Goal: Task Accomplishment & Management: Manage account settings

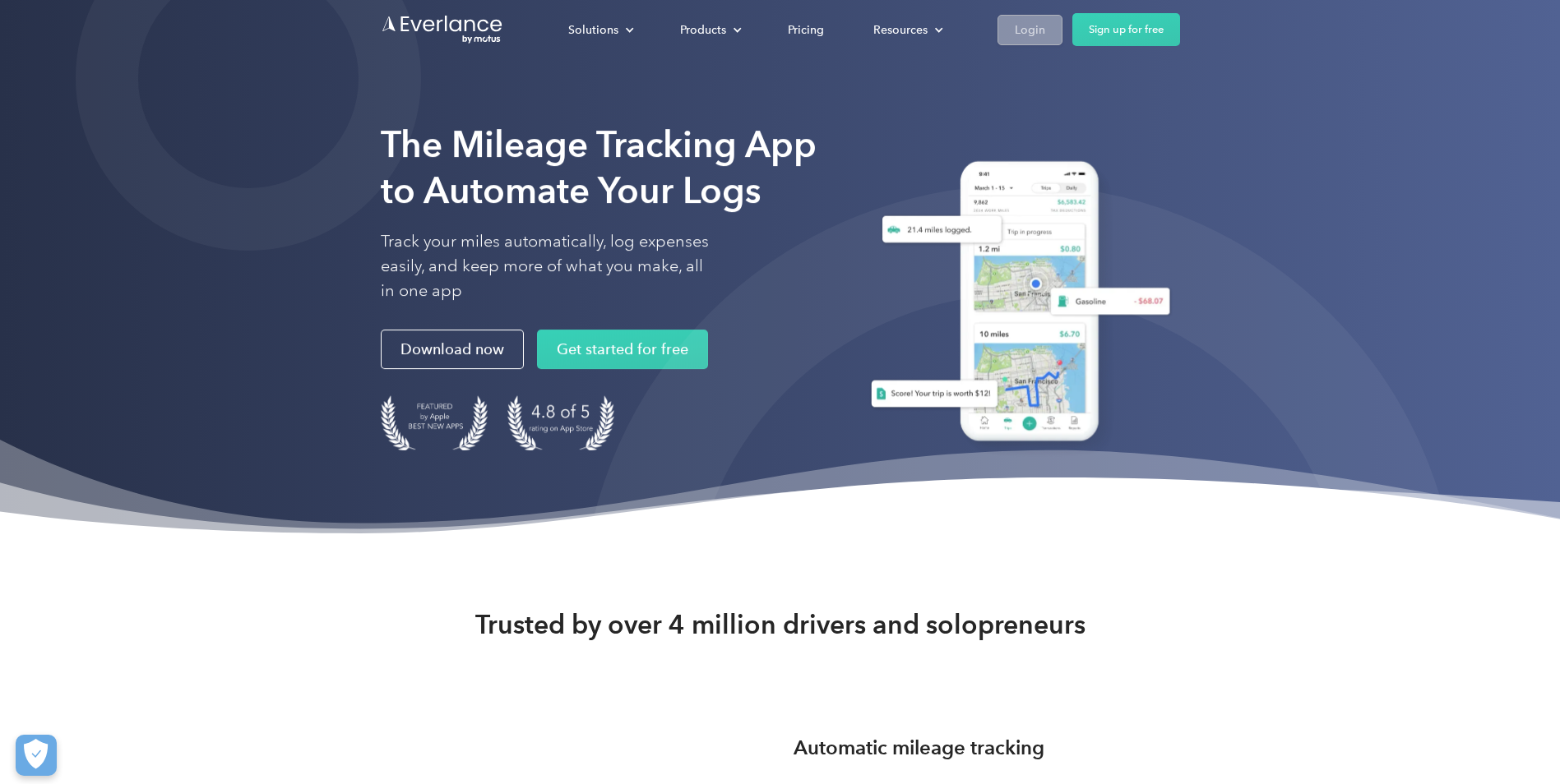
click at [1020, 26] on div "Login" at bounding box center [1029, 30] width 30 height 21
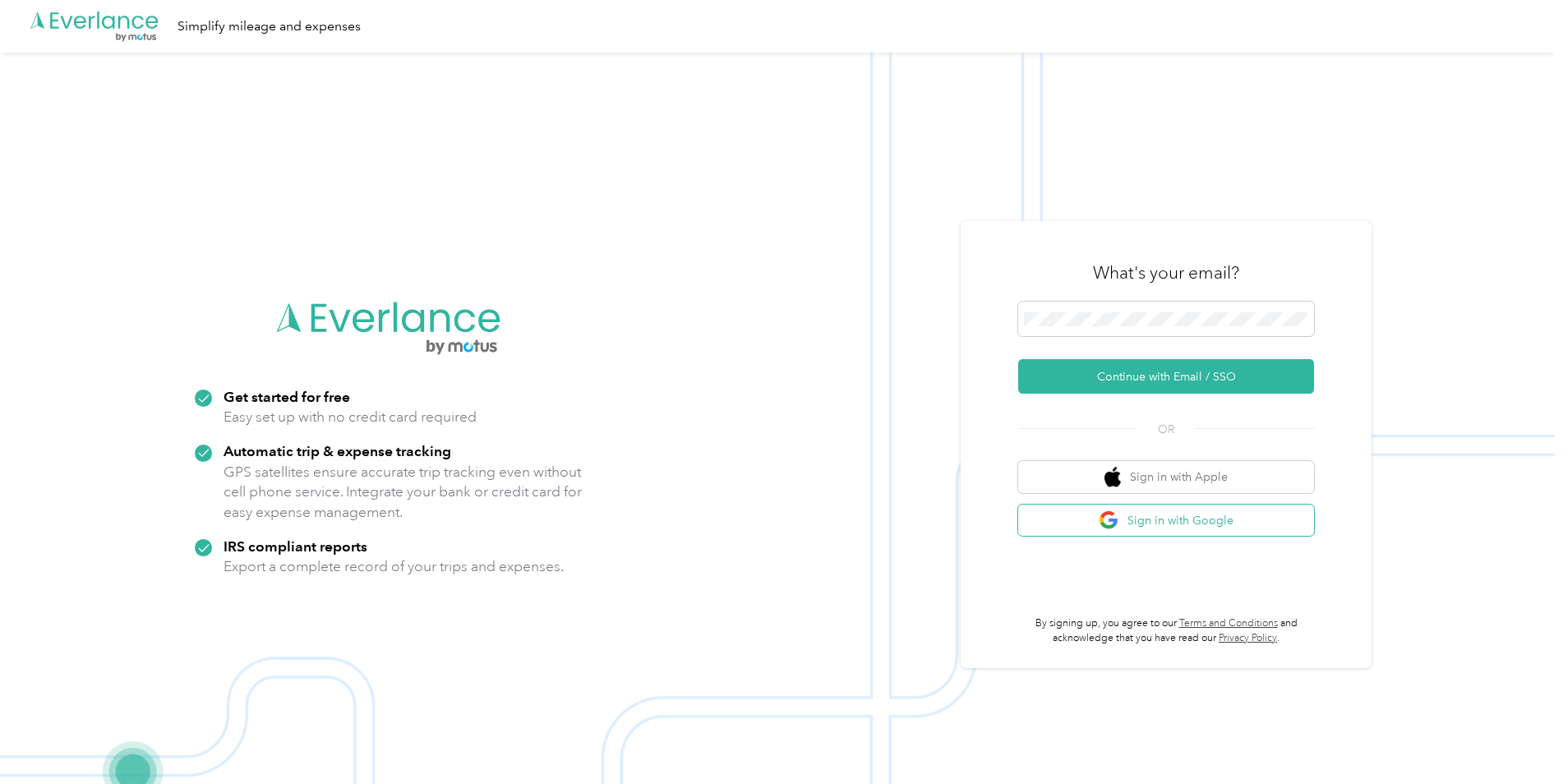
click at [1194, 526] on button "Sign in with Google" at bounding box center [1166, 520] width 296 height 32
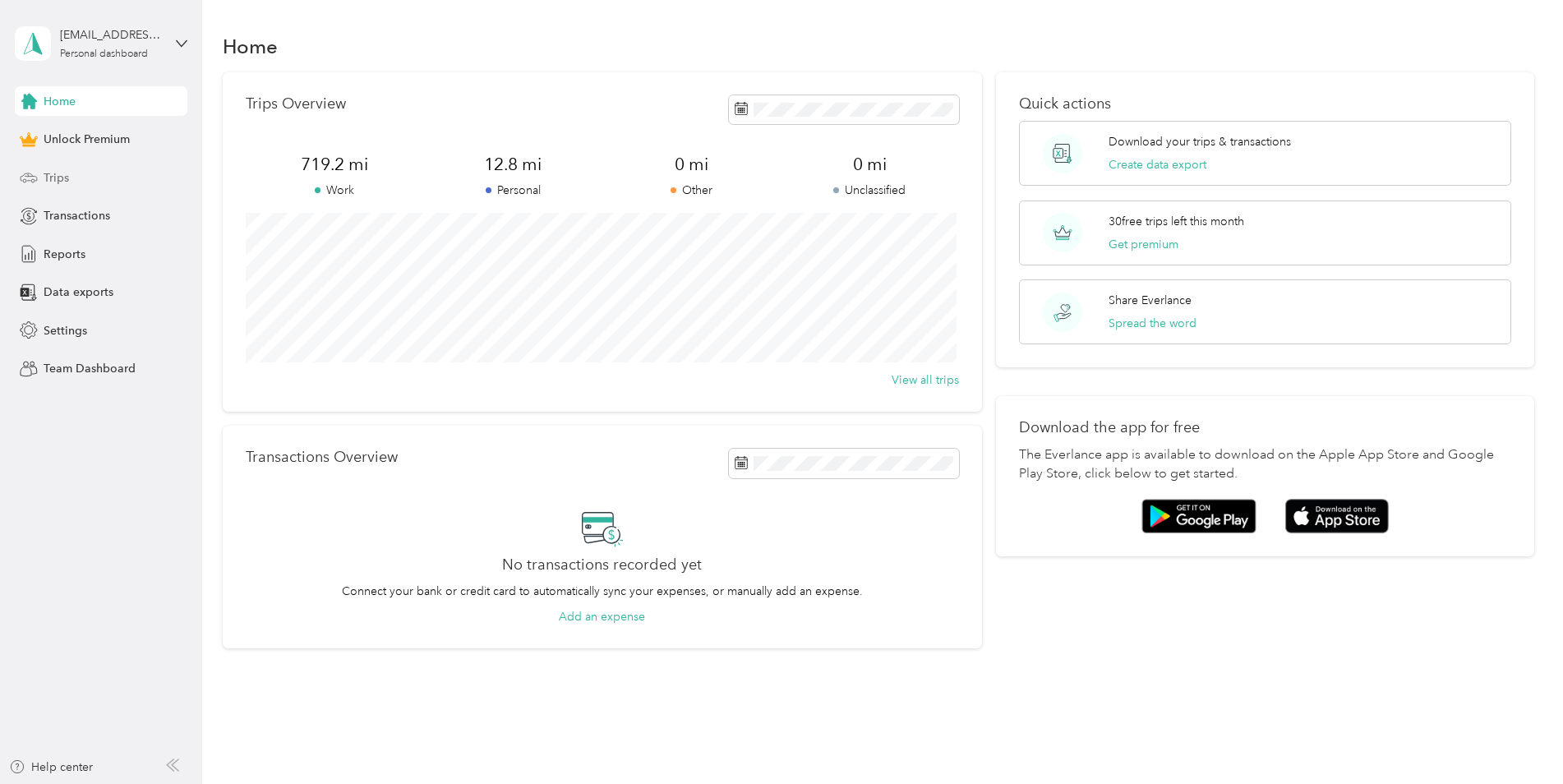
click at [128, 171] on div "Trips" at bounding box center [101, 178] width 173 height 29
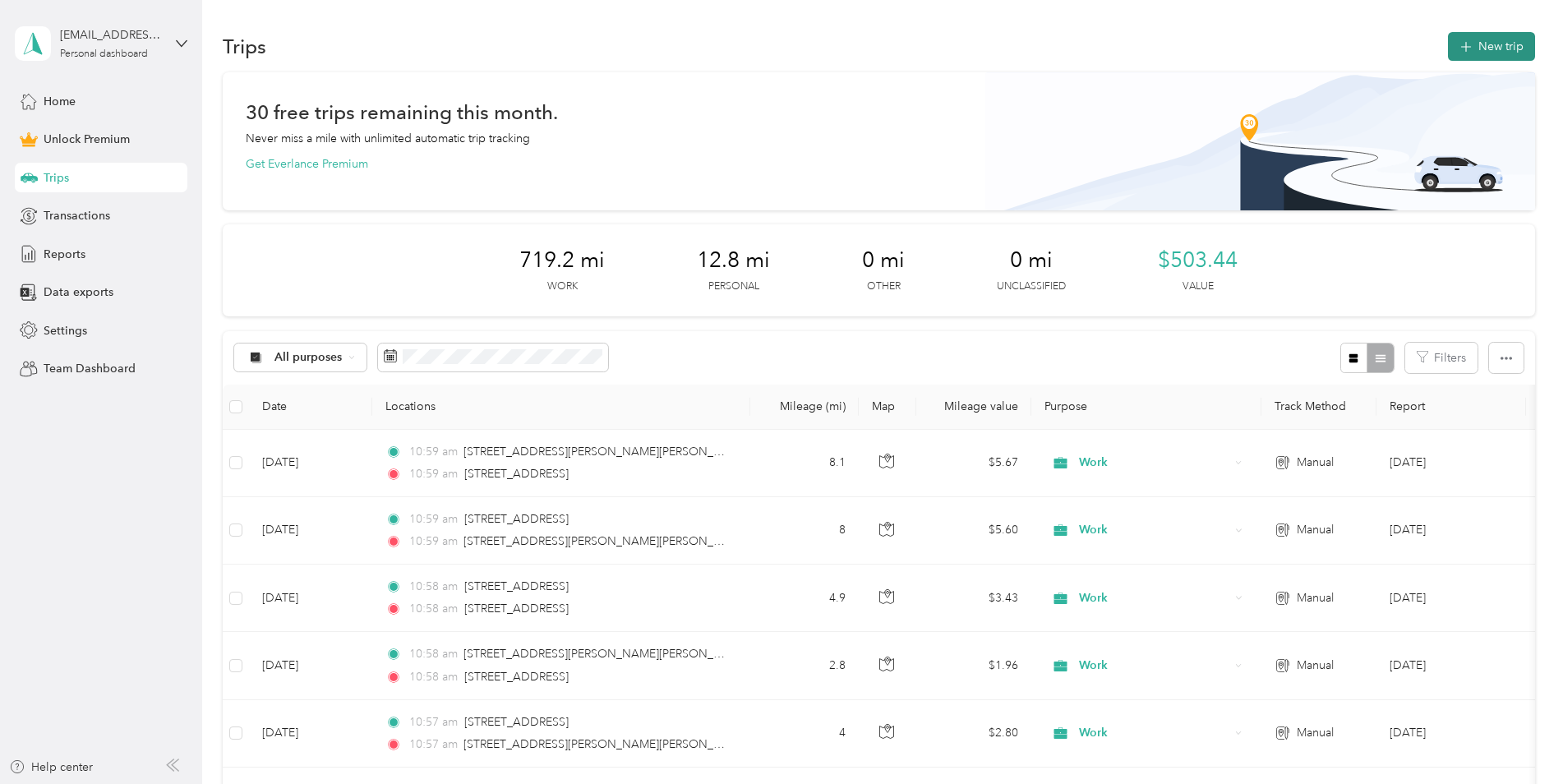
click at [1481, 39] on button "New trip" at bounding box center [1491, 46] width 87 height 28
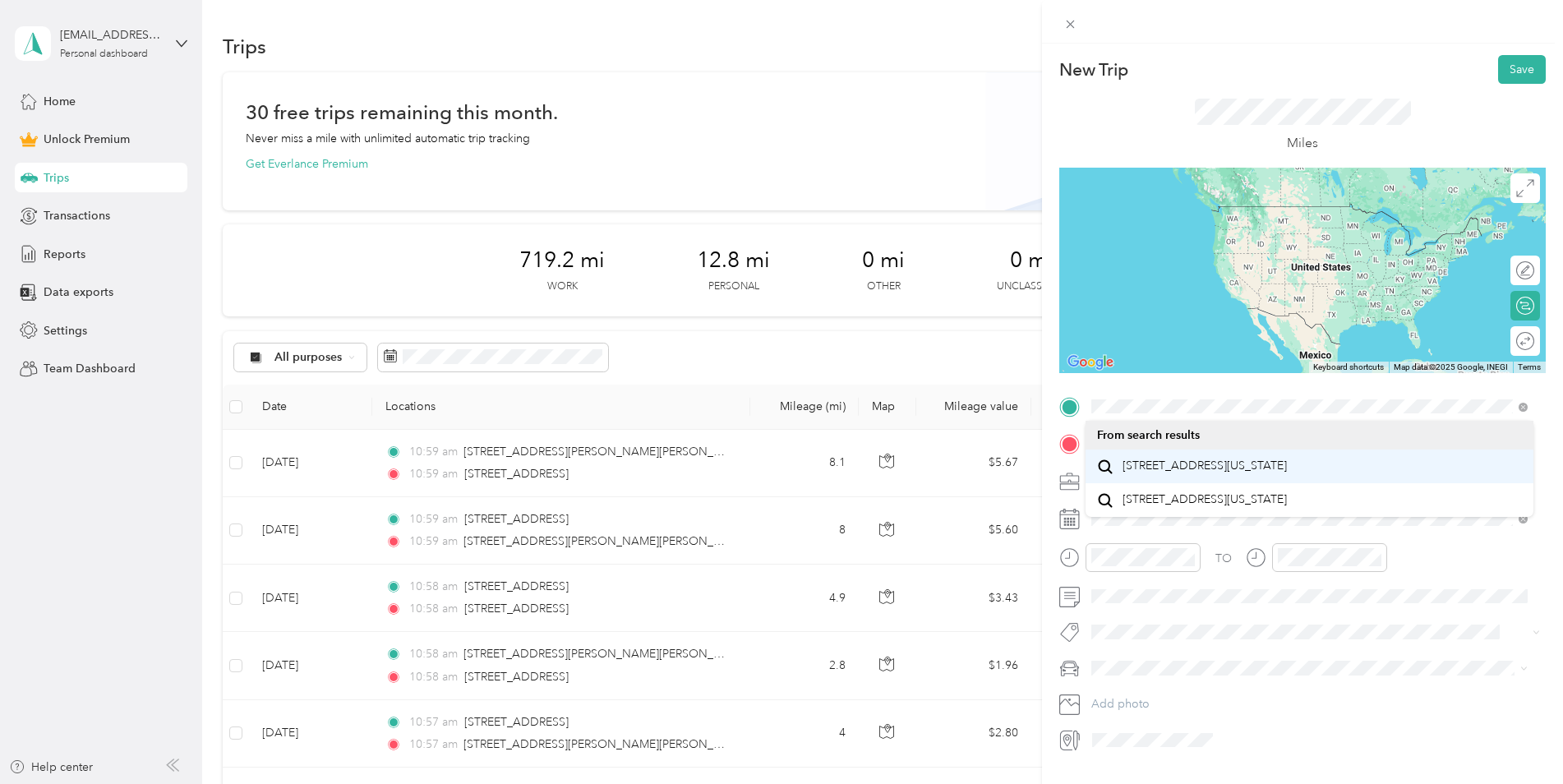
click at [1250, 467] on span "[STREET_ADDRESS][US_STATE]" at bounding box center [1205, 466] width 165 height 15
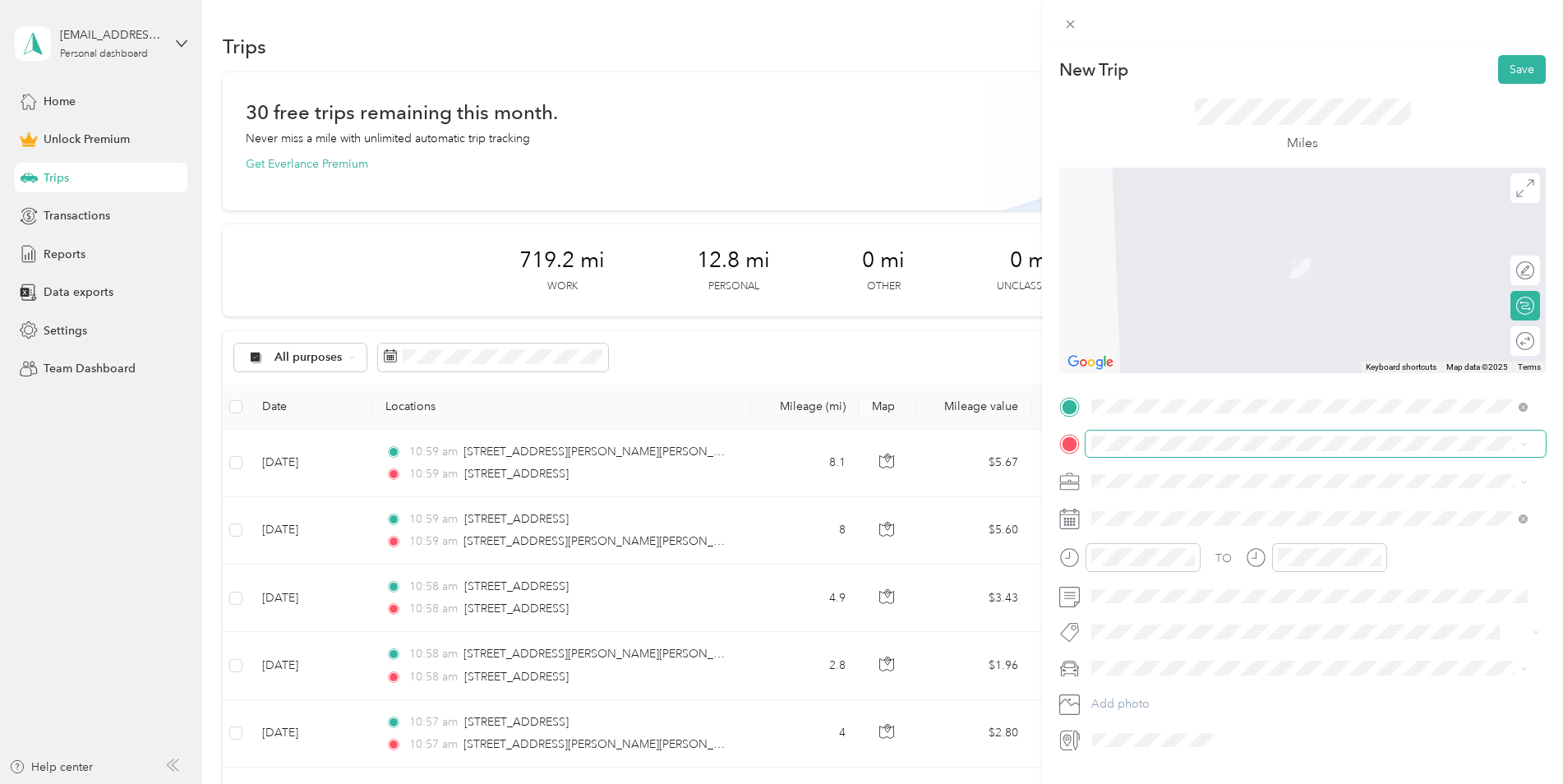
click at [1145, 432] on span at bounding box center [1316, 443] width 461 height 26
click at [1196, 511] on span "[STREET_ADDRESS][US_STATE]" at bounding box center [1205, 503] width 165 height 15
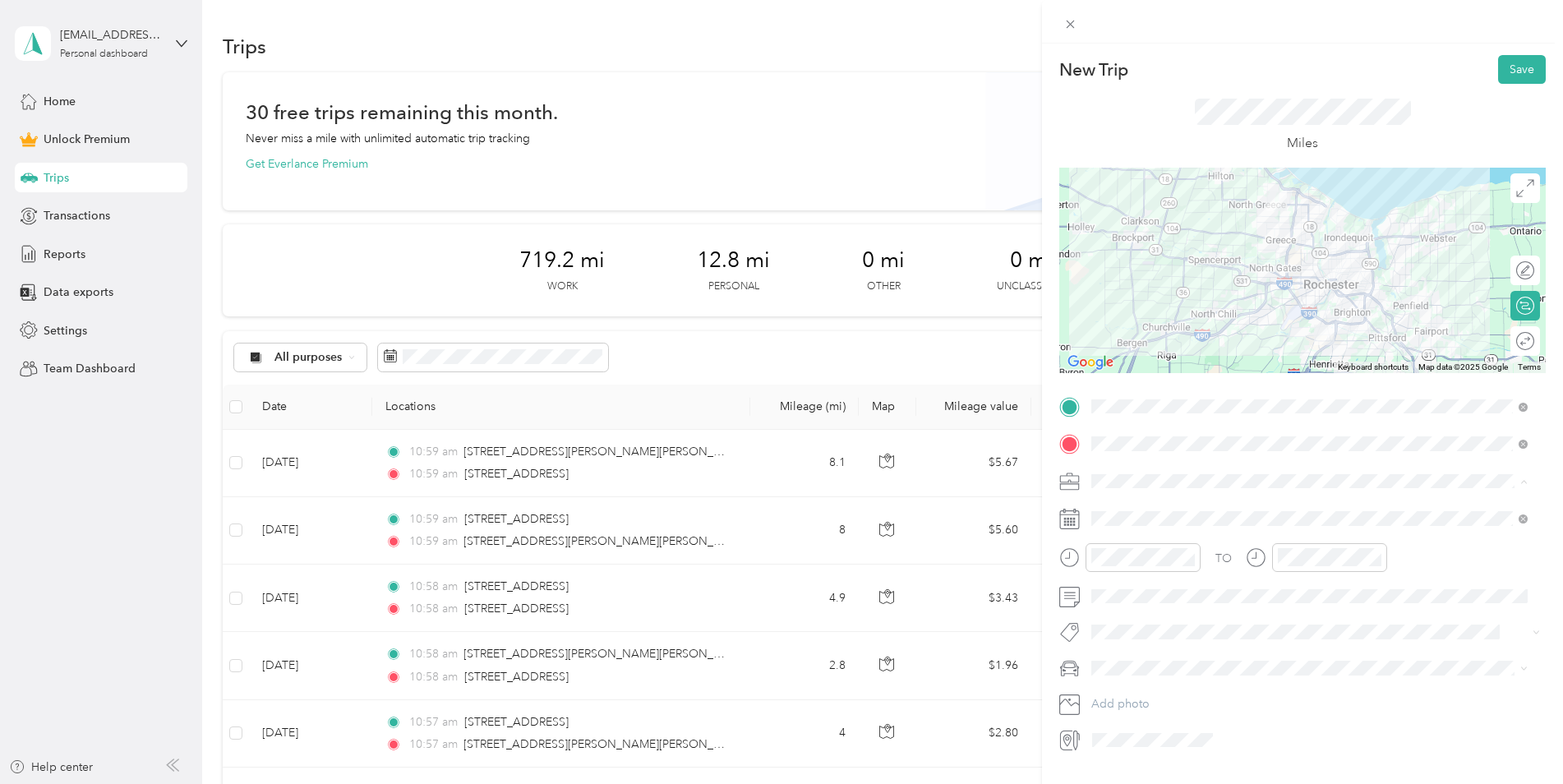
click at [1176, 517] on li "Work" at bounding box center [1309, 510] width 448 height 28
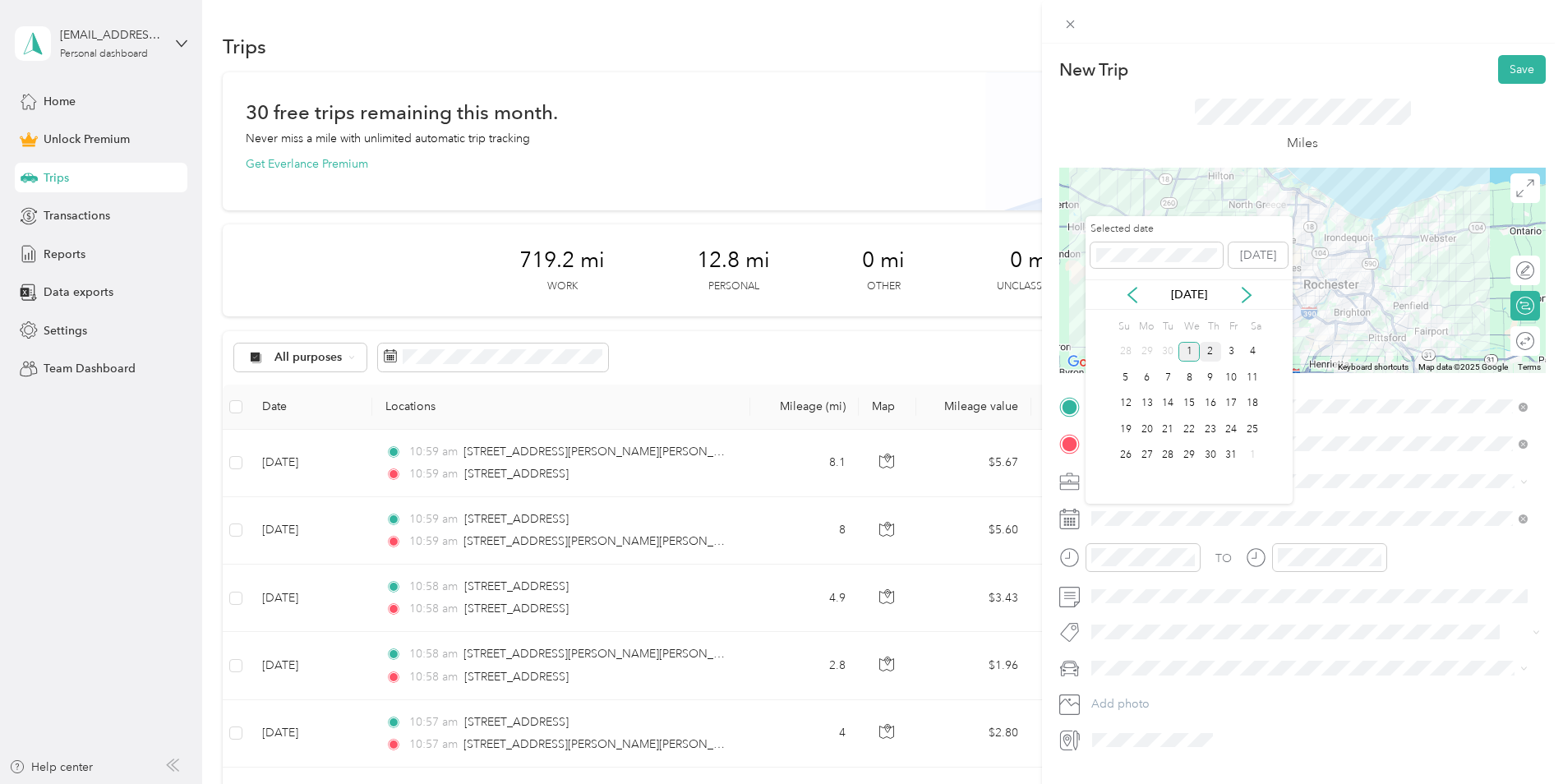
click at [1215, 352] on div "2" at bounding box center [1210, 352] width 22 height 21
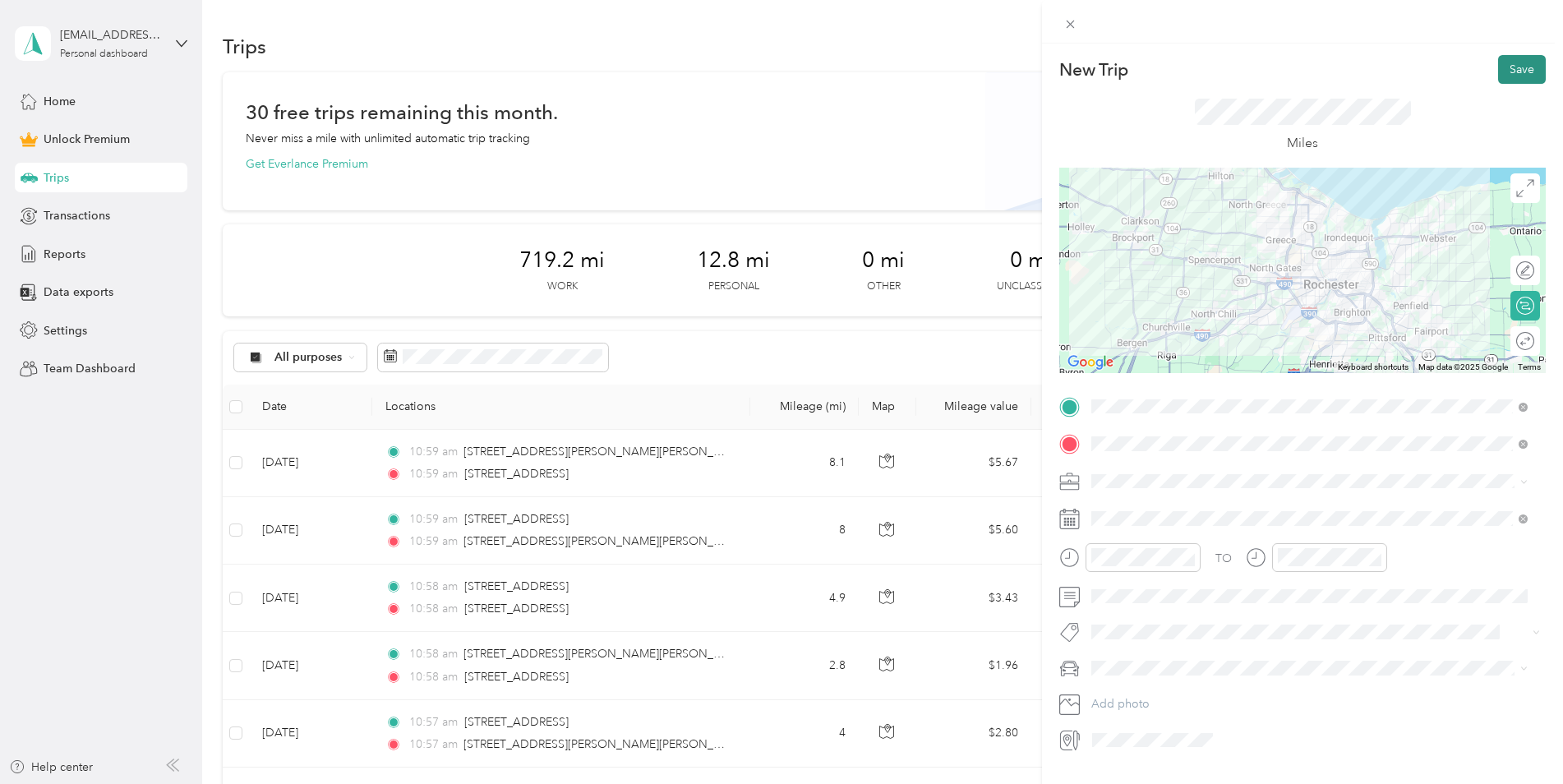
click at [1514, 76] on button "Save" at bounding box center [1522, 69] width 47 height 28
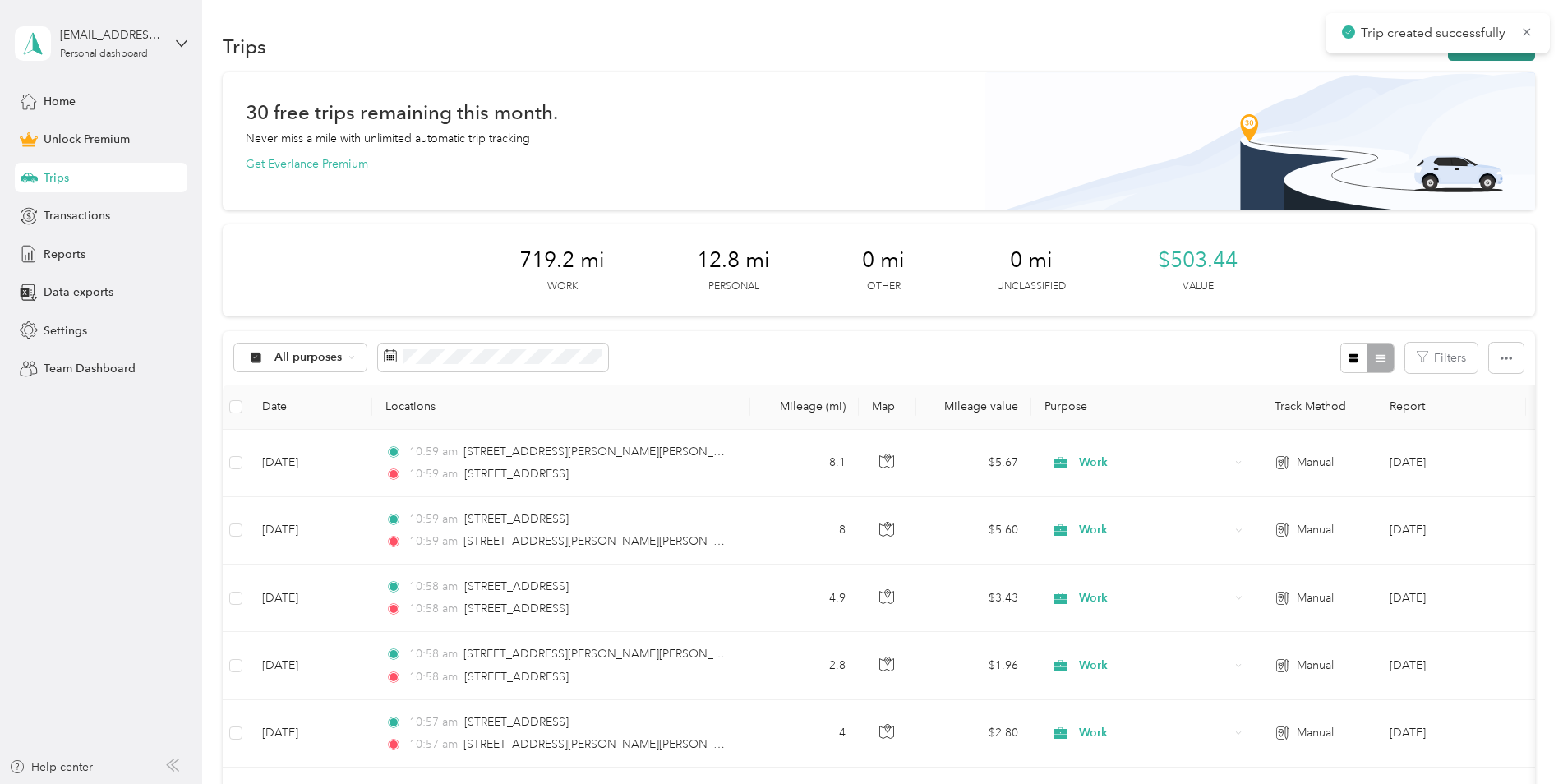
click at [1480, 58] on button "New trip" at bounding box center [1491, 46] width 87 height 28
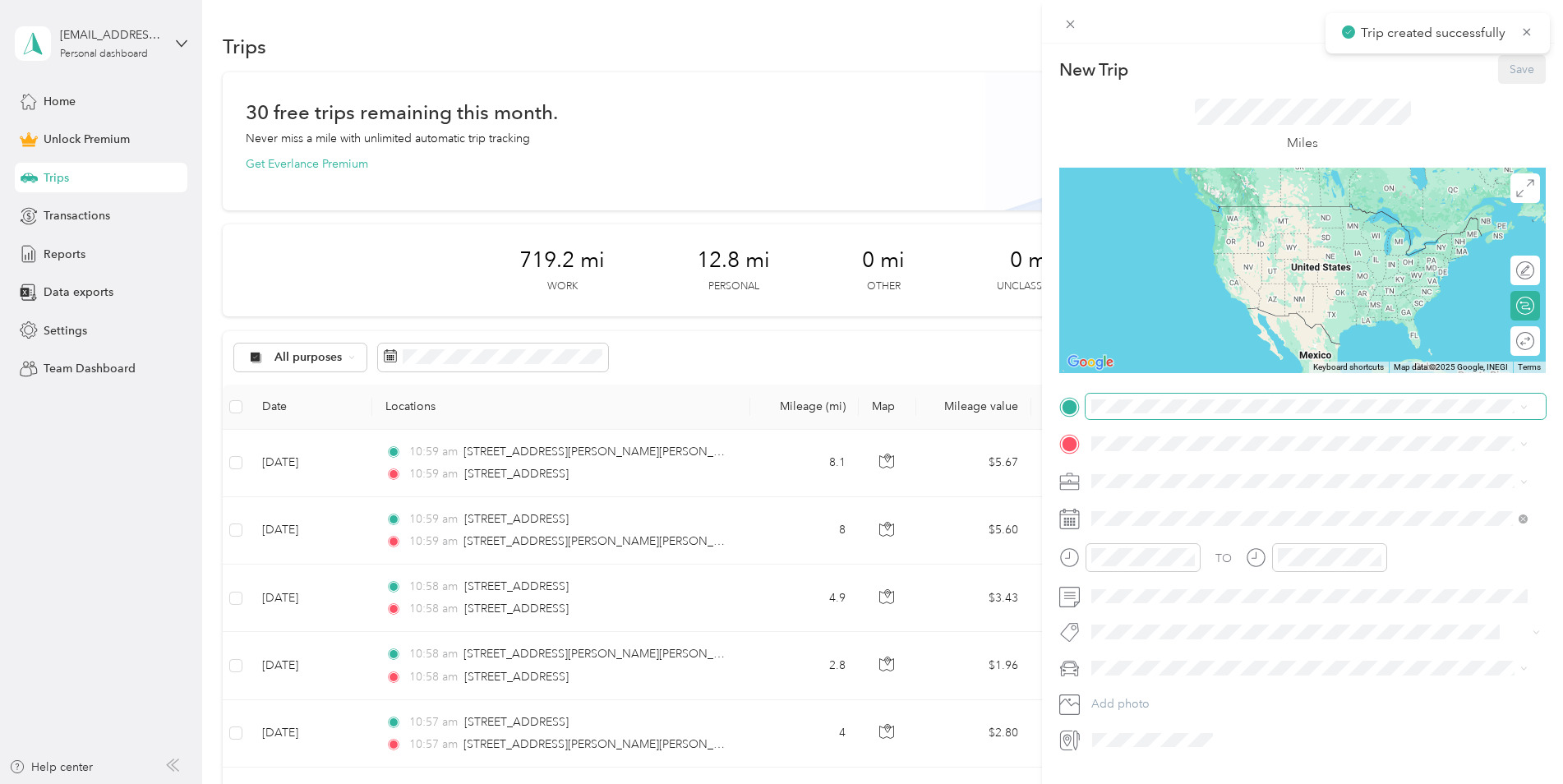
click at [1145, 397] on span at bounding box center [1316, 406] width 461 height 26
click at [1187, 474] on span "[STREET_ADDRESS][US_STATE]" at bounding box center [1205, 466] width 165 height 15
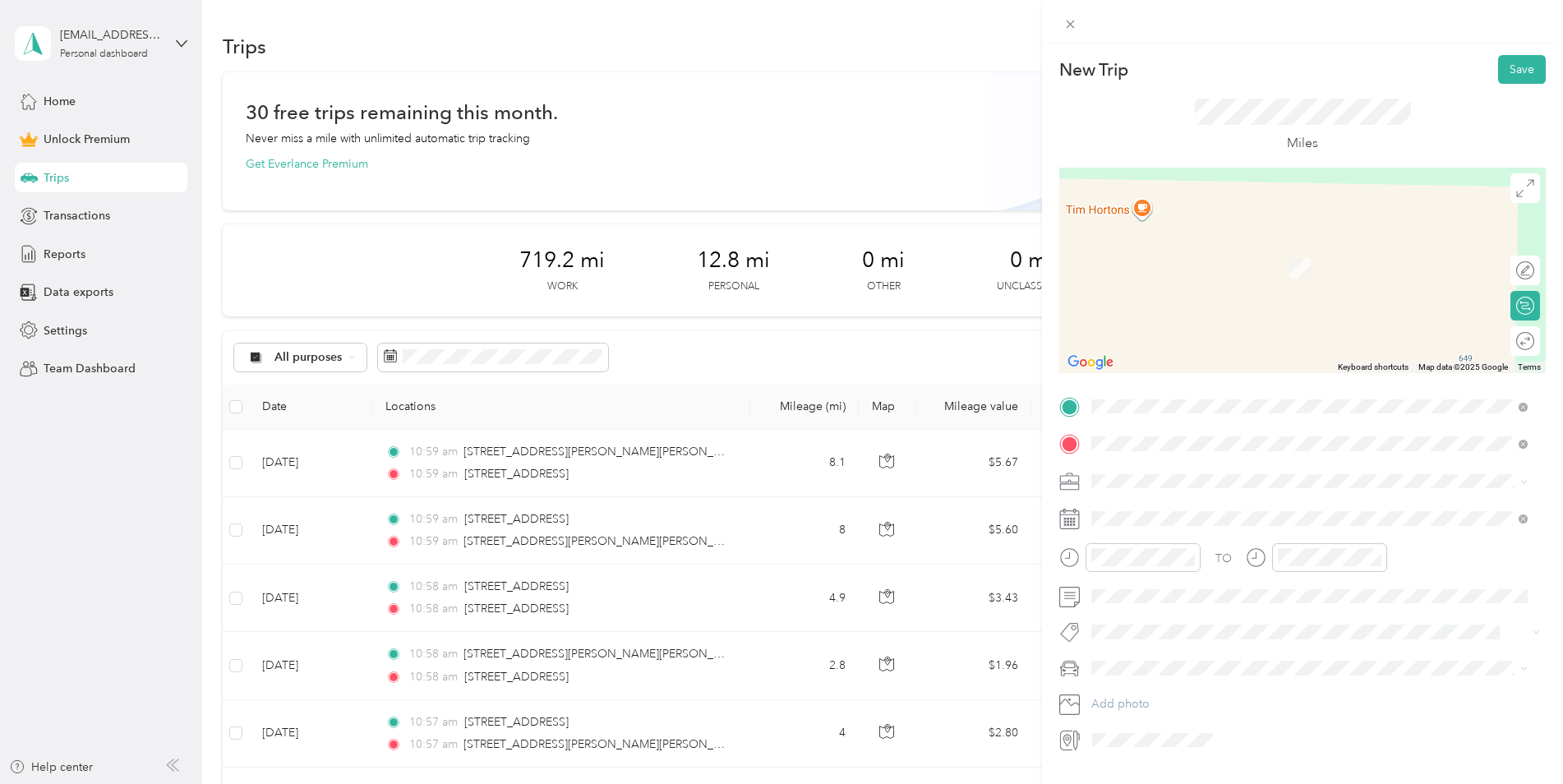
click at [1171, 499] on span "[STREET_ADDRESS][US_STATE]" at bounding box center [1205, 503] width 165 height 15
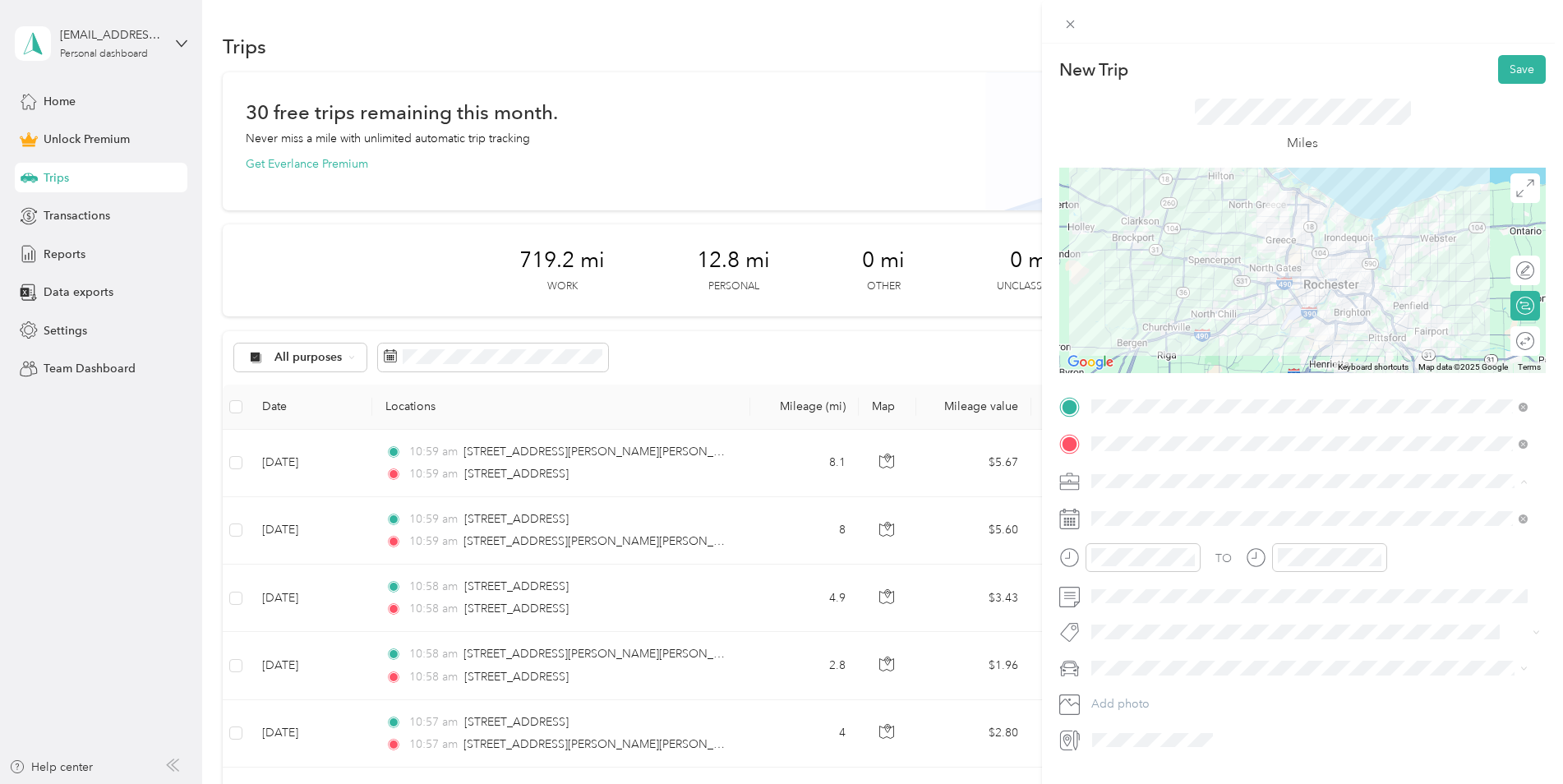
click at [1162, 513] on div "Work" at bounding box center [1309, 510] width 425 height 17
click at [1152, 527] on span at bounding box center [1316, 518] width 461 height 26
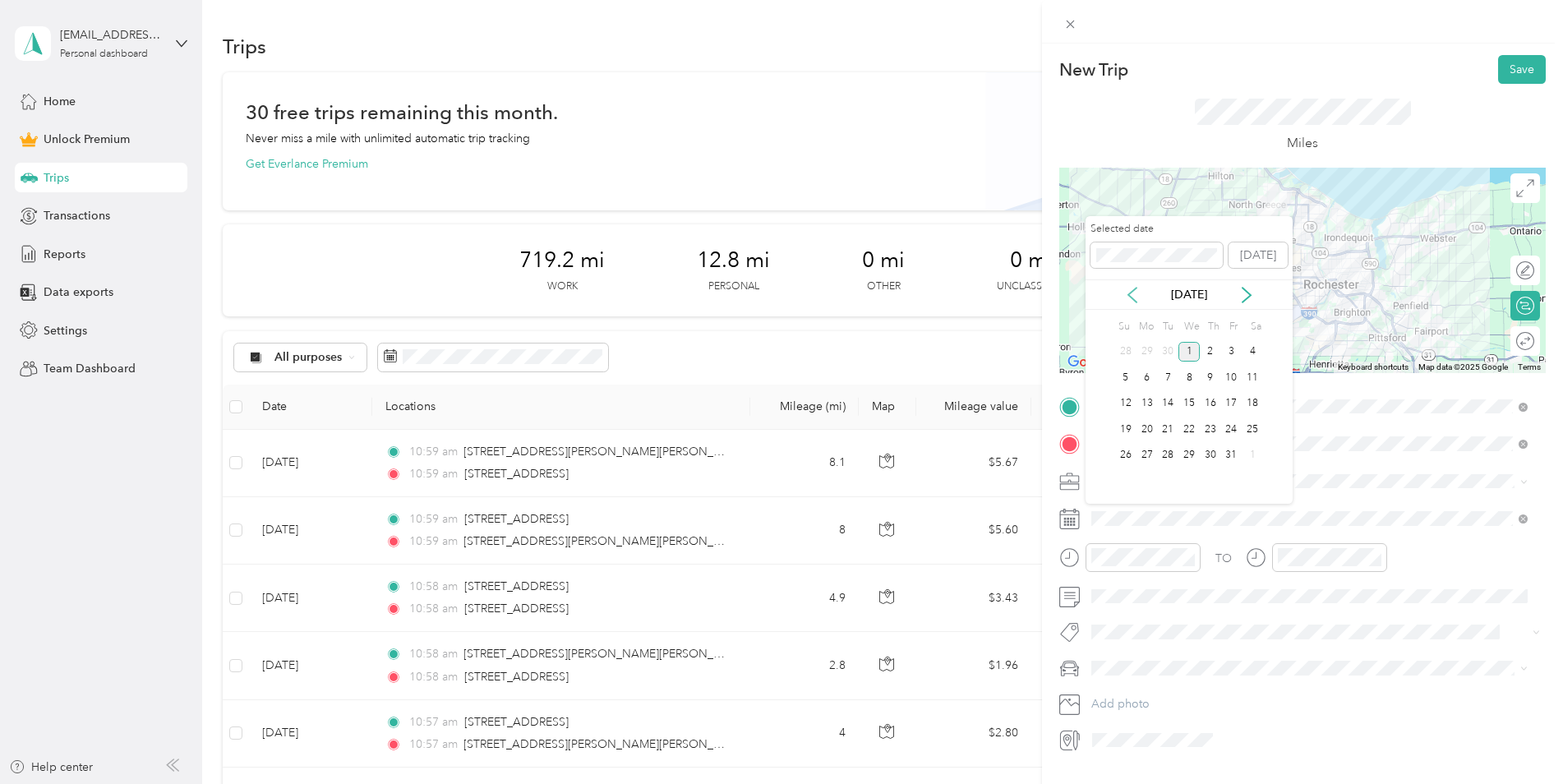
click at [1128, 297] on icon at bounding box center [1133, 295] width 16 height 16
click at [1167, 345] on div "2" at bounding box center [1168, 352] width 22 height 21
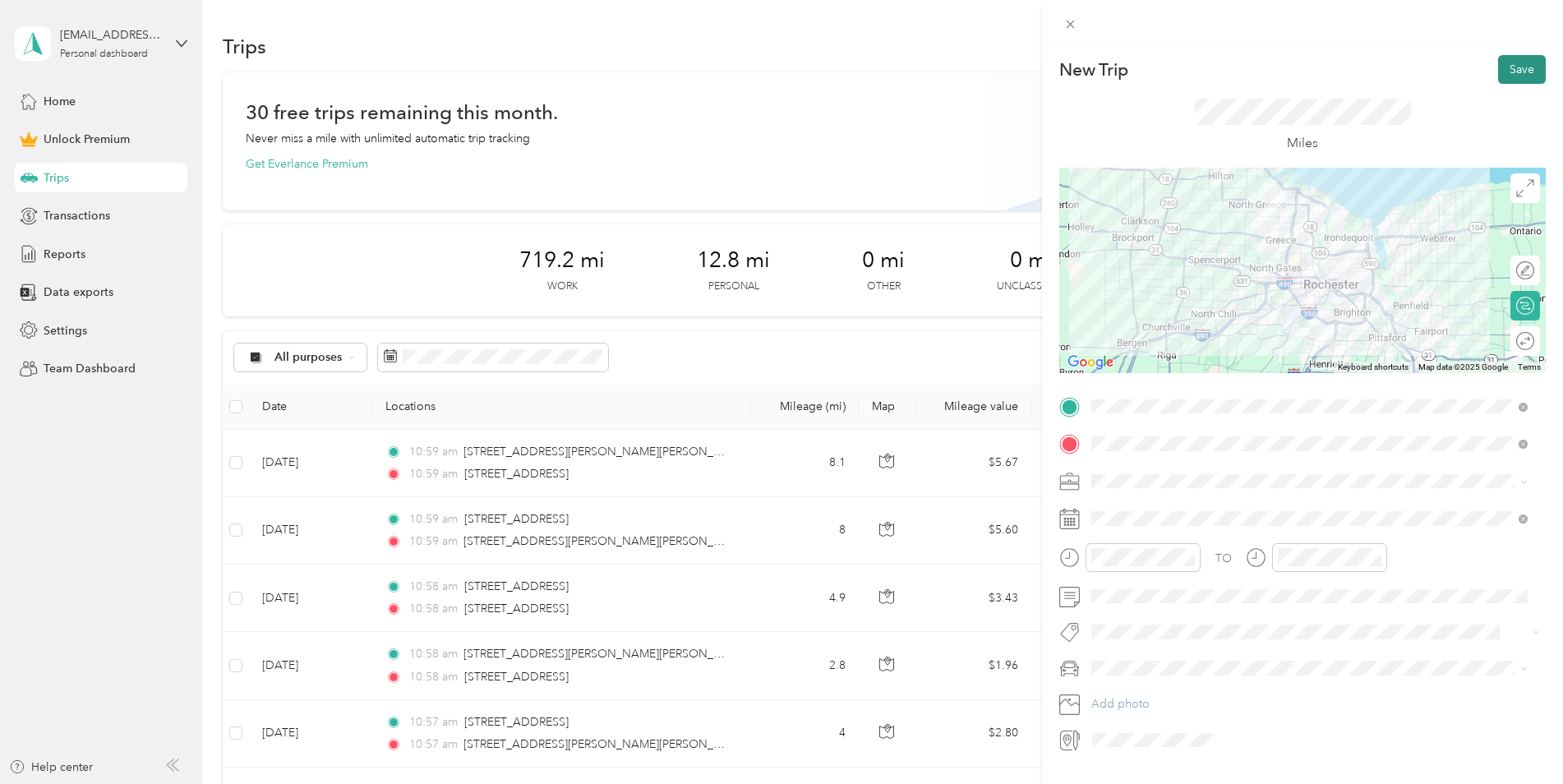
click at [1513, 76] on button "Save" at bounding box center [1522, 69] width 47 height 28
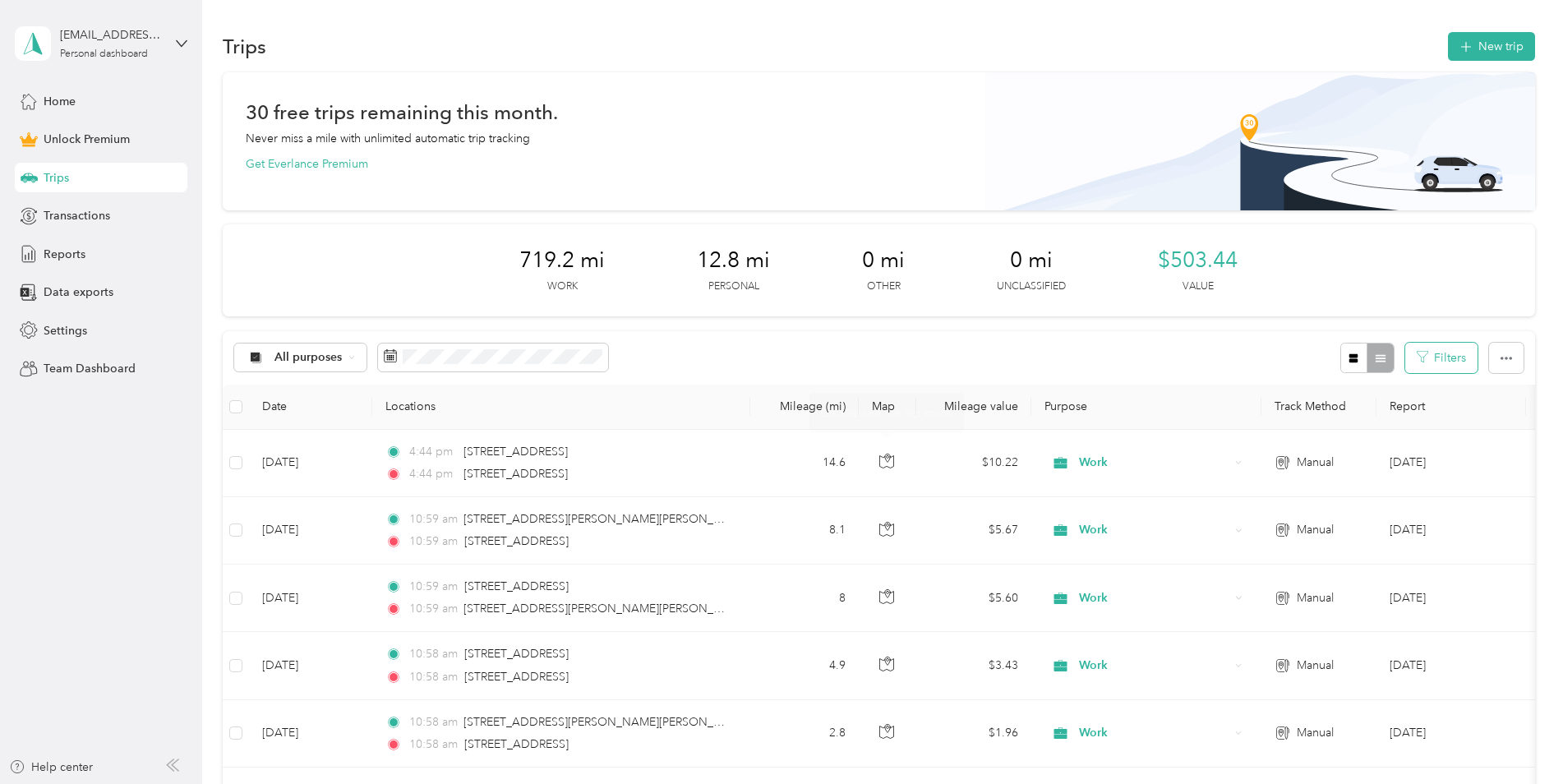
click at [1430, 362] on button "Filters" at bounding box center [1441, 357] width 72 height 30
click at [1357, 361] on button "button" at bounding box center [1354, 357] width 28 height 30
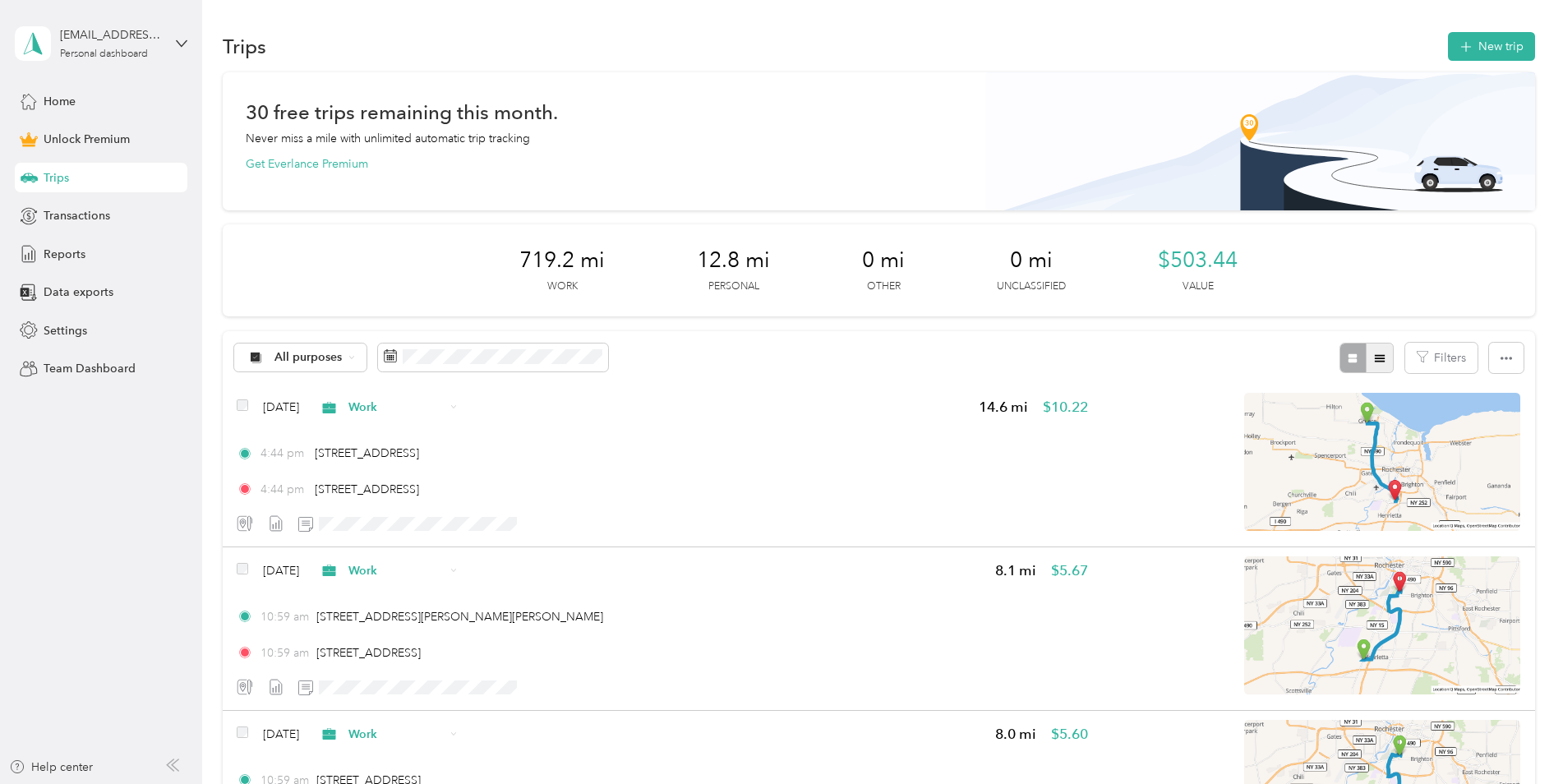
click at [1382, 357] on icon "button" at bounding box center [1379, 358] width 11 height 11
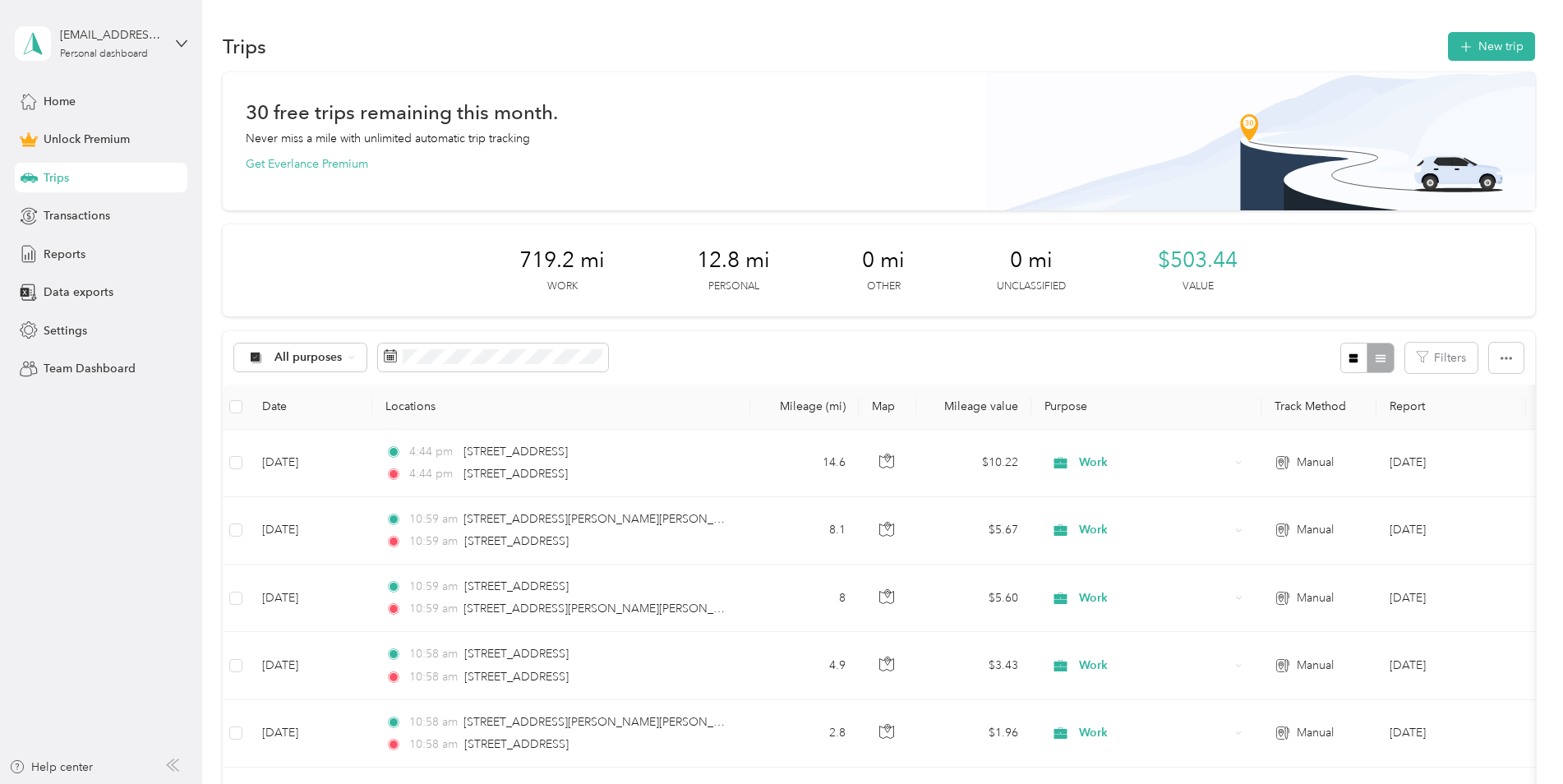
click at [1481, 356] on div "Filters" at bounding box center [1432, 357] width 183 height 30
click at [1508, 357] on icon "button" at bounding box center [1506, 359] width 11 height 3
click at [1505, 356] on icon "button" at bounding box center [1506, 358] width 11 height 11
click at [1492, 43] on button "New trip" at bounding box center [1491, 46] width 87 height 28
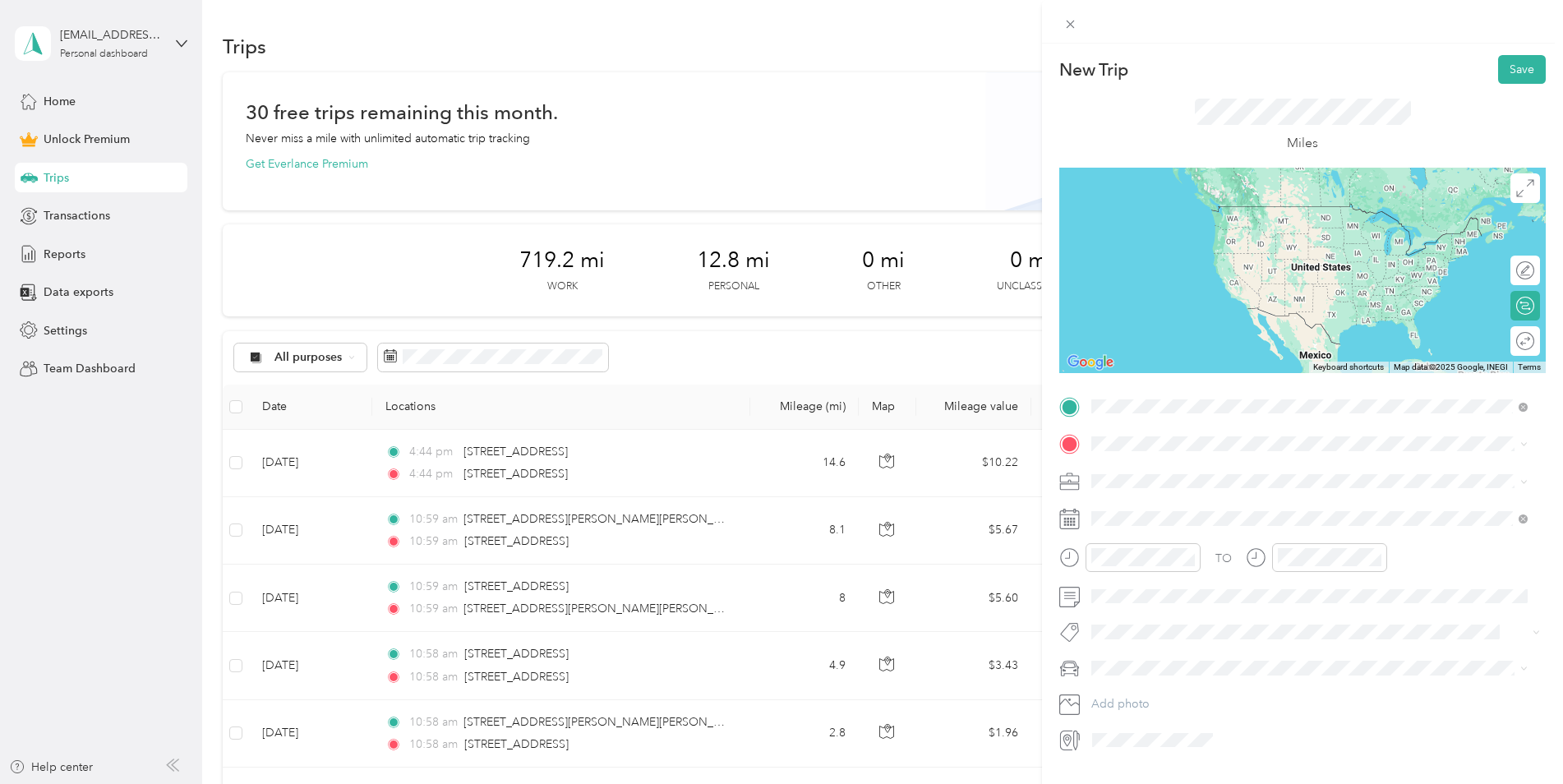
click at [1206, 457] on div "[STREET_ADDRESS][US_STATE]" at bounding box center [1309, 467] width 425 height 22
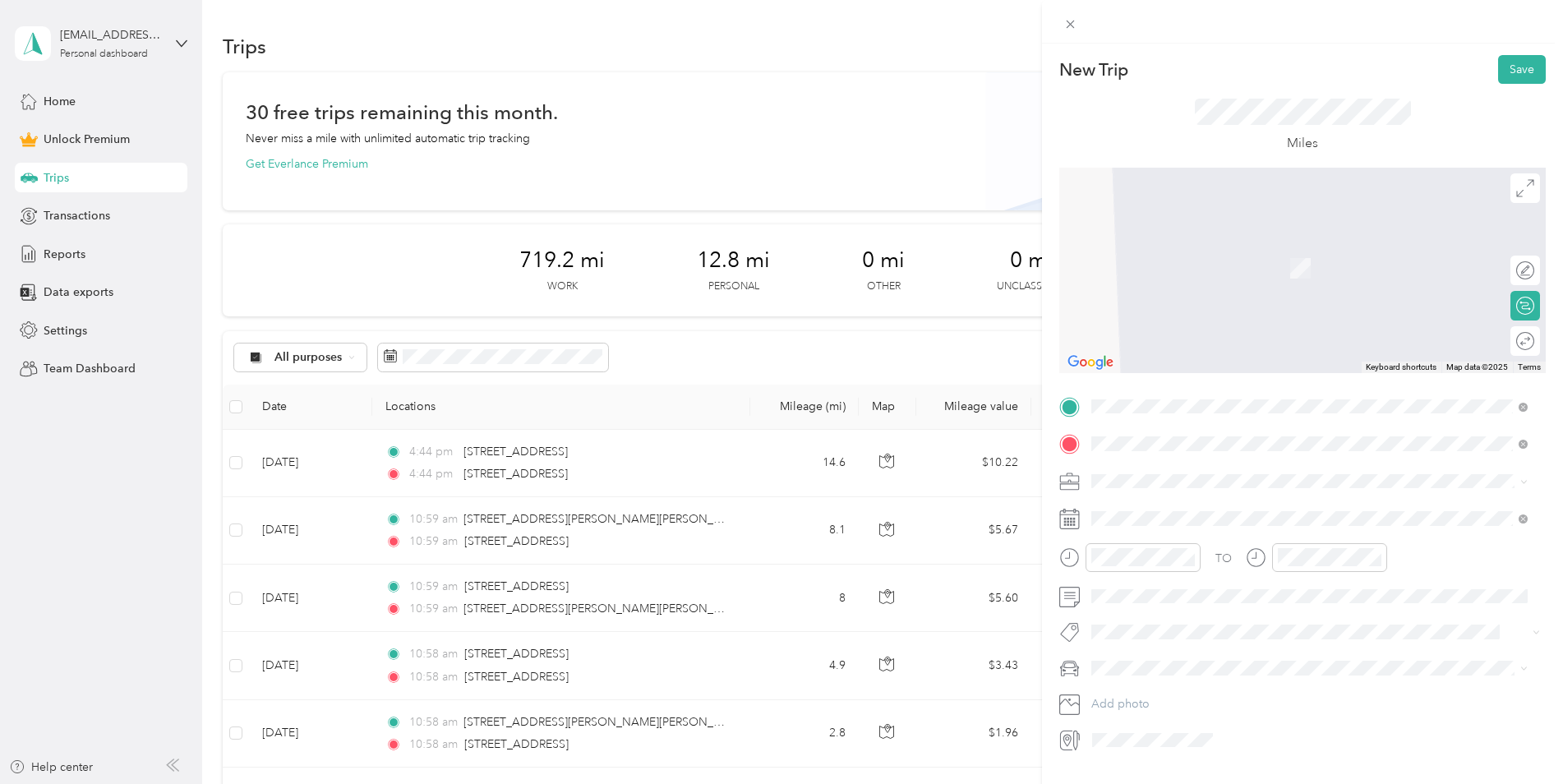
click at [1196, 508] on span "[STREET_ADDRESS][US_STATE]" at bounding box center [1205, 503] width 165 height 15
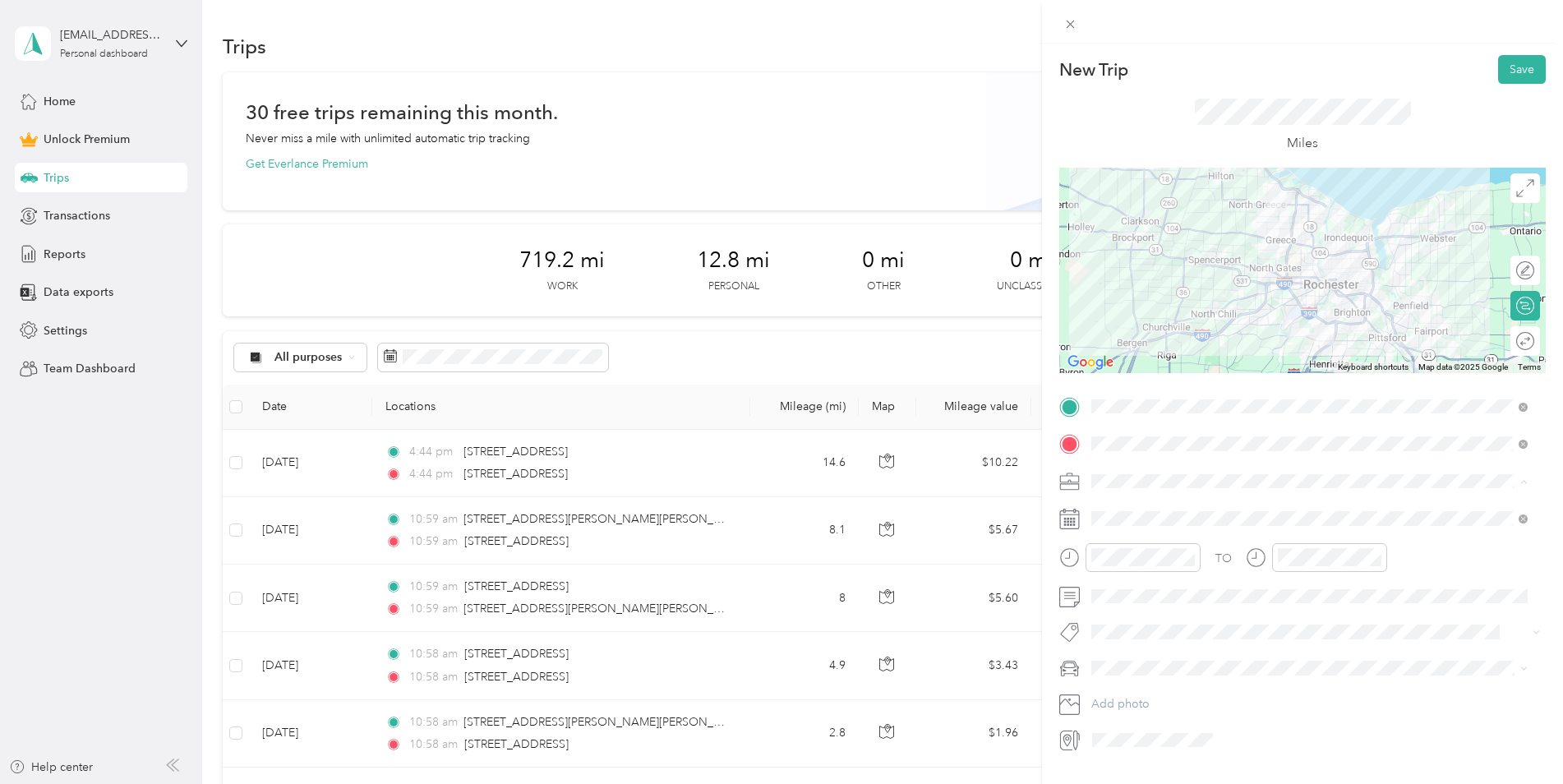
click at [1130, 504] on div "Work" at bounding box center [1309, 510] width 425 height 17
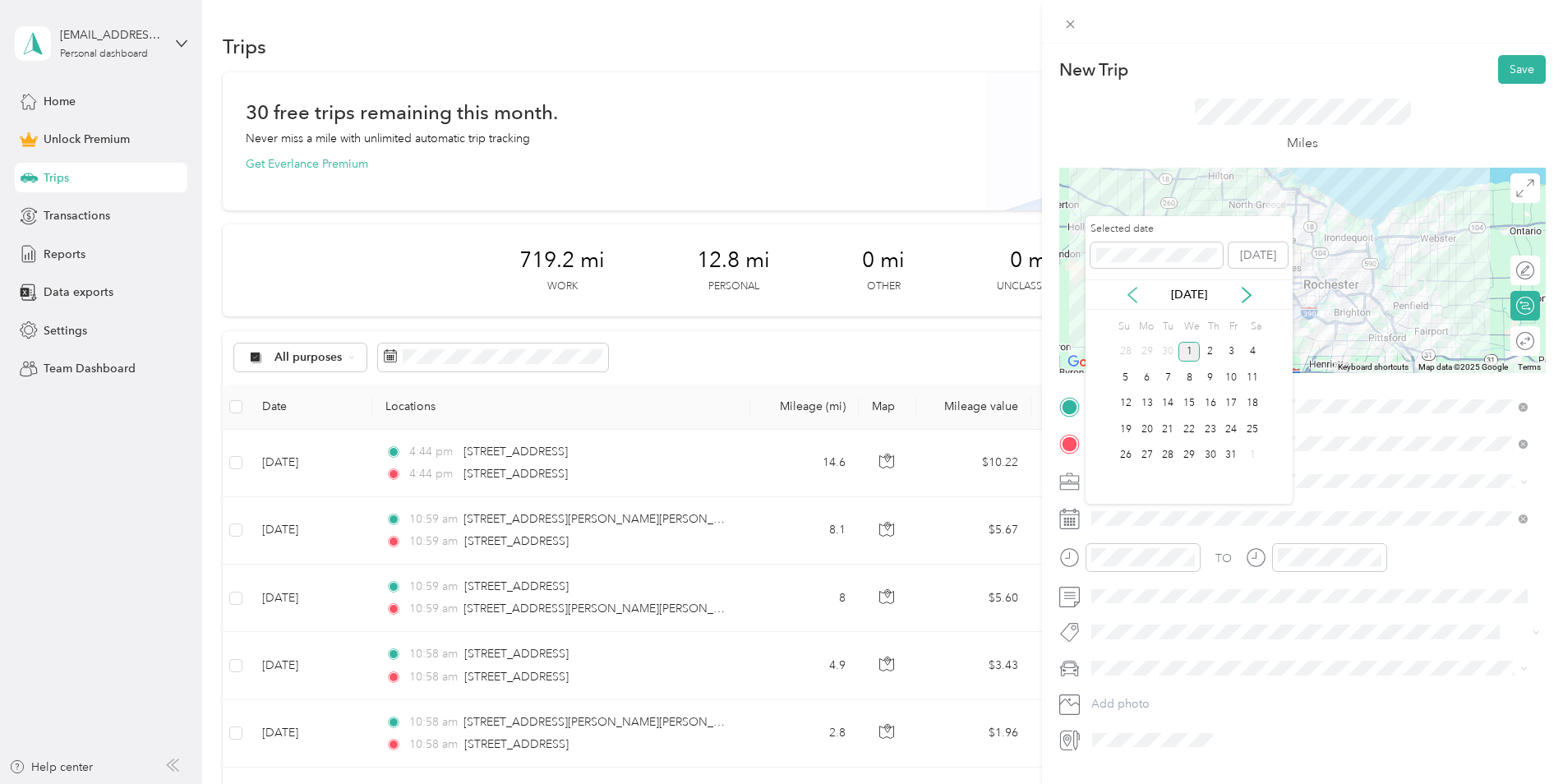
click at [1131, 295] on icon at bounding box center [1133, 295] width 16 height 16
click at [1170, 356] on div "2" at bounding box center [1168, 352] width 22 height 21
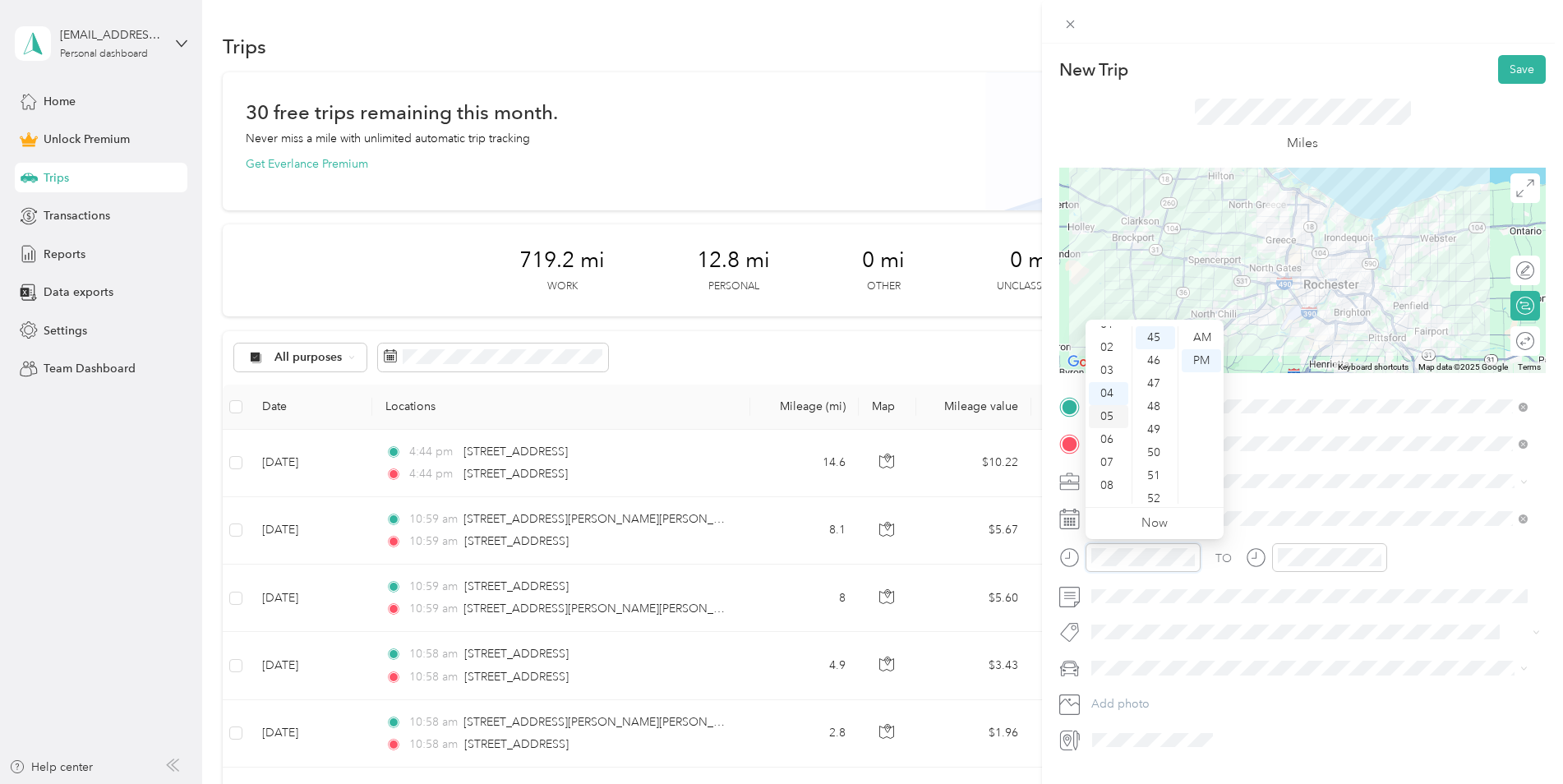
scroll to position [9, 0]
click at [1111, 394] on div "03" at bounding box center [1109, 397] width 40 height 23
click at [1500, 71] on button "Save" at bounding box center [1522, 69] width 47 height 28
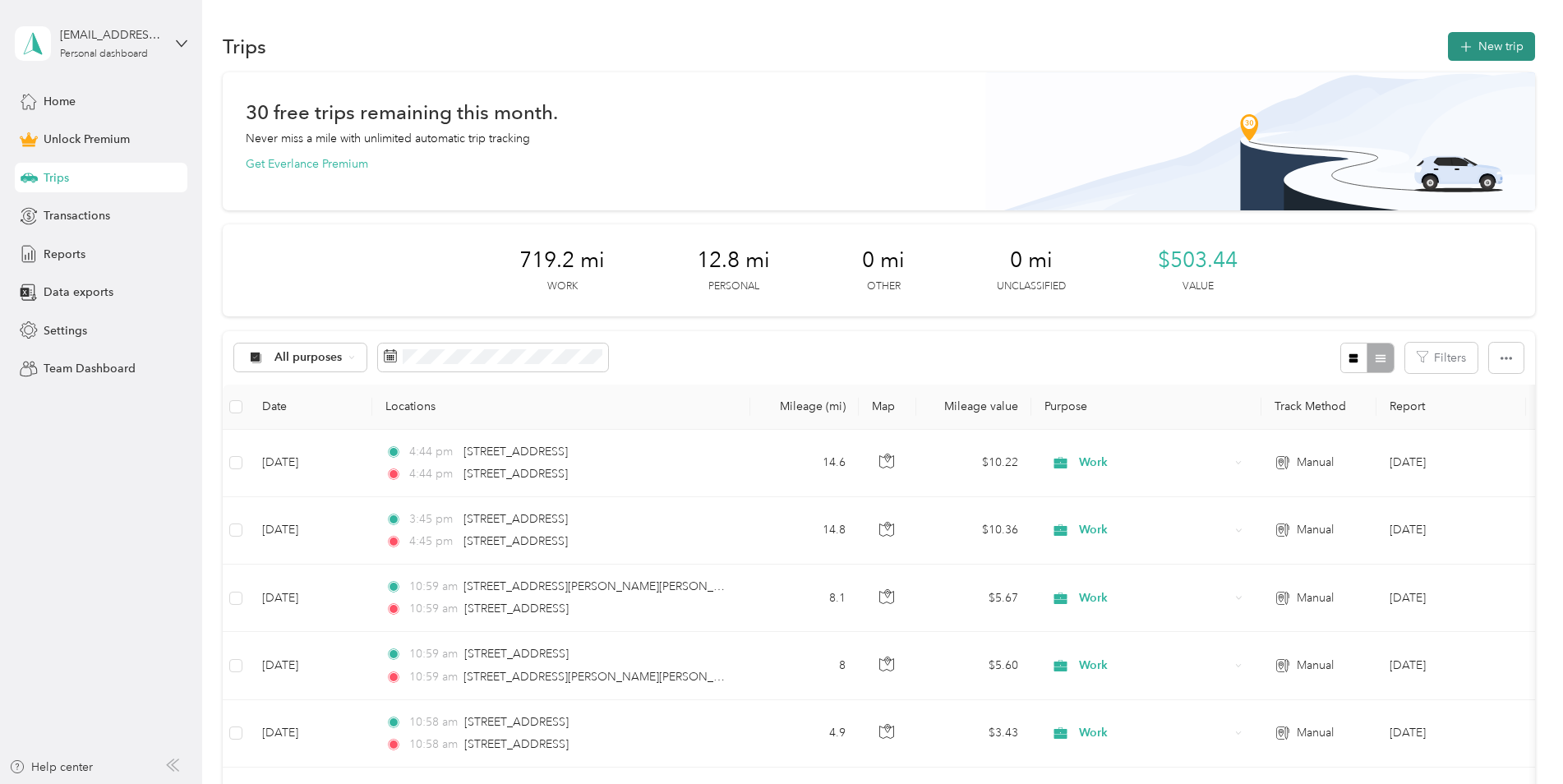
click at [1507, 59] on button "New trip" at bounding box center [1491, 46] width 87 height 28
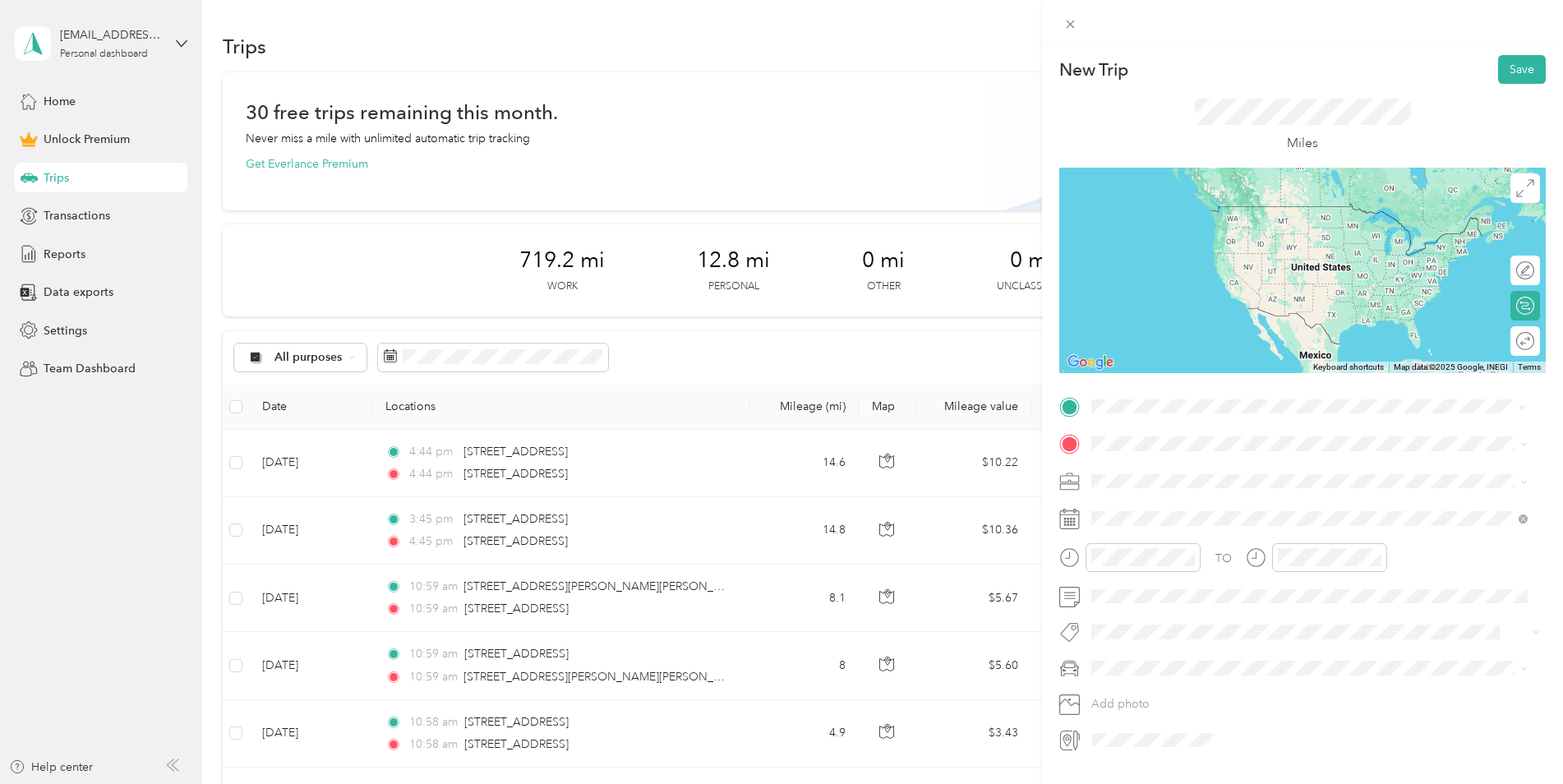
click at [1257, 474] on span "[STREET_ADDRESS][US_STATE]" at bounding box center [1205, 466] width 165 height 15
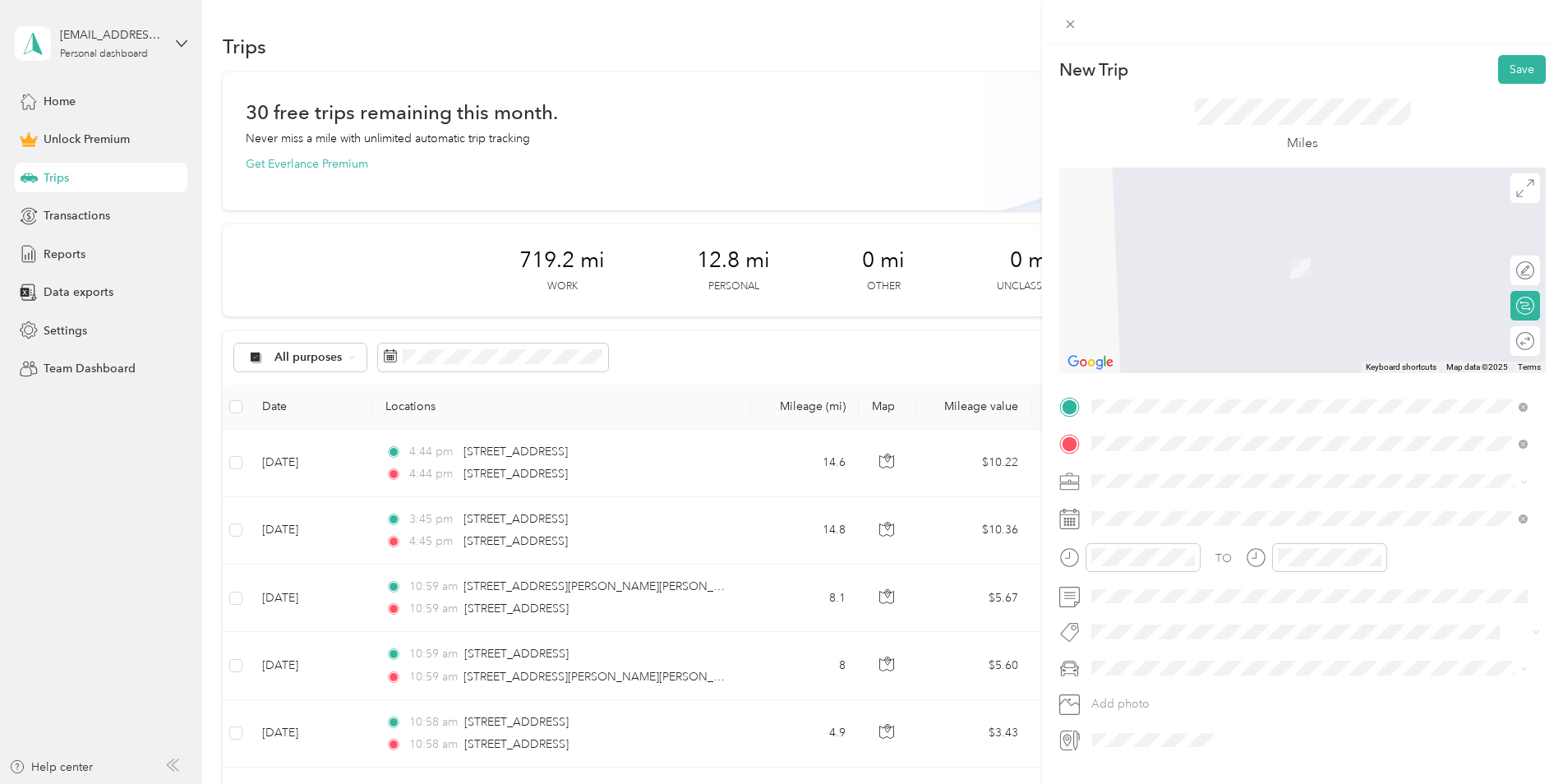
click at [1225, 508] on span "[STREET_ADDRESS][US_STATE]" at bounding box center [1205, 503] width 165 height 15
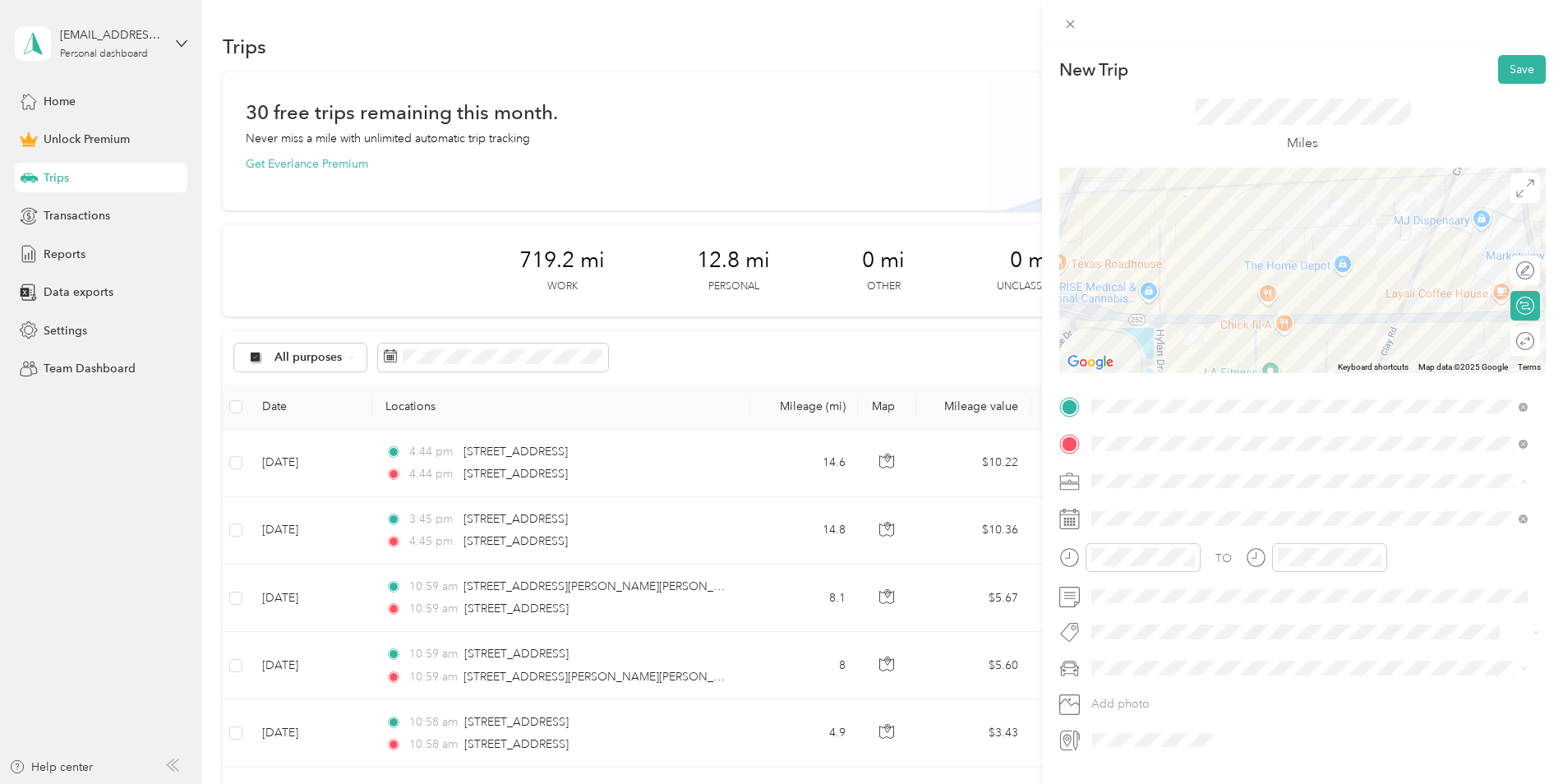
drag, startPoint x: 1134, startPoint y: 498, endPoint x: 1167, endPoint y: 527, distance: 43.9
click at [1133, 498] on li "Work" at bounding box center [1309, 510] width 448 height 28
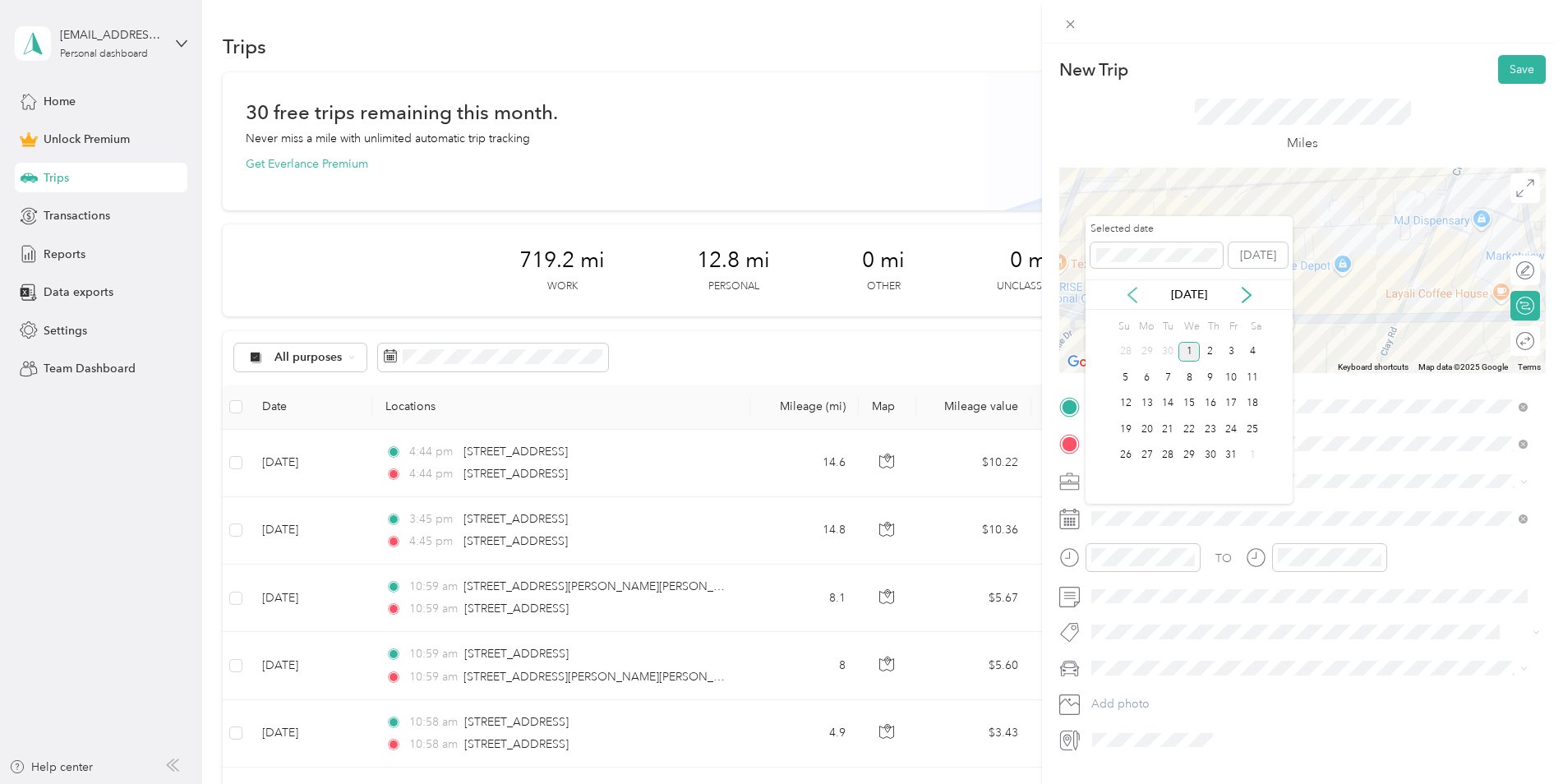
click at [1133, 296] on icon at bounding box center [1133, 295] width 16 height 16
click at [1171, 347] on div "2" at bounding box center [1168, 352] width 22 height 21
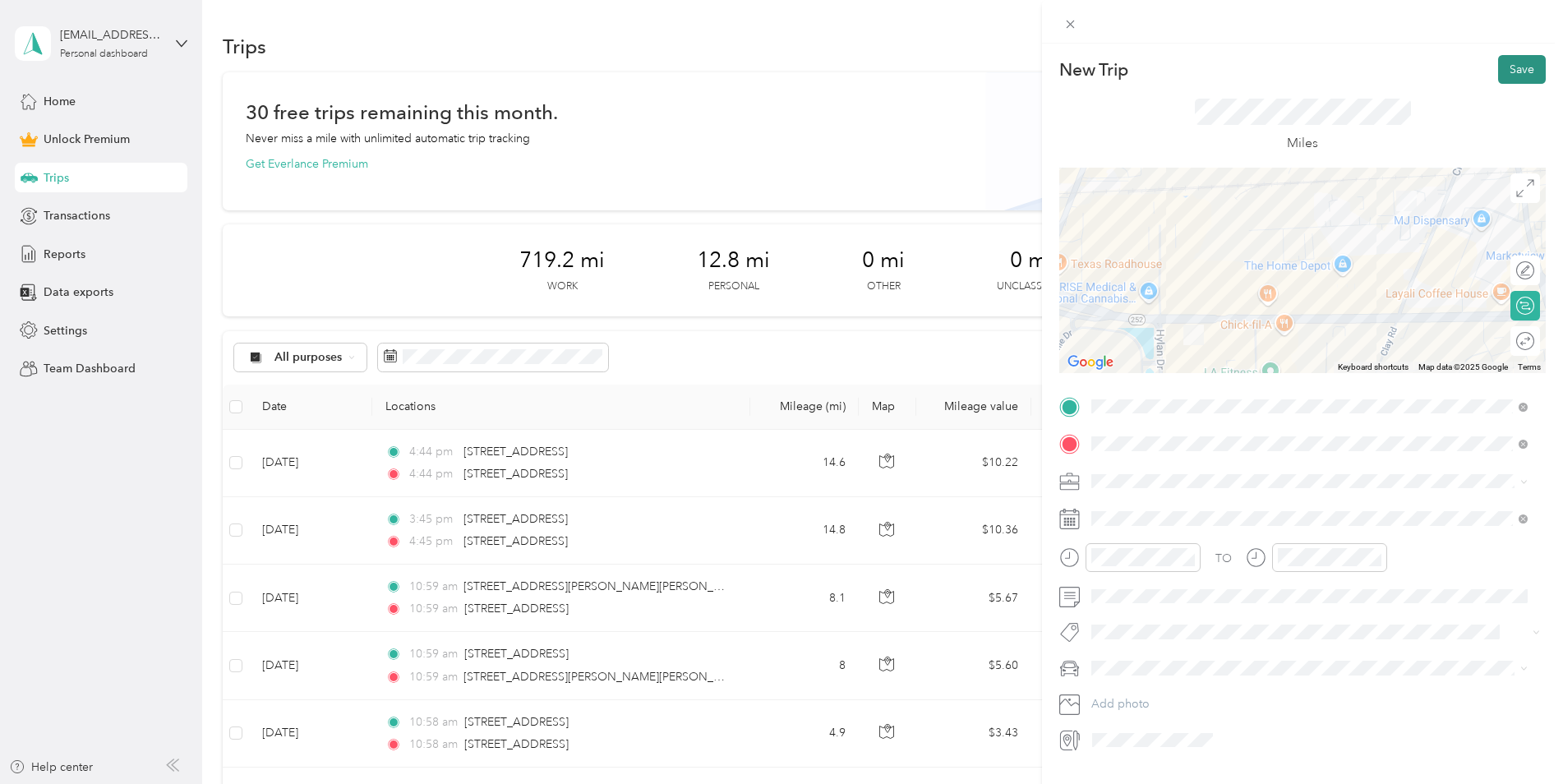
click at [1519, 62] on button "Save" at bounding box center [1522, 69] width 47 height 28
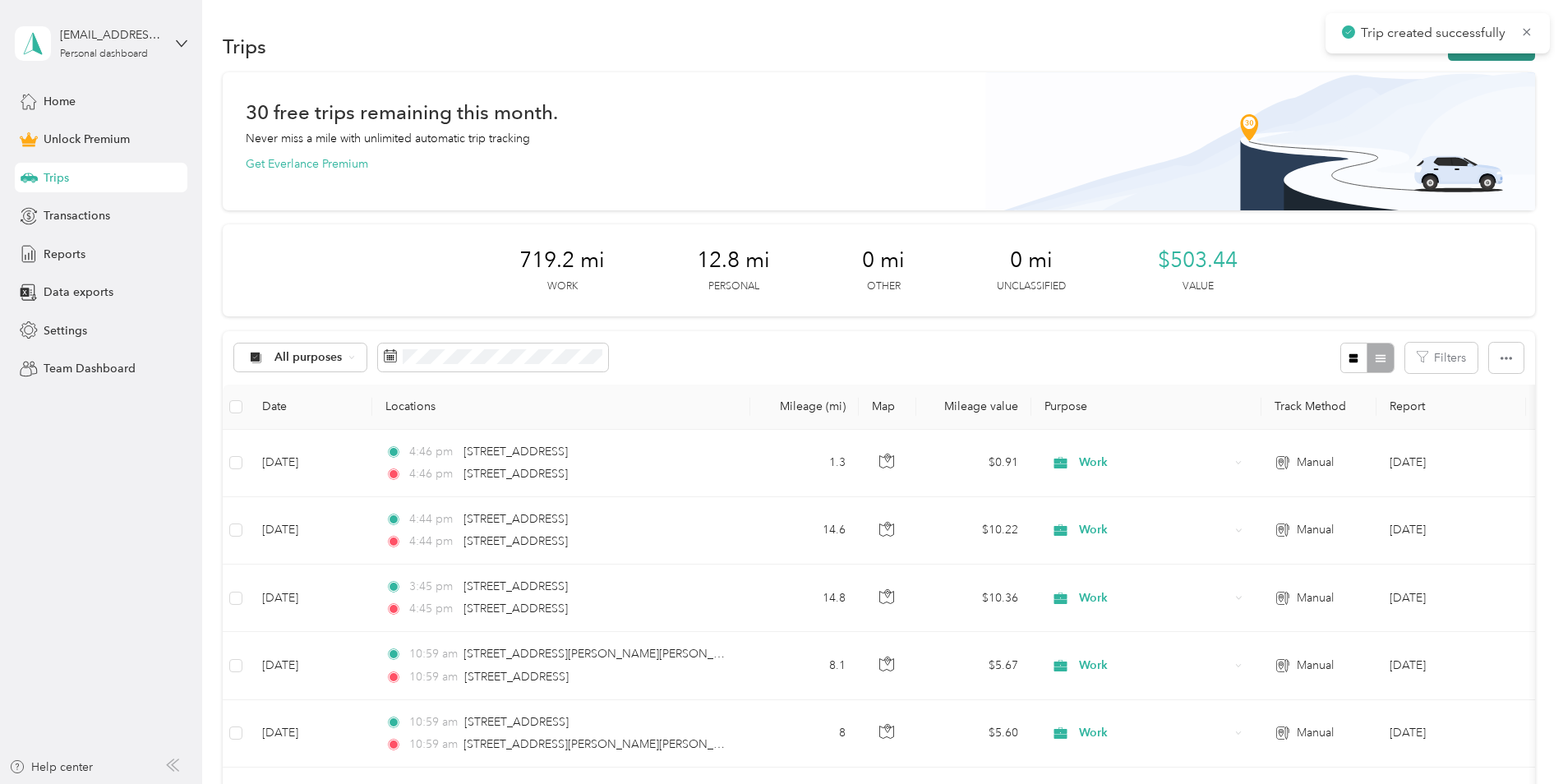
click at [1472, 59] on button "New trip" at bounding box center [1491, 46] width 87 height 28
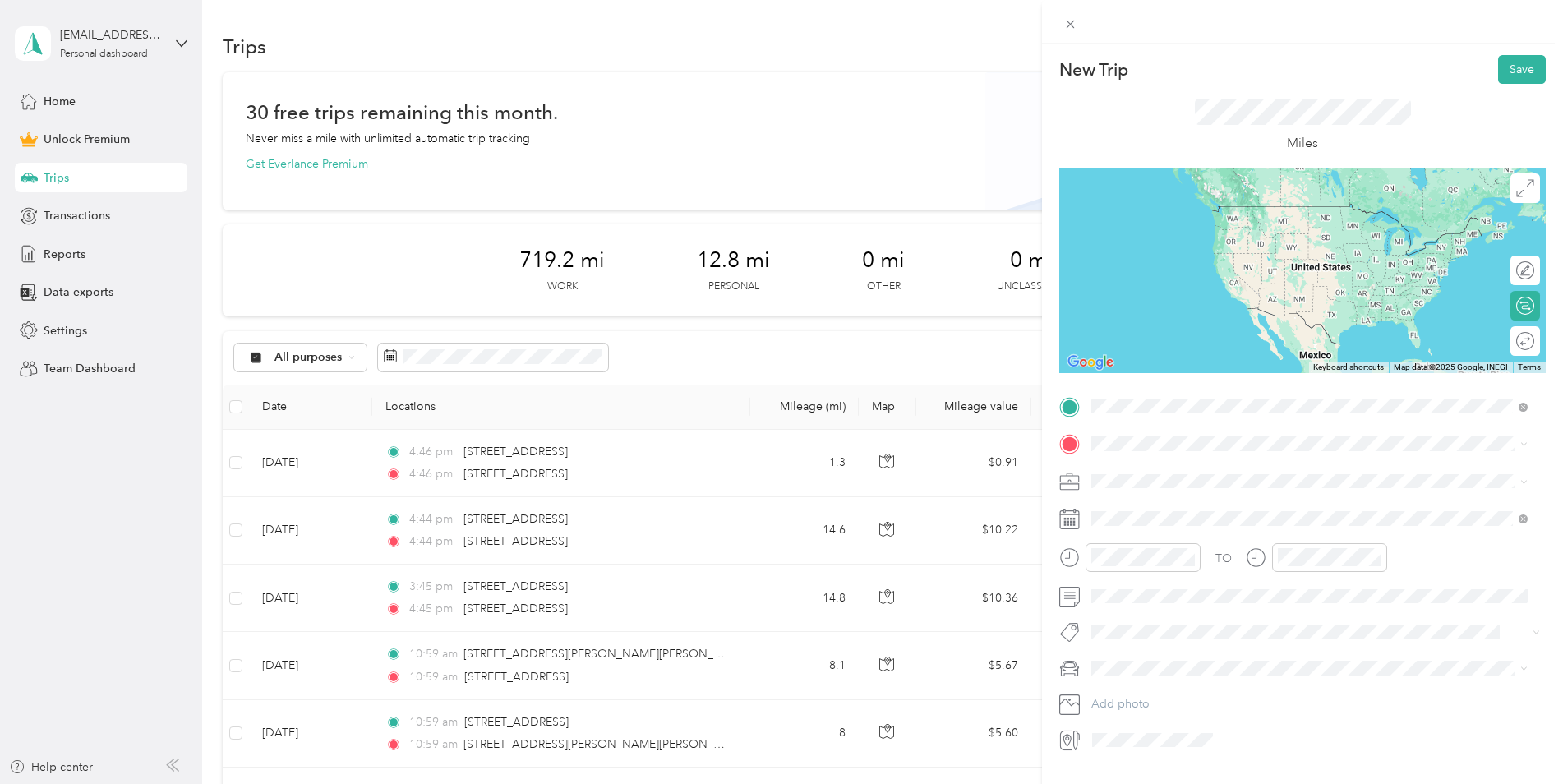
click at [1203, 469] on span "[STREET_ADDRESS][US_STATE]" at bounding box center [1205, 466] width 165 height 15
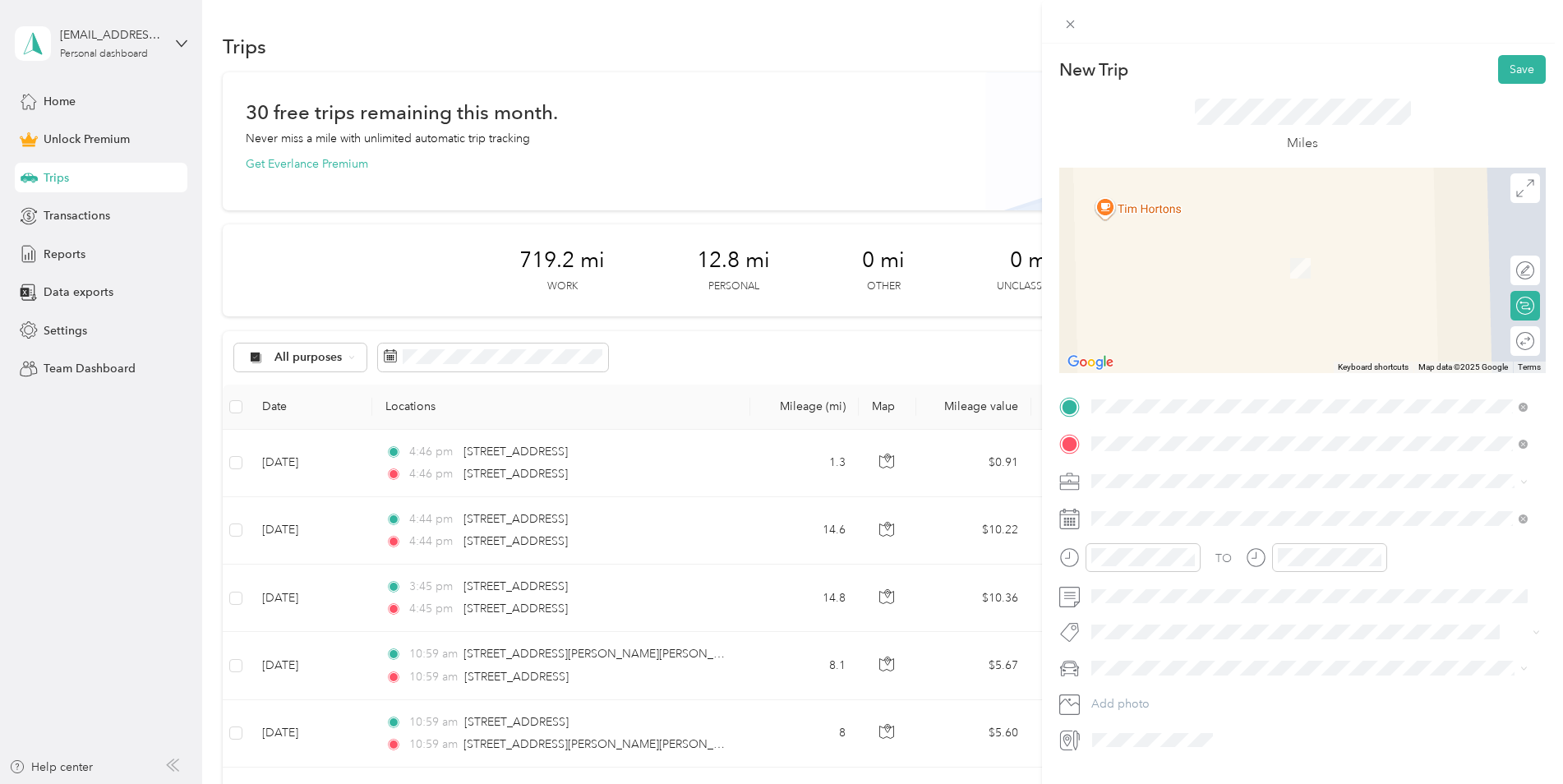
click at [1160, 493] on div "[STREET_ADDRESS][US_STATE]" at bounding box center [1309, 505] width 425 height 22
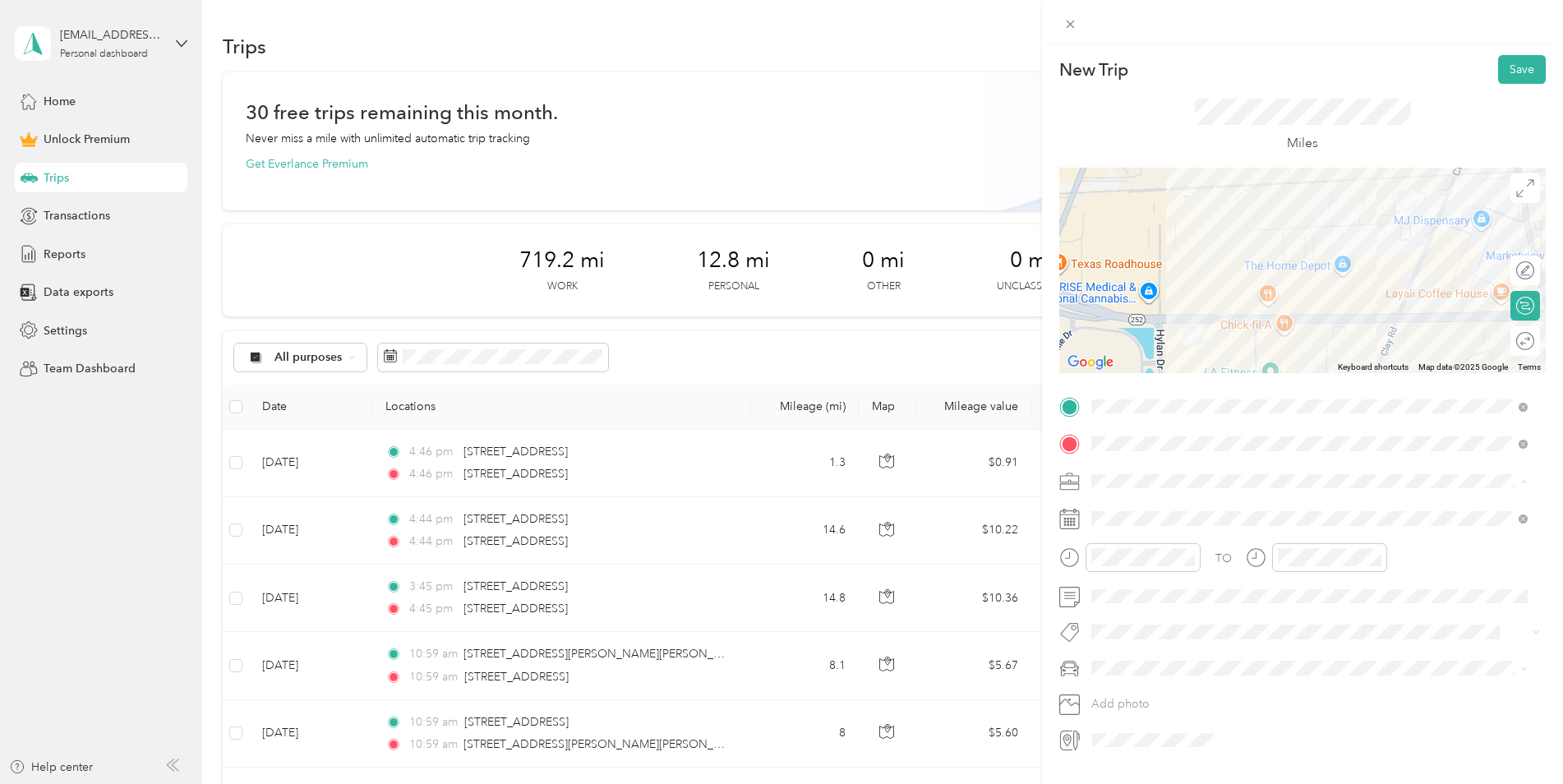
click at [1147, 502] on div "Work" at bounding box center [1309, 510] width 425 height 17
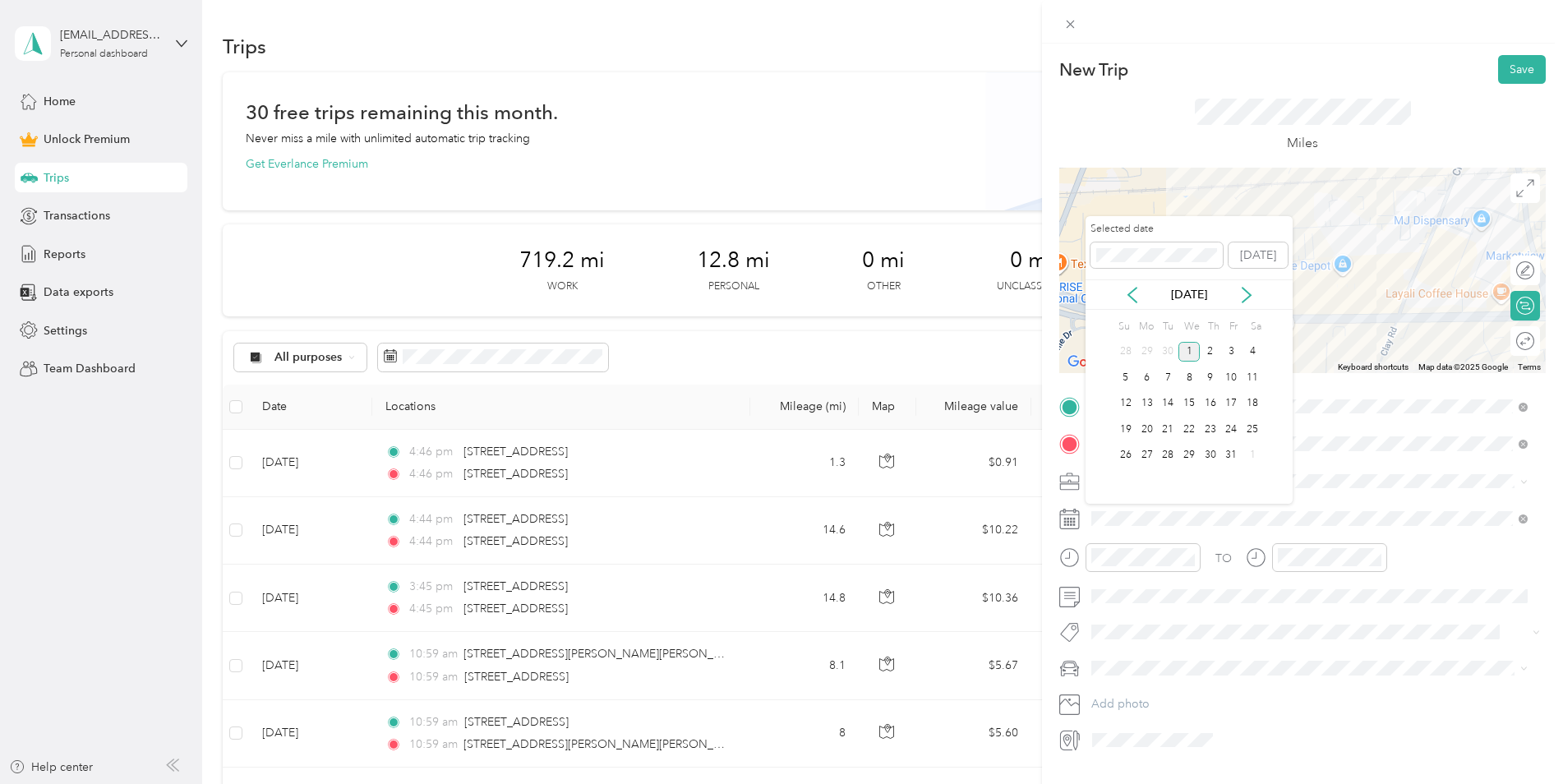
drag, startPoint x: 1153, startPoint y: 301, endPoint x: 1141, endPoint y: 298, distance: 12.4
click at [1149, 301] on div "[DATE]" at bounding box center [1190, 295] width 207 height 17
click at [1140, 298] on icon at bounding box center [1133, 295] width 16 height 16
click at [1164, 352] on div "2" at bounding box center [1168, 352] width 22 height 21
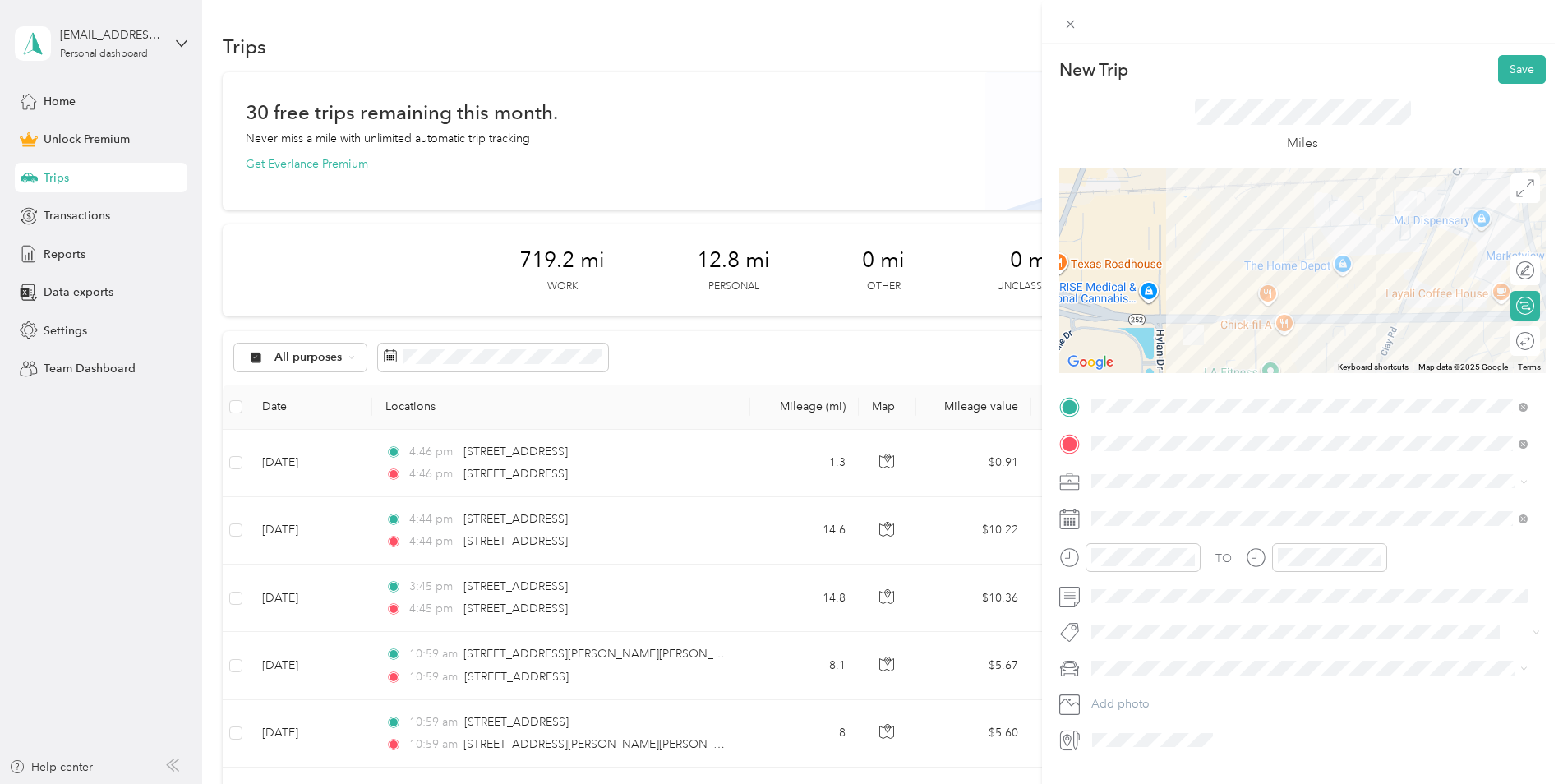
drag, startPoint x: 1510, startPoint y: 71, endPoint x: 1482, endPoint y: 154, distance: 87.6
click at [1510, 70] on button "Save" at bounding box center [1522, 69] width 47 height 28
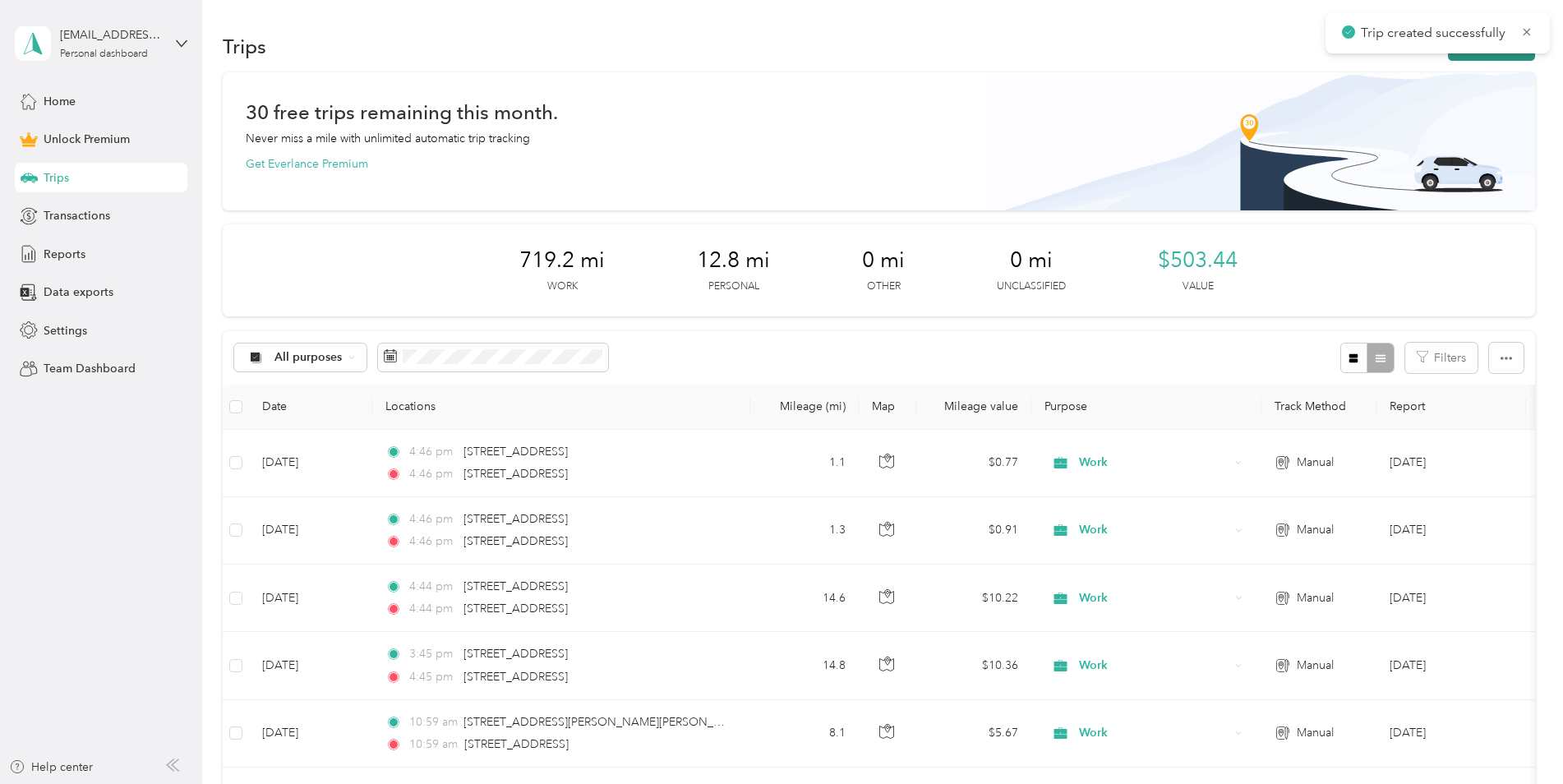
click at [1465, 59] on button "New trip" at bounding box center [1491, 46] width 87 height 28
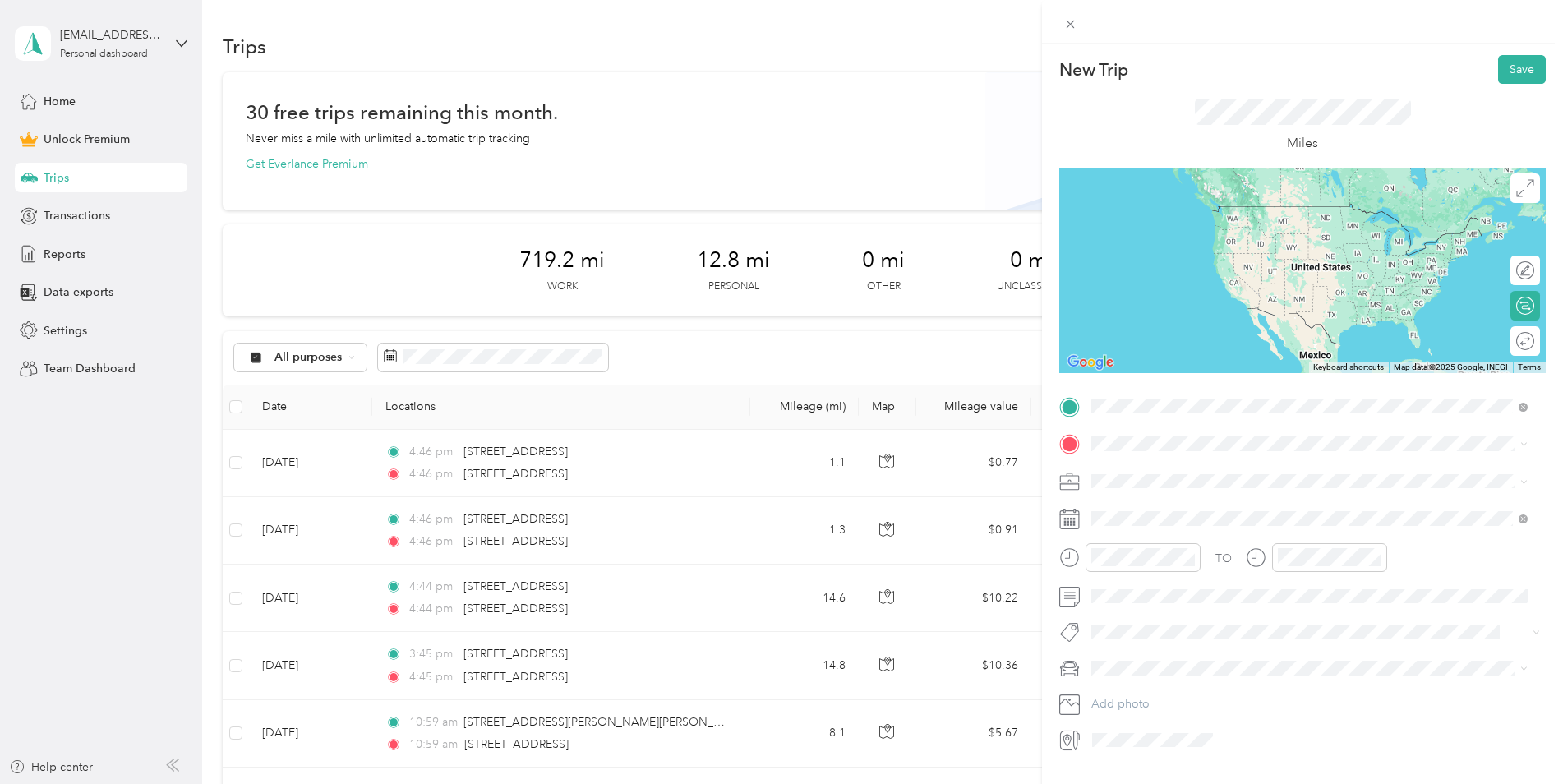
click at [1164, 461] on span "[STREET_ADDRESS][US_STATE]" at bounding box center [1205, 466] width 165 height 15
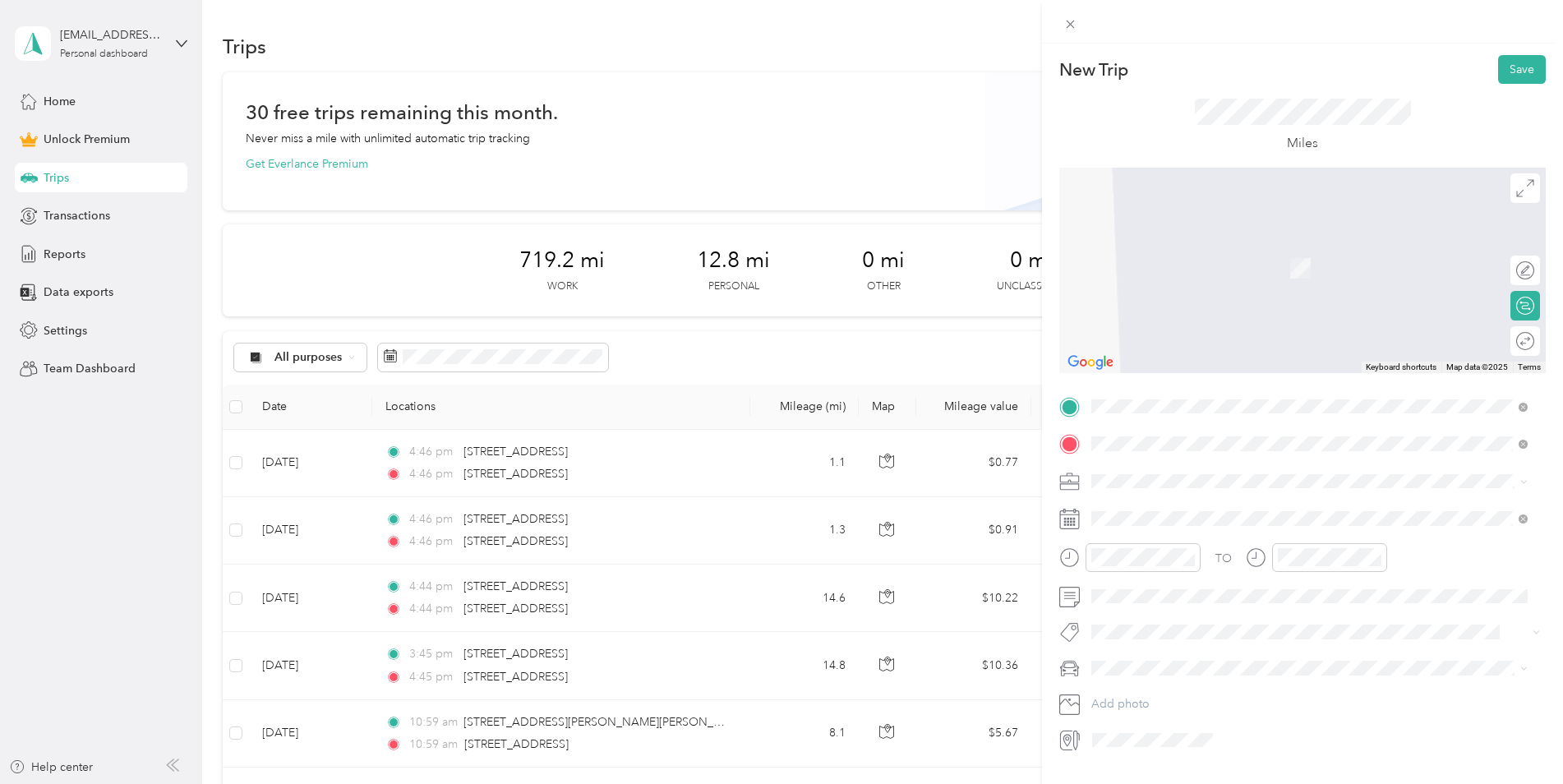
click at [1209, 506] on span "[STREET_ADDRESS][US_STATE]" at bounding box center [1205, 503] width 165 height 15
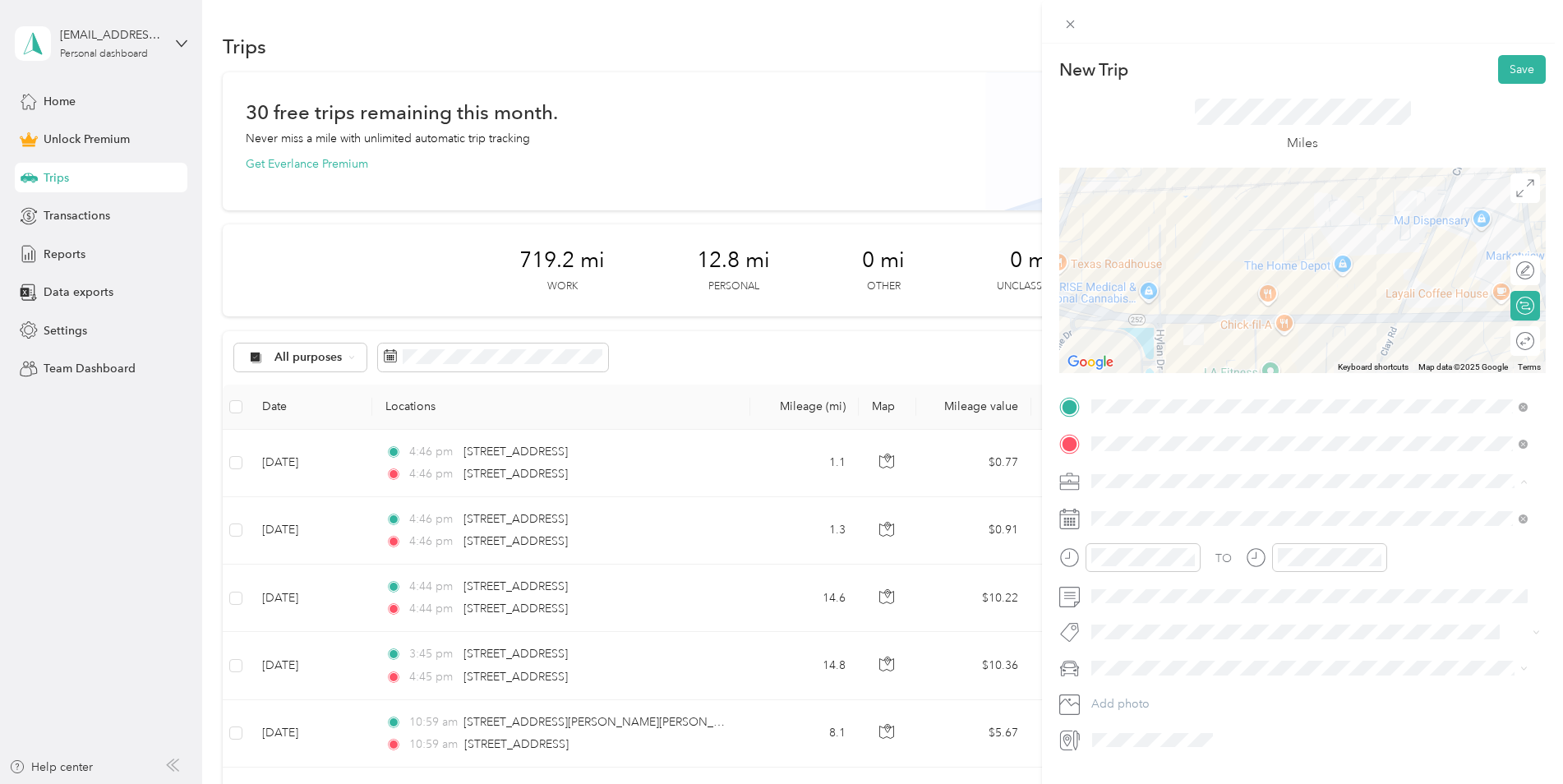
click at [1137, 503] on div "Work" at bounding box center [1309, 510] width 425 height 17
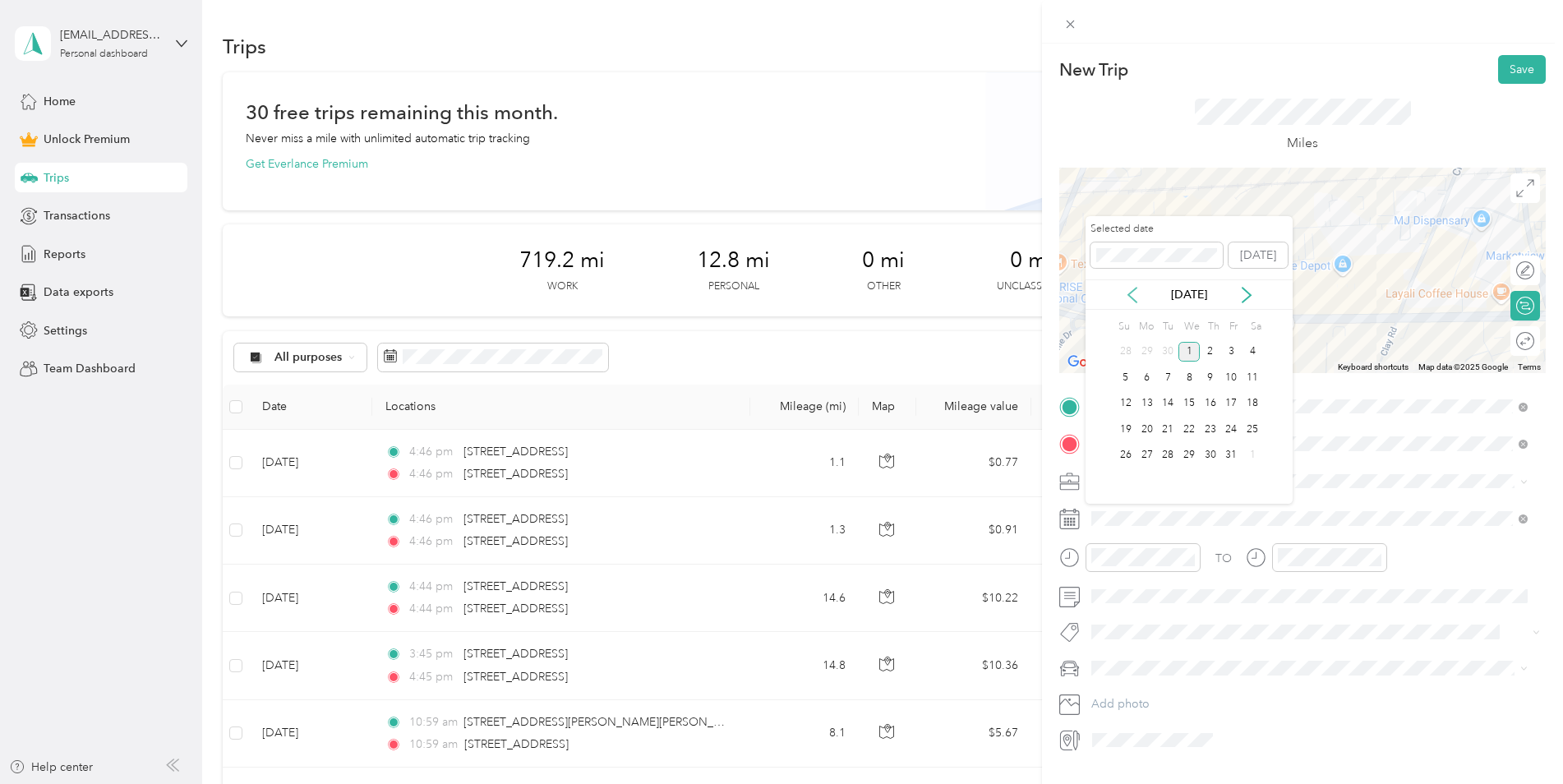
click at [1139, 288] on icon at bounding box center [1133, 295] width 16 height 16
click at [1190, 351] on div "3" at bounding box center [1189, 352] width 22 height 21
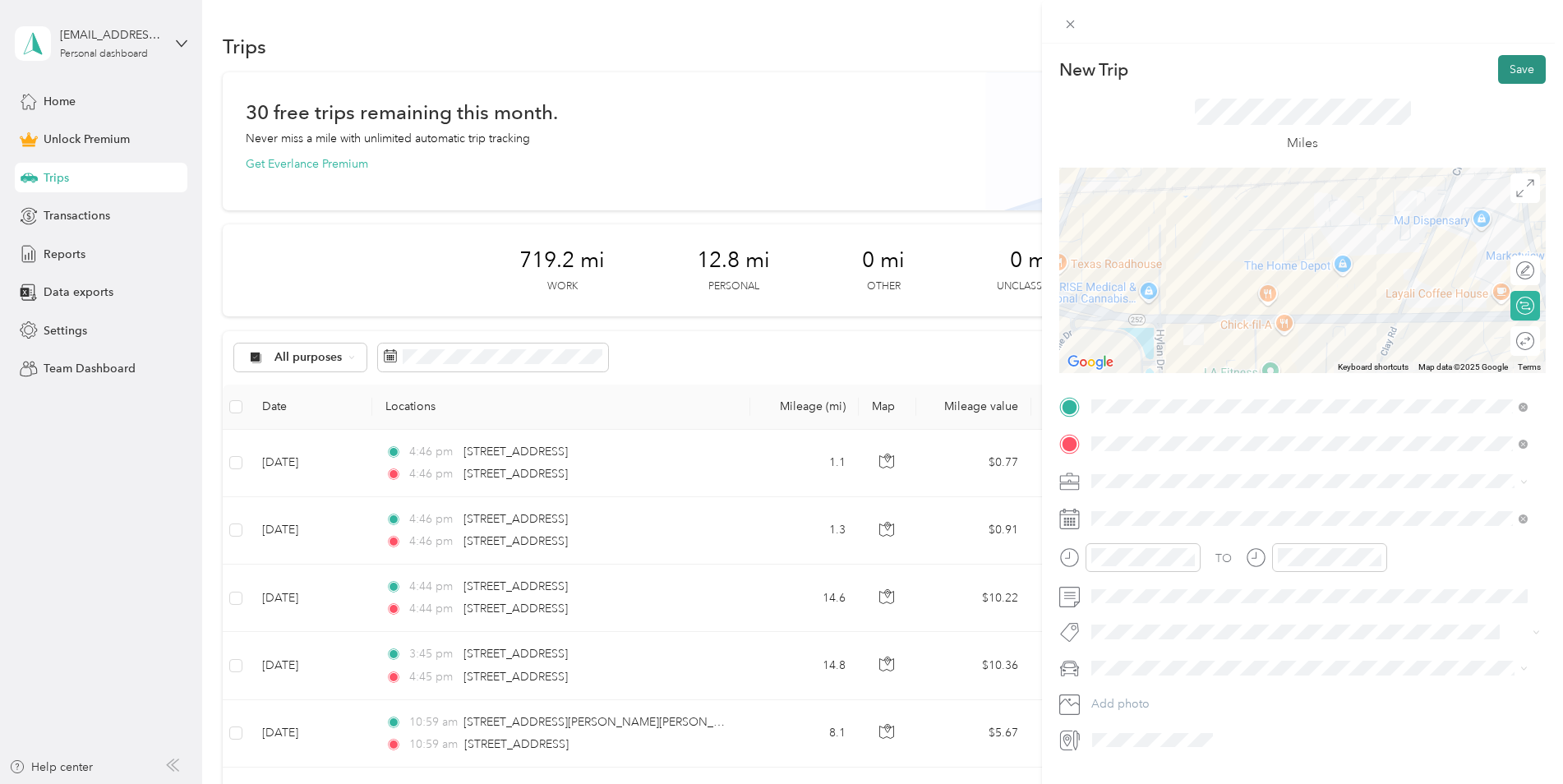
click at [1523, 69] on button "Save" at bounding box center [1522, 69] width 47 height 28
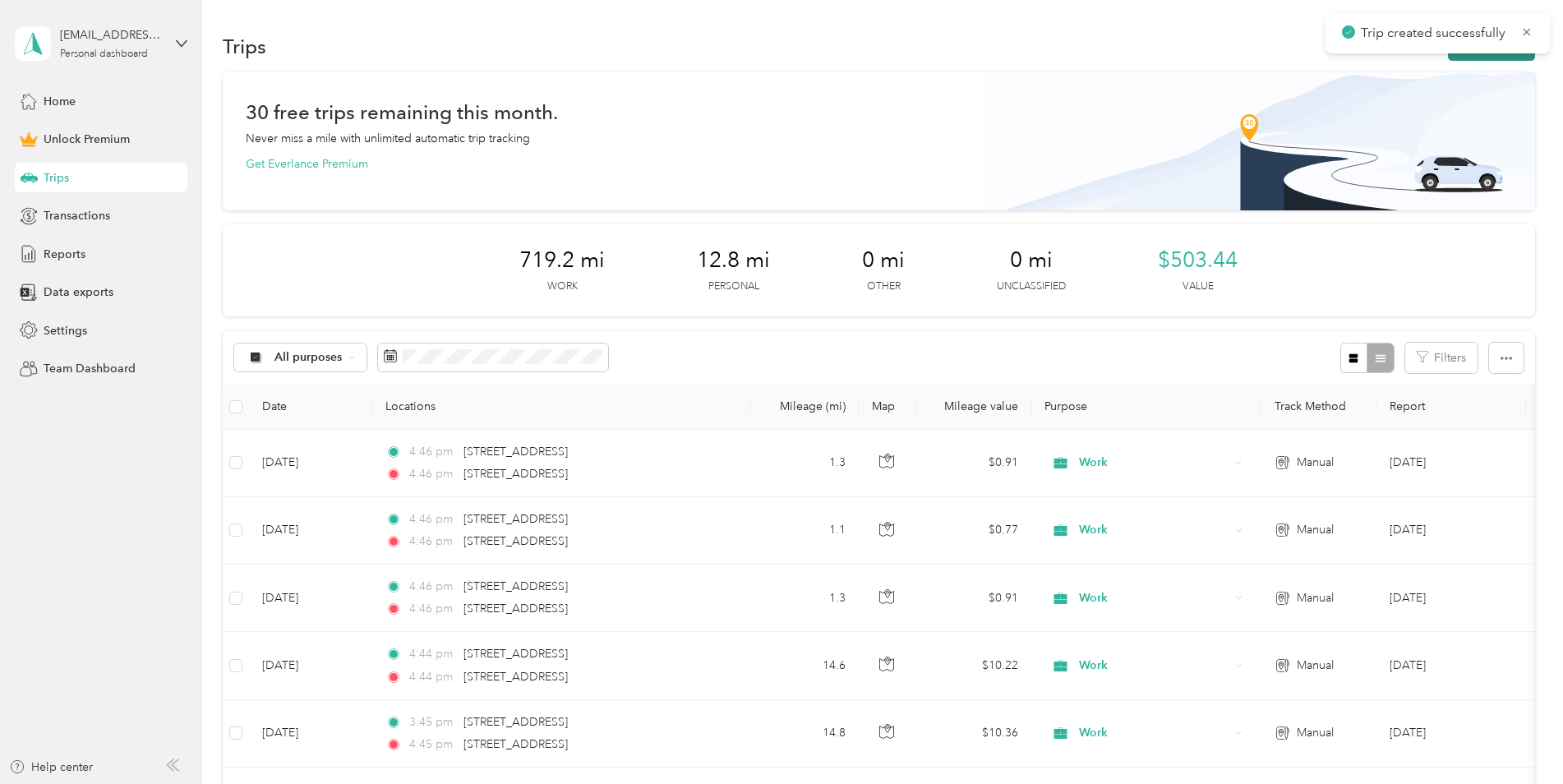
click at [1455, 53] on button "New trip" at bounding box center [1491, 46] width 87 height 28
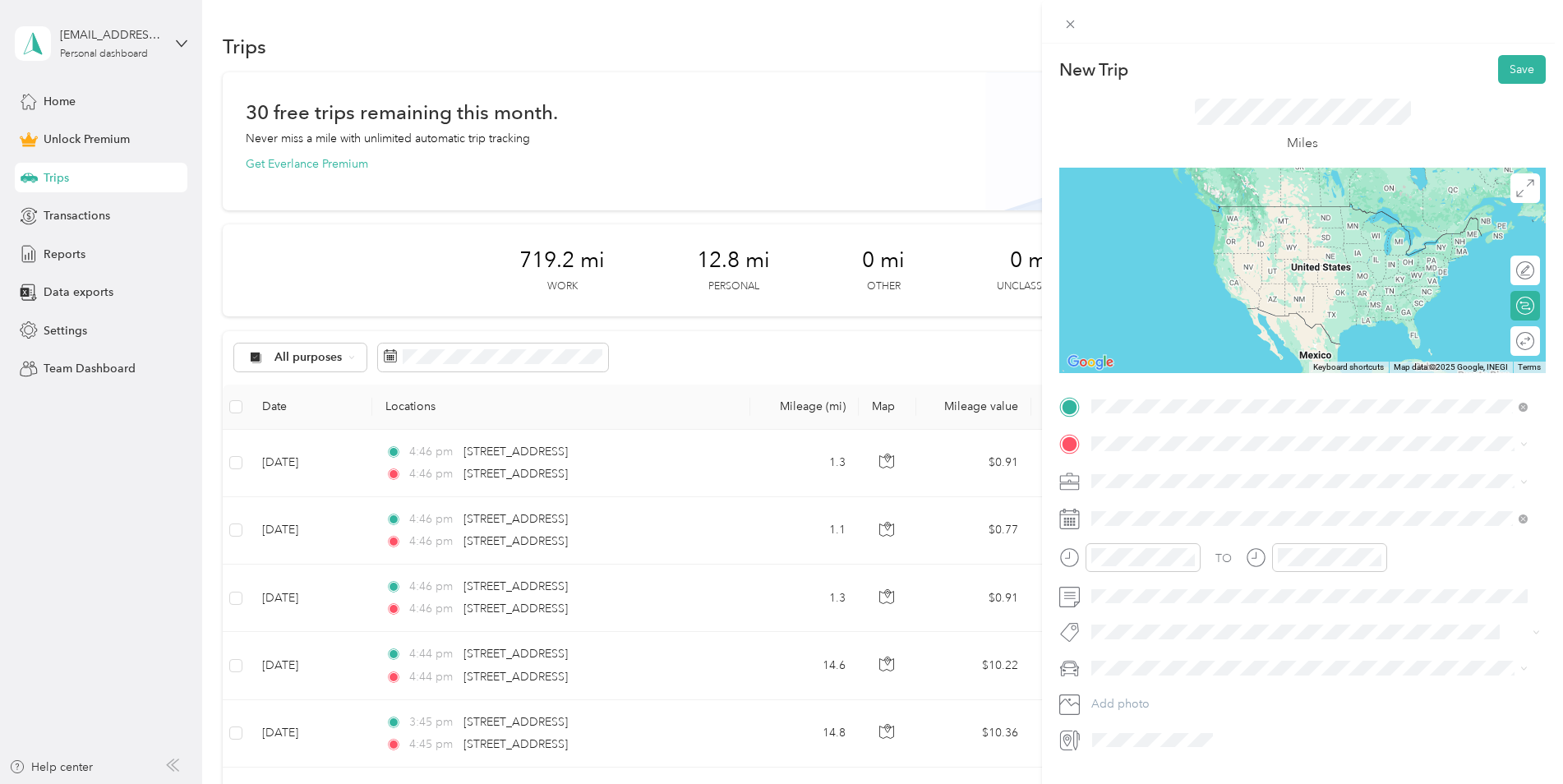
click at [1178, 478] on div "[STREET_ADDRESS][US_STATE]" at bounding box center [1309, 467] width 425 height 22
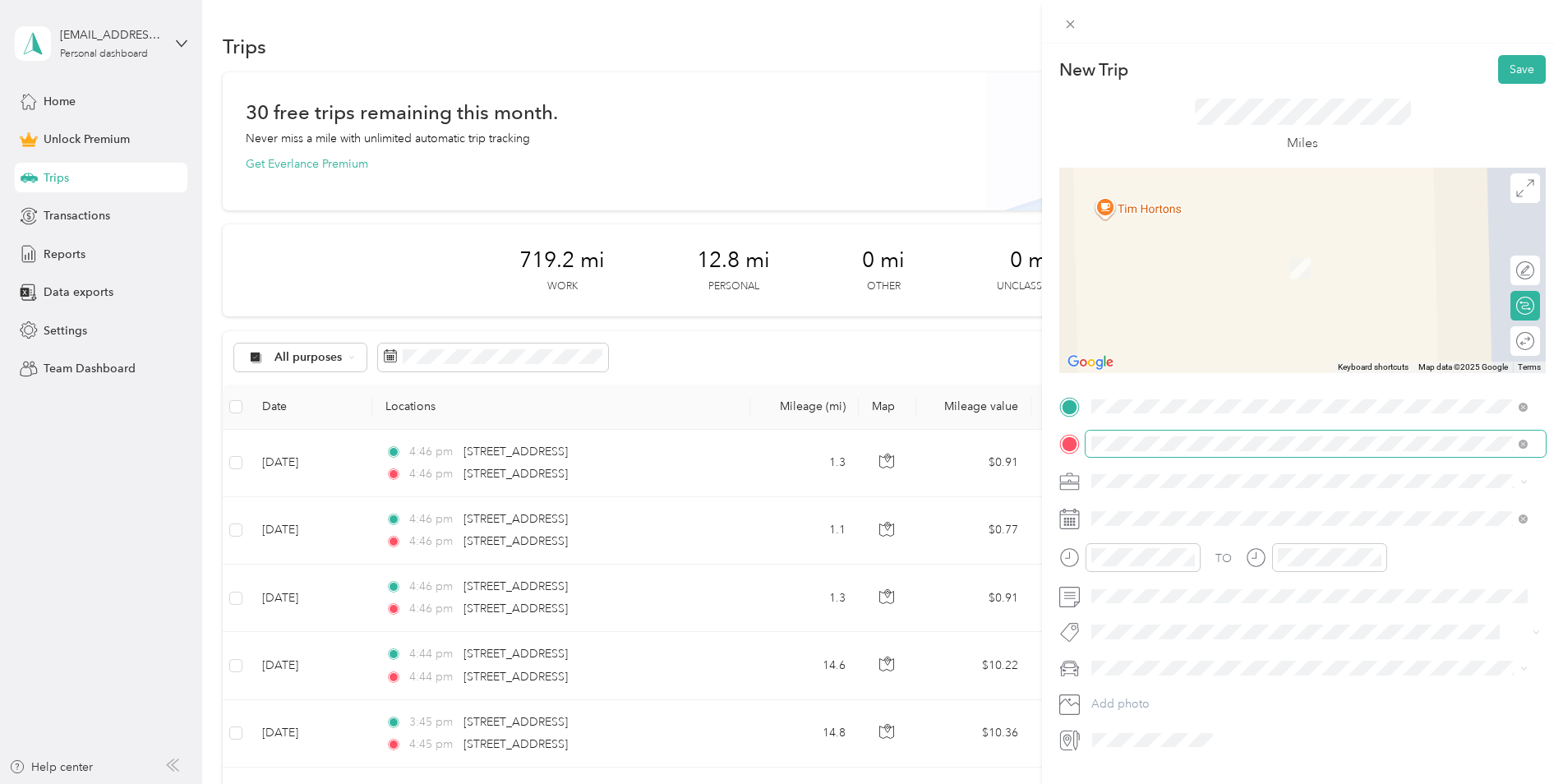
click at [1154, 452] on span at bounding box center [1316, 443] width 461 height 26
click at [1207, 505] on span "[STREET_ADDRESS][PERSON_NAME][PERSON_NAME][US_STATE]" at bounding box center [1296, 503] width 347 height 15
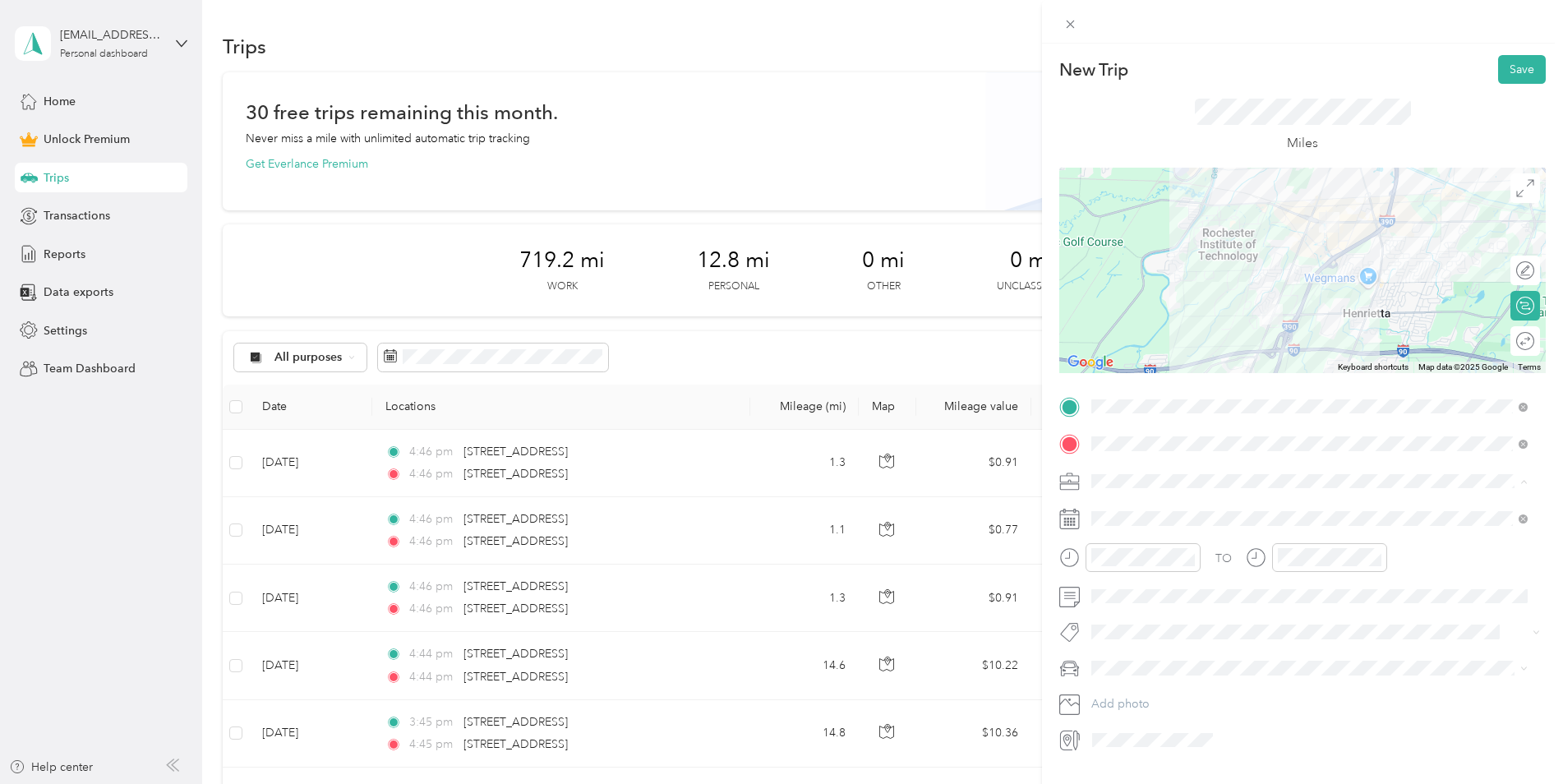
click at [1146, 499] on li "Work" at bounding box center [1309, 510] width 448 height 28
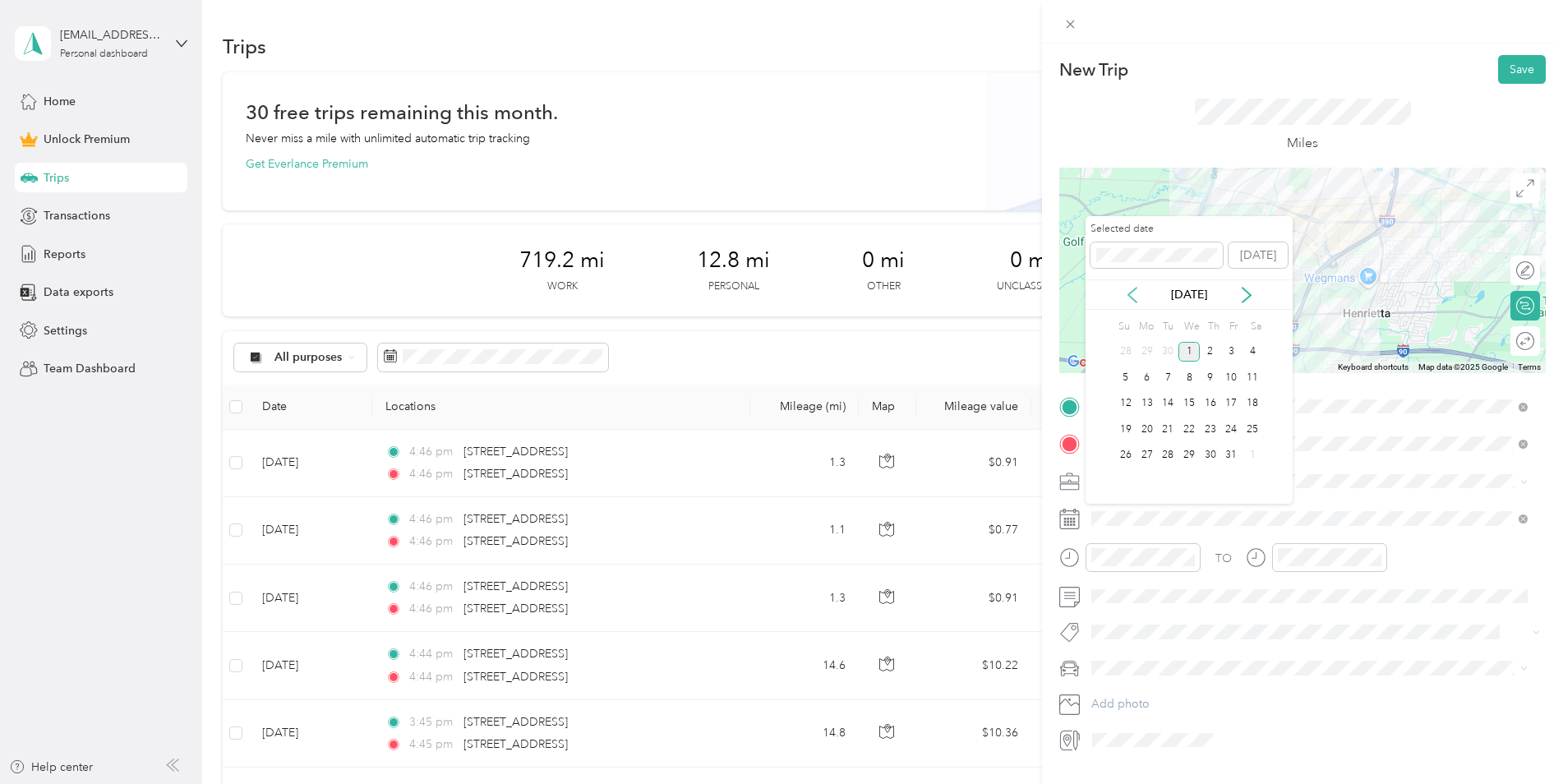
click at [1136, 290] on icon at bounding box center [1133, 295] width 16 height 16
click at [1186, 350] on div "3" at bounding box center [1189, 352] width 22 height 21
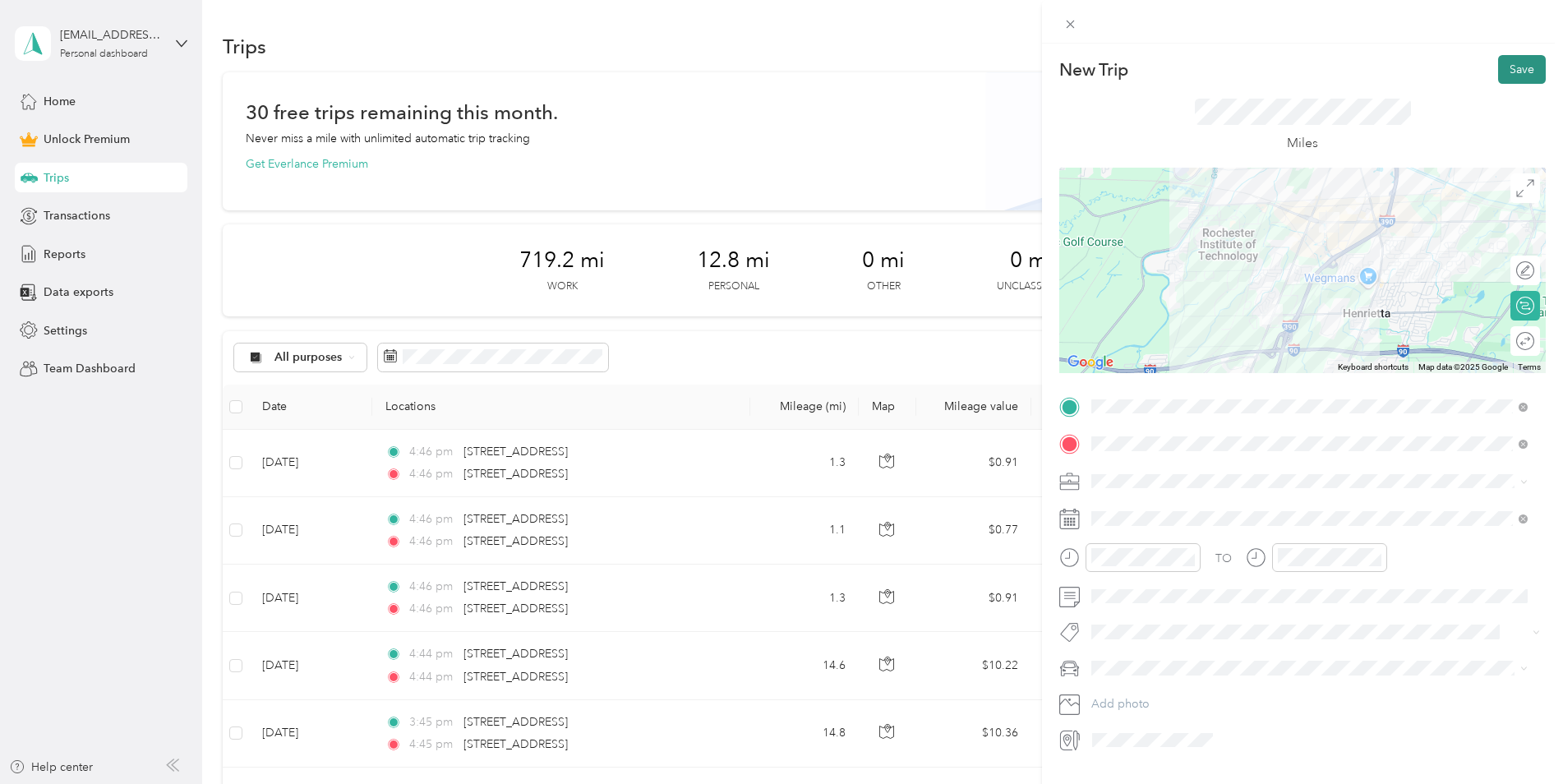
click at [1503, 68] on button "Save" at bounding box center [1522, 69] width 47 height 28
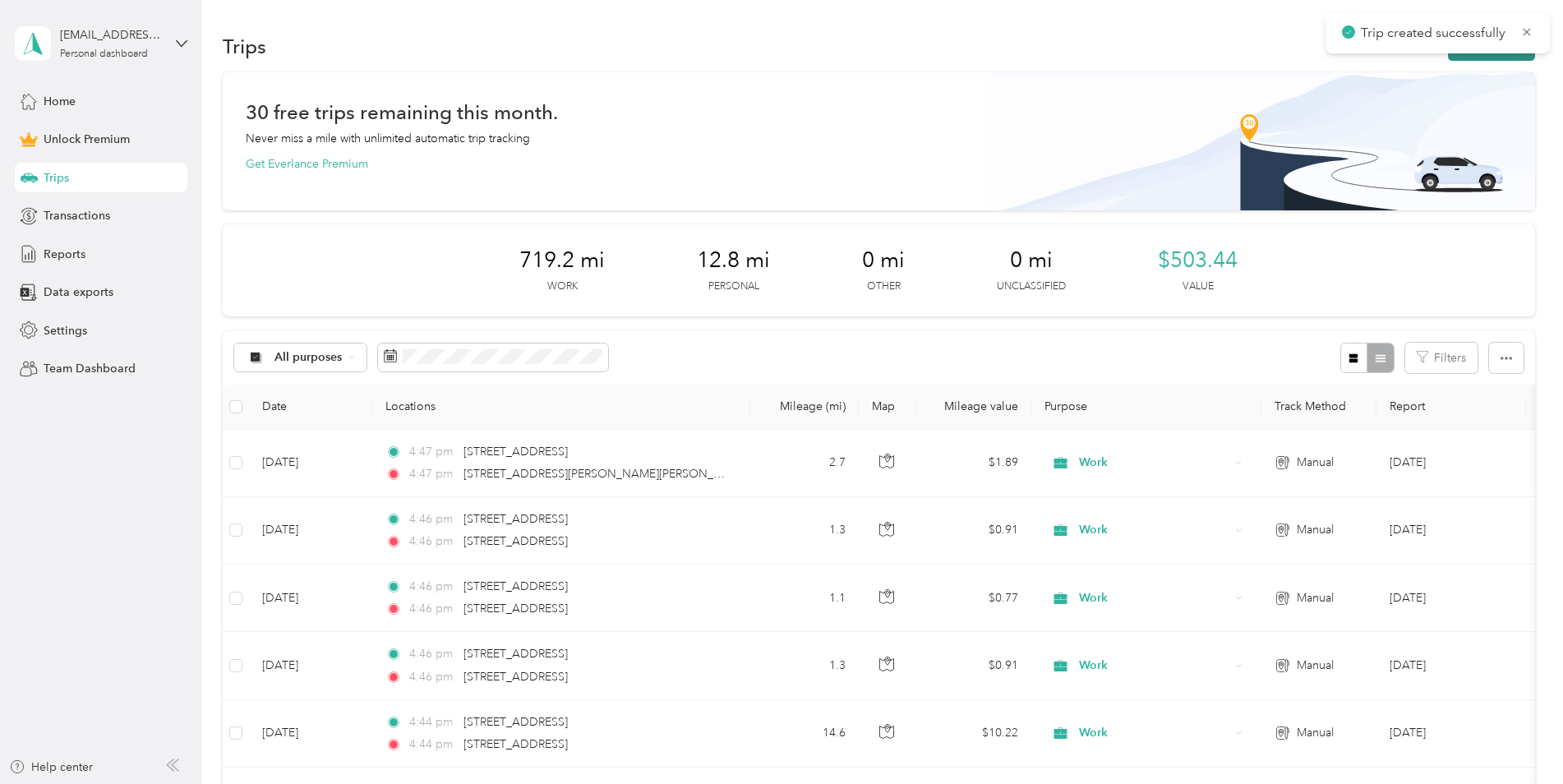
click at [1488, 59] on button "New trip" at bounding box center [1491, 46] width 87 height 28
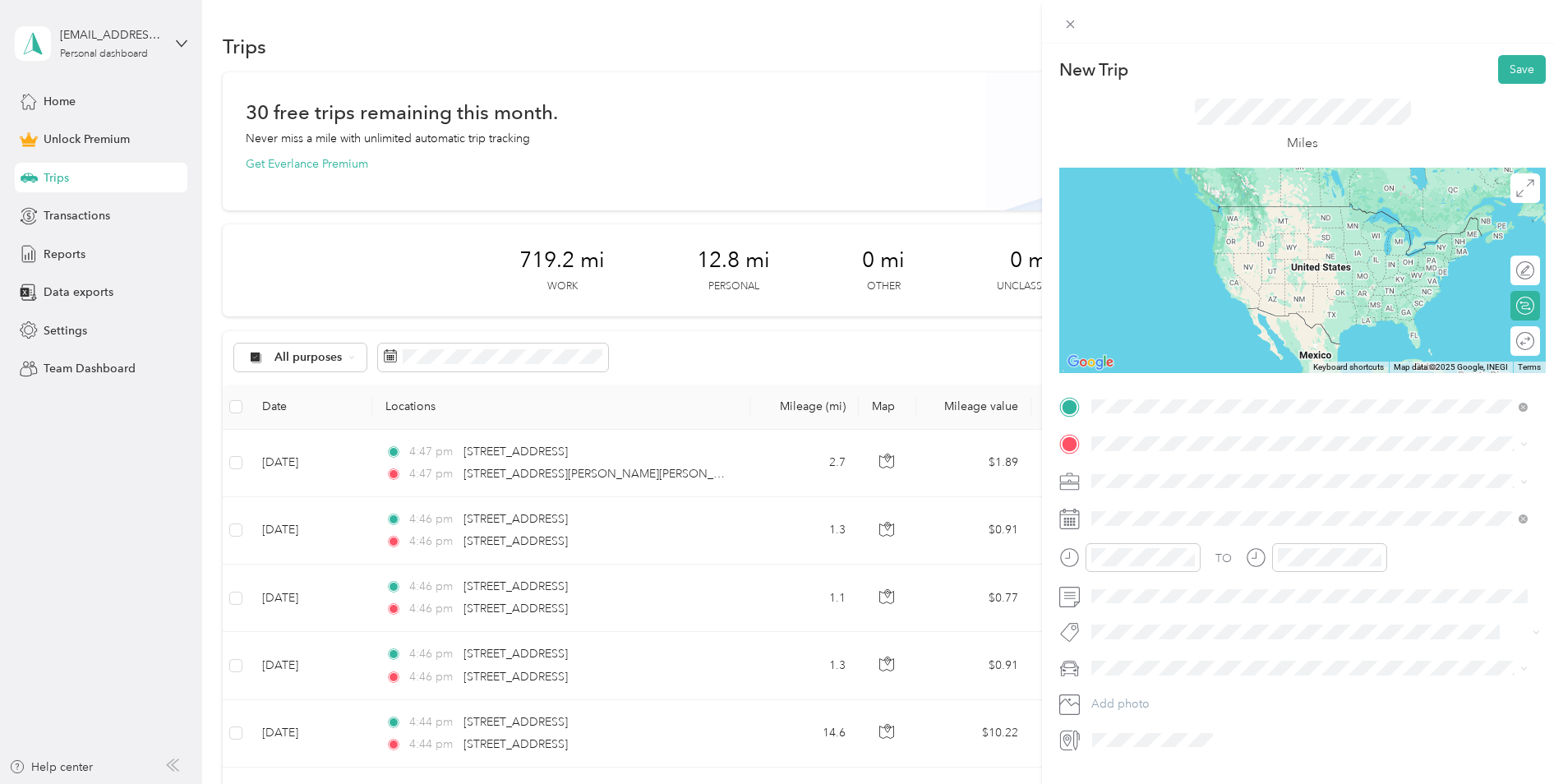
click at [1292, 483] on li "[STREET_ADDRESS][PERSON_NAME][PERSON_NAME][US_STATE]" at bounding box center [1309, 466] width 448 height 34
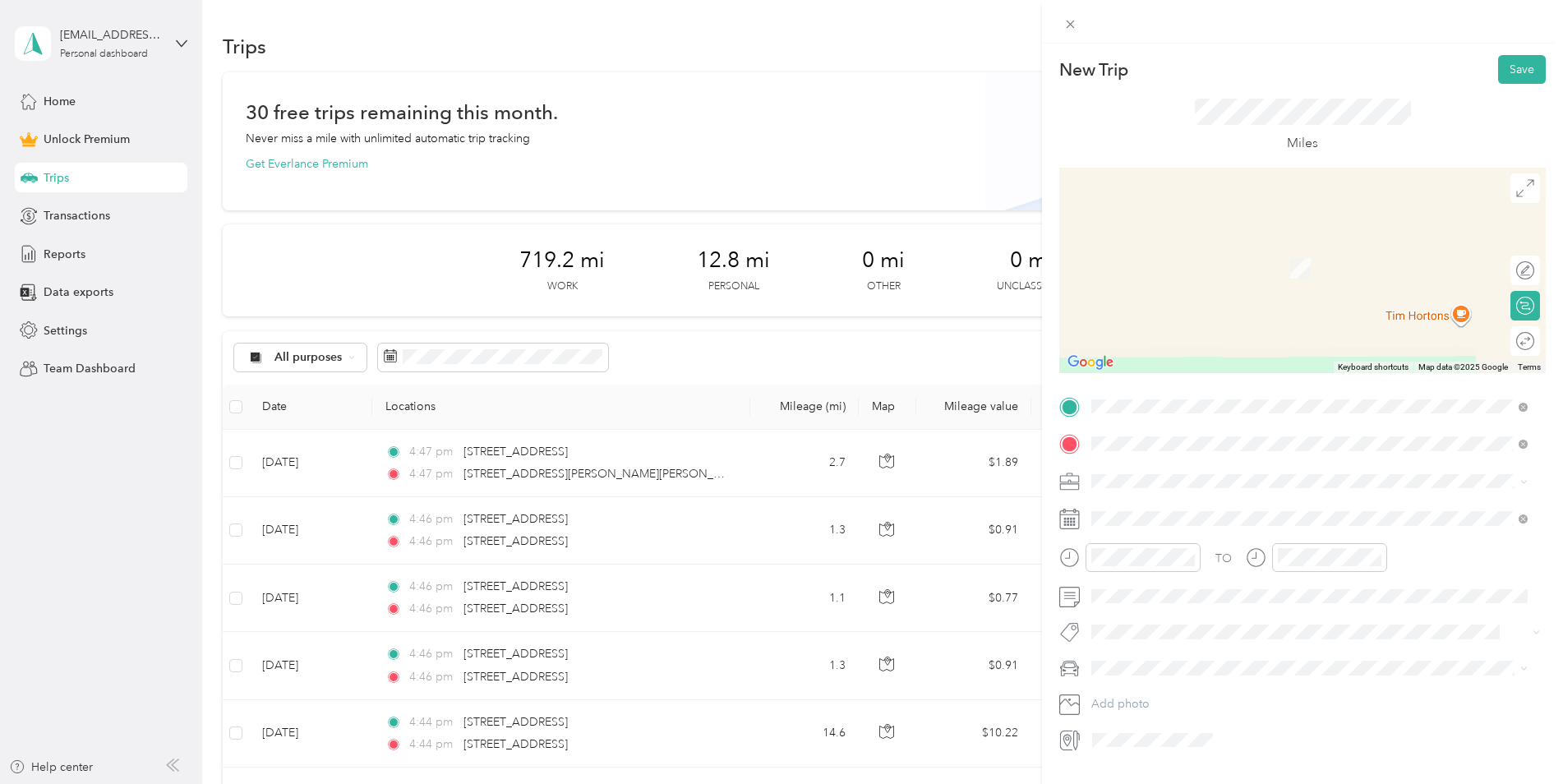
click at [1231, 510] on span "[STREET_ADDRESS][US_STATE]" at bounding box center [1205, 503] width 165 height 15
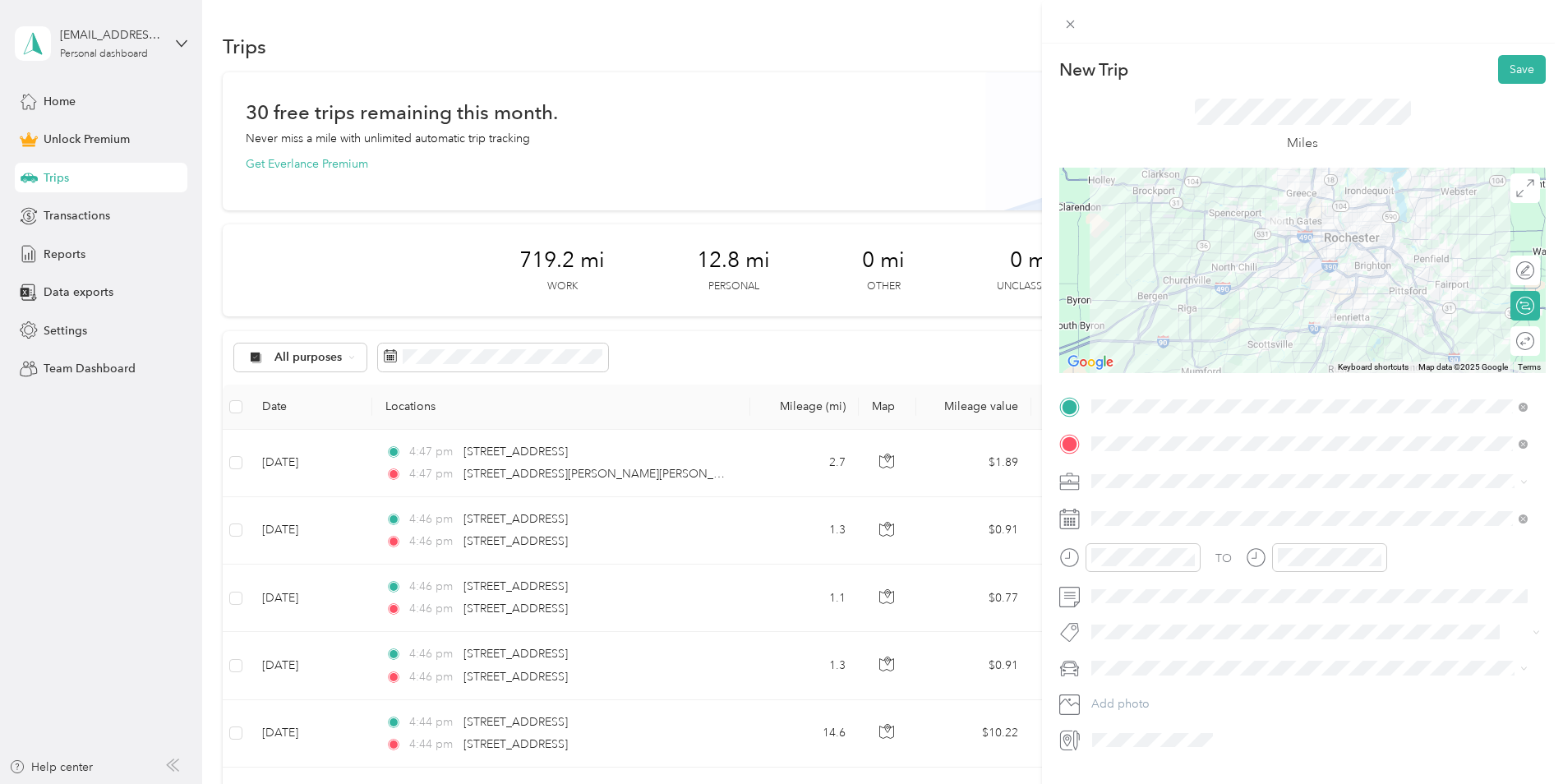
click at [1156, 489] on span at bounding box center [1316, 481] width 461 height 26
click at [1114, 504] on span "Work" at bounding box center [1111, 510] width 28 height 14
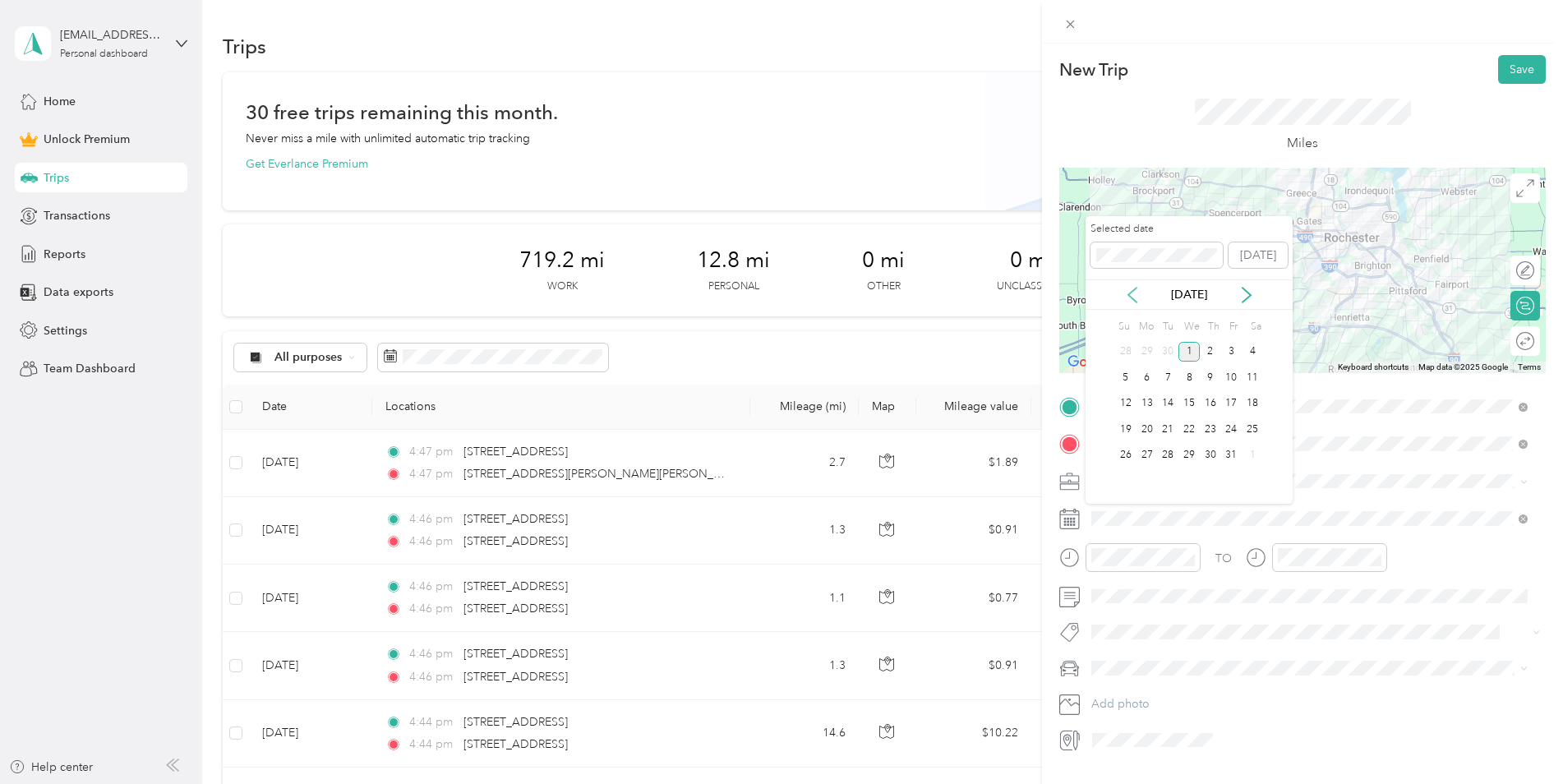
click at [1126, 287] on icon at bounding box center [1133, 295] width 16 height 16
click at [1186, 348] on div "3" at bounding box center [1189, 352] width 22 height 21
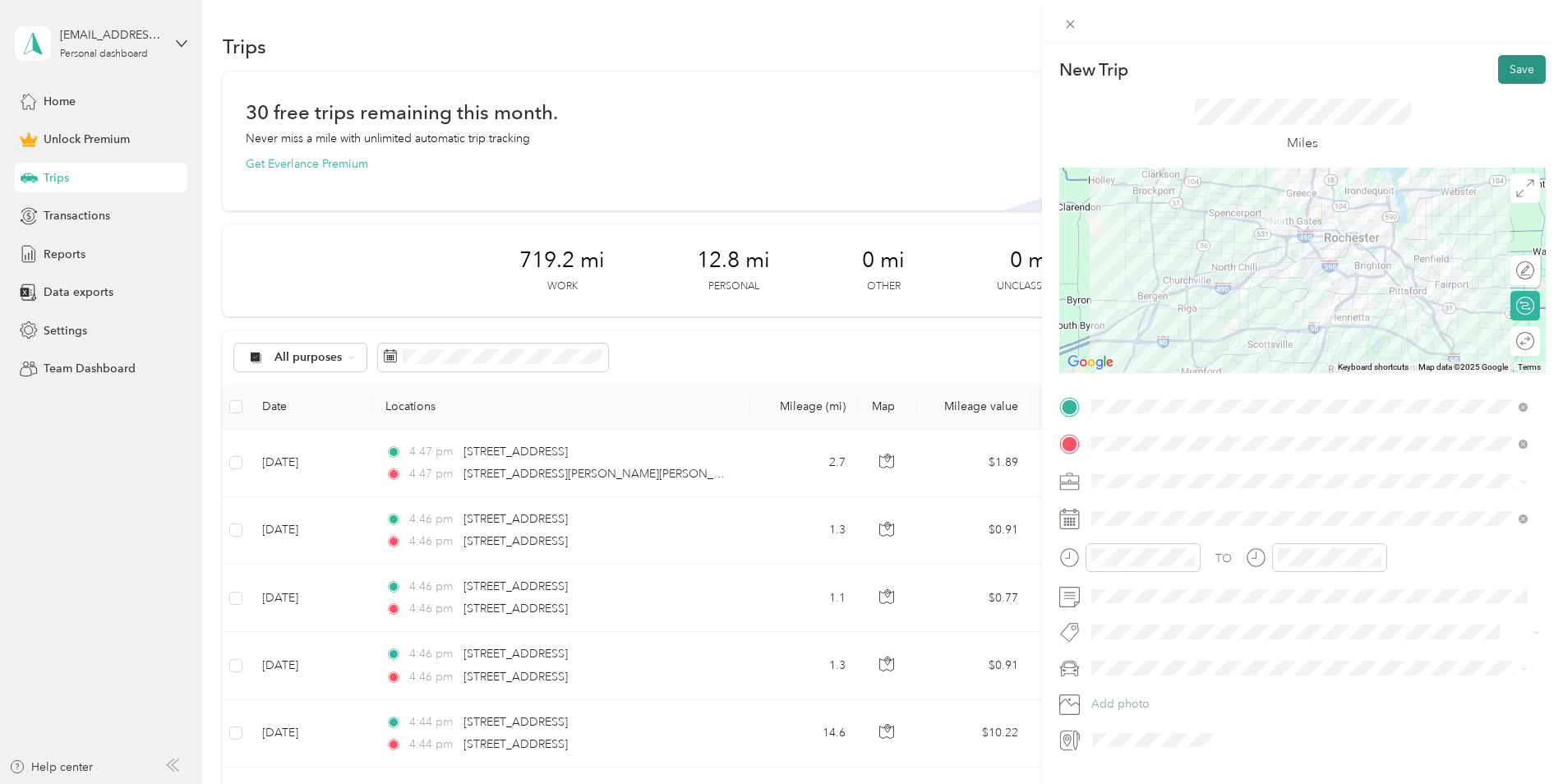
click at [1516, 70] on button "Save" at bounding box center [1522, 69] width 47 height 28
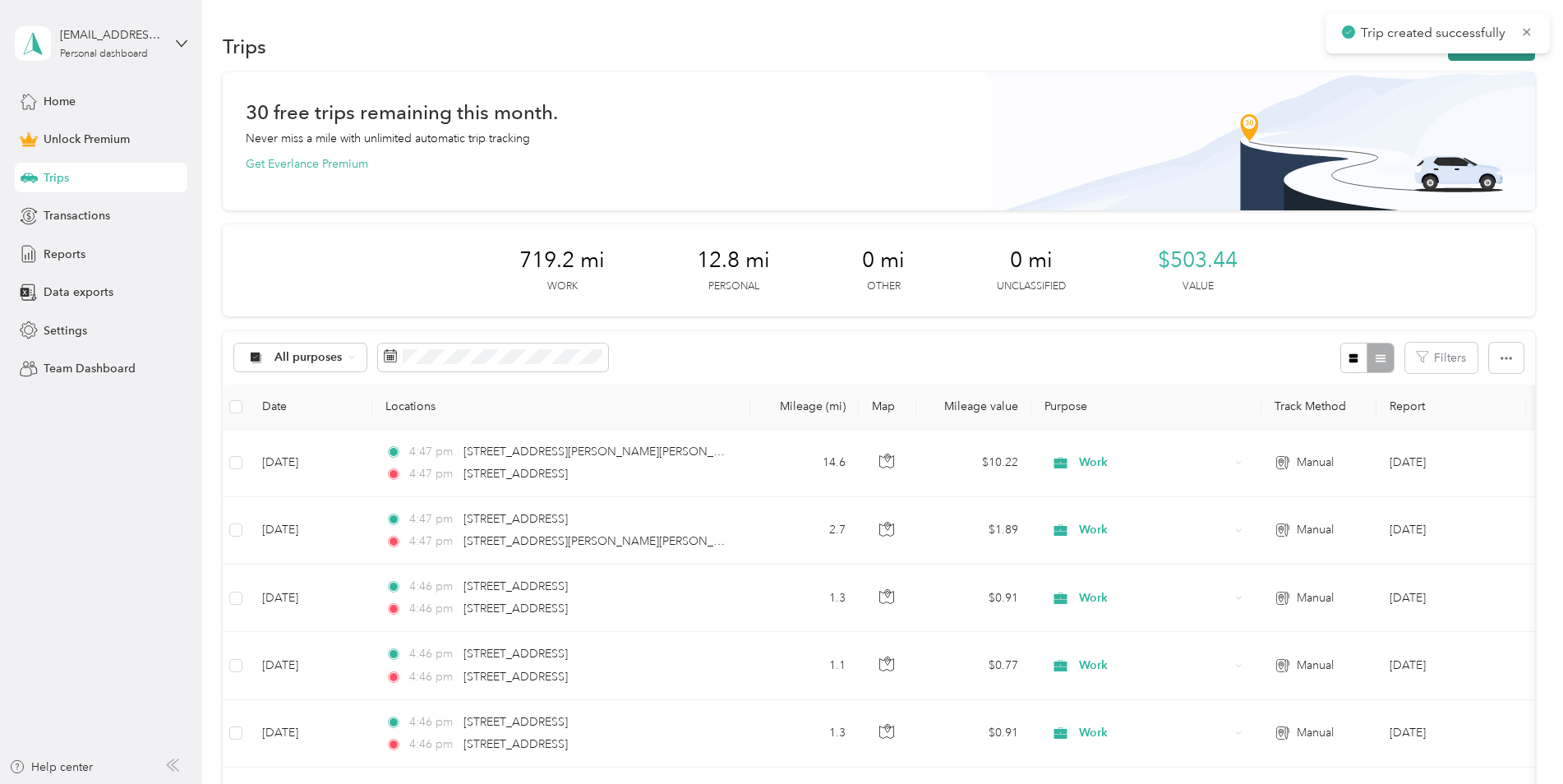
click at [1482, 60] on button "New trip" at bounding box center [1491, 46] width 87 height 28
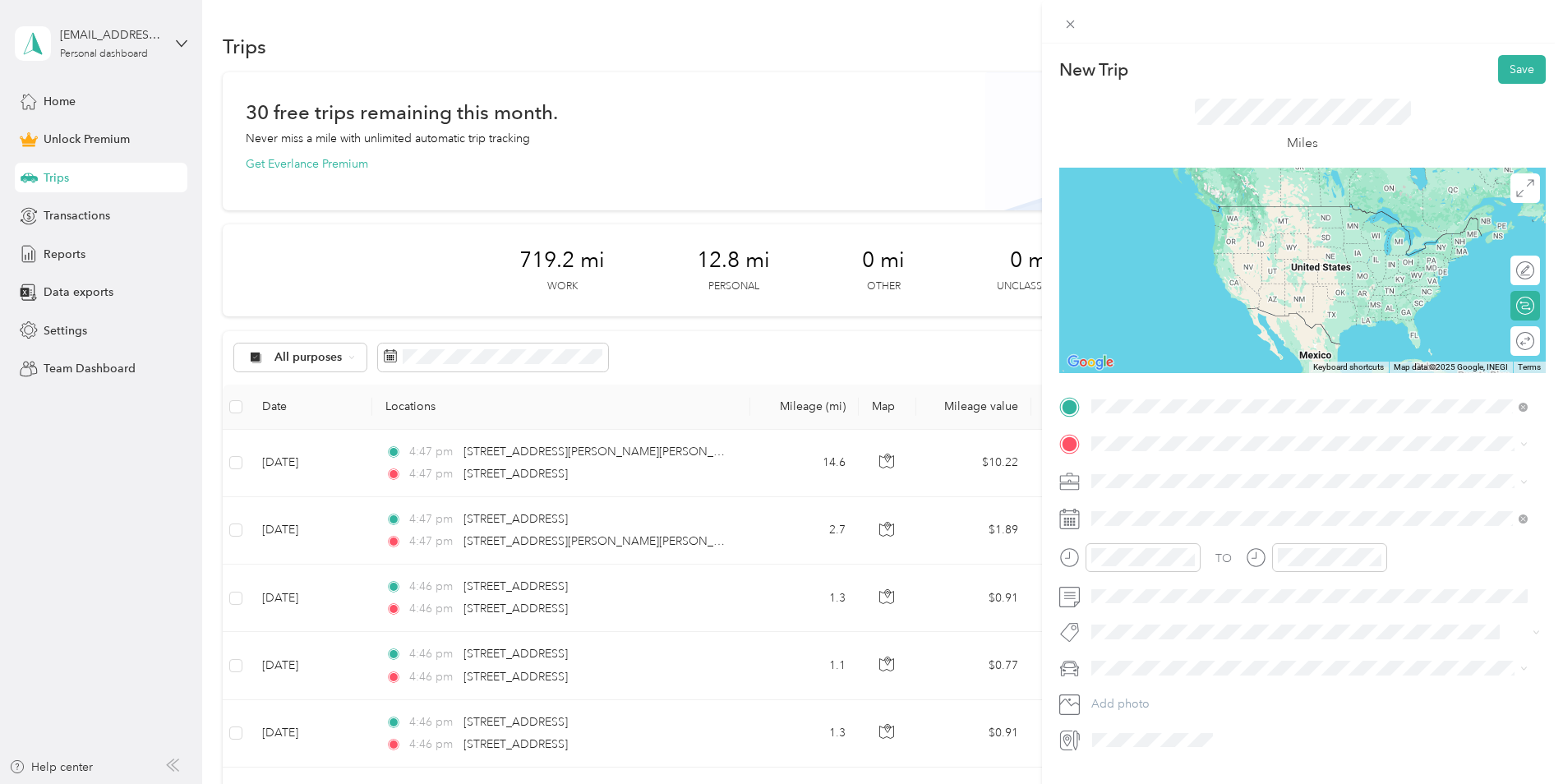
click at [1246, 474] on span "[STREET_ADDRESS][US_STATE]" at bounding box center [1205, 466] width 165 height 15
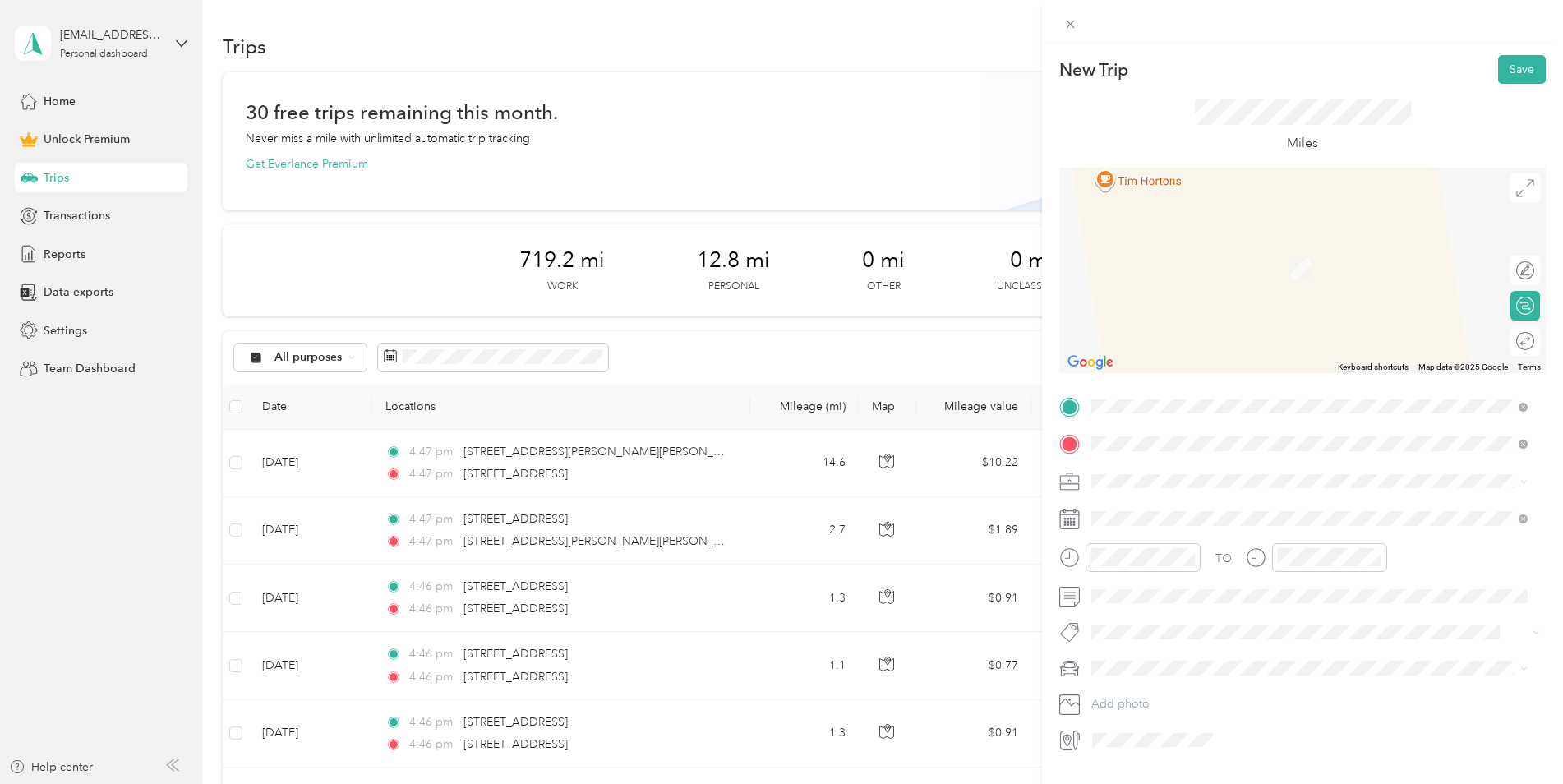
click at [1252, 505] on span "[STREET_ADDRESS][PERSON_NAME][PERSON_NAME][US_STATE]" at bounding box center [1296, 503] width 347 height 15
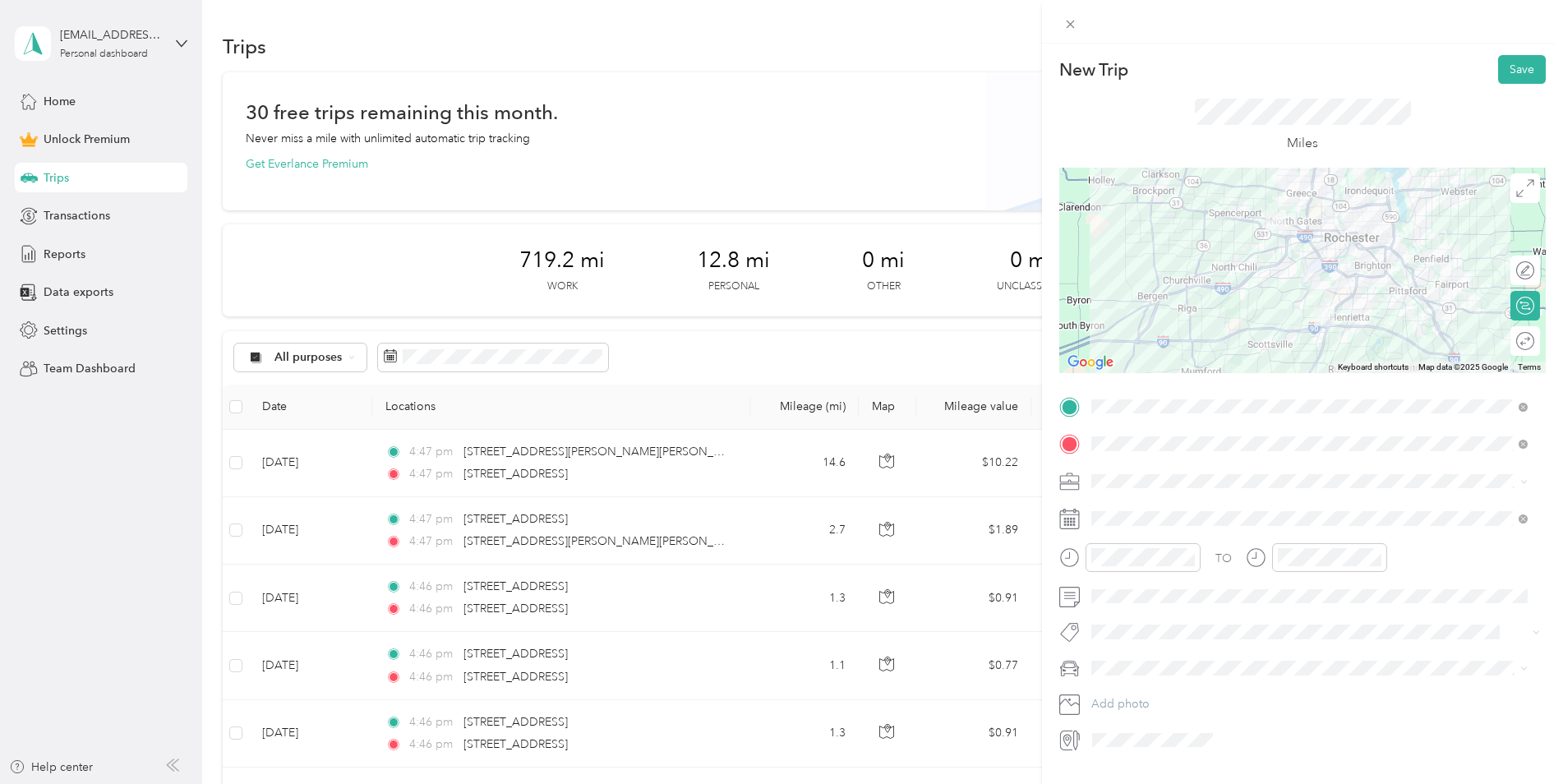
click at [1134, 469] on span at bounding box center [1316, 481] width 461 height 26
click at [1129, 499] on li "Work" at bounding box center [1309, 510] width 448 height 28
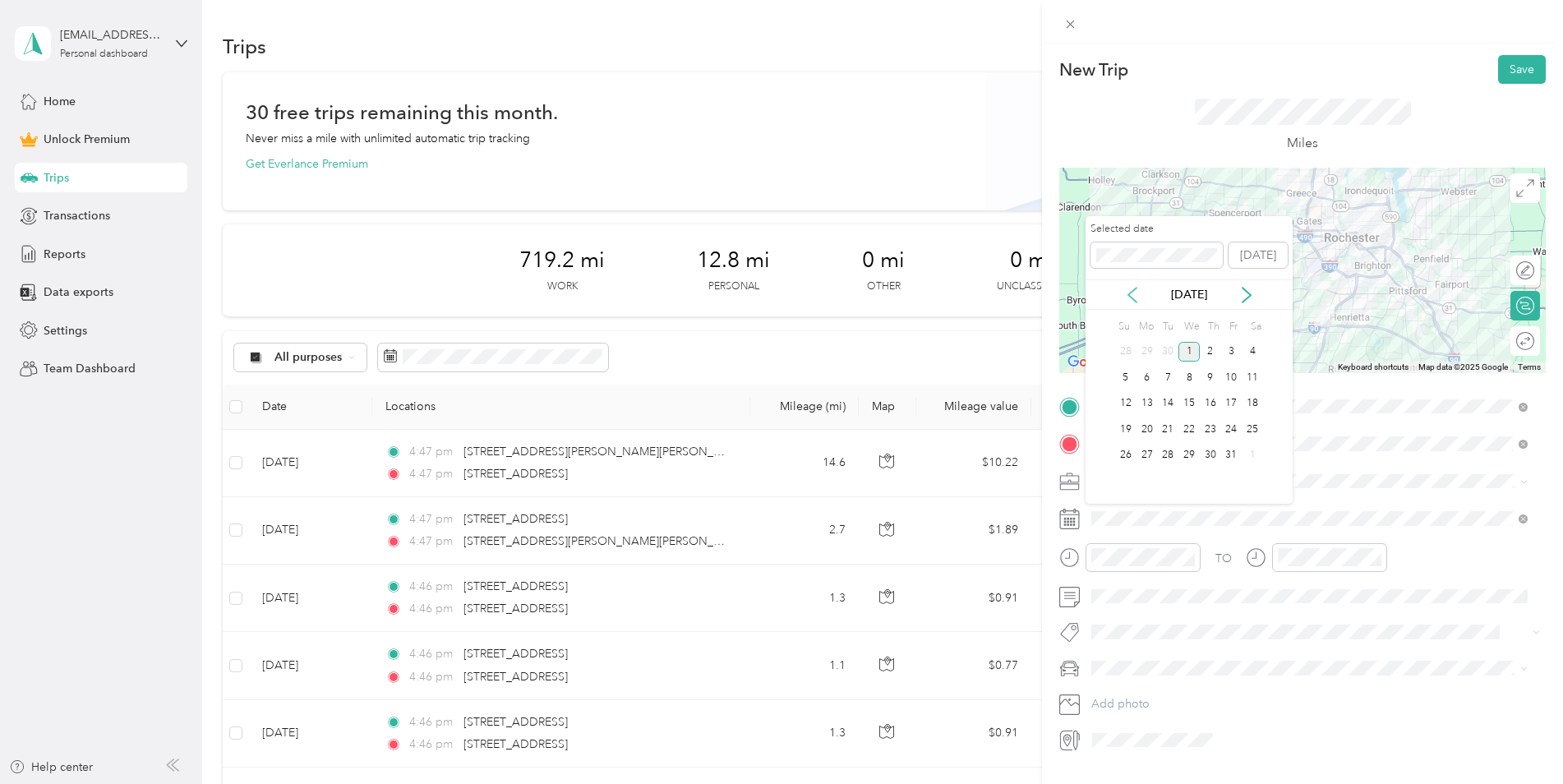
click at [1138, 292] on icon at bounding box center [1133, 295] width 16 height 16
click at [1193, 352] on div "3" at bounding box center [1189, 352] width 22 height 21
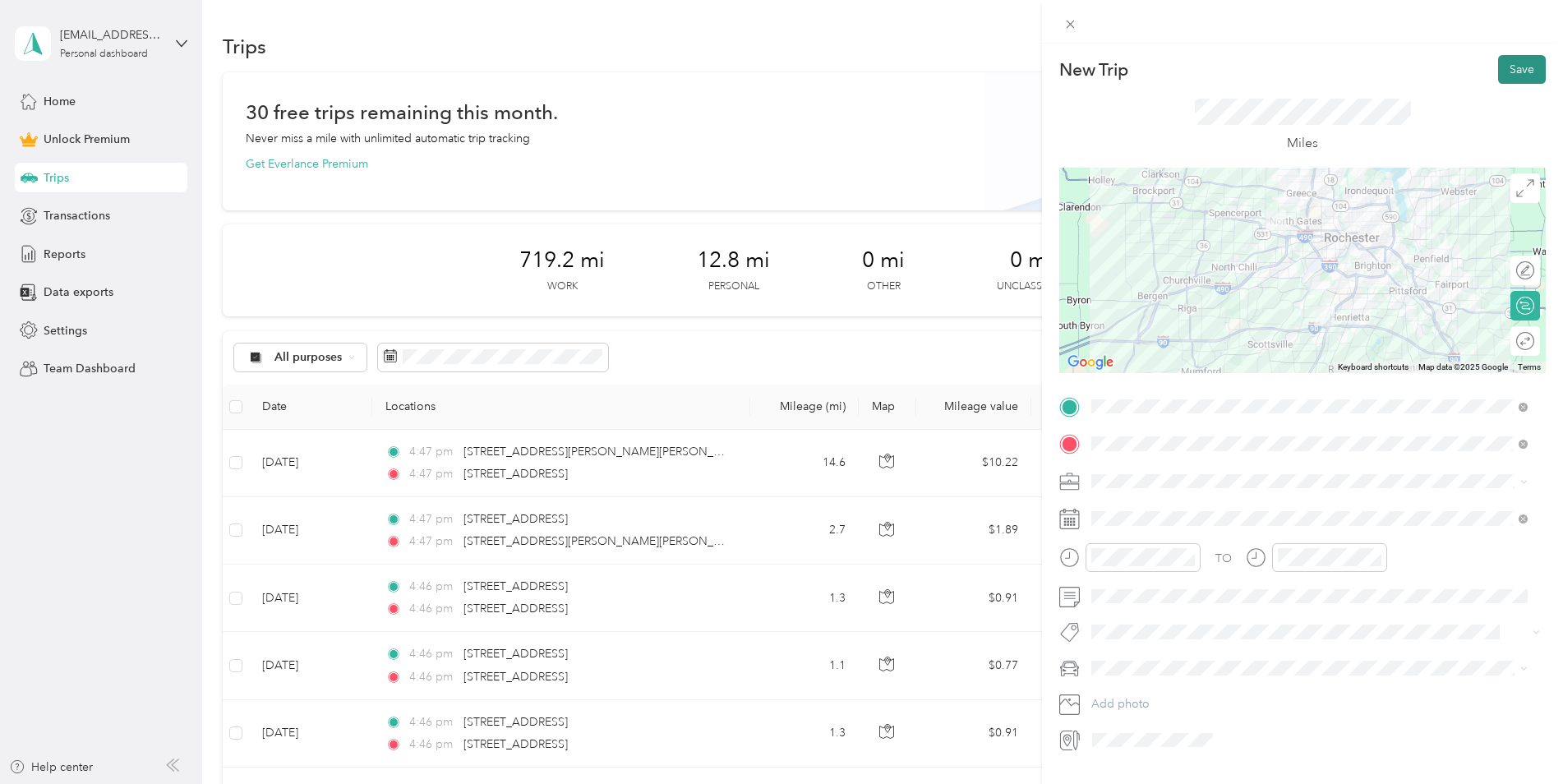
click at [1514, 70] on button "Save" at bounding box center [1522, 69] width 47 height 28
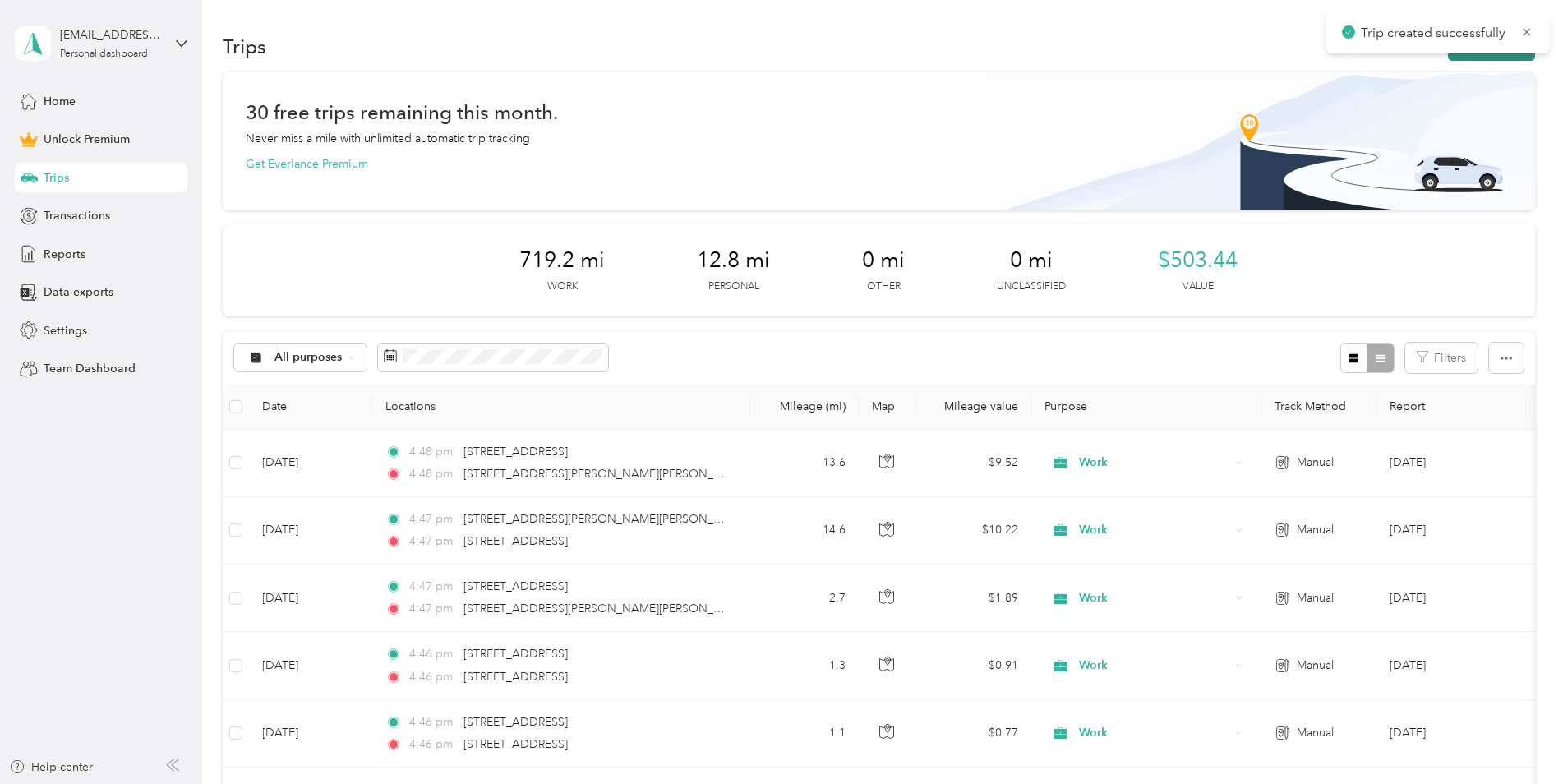
click at [1466, 60] on button "New trip" at bounding box center [1491, 46] width 87 height 28
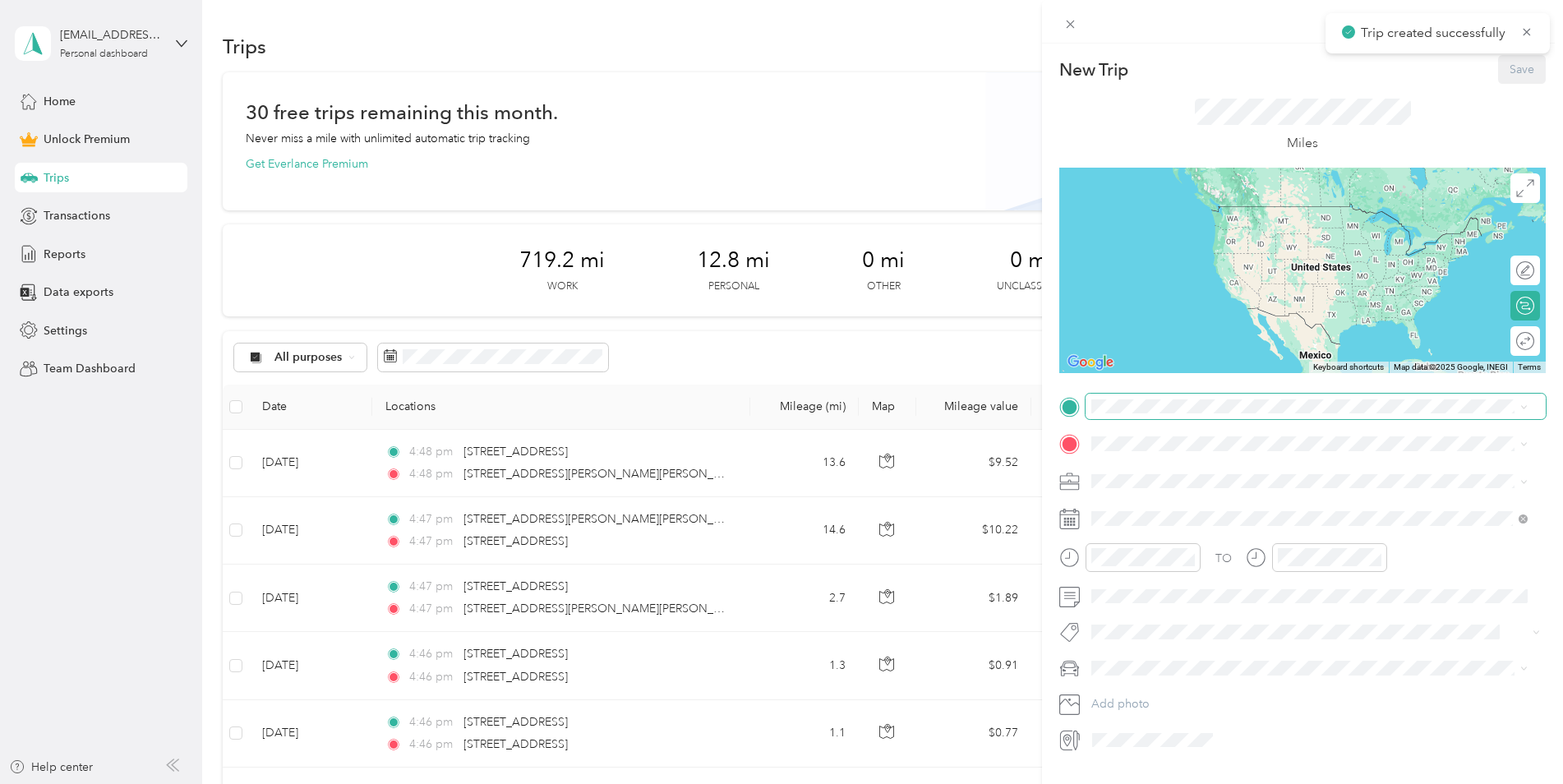
click at [1152, 415] on span at bounding box center [1316, 406] width 461 height 26
click at [1188, 474] on span "[STREET_ADDRESS][PERSON_NAME][PERSON_NAME][US_STATE]" at bounding box center [1296, 466] width 347 height 15
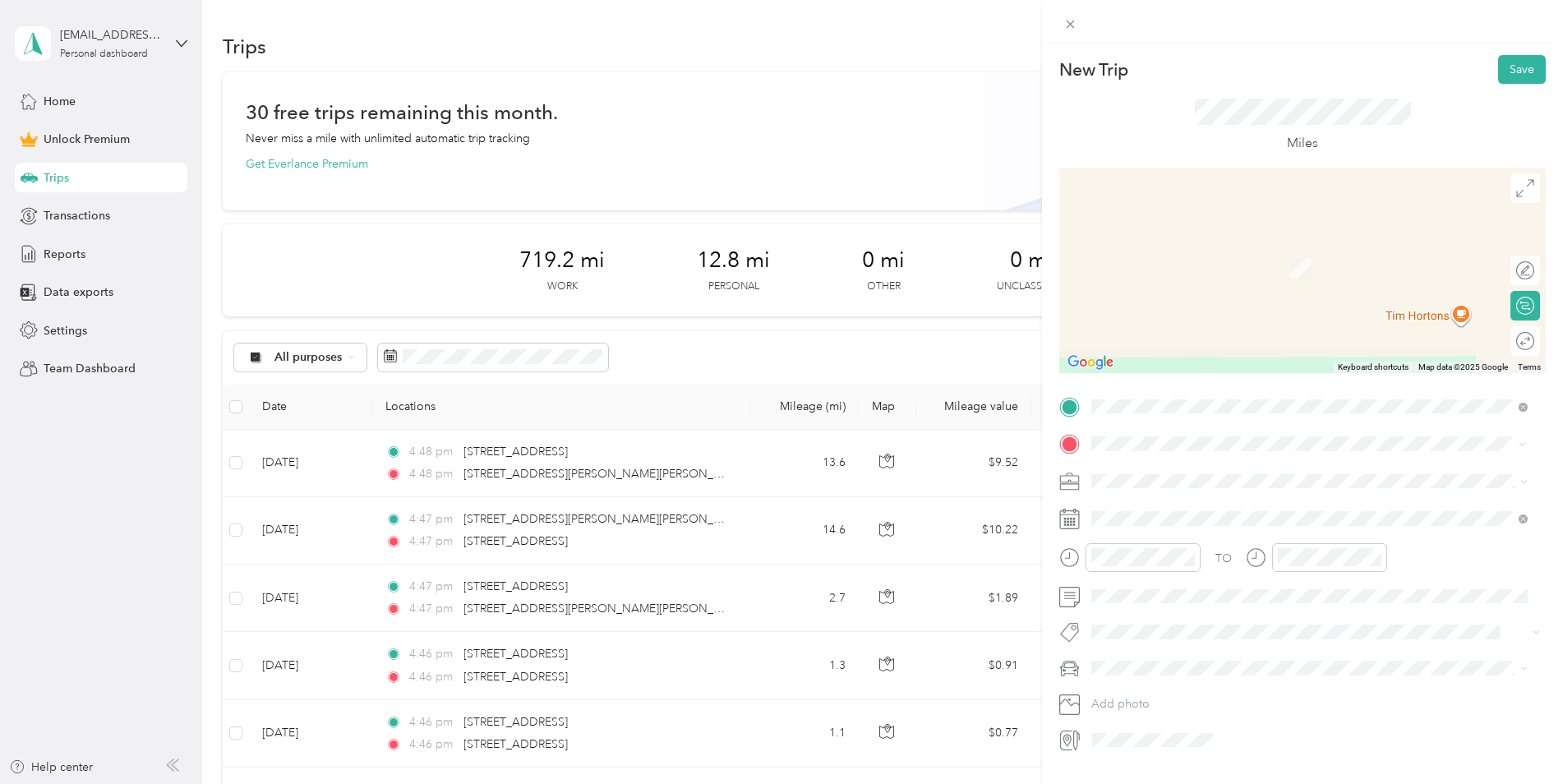
click at [1202, 498] on span "[STREET_ADDRESS][US_STATE]" at bounding box center [1205, 503] width 165 height 15
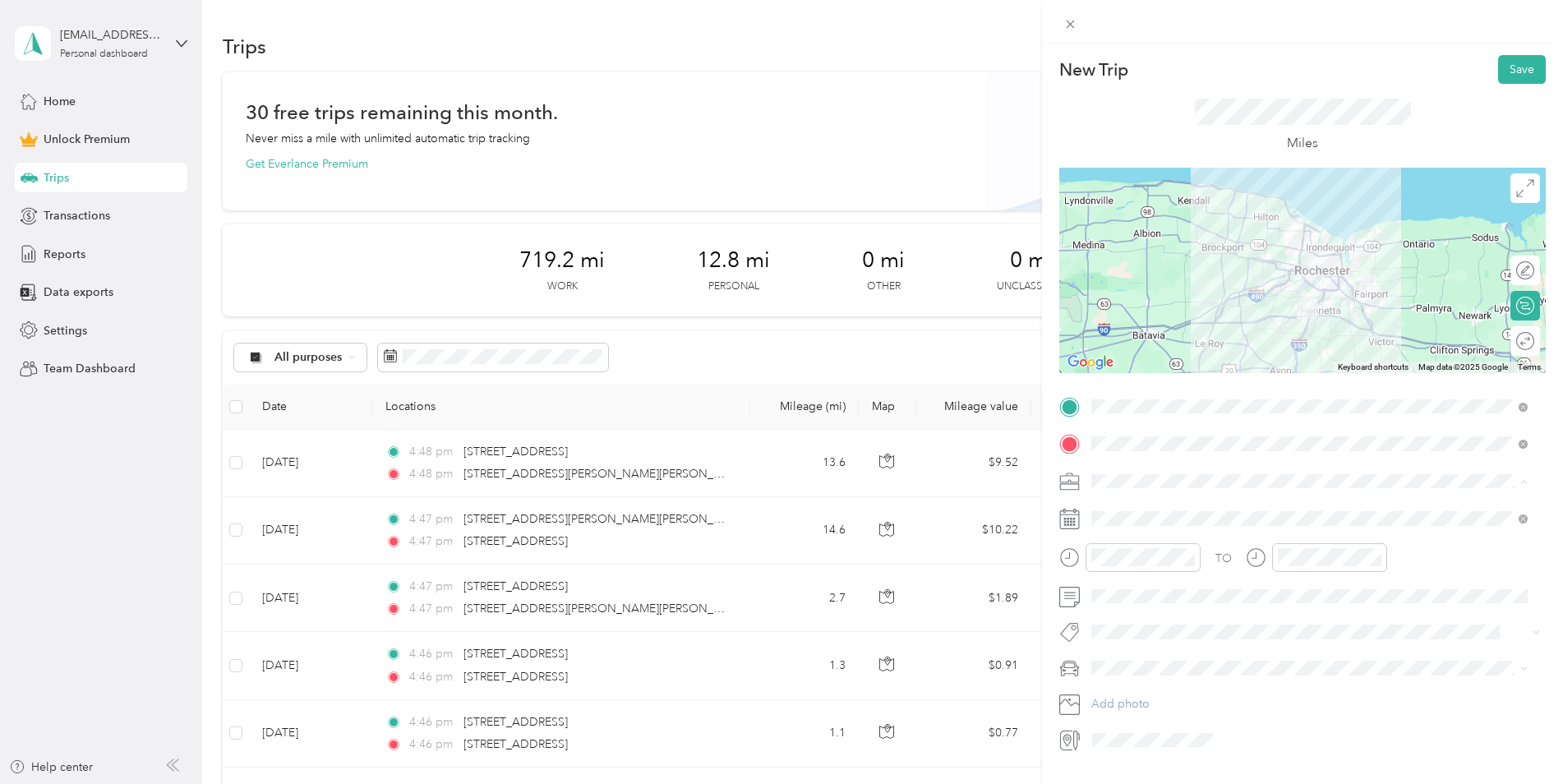
click at [1156, 505] on div "Work" at bounding box center [1309, 511] width 425 height 17
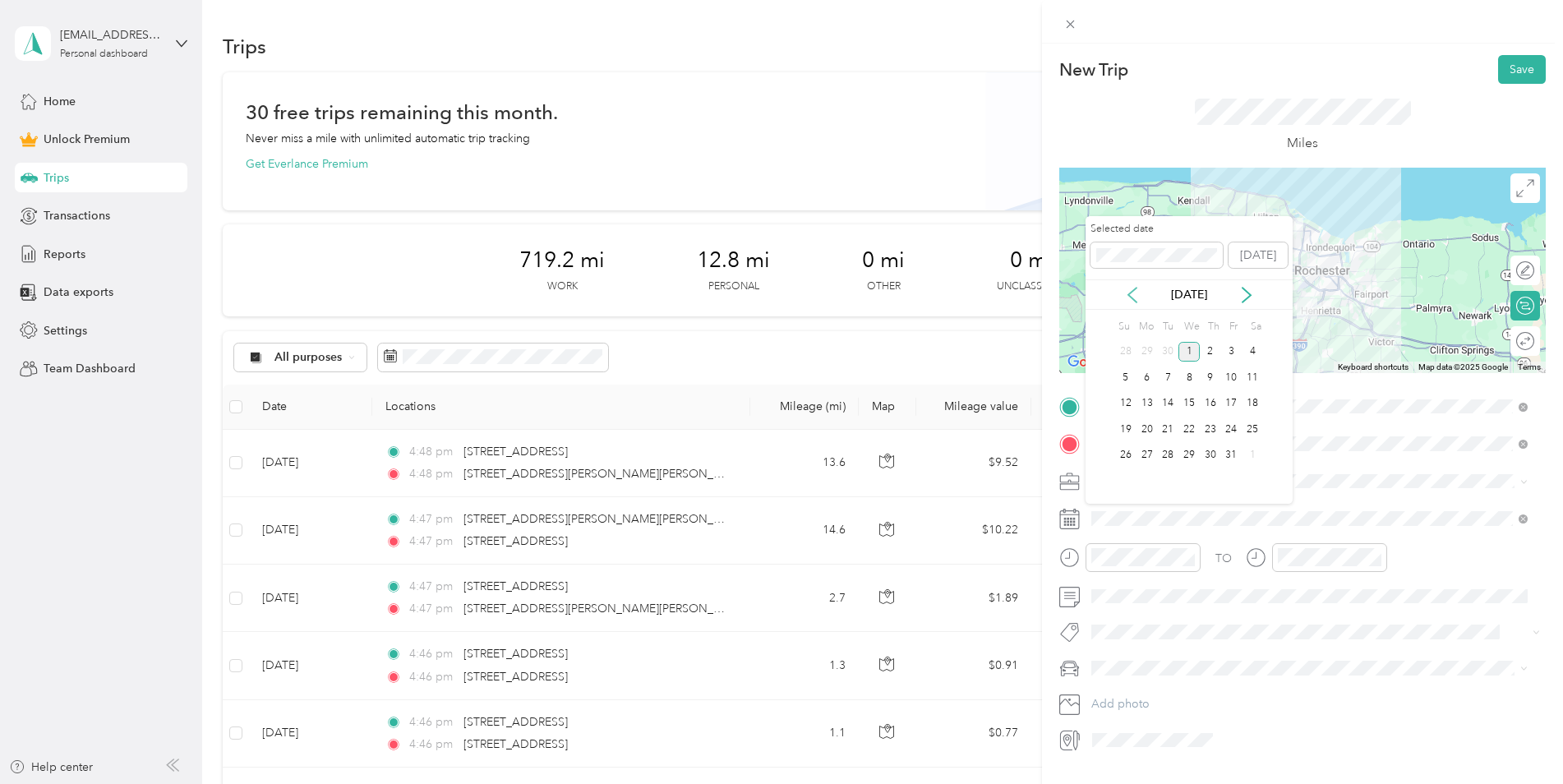
click at [1136, 295] on icon at bounding box center [1133, 295] width 16 height 16
click at [1186, 346] on div "3" at bounding box center [1189, 352] width 22 height 21
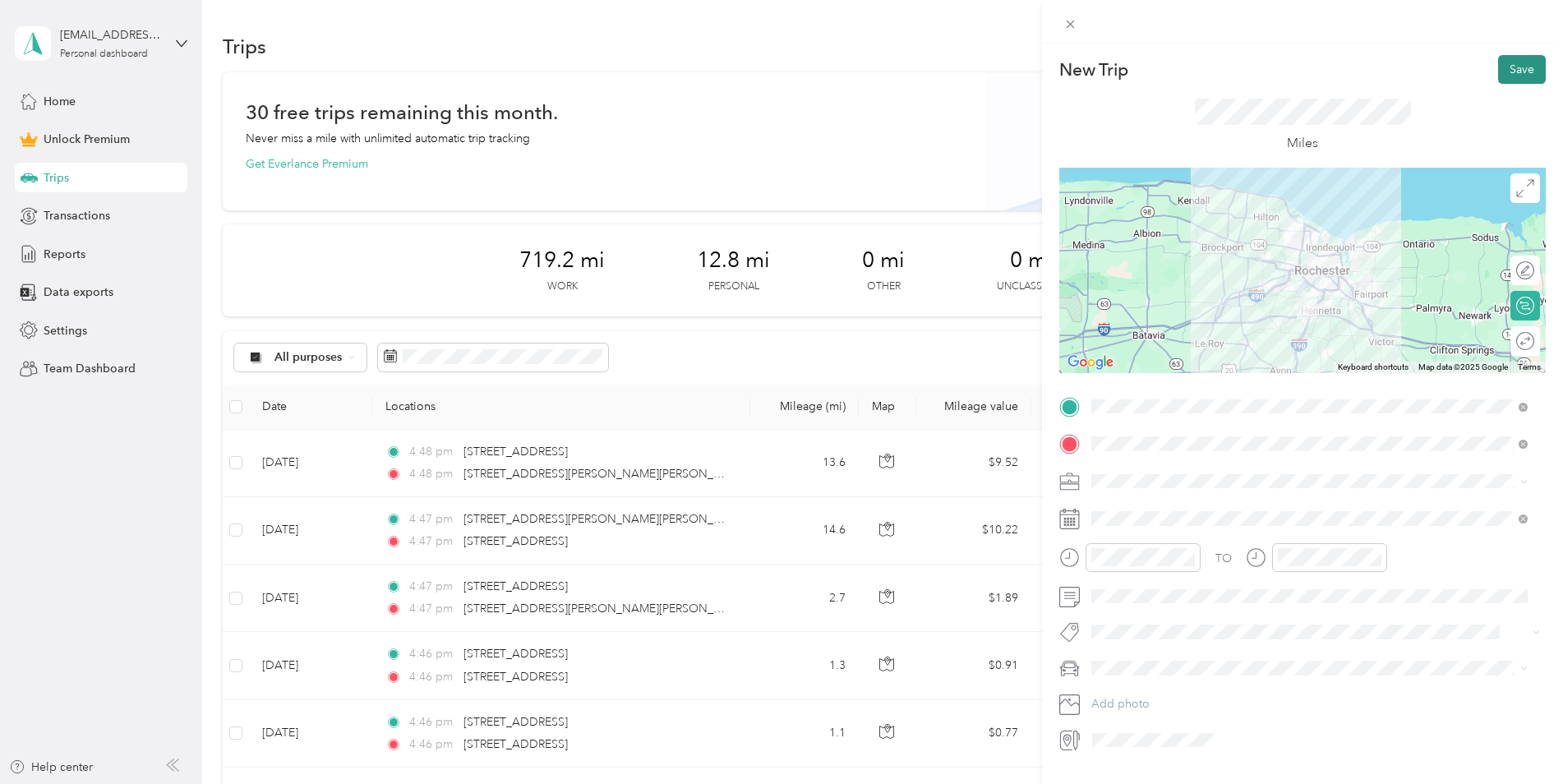
click at [1510, 64] on button "Save" at bounding box center [1522, 69] width 47 height 28
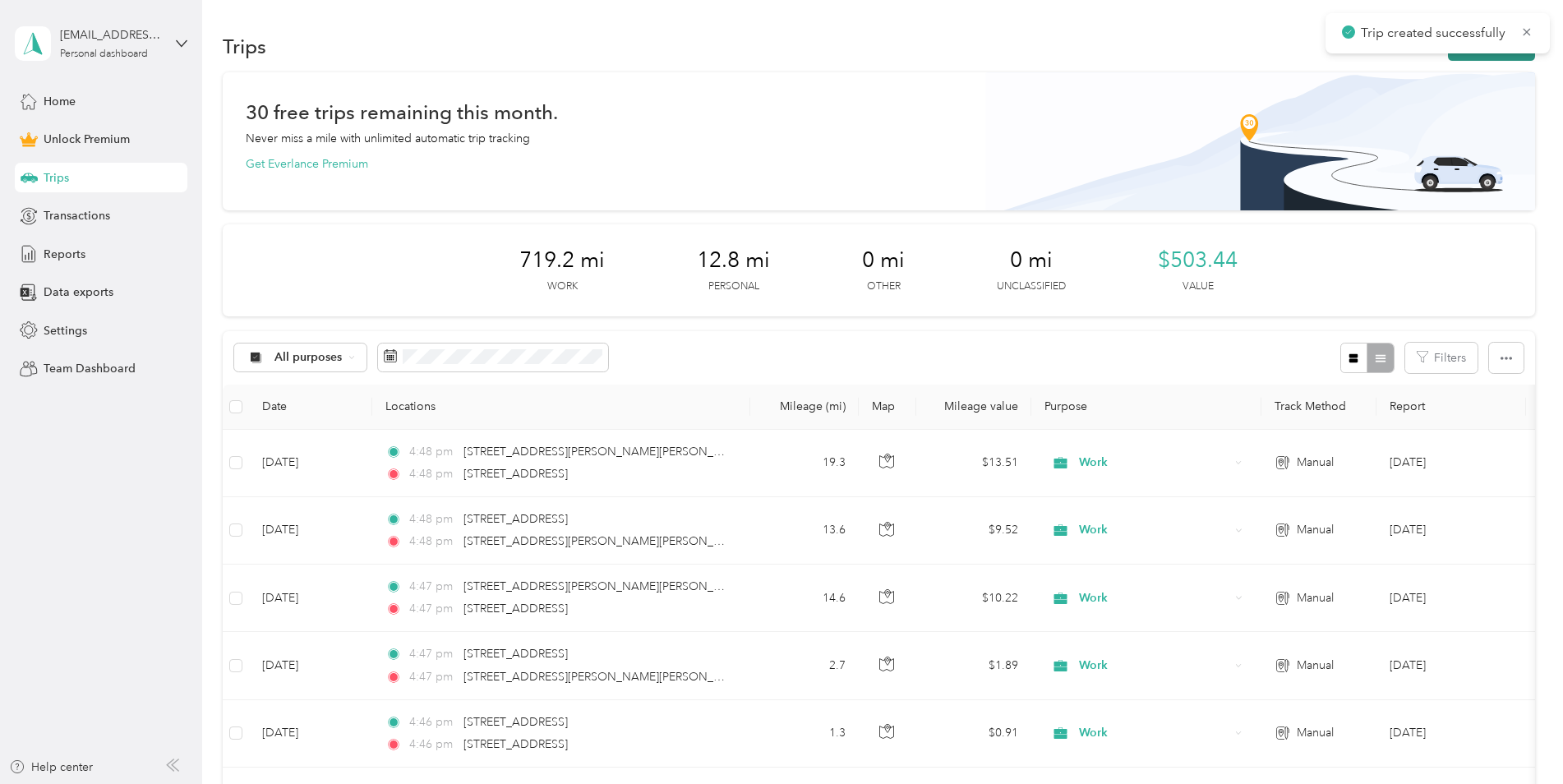
click at [1466, 57] on button "New trip" at bounding box center [1491, 46] width 87 height 28
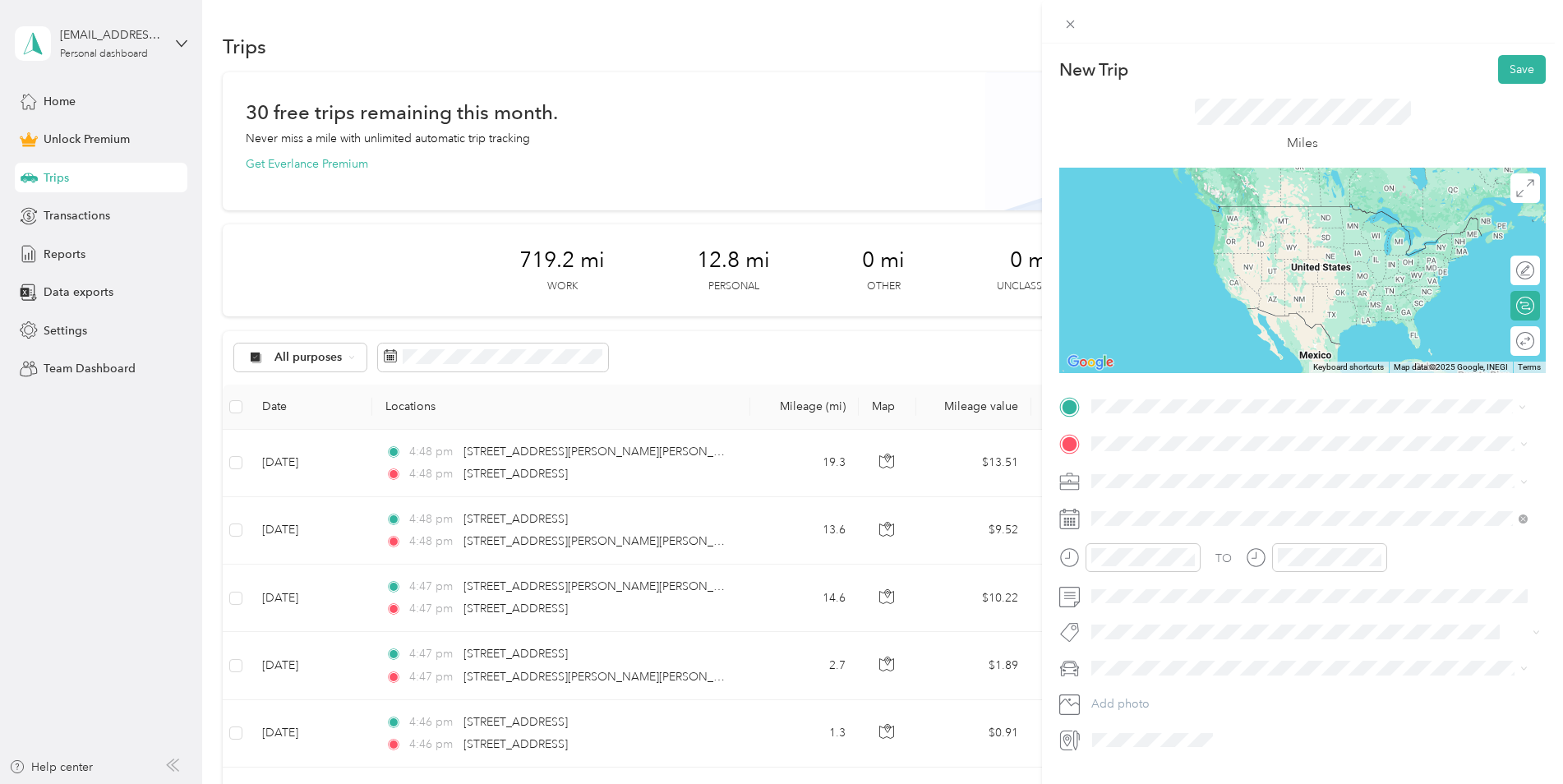
click at [1287, 474] on span "[STREET_ADDRESS][US_STATE]" at bounding box center [1205, 466] width 165 height 15
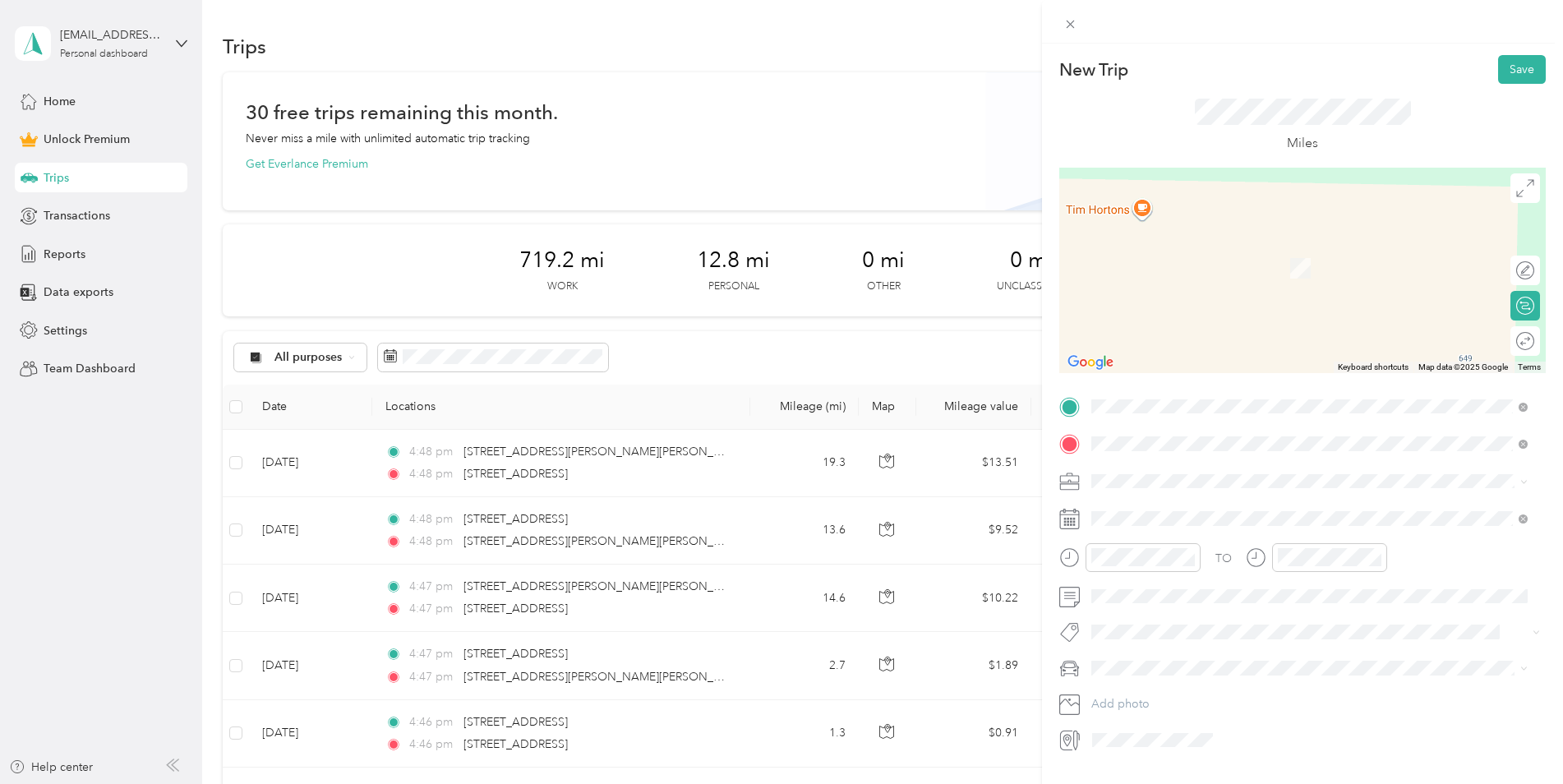
click at [1237, 505] on span "[STREET_ADDRESS][US_STATE]" at bounding box center [1205, 503] width 165 height 15
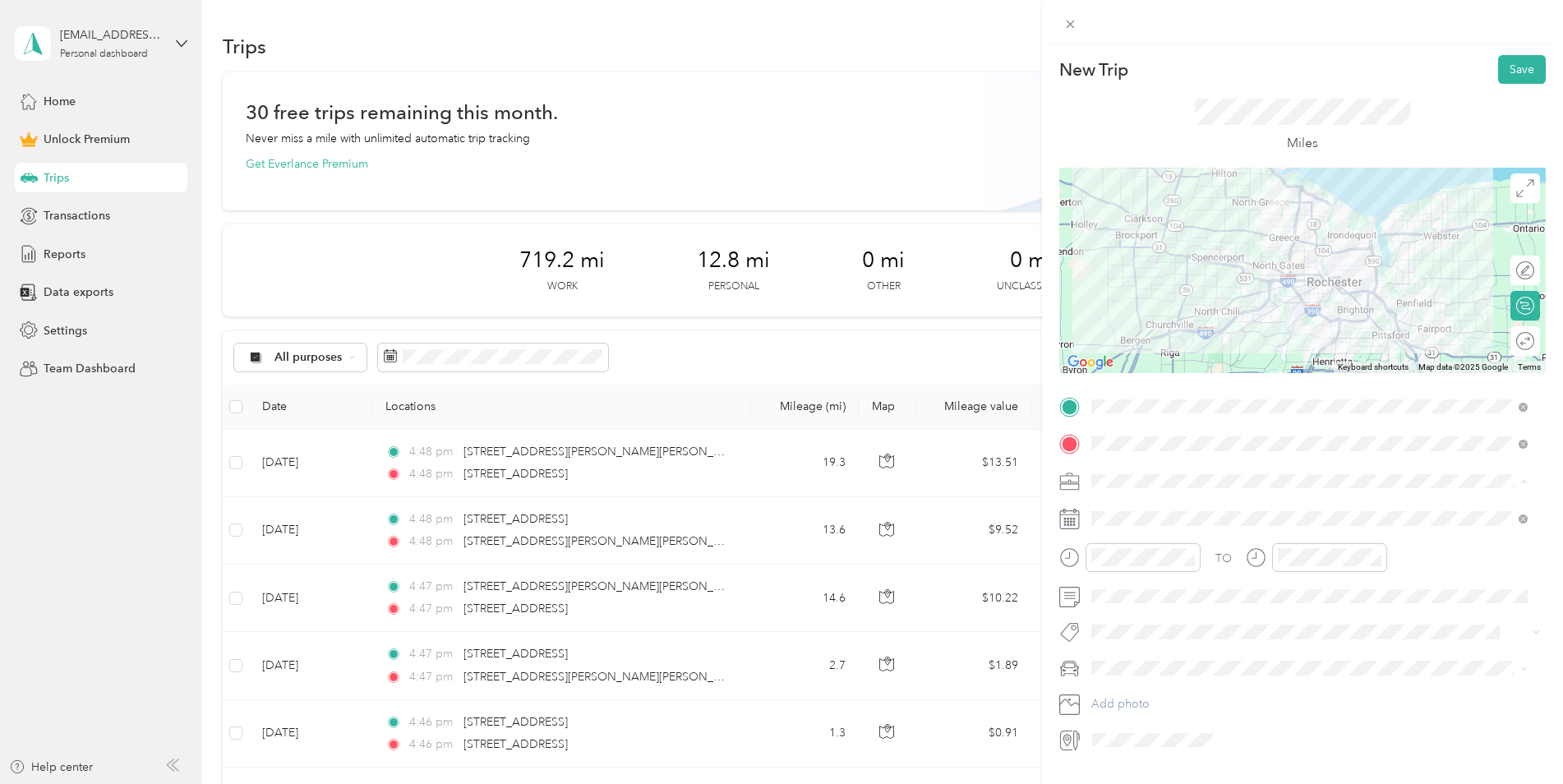
click at [1140, 509] on div "Work" at bounding box center [1309, 511] width 425 height 17
click at [1144, 526] on span at bounding box center [1316, 518] width 461 height 26
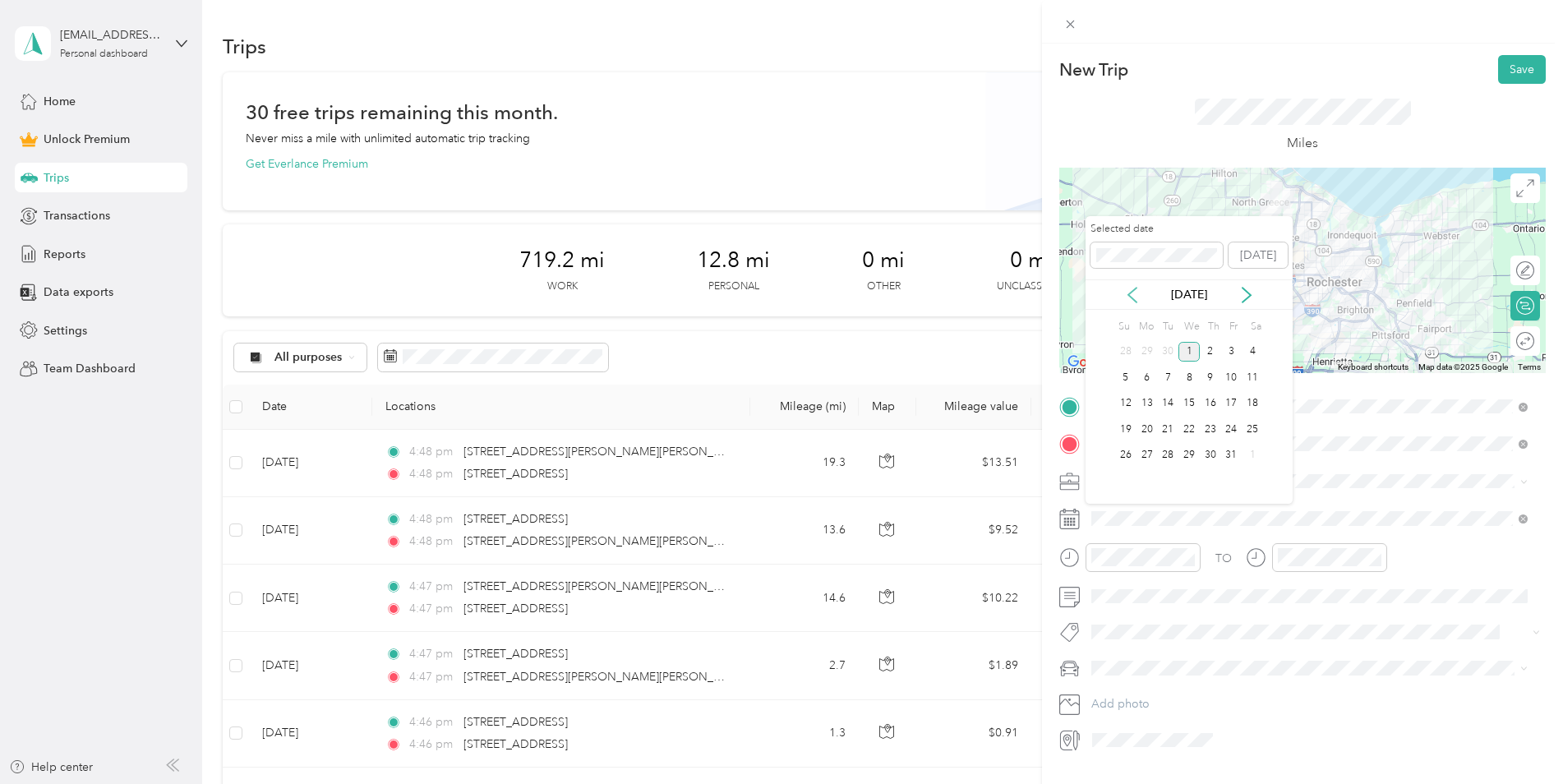
click at [1125, 296] on icon at bounding box center [1133, 295] width 16 height 16
click at [1194, 350] on div "3" at bounding box center [1189, 352] width 22 height 21
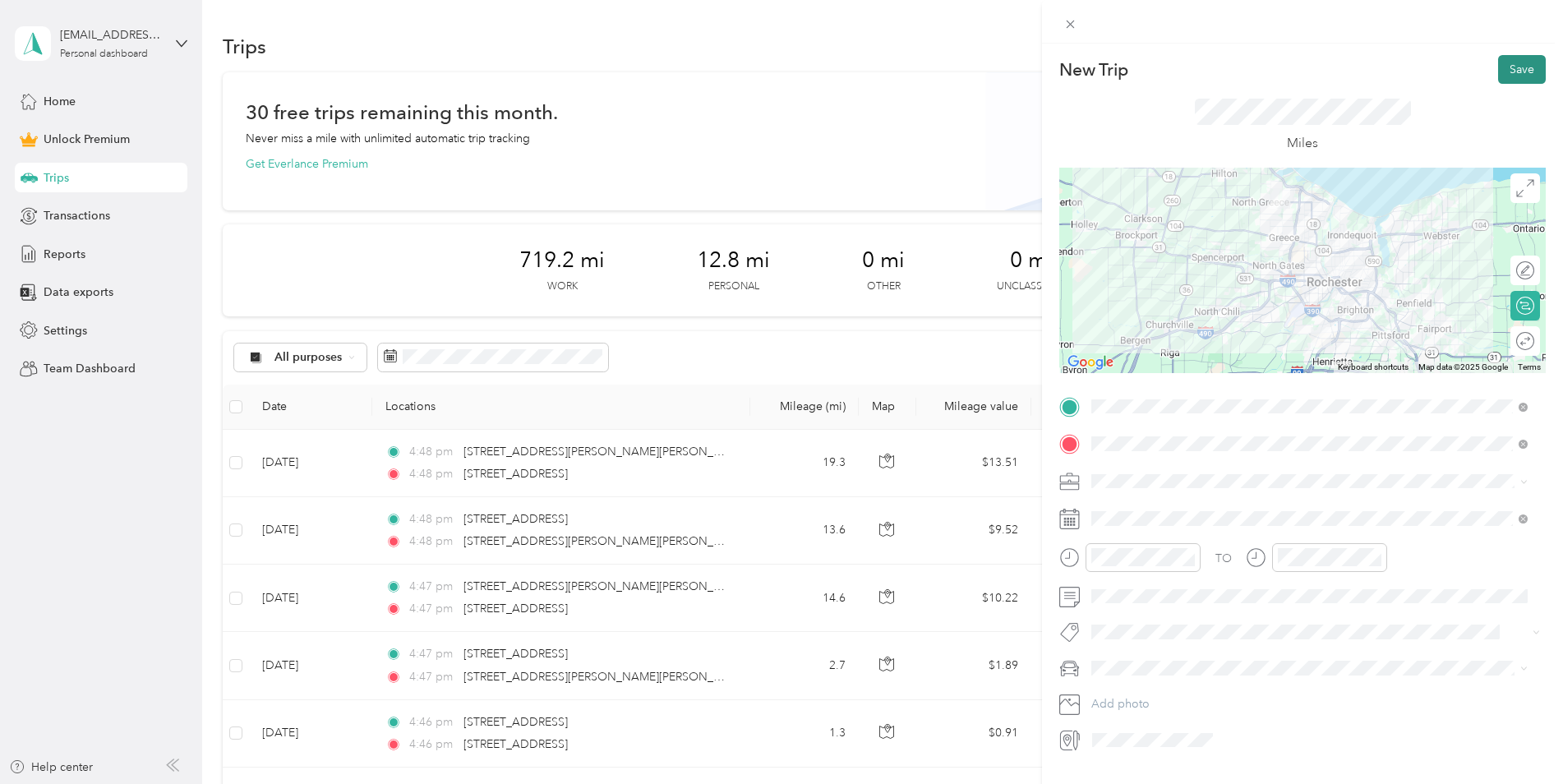
click at [1499, 69] on button "Save" at bounding box center [1522, 69] width 47 height 28
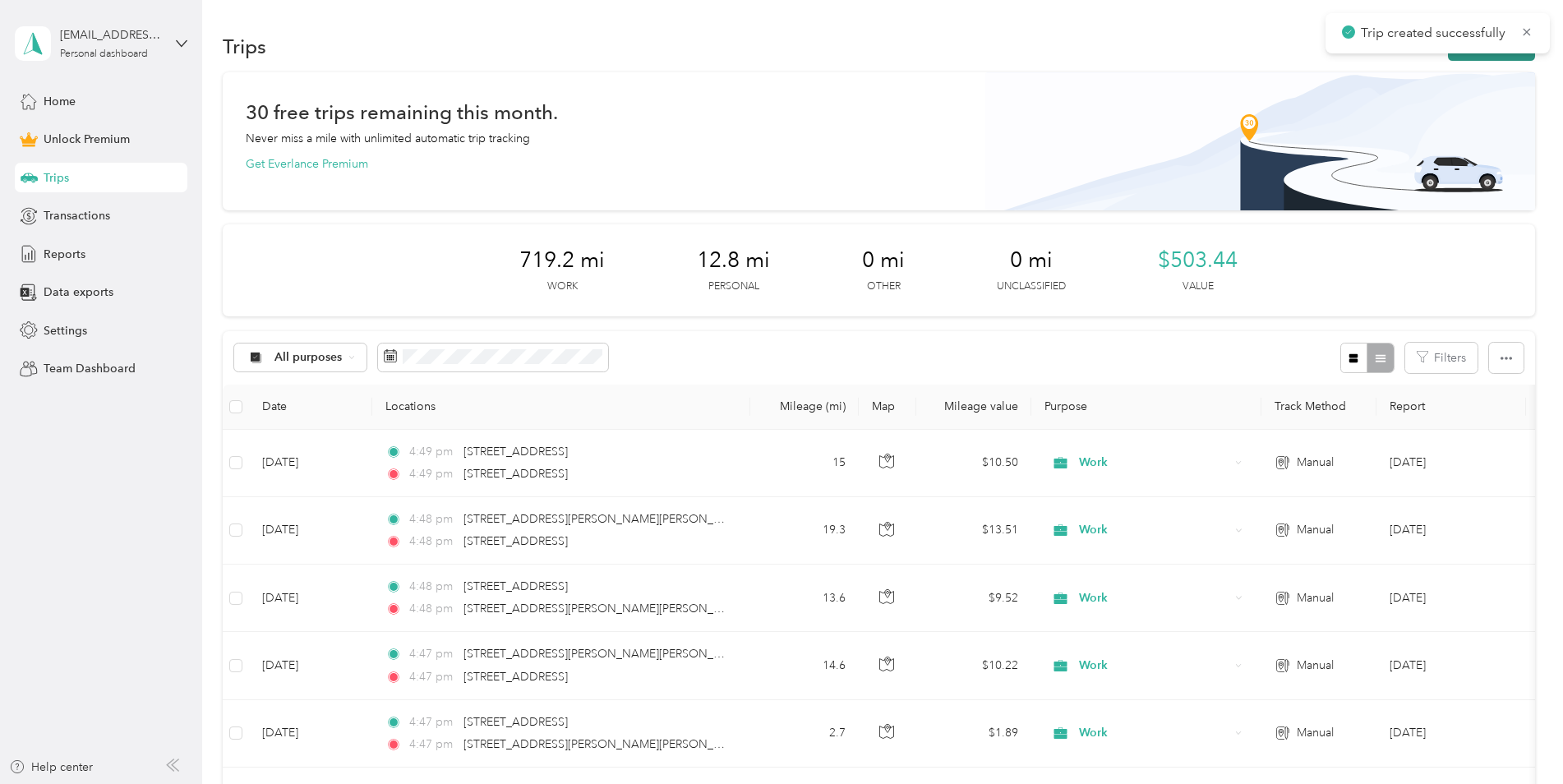
click at [1488, 57] on button "New trip" at bounding box center [1491, 46] width 87 height 28
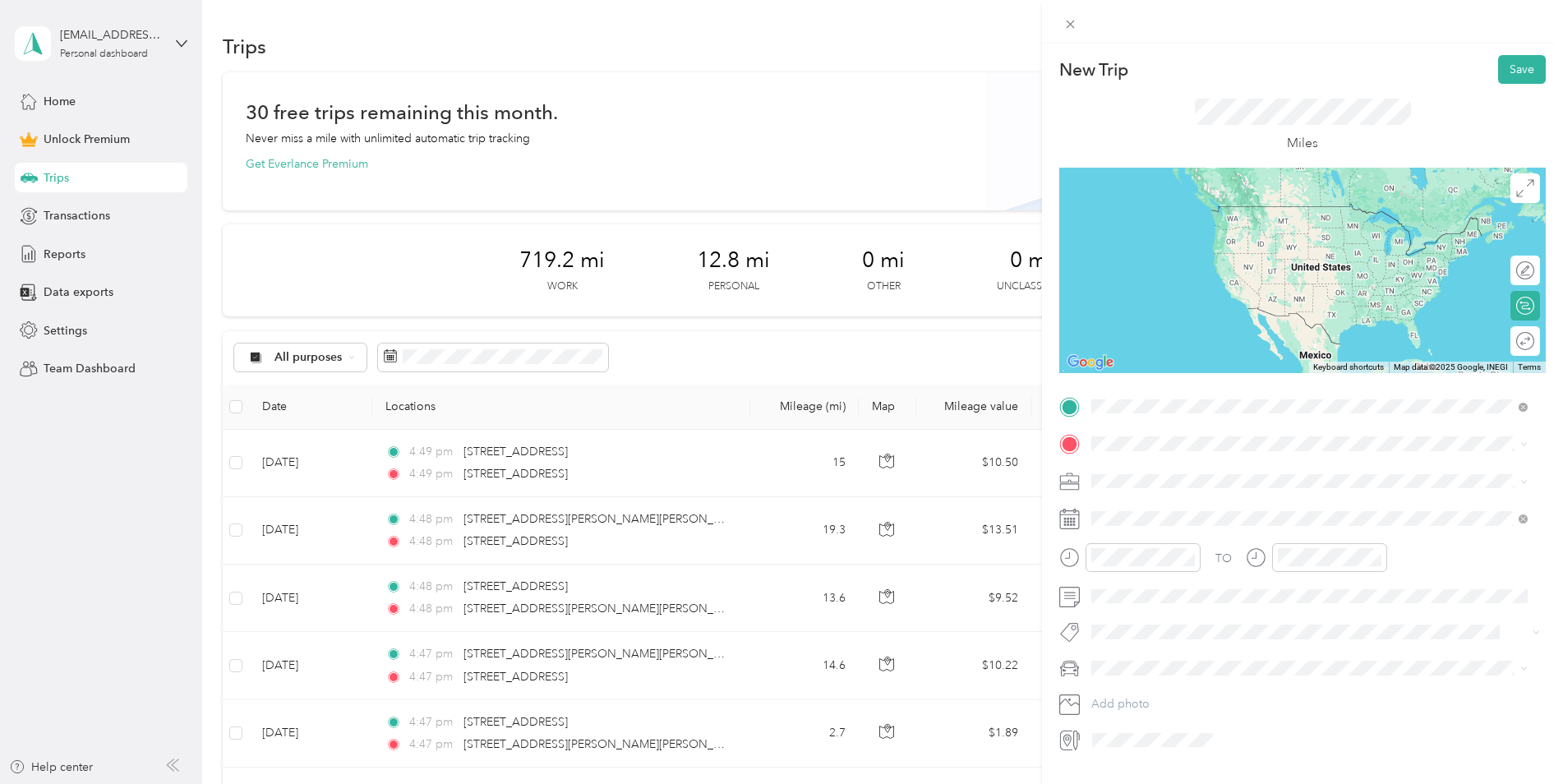
click at [1287, 474] on span "[STREET_ADDRESS][US_STATE]" at bounding box center [1205, 466] width 165 height 15
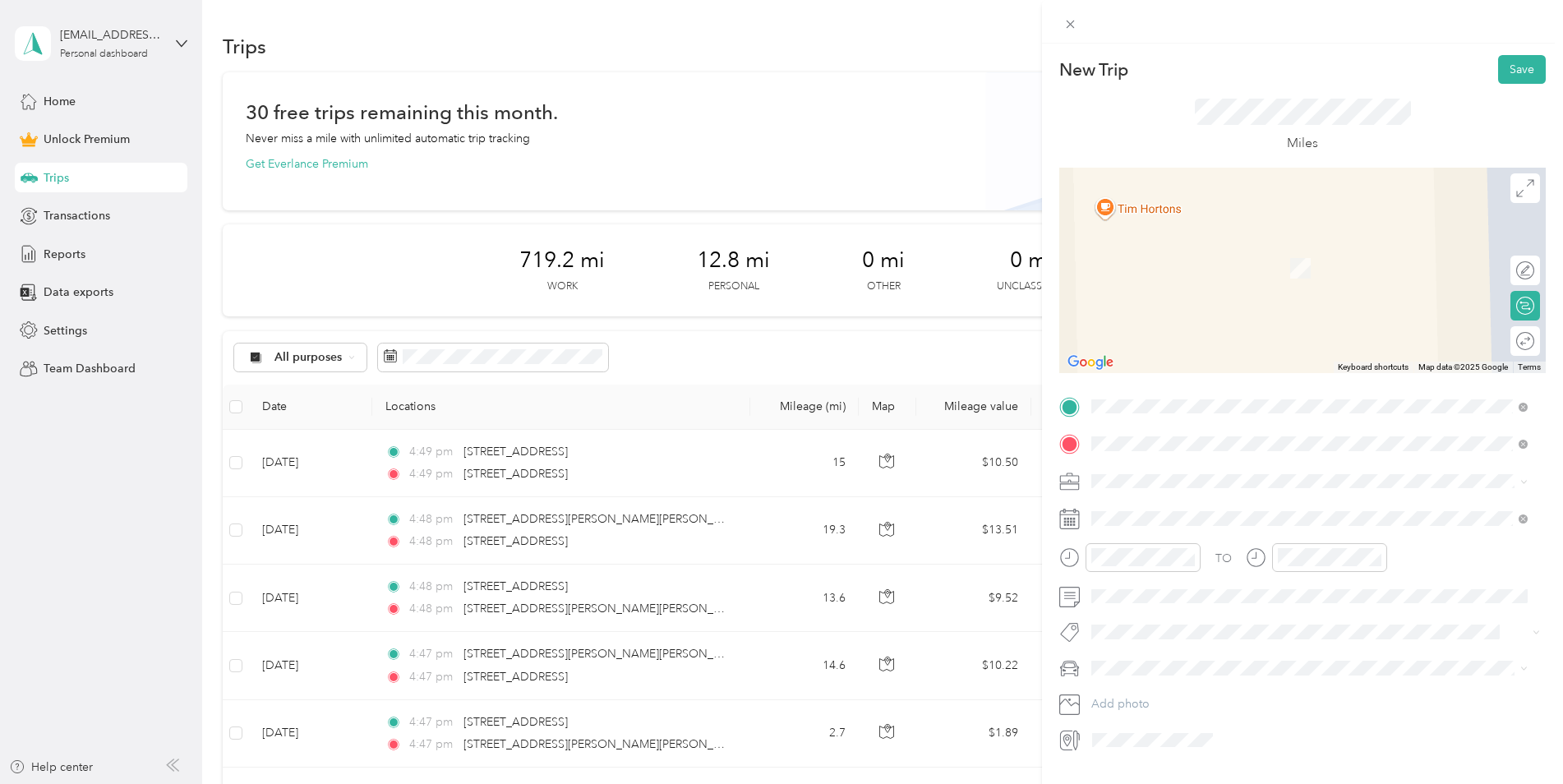
click at [1287, 504] on span "[STREET_ADDRESS][US_STATE]" at bounding box center [1205, 503] width 165 height 15
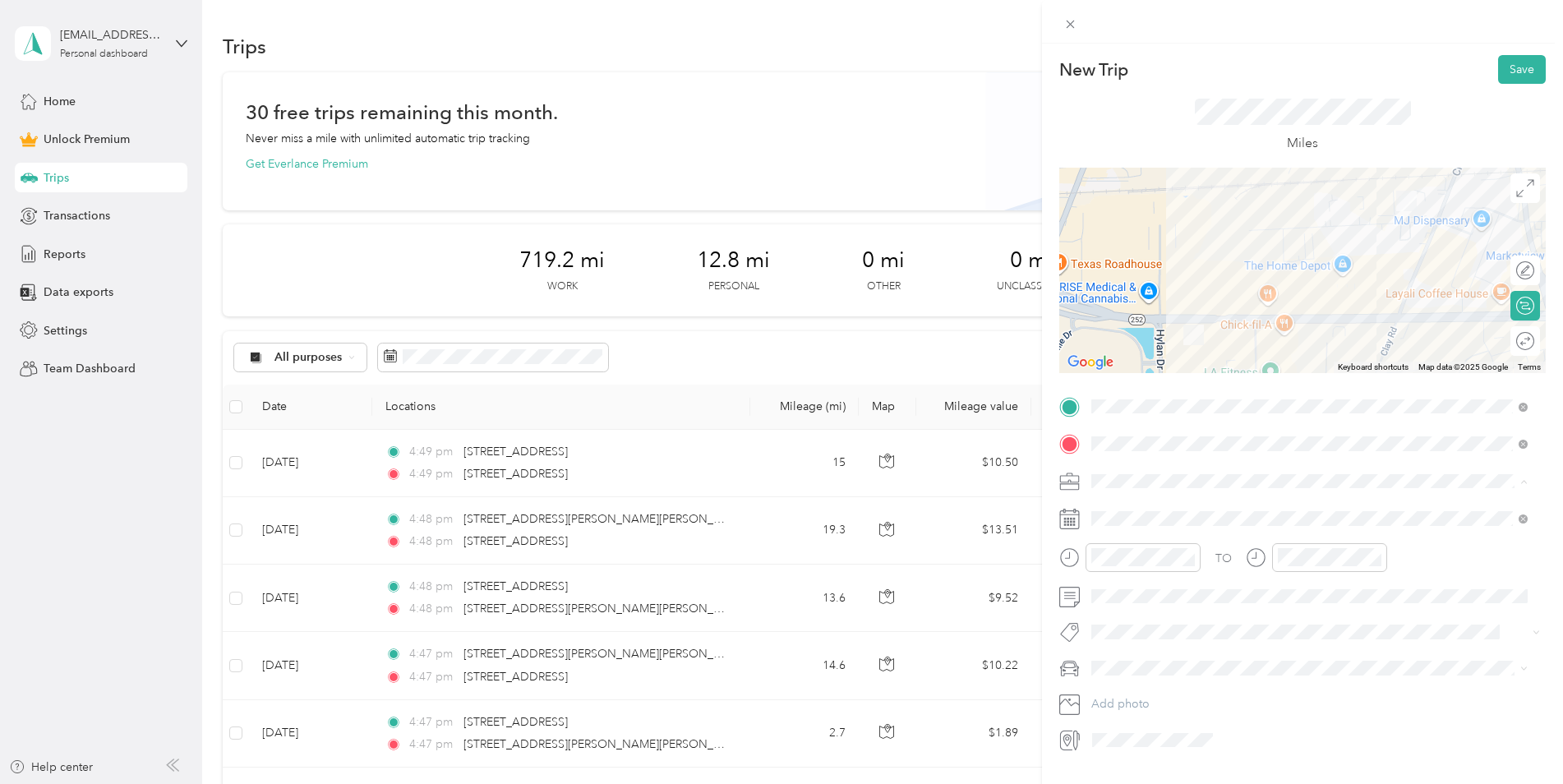
click at [1139, 503] on div "Work" at bounding box center [1309, 511] width 425 height 17
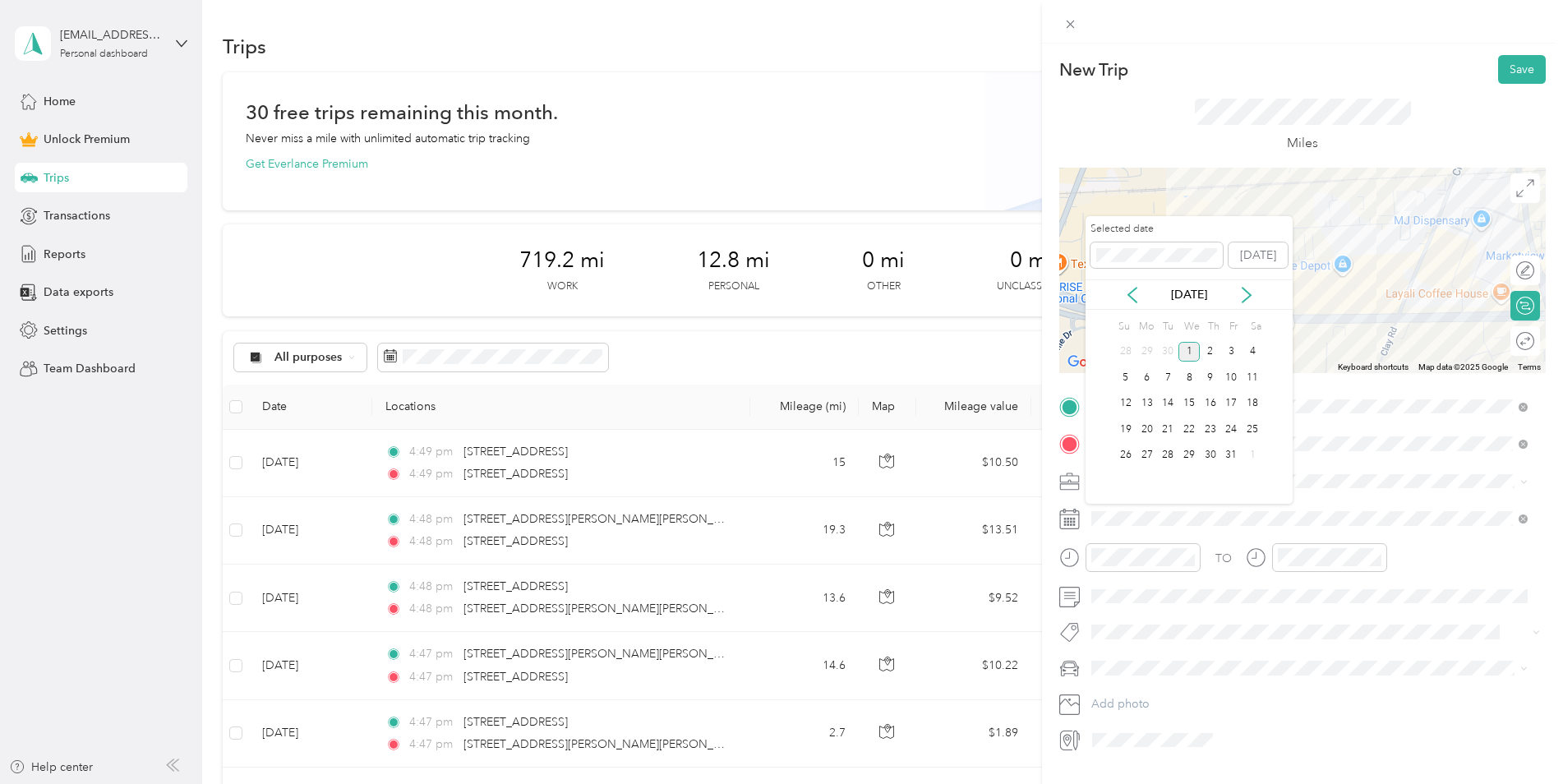
click at [1112, 289] on div "[DATE]" at bounding box center [1190, 295] width 207 height 17
click at [1133, 292] on icon at bounding box center [1133, 295] width 16 height 16
click at [1188, 345] on div "3" at bounding box center [1189, 352] width 22 height 21
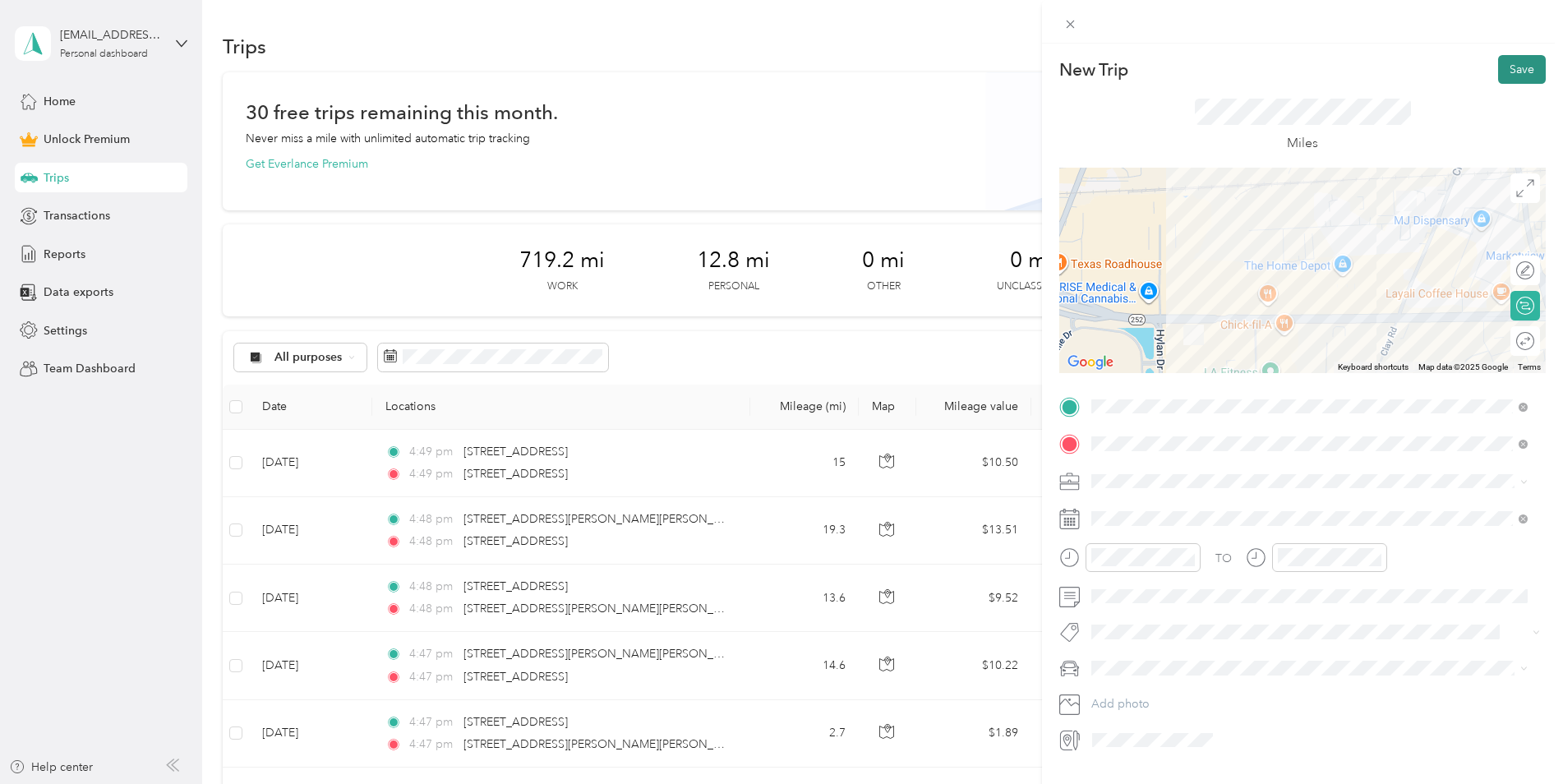
click at [1502, 59] on button "Save" at bounding box center [1522, 69] width 47 height 28
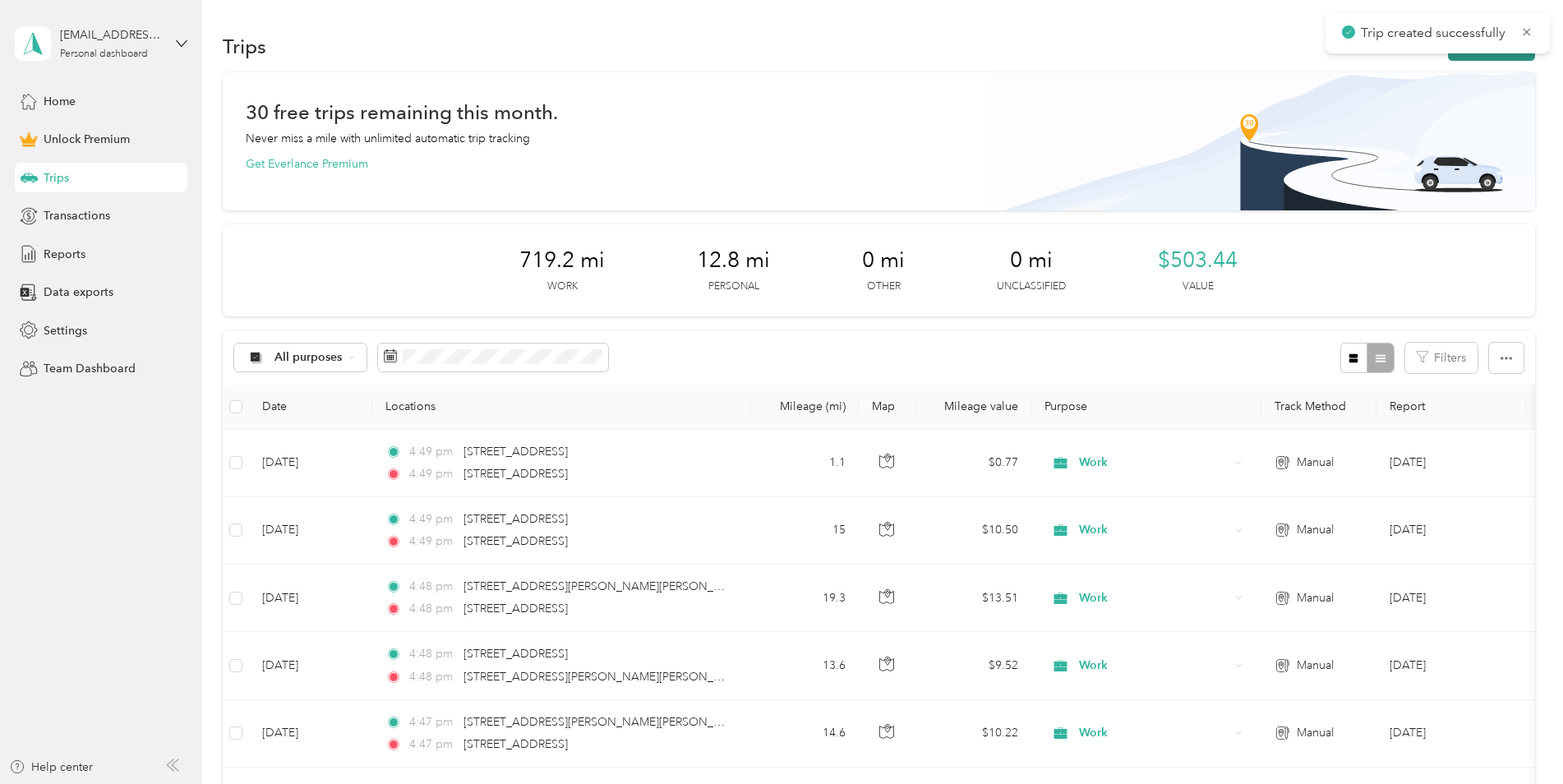
click at [1461, 57] on button "New trip" at bounding box center [1491, 46] width 87 height 28
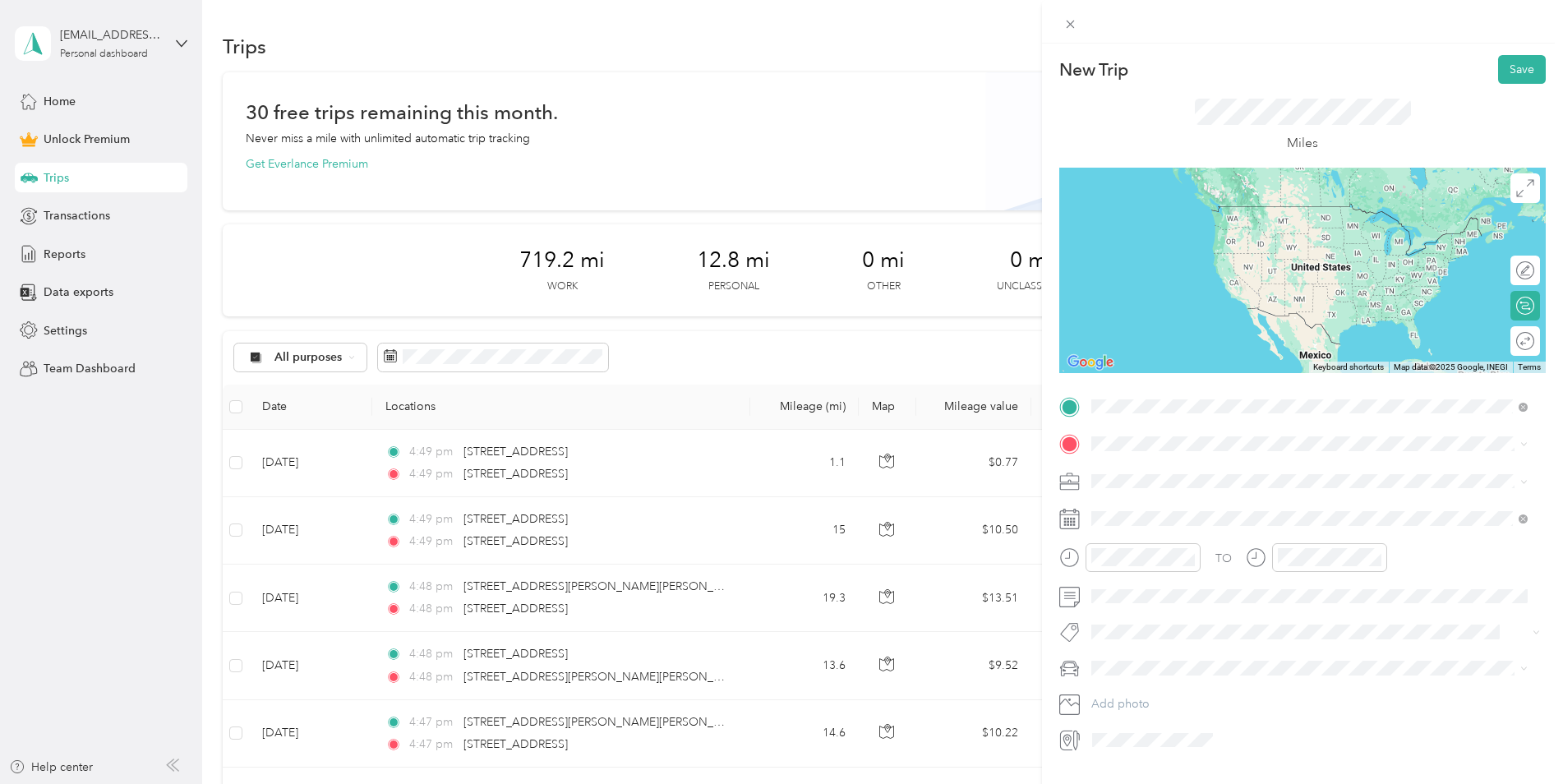
click at [1189, 474] on span "[STREET_ADDRESS][US_STATE]" at bounding box center [1205, 466] width 165 height 15
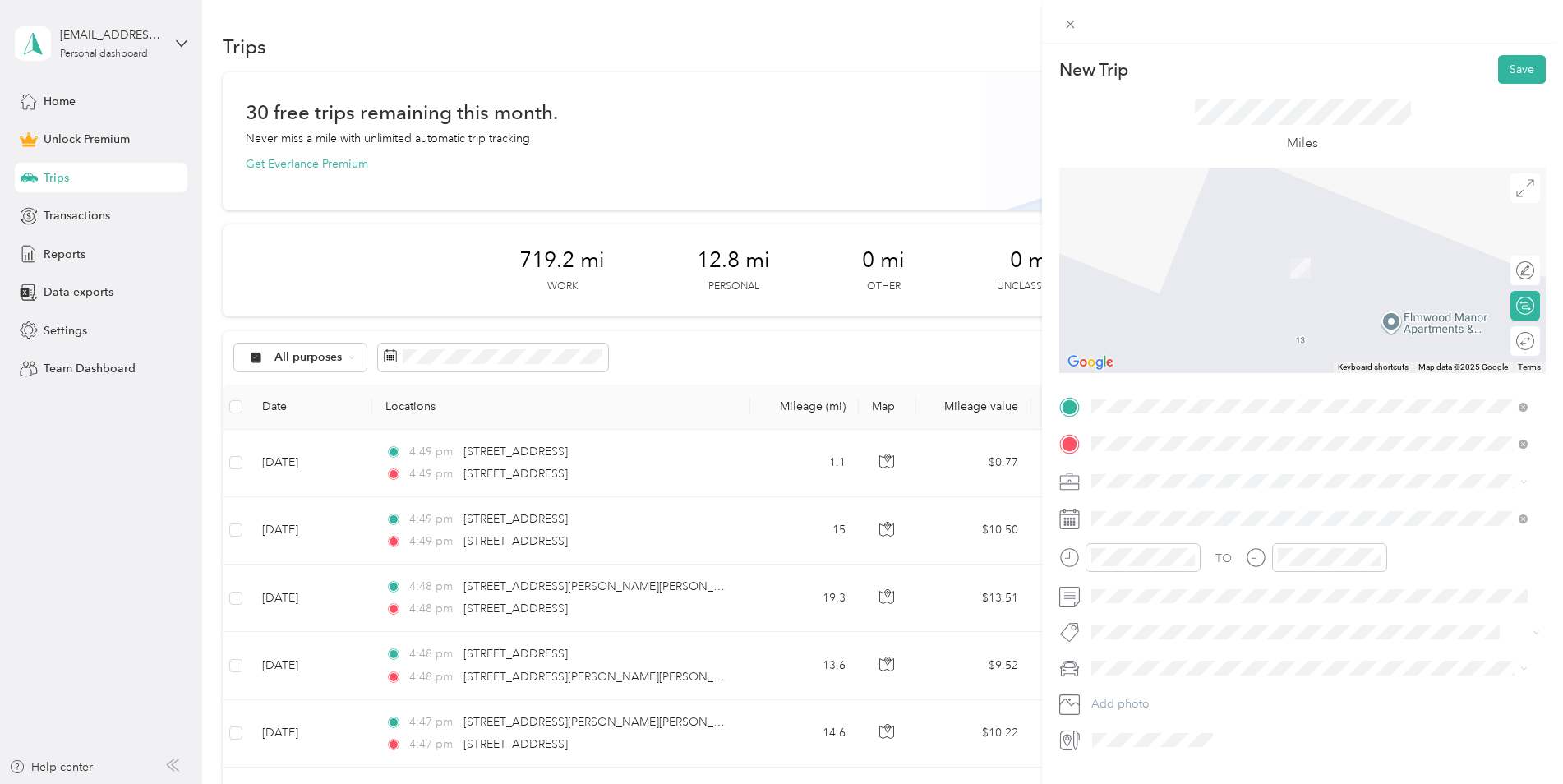
click at [1249, 502] on span "[STREET_ADDRESS][PERSON_NAME][US_STATE]" at bounding box center [1251, 503] width 255 height 15
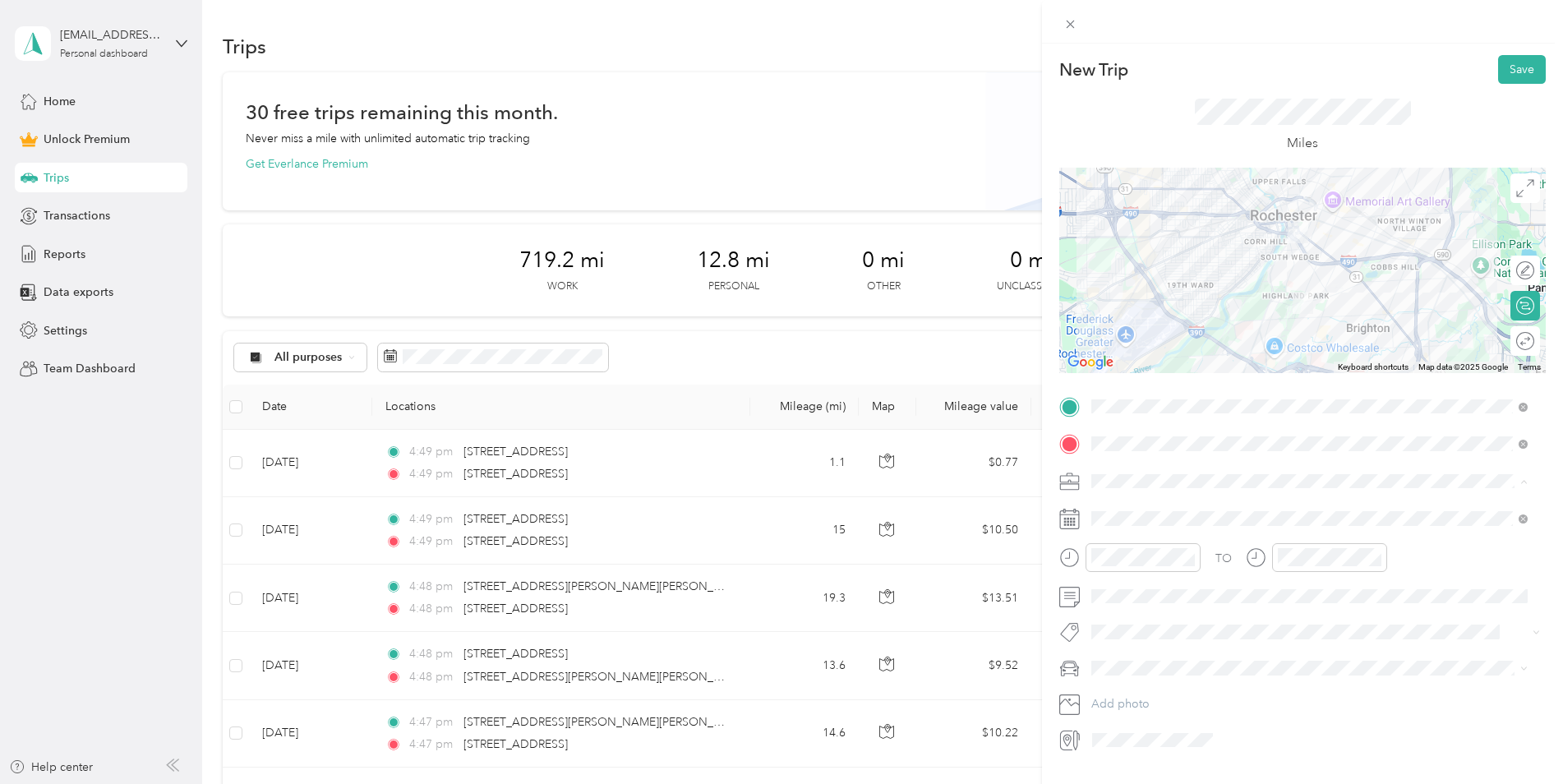
click at [1106, 503] on span "Work" at bounding box center [1111, 510] width 28 height 14
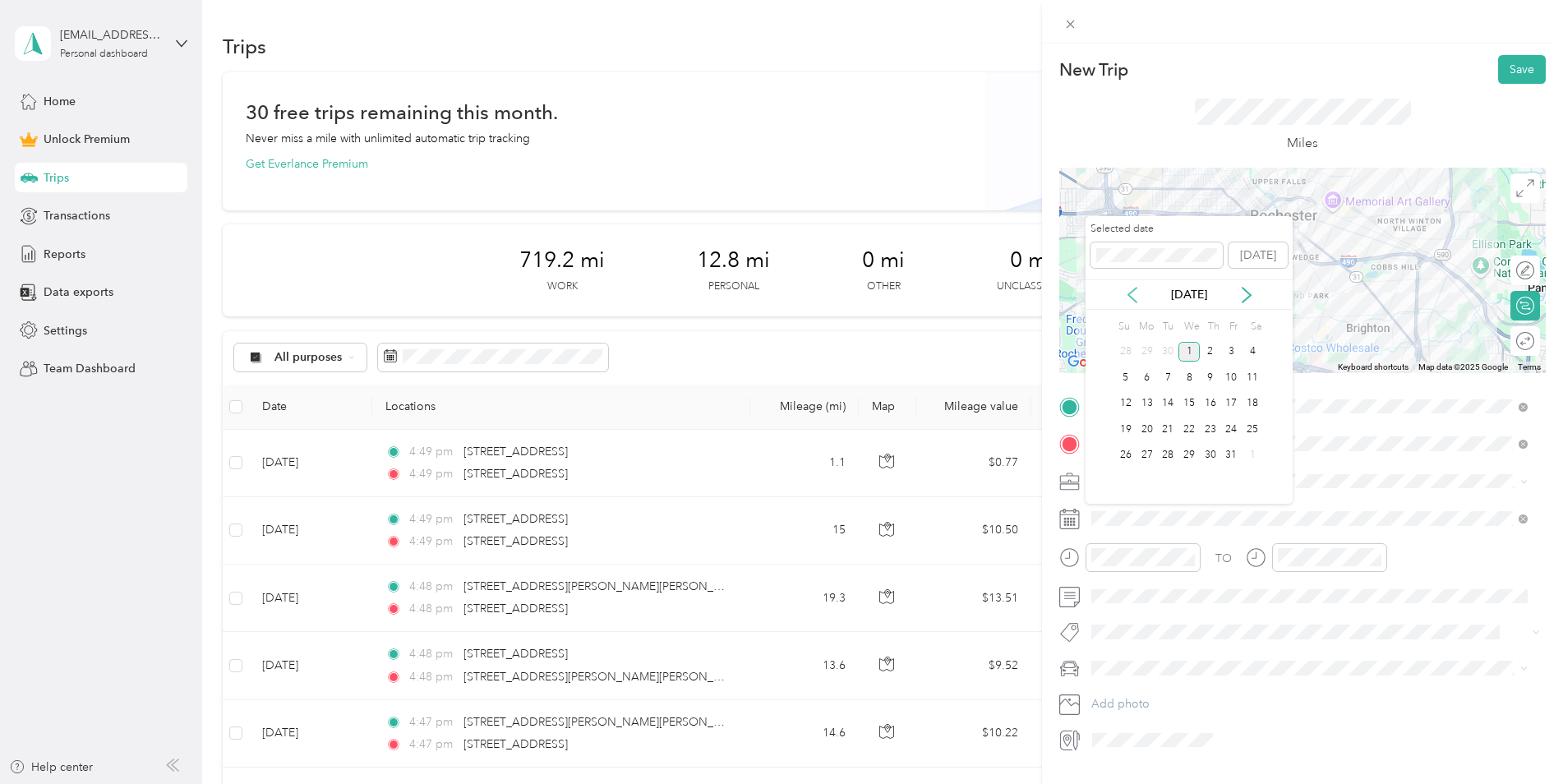
click at [1137, 290] on icon at bounding box center [1133, 295] width 16 height 16
click at [1228, 354] on div "5" at bounding box center [1232, 352] width 22 height 21
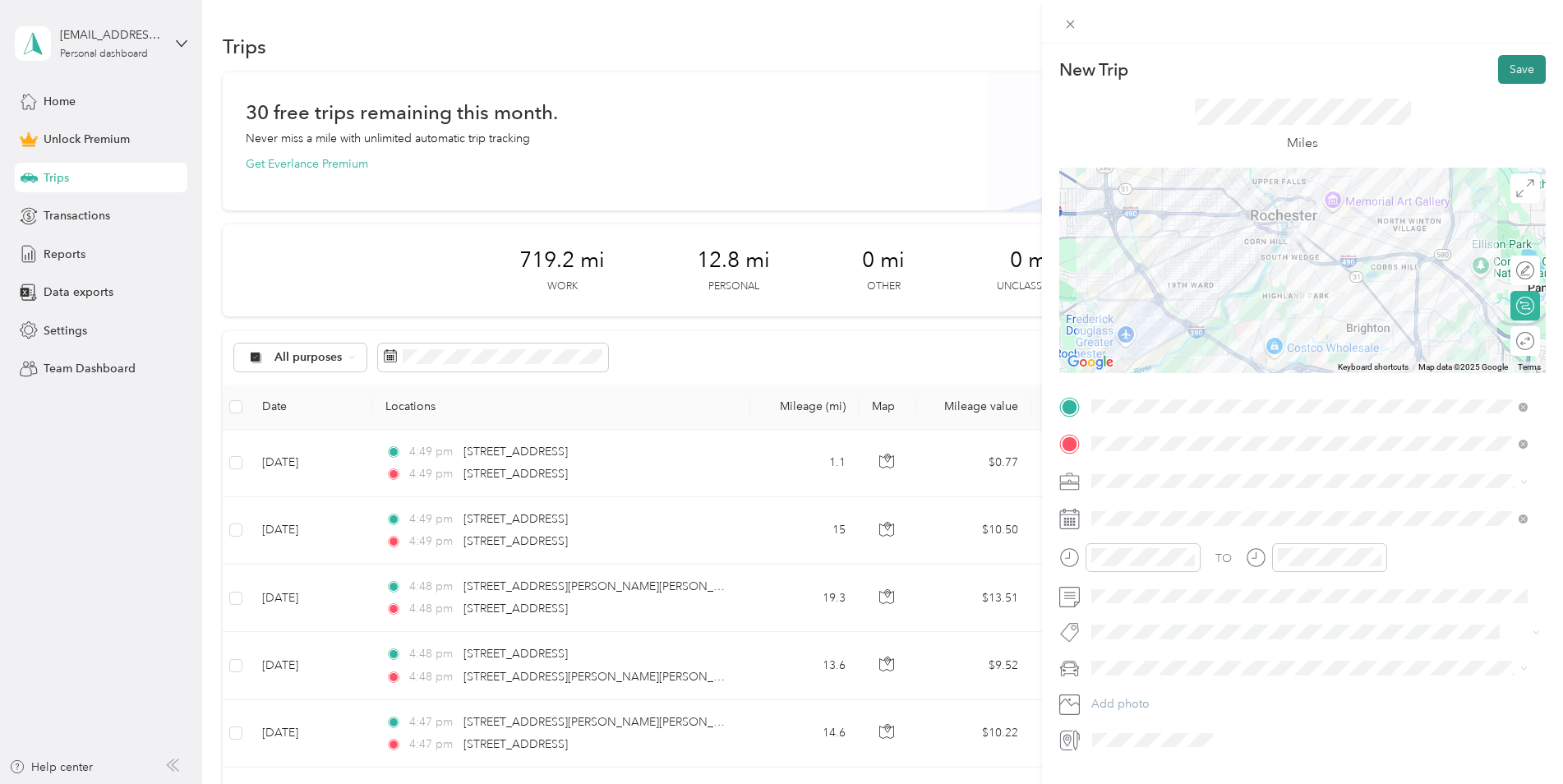
click at [1509, 68] on button "Save" at bounding box center [1522, 69] width 47 height 28
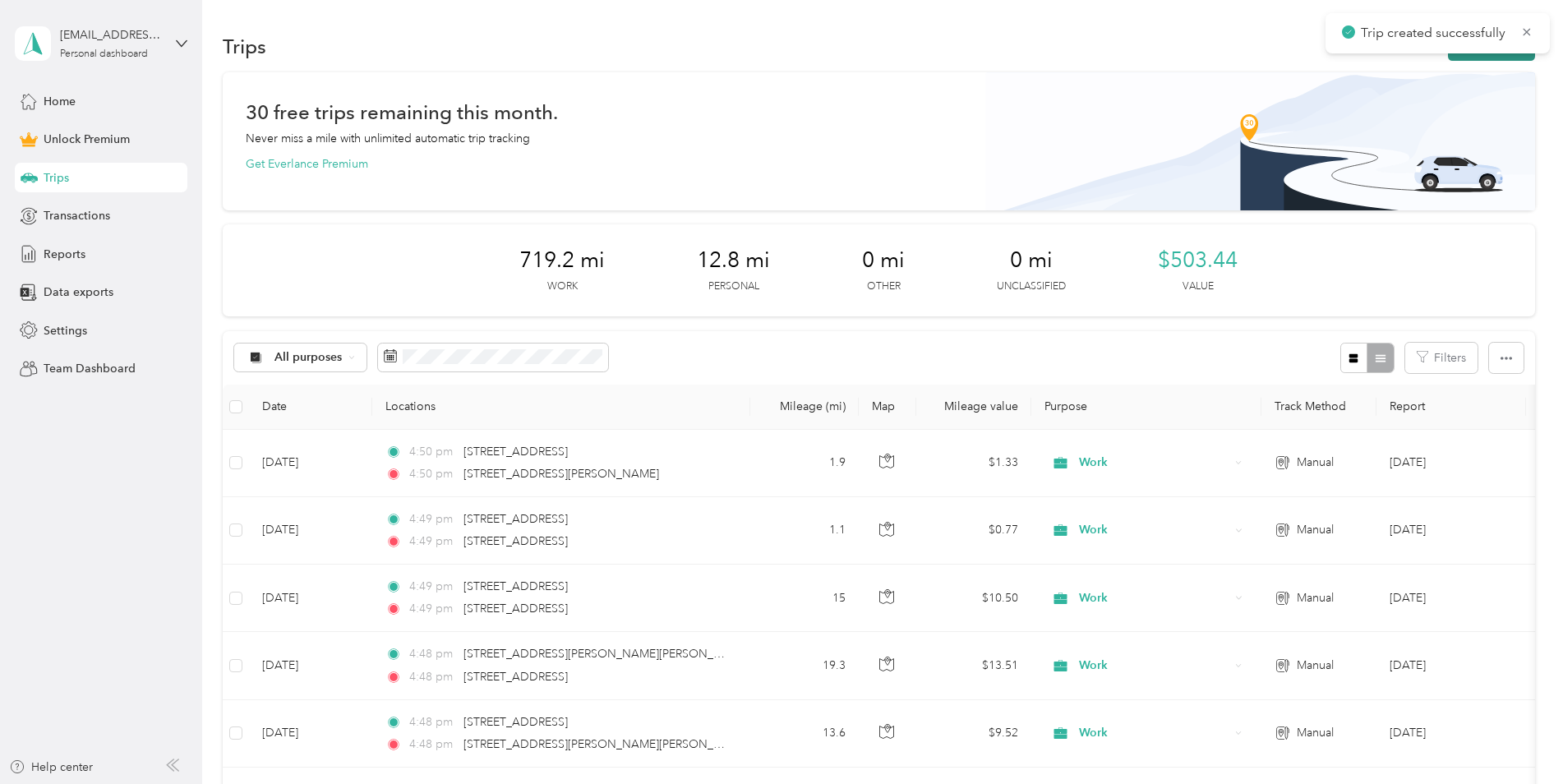
click at [1464, 53] on icon "button" at bounding box center [1466, 47] width 19 height 19
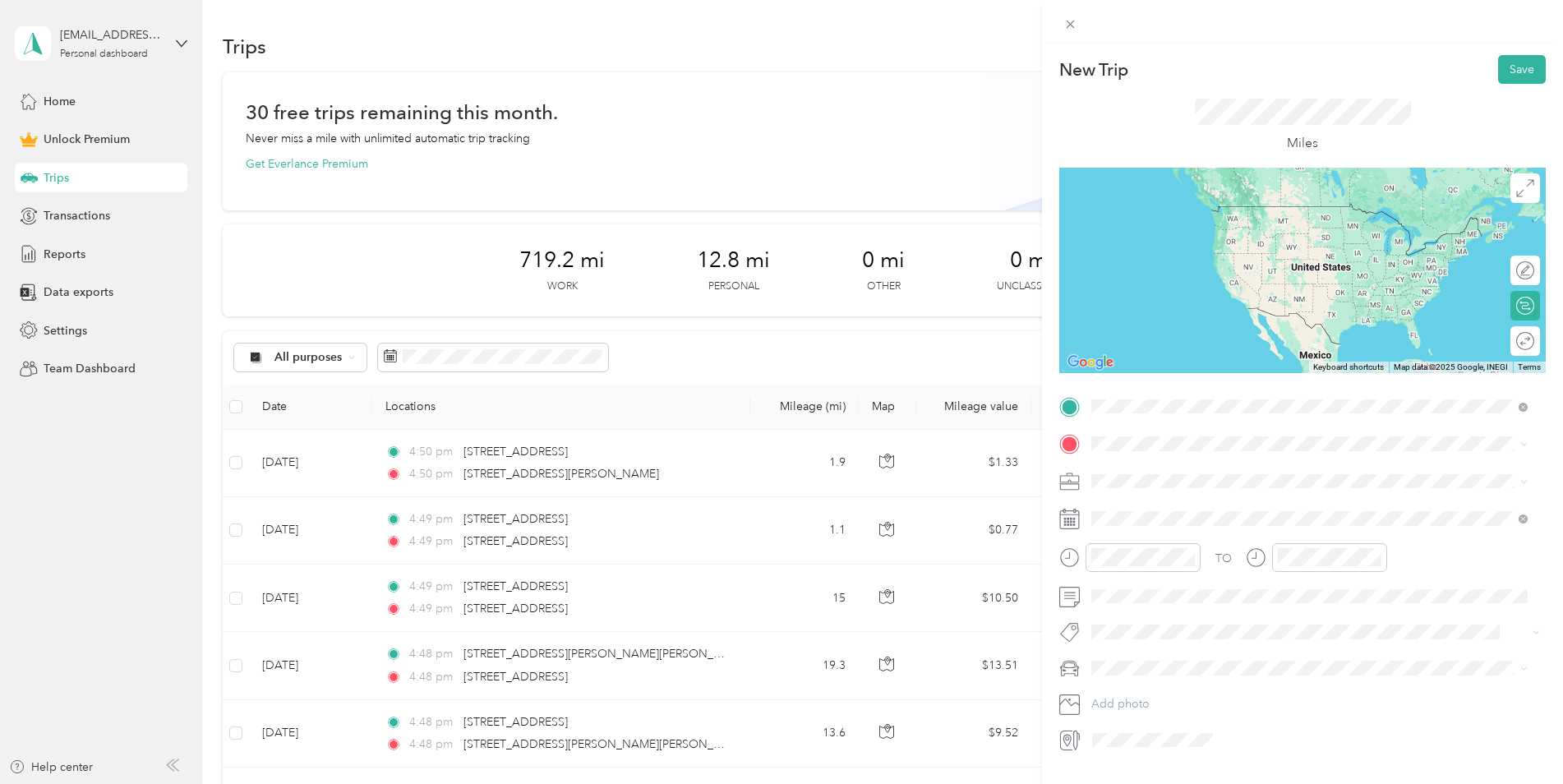
click at [1249, 474] on span "[STREET_ADDRESS][PERSON_NAME][US_STATE]" at bounding box center [1251, 466] width 255 height 15
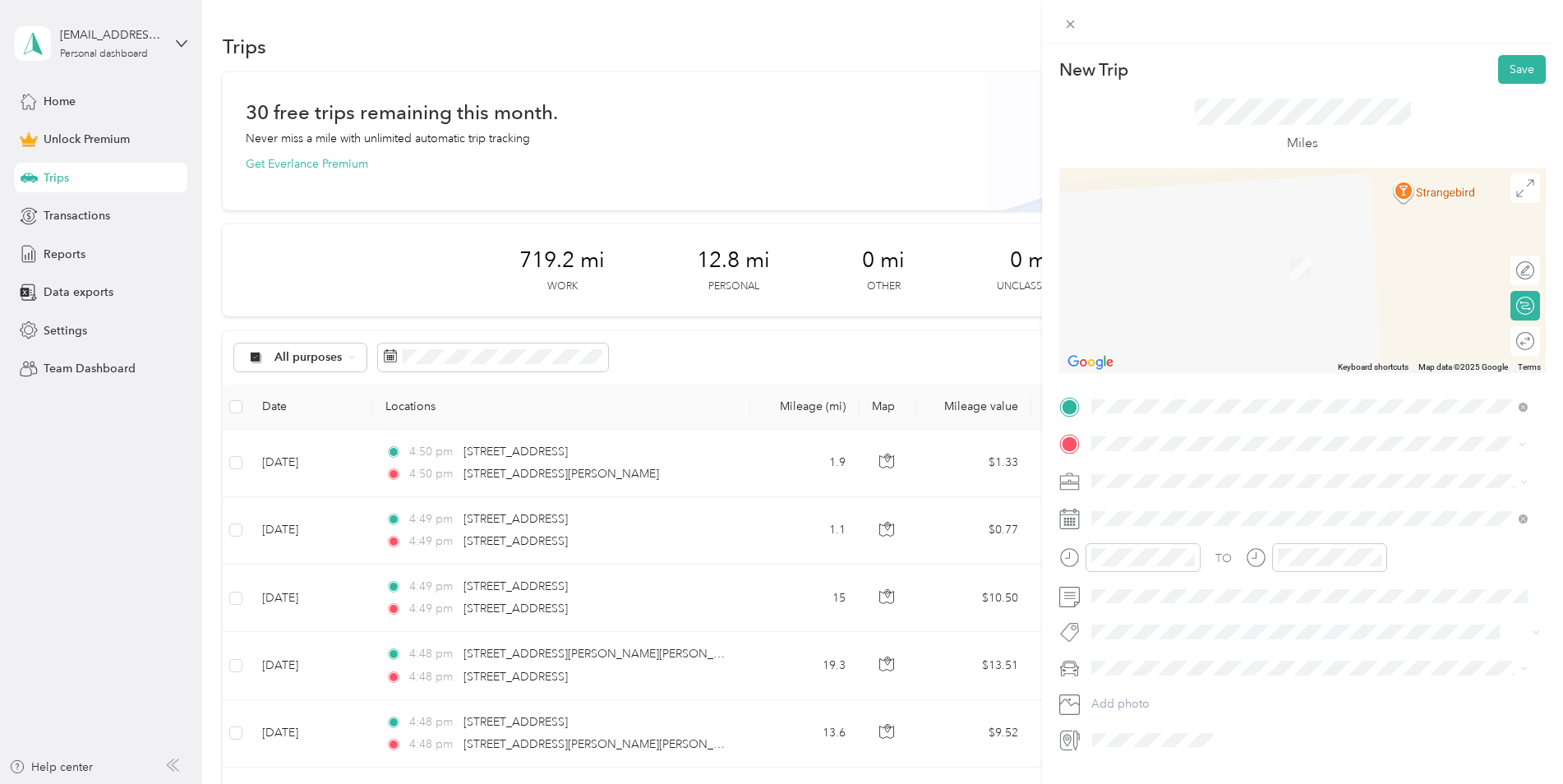
click at [1190, 503] on span "[STREET_ADDRESS][US_STATE]" at bounding box center [1205, 503] width 165 height 15
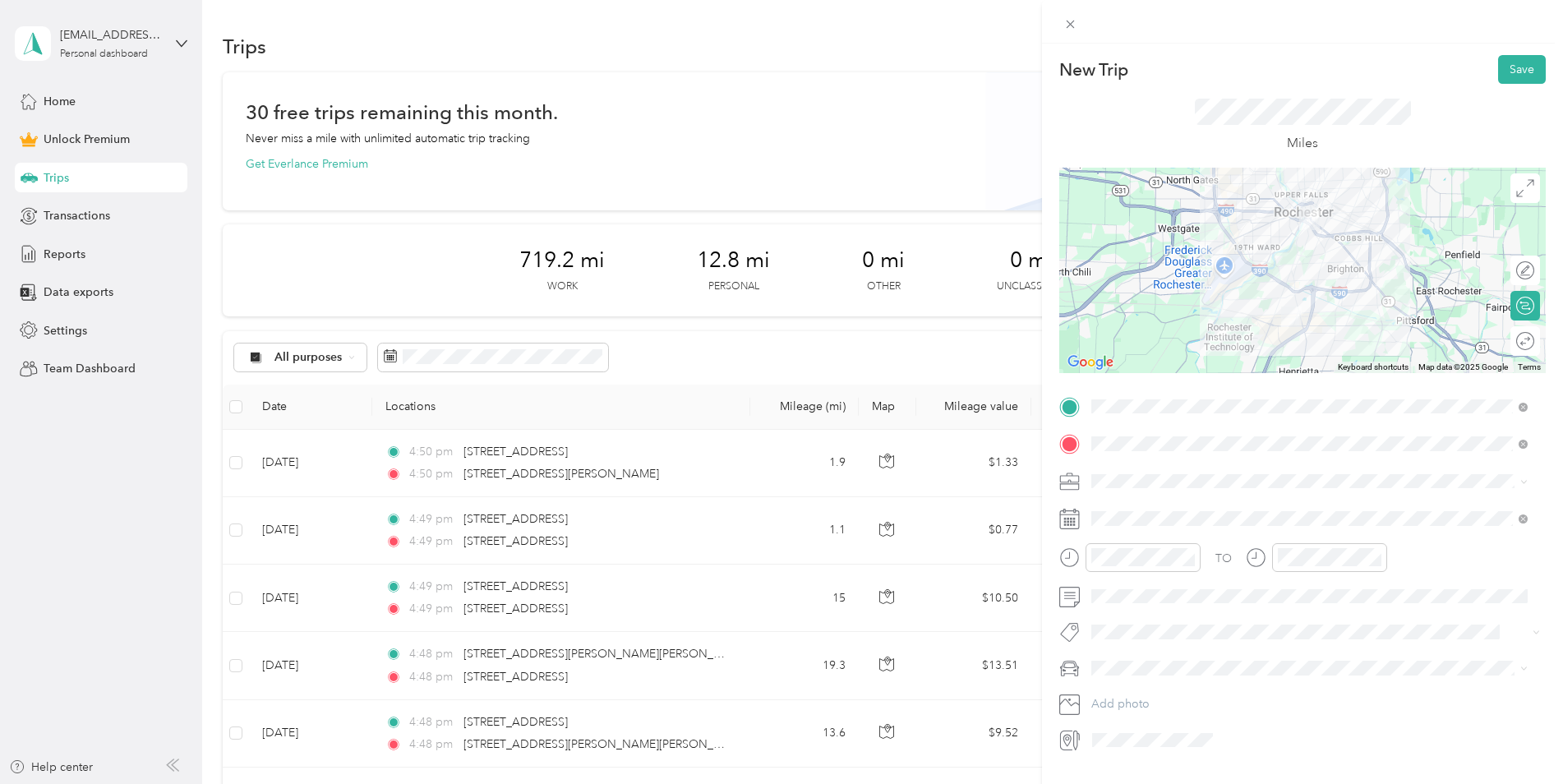
click at [1133, 505] on div "Work" at bounding box center [1309, 508] width 425 height 17
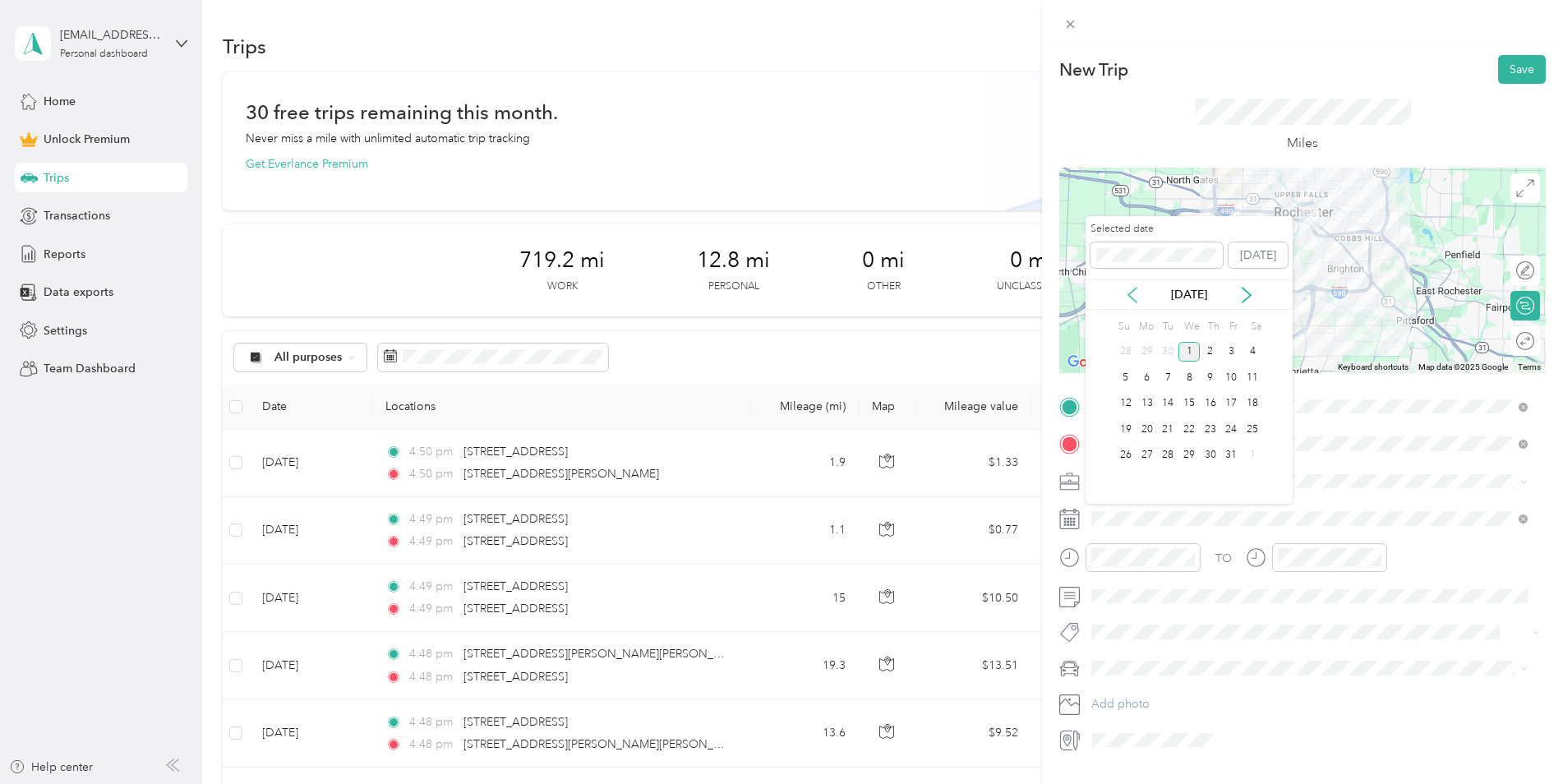
click at [1133, 298] on icon at bounding box center [1133, 295] width 16 height 16
click at [1229, 346] on div "5" at bounding box center [1232, 352] width 22 height 21
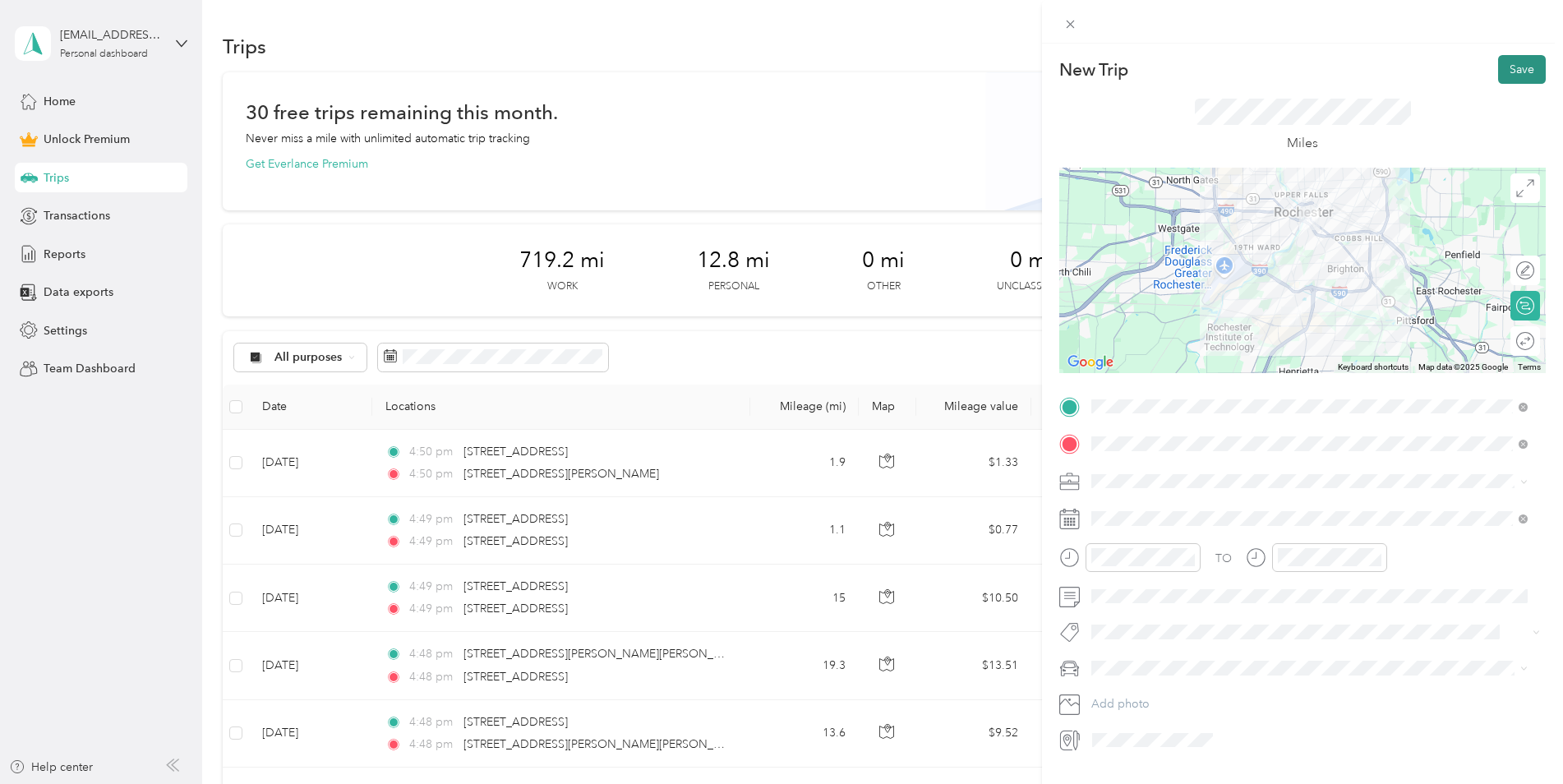
click at [1514, 64] on button "Save" at bounding box center [1522, 69] width 47 height 28
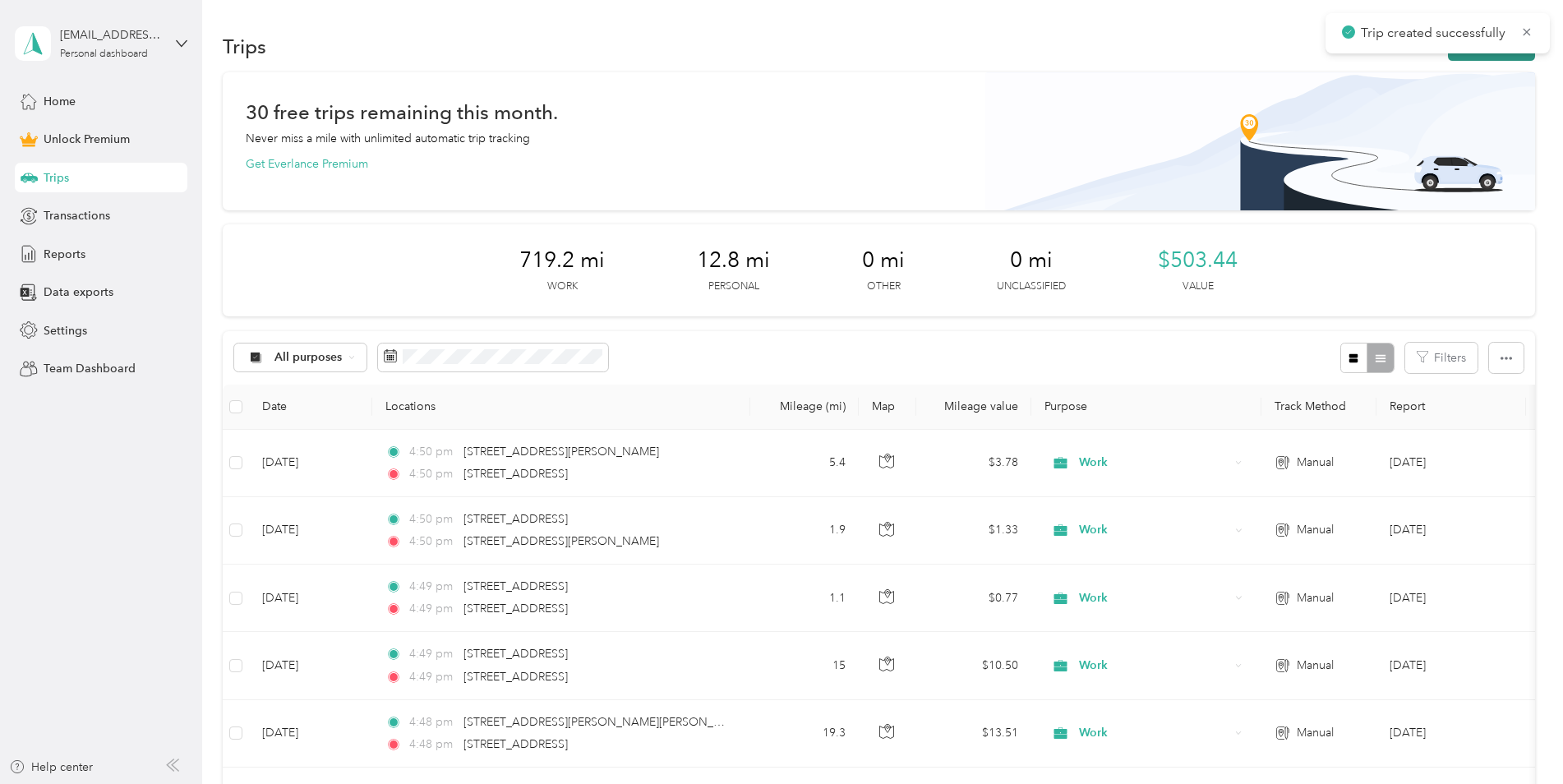
click at [1467, 58] on button "New trip" at bounding box center [1491, 46] width 87 height 28
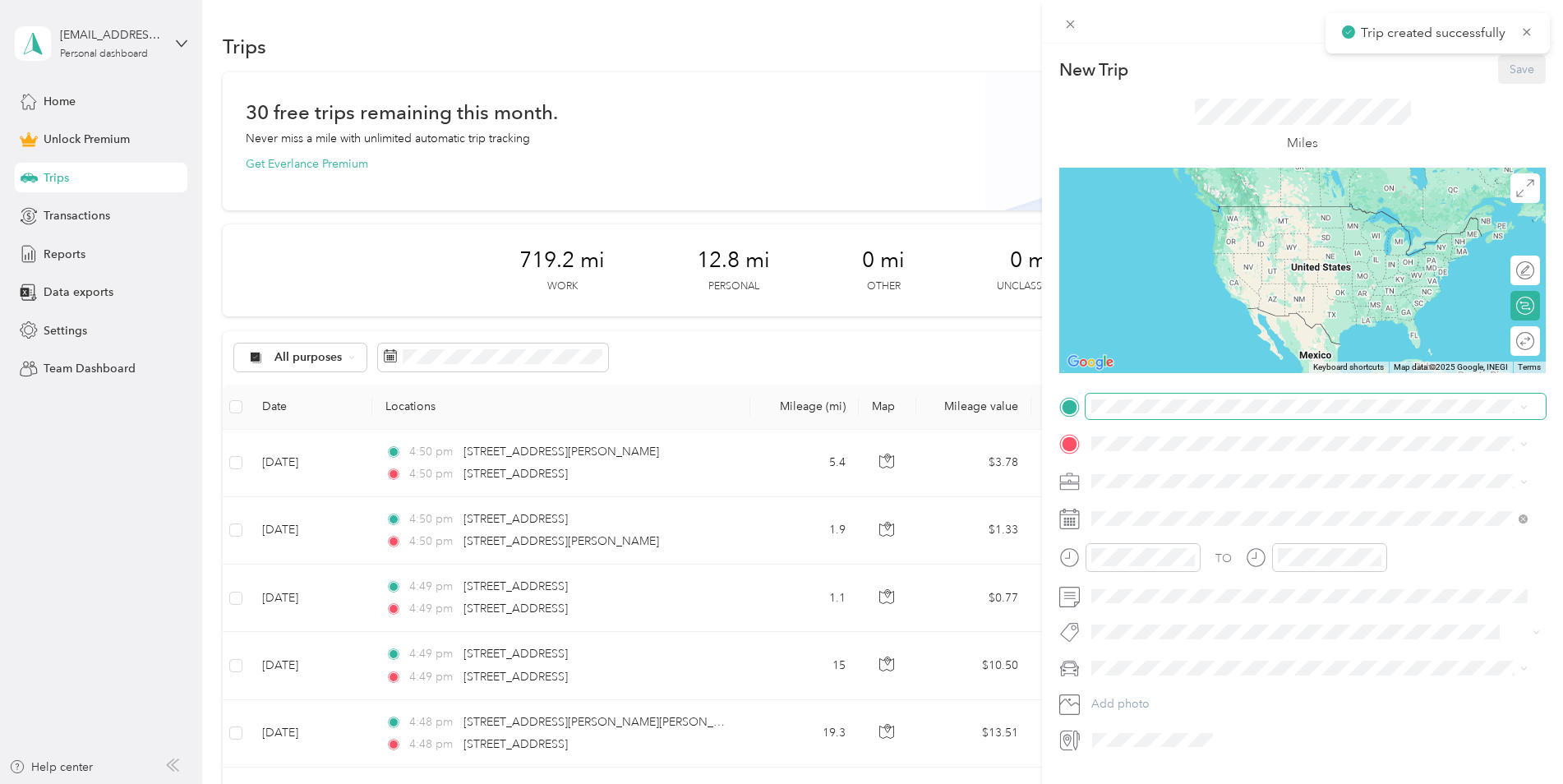
click at [1135, 395] on span at bounding box center [1316, 406] width 461 height 26
click at [1287, 474] on span "[STREET_ADDRESS][US_STATE]" at bounding box center [1205, 466] width 165 height 15
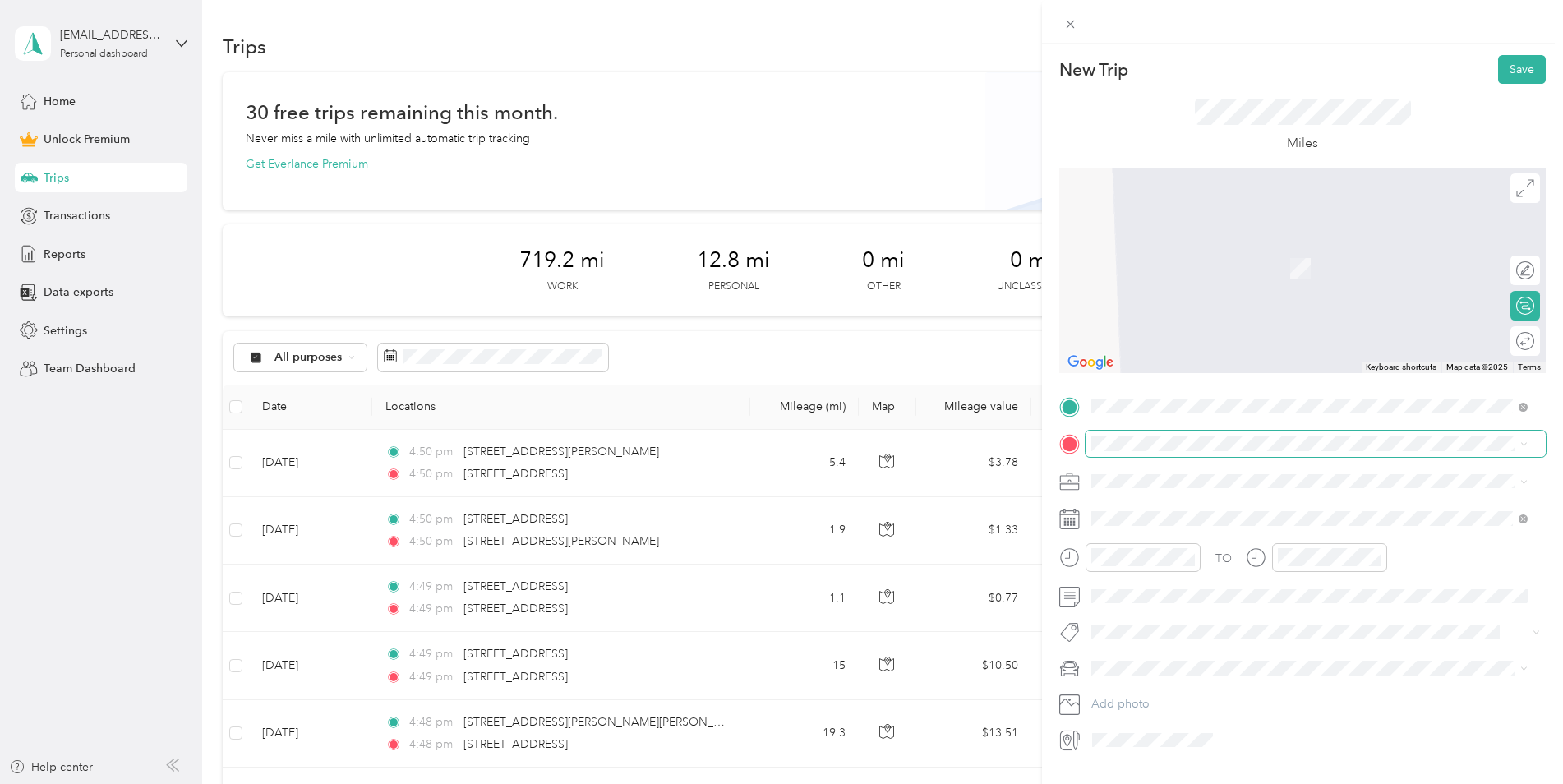
click at [1171, 455] on span at bounding box center [1316, 443] width 461 height 26
click at [1245, 510] on span "[STREET_ADDRESS][US_STATE]" at bounding box center [1205, 502] width 165 height 15
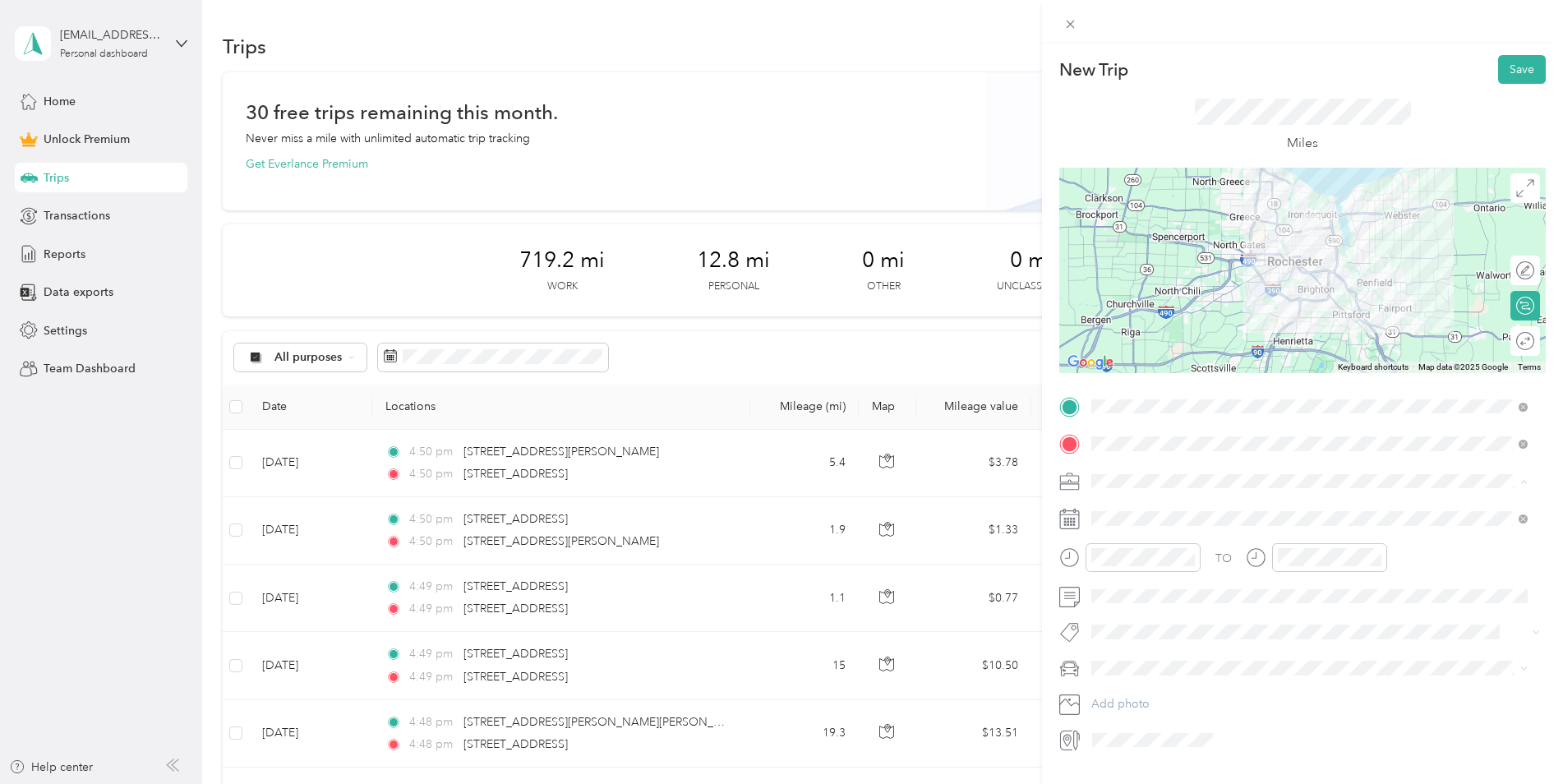
click at [1113, 503] on span "Work" at bounding box center [1111, 510] width 28 height 14
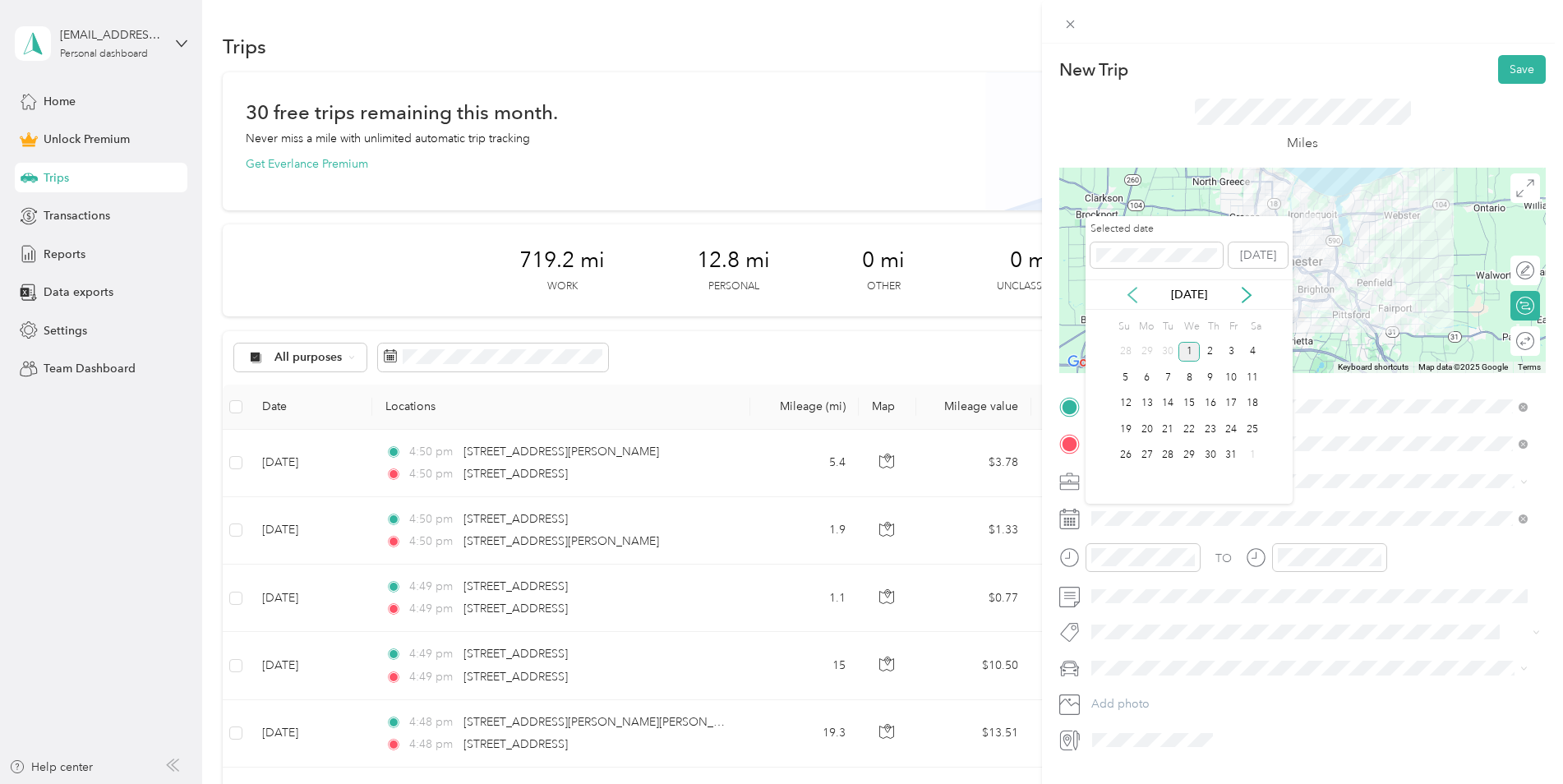
click at [1128, 298] on icon at bounding box center [1133, 295] width 16 height 16
click at [1233, 354] on div "5" at bounding box center [1232, 352] width 22 height 21
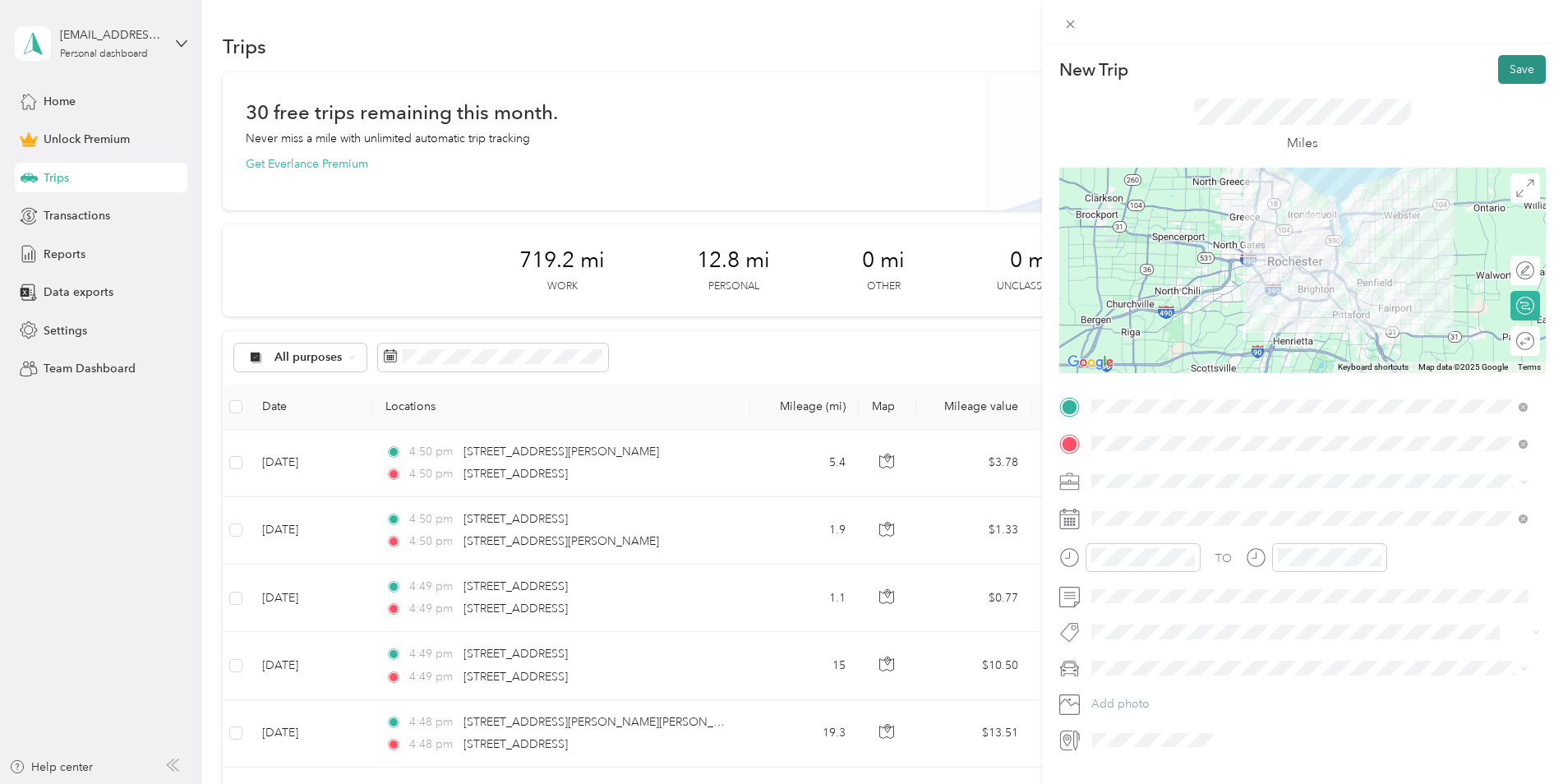
click at [1502, 78] on button "Save" at bounding box center [1522, 69] width 47 height 28
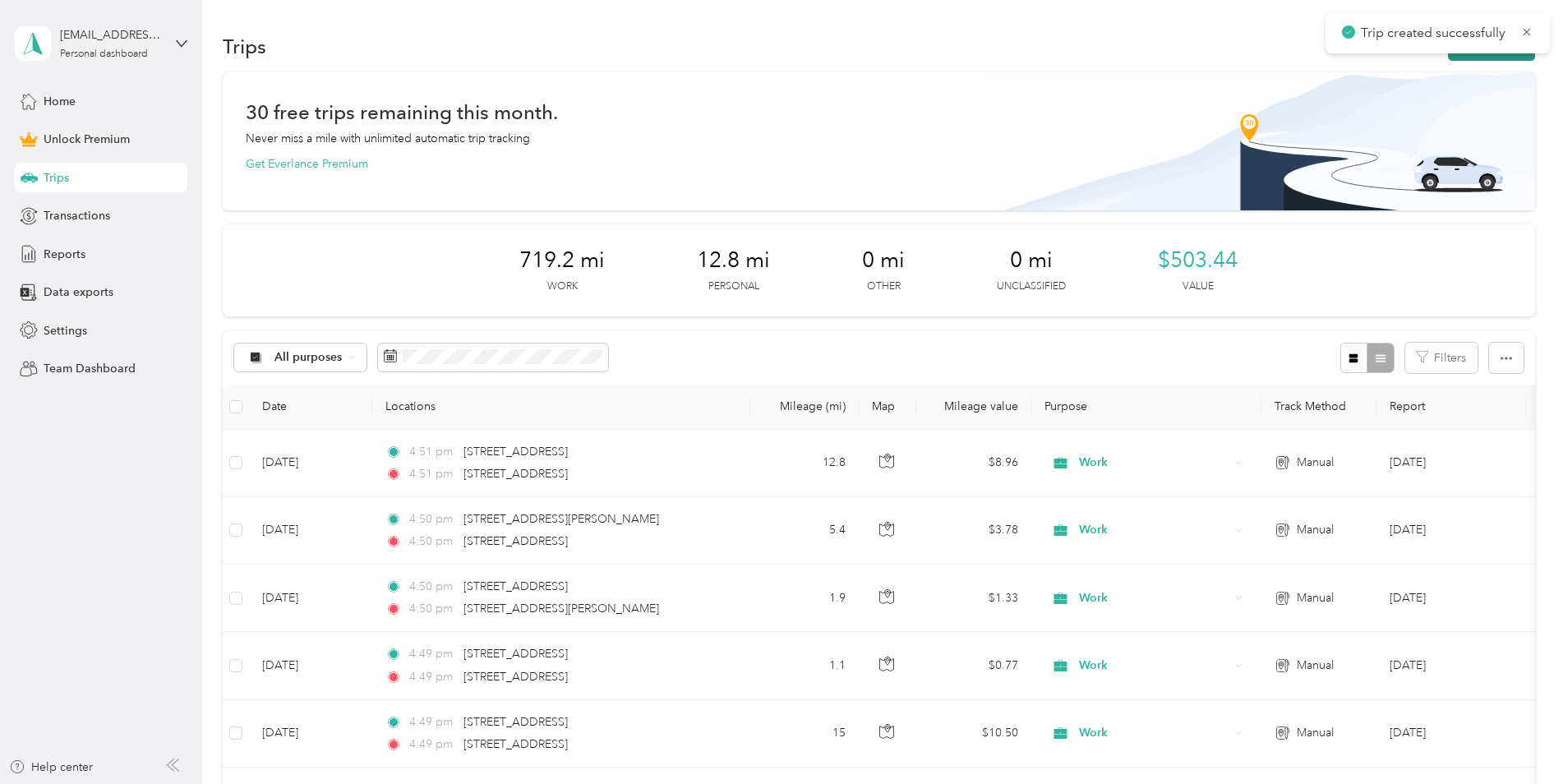
click at [1469, 53] on button "New trip" at bounding box center [1491, 46] width 87 height 28
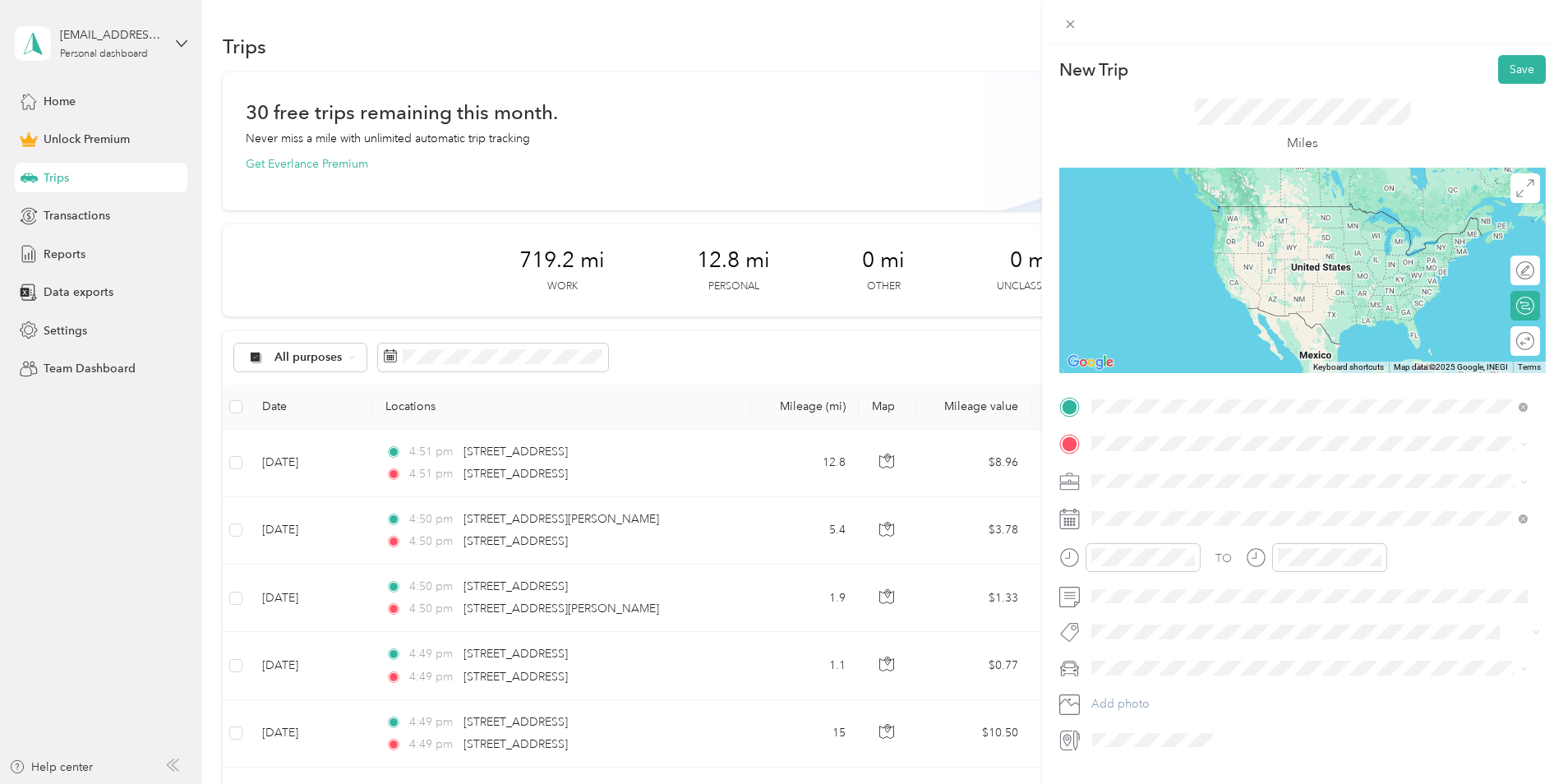
click at [1225, 461] on span "[STREET_ADDRESS][US_STATE]" at bounding box center [1205, 466] width 165 height 15
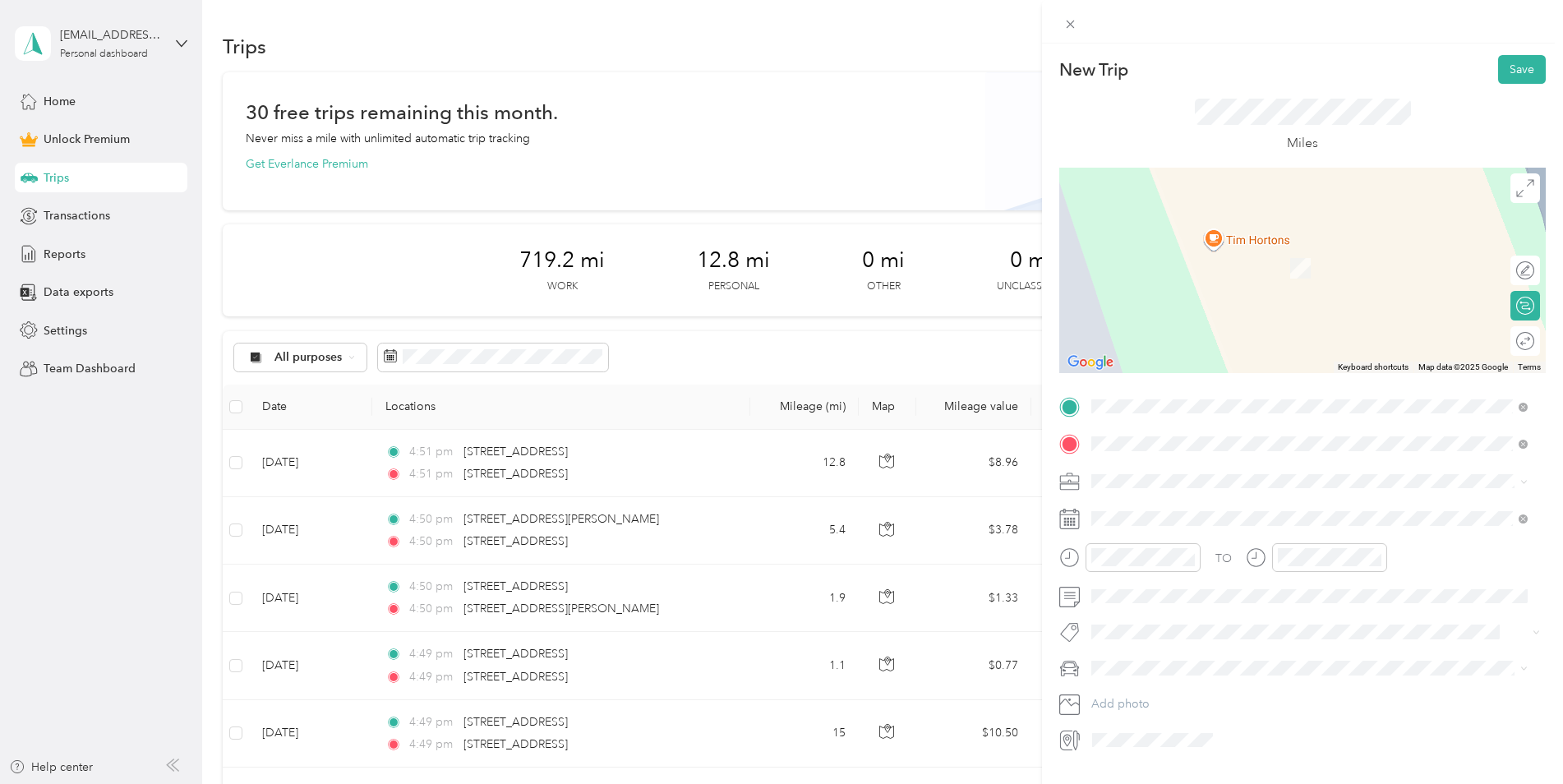
click at [1209, 497] on span "[STREET_ADDRESS][US_STATE]" at bounding box center [1205, 503] width 165 height 15
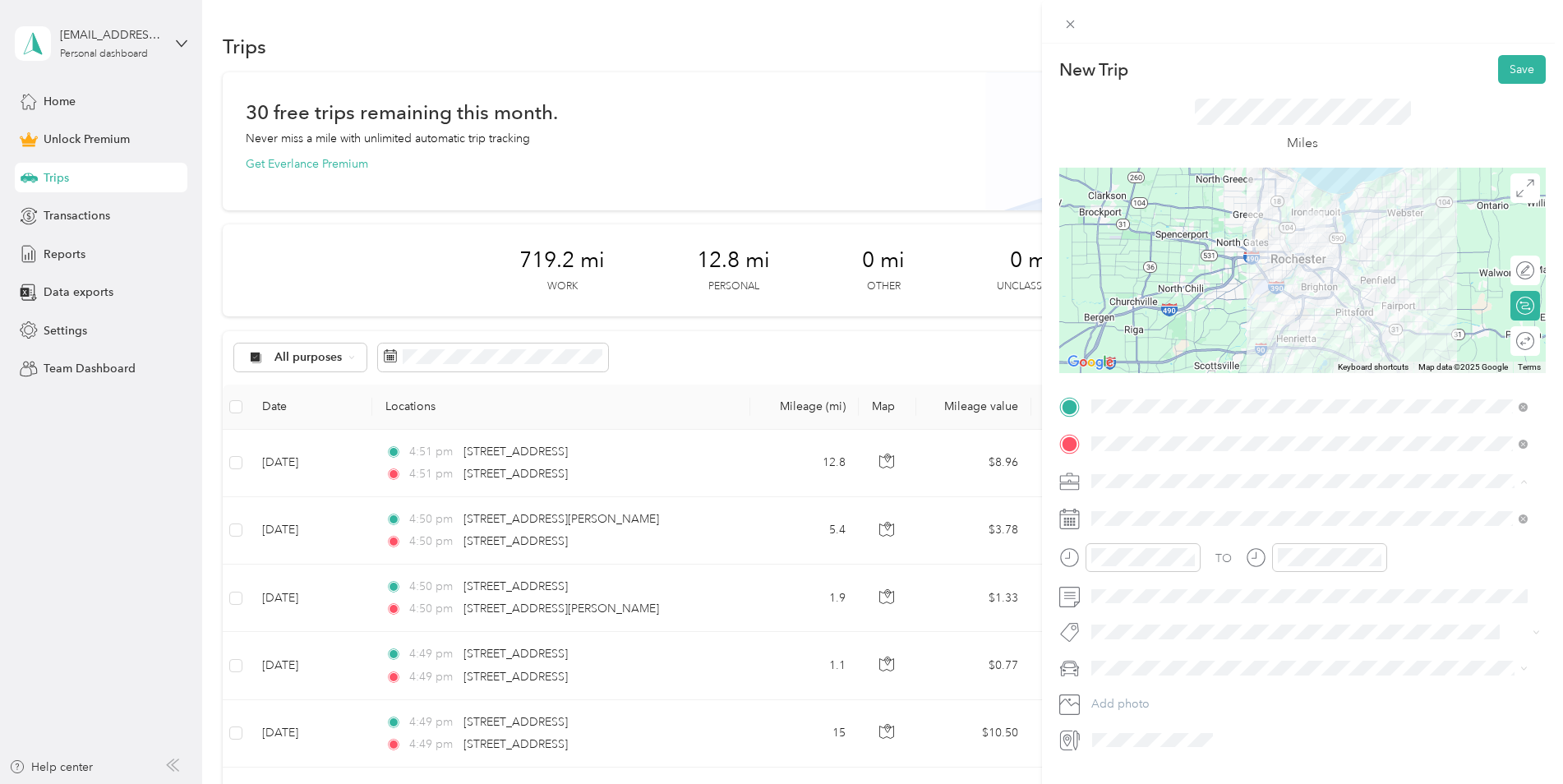
click at [1120, 505] on span "Work" at bounding box center [1111, 510] width 28 height 14
click at [1144, 508] on span at bounding box center [1316, 518] width 461 height 26
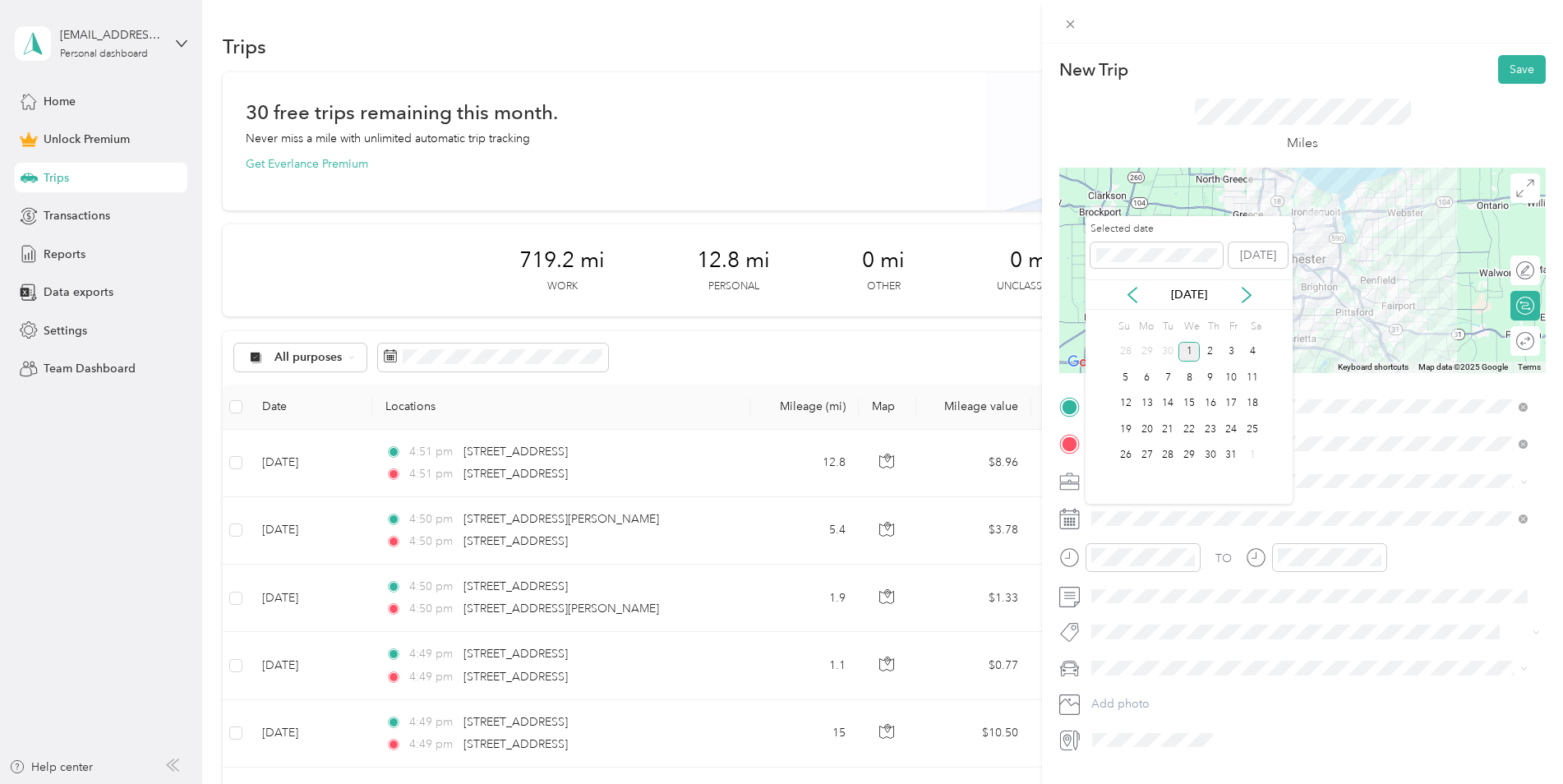
click at [1116, 288] on div "[DATE]" at bounding box center [1190, 295] width 207 height 17
click at [1139, 298] on icon at bounding box center [1133, 295] width 16 height 16
click at [1234, 351] on div "5" at bounding box center [1232, 352] width 22 height 21
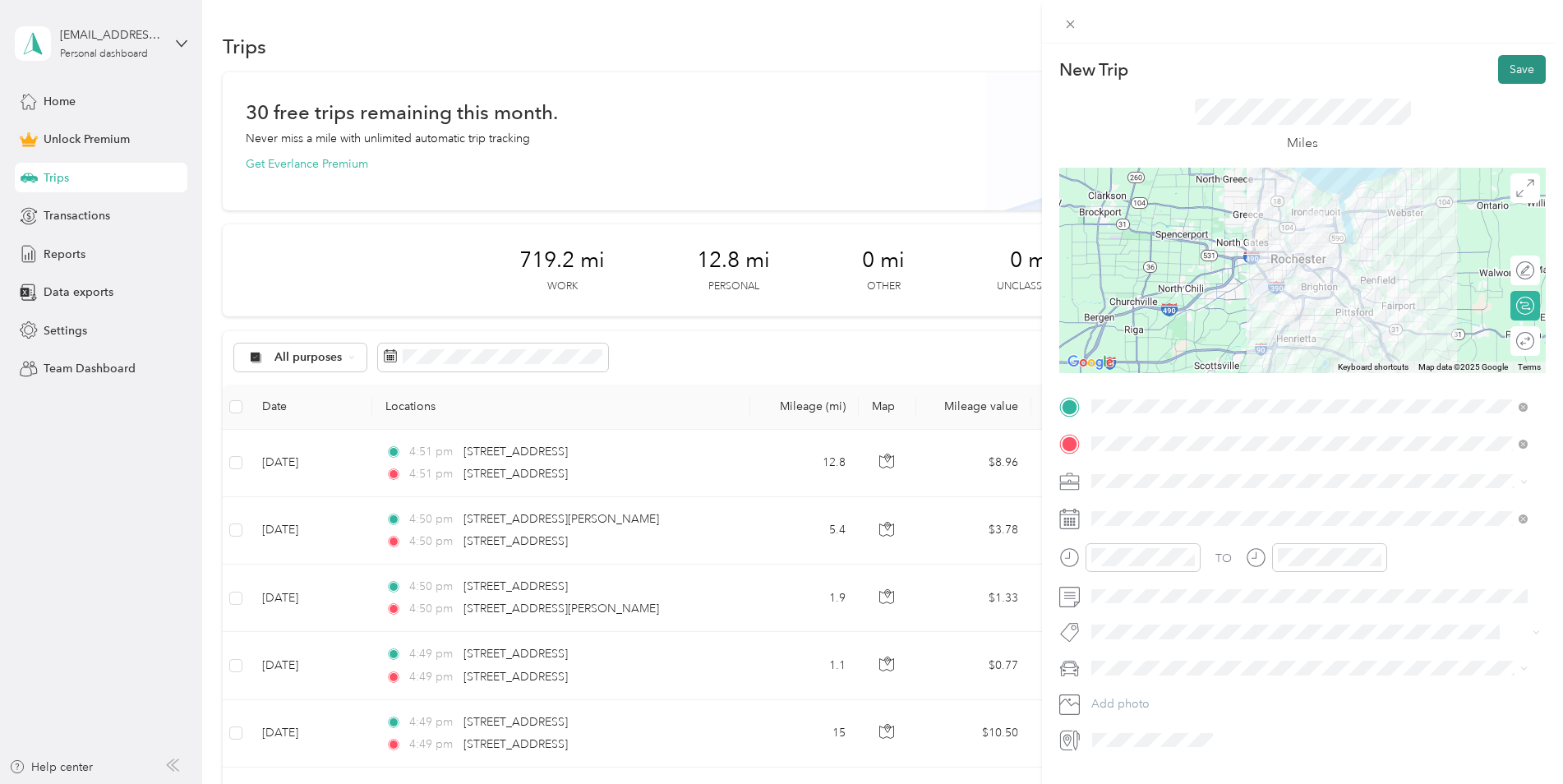
click at [1510, 71] on button "Save" at bounding box center [1522, 69] width 47 height 28
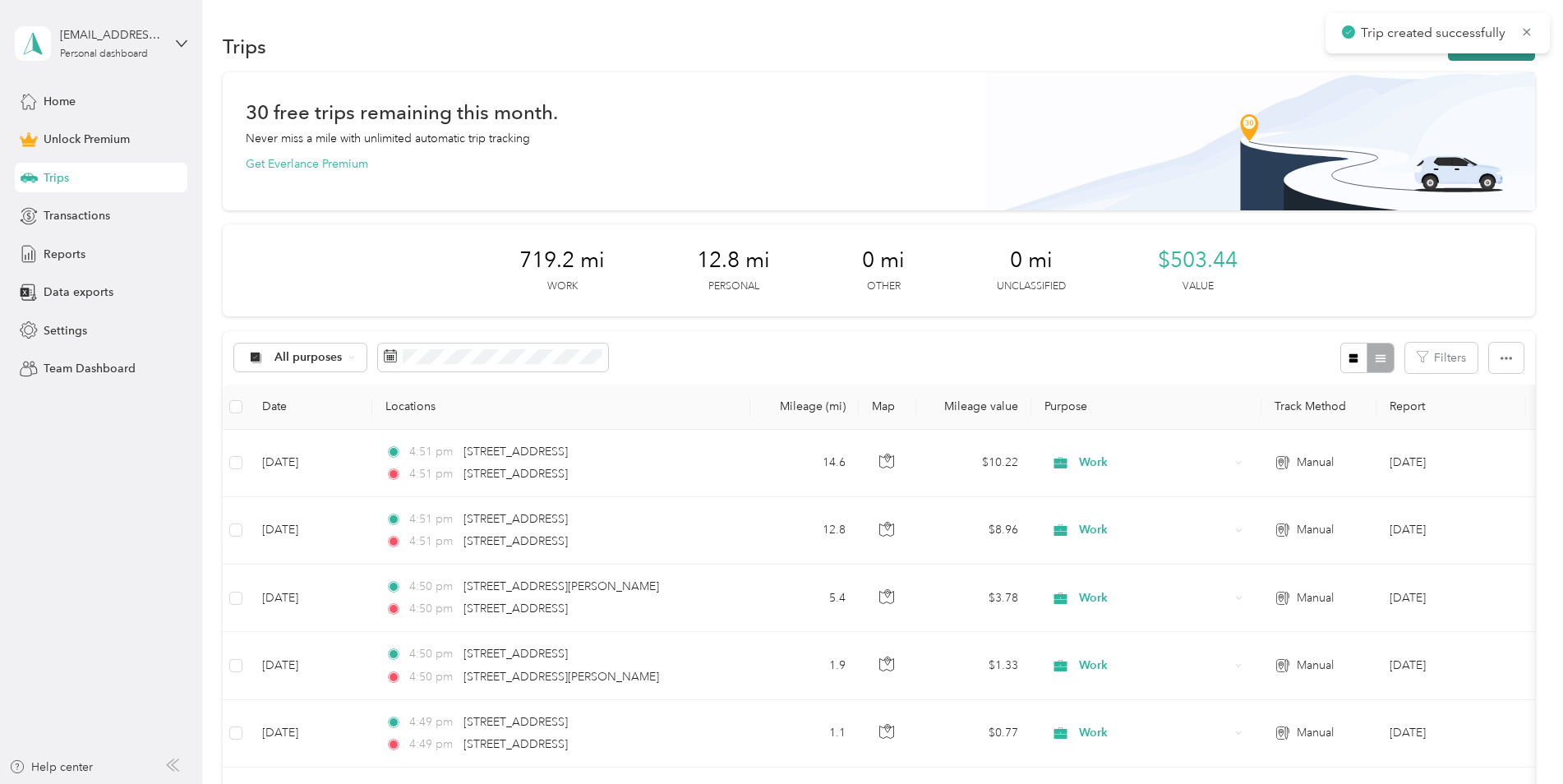
click at [1491, 60] on button "New trip" at bounding box center [1491, 46] width 87 height 28
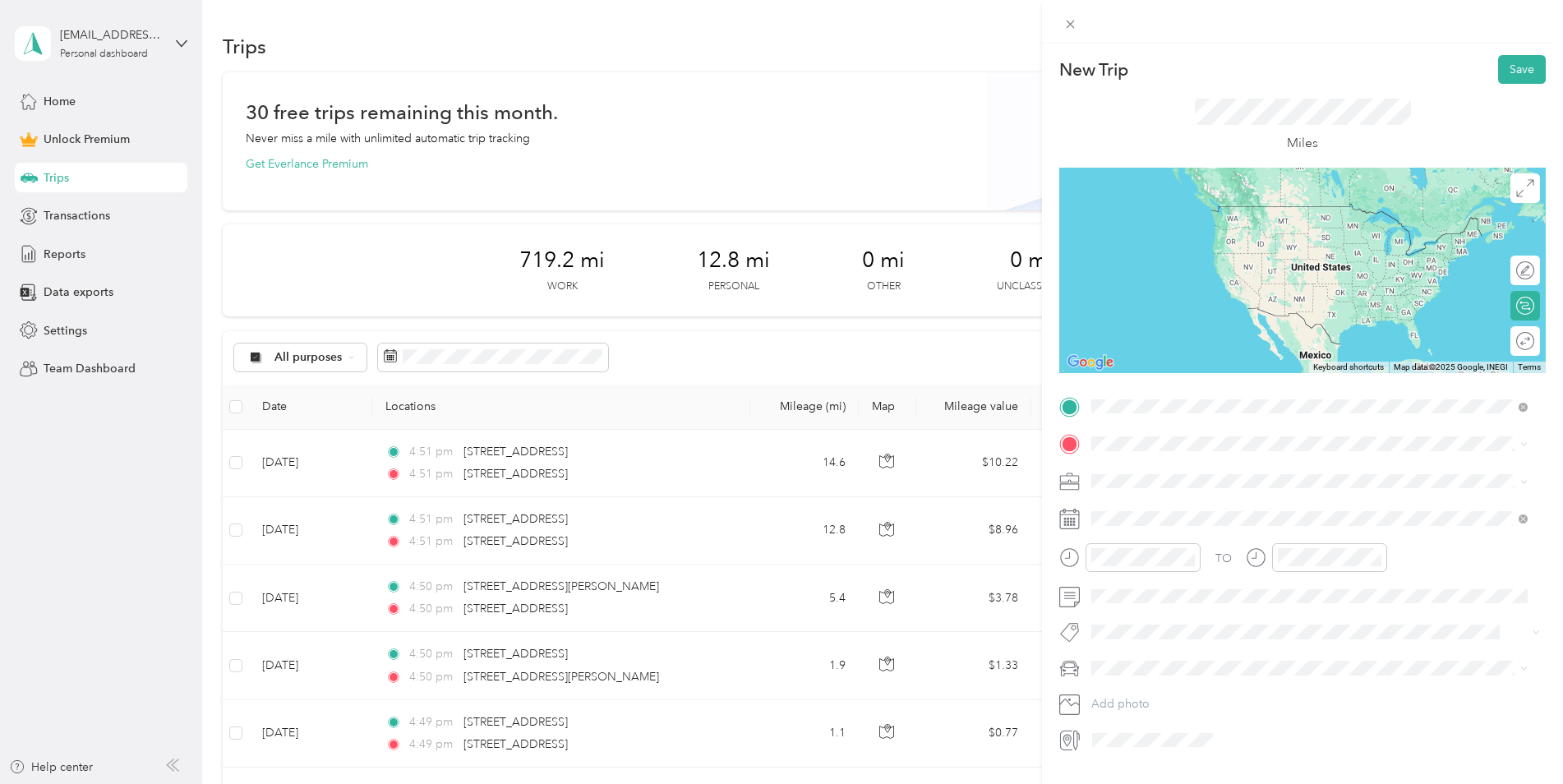
click at [1226, 474] on span "[STREET_ADDRESS][US_STATE]" at bounding box center [1205, 466] width 165 height 15
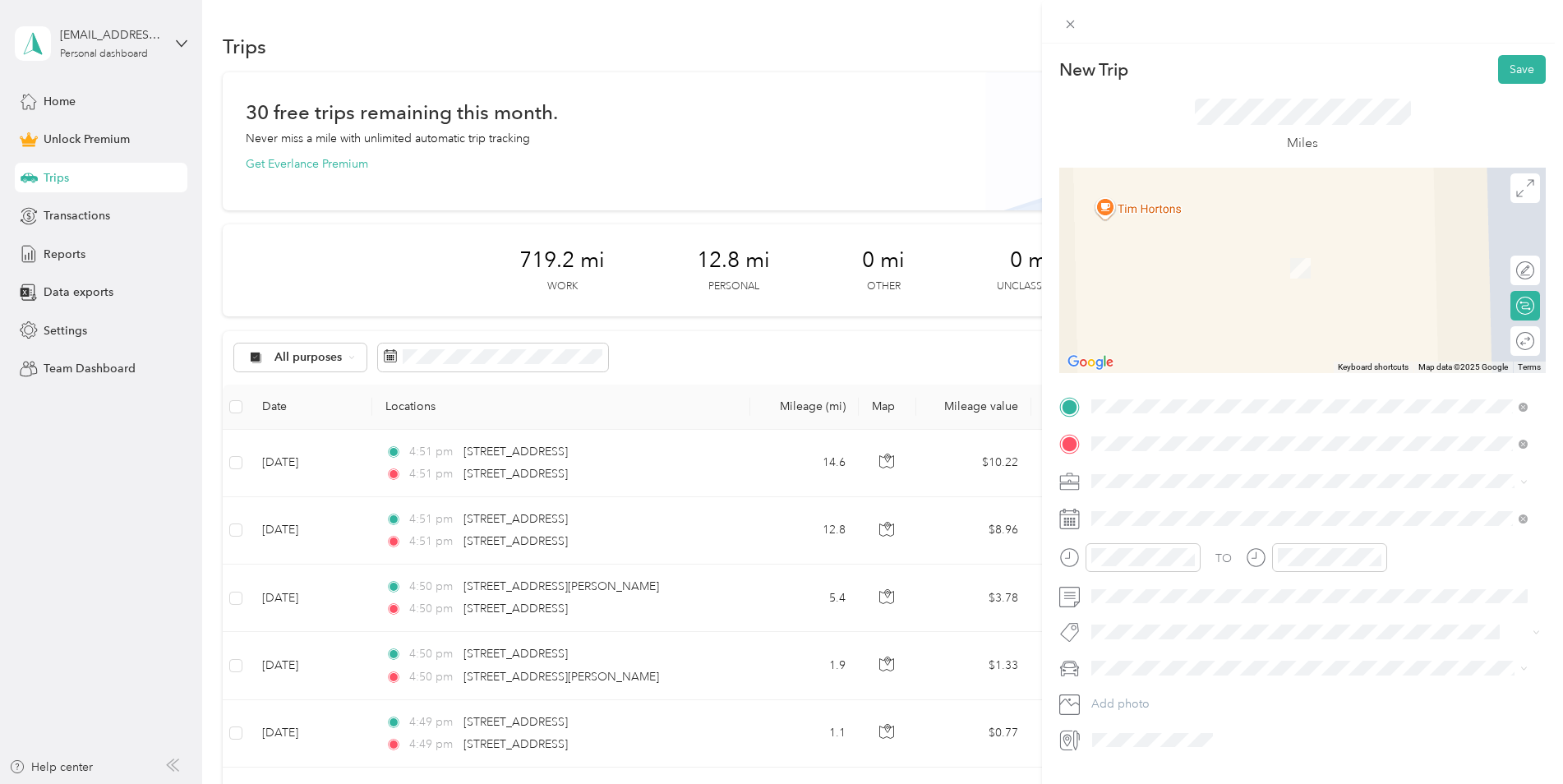
click at [1246, 510] on span "[STREET_ADDRESS][US_STATE]" at bounding box center [1205, 503] width 165 height 15
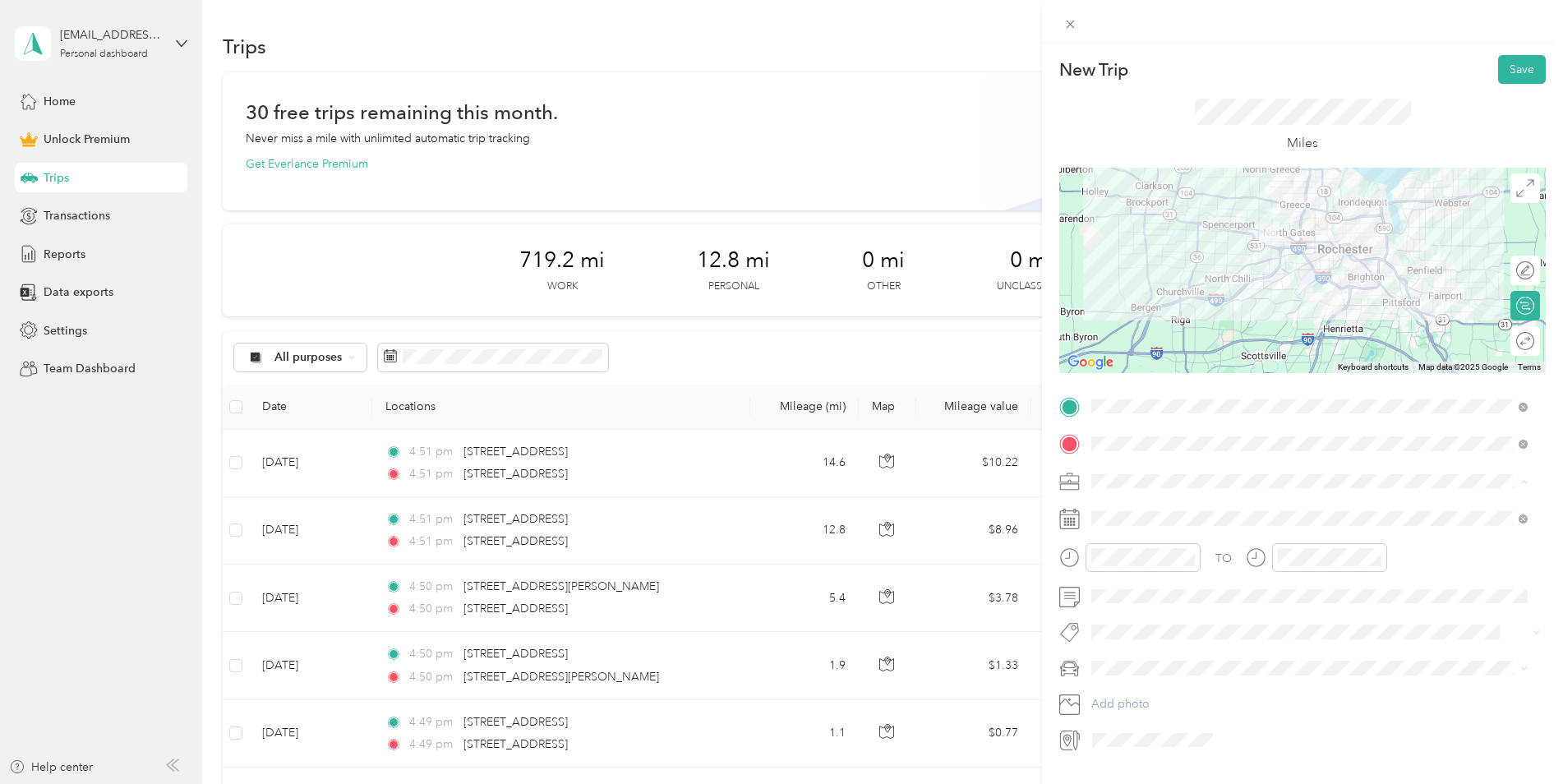
click at [1173, 505] on div "Work" at bounding box center [1309, 510] width 425 height 17
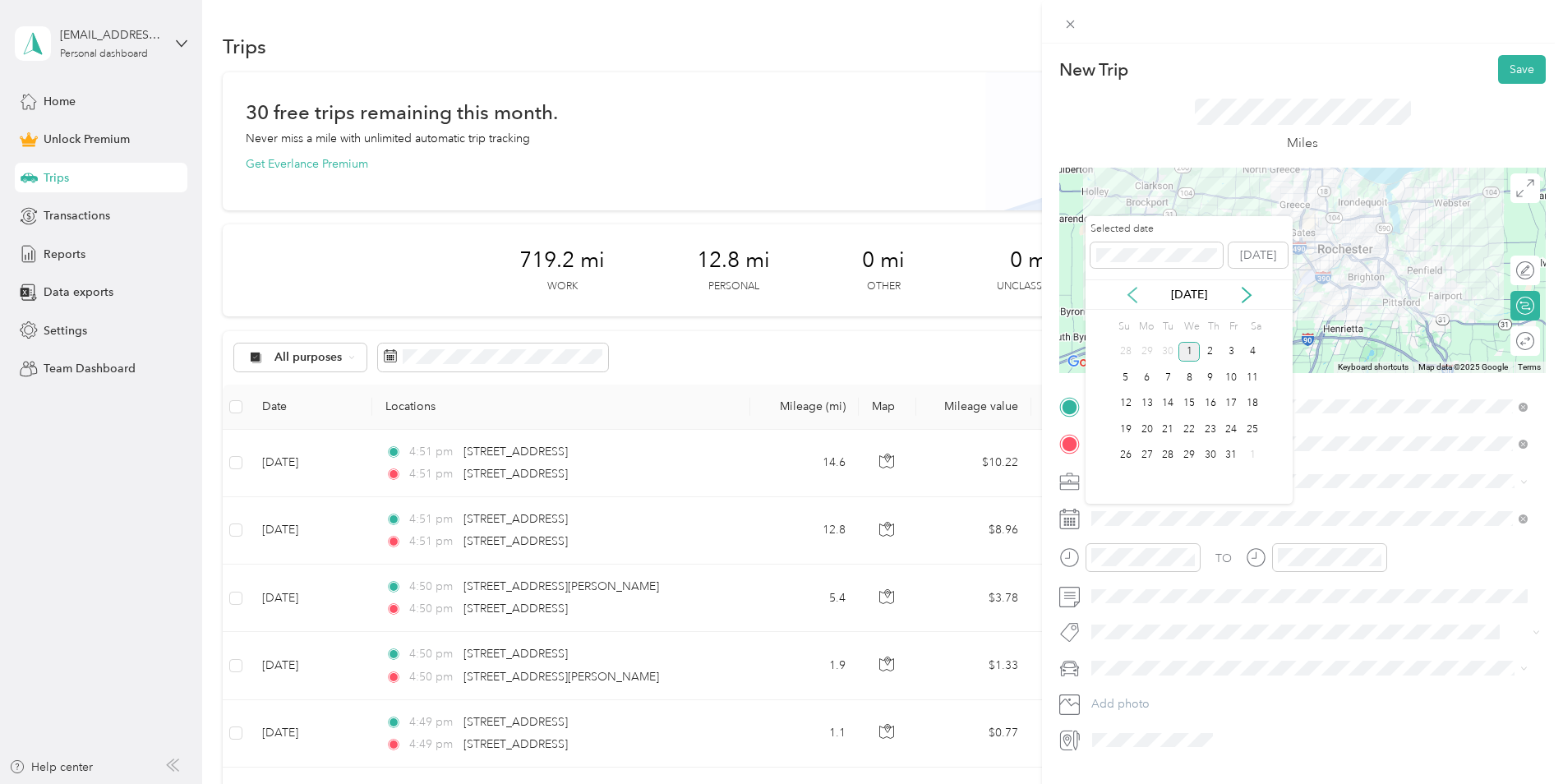
click at [1140, 291] on icon at bounding box center [1133, 295] width 16 height 16
click at [1252, 353] on div "6" at bounding box center [1252, 352] width 22 height 21
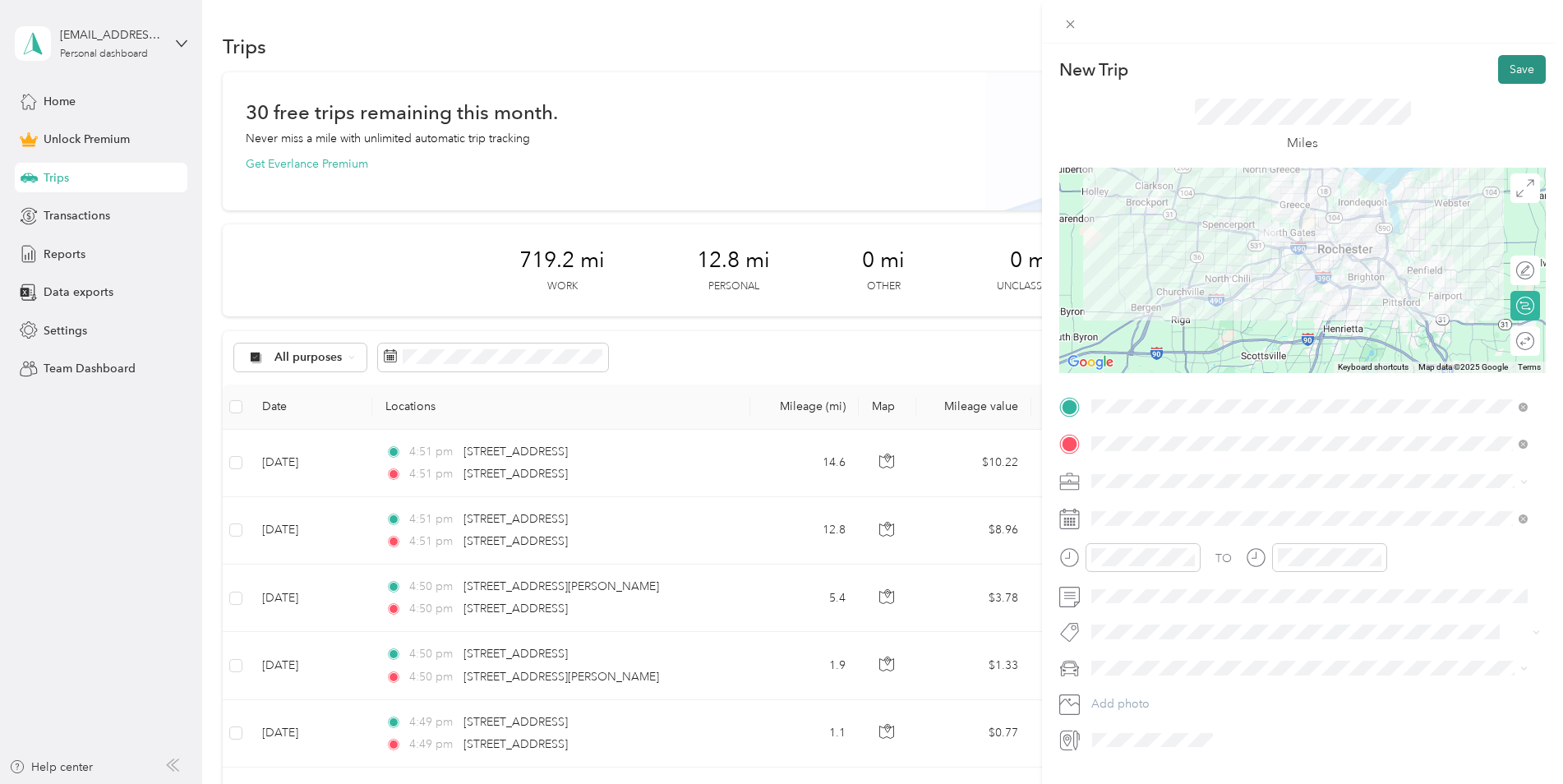
click at [1508, 66] on button "Save" at bounding box center [1522, 69] width 47 height 28
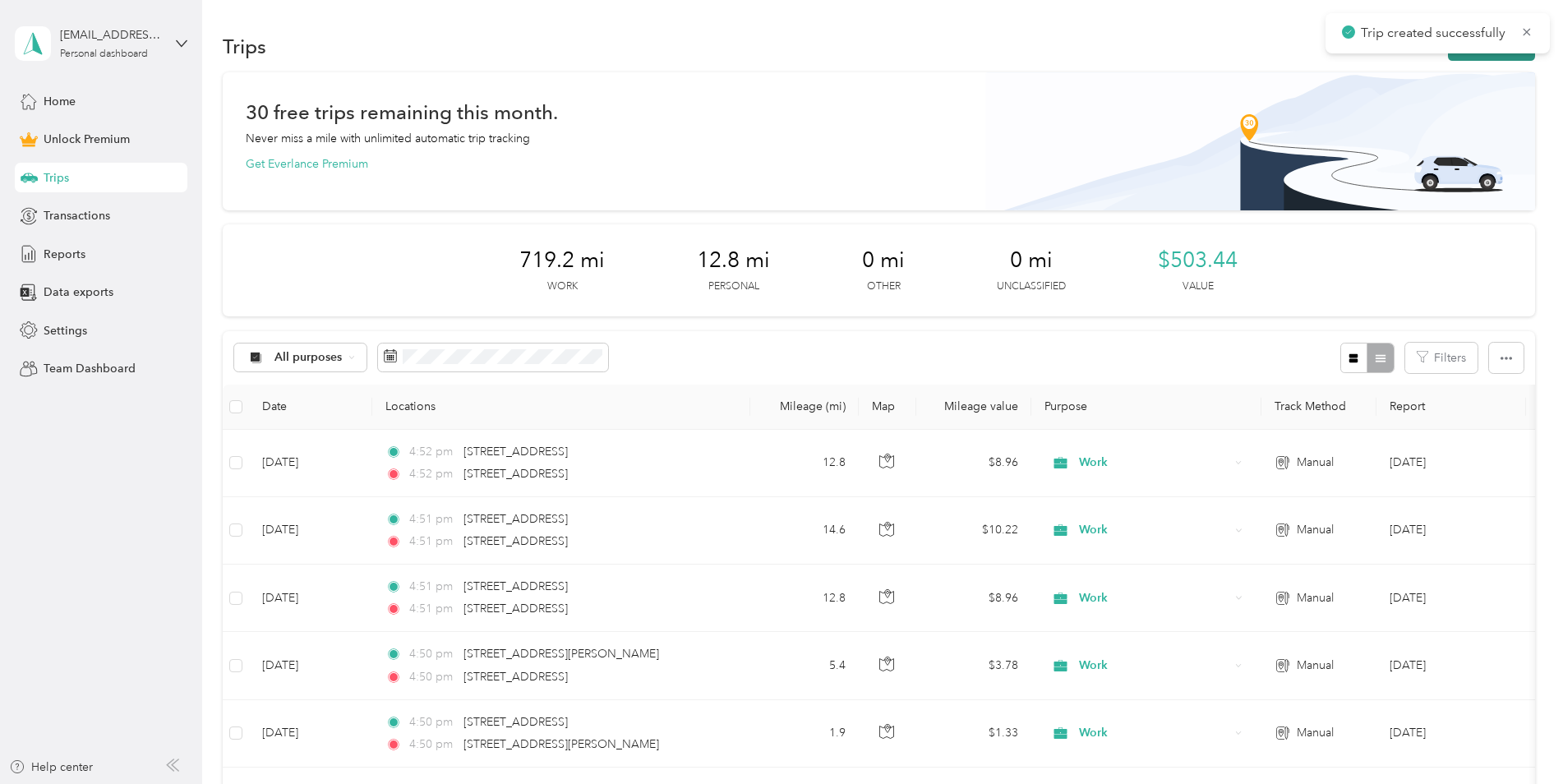
click at [1456, 55] on button "New trip" at bounding box center [1491, 46] width 87 height 28
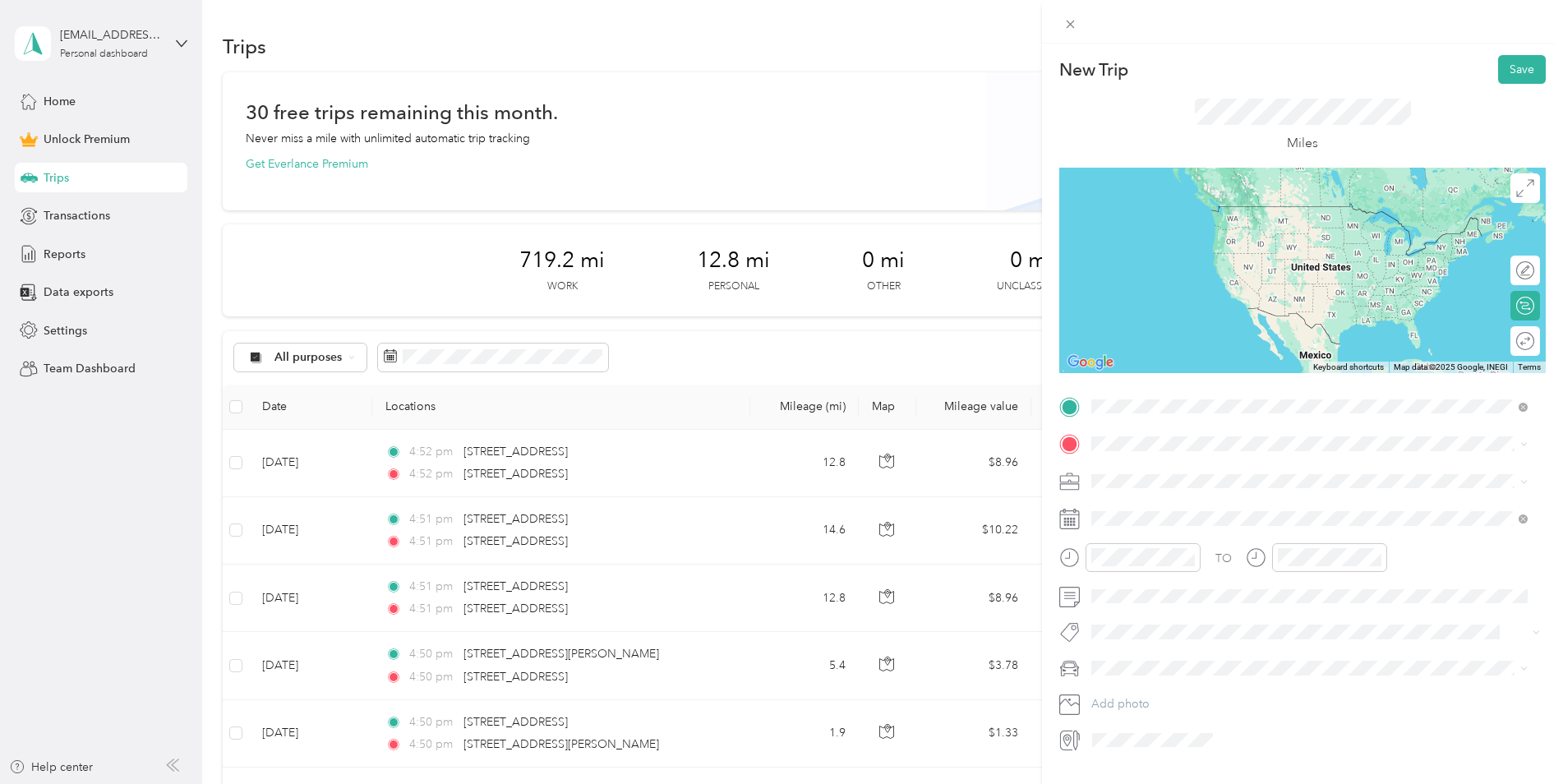
click at [1287, 461] on span "[STREET_ADDRESS][US_STATE]" at bounding box center [1205, 466] width 165 height 15
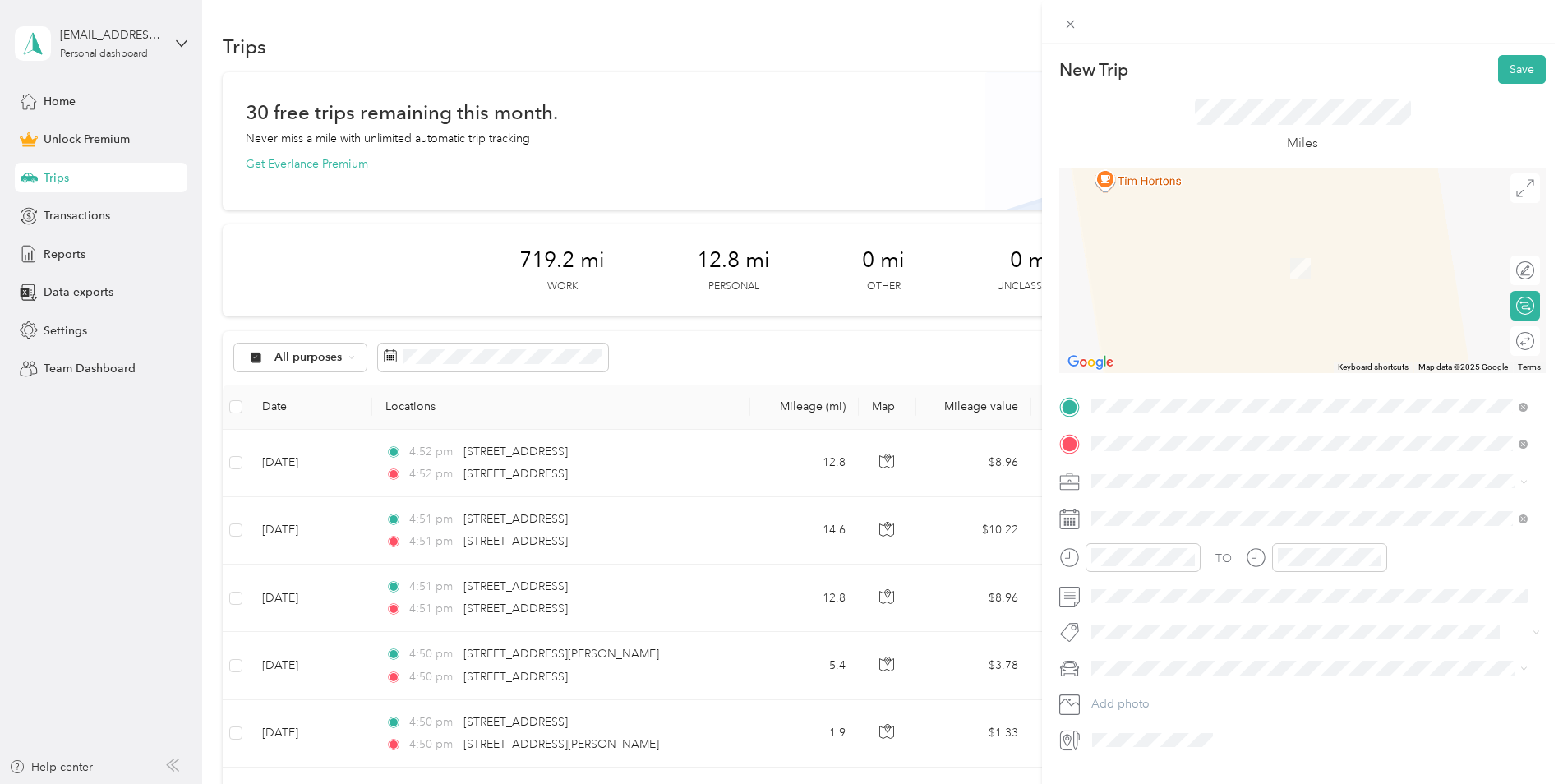
click at [1177, 494] on div "[STREET_ADDRESS][US_STATE]" at bounding box center [1309, 505] width 425 height 22
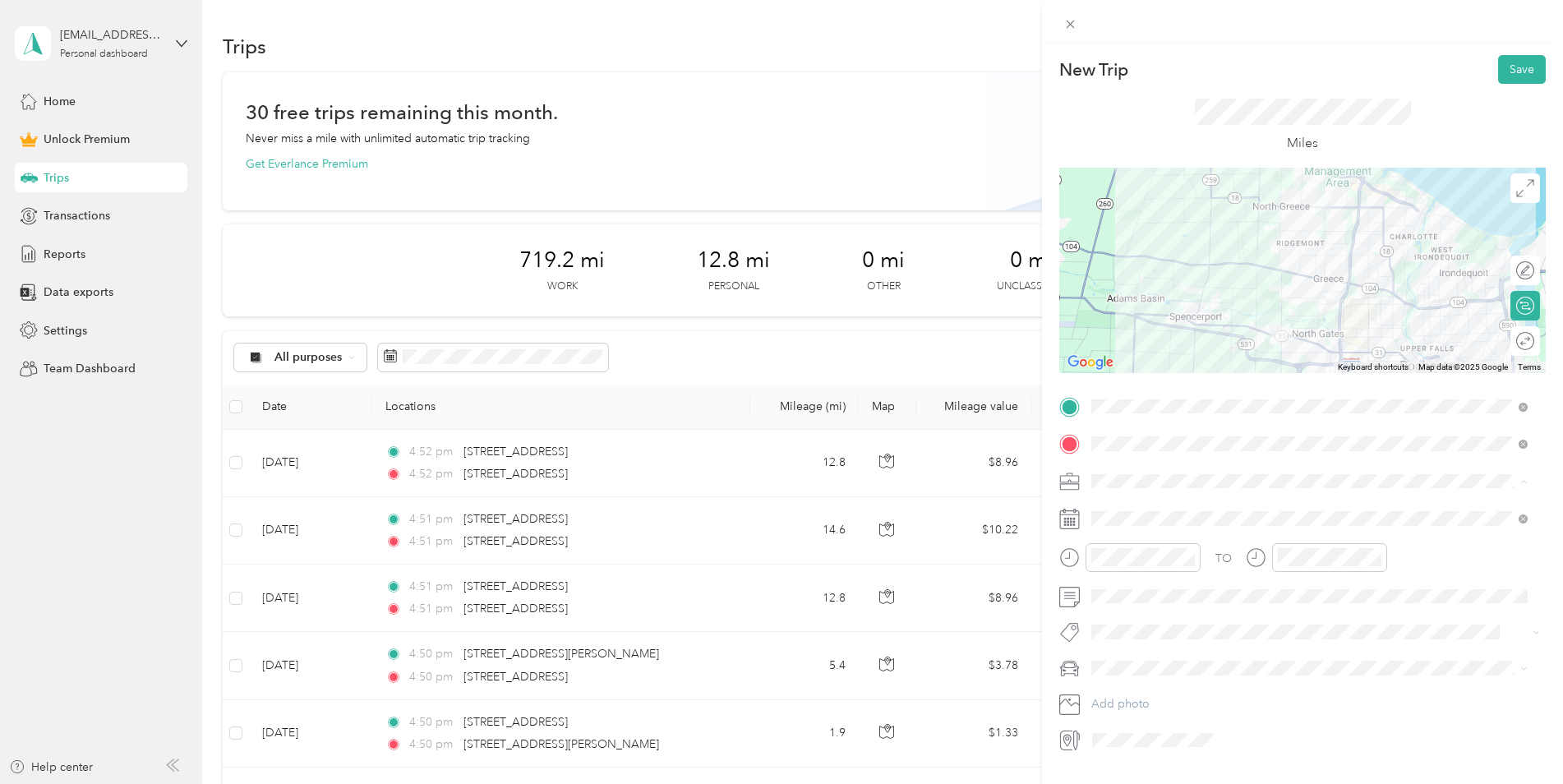
click at [1157, 506] on div "Work" at bounding box center [1309, 510] width 425 height 17
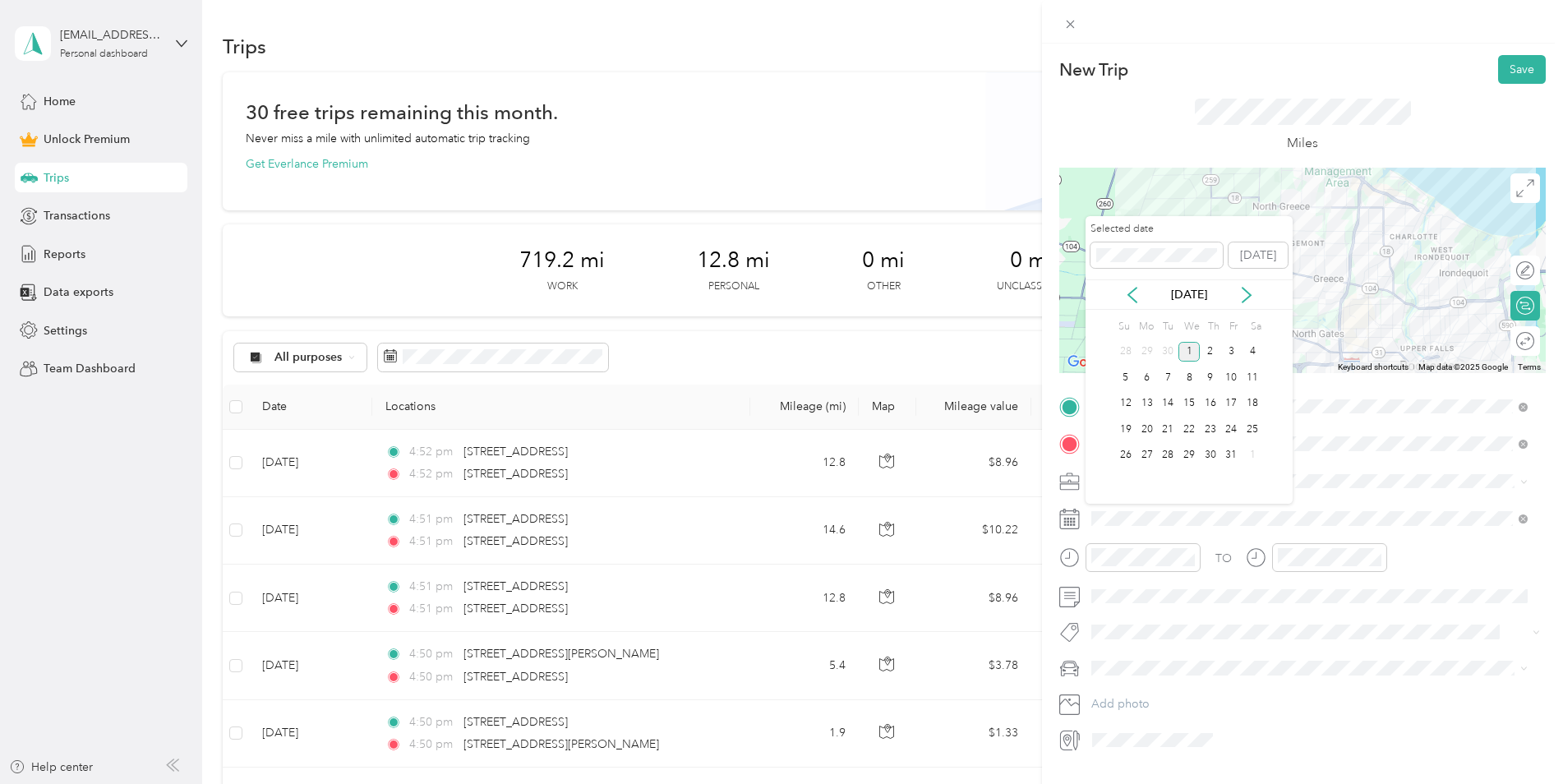
click at [1121, 288] on div "[DATE]" at bounding box center [1190, 295] width 207 height 17
drag, startPoint x: 1139, startPoint y: 291, endPoint x: 1147, endPoint y: 292, distance: 8.1
click at [1139, 291] on icon at bounding box center [1133, 295] width 16 height 16
click at [1252, 347] on div "6" at bounding box center [1252, 352] width 22 height 21
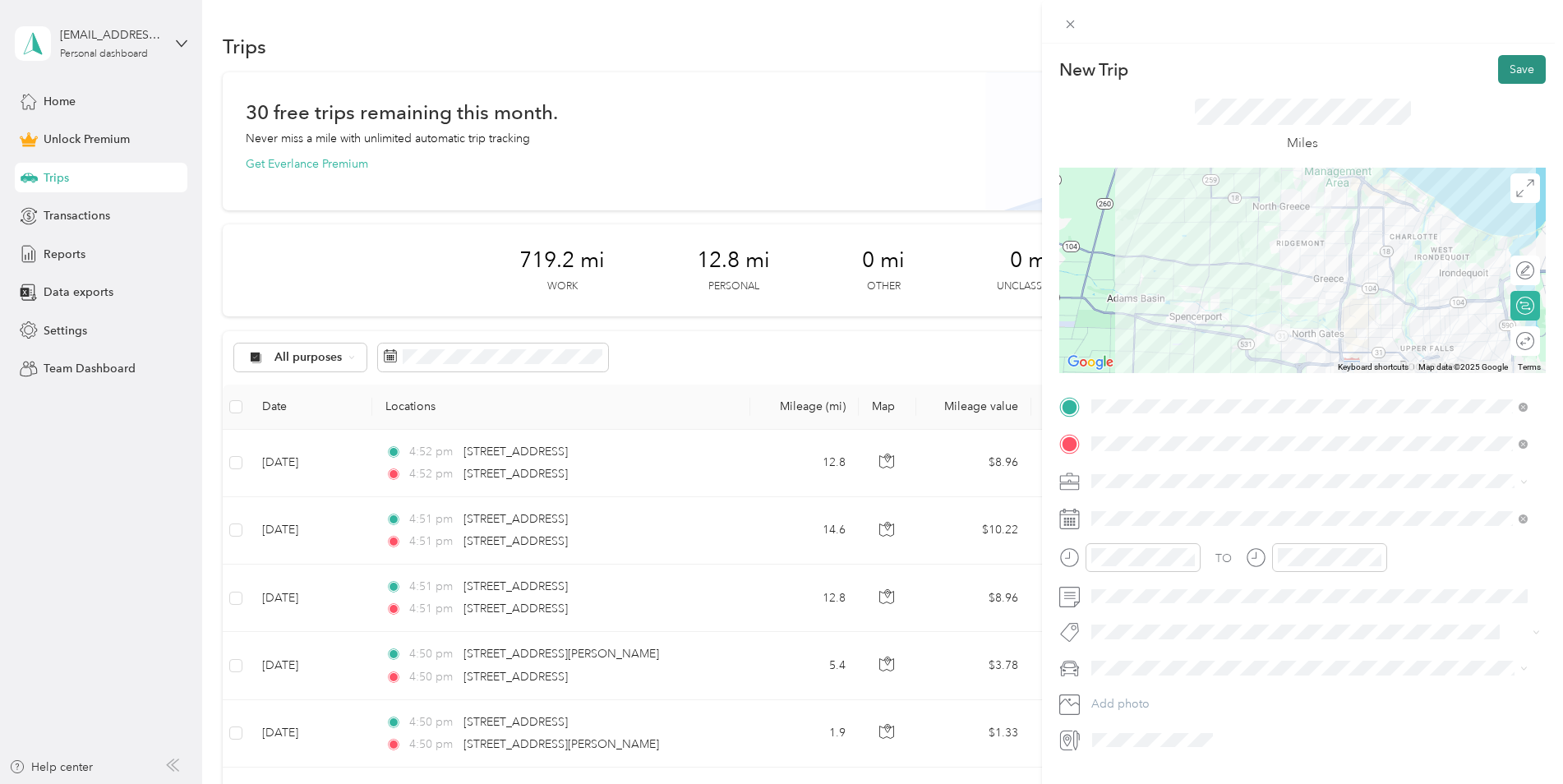
click at [1498, 71] on button "Save" at bounding box center [1522, 69] width 47 height 28
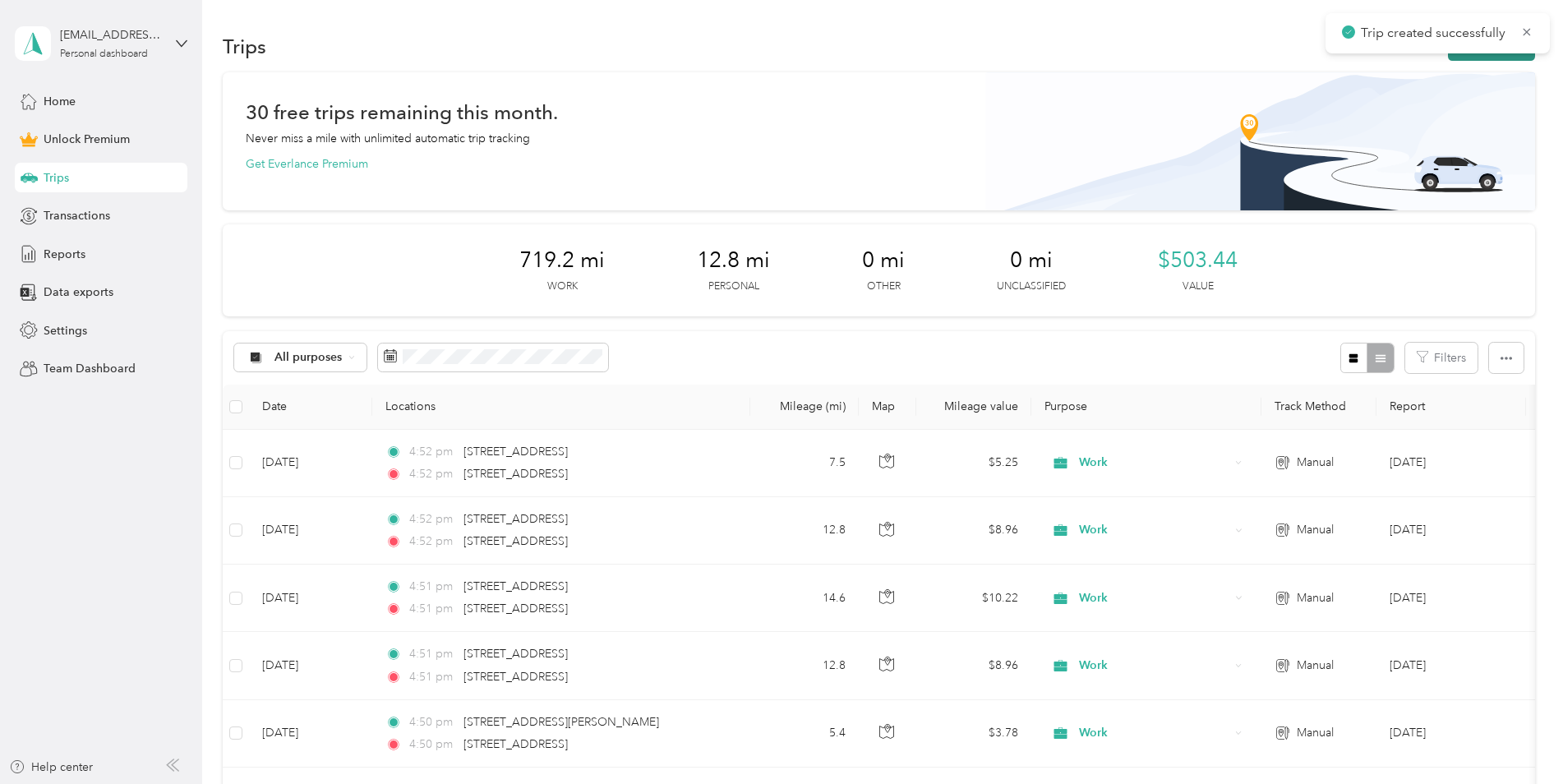
click at [1485, 59] on button "New trip" at bounding box center [1491, 46] width 87 height 28
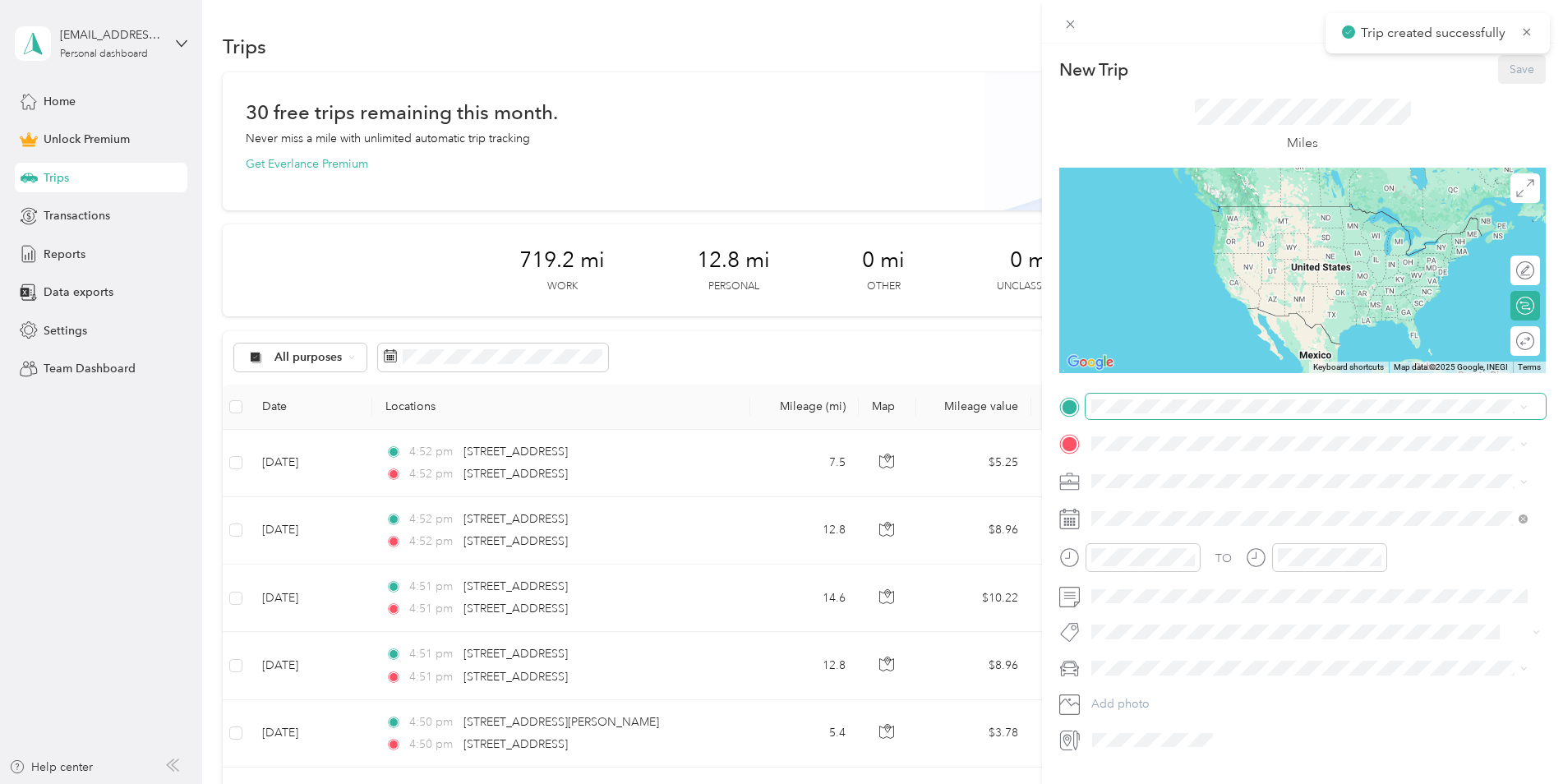
click at [1176, 417] on span at bounding box center [1316, 406] width 461 height 26
click at [1209, 461] on span "[STREET_ADDRESS][US_STATE]" at bounding box center [1205, 466] width 165 height 15
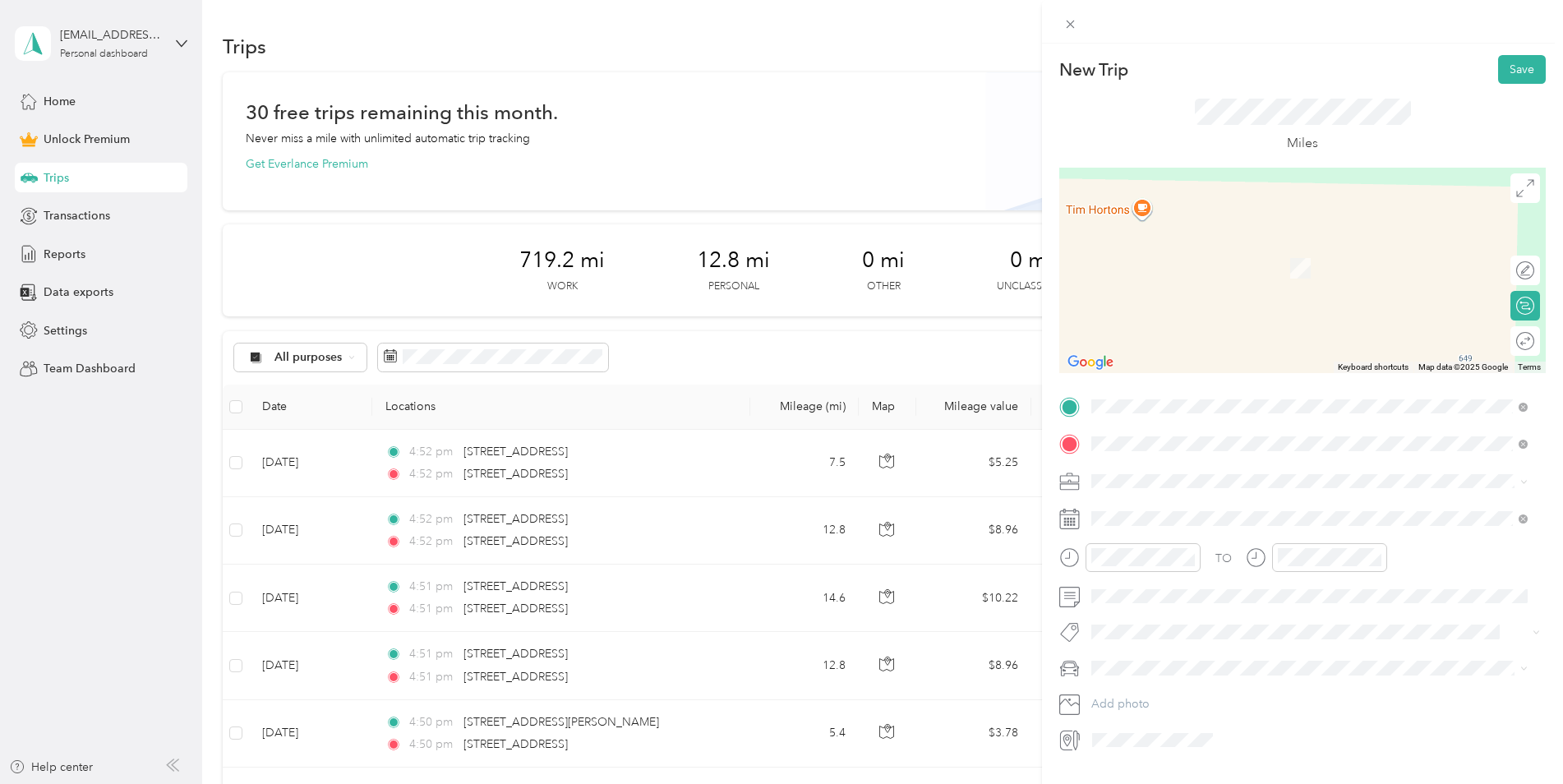
click at [1202, 508] on span "[STREET_ADDRESS][US_STATE]" at bounding box center [1205, 503] width 165 height 15
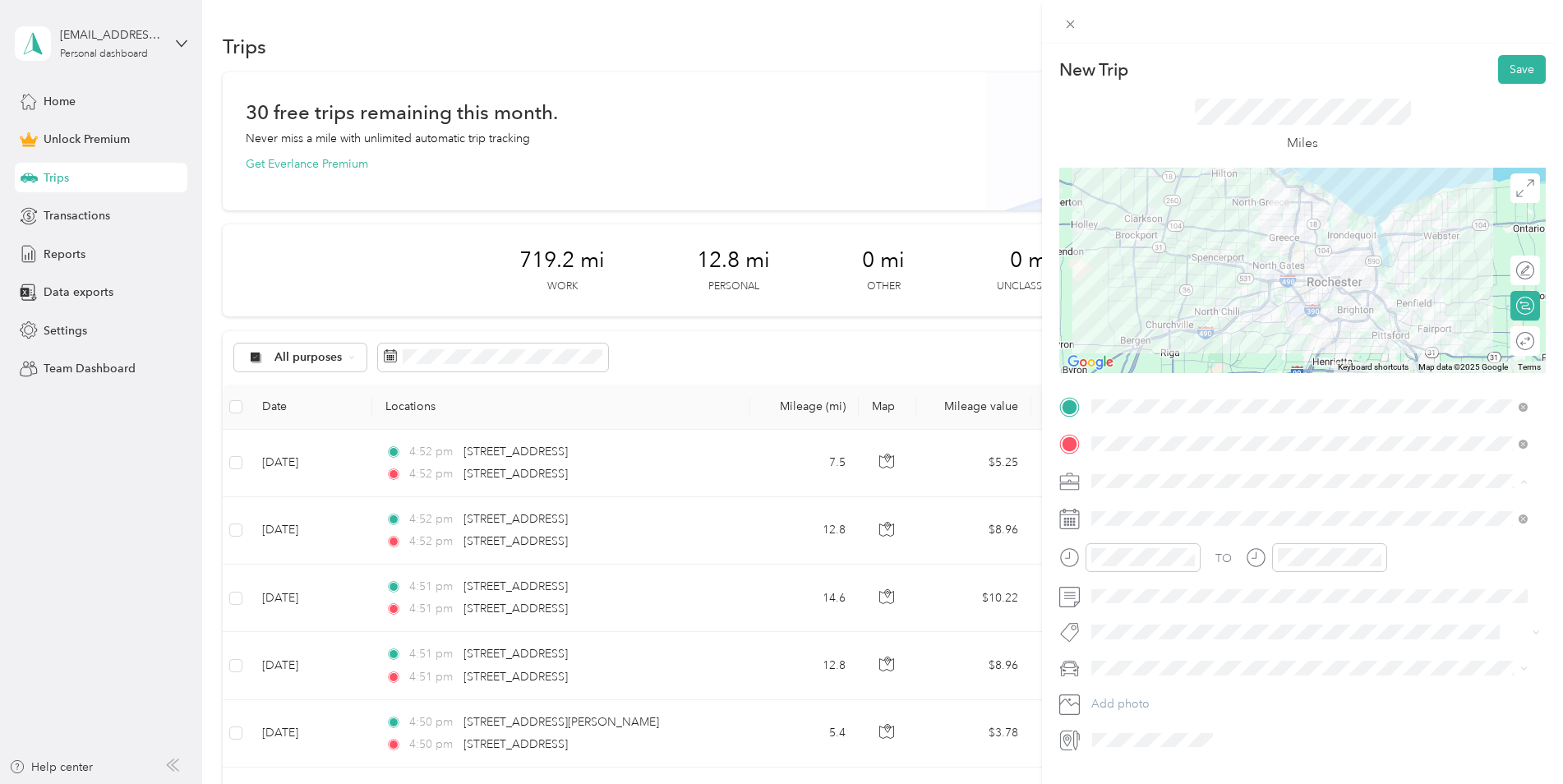
click at [1186, 518] on li "Work" at bounding box center [1309, 510] width 448 height 28
click at [1137, 511] on span at bounding box center [1316, 518] width 461 height 26
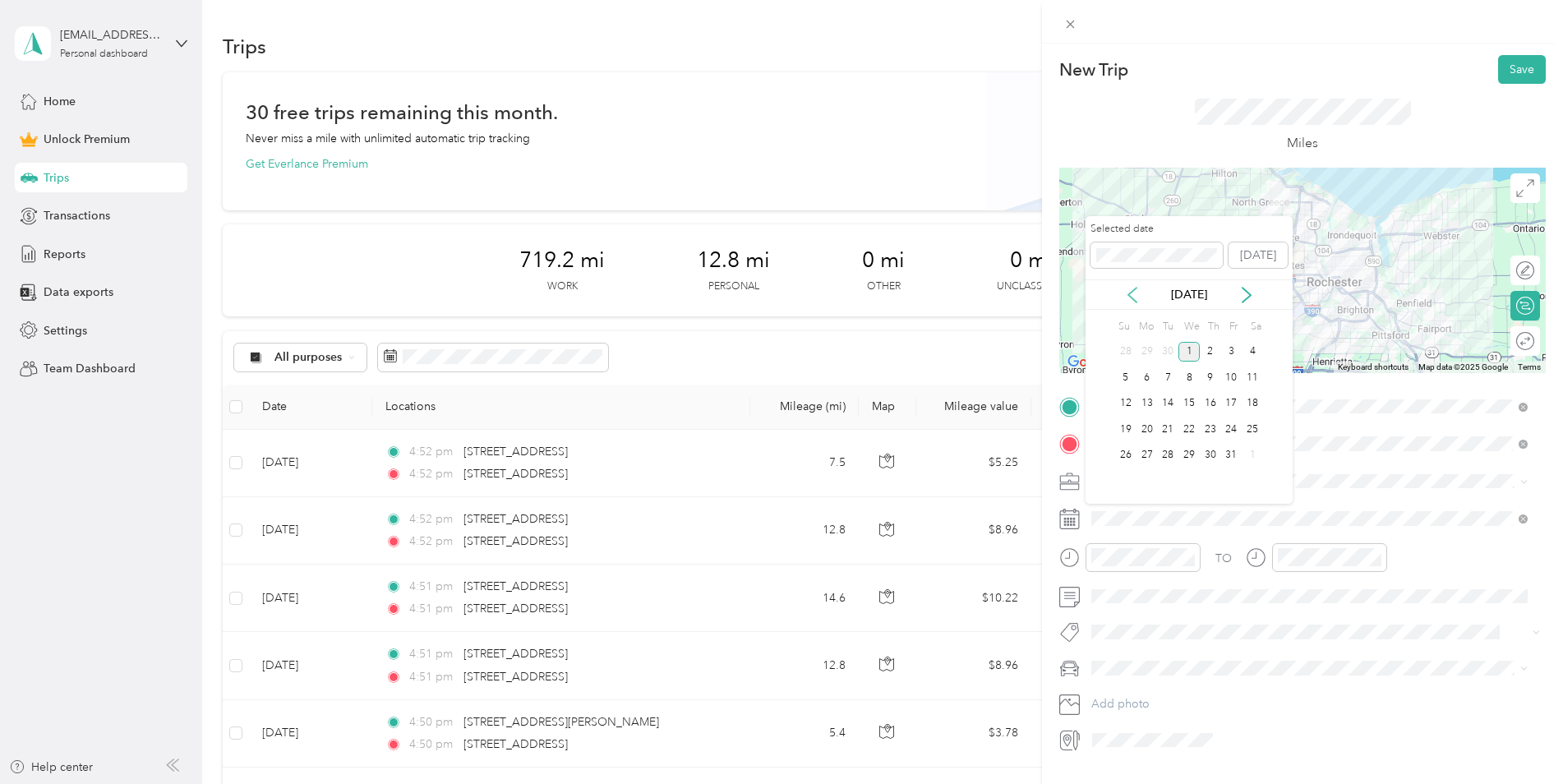
click at [1128, 295] on icon at bounding box center [1133, 295] width 9 height 15
click at [1247, 352] on div "6" at bounding box center [1252, 352] width 22 height 21
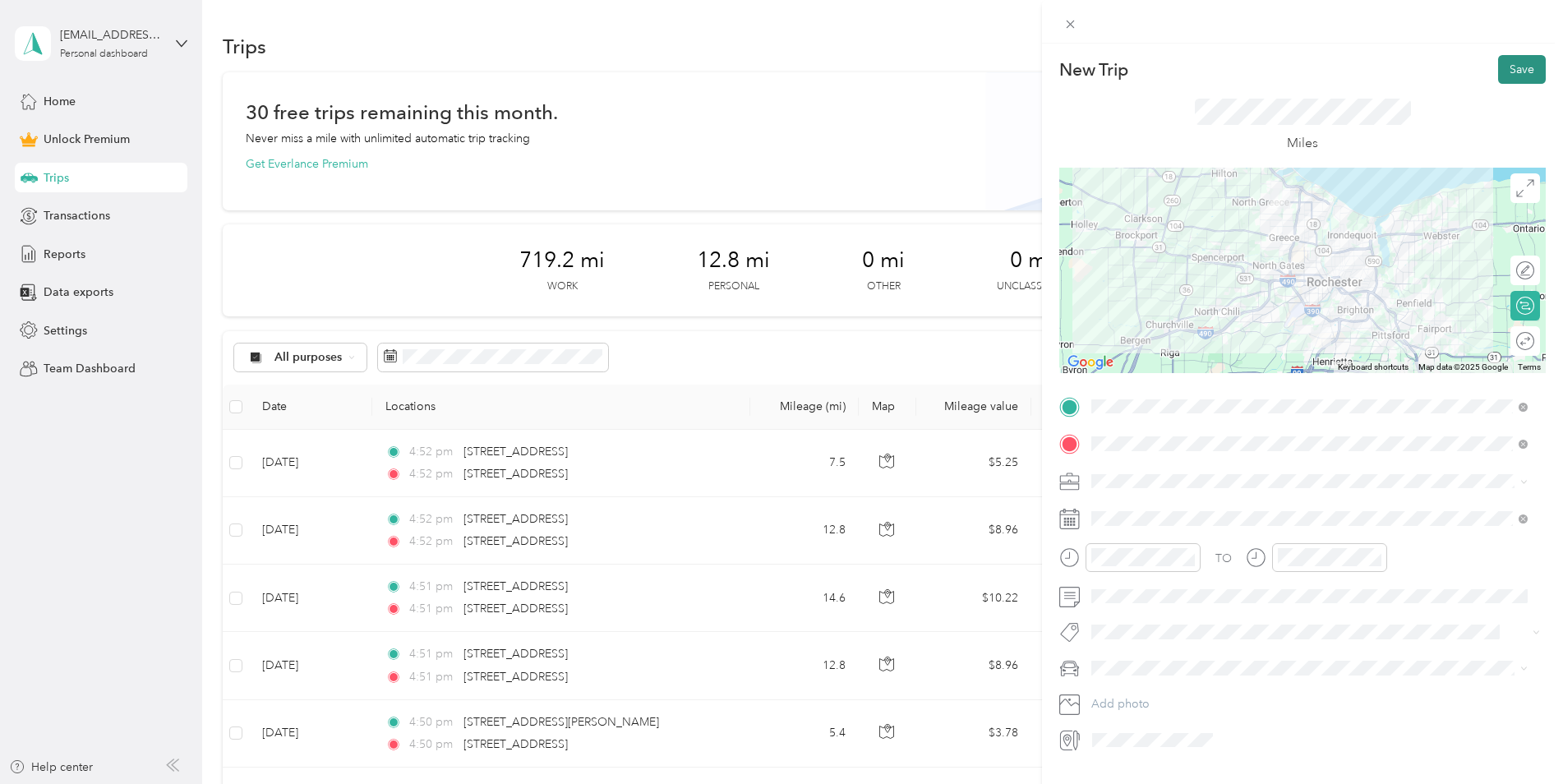
click at [1500, 72] on button "Save" at bounding box center [1522, 69] width 47 height 28
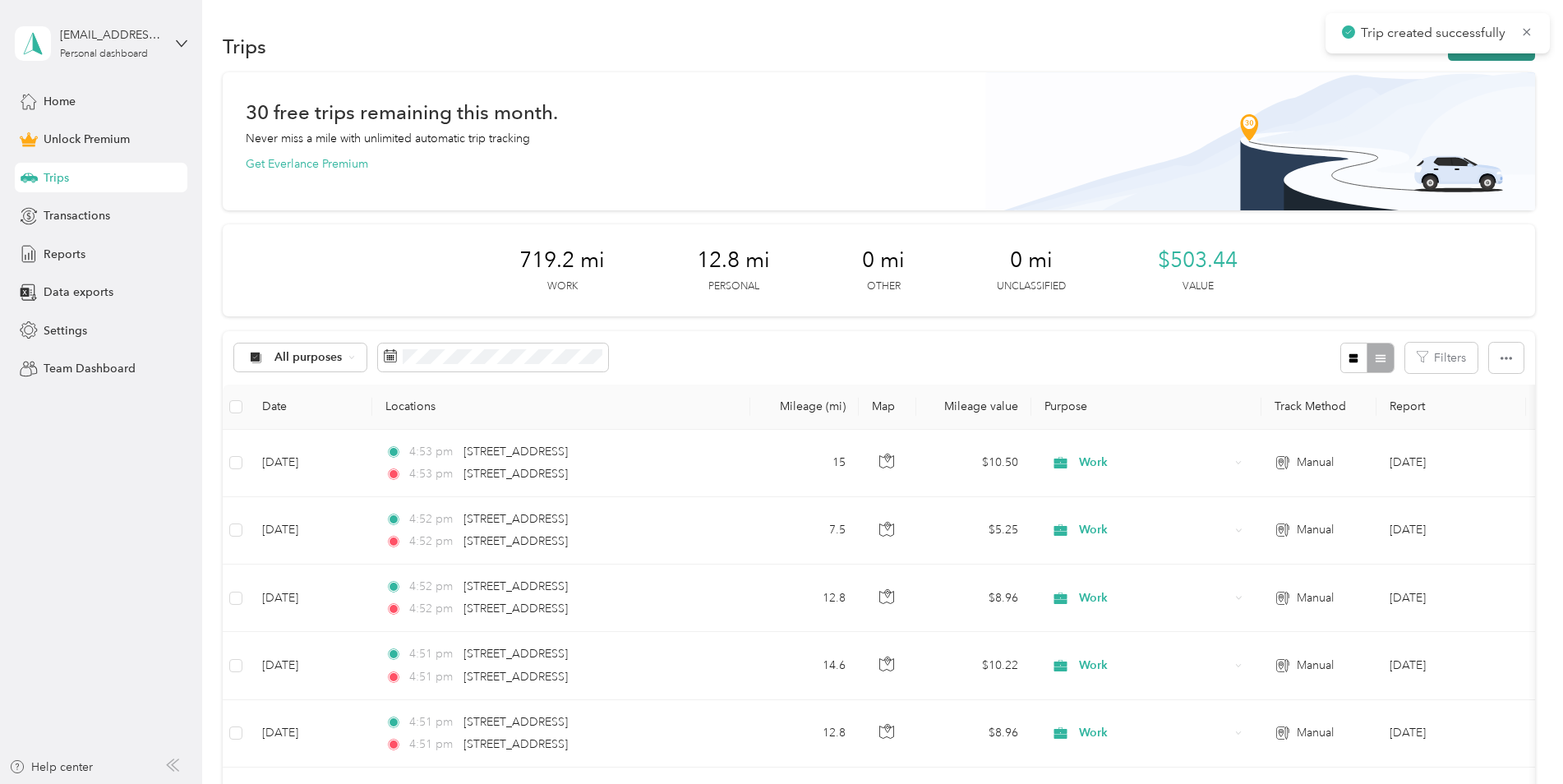
click at [1474, 56] on button "New trip" at bounding box center [1491, 46] width 87 height 28
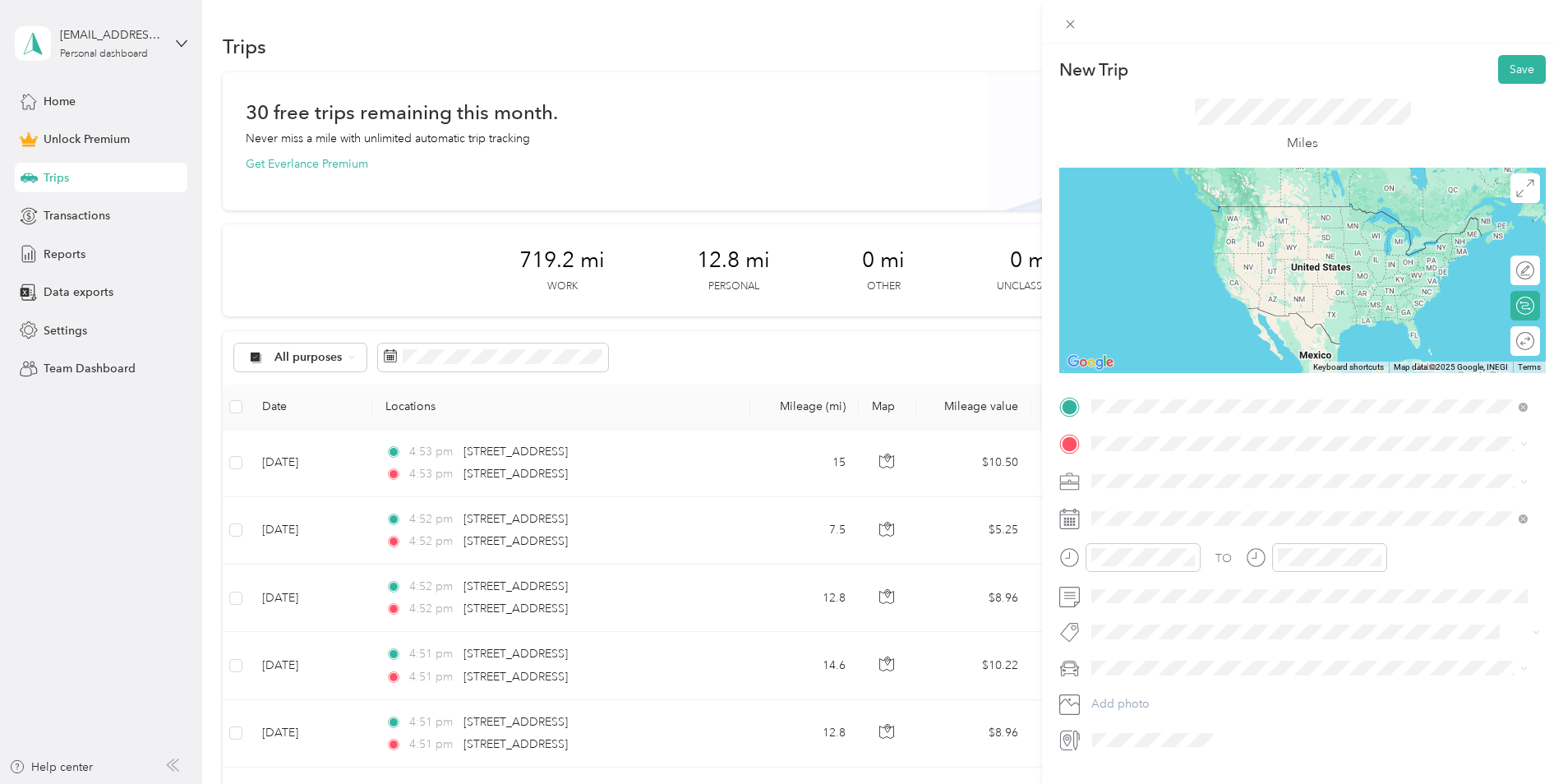
click at [1200, 465] on span "[STREET_ADDRESS][US_STATE]" at bounding box center [1205, 466] width 165 height 15
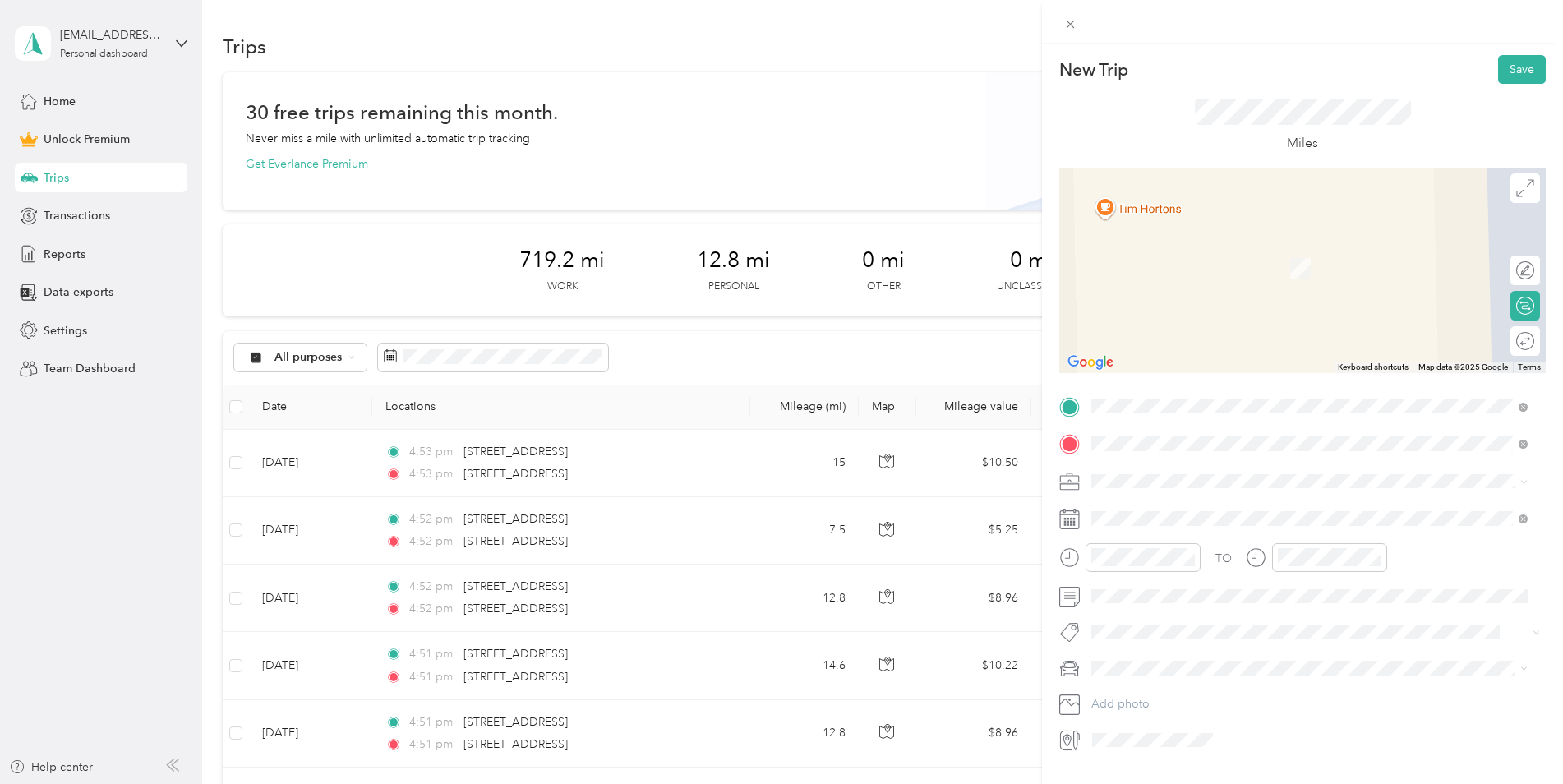
click at [1207, 490] on li "[STREET_ADDRESS][US_STATE]" at bounding box center [1309, 504] width 448 height 34
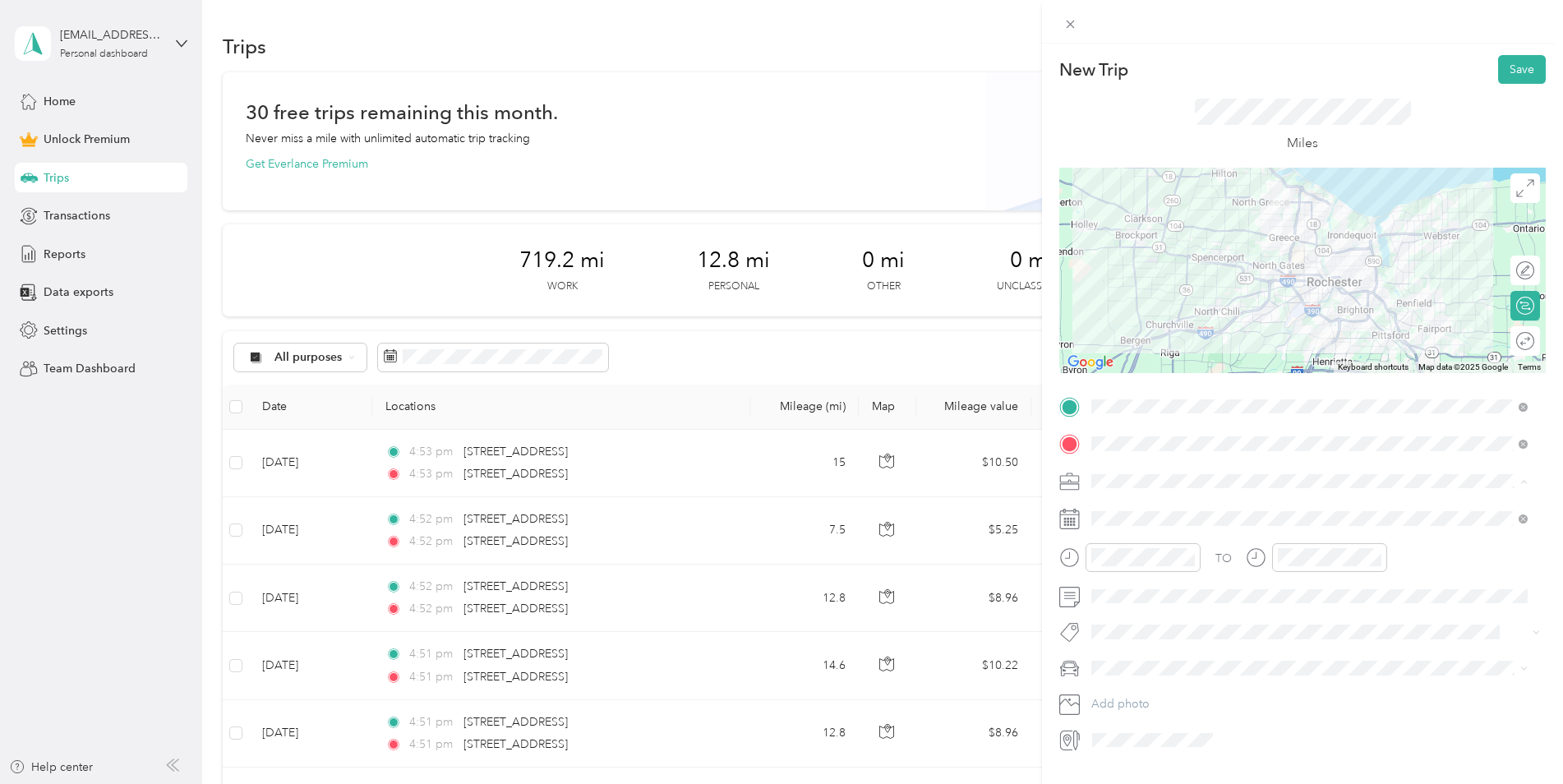
click at [1144, 511] on div "Work" at bounding box center [1309, 510] width 425 height 17
click at [1189, 511] on span at bounding box center [1316, 518] width 461 height 26
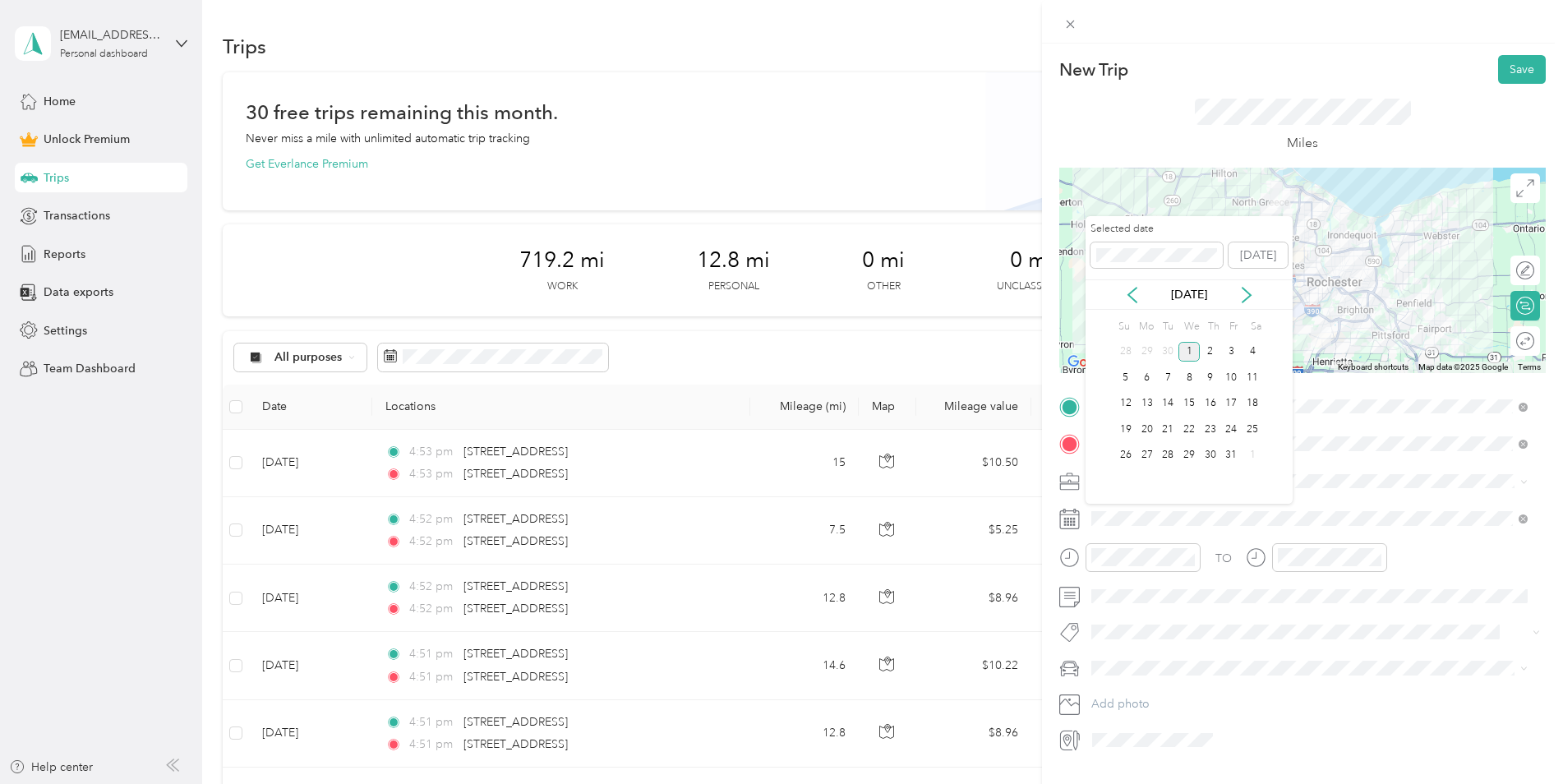
drag, startPoint x: 1125, startPoint y: 285, endPoint x: 1158, endPoint y: 299, distance: 35.8
click at [1126, 285] on div "[DATE]" at bounding box center [1190, 294] width 207 height 30
click at [1139, 294] on icon at bounding box center [1133, 295] width 16 height 16
click at [1253, 353] on div "6" at bounding box center [1252, 352] width 22 height 21
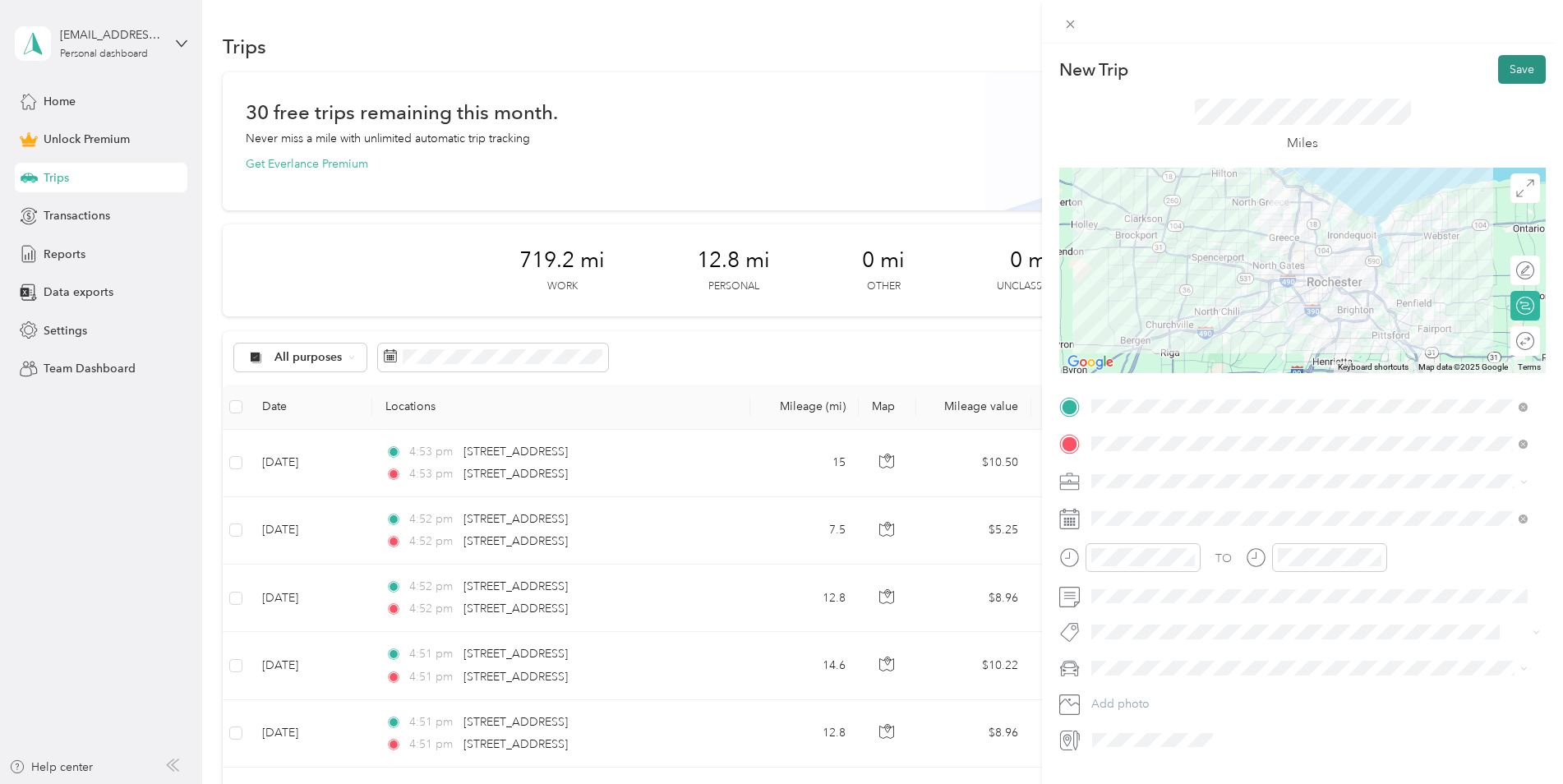
click at [1503, 68] on button "Save" at bounding box center [1522, 69] width 47 height 28
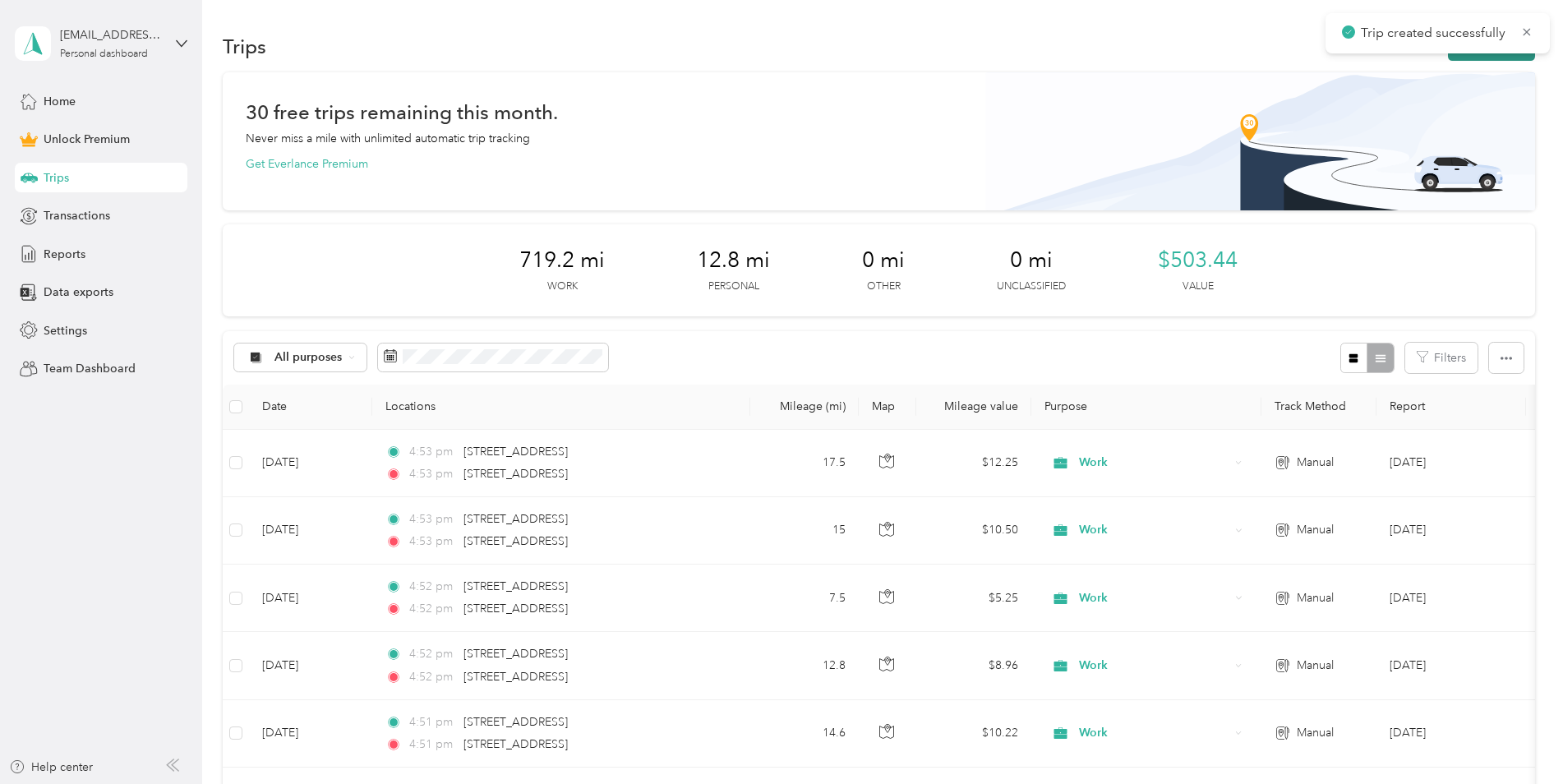
click at [1464, 60] on button "New trip" at bounding box center [1491, 46] width 87 height 28
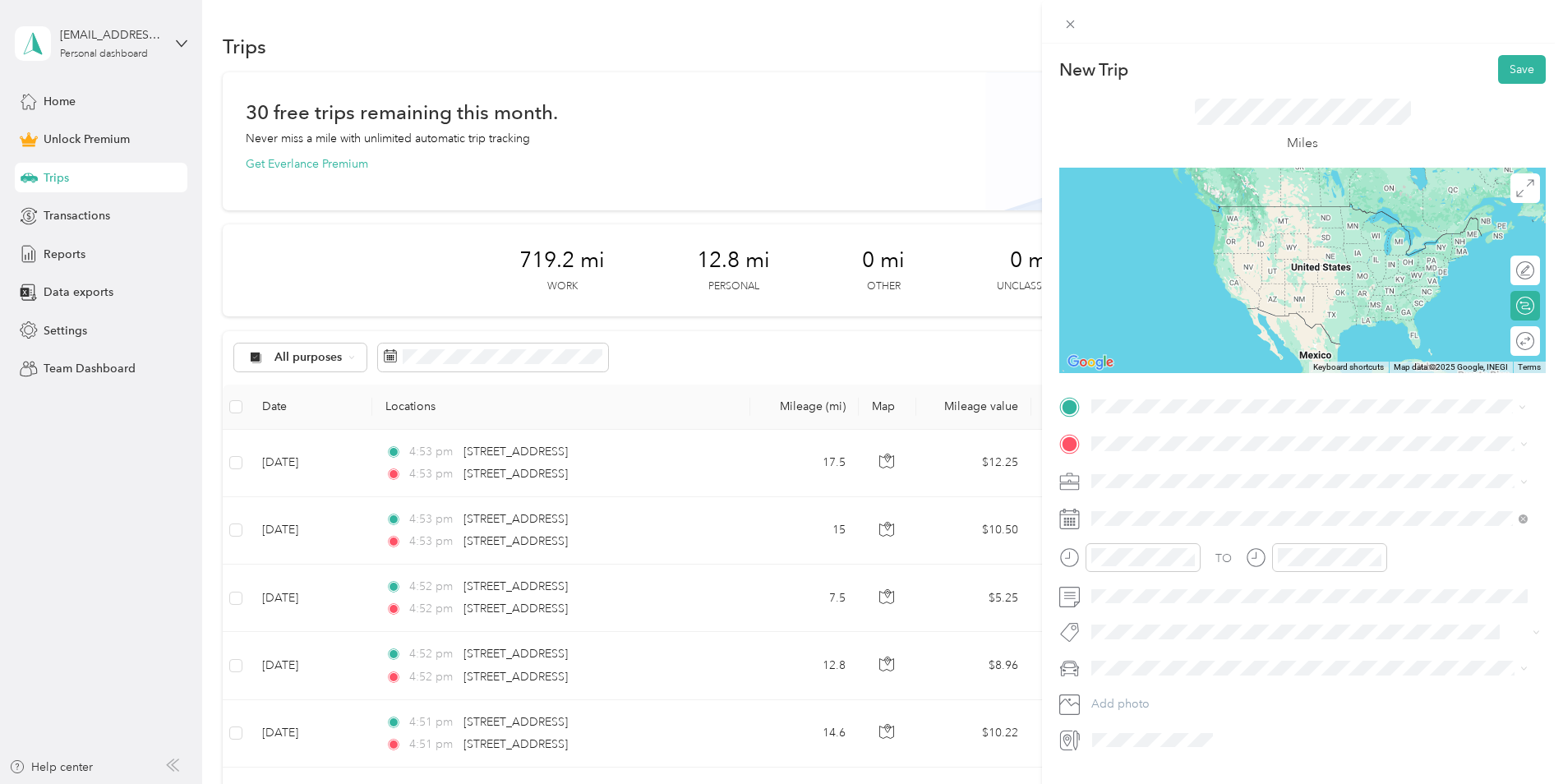
click at [1146, 462] on span "[STREET_ADDRESS][US_STATE]" at bounding box center [1205, 465] width 165 height 15
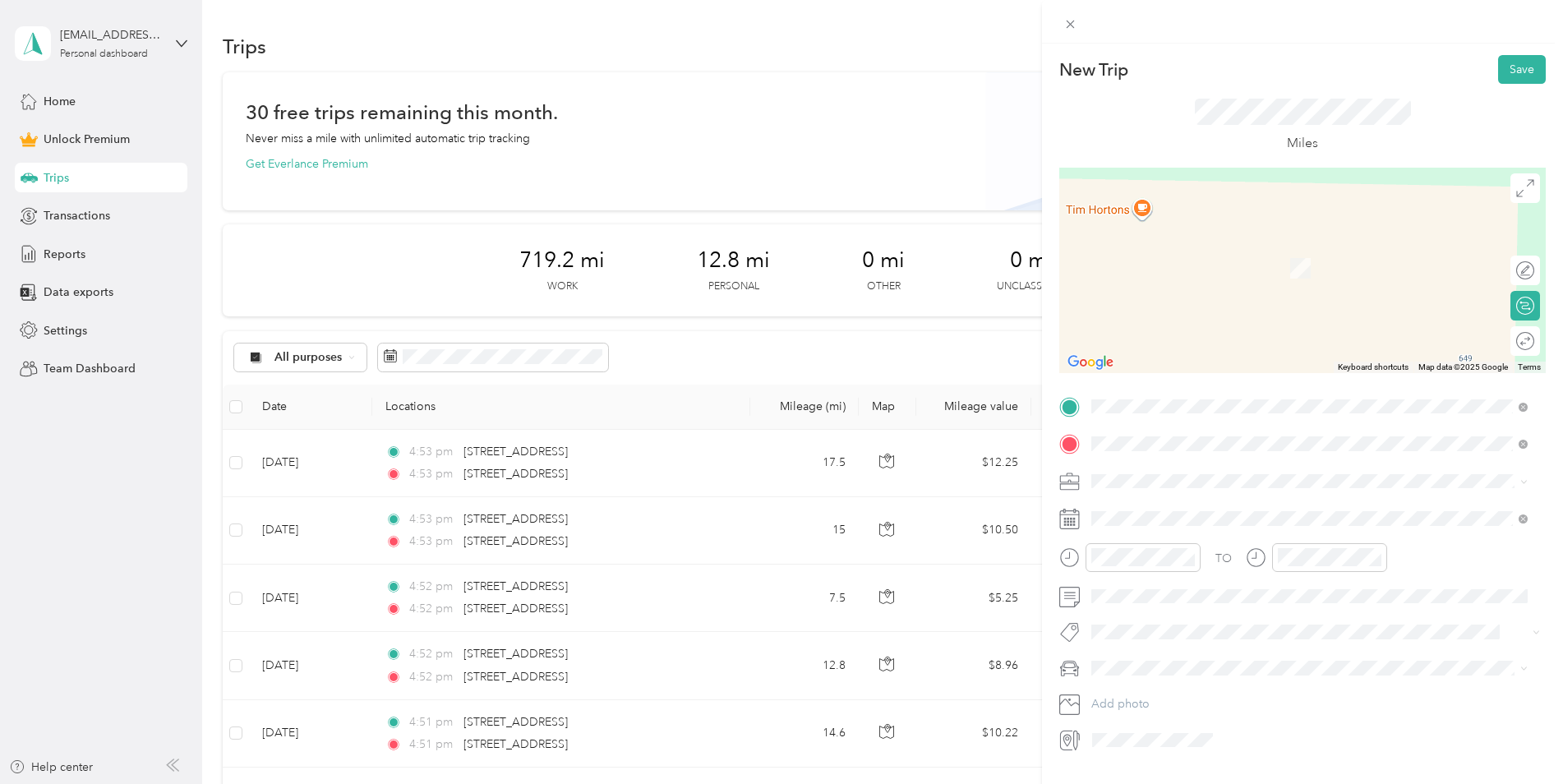
click at [1215, 511] on span "[STREET_ADDRESS][US_STATE]" at bounding box center [1205, 503] width 165 height 15
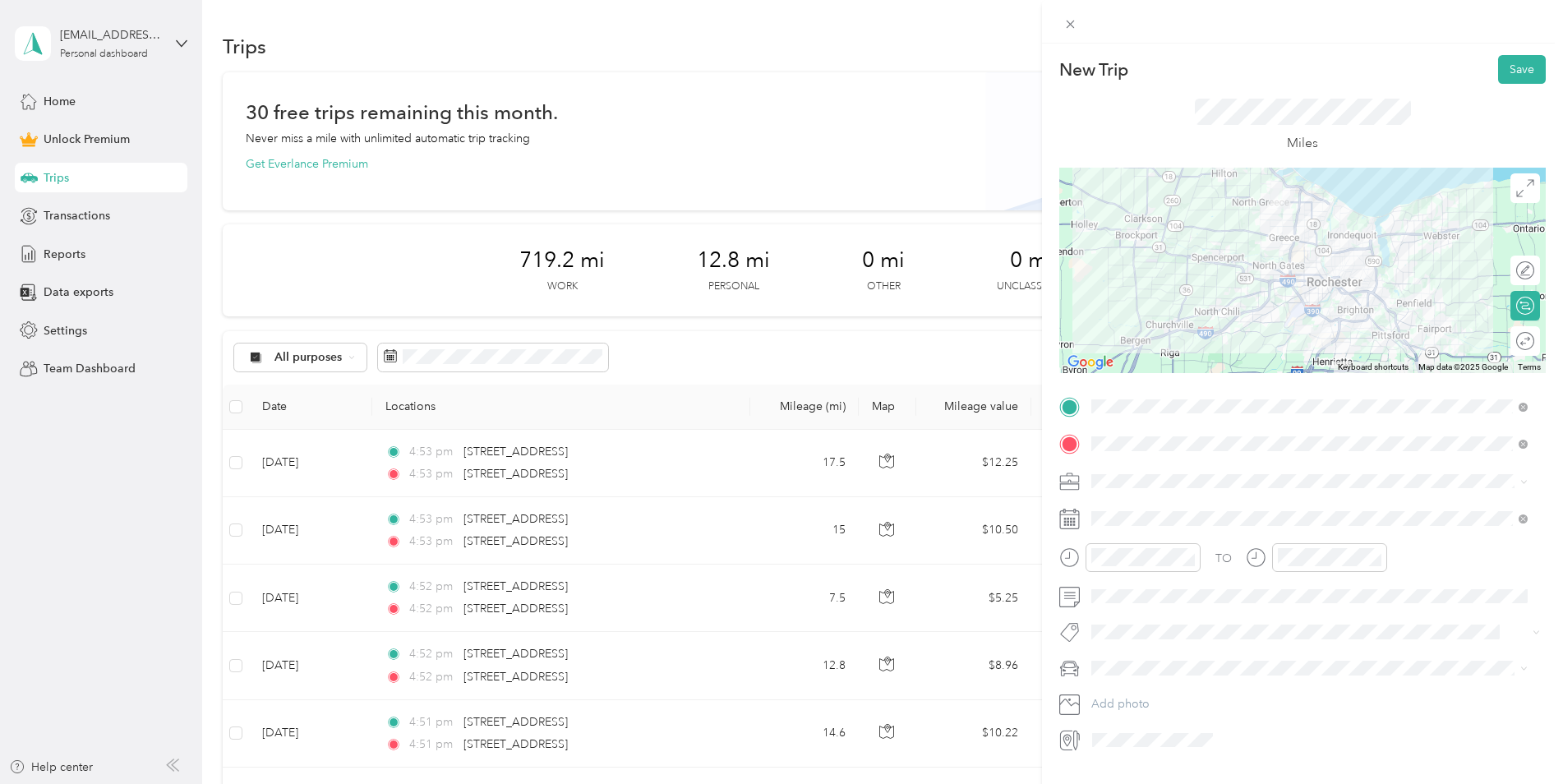
click at [1150, 463] on div "TO Add photo" at bounding box center [1302, 573] width 486 height 360
click at [1129, 508] on div "Work" at bounding box center [1309, 510] width 425 height 17
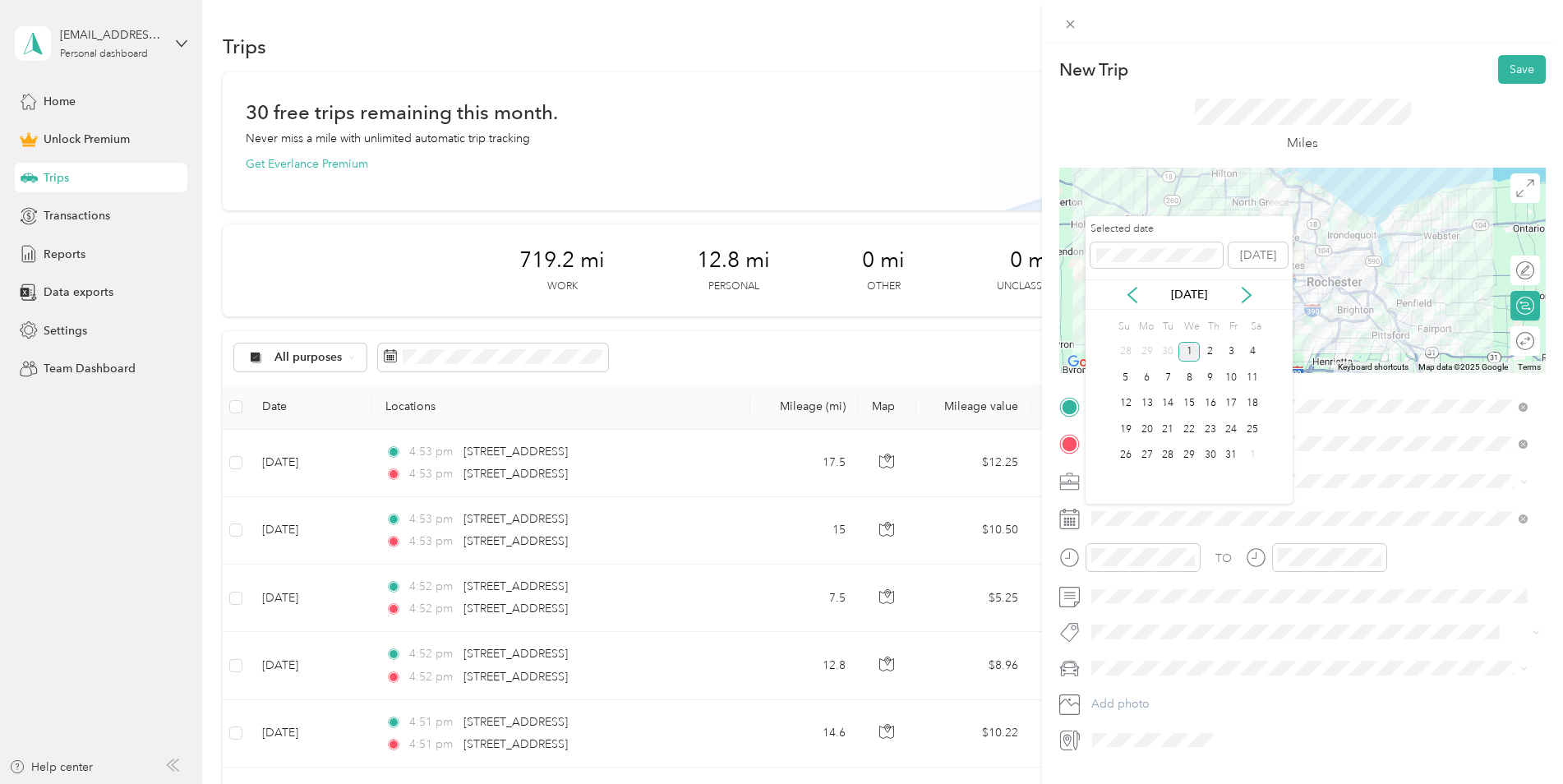
click at [1141, 297] on div "[DATE]" at bounding box center [1190, 295] width 207 height 17
click at [1144, 300] on div "[DATE]" at bounding box center [1190, 295] width 207 height 17
click at [1136, 298] on icon at bounding box center [1133, 295] width 16 height 16
click at [1247, 349] on div "6" at bounding box center [1252, 352] width 22 height 21
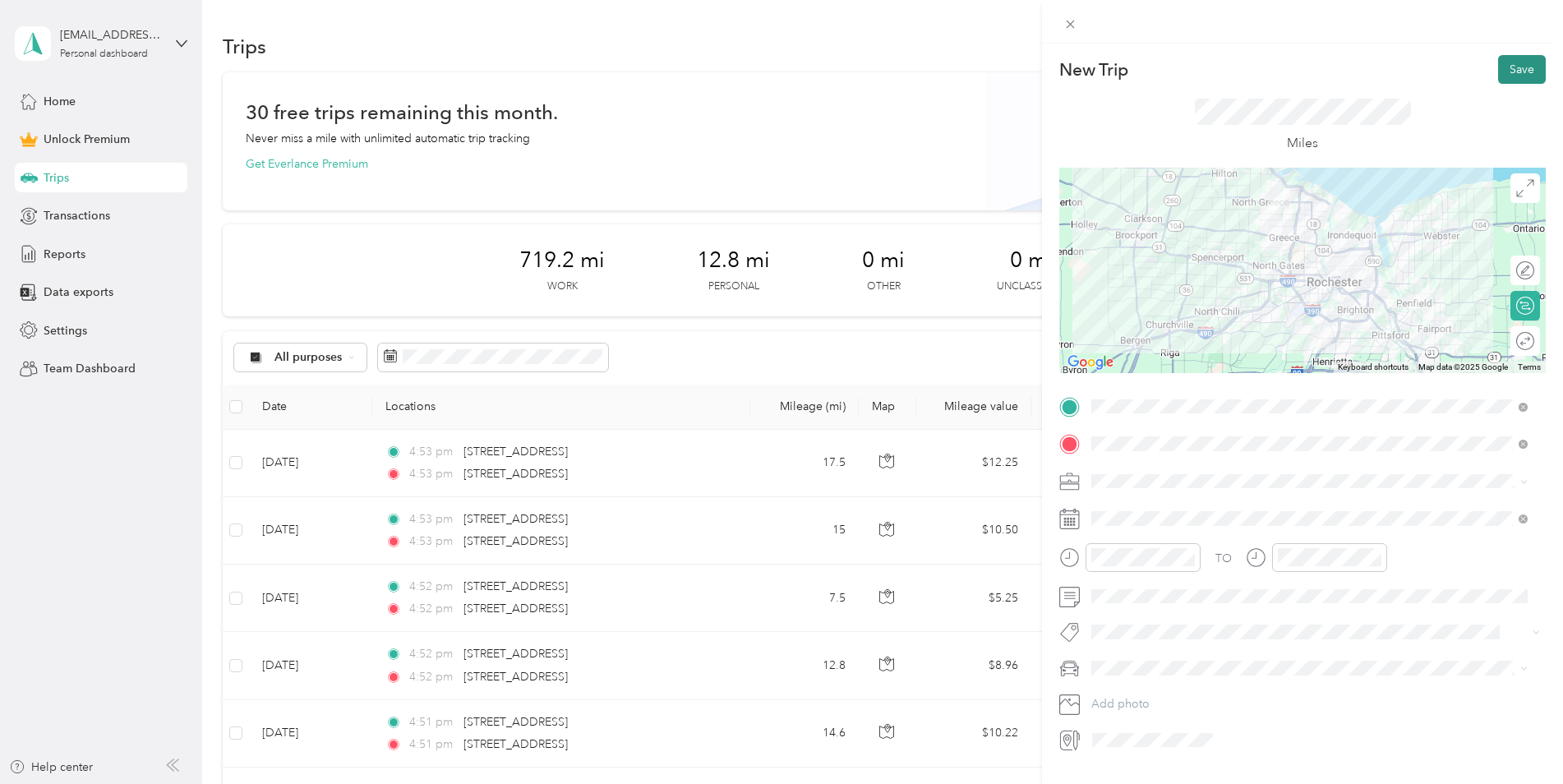
click at [1503, 76] on button "Save" at bounding box center [1522, 69] width 47 height 28
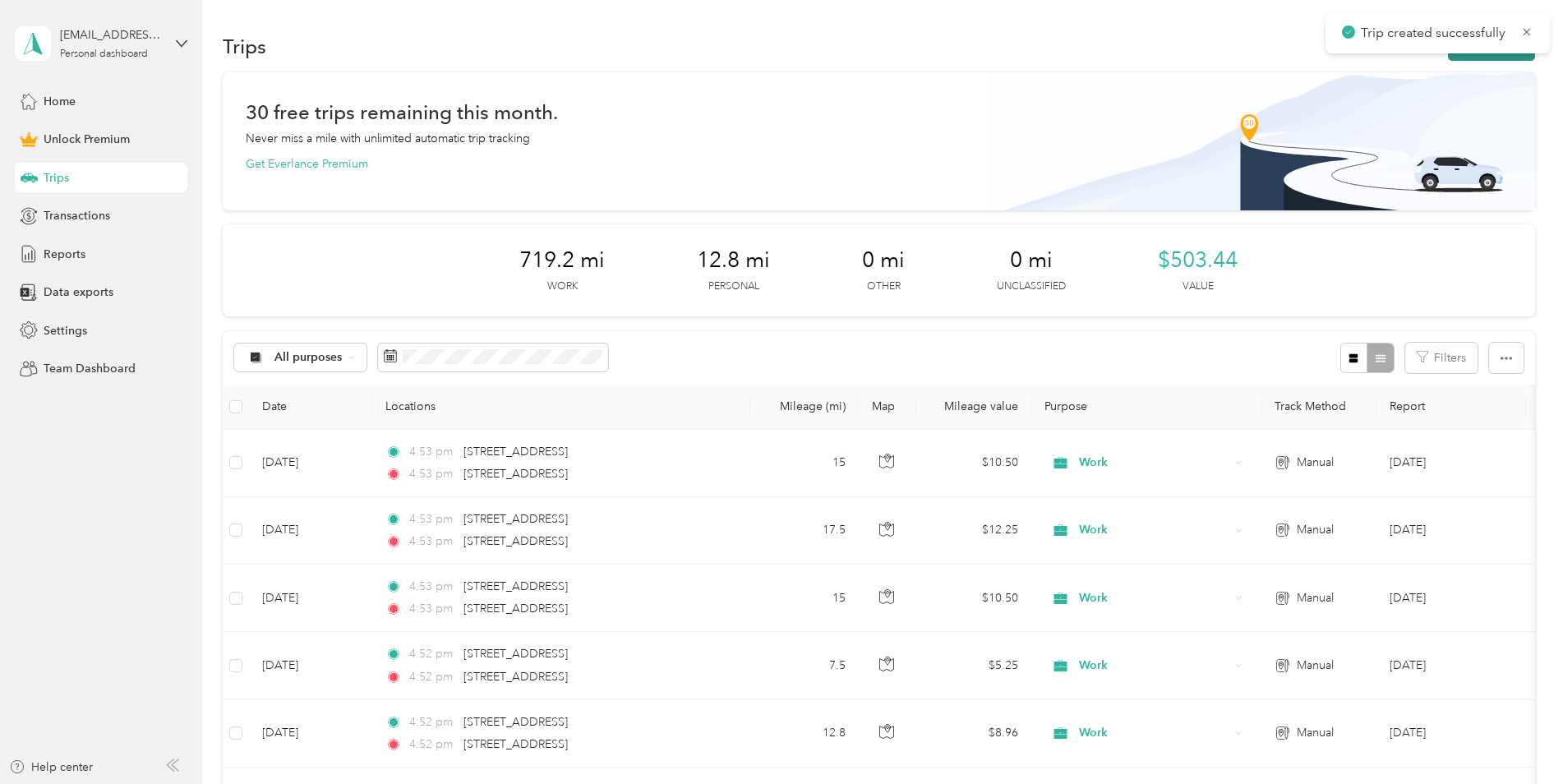
click at [1470, 58] on button "New trip" at bounding box center [1491, 46] width 87 height 28
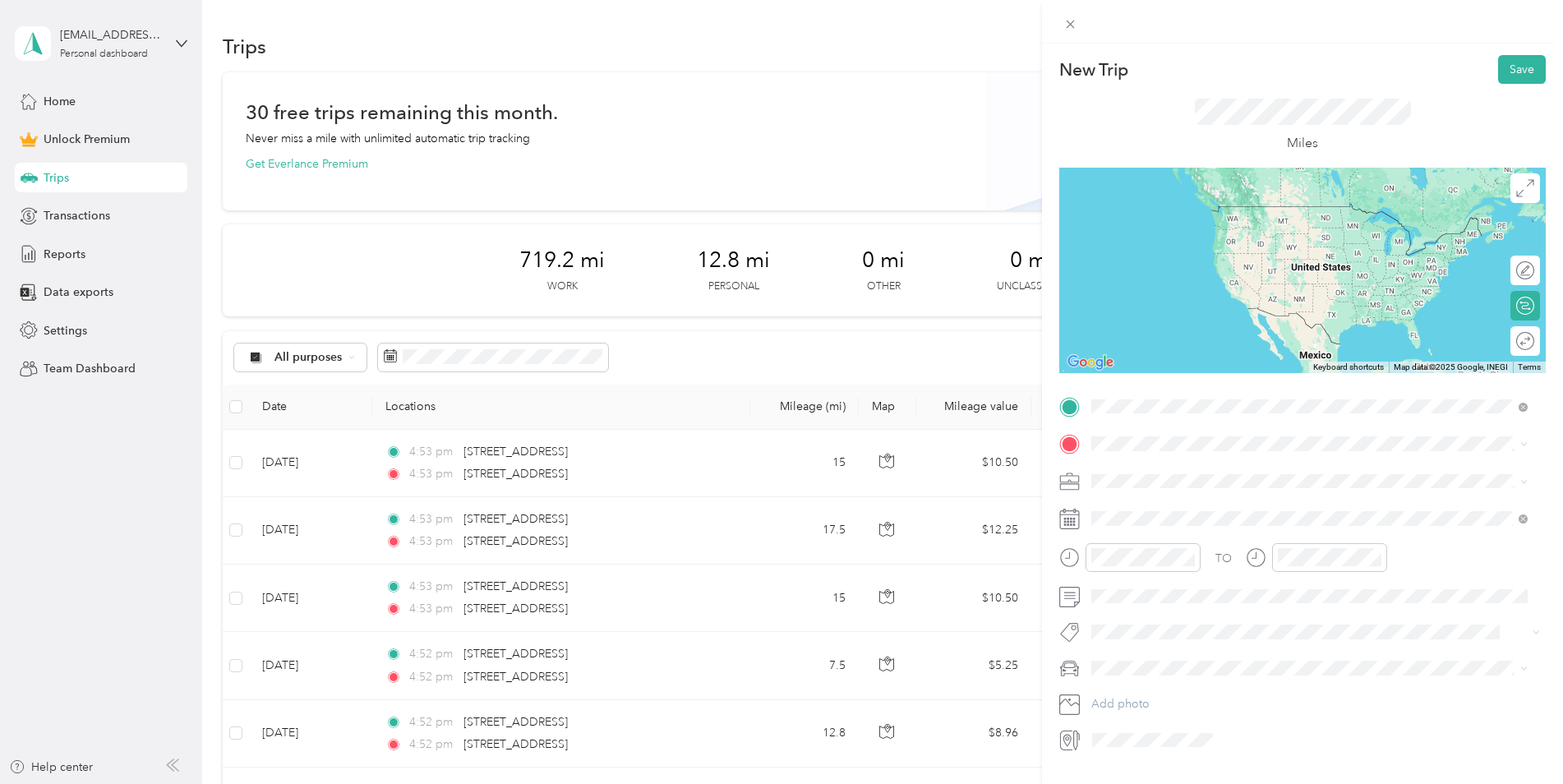
click at [1200, 461] on span "[STREET_ADDRESS][US_STATE]" at bounding box center [1205, 466] width 165 height 15
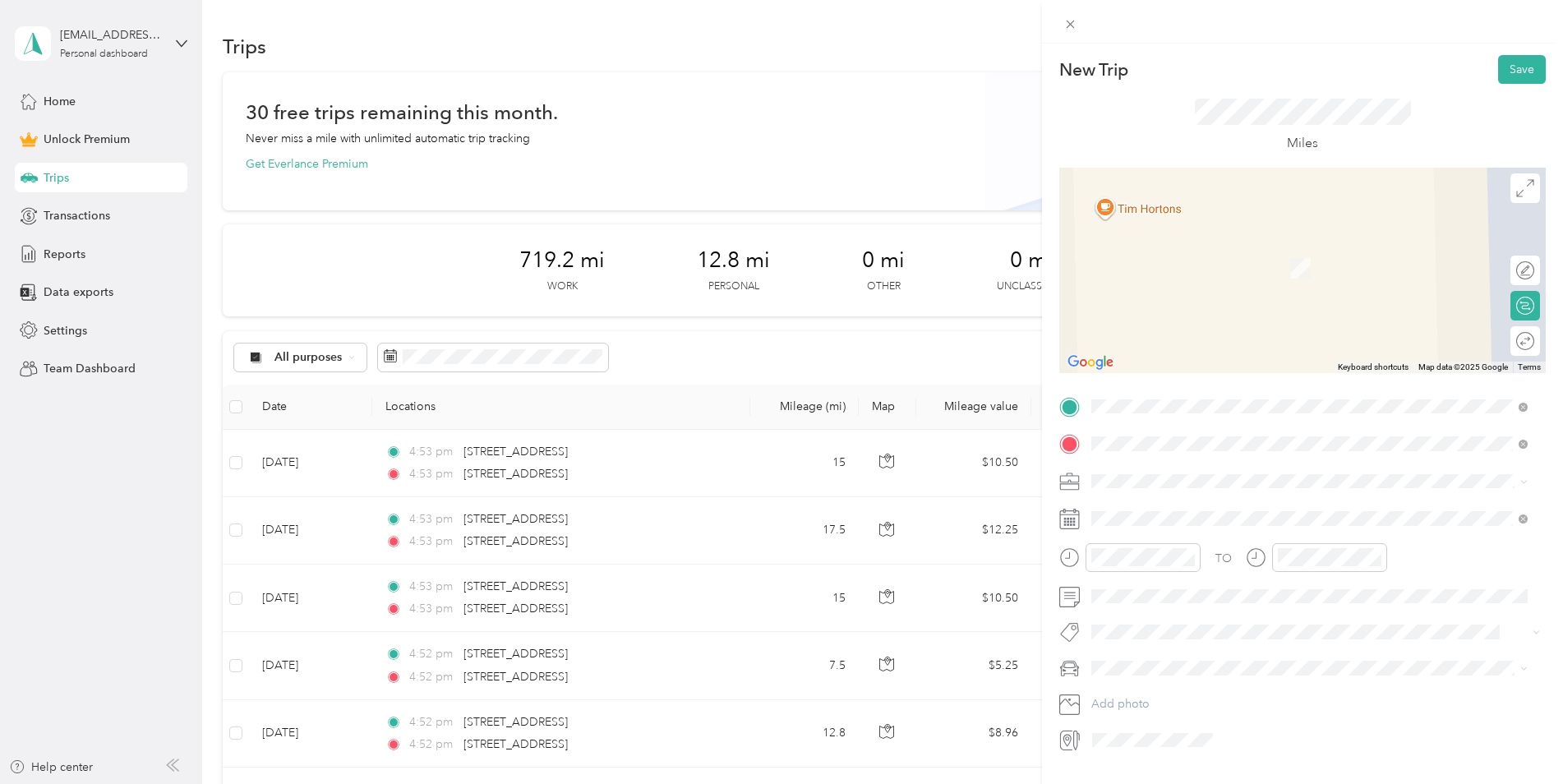
click at [1287, 511] on span "[STREET_ADDRESS][US_STATE]" at bounding box center [1205, 503] width 165 height 15
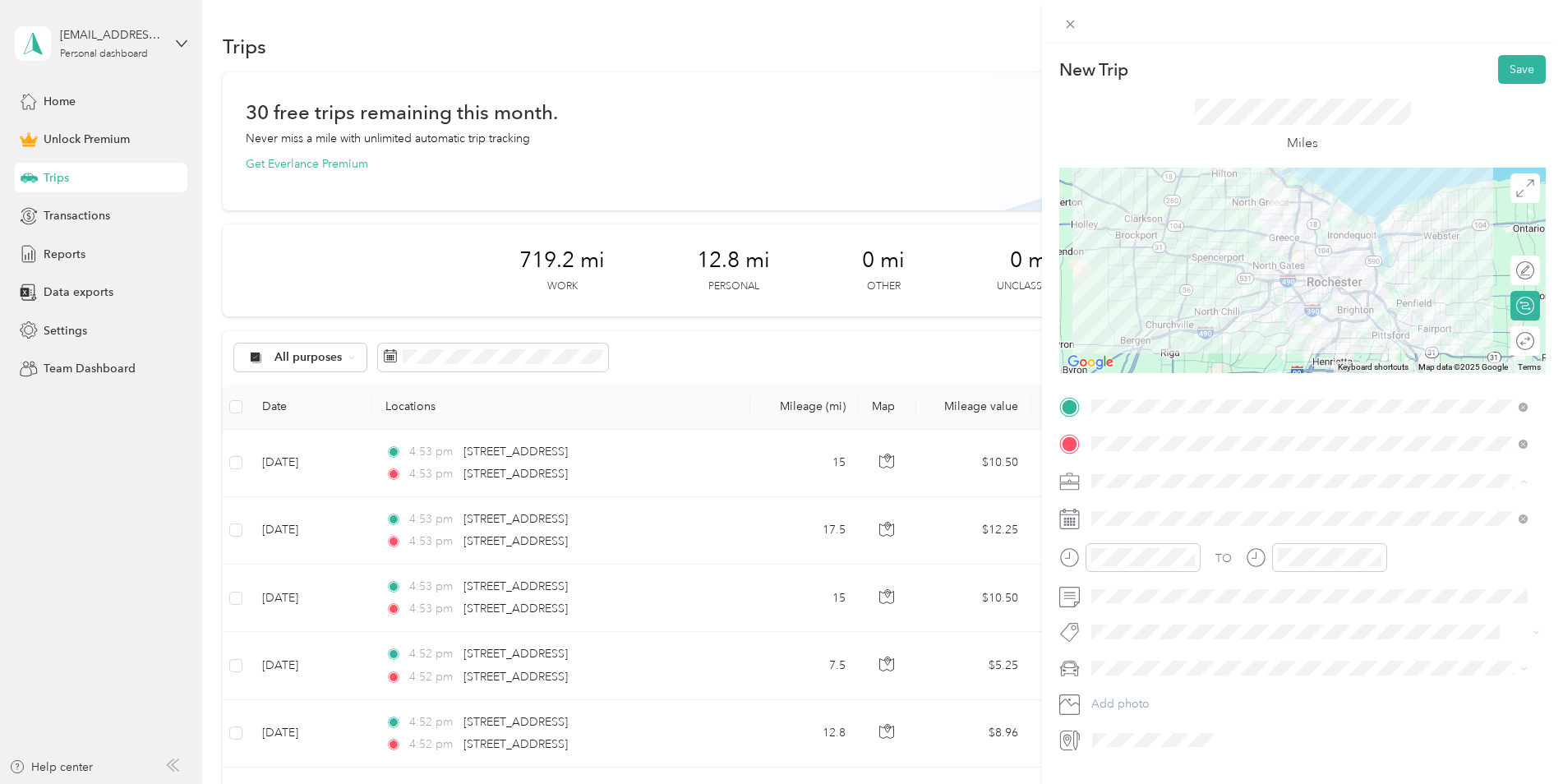
click at [1133, 507] on div "Work" at bounding box center [1309, 511] width 425 height 17
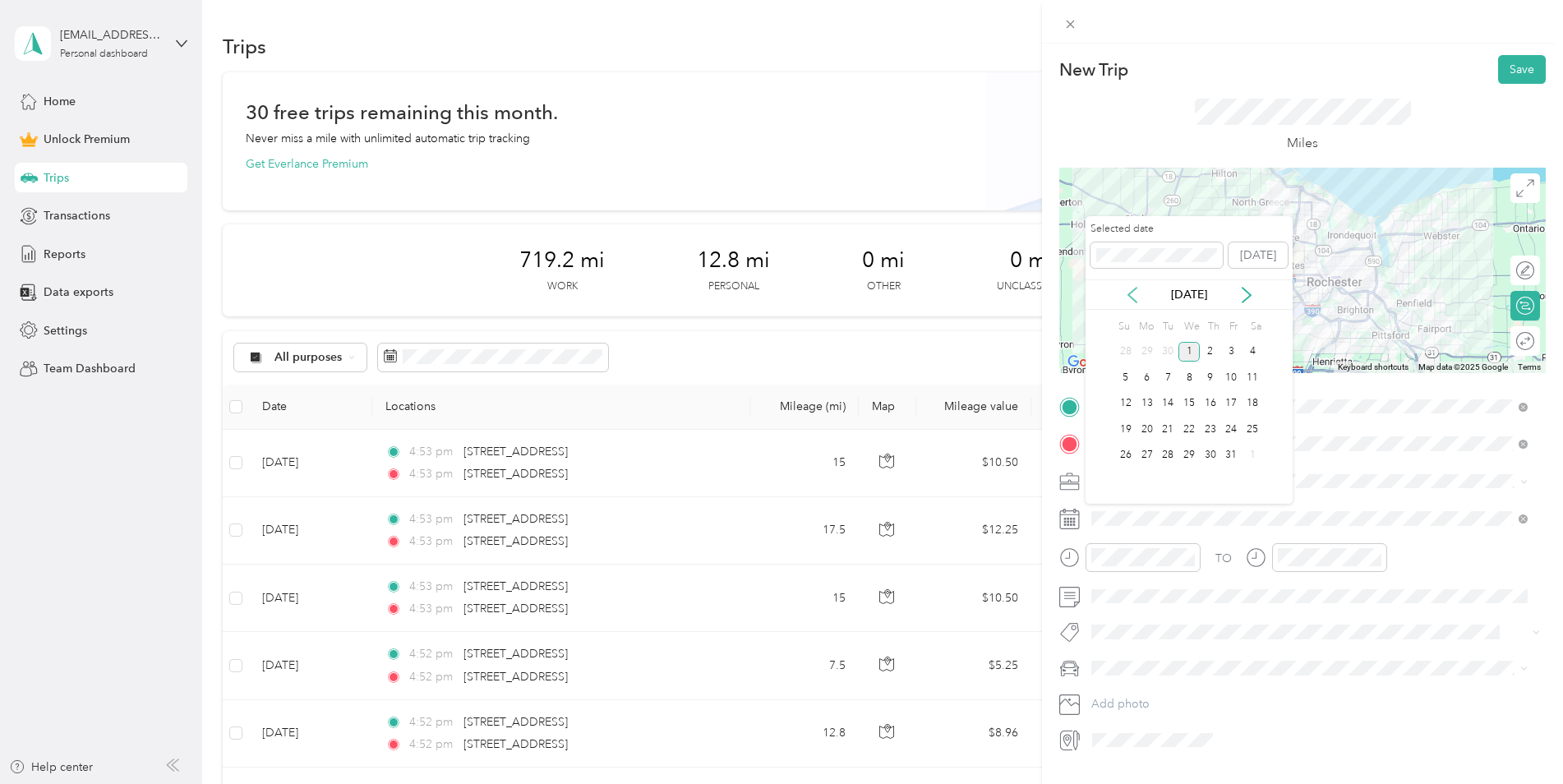
click at [1132, 298] on icon at bounding box center [1133, 295] width 9 height 15
click at [1252, 354] on div "6" at bounding box center [1252, 352] width 22 height 21
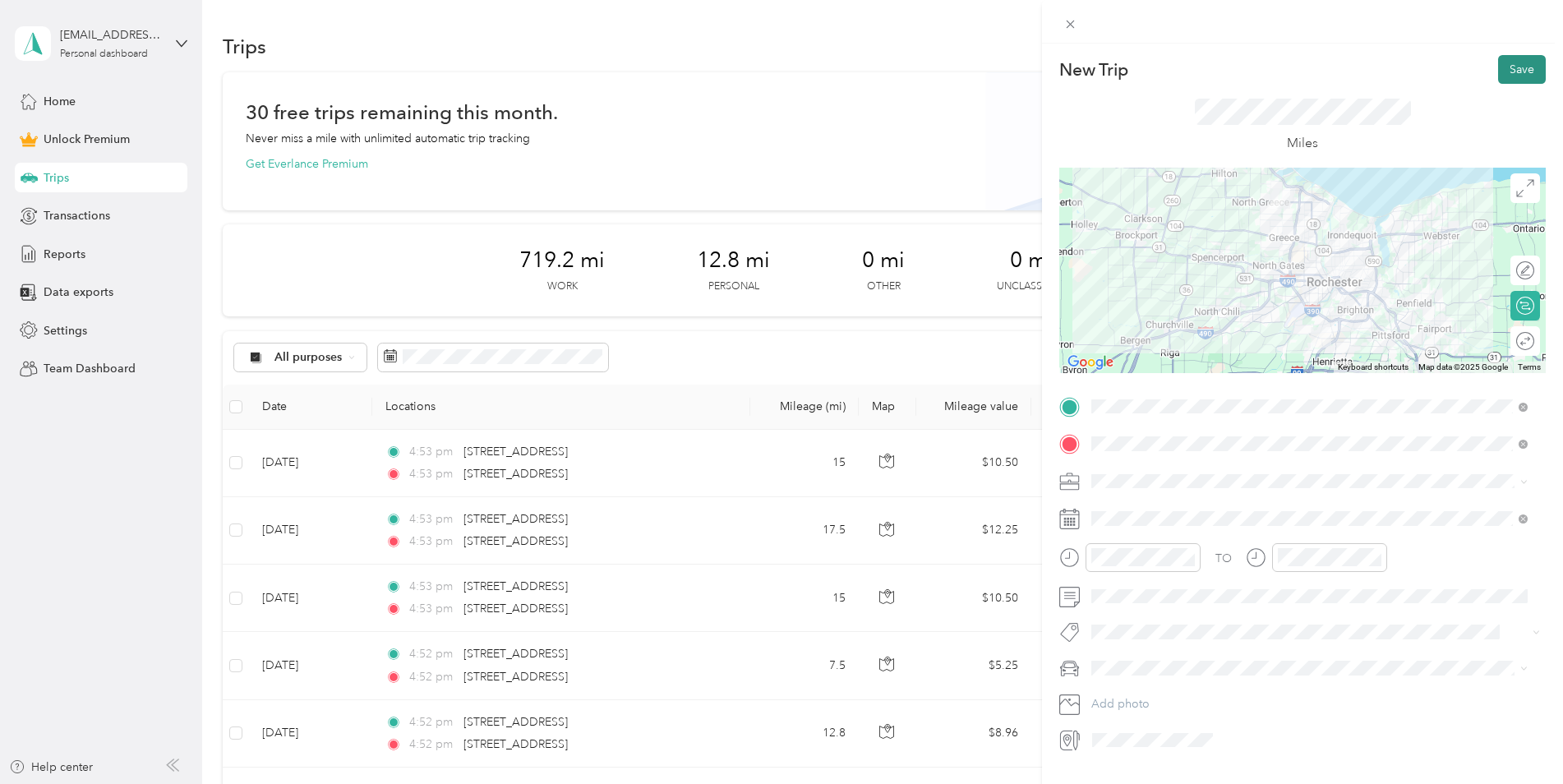
click at [1505, 67] on button "Save" at bounding box center [1522, 69] width 47 height 28
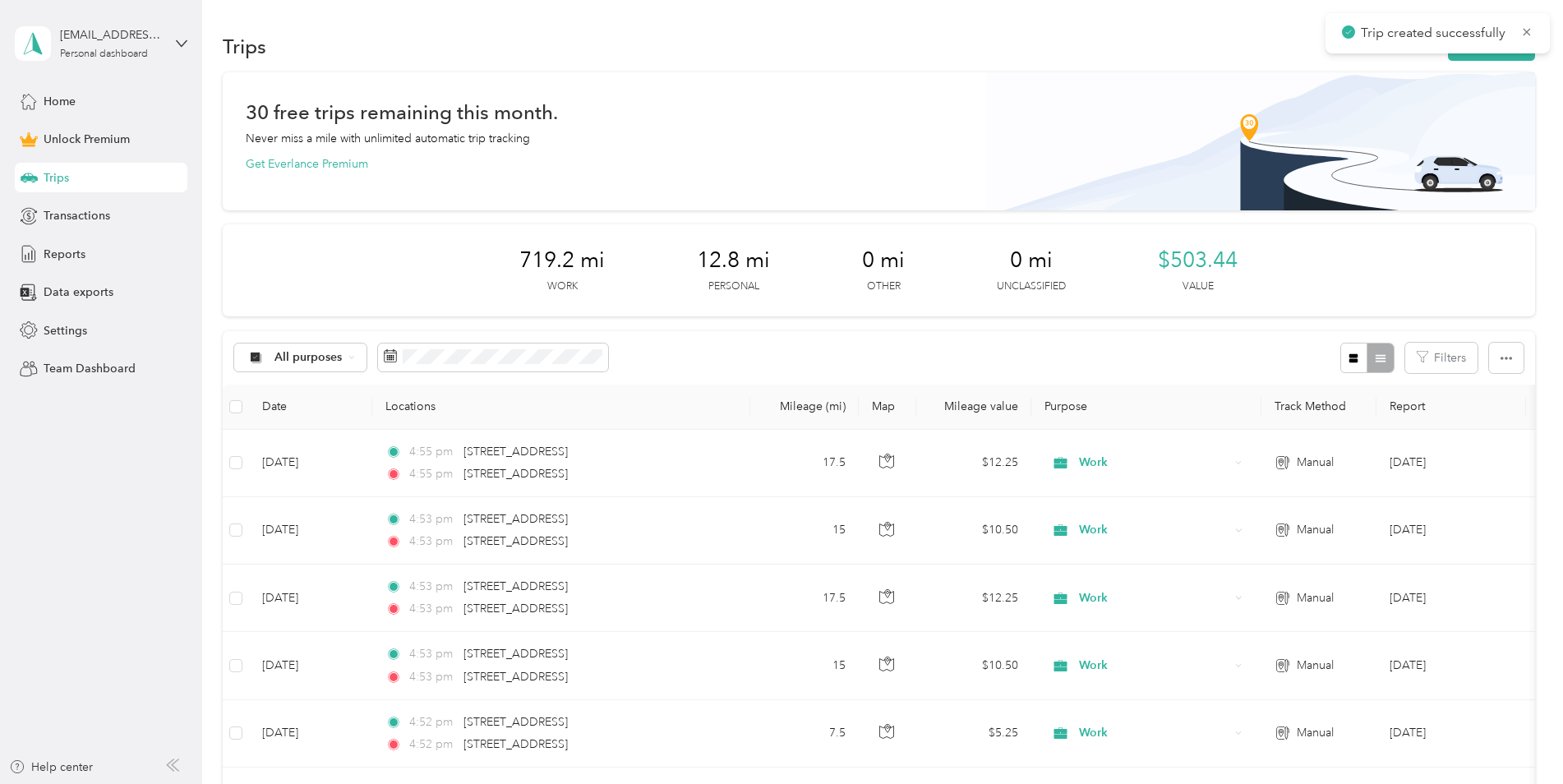
click at [1464, 61] on div "Trips New trip" at bounding box center [879, 46] width 1313 height 34
click at [1465, 60] on button "New trip" at bounding box center [1491, 46] width 87 height 28
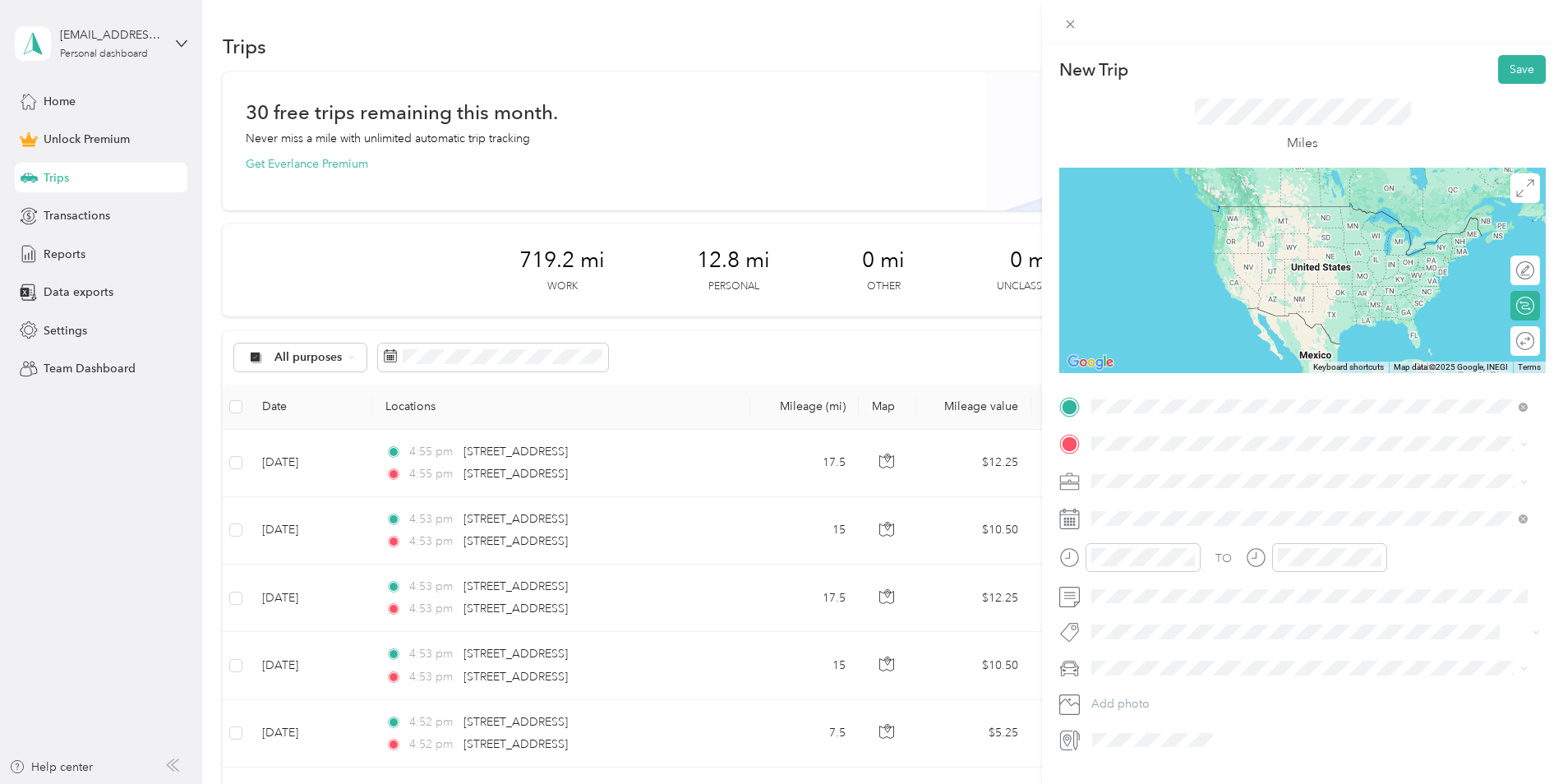
click at [1175, 462] on span "[STREET_ADDRESS][US_STATE]" at bounding box center [1205, 466] width 165 height 15
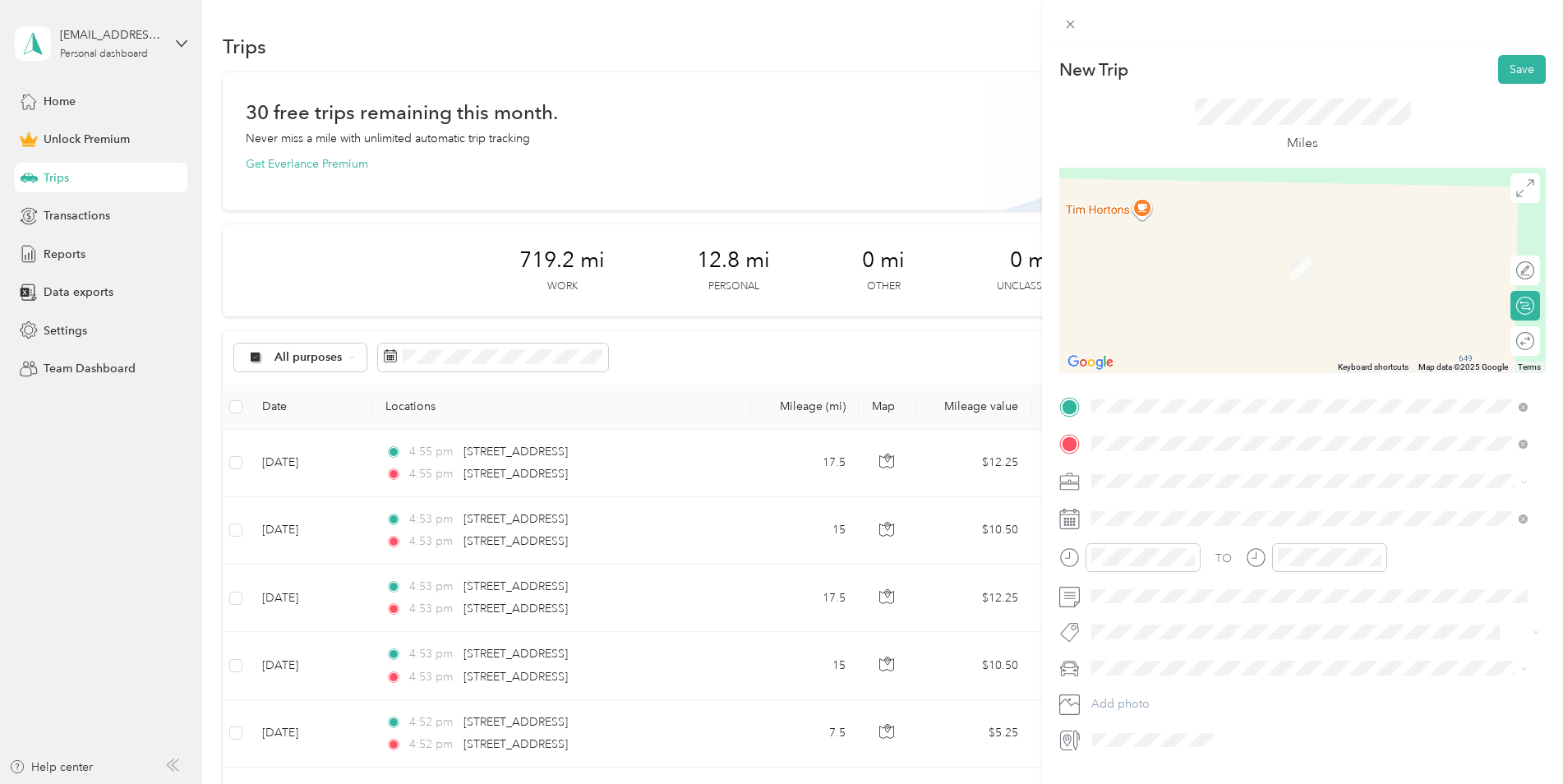
click at [1197, 507] on span "[STREET_ADDRESS][US_STATE]" at bounding box center [1205, 503] width 165 height 15
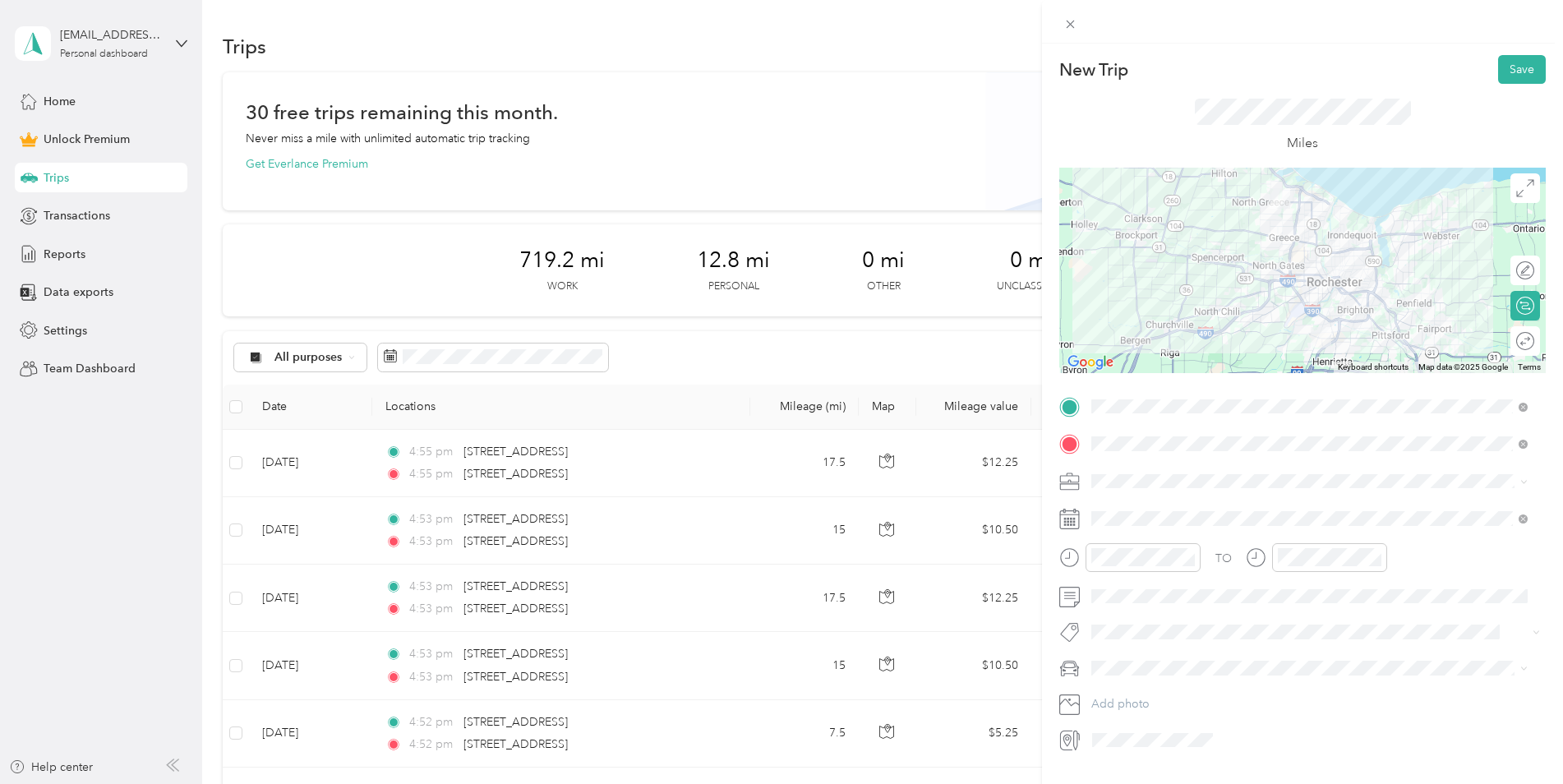
click at [1136, 509] on div "Work" at bounding box center [1309, 508] width 425 height 17
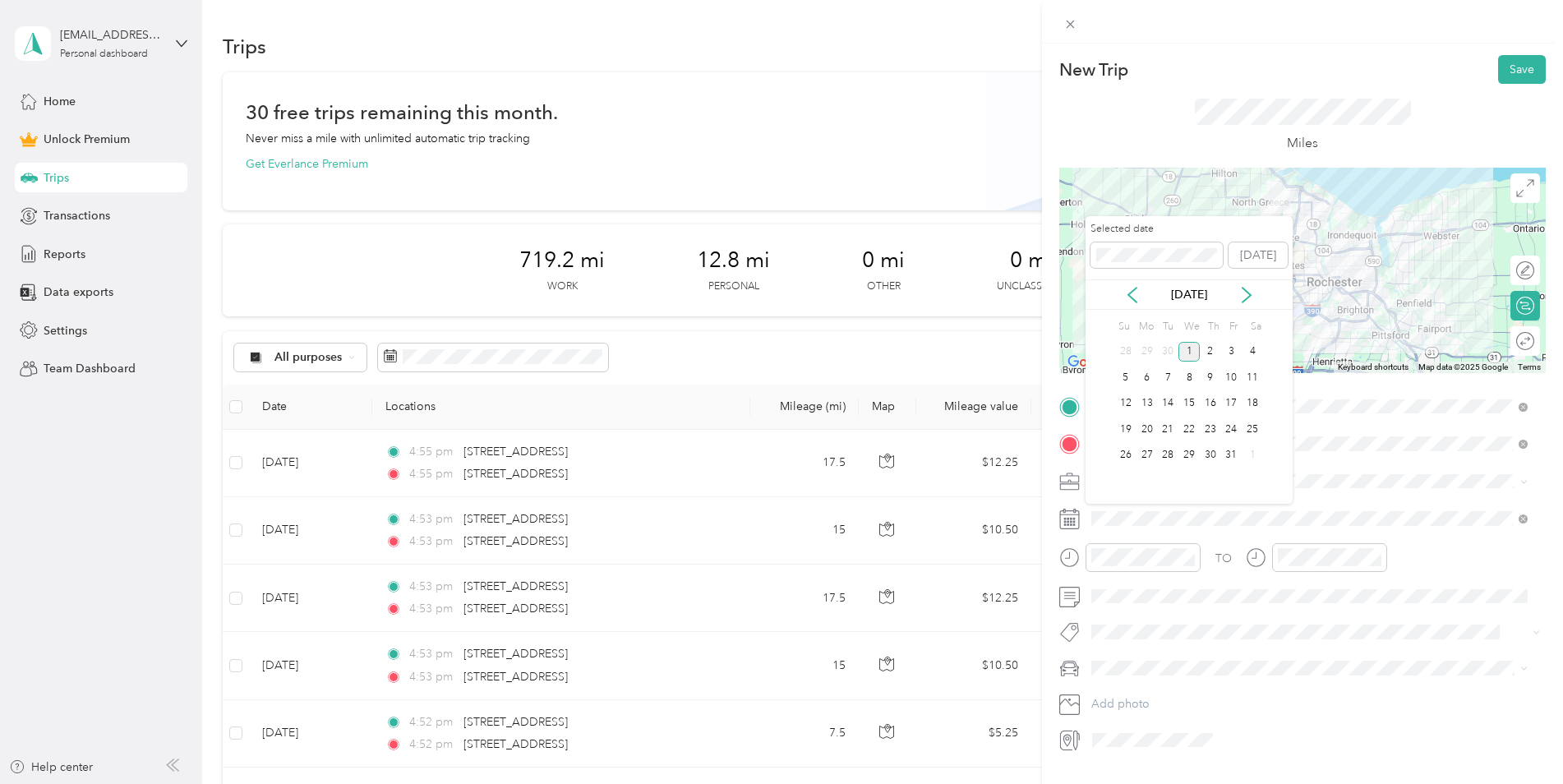
click at [1131, 305] on div "[DATE]" at bounding box center [1190, 294] width 207 height 30
click at [1141, 302] on div "[DATE]" at bounding box center [1190, 295] width 207 height 17
click at [1132, 297] on icon at bounding box center [1133, 295] width 16 height 16
click at [1256, 351] on div "6" at bounding box center [1252, 352] width 22 height 21
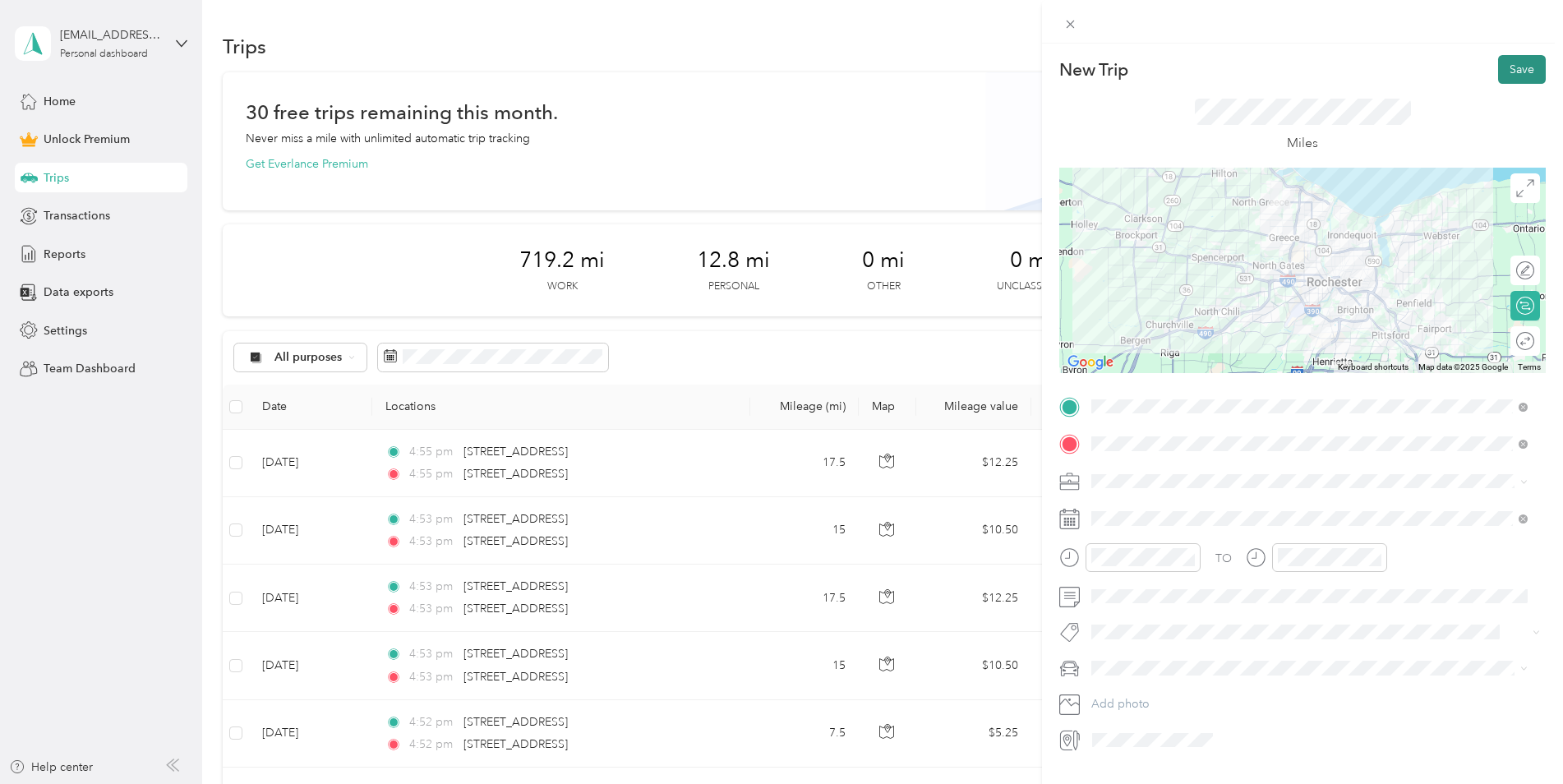
click at [1512, 72] on button "Save" at bounding box center [1522, 69] width 47 height 28
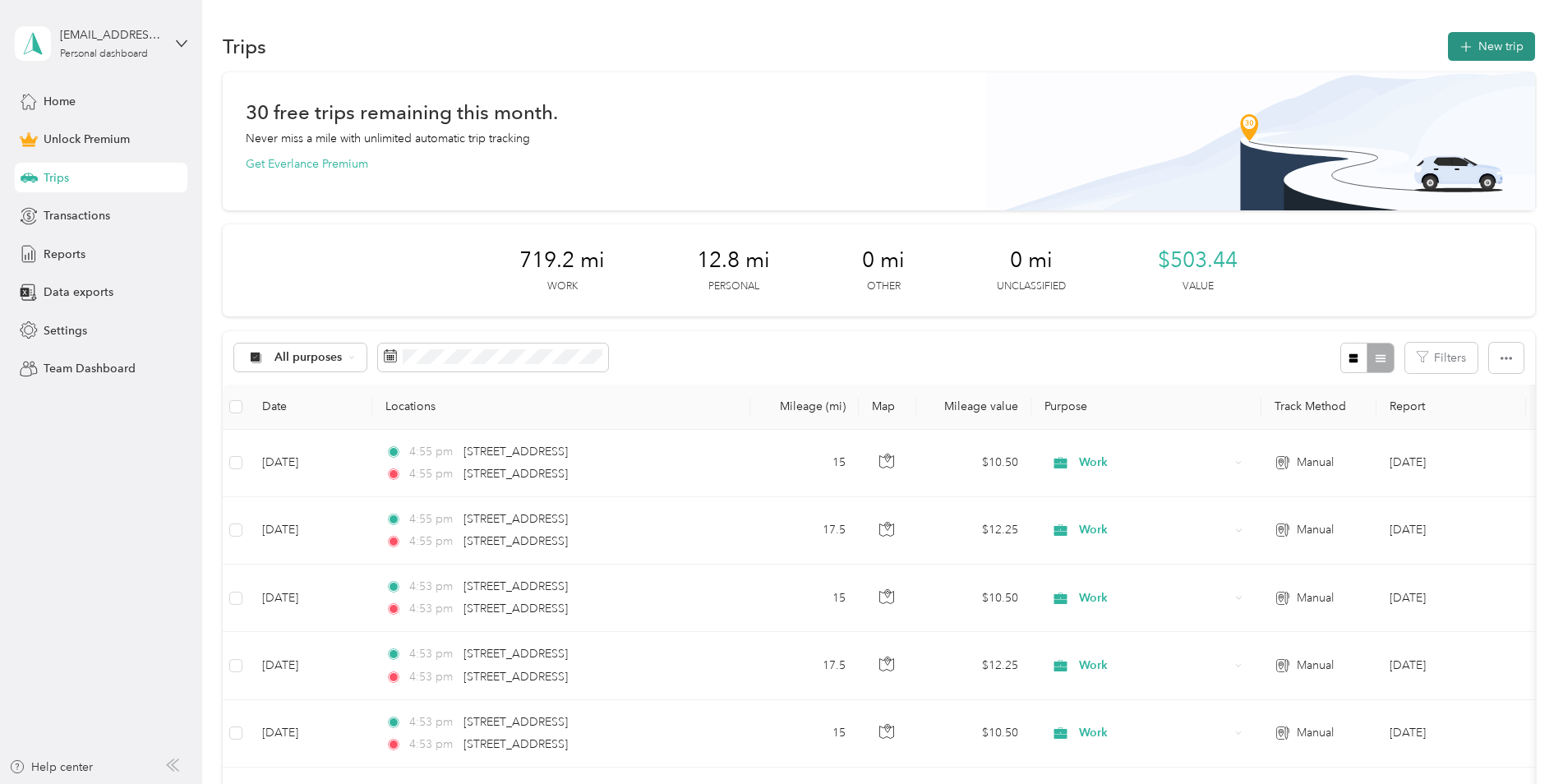
click at [1480, 42] on button "New trip" at bounding box center [1491, 46] width 87 height 28
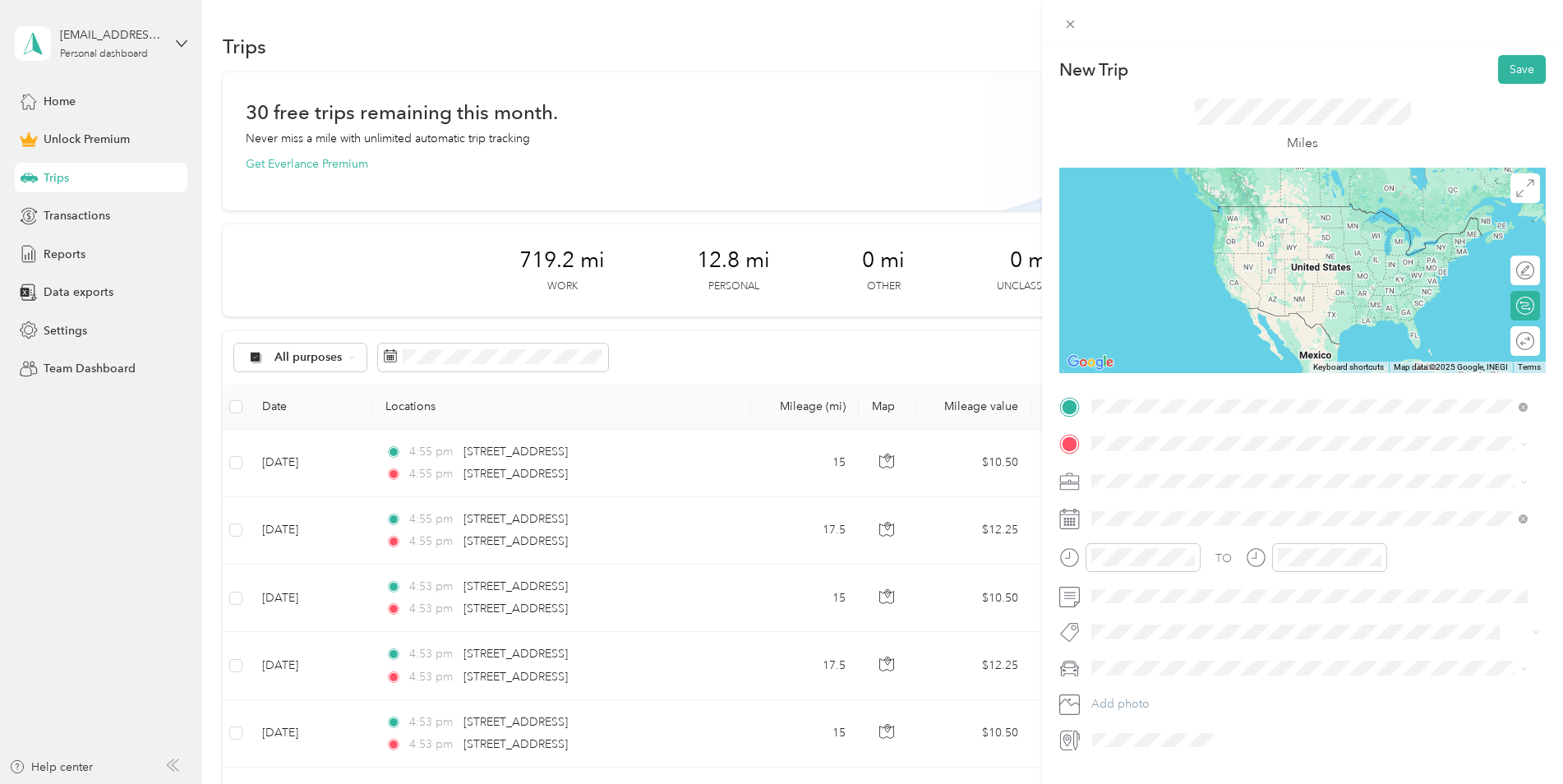
click at [1238, 474] on span "[STREET_ADDRESS][US_STATE]" at bounding box center [1205, 466] width 165 height 15
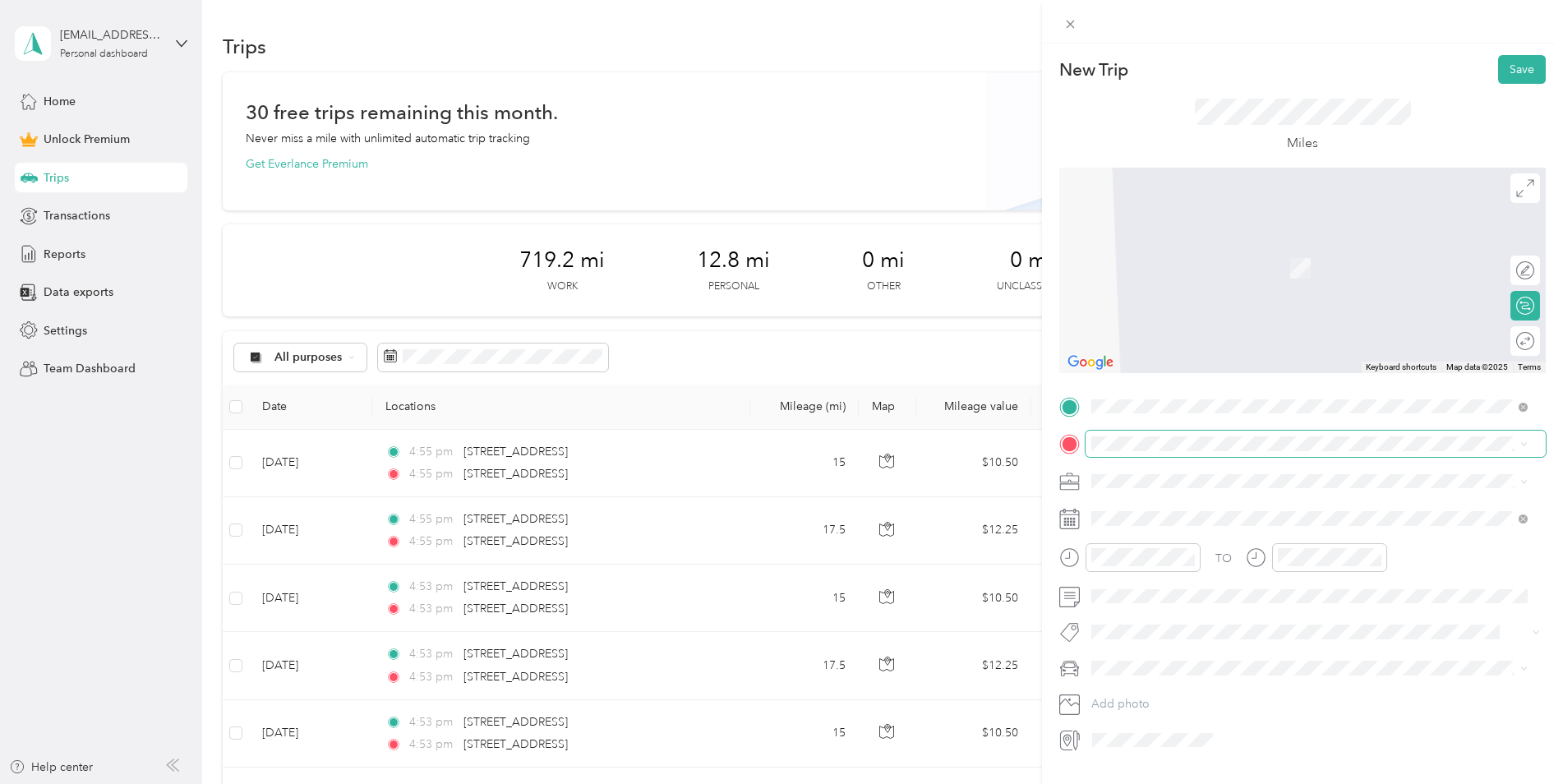
click at [1167, 431] on span at bounding box center [1316, 443] width 461 height 26
click at [1202, 499] on span "[STREET_ADDRESS][PERSON_NAME][US_STATE]" at bounding box center [1251, 503] width 255 height 15
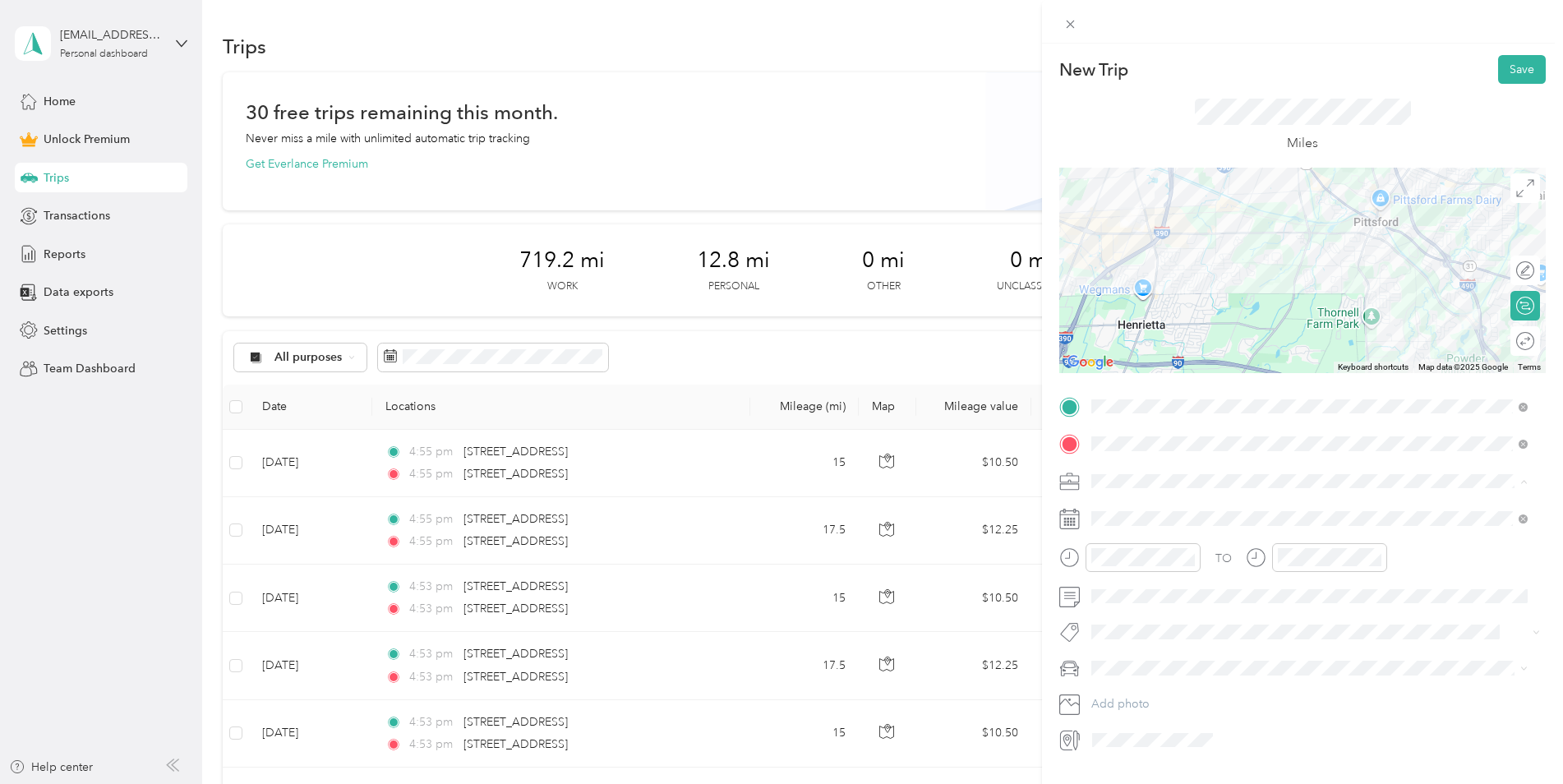
click at [1132, 503] on div "Work" at bounding box center [1309, 510] width 425 height 17
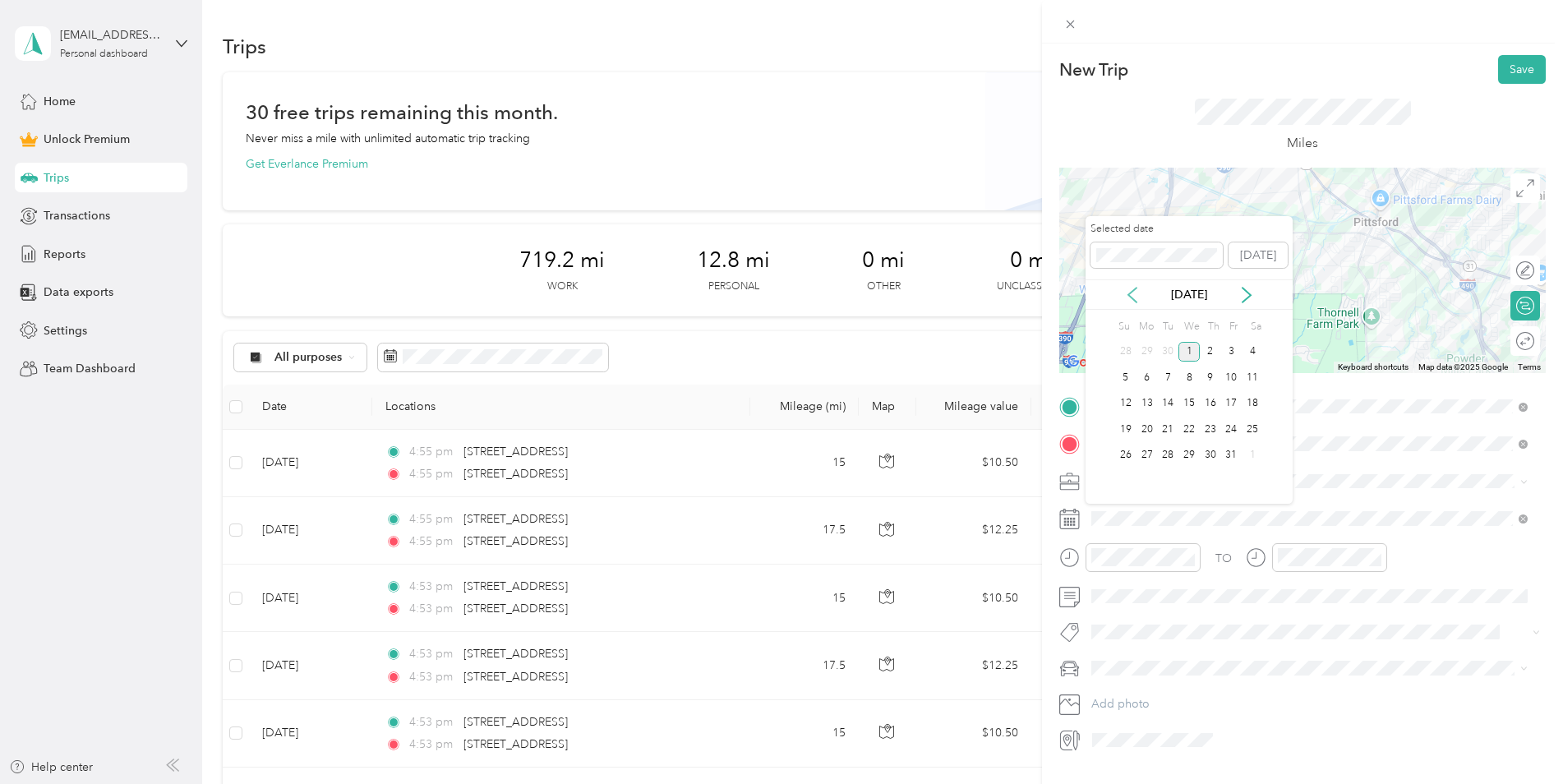
click at [1131, 287] on icon at bounding box center [1133, 295] width 16 height 16
click at [1146, 378] on div "8" at bounding box center [1147, 378] width 22 height 21
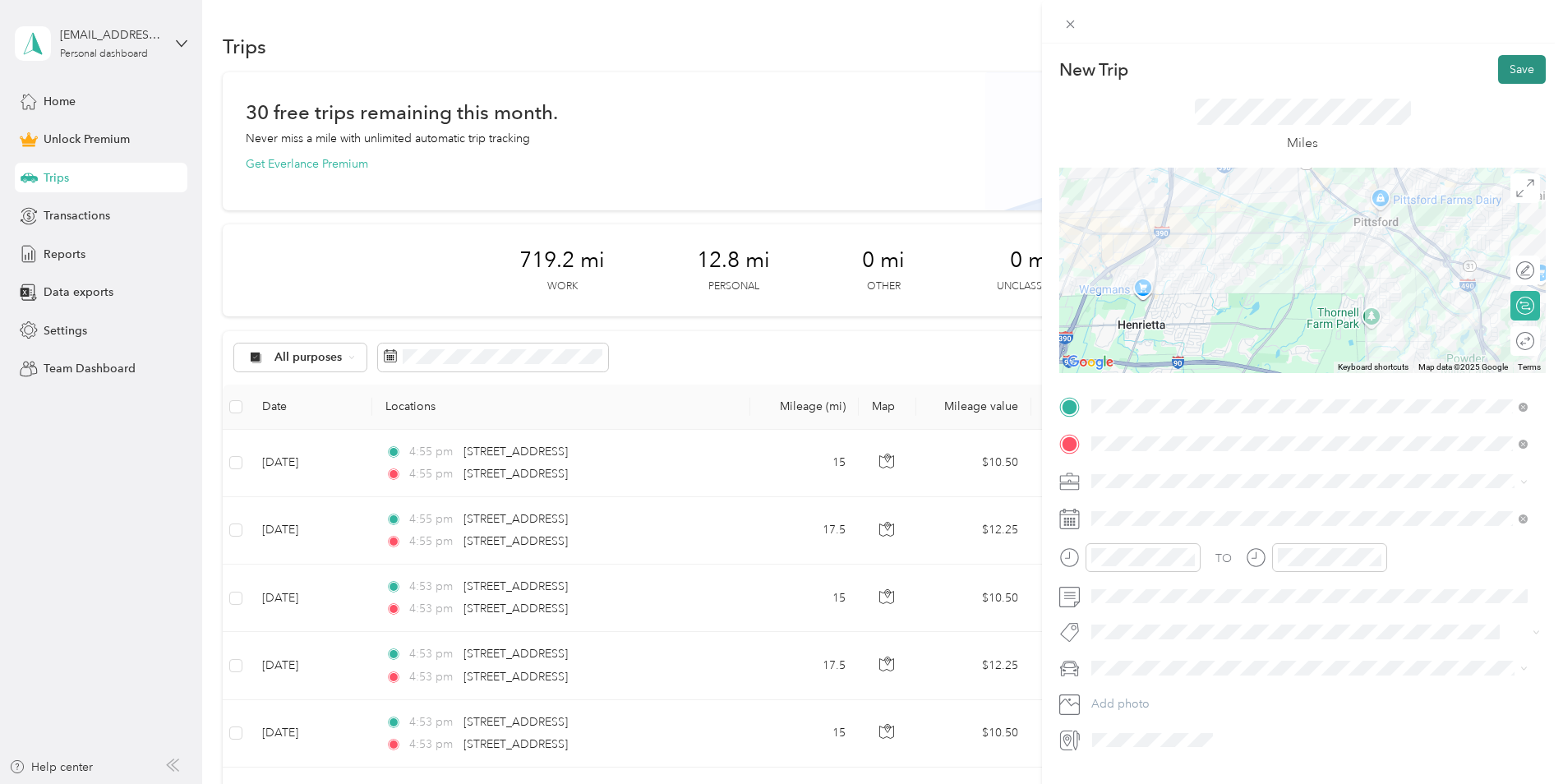
click at [1503, 74] on button "Save" at bounding box center [1522, 69] width 47 height 28
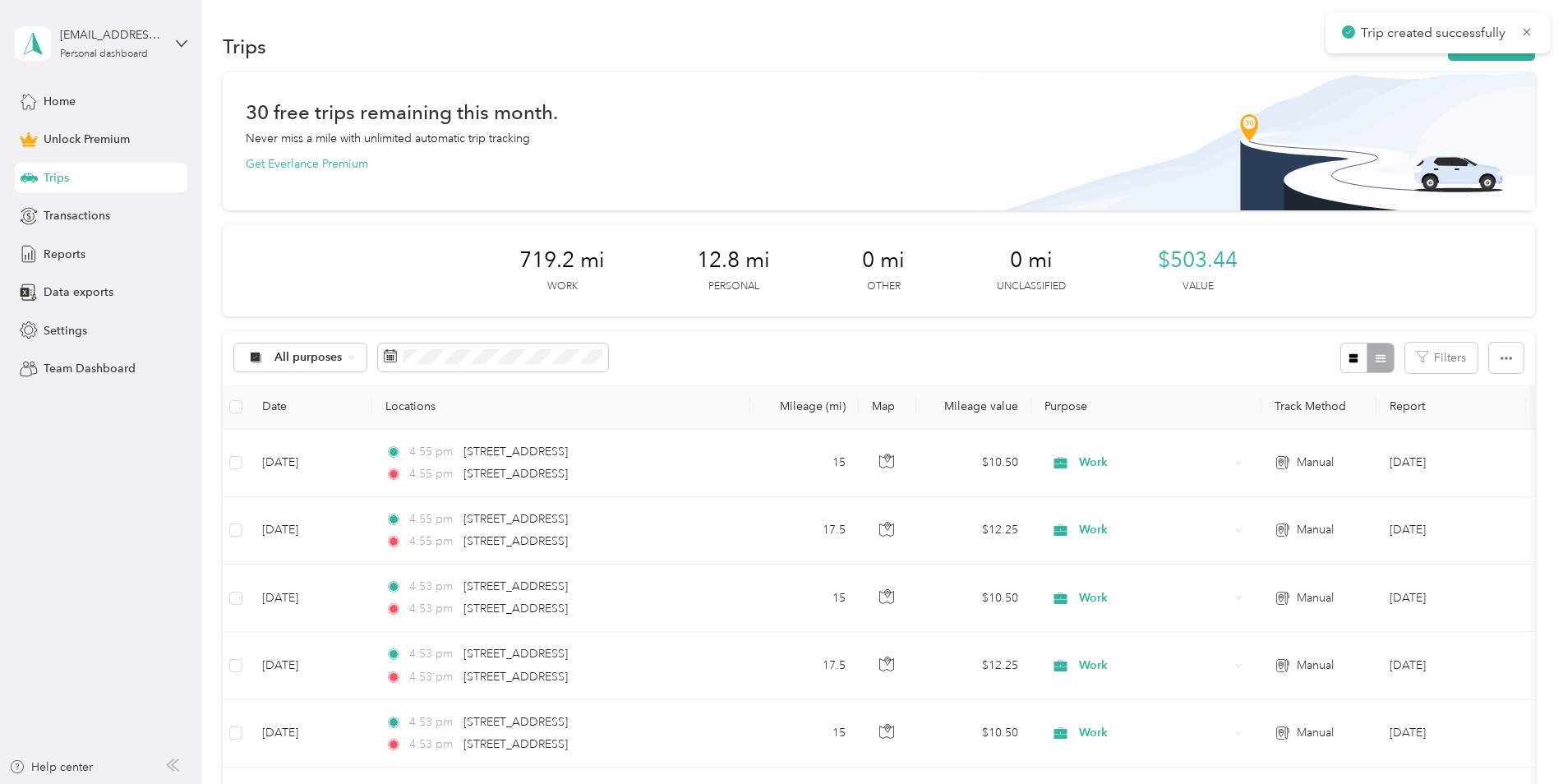
click at [1476, 53] on div "Trip created successfully" at bounding box center [1438, 33] width 224 height 41
click at [1476, 57] on button "New trip" at bounding box center [1491, 46] width 87 height 28
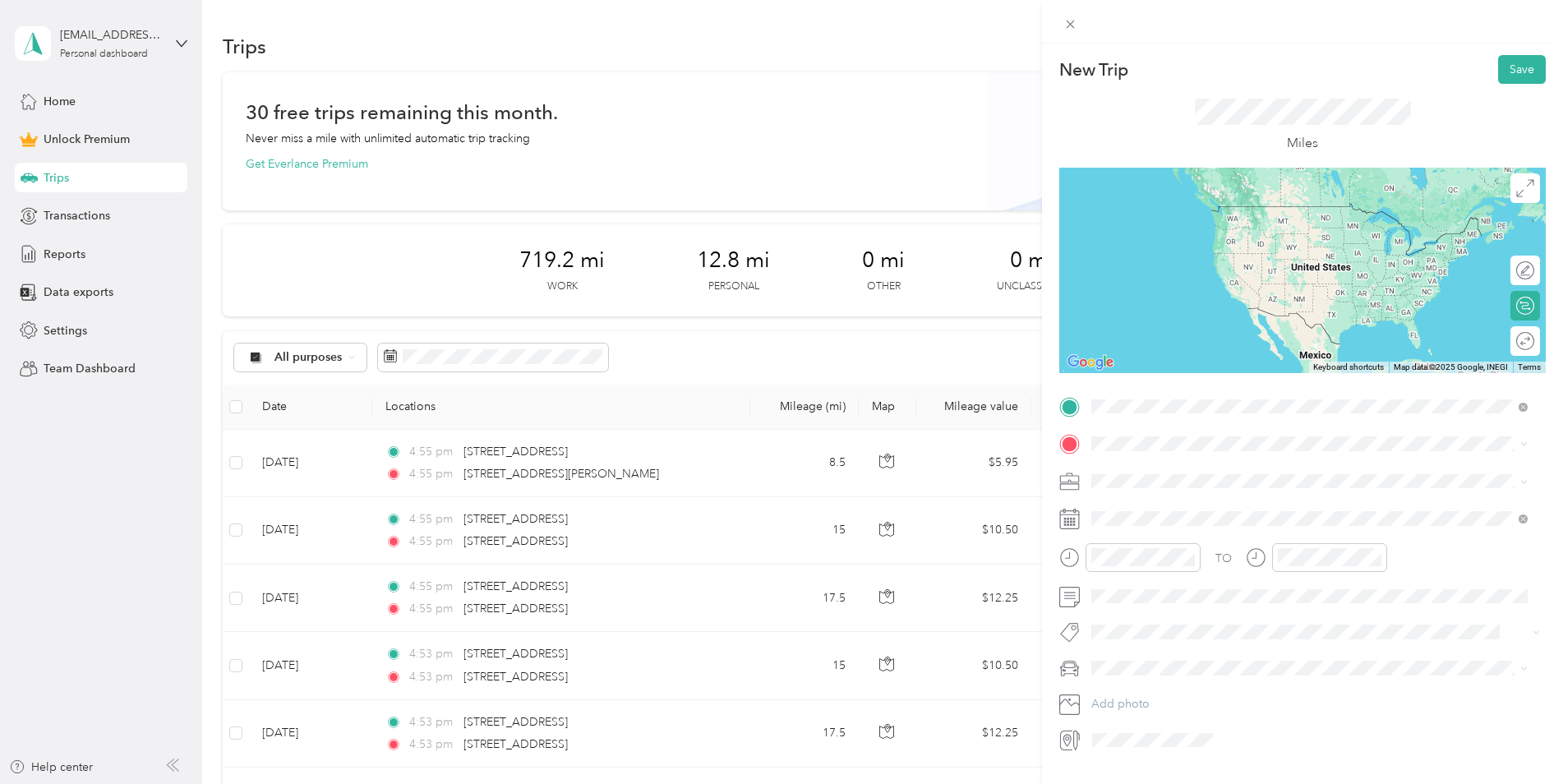
click at [1190, 469] on span "[STREET_ADDRESS][PERSON_NAME][US_STATE]" at bounding box center [1251, 466] width 255 height 15
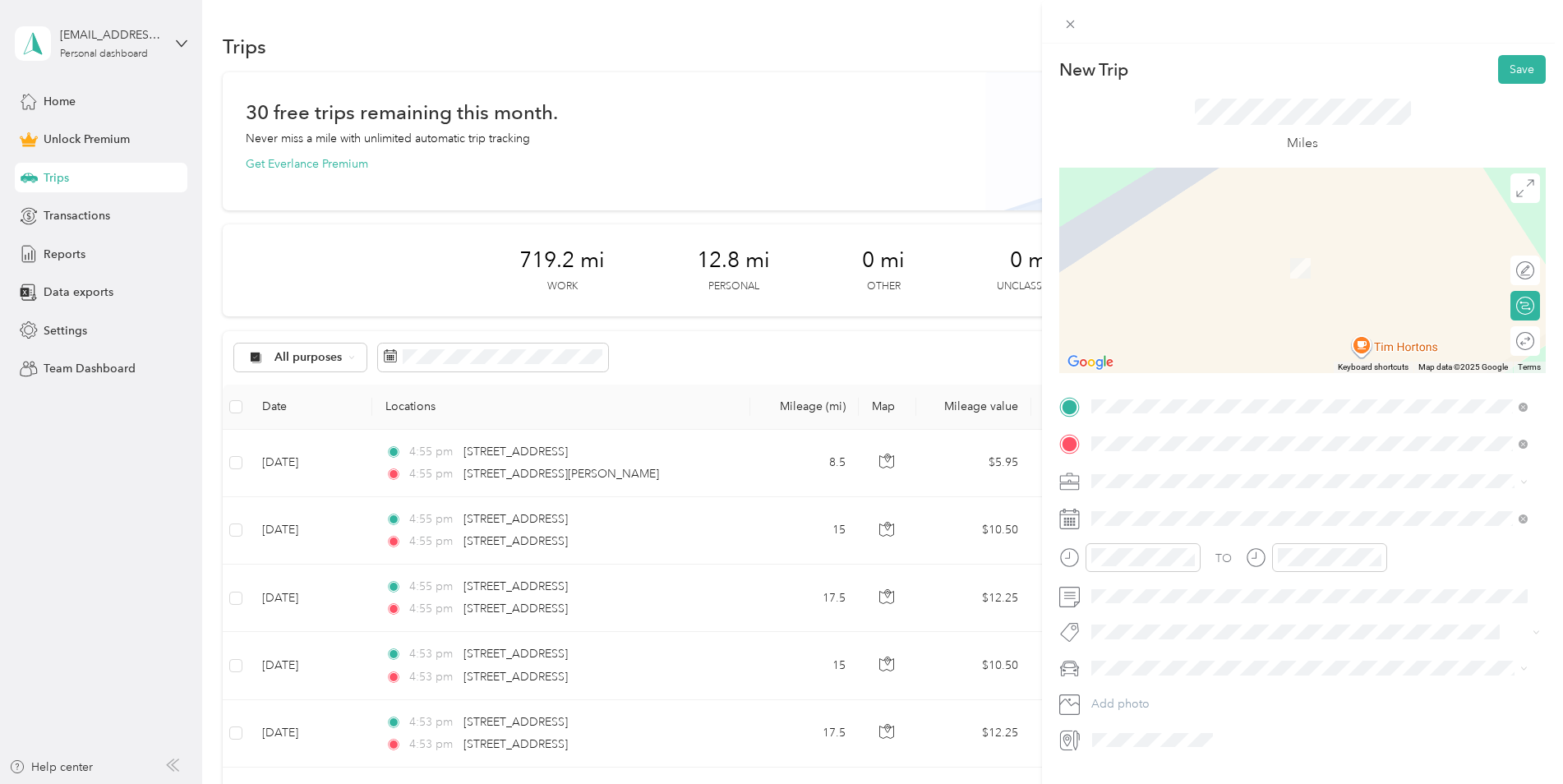
click at [1225, 511] on span "[STREET_ADDRESS][US_STATE]" at bounding box center [1205, 503] width 165 height 15
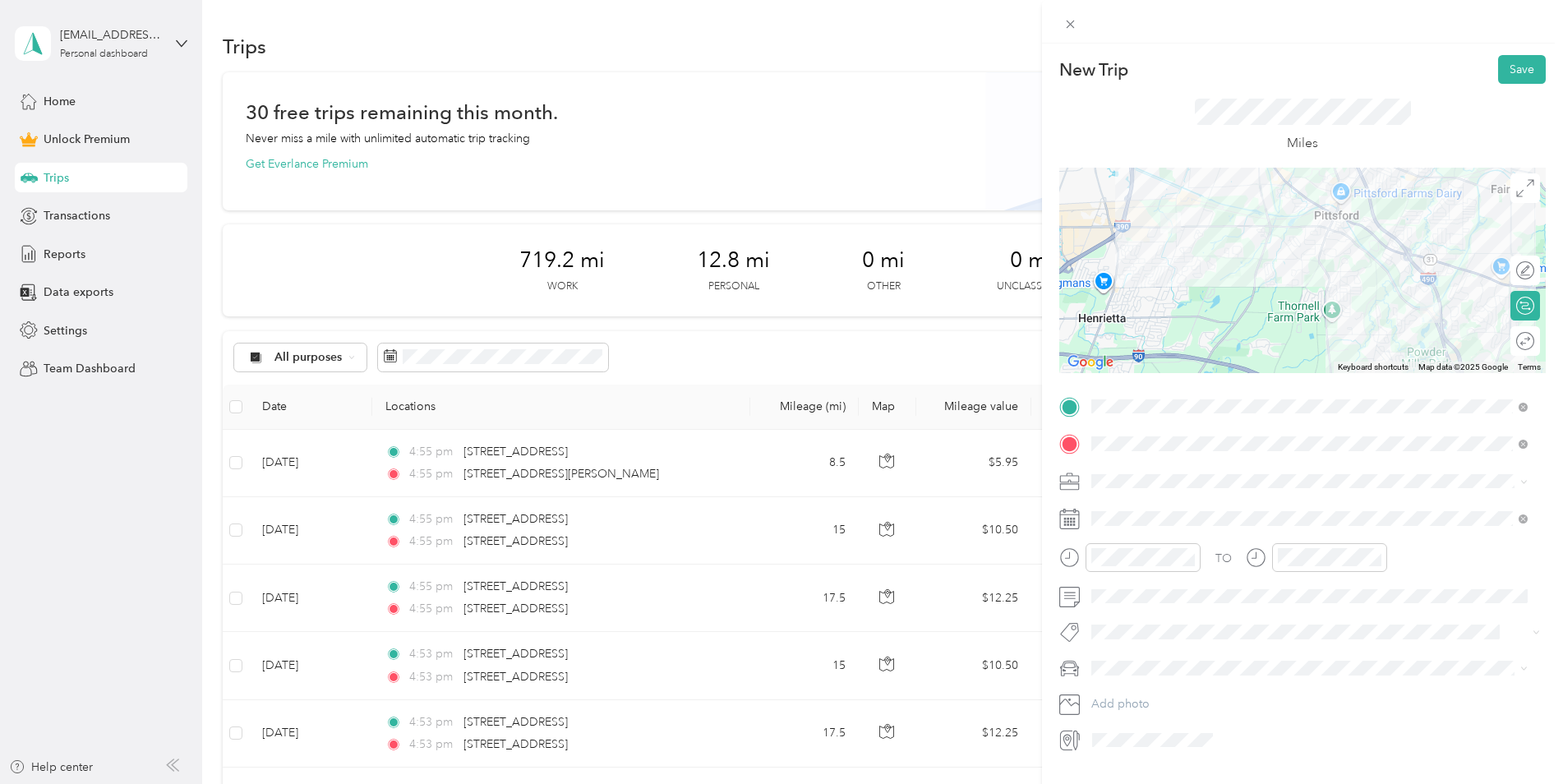
click at [1160, 491] on span at bounding box center [1316, 481] width 461 height 26
click at [1125, 504] on div "Work" at bounding box center [1309, 510] width 425 height 17
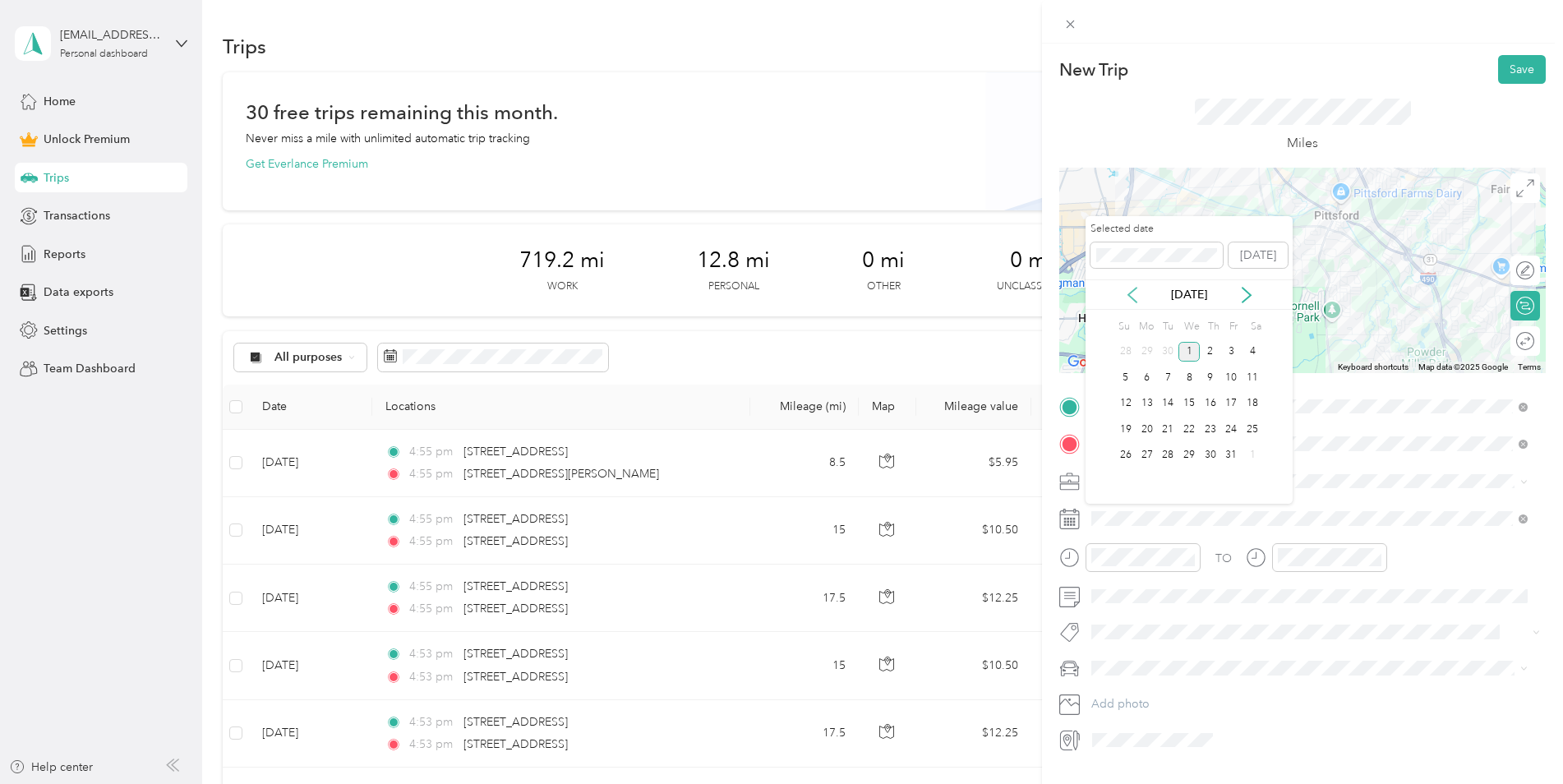
click at [1132, 296] on icon at bounding box center [1133, 295] width 16 height 16
click at [1146, 379] on div "8" at bounding box center [1147, 378] width 22 height 21
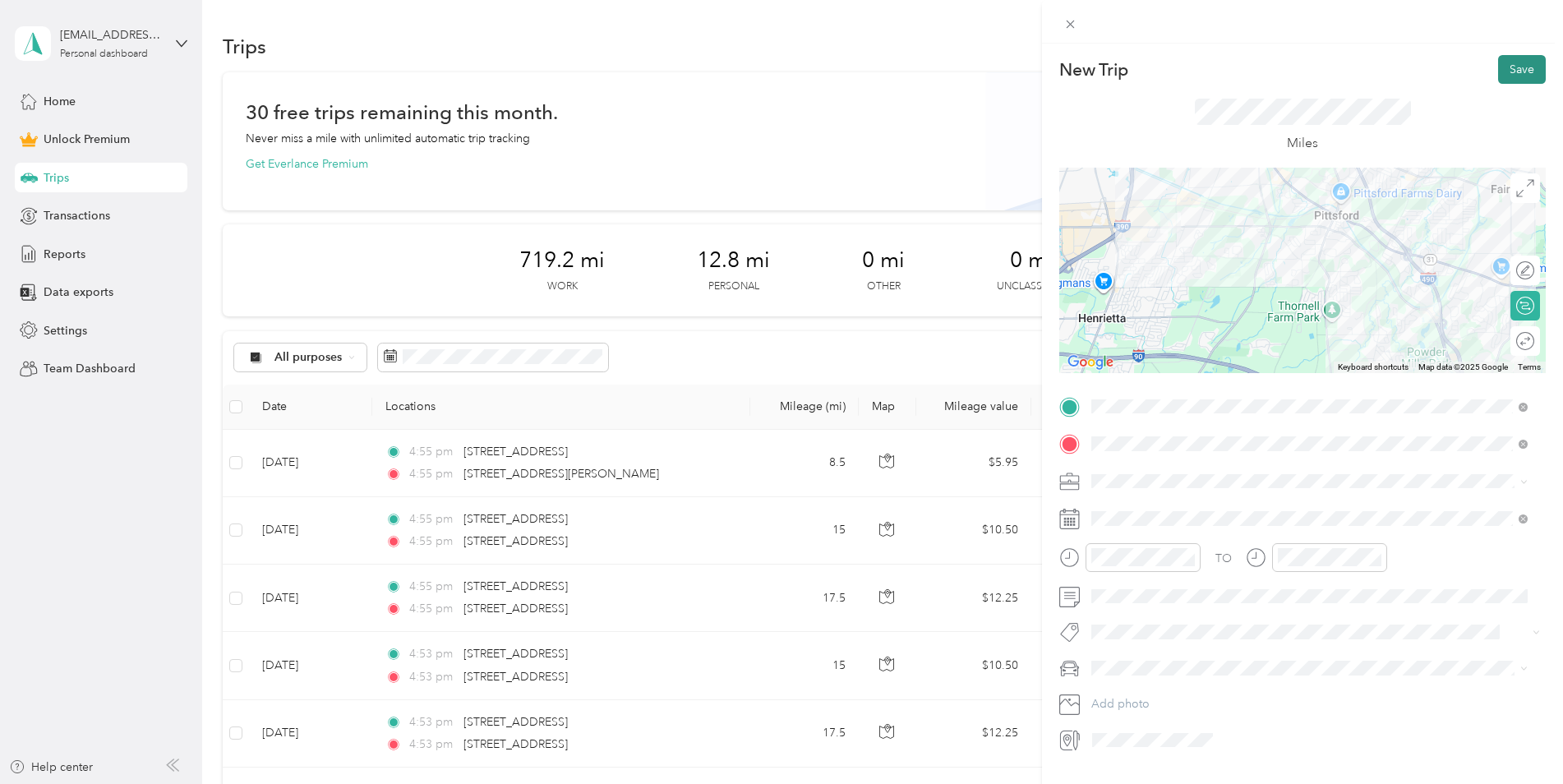
click at [1498, 72] on button "Save" at bounding box center [1522, 69] width 47 height 28
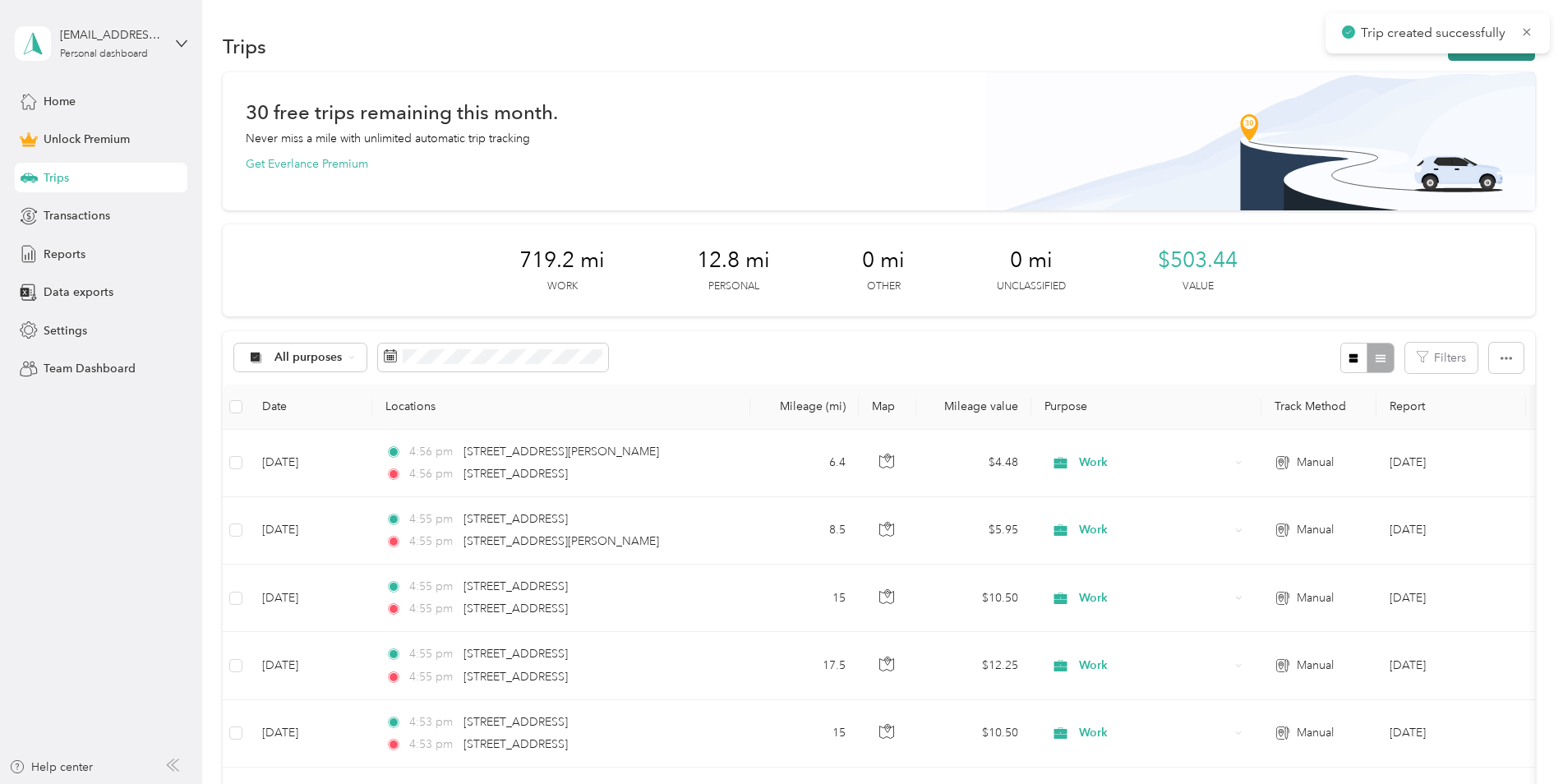
click at [1465, 55] on button "New trip" at bounding box center [1491, 46] width 87 height 28
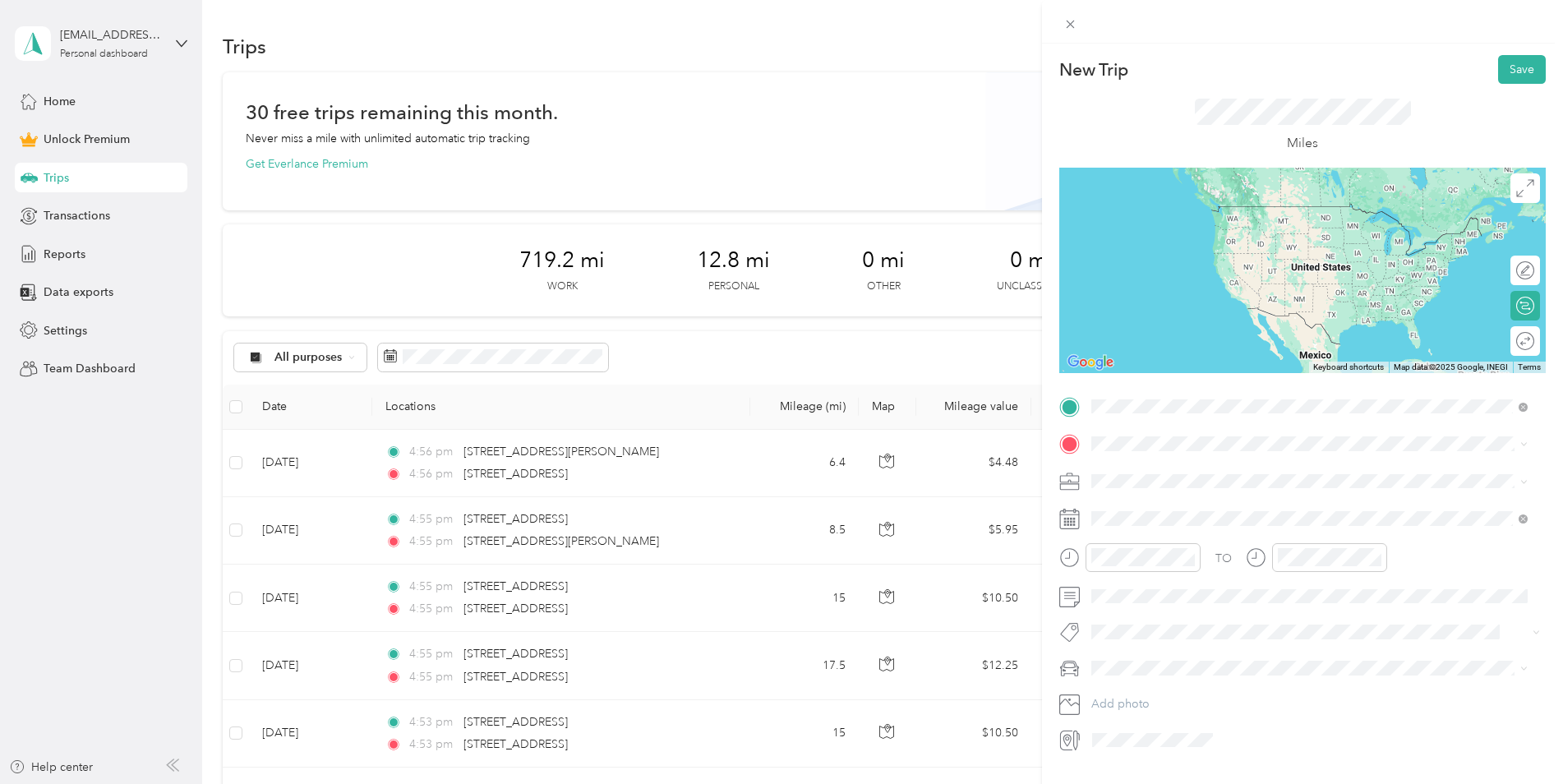
click at [1153, 474] on span "[STREET_ADDRESS][US_STATE]" at bounding box center [1205, 466] width 165 height 15
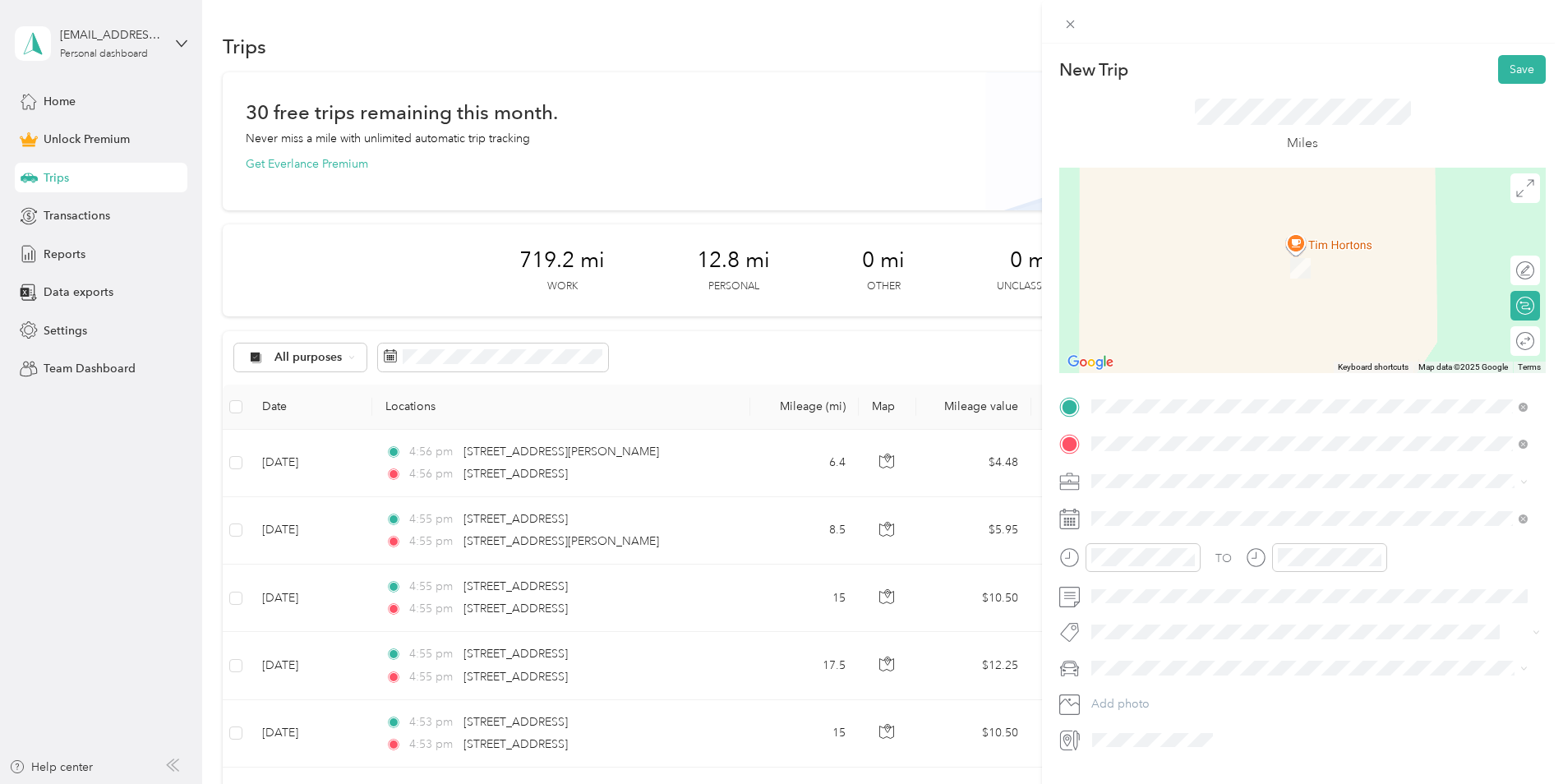
click at [1227, 486] on li "From search results" at bounding box center [1309, 473] width 448 height 28
click at [1198, 506] on span "[STREET_ADDRESS][US_STATE]" at bounding box center [1205, 503] width 165 height 15
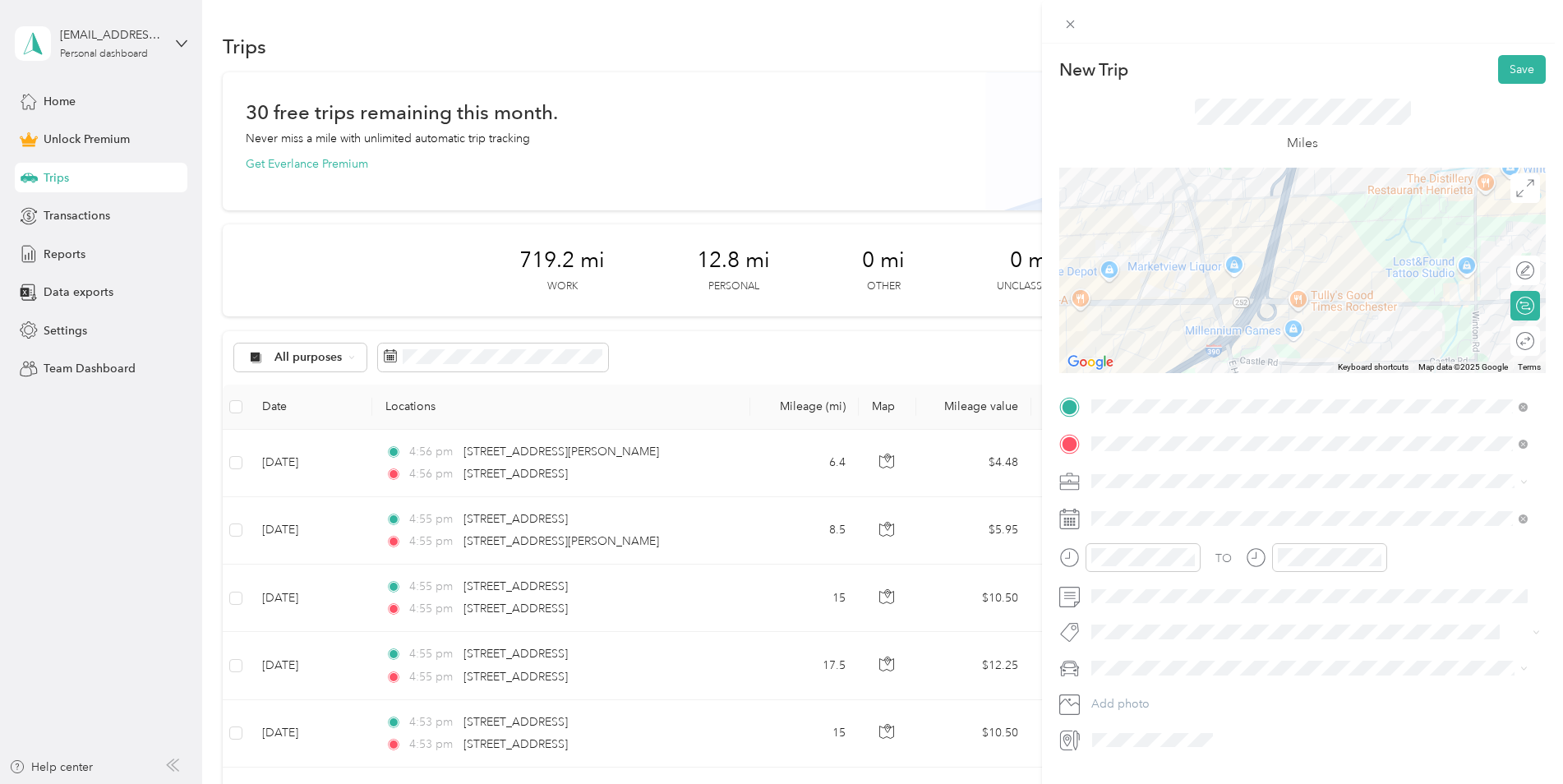
click at [1160, 491] on span at bounding box center [1316, 481] width 461 height 26
drag, startPoint x: 1137, startPoint y: 489, endPoint x: 1123, endPoint y: 536, distance: 49.0
click at [1113, 506] on span "Work" at bounding box center [1111, 510] width 28 height 14
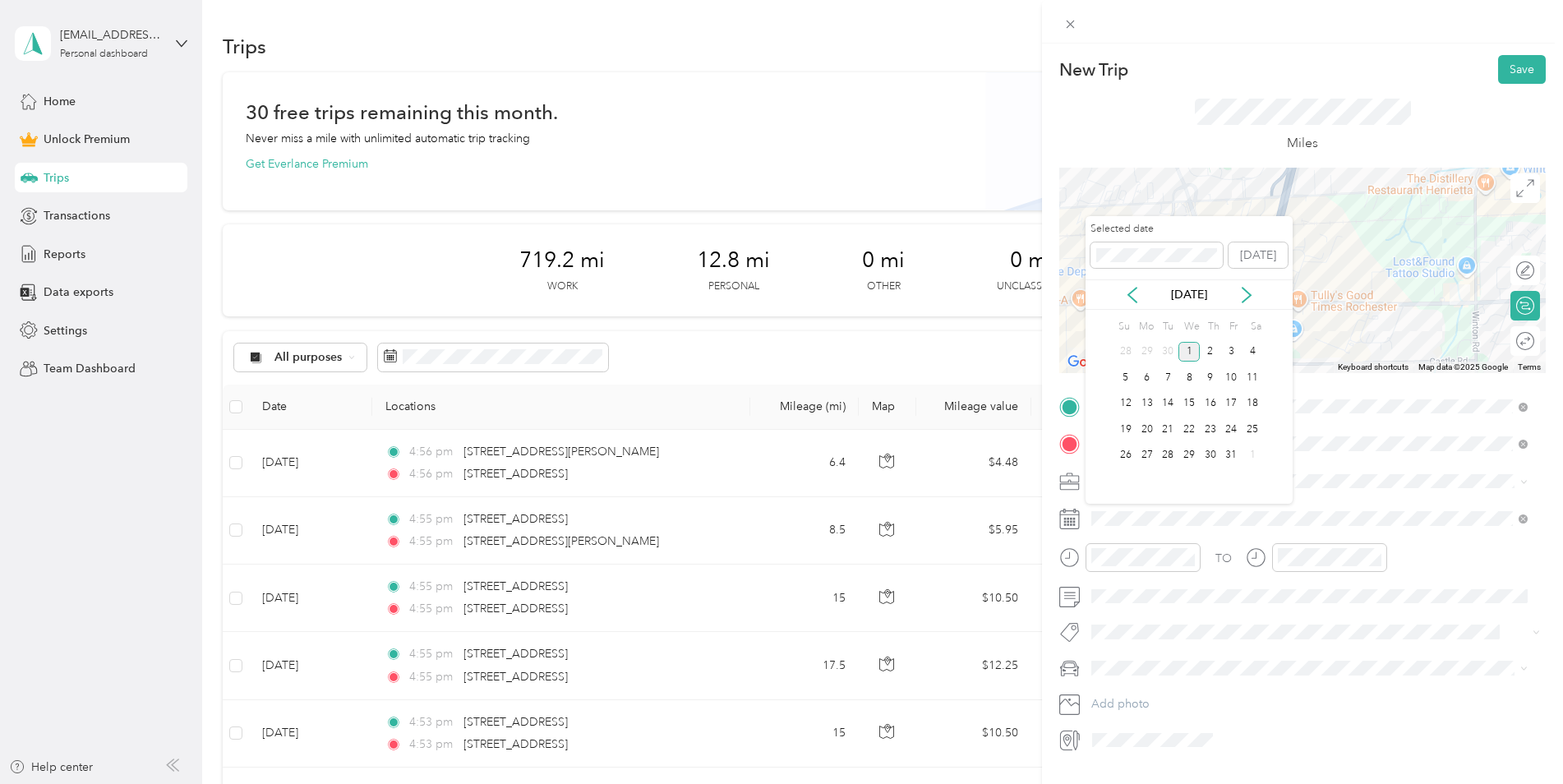
drag, startPoint x: 1133, startPoint y: 294, endPoint x: 1133, endPoint y: 310, distance: 16.0
click at [1132, 294] on icon at bounding box center [1133, 295] width 16 height 16
click at [1144, 377] on div "8" at bounding box center [1147, 378] width 22 height 21
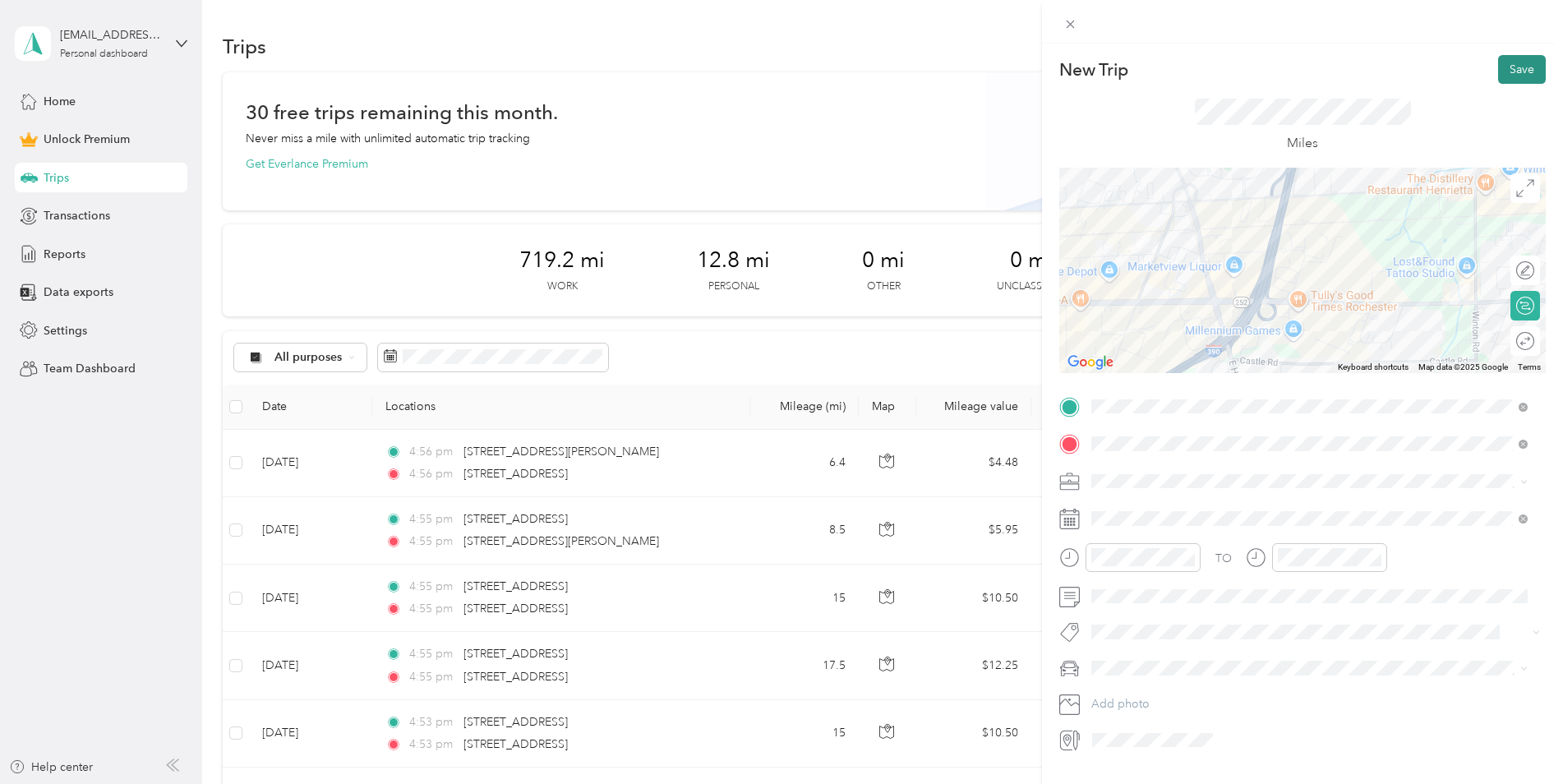
click at [1514, 66] on button "Save" at bounding box center [1522, 69] width 47 height 28
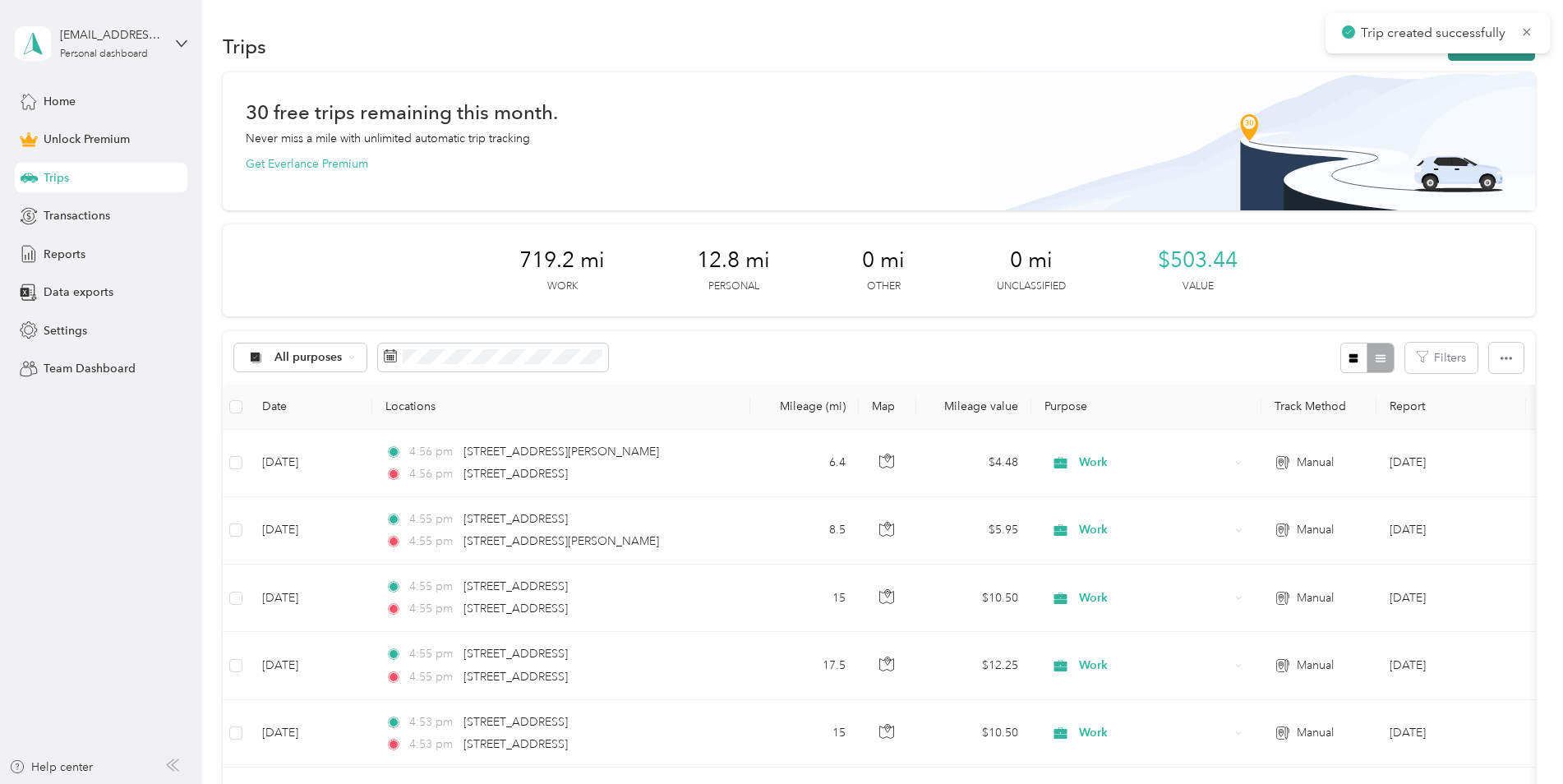
click at [1453, 57] on button "New trip" at bounding box center [1491, 46] width 87 height 28
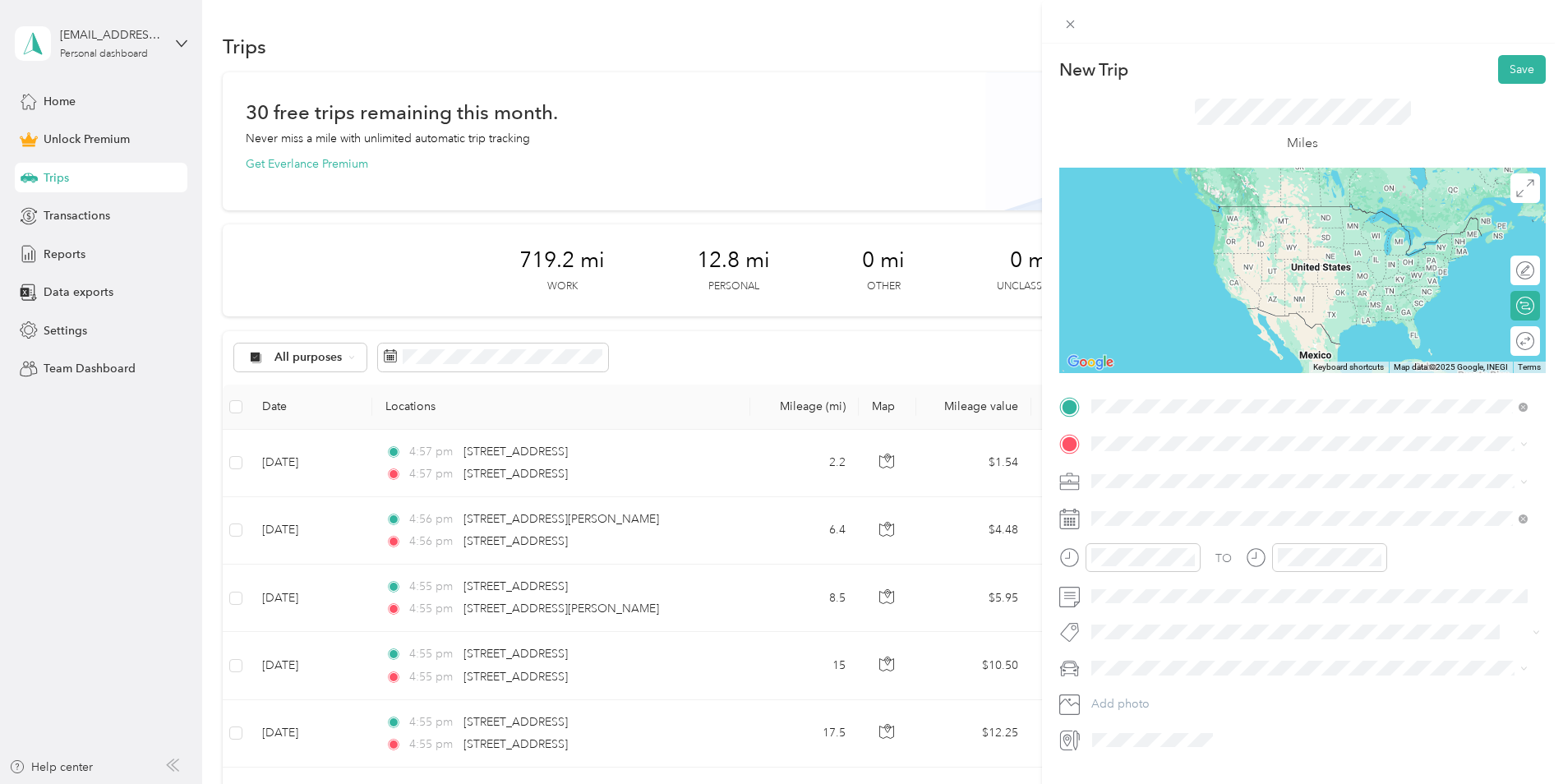
click at [1152, 474] on span "[STREET_ADDRESS][US_STATE]" at bounding box center [1205, 466] width 165 height 15
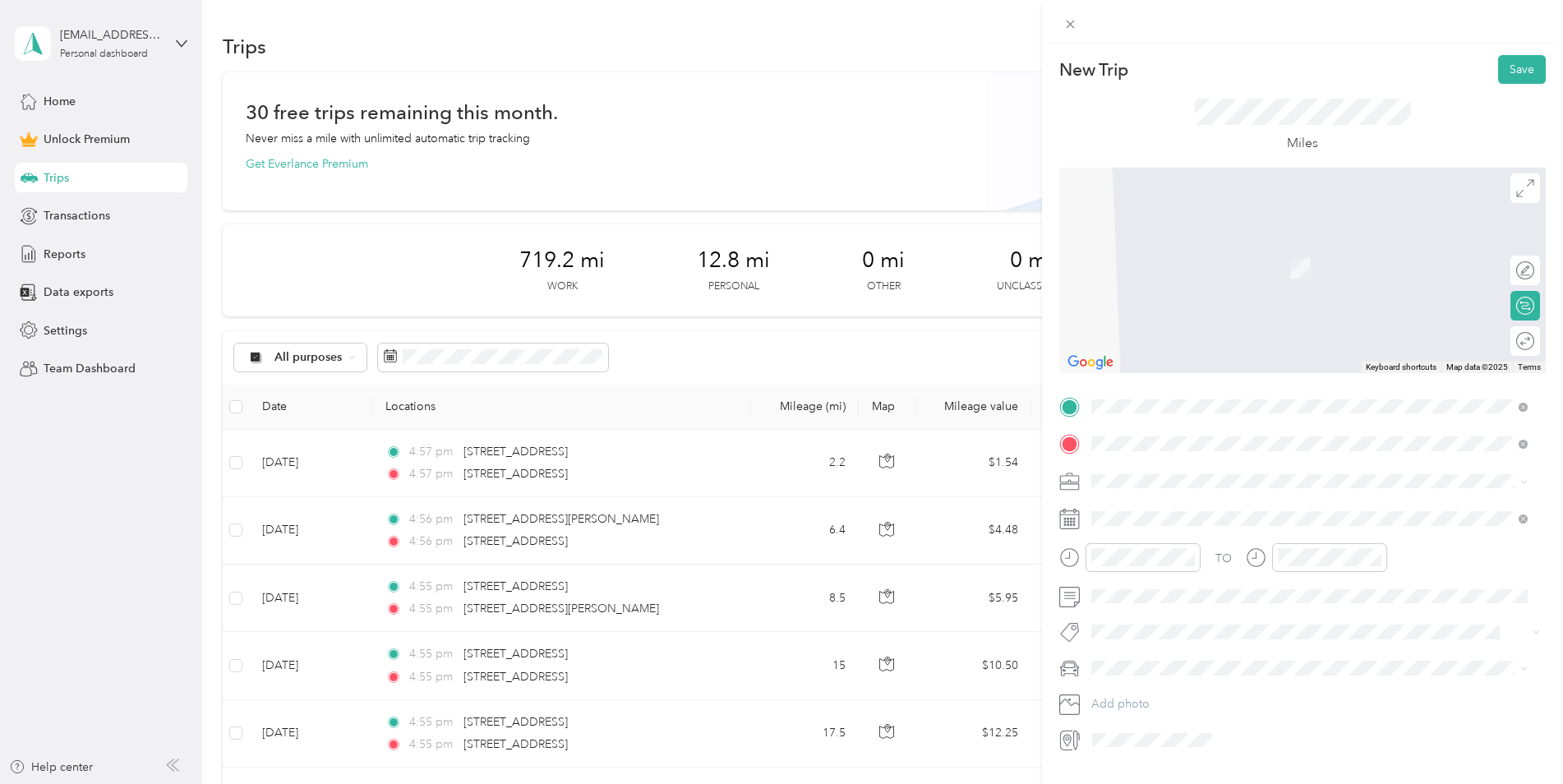
click at [1160, 497] on span "[STREET_ADDRESS][US_STATE]" at bounding box center [1205, 503] width 165 height 15
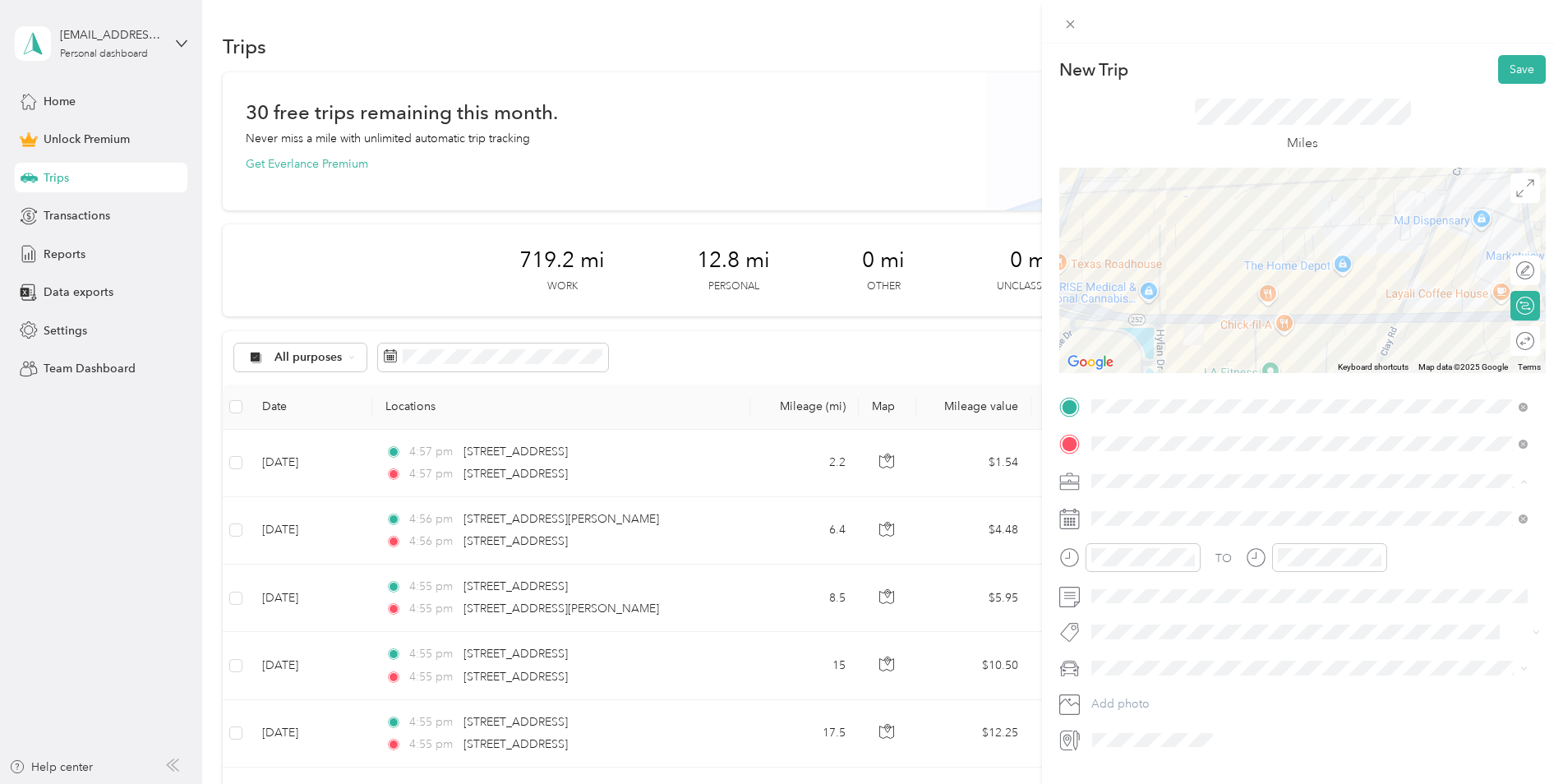
click at [1134, 497] on li "Work" at bounding box center [1309, 511] width 448 height 28
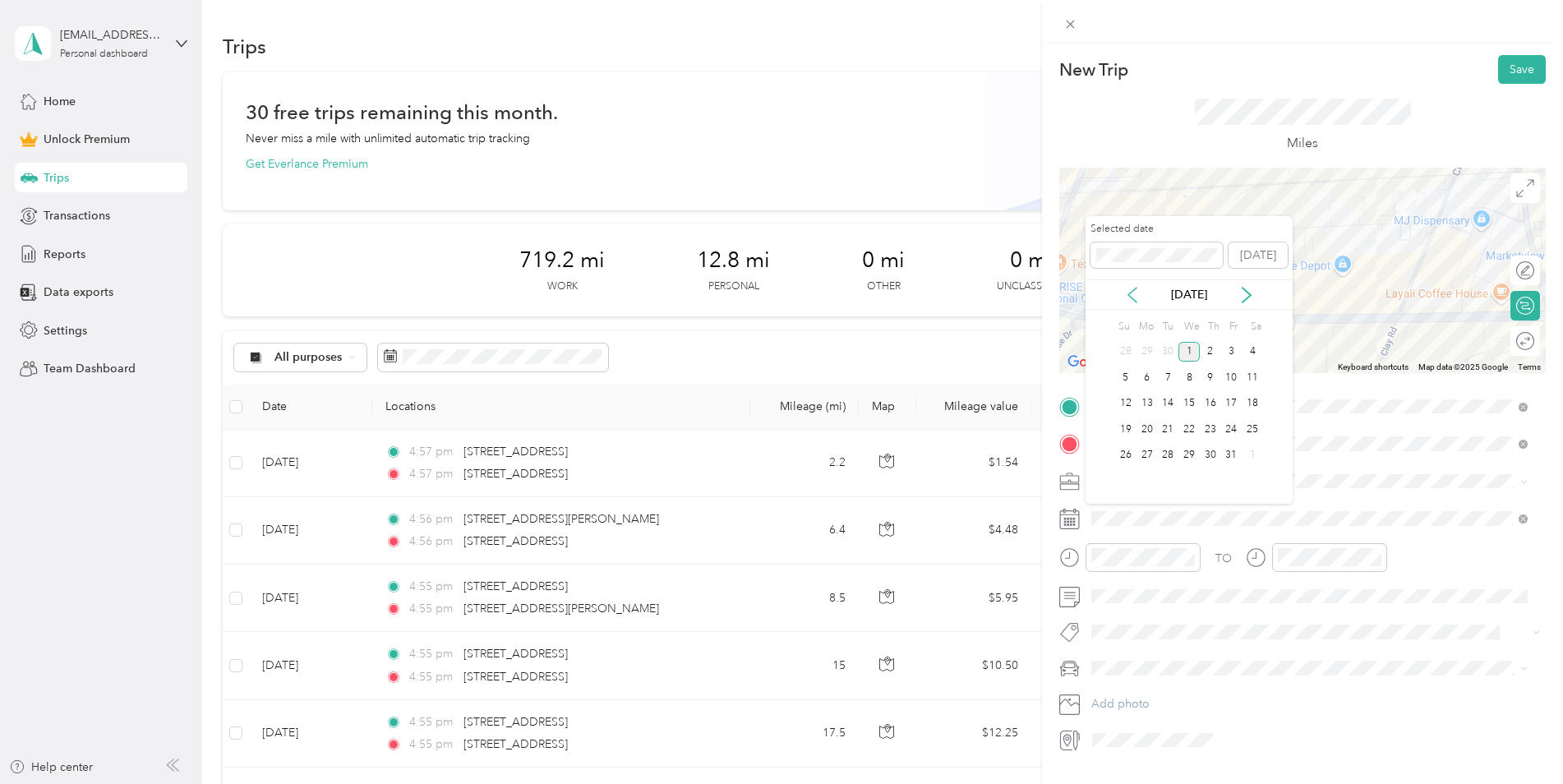
click at [1137, 299] on icon at bounding box center [1133, 295] width 16 height 16
click at [1166, 372] on div "9" at bounding box center [1168, 378] width 22 height 21
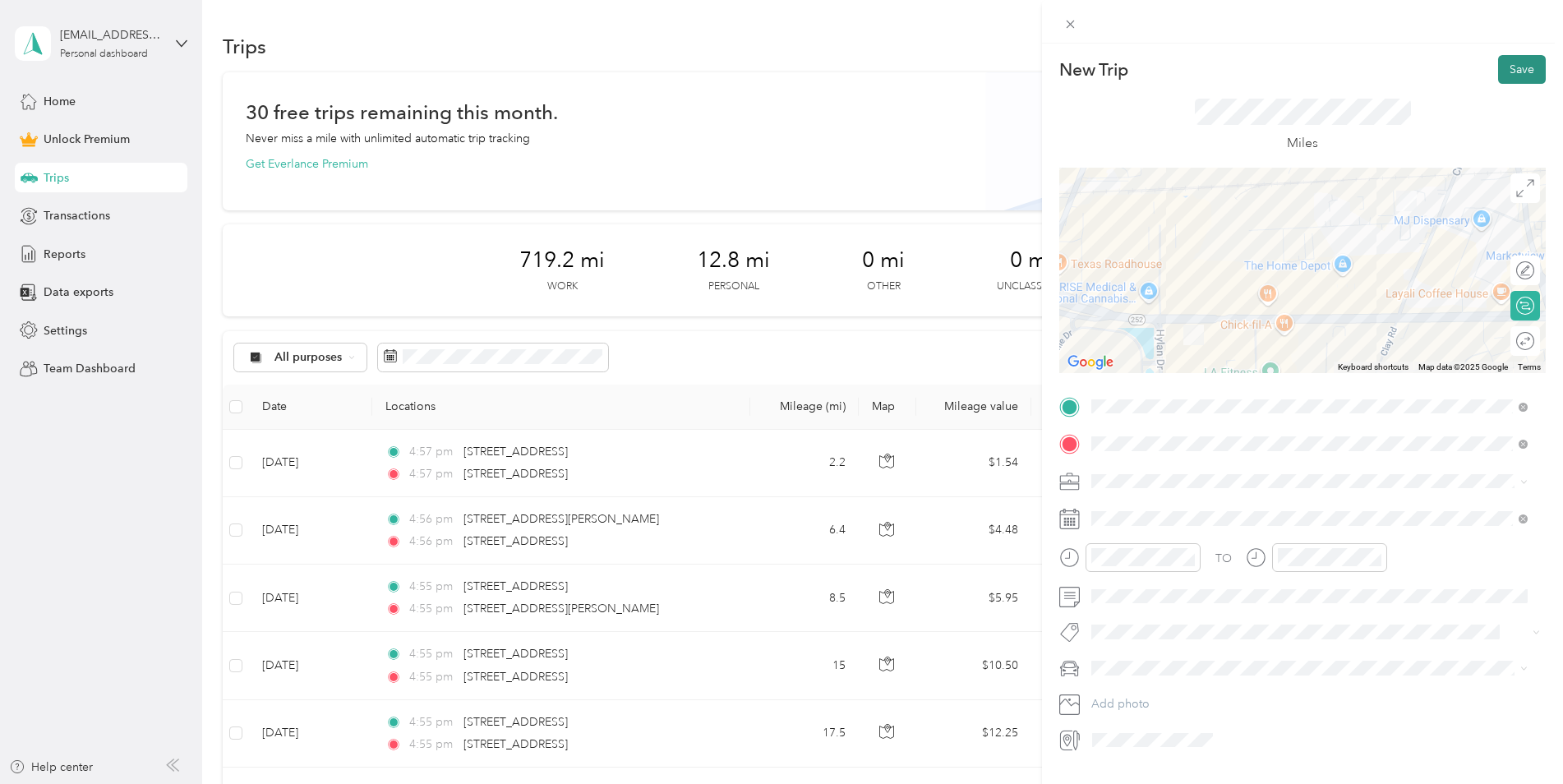
click at [1507, 78] on button "Save" at bounding box center [1522, 69] width 47 height 28
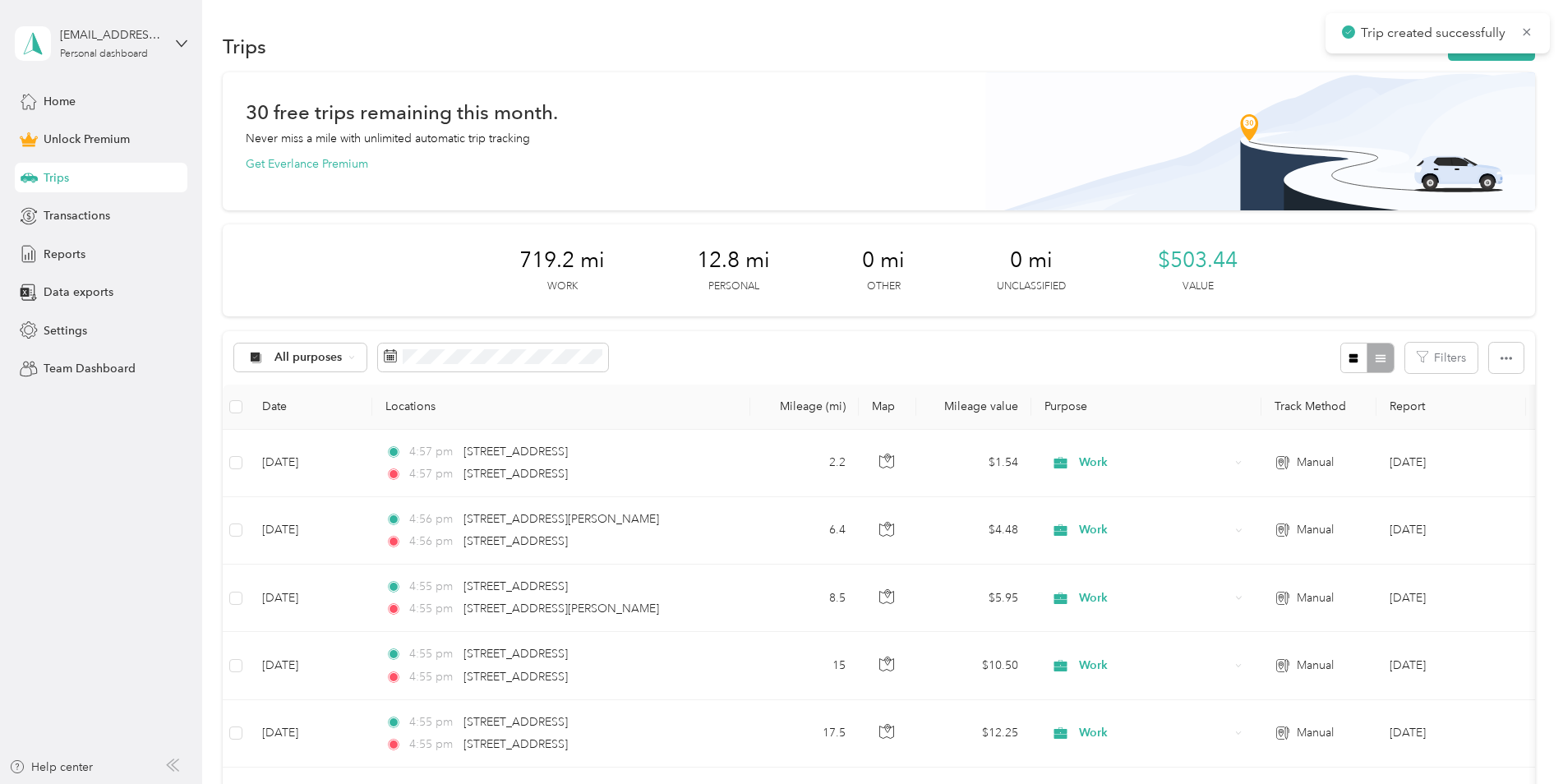
click at [1497, 61] on div "Trips New trip" at bounding box center [879, 46] width 1313 height 34
click at [1495, 59] on button "New trip" at bounding box center [1491, 46] width 87 height 28
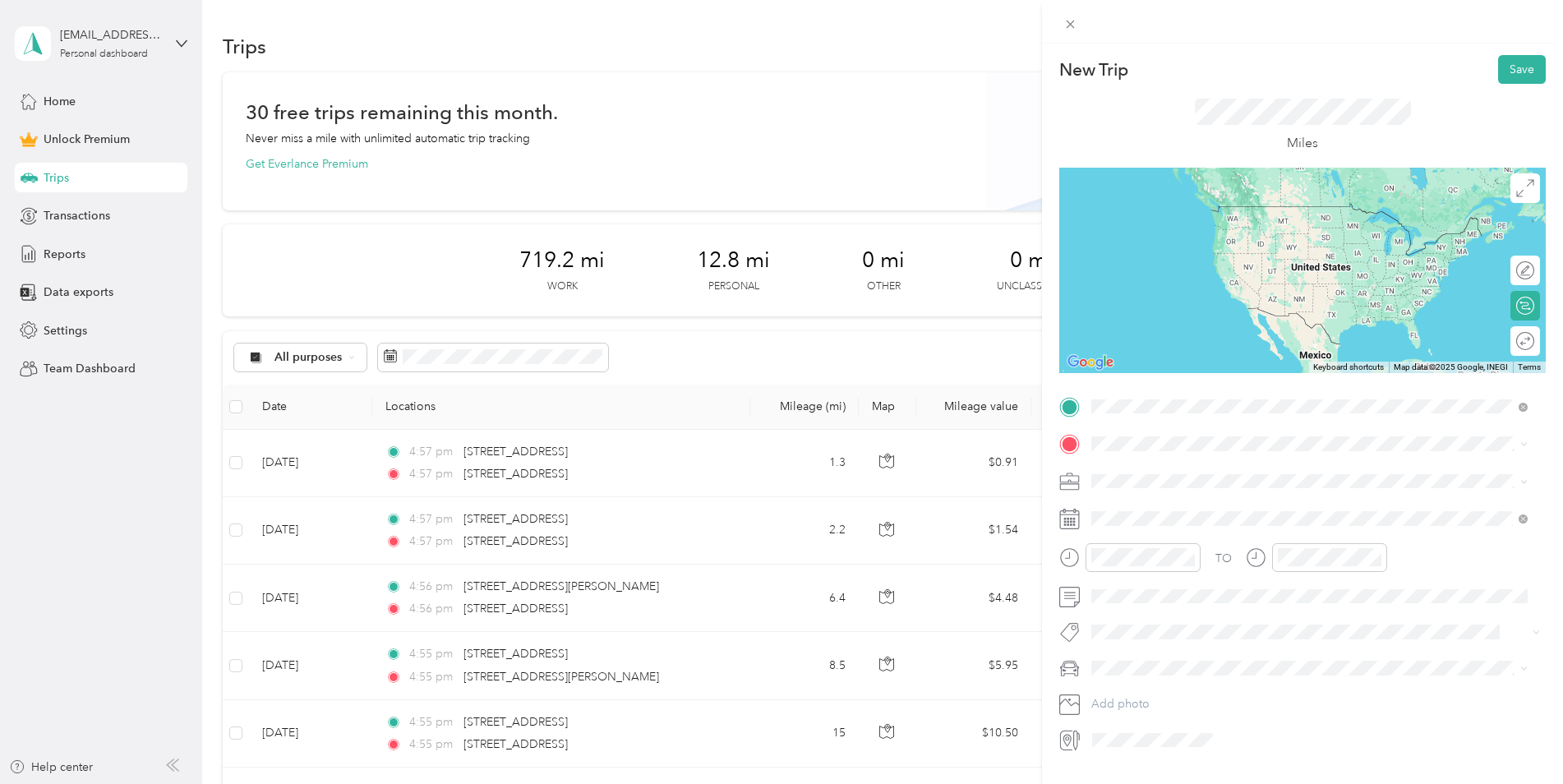
click at [1185, 470] on span "[STREET_ADDRESS][US_STATE]" at bounding box center [1205, 466] width 165 height 15
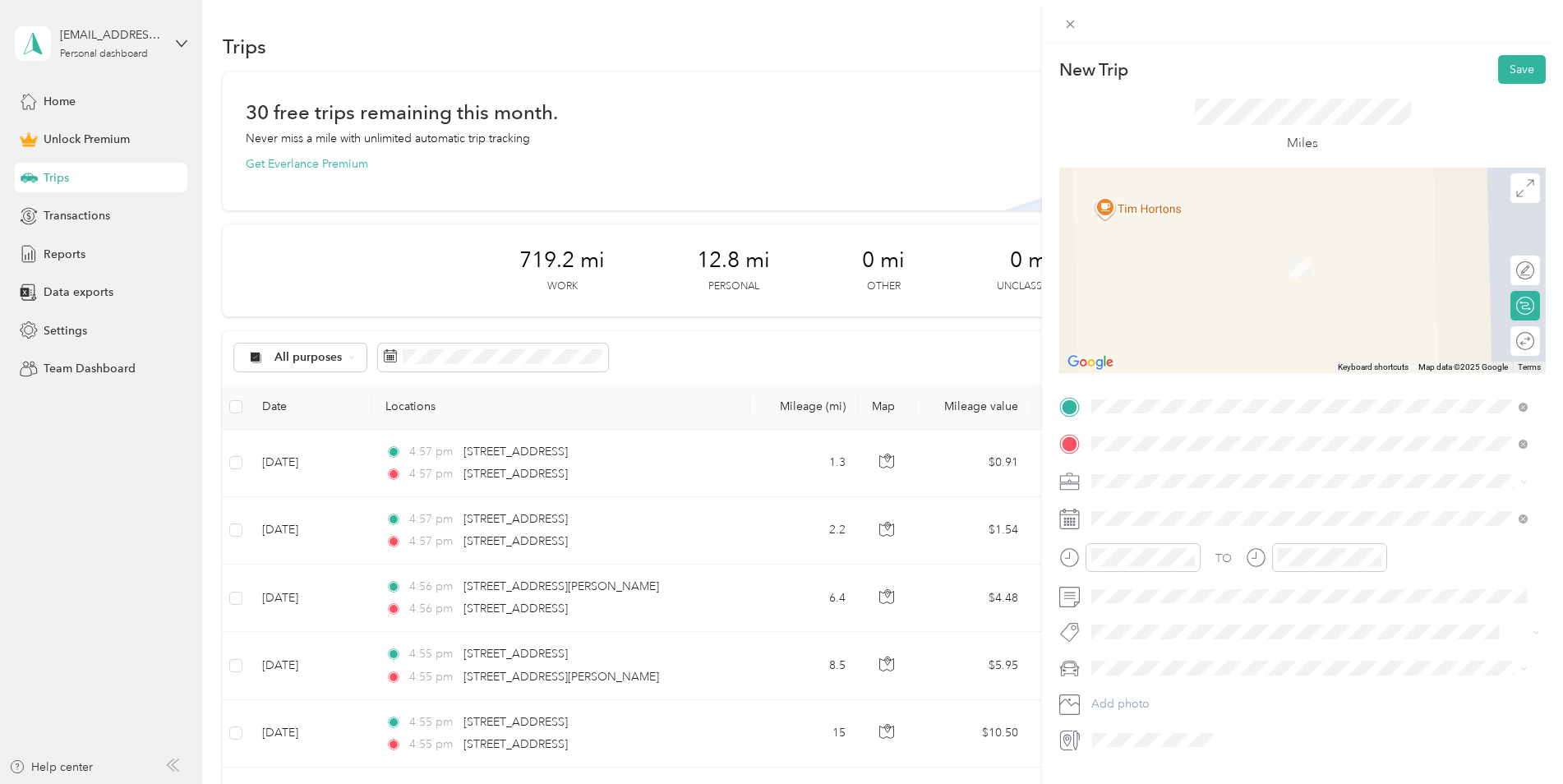
drag, startPoint x: 1244, startPoint y: 505, endPoint x: 1242, endPoint y: 522, distance: 17.1
click at [1243, 505] on span "[STREET_ADDRESS][US_STATE]" at bounding box center [1205, 503] width 165 height 15
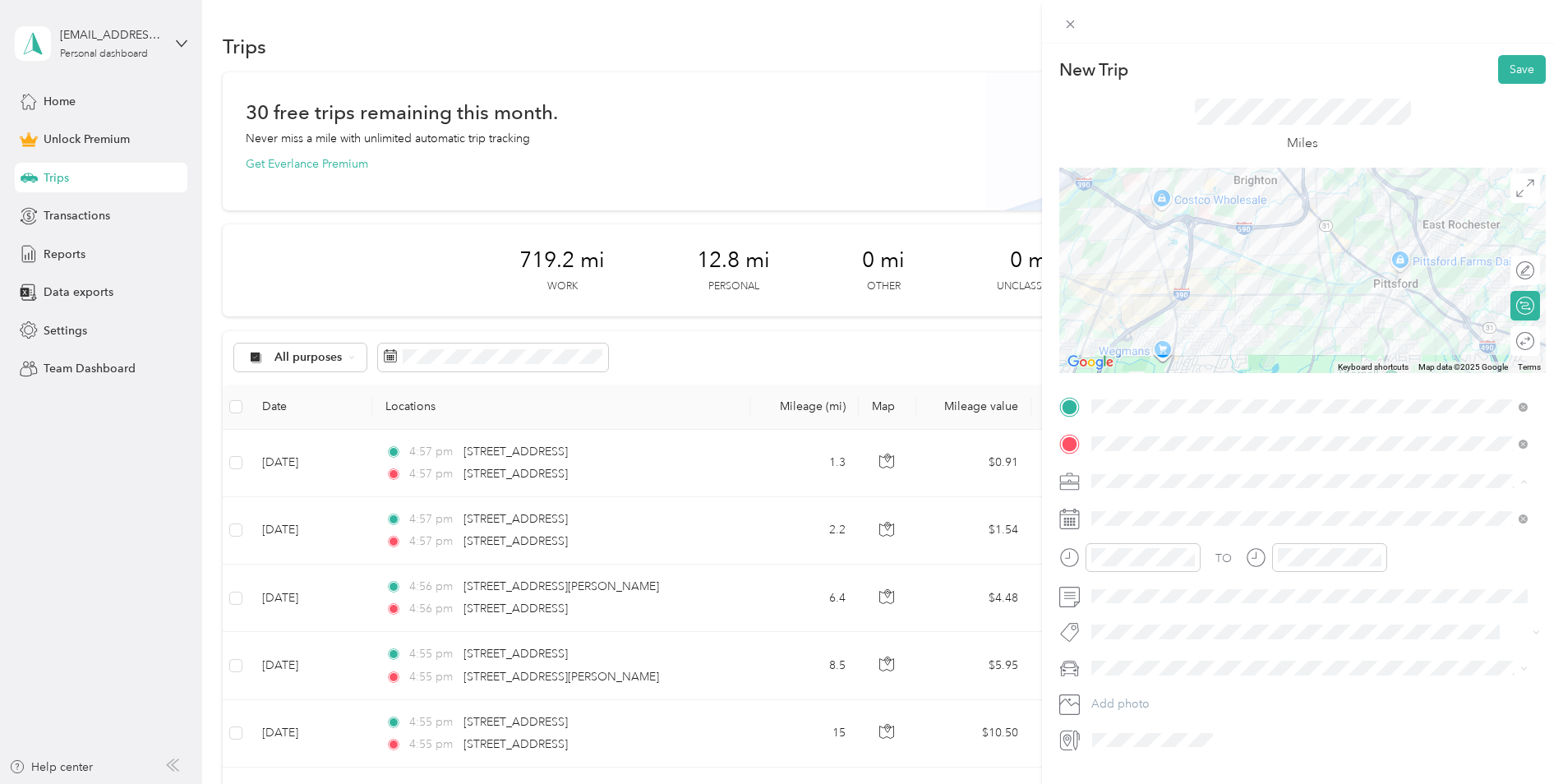
click at [1130, 506] on div "Work" at bounding box center [1309, 511] width 425 height 17
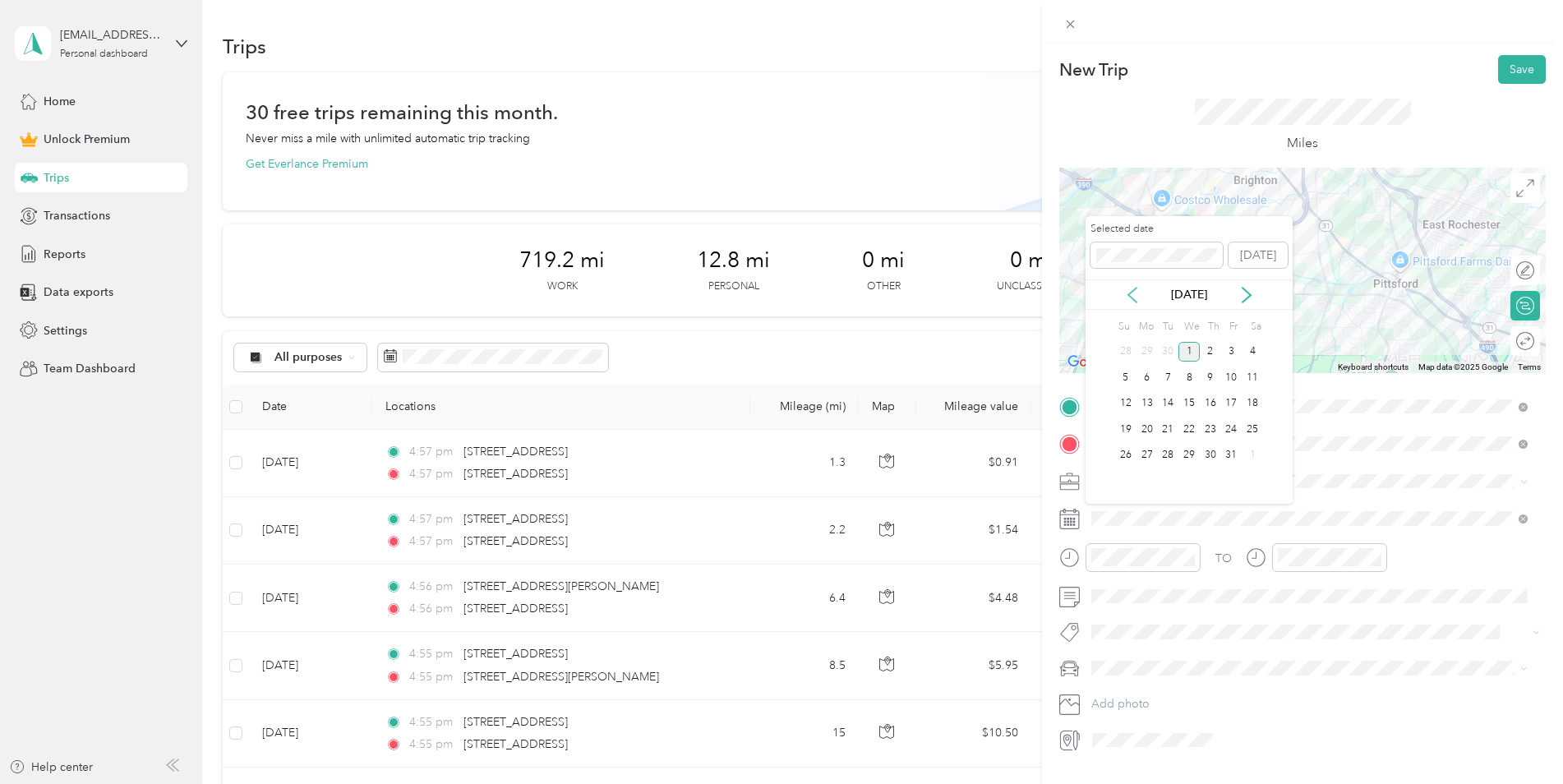
click at [1137, 299] on icon at bounding box center [1133, 295] width 16 height 16
click at [1170, 385] on div "9" at bounding box center [1168, 378] width 22 height 21
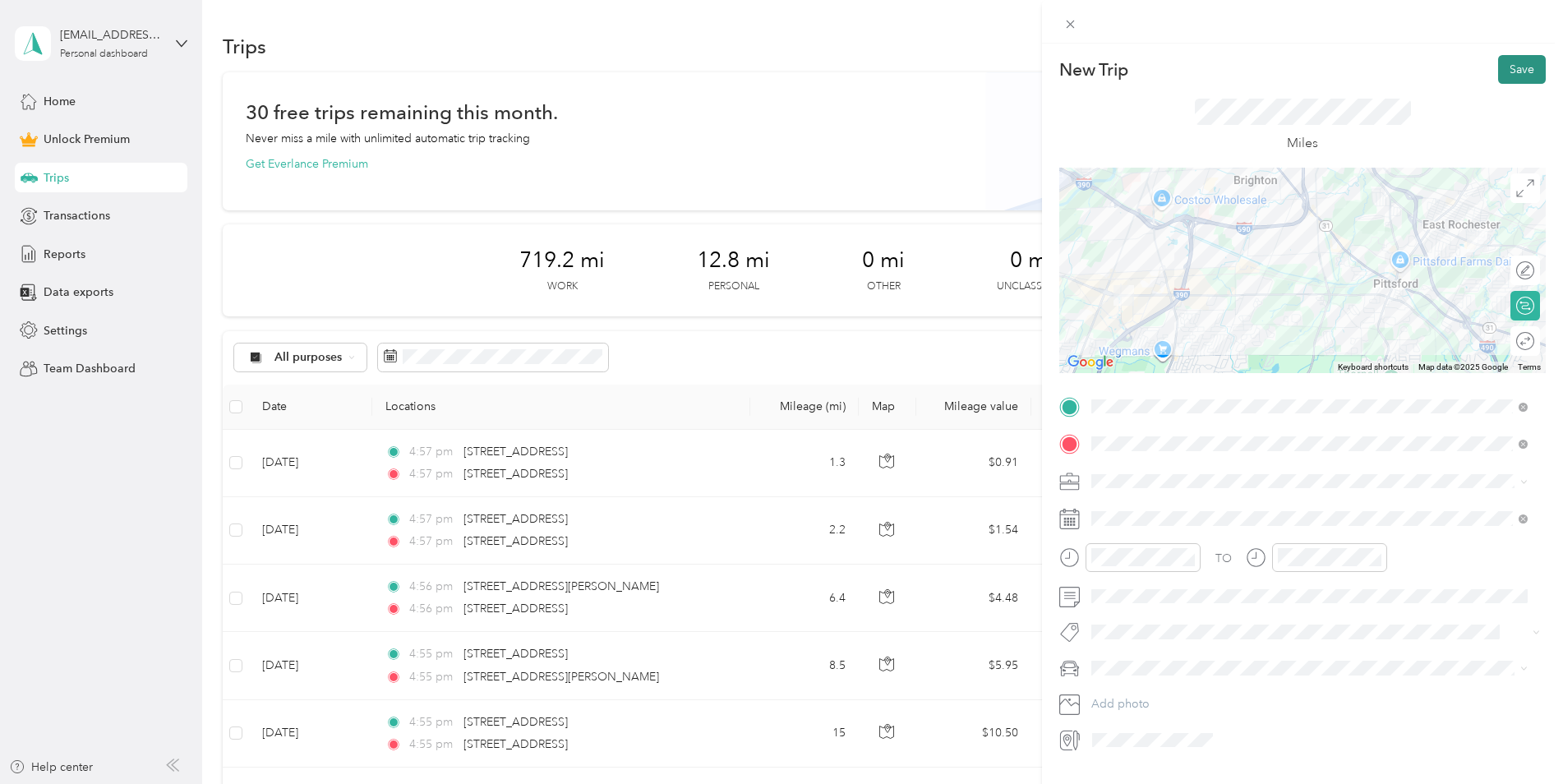
click at [1503, 60] on button "Save" at bounding box center [1522, 69] width 47 height 28
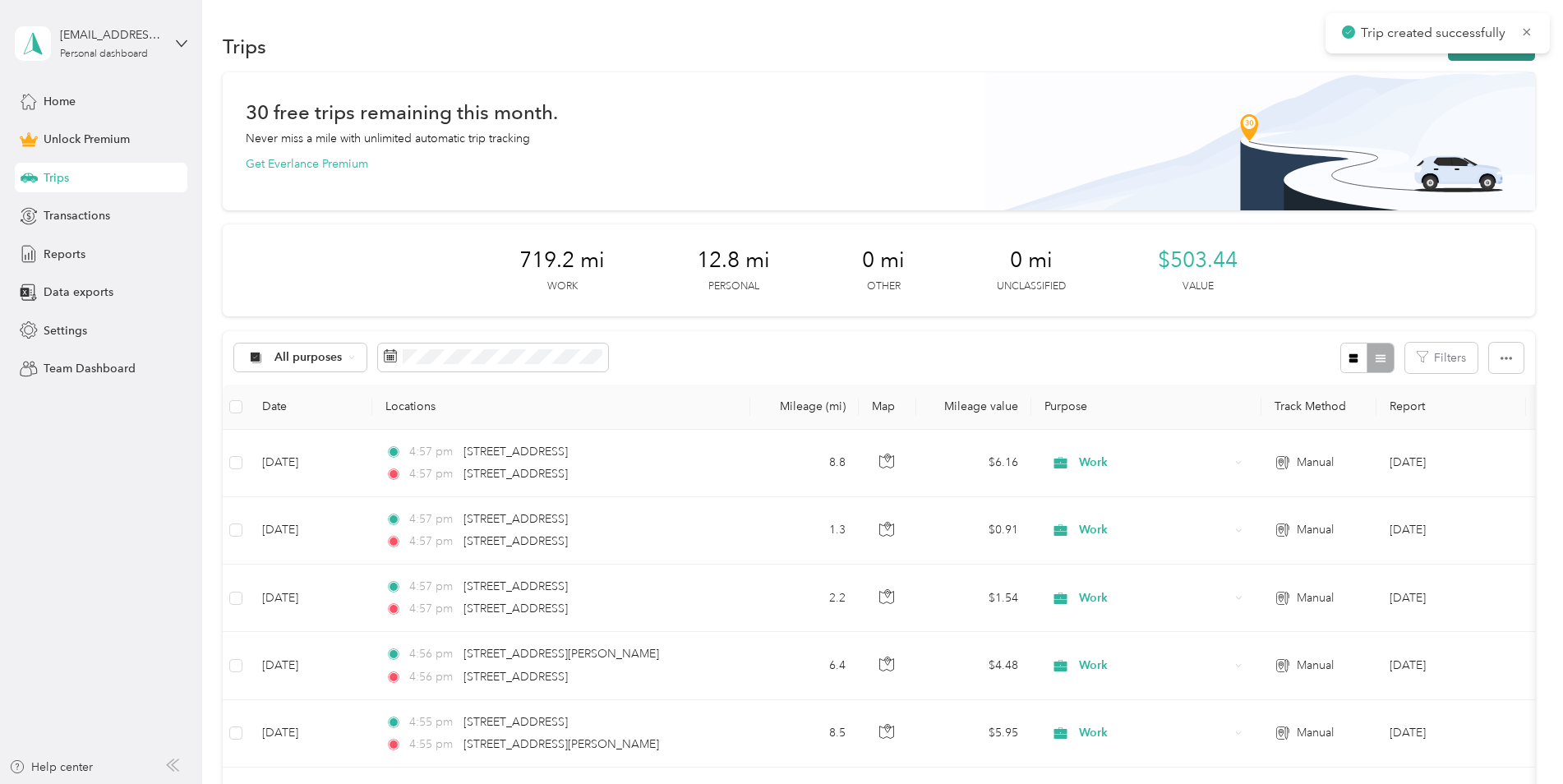
click at [1488, 57] on button "New trip" at bounding box center [1491, 46] width 87 height 28
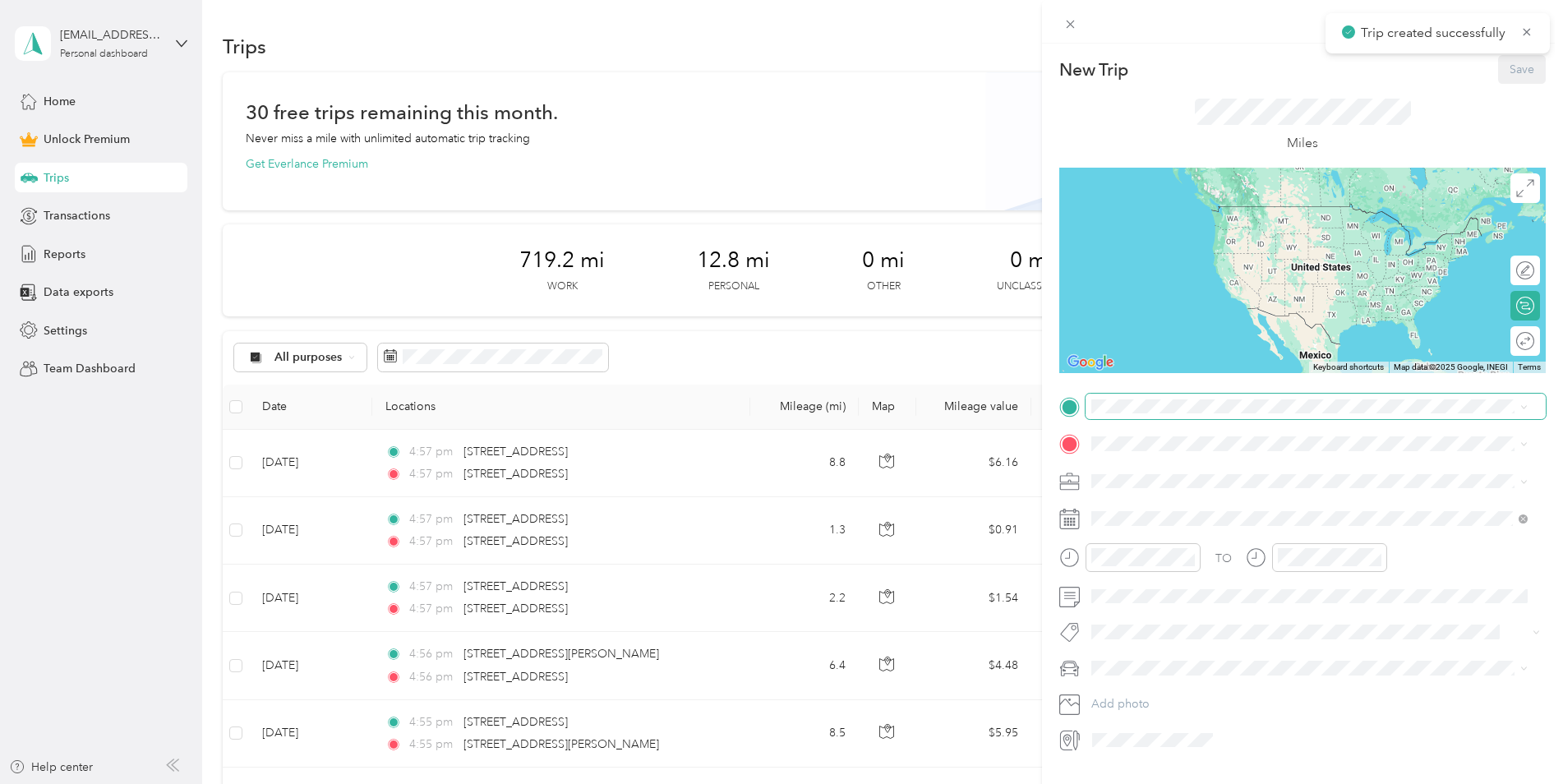
click at [1122, 413] on span at bounding box center [1316, 406] width 461 height 26
click at [1158, 473] on span "[STREET_ADDRESS][US_STATE]" at bounding box center [1205, 465] width 165 height 15
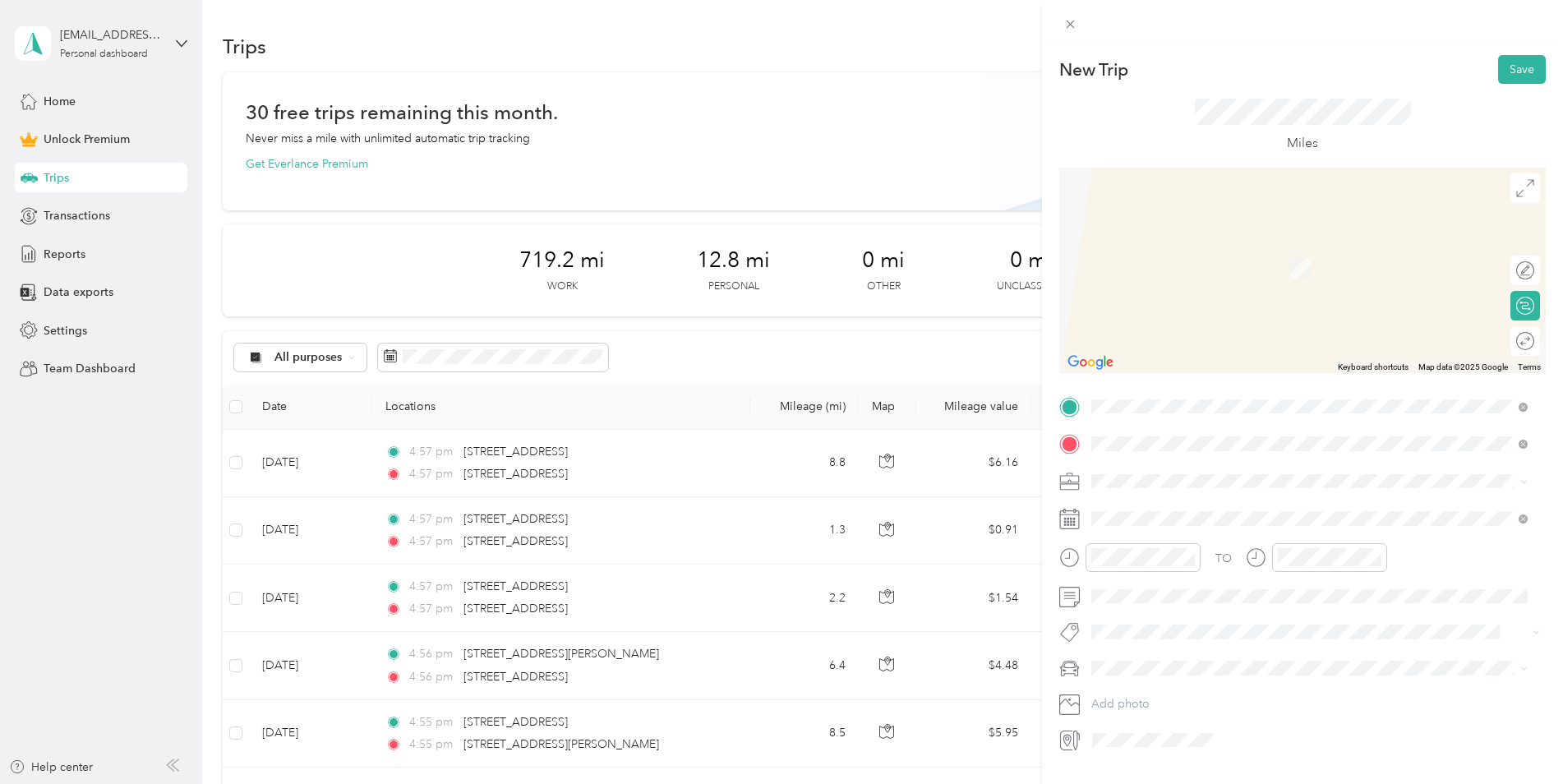
click at [1178, 511] on span "[STREET_ADDRESS][US_STATE]" at bounding box center [1205, 503] width 165 height 15
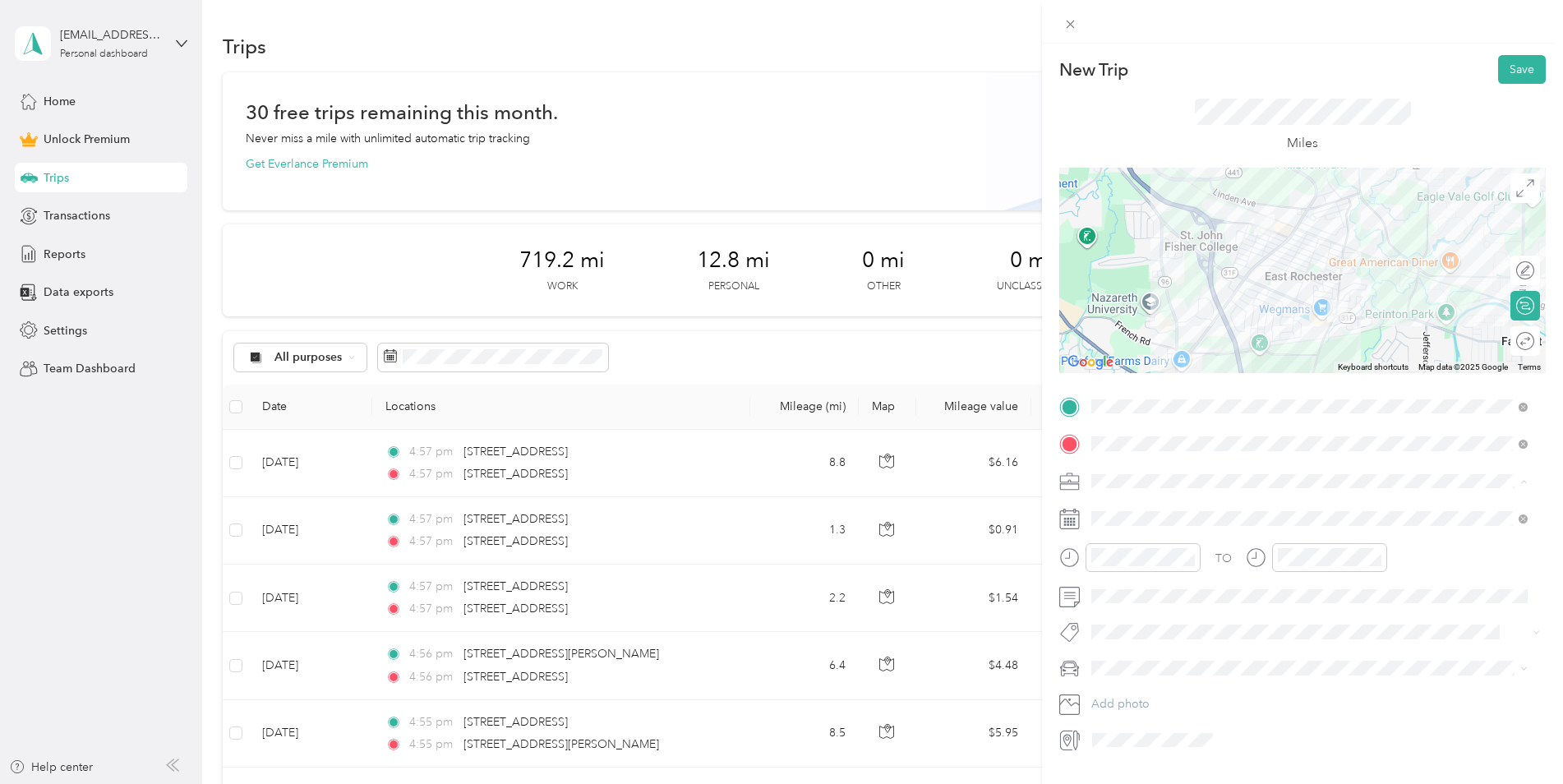
click at [1125, 507] on span "Work" at bounding box center [1111, 510] width 28 height 14
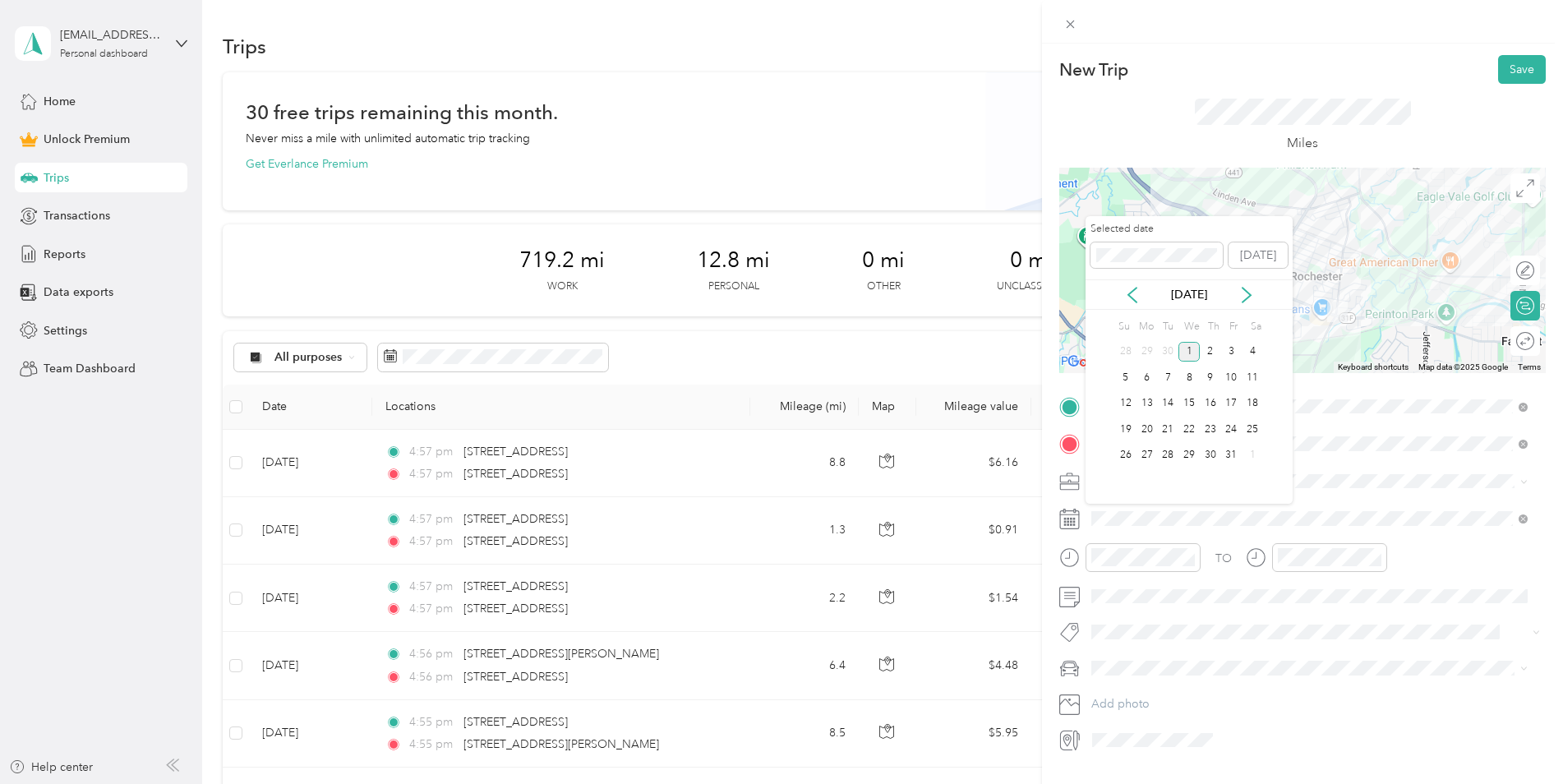
drag, startPoint x: 1133, startPoint y: 300, endPoint x: 1142, endPoint y: 320, distance: 21.9
click at [1133, 299] on icon at bounding box center [1133, 295] width 16 height 16
click at [1171, 375] on div "9" at bounding box center [1168, 378] width 22 height 21
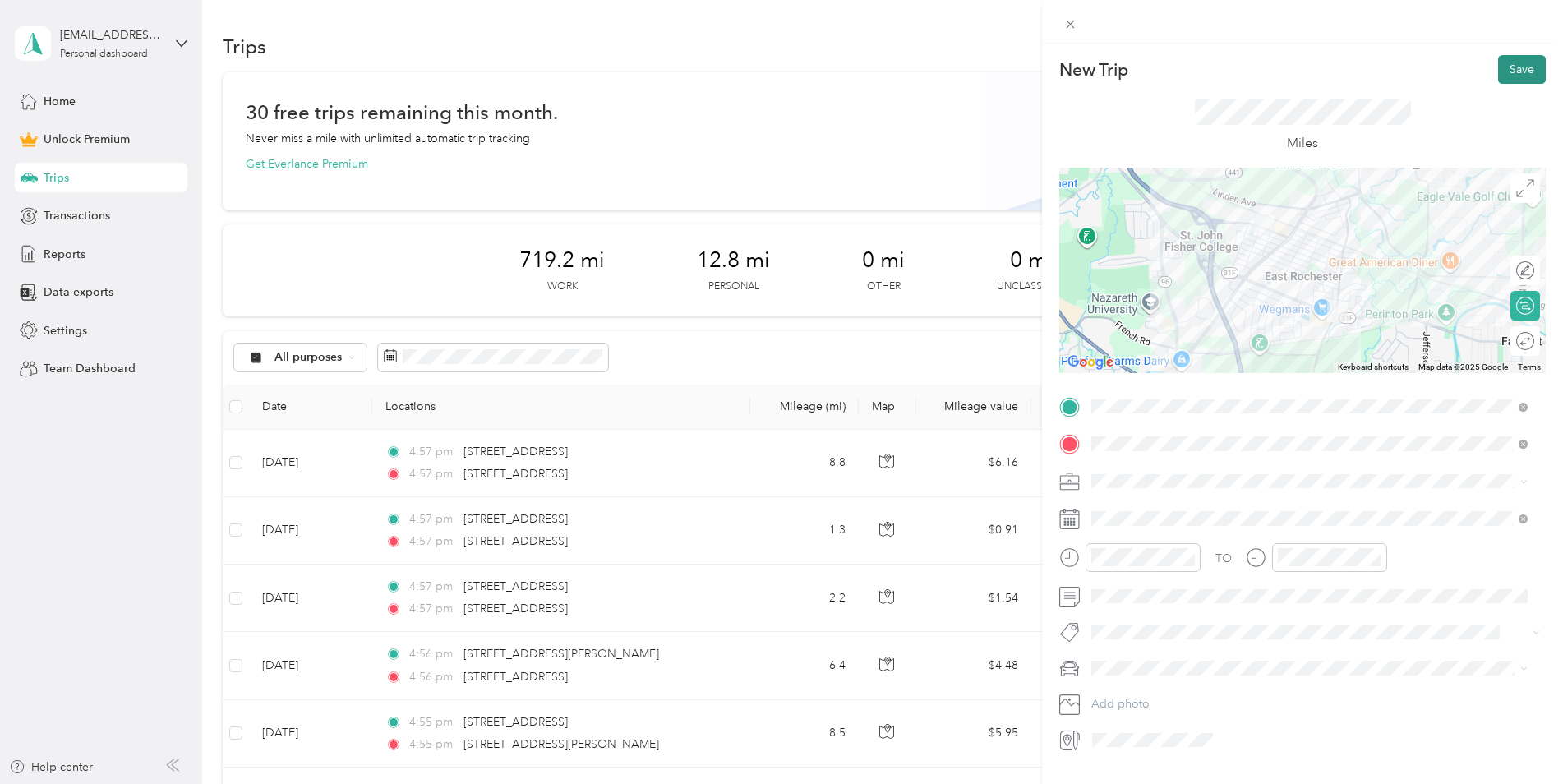
click at [1509, 67] on button "Save" at bounding box center [1522, 69] width 47 height 28
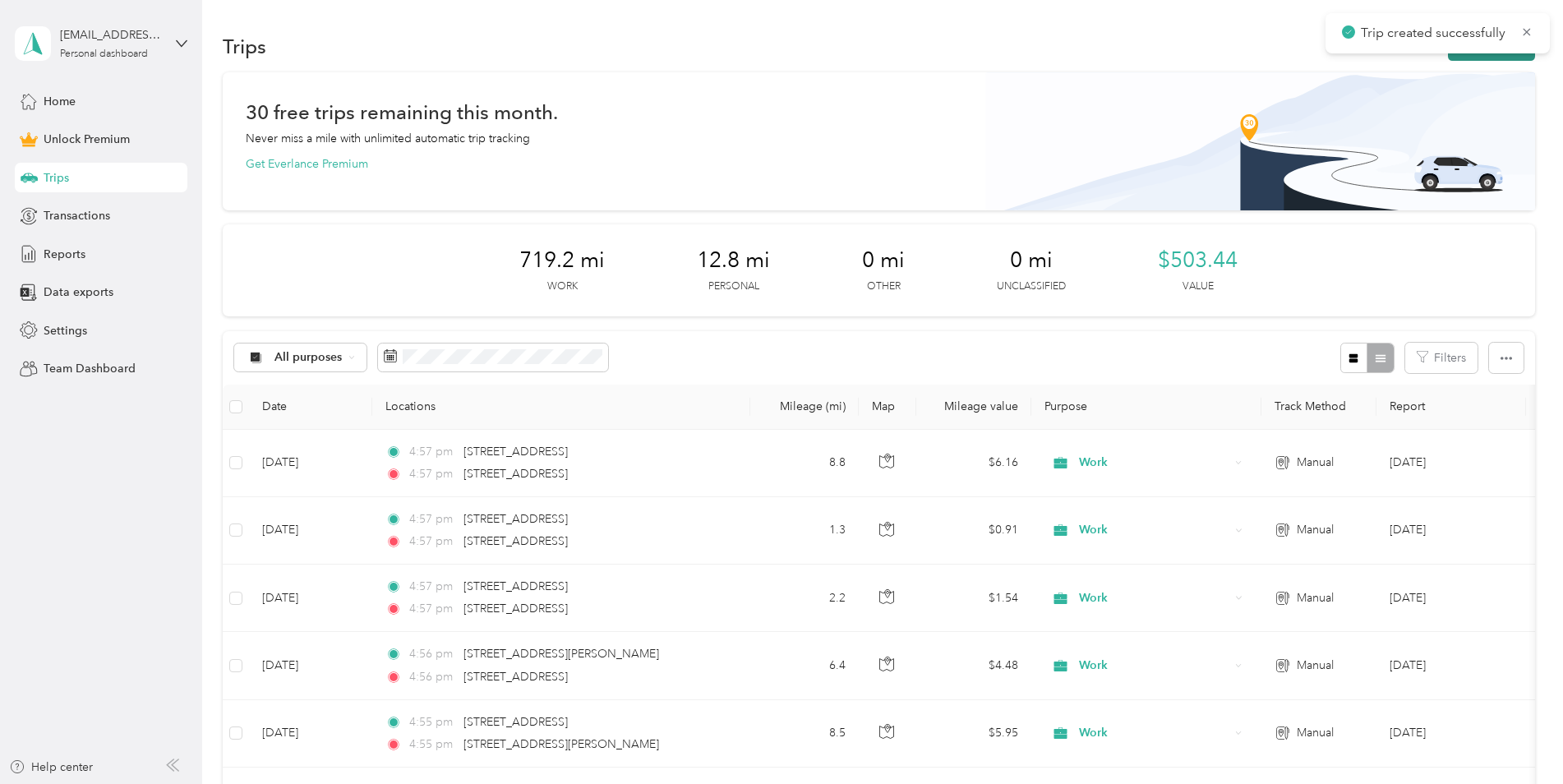
click at [1469, 60] on button "New trip" at bounding box center [1491, 46] width 87 height 28
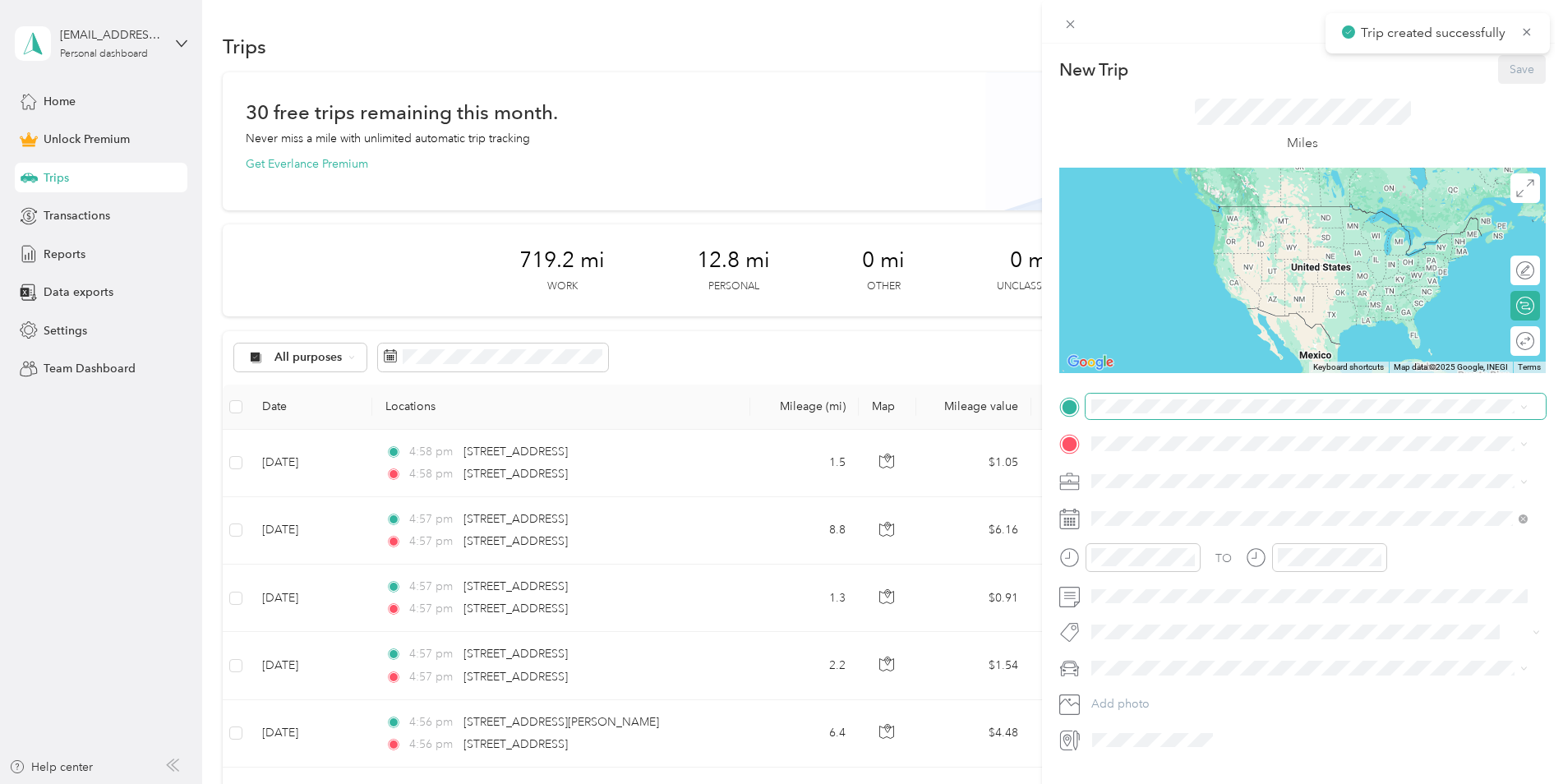
click at [1183, 413] on span at bounding box center [1316, 406] width 461 height 26
click at [1208, 474] on span "[STREET_ADDRESS][US_STATE]" at bounding box center [1205, 466] width 165 height 15
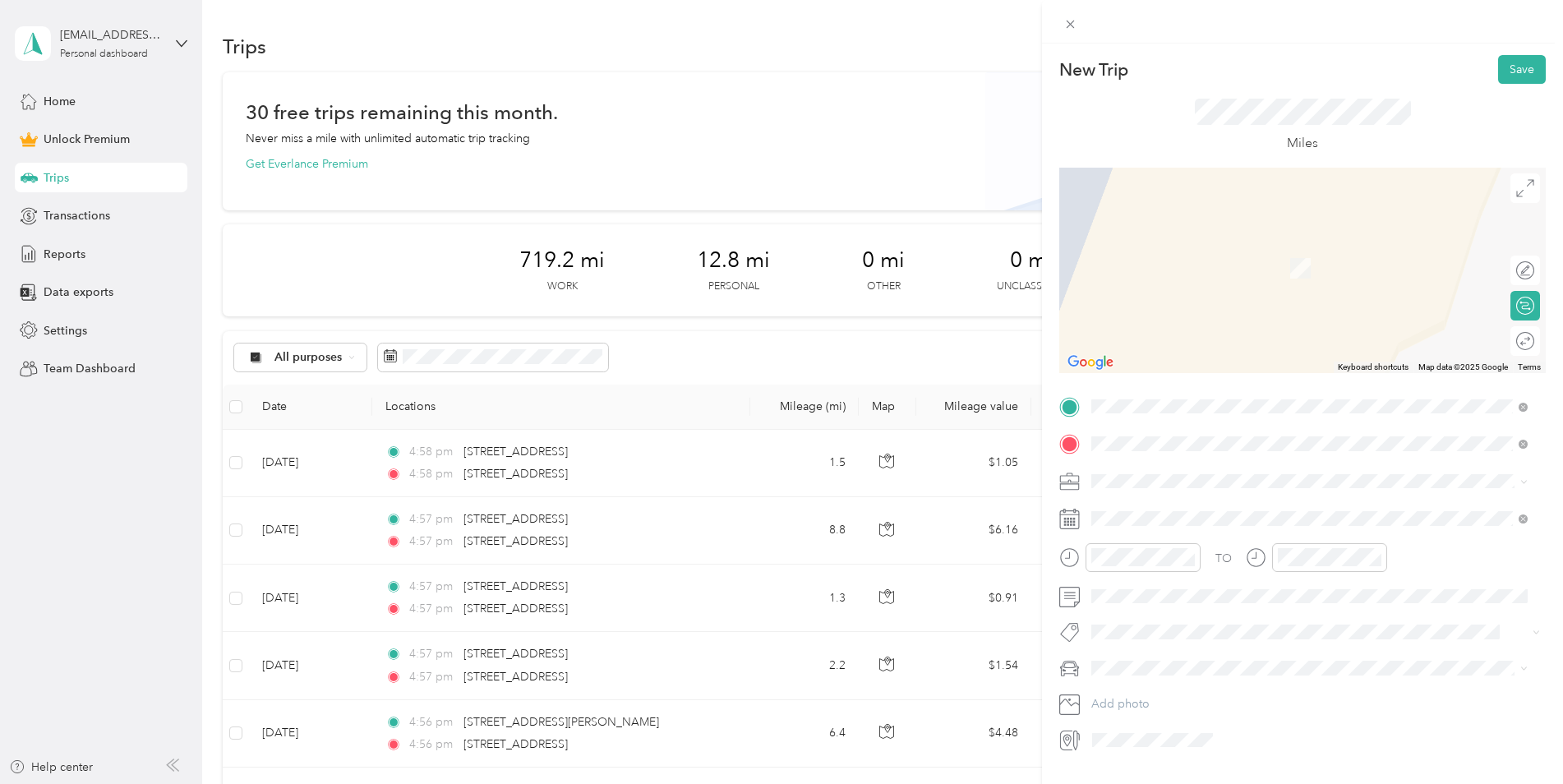
click at [1198, 503] on span "[STREET_ADDRESS][US_STATE]" at bounding box center [1205, 503] width 165 height 15
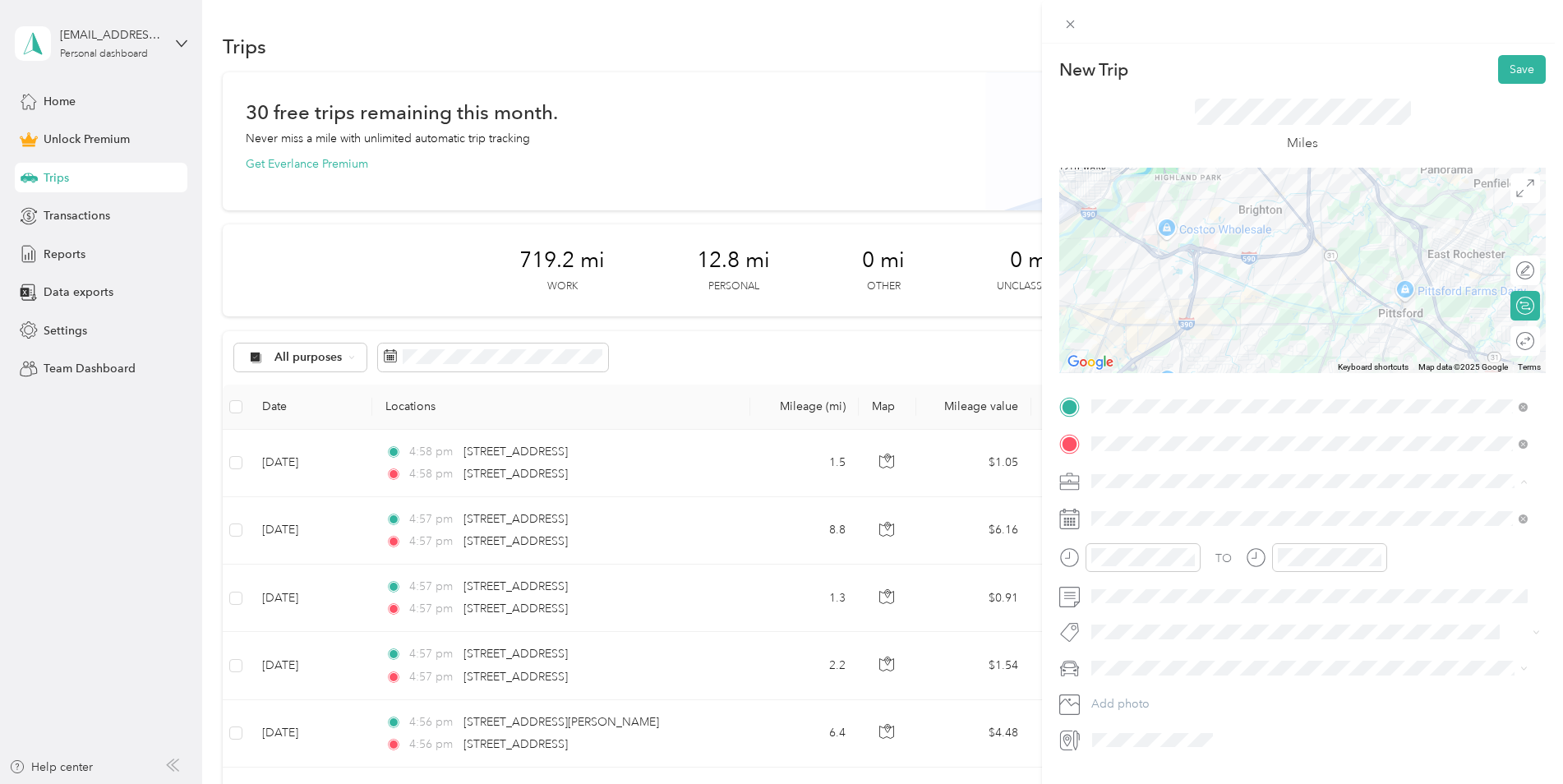
click at [1139, 499] on li "Work" at bounding box center [1309, 510] width 448 height 28
click at [1133, 511] on span at bounding box center [1316, 518] width 461 height 26
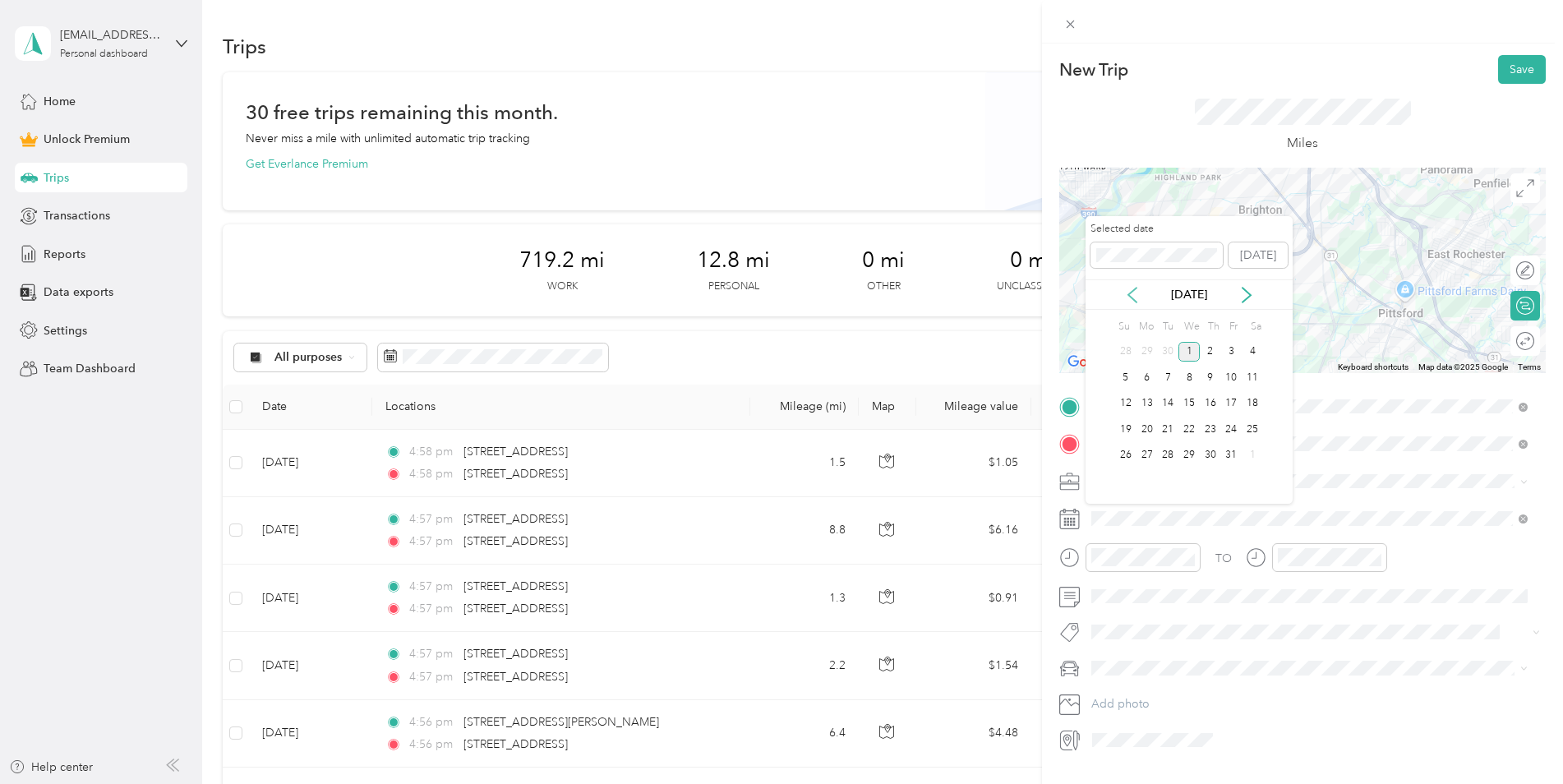
click at [1135, 295] on icon at bounding box center [1133, 295] width 16 height 16
click at [1177, 378] on div "9" at bounding box center [1168, 378] width 22 height 21
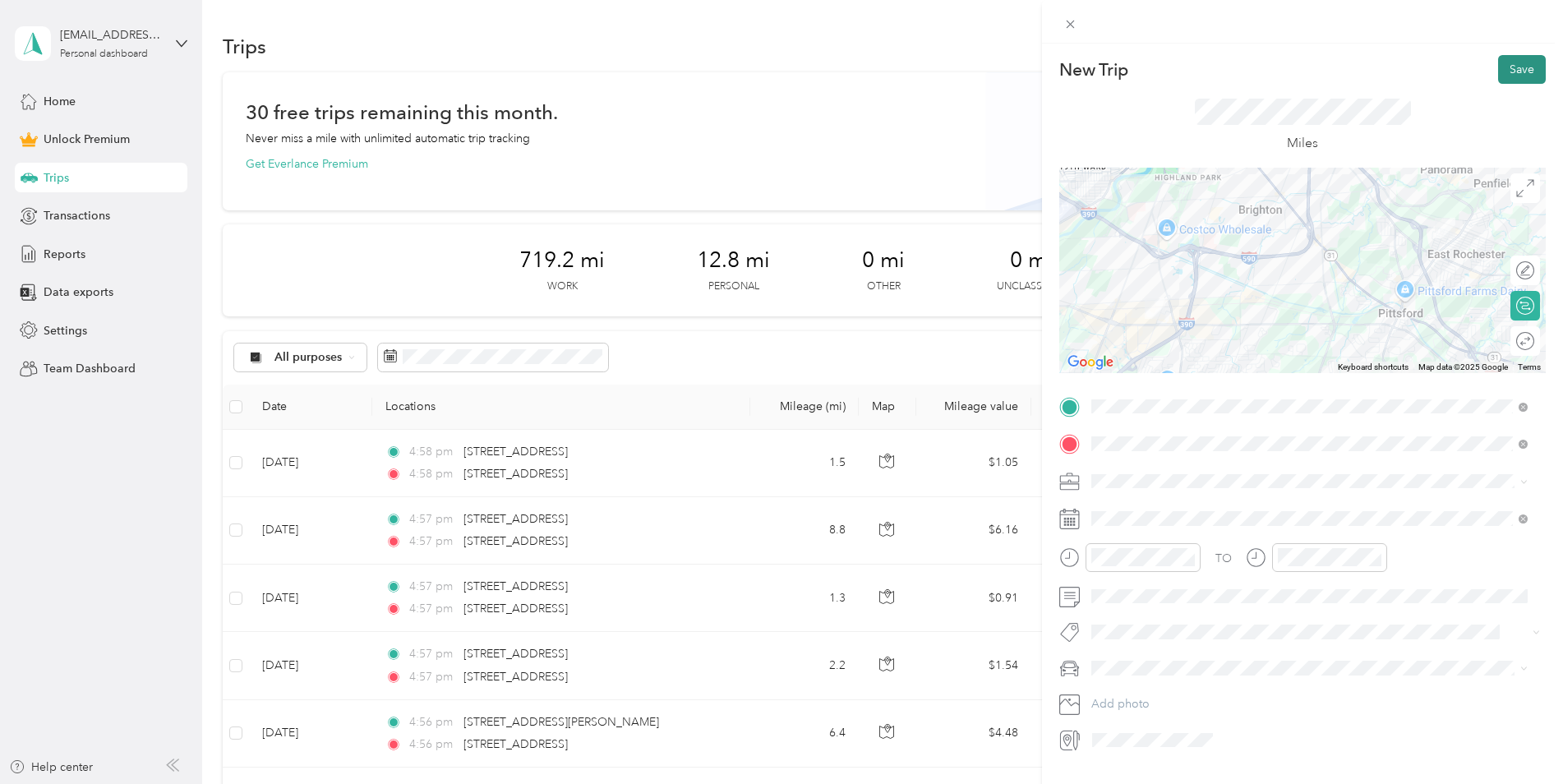
click at [1502, 66] on button "Save" at bounding box center [1522, 69] width 47 height 28
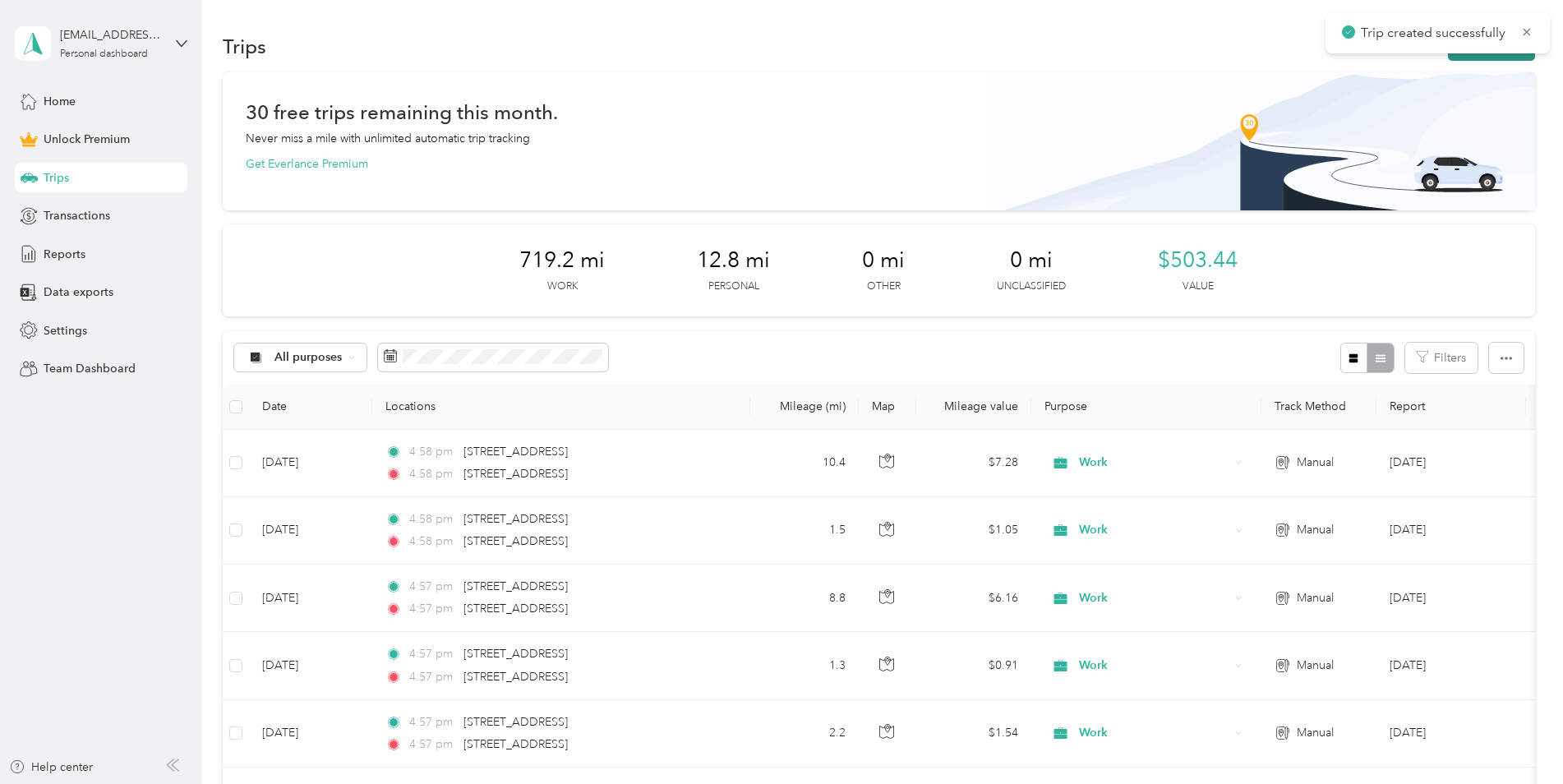
click at [1490, 59] on button "New trip" at bounding box center [1491, 46] width 87 height 28
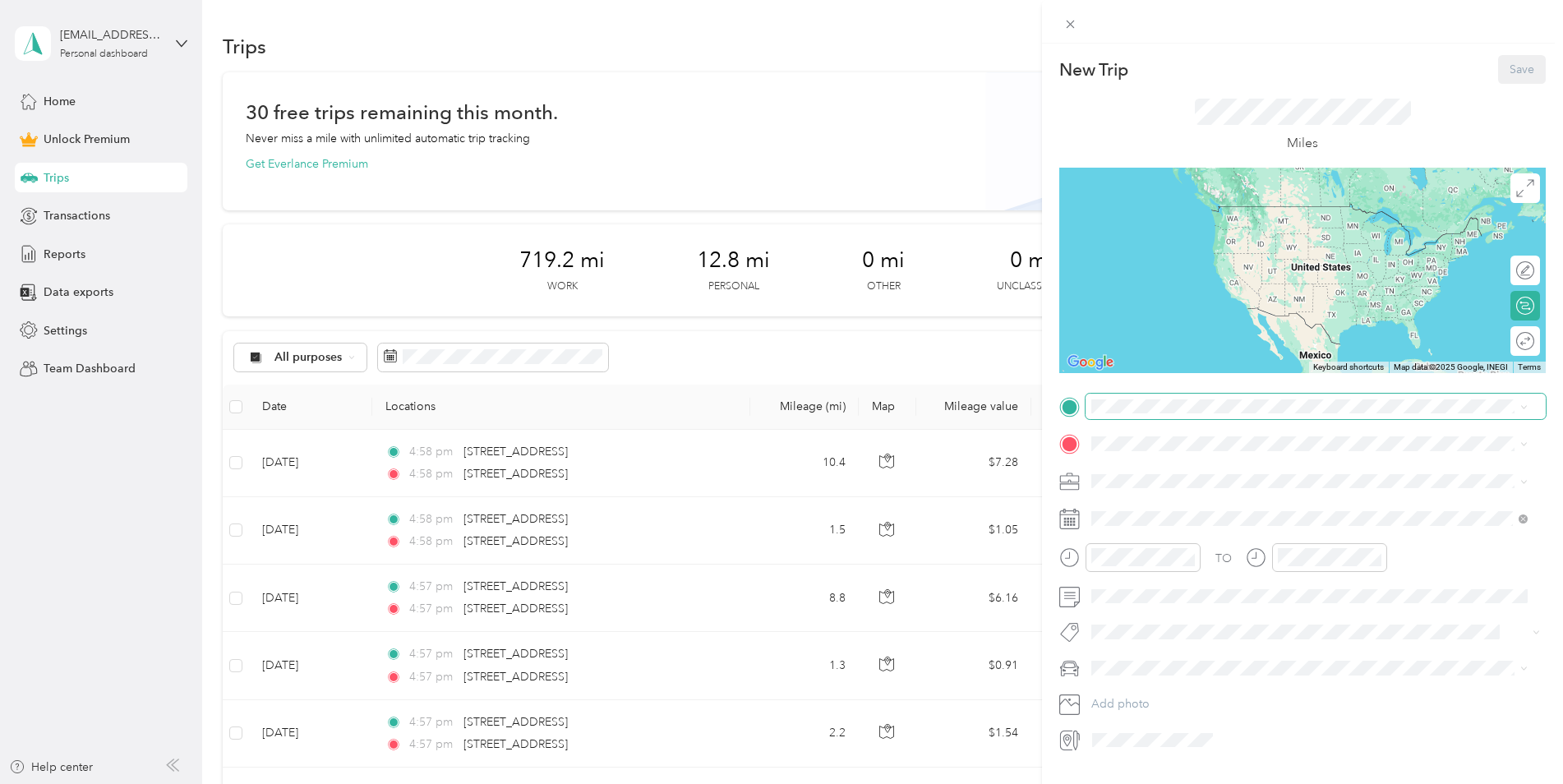
click at [1180, 413] on span at bounding box center [1316, 406] width 461 height 26
click at [1181, 395] on span at bounding box center [1316, 406] width 461 height 26
click at [1258, 474] on span "[STREET_ADDRESS][US_STATE]" at bounding box center [1205, 466] width 165 height 15
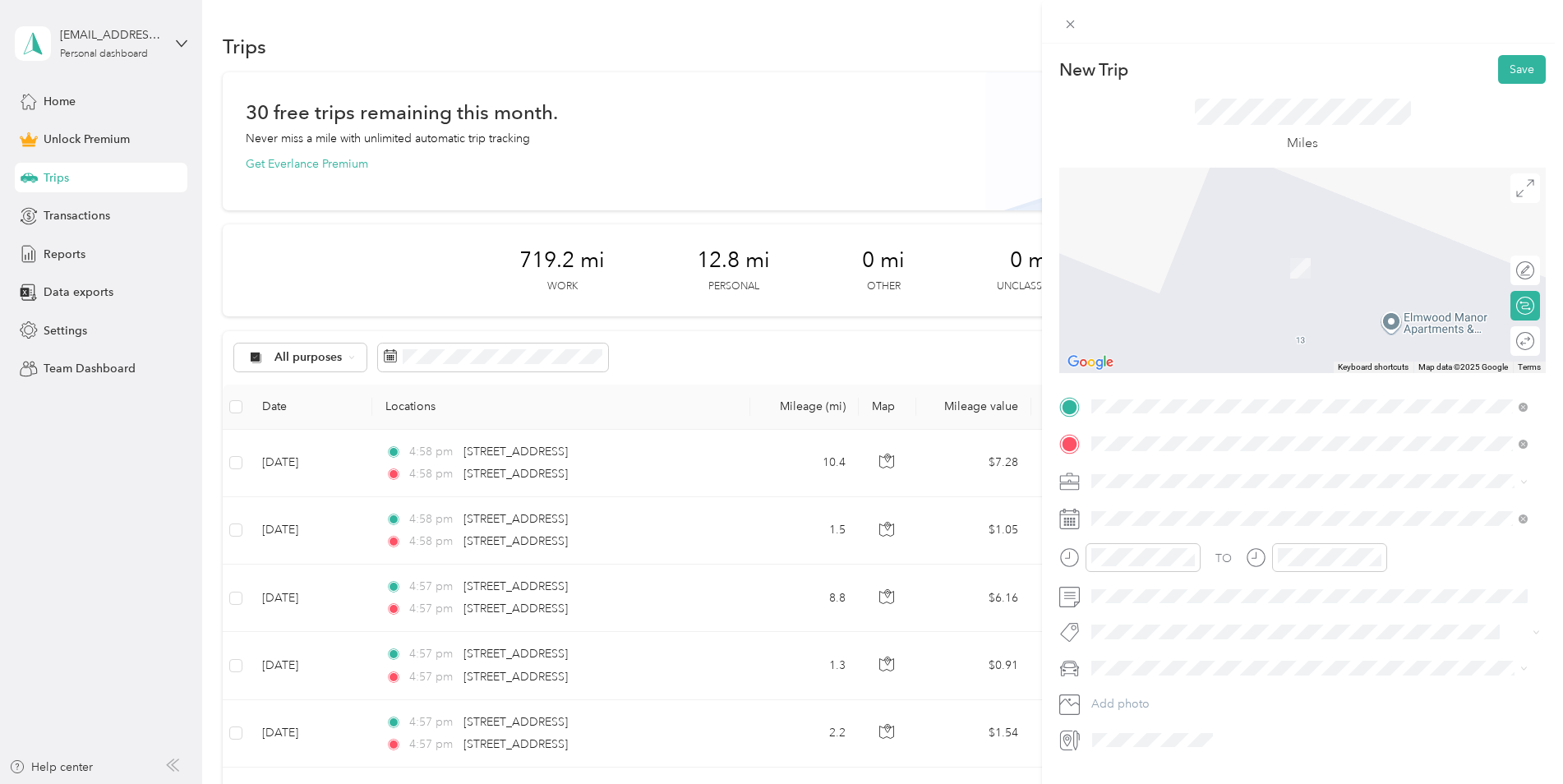
click at [1217, 511] on span "[STREET_ADDRESS][US_STATE]" at bounding box center [1205, 503] width 165 height 15
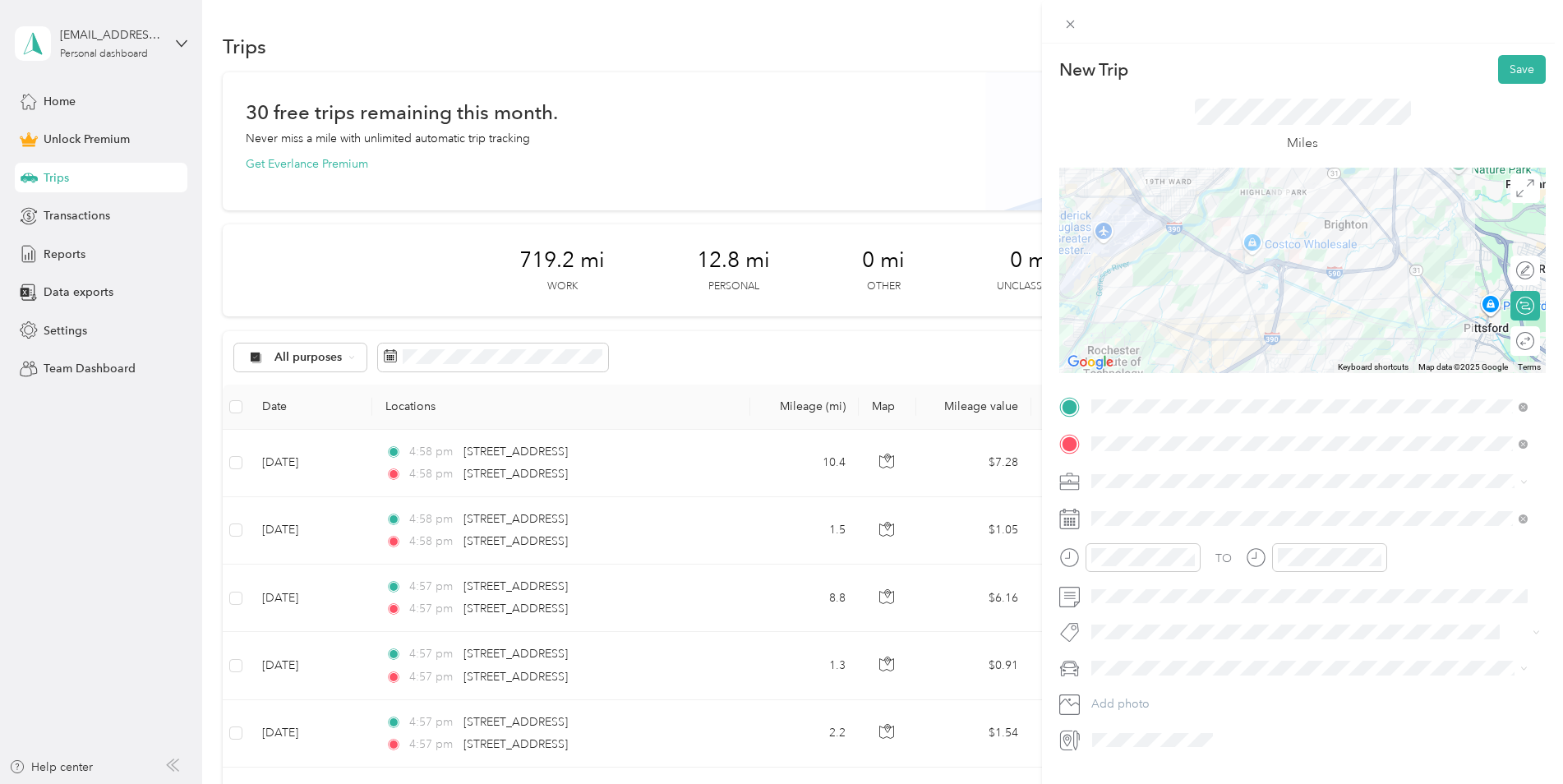
click at [1119, 505] on span "Work" at bounding box center [1111, 510] width 28 height 14
click at [1161, 511] on span at bounding box center [1316, 518] width 461 height 26
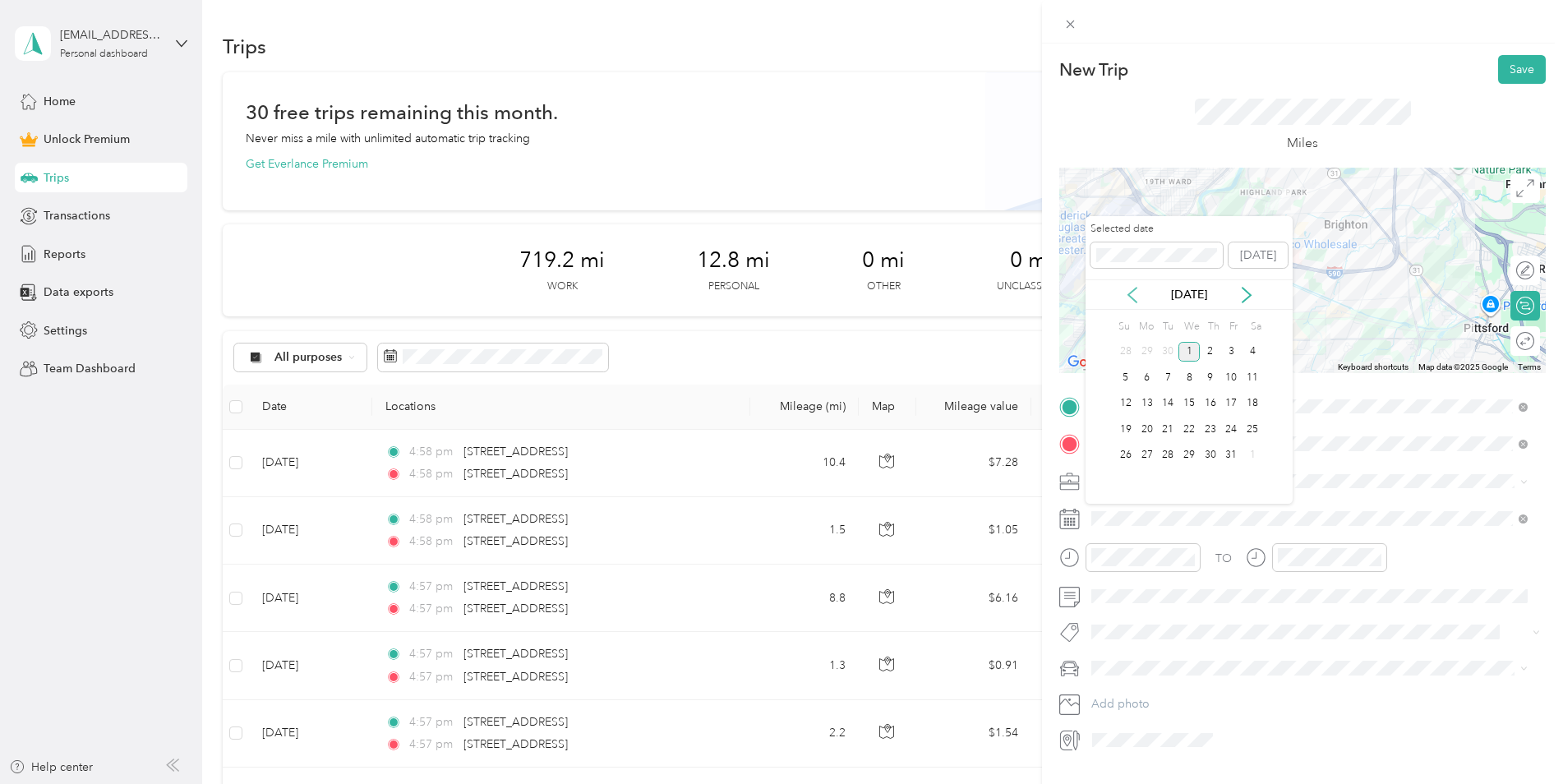
click at [1132, 292] on icon at bounding box center [1133, 295] width 16 height 16
click at [1169, 428] on div "23" at bounding box center [1168, 430] width 22 height 21
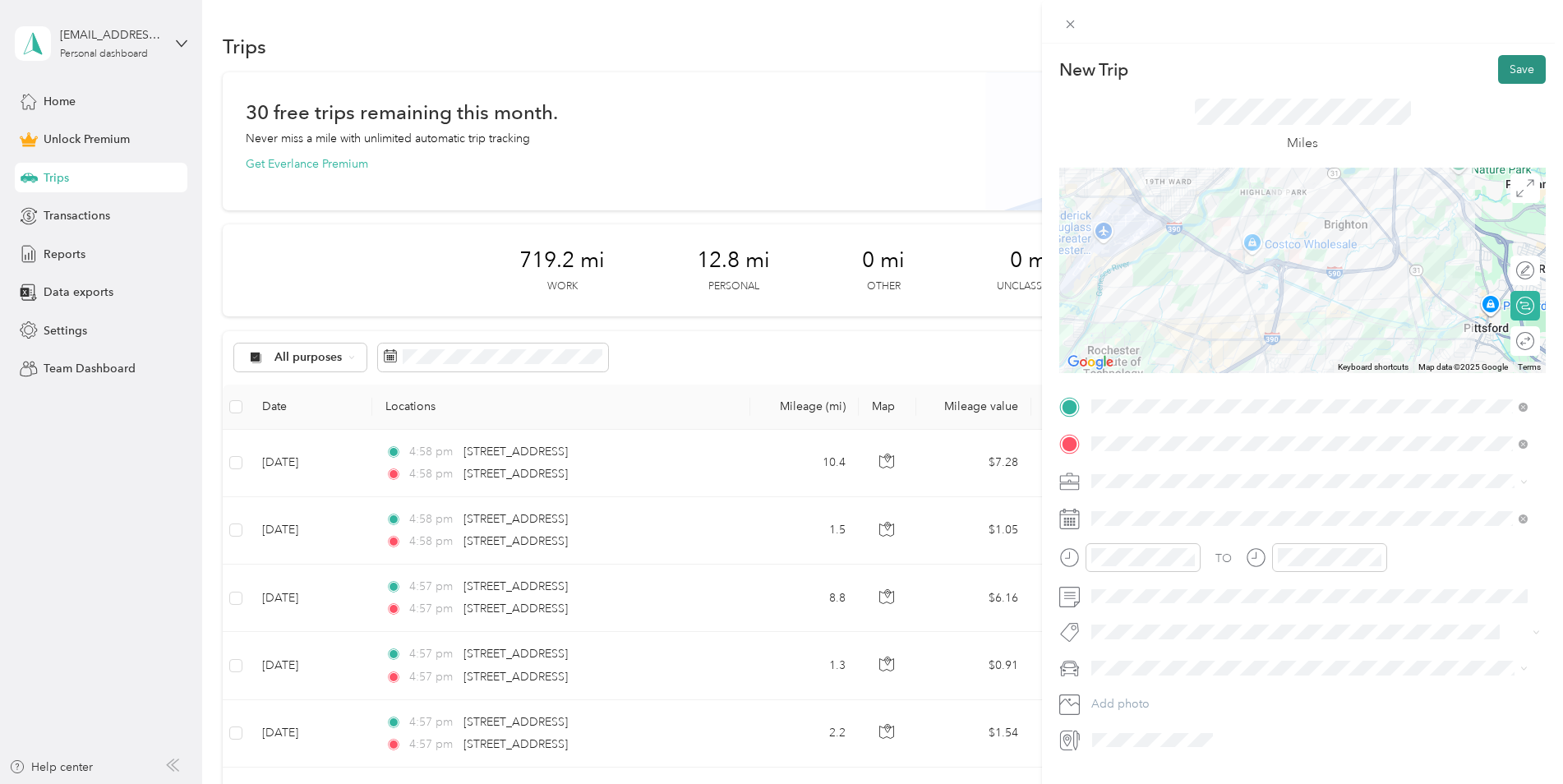
click at [1508, 63] on button "Save" at bounding box center [1522, 69] width 47 height 28
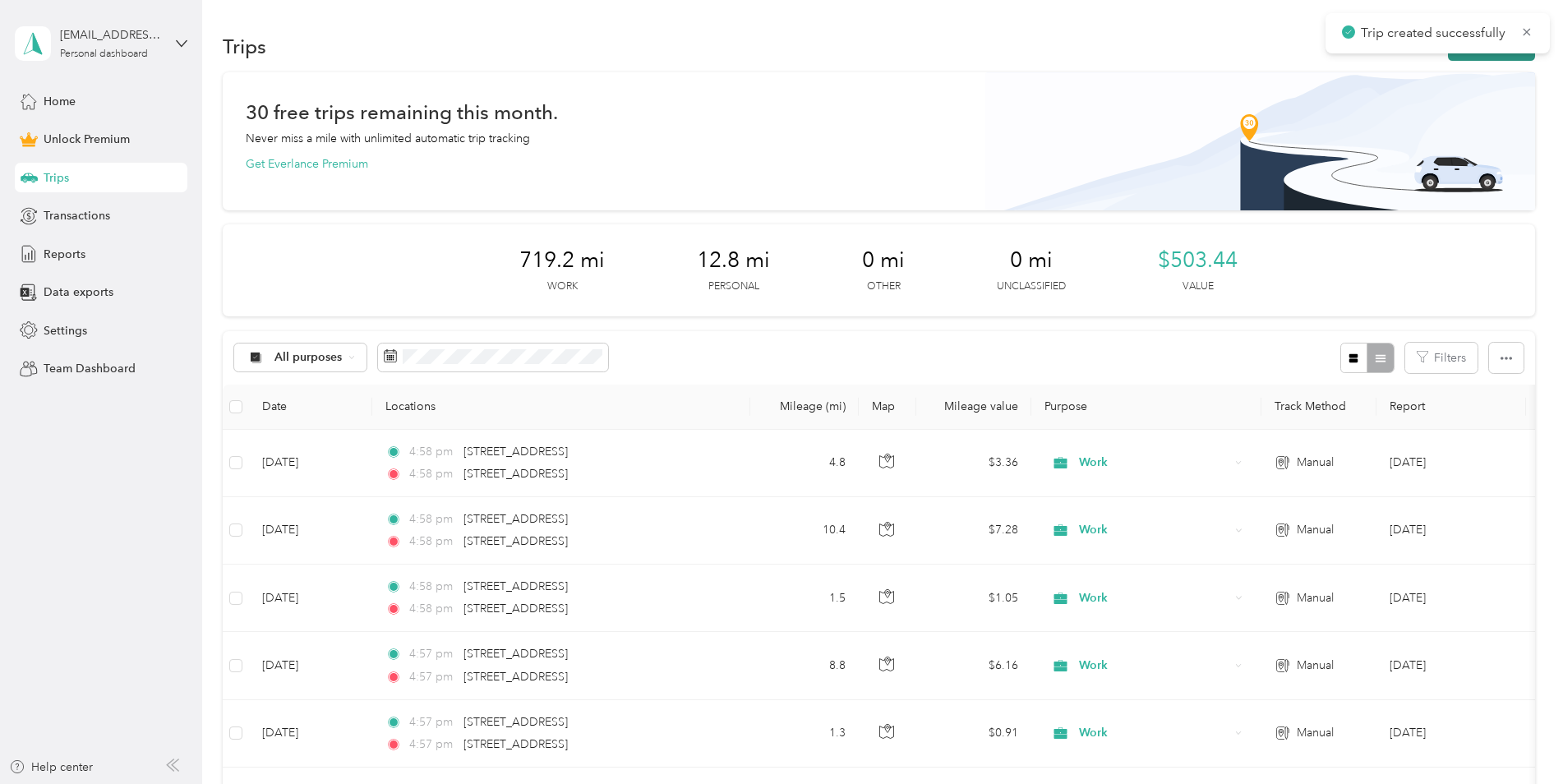
click at [1450, 59] on button "New trip" at bounding box center [1491, 46] width 87 height 28
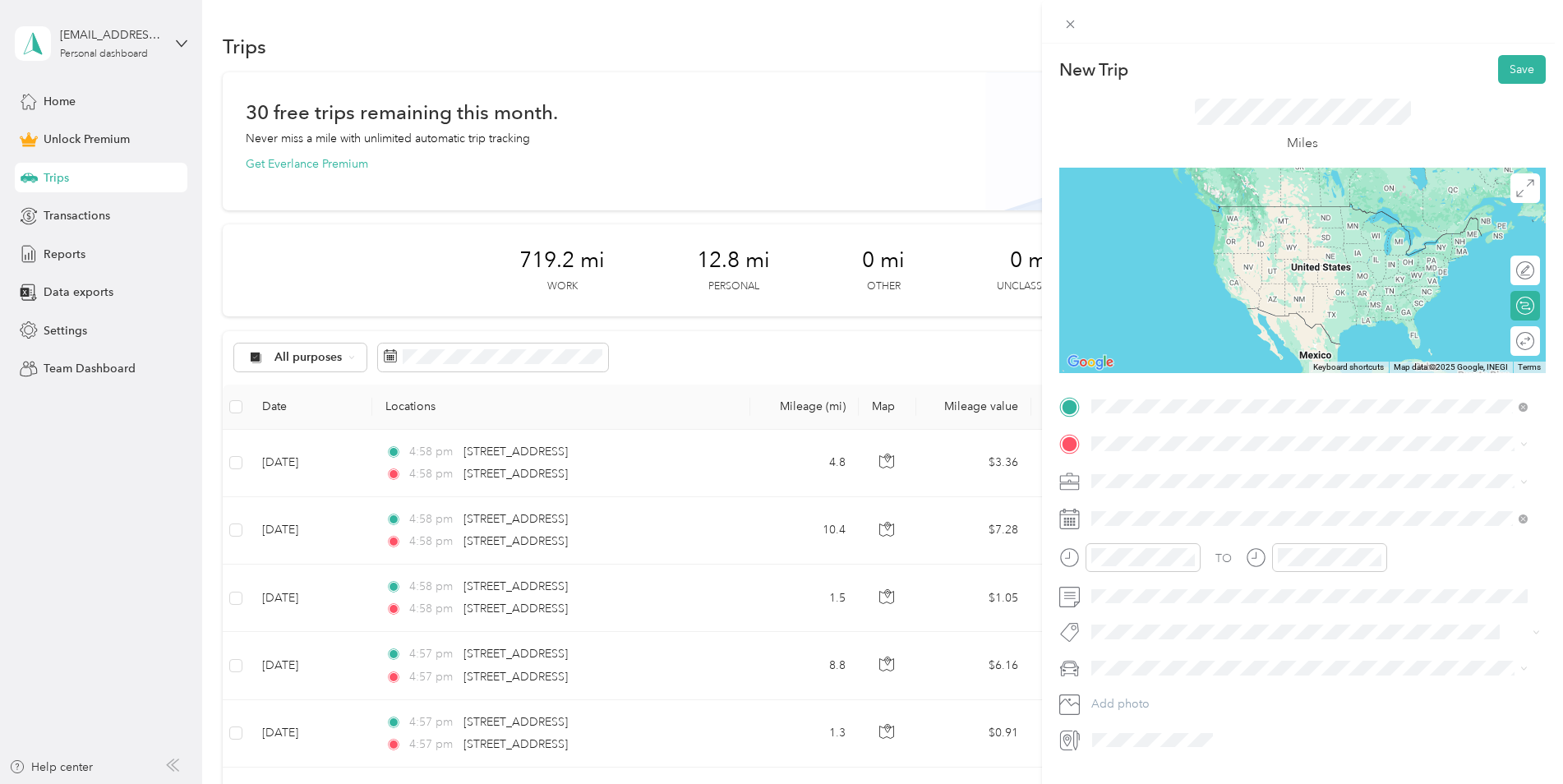
click at [1241, 465] on span "[STREET_ADDRESS][US_STATE]" at bounding box center [1205, 466] width 165 height 15
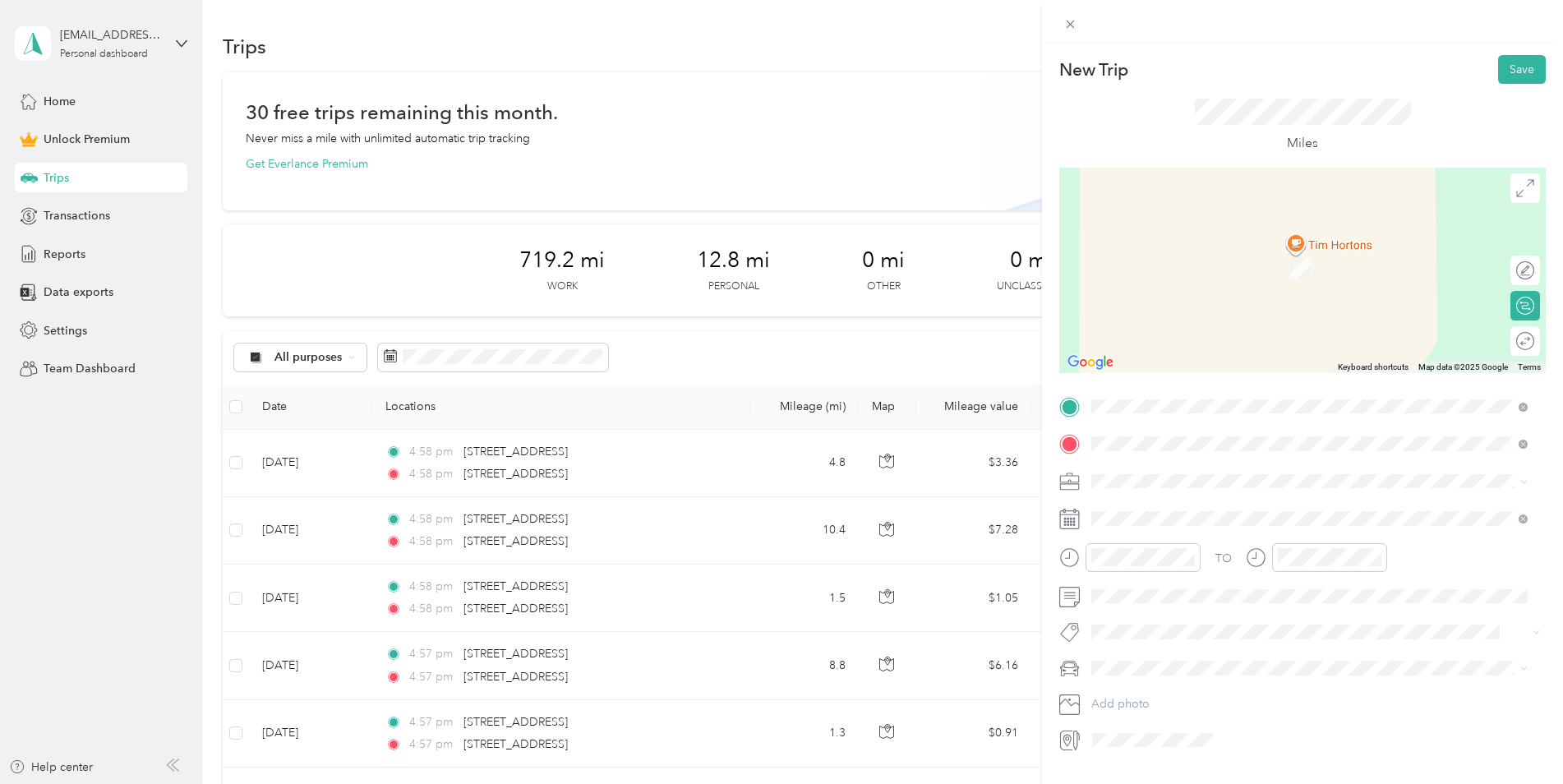
click at [1169, 503] on span "[STREET_ADDRESS][US_STATE]" at bounding box center [1205, 503] width 165 height 15
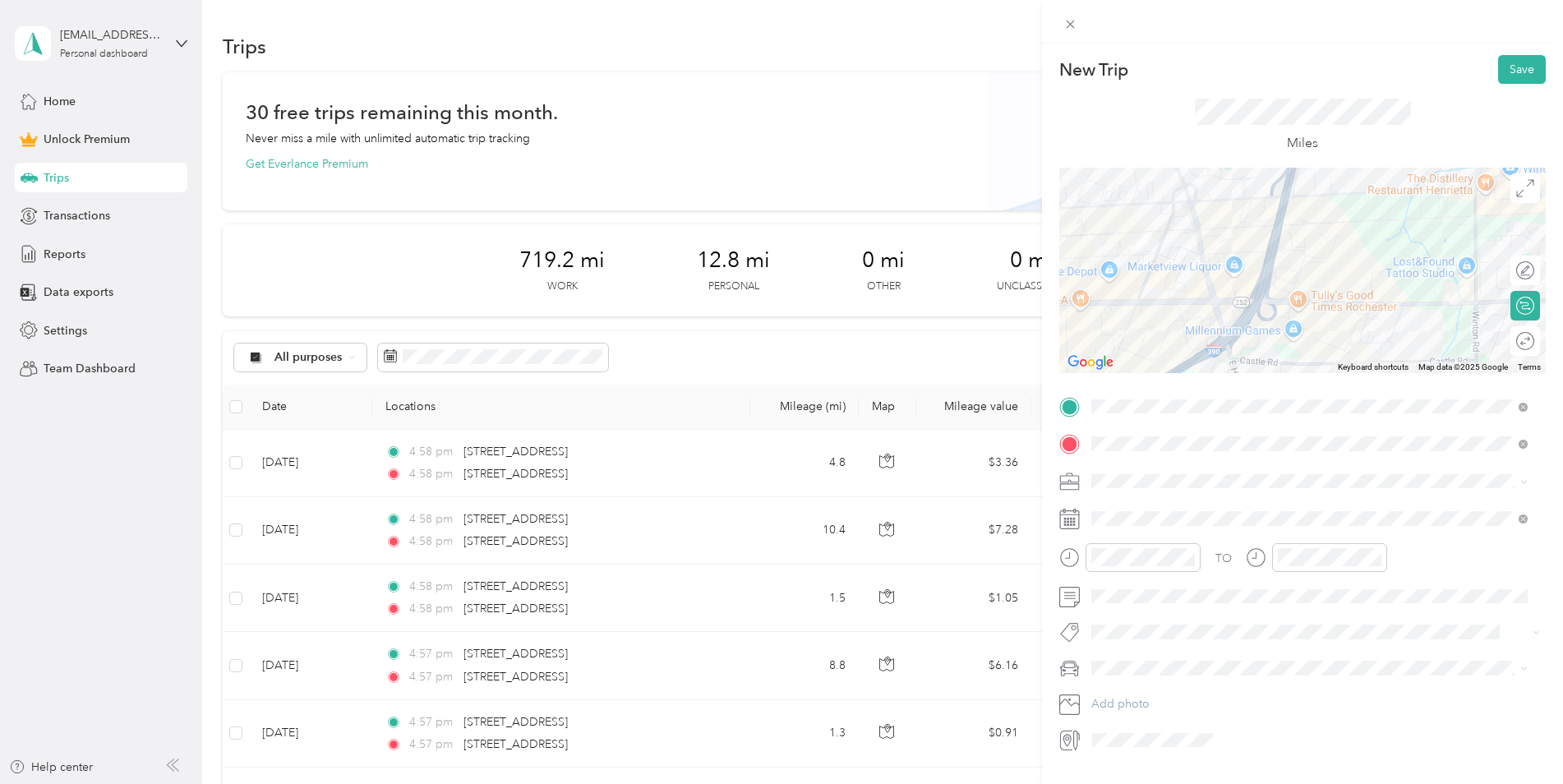
drag, startPoint x: 1134, startPoint y: 473, endPoint x: 1137, endPoint y: 501, distance: 28.2
click at [1137, 501] on div "Work" at bounding box center [1309, 510] width 425 height 17
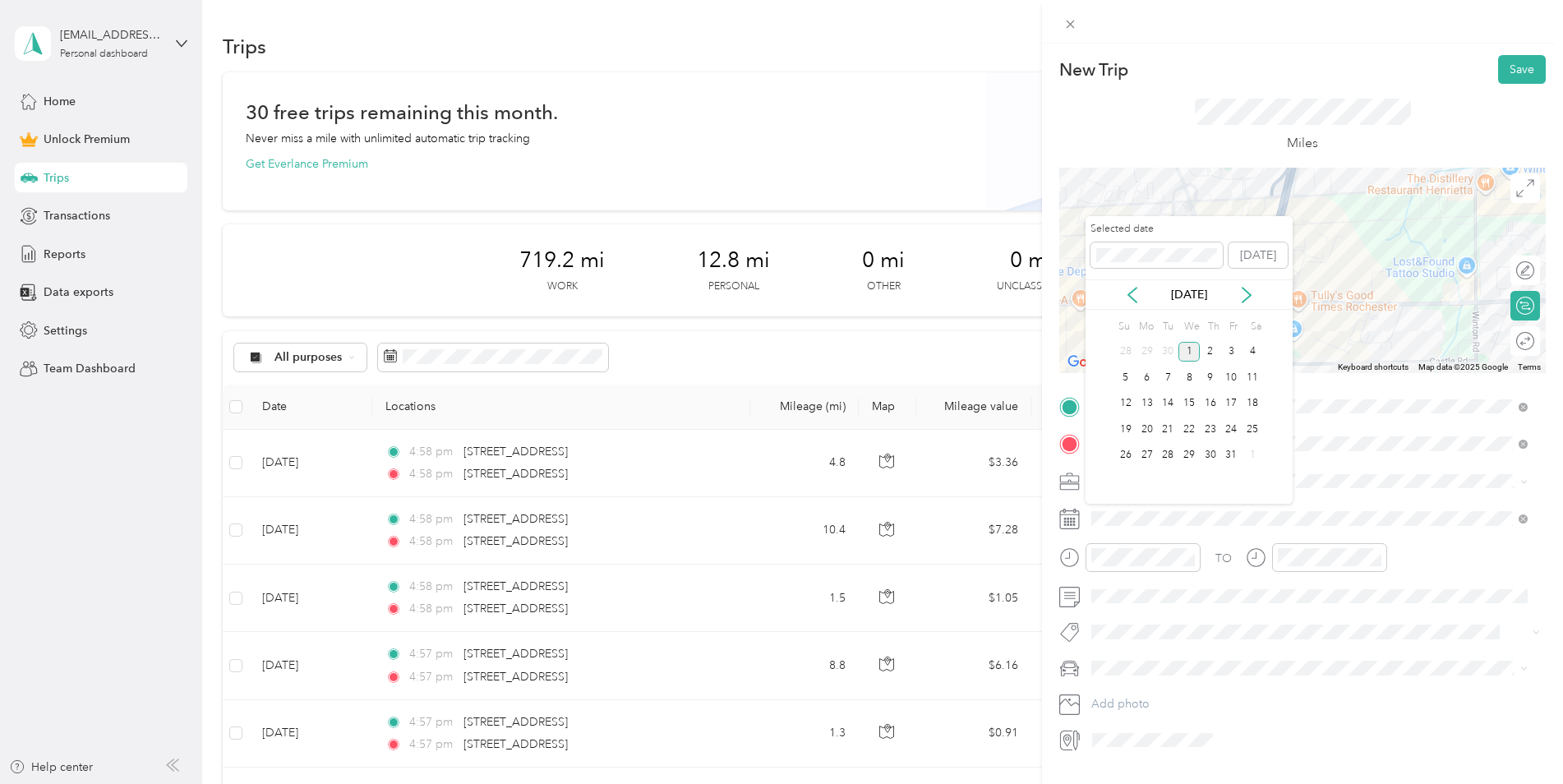
click at [1133, 297] on icon at bounding box center [1133, 295] width 16 height 16
click at [1164, 423] on div "23" at bounding box center [1168, 430] width 22 height 21
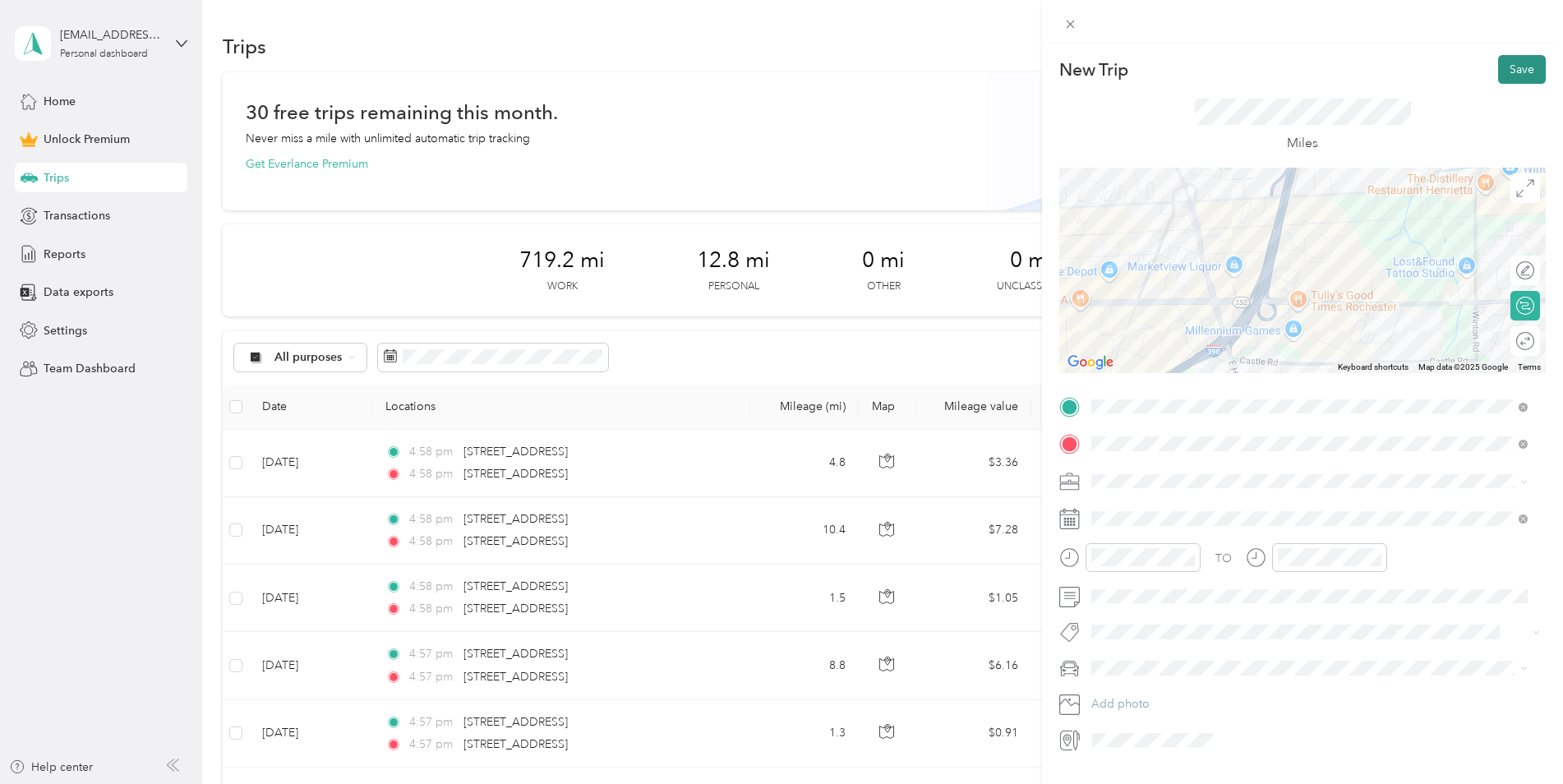
click at [1498, 75] on button "Save" at bounding box center [1522, 69] width 47 height 28
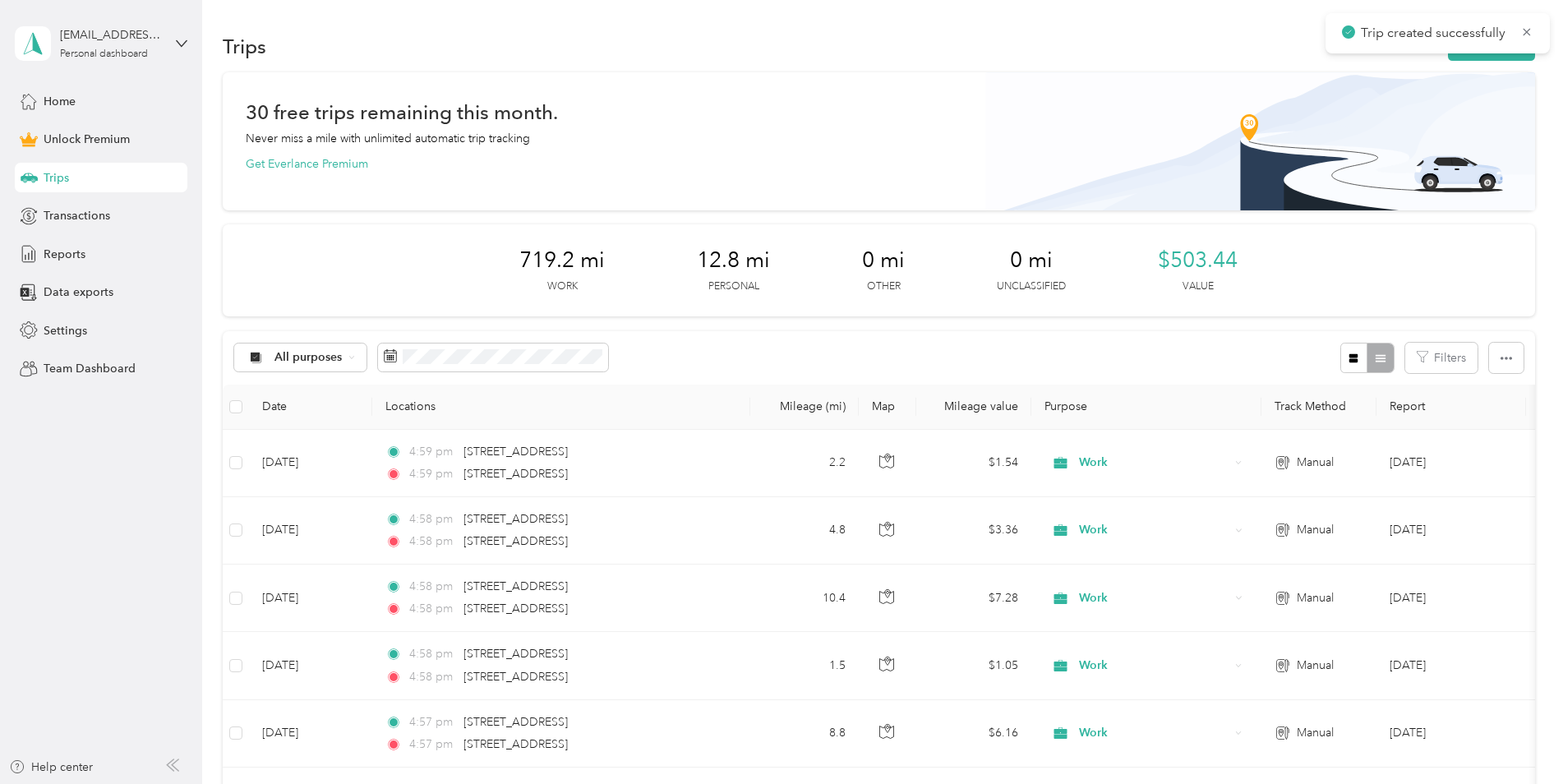
click at [1482, 61] on div "Trips New trip" at bounding box center [879, 46] width 1313 height 34
click at [1482, 57] on button "New trip" at bounding box center [1491, 46] width 87 height 28
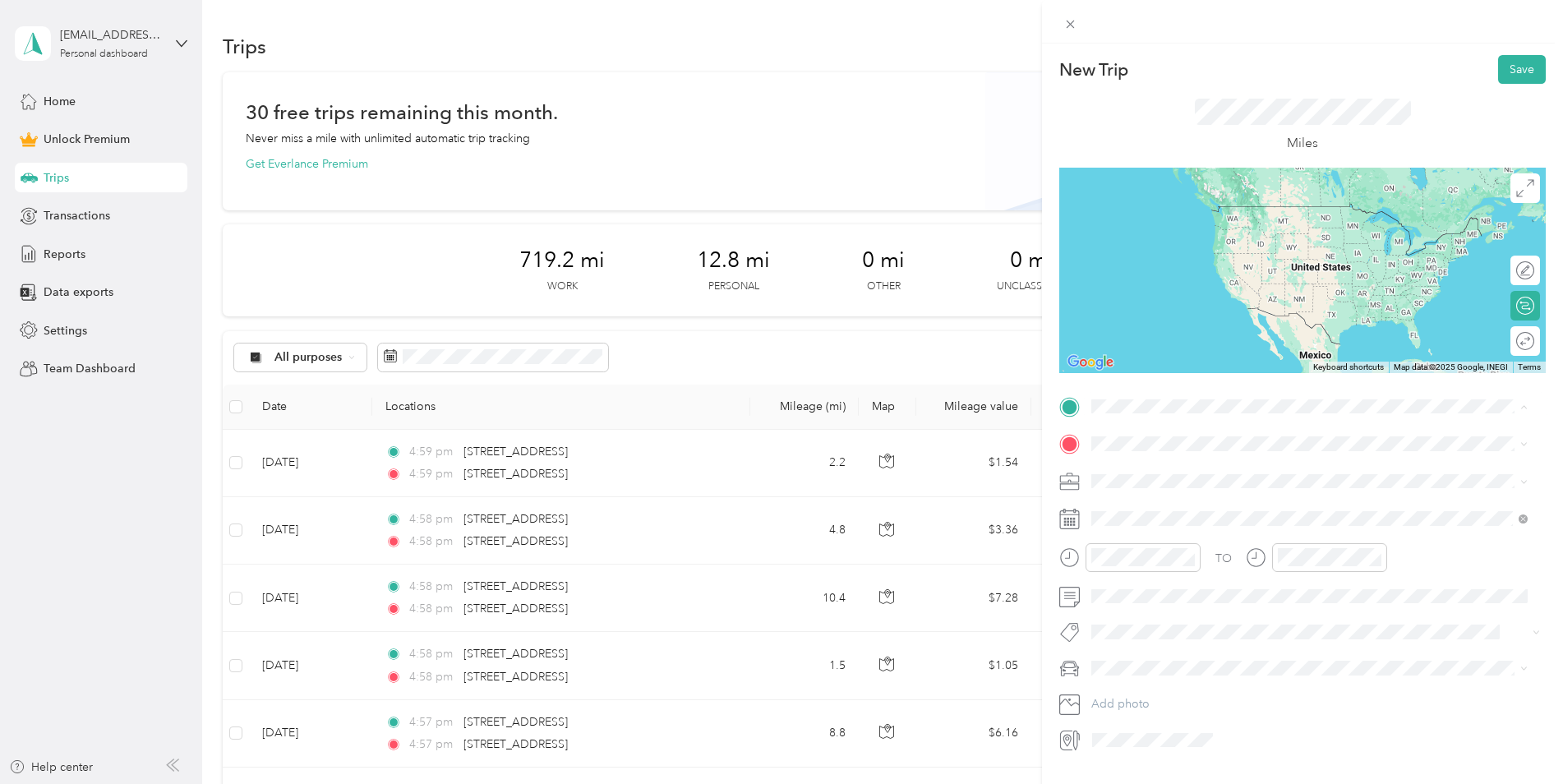
click at [1164, 461] on span "[STREET_ADDRESS][US_STATE]" at bounding box center [1205, 466] width 165 height 15
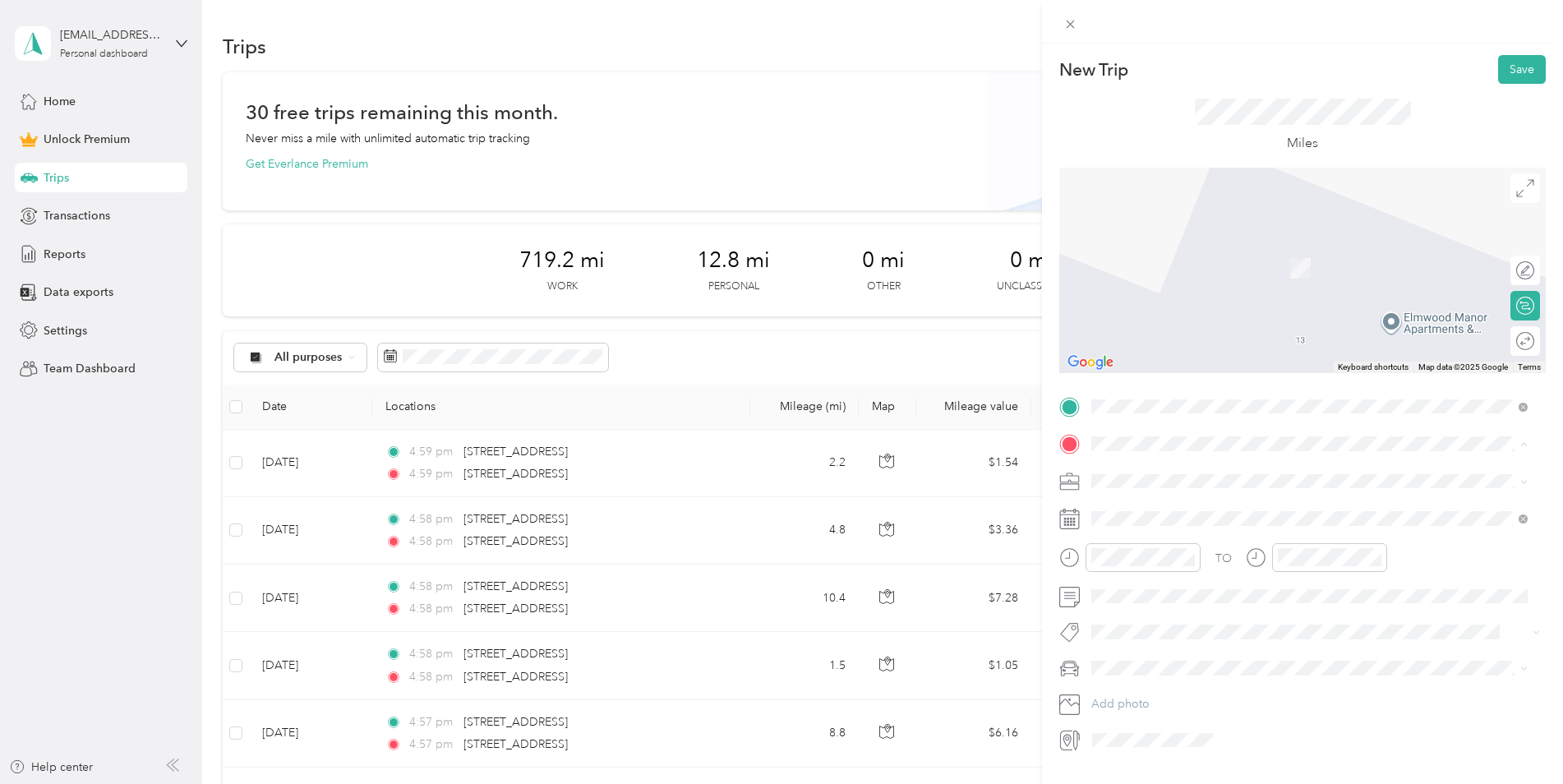
click at [1188, 511] on span "[STREET_ADDRESS][US_STATE]" at bounding box center [1205, 503] width 165 height 15
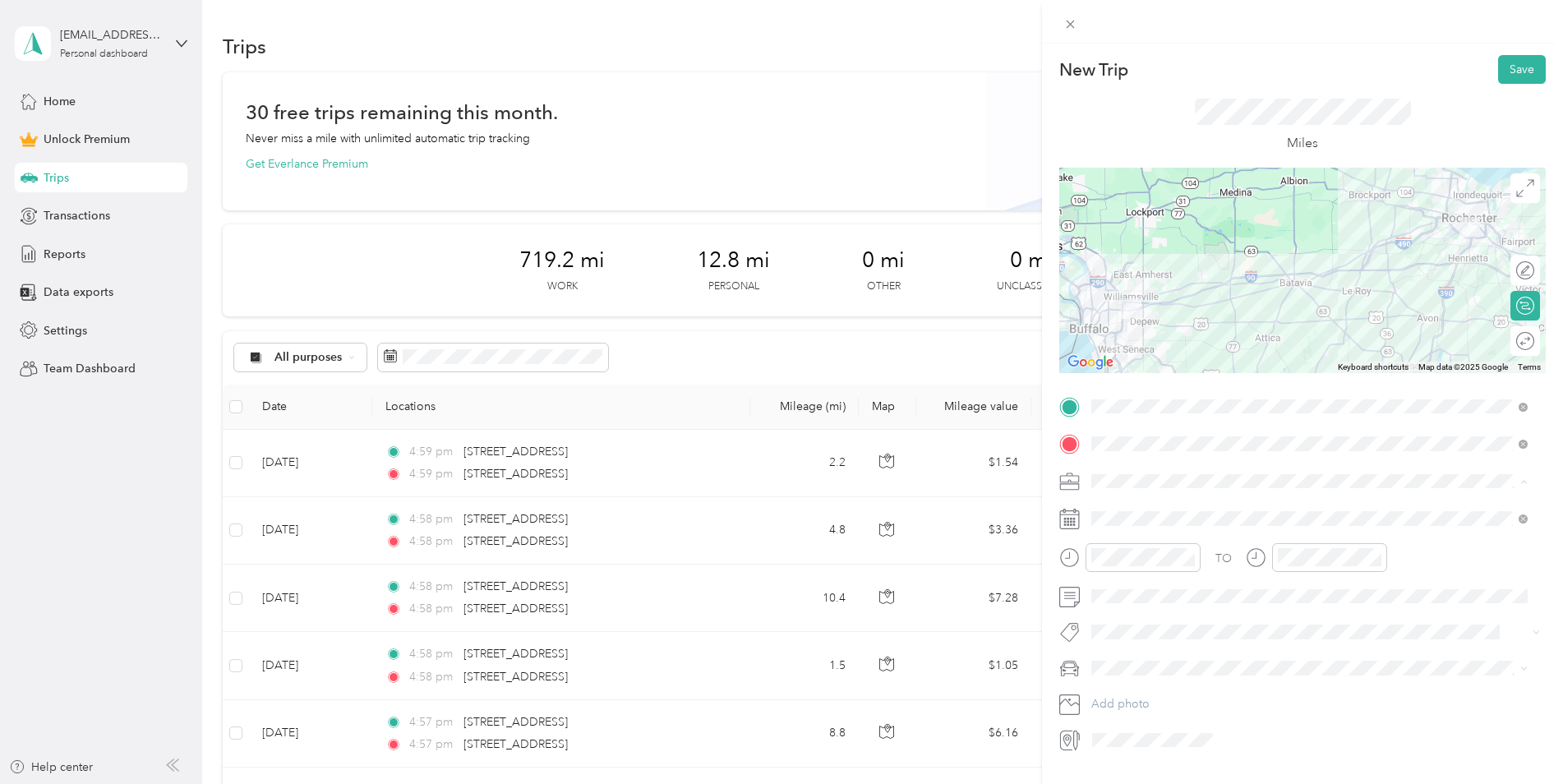
click at [1127, 505] on div "Work" at bounding box center [1309, 510] width 425 height 17
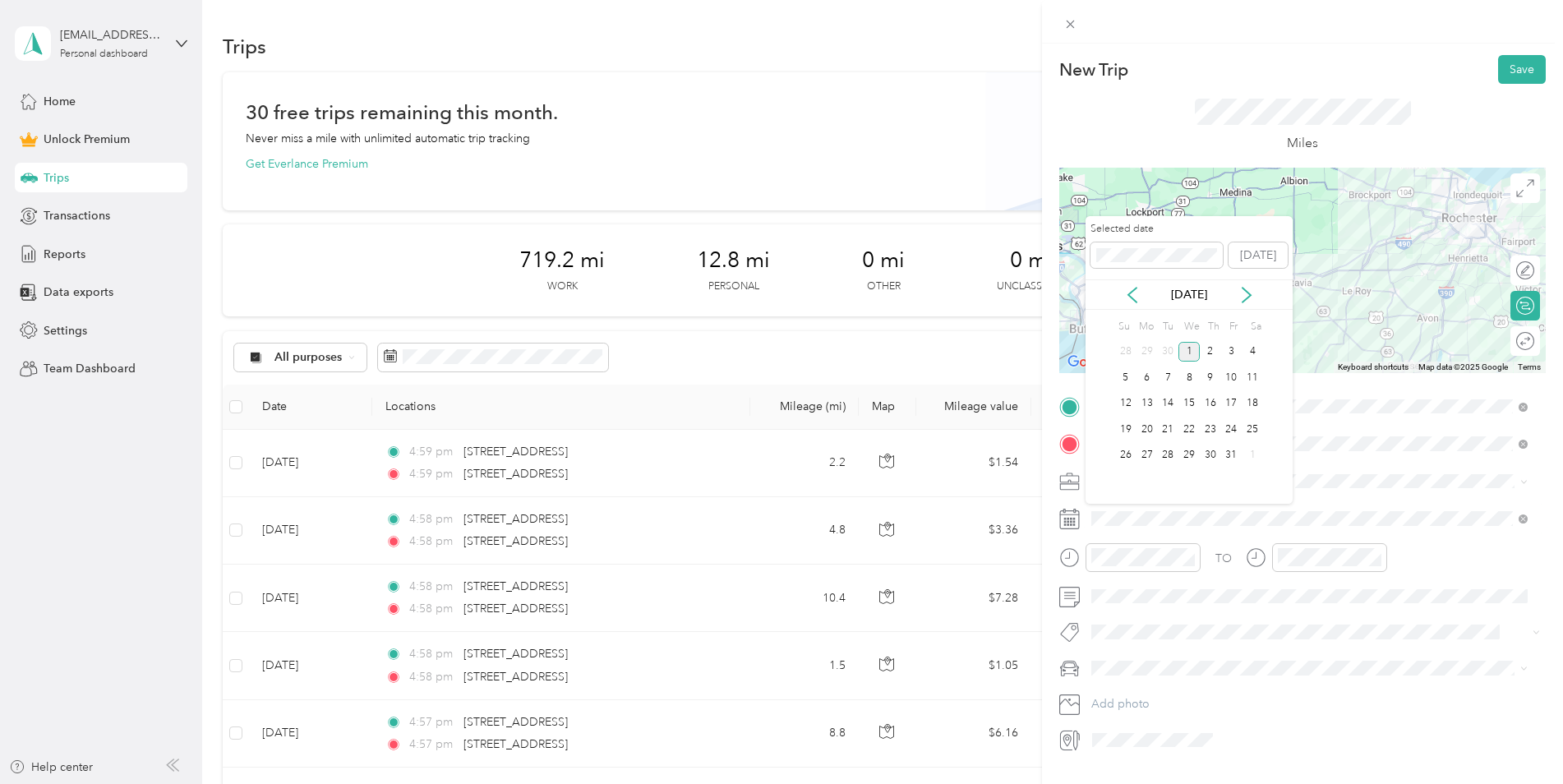
drag, startPoint x: 1138, startPoint y: 293, endPoint x: 1136, endPoint y: 309, distance: 16.1
click at [1137, 293] on icon at bounding box center [1133, 295] width 16 height 16
click at [1125, 452] on div "28" at bounding box center [1126, 455] width 22 height 21
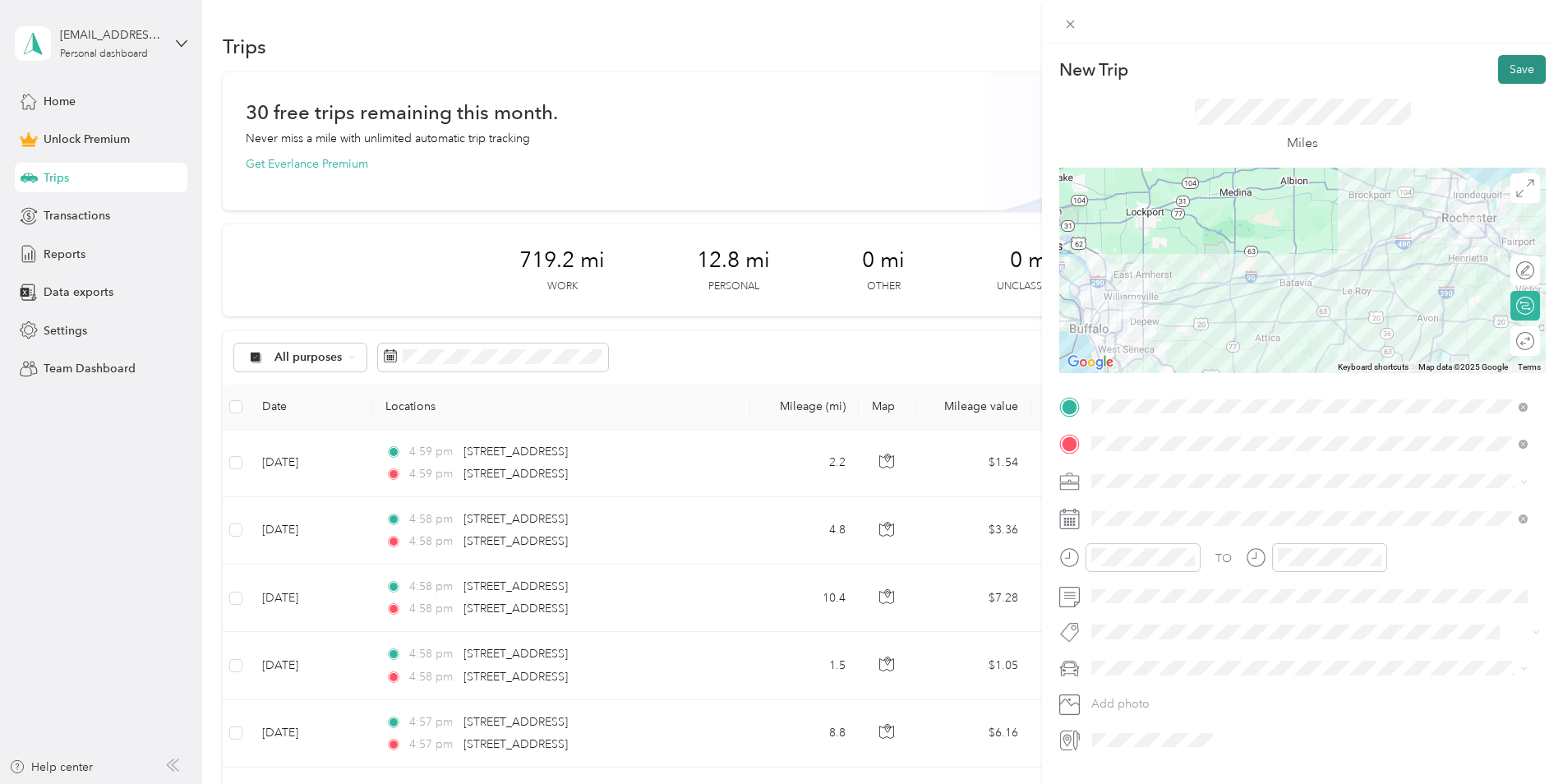
click at [1504, 73] on button "Save" at bounding box center [1522, 69] width 47 height 28
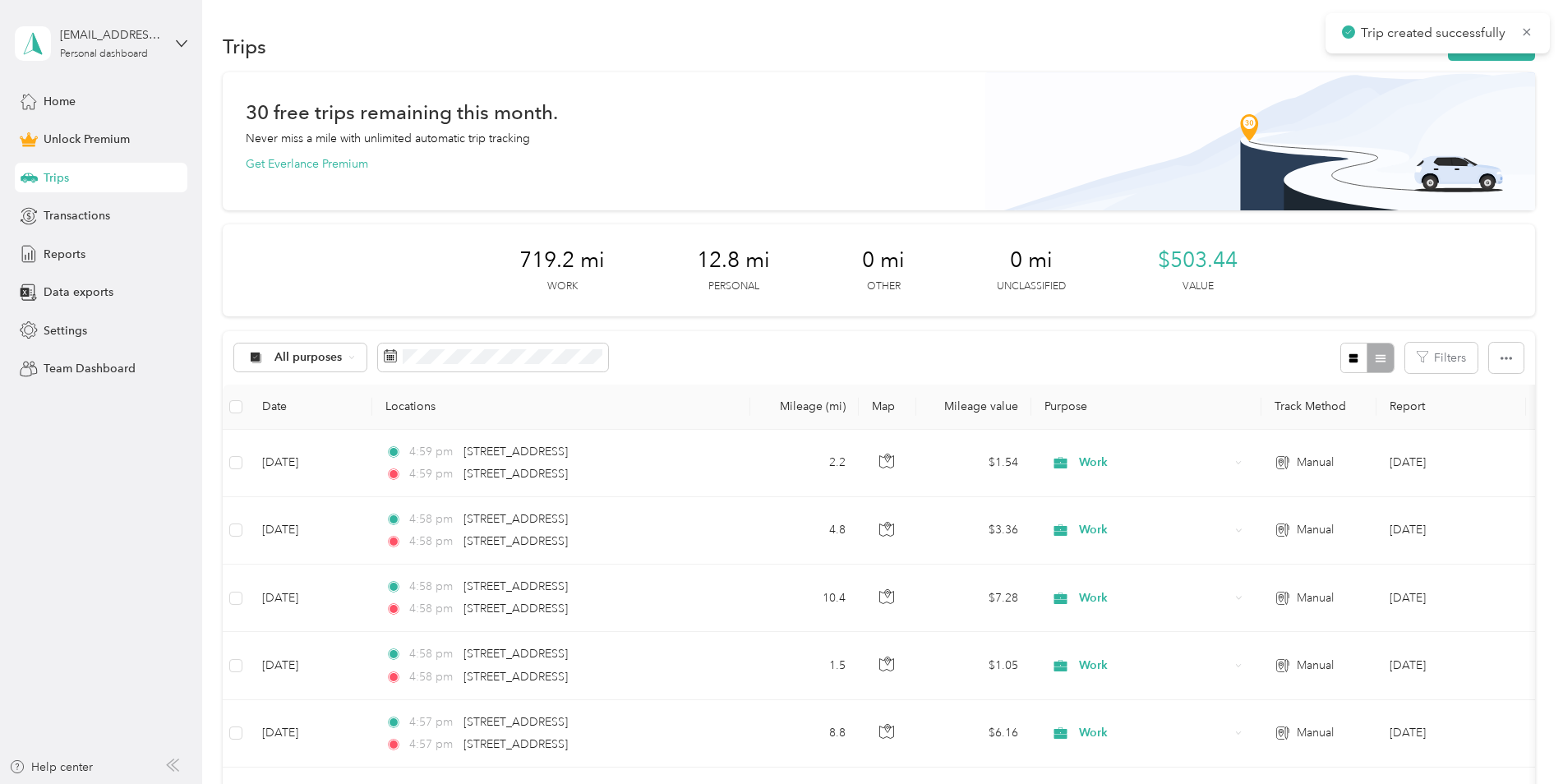
click at [1494, 53] on div "Trip created successfully" at bounding box center [1438, 33] width 224 height 41
click at [1492, 58] on button "New trip" at bounding box center [1491, 46] width 87 height 28
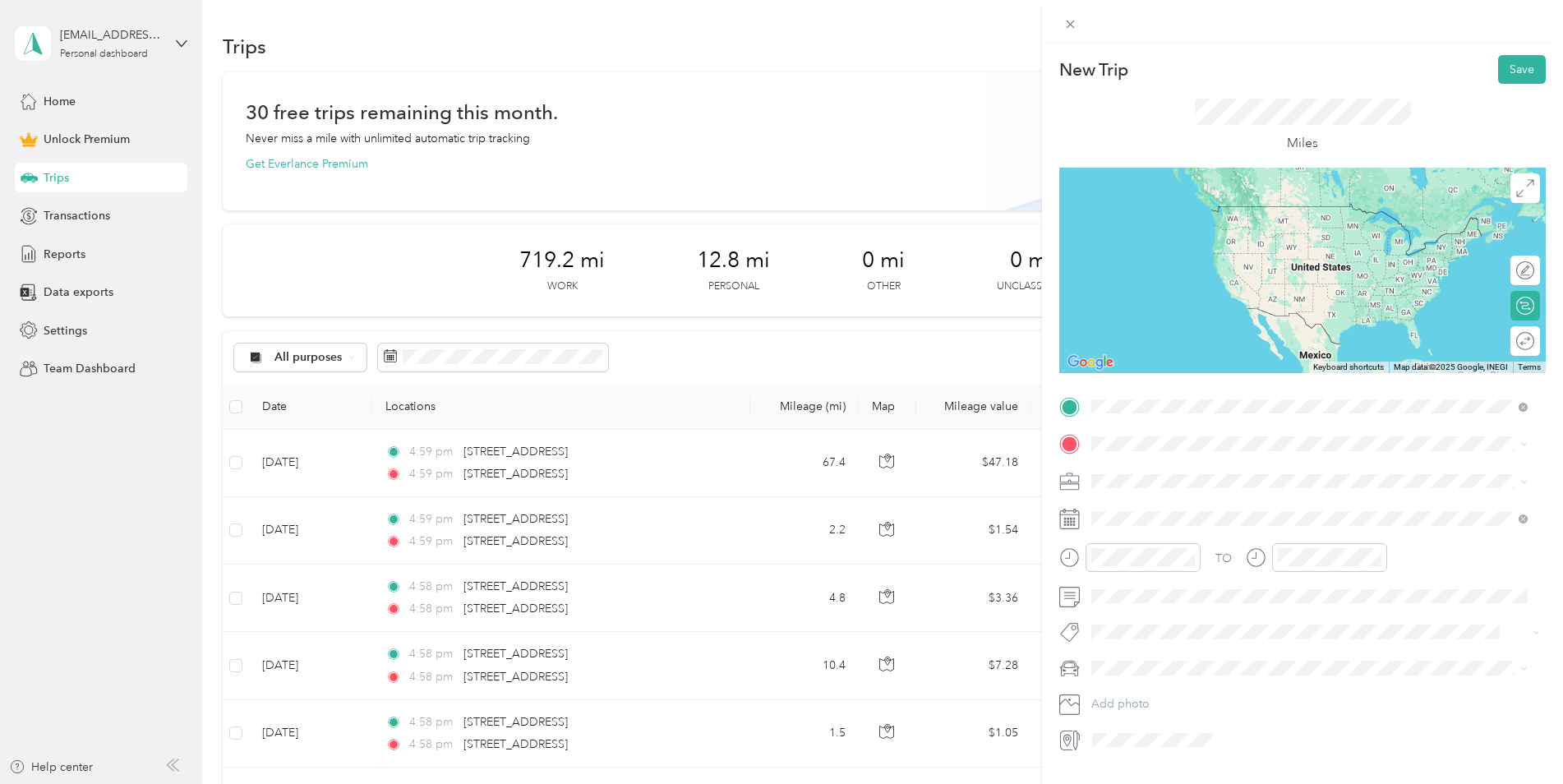
click at [1182, 474] on span "[STREET_ADDRESS][US_STATE]" at bounding box center [1205, 466] width 165 height 15
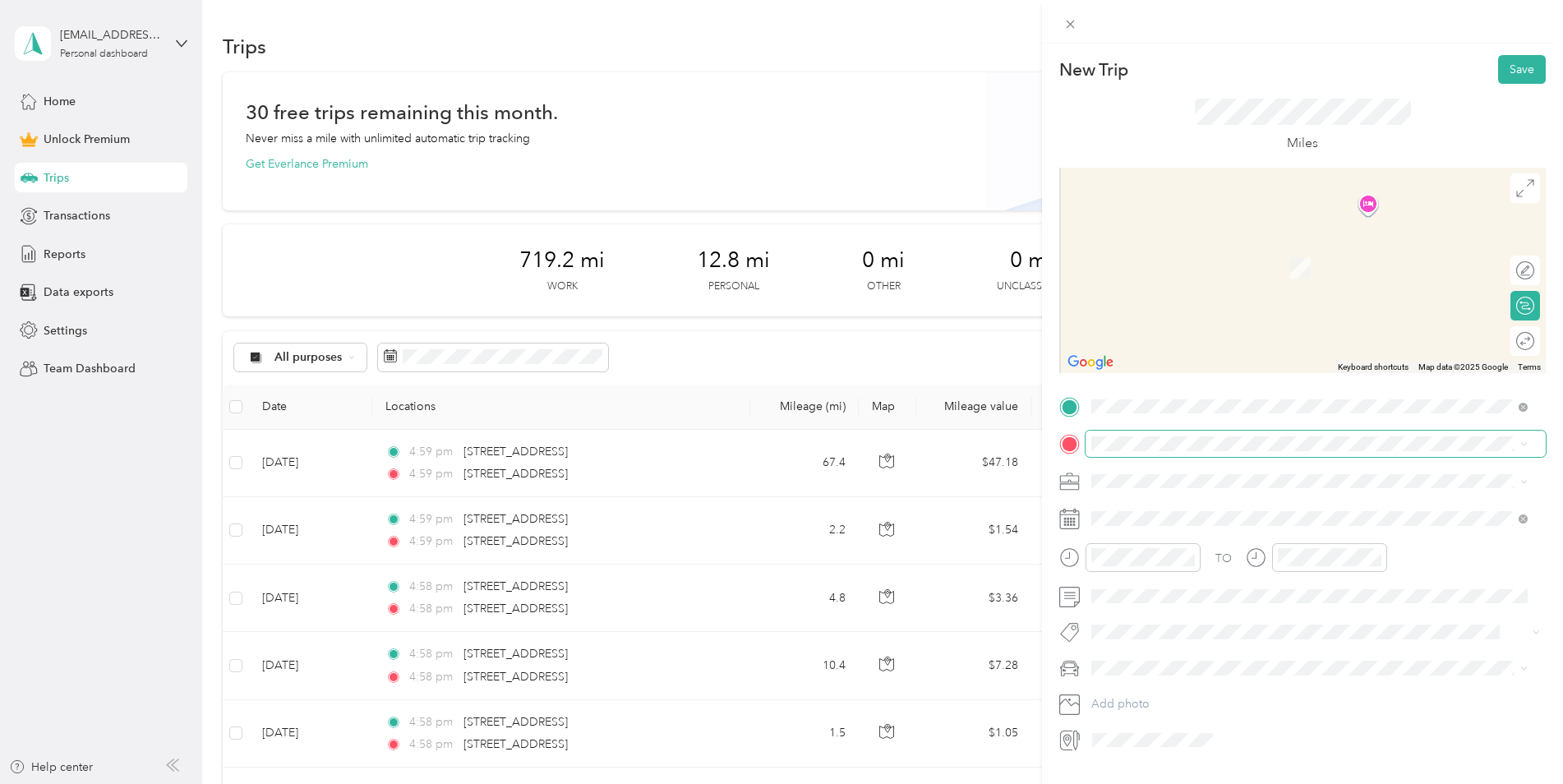
click at [1177, 456] on div "TO Add photo" at bounding box center [1302, 573] width 486 height 360
click at [1202, 505] on span "[STREET_ADDRESS][PERSON_NAME][US_STATE]" at bounding box center [1251, 503] width 255 height 15
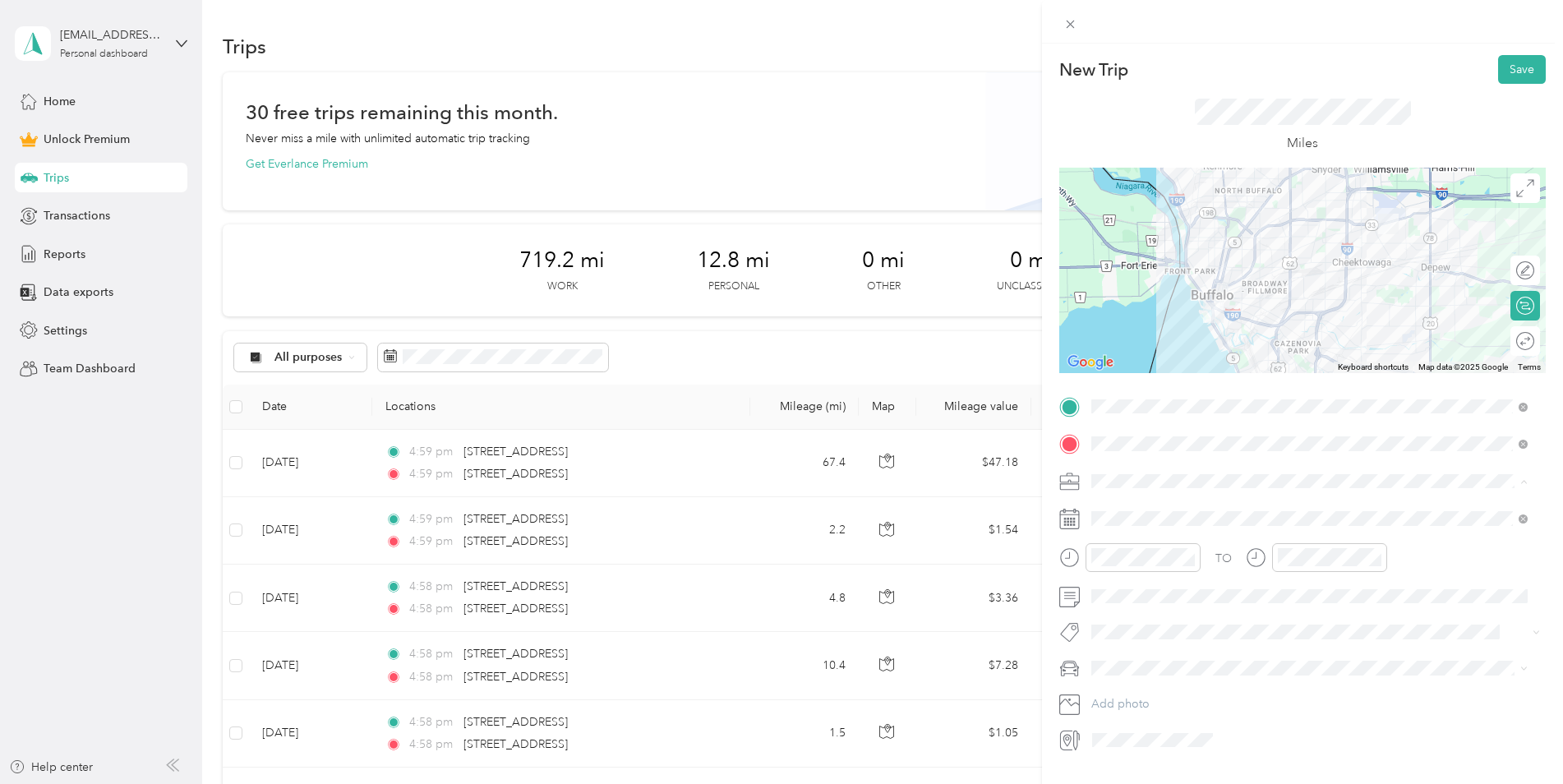
click at [1142, 509] on div "Work" at bounding box center [1309, 510] width 425 height 17
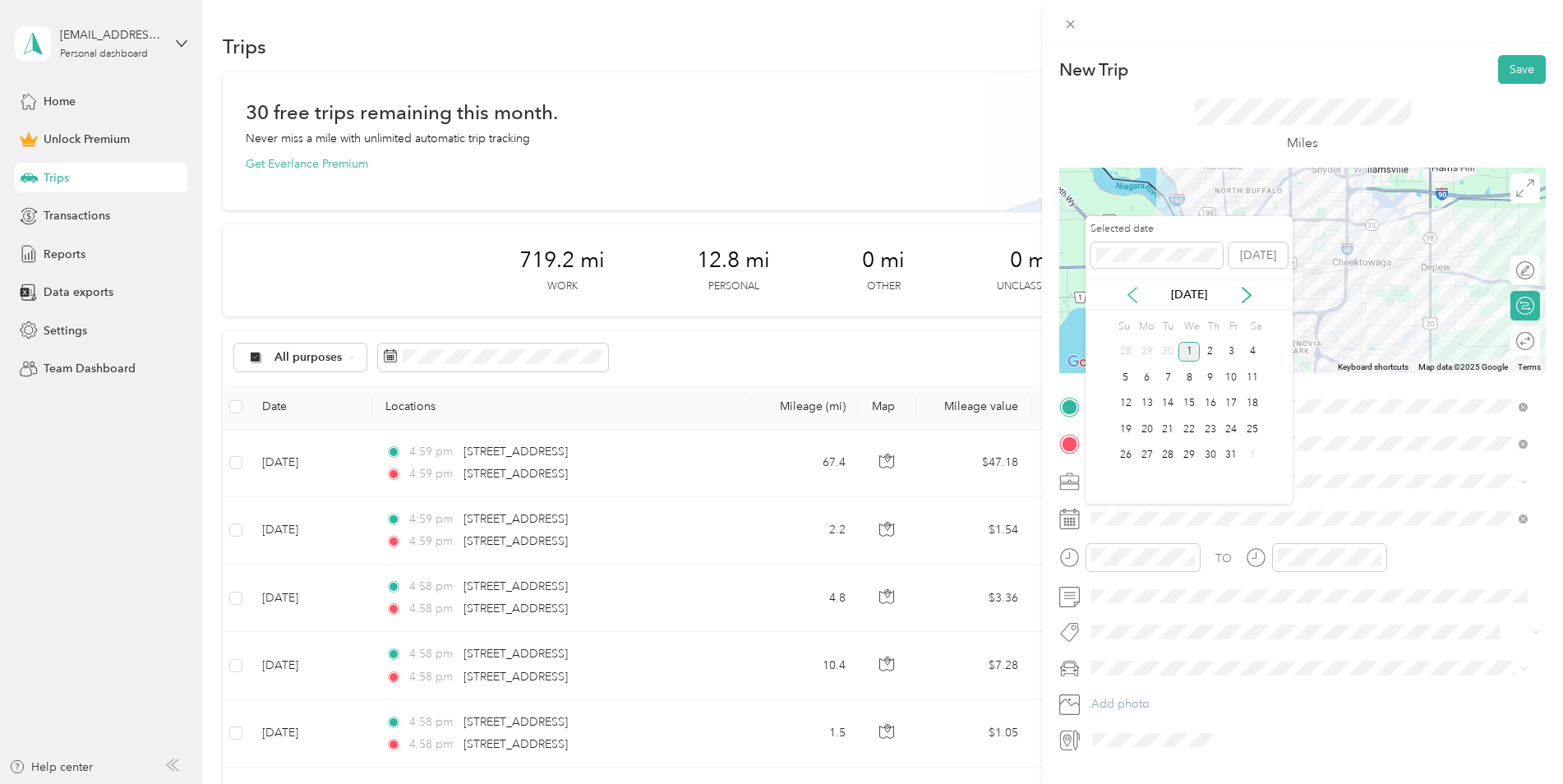
click at [1128, 296] on icon at bounding box center [1133, 295] width 16 height 16
click at [1143, 452] on div "29" at bounding box center [1147, 455] width 22 height 21
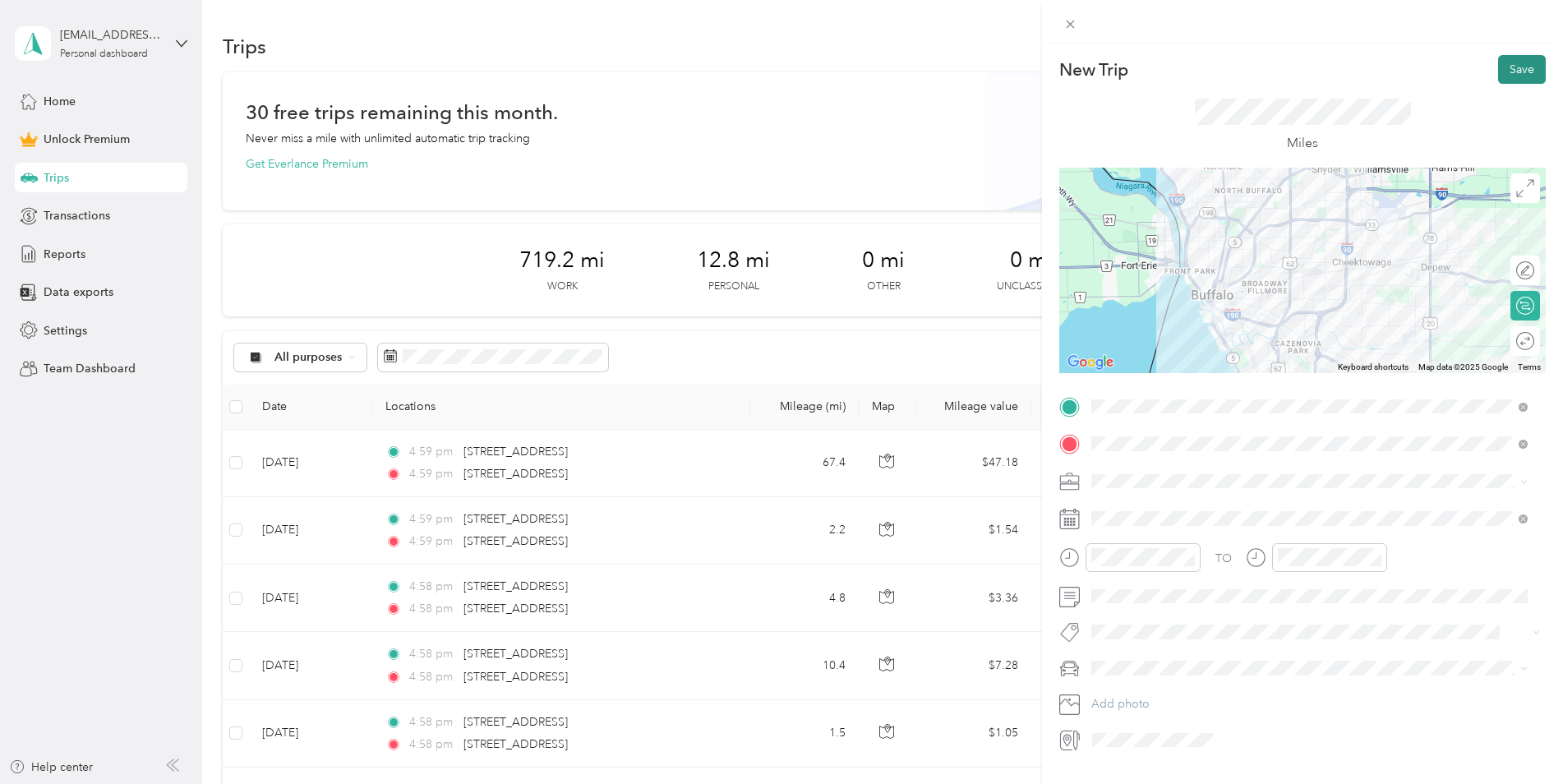
drag, startPoint x: 1502, startPoint y: 68, endPoint x: 1491, endPoint y: 77, distance: 14.2
click at [1498, 68] on button "Save" at bounding box center [1522, 69] width 47 height 28
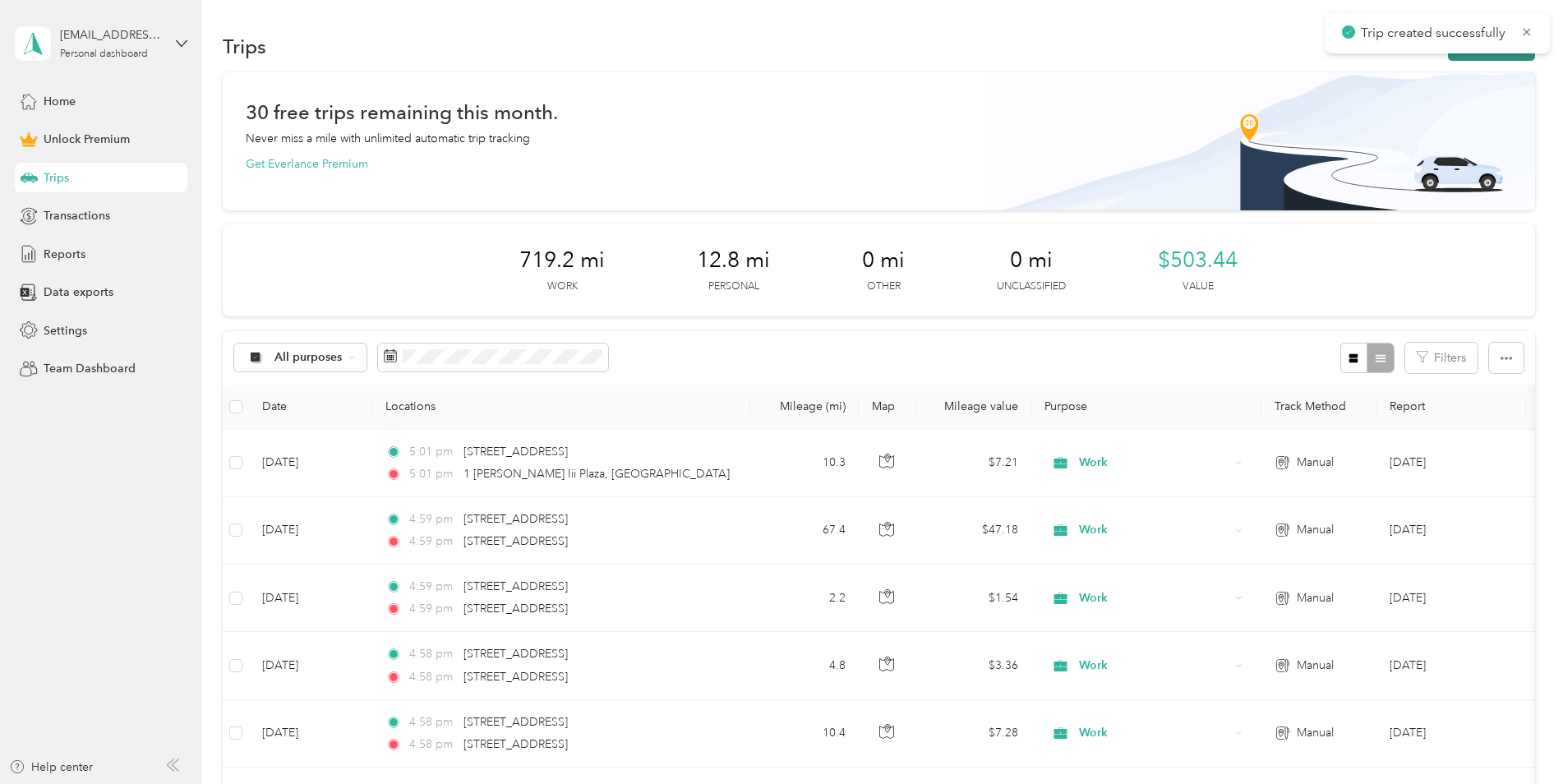
click at [1498, 55] on button "New trip" at bounding box center [1491, 46] width 87 height 28
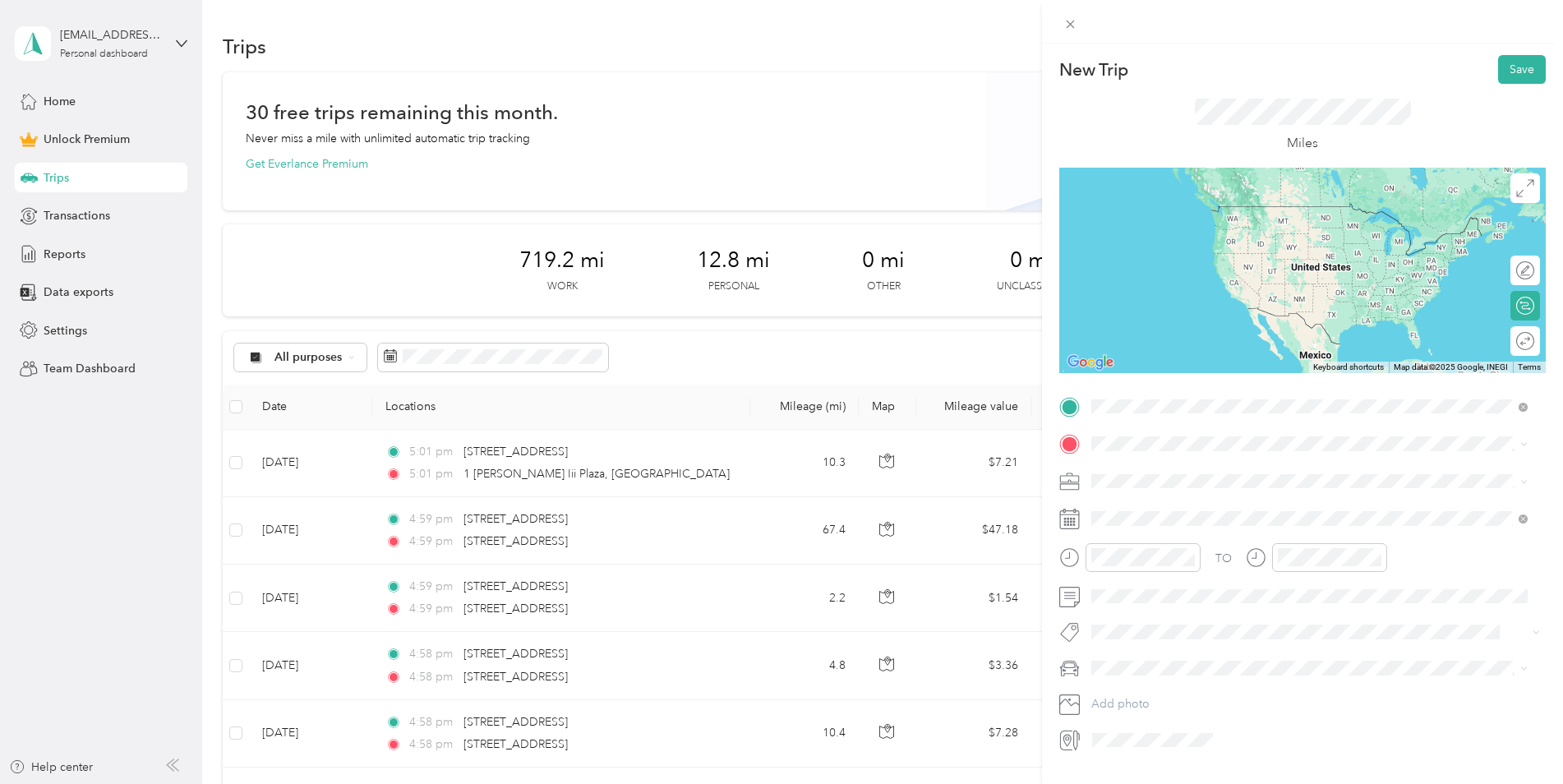
click at [1197, 465] on span "[STREET_ADDRESS][PERSON_NAME][US_STATE]" at bounding box center [1251, 466] width 255 height 15
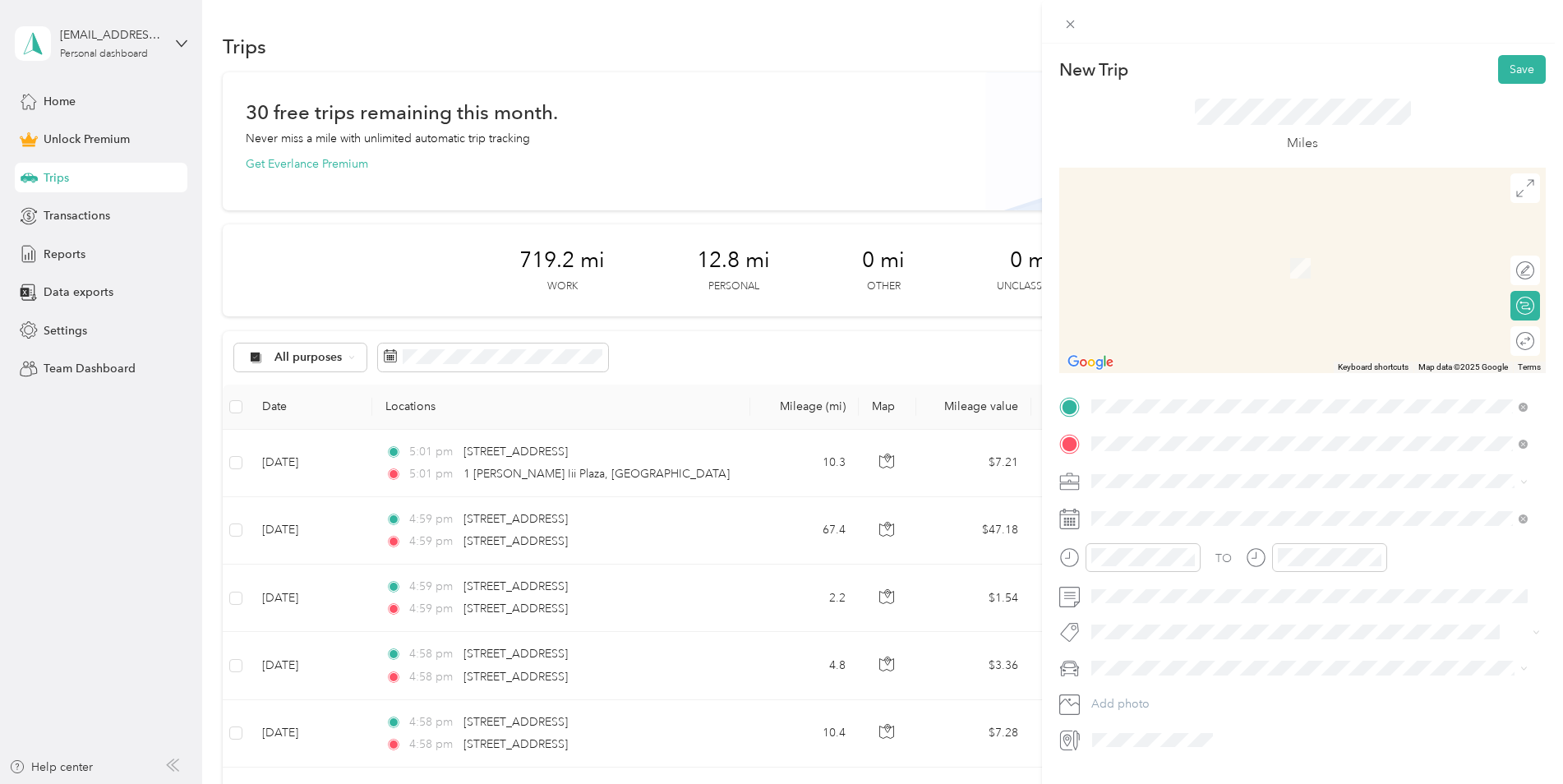
click at [1180, 511] on span "[STREET_ADDRESS][US_STATE]" at bounding box center [1205, 503] width 165 height 15
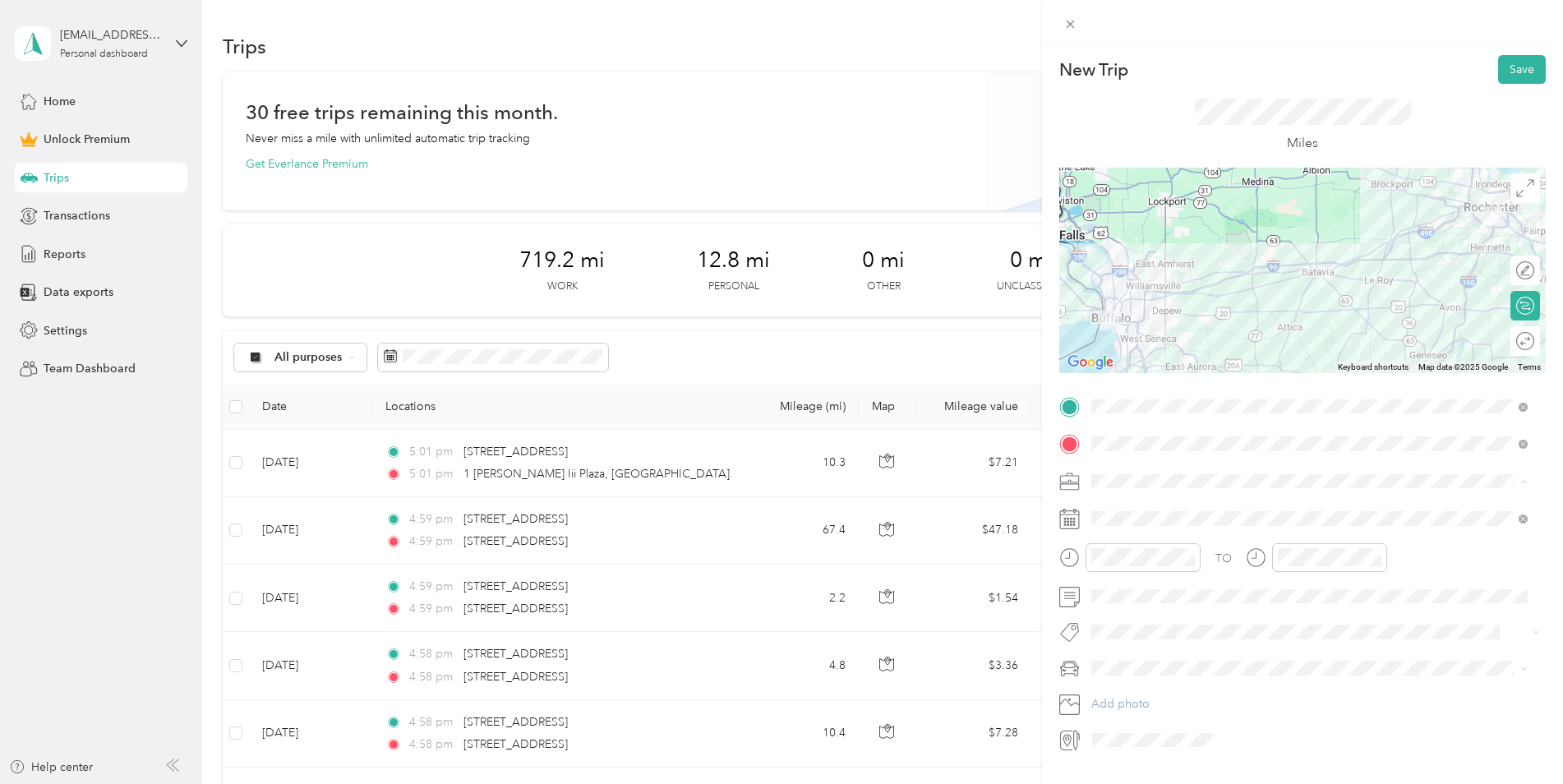
click at [1142, 504] on div "Work" at bounding box center [1309, 510] width 425 height 17
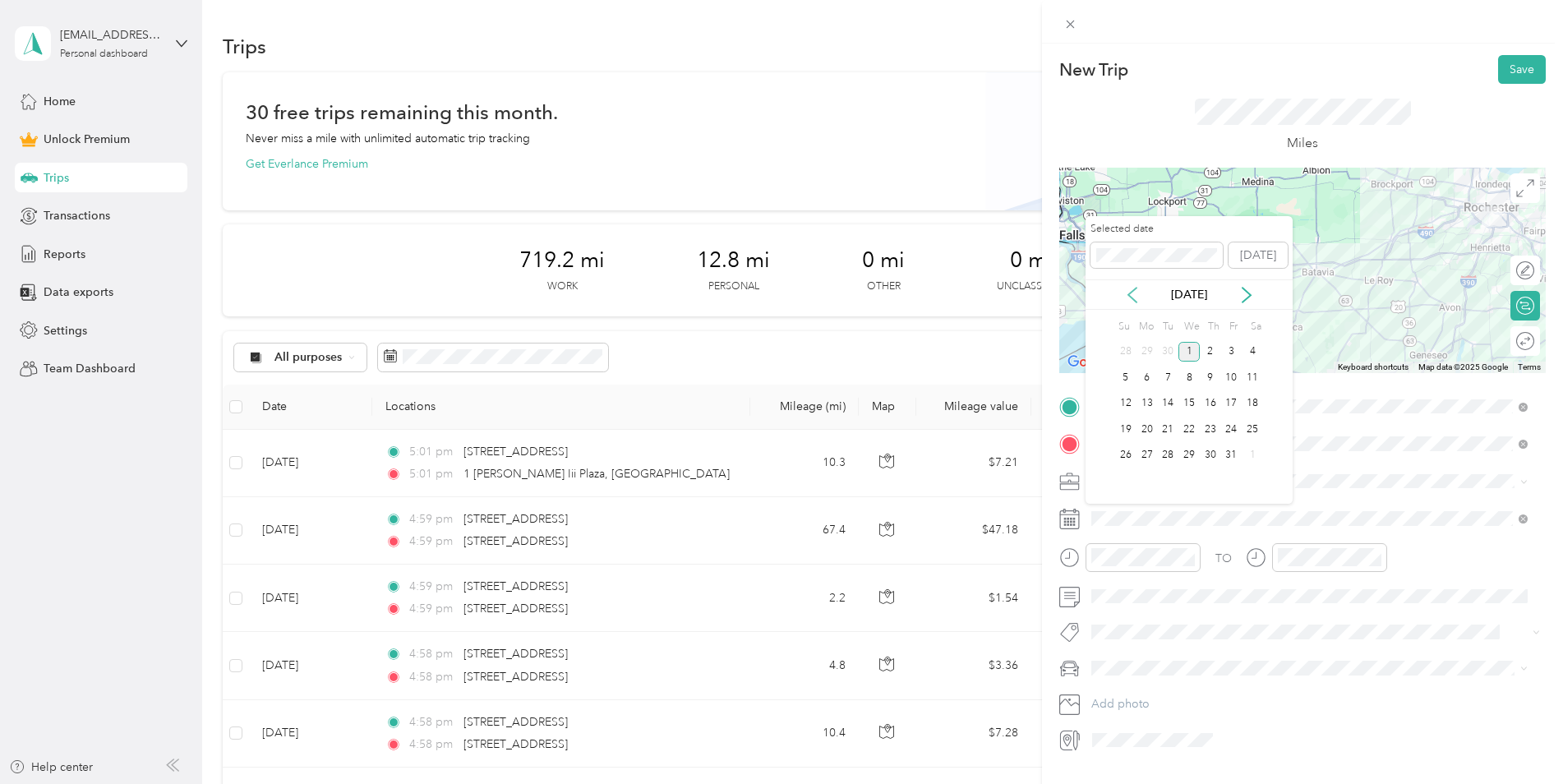
click at [1125, 287] on icon at bounding box center [1133, 295] width 16 height 16
click at [1145, 449] on div "29" at bounding box center [1147, 455] width 22 height 21
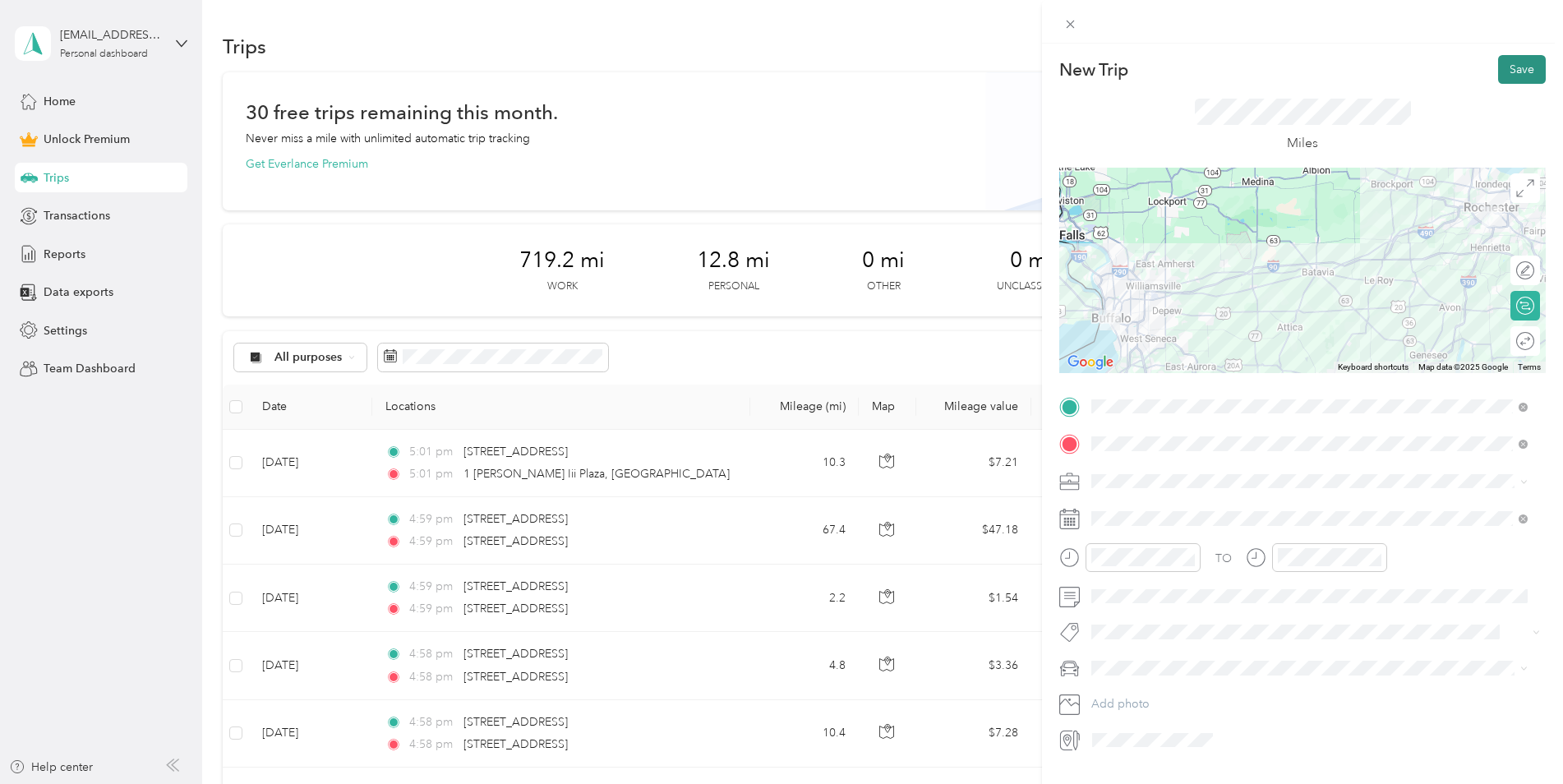
click at [1498, 64] on button "Save" at bounding box center [1522, 69] width 47 height 28
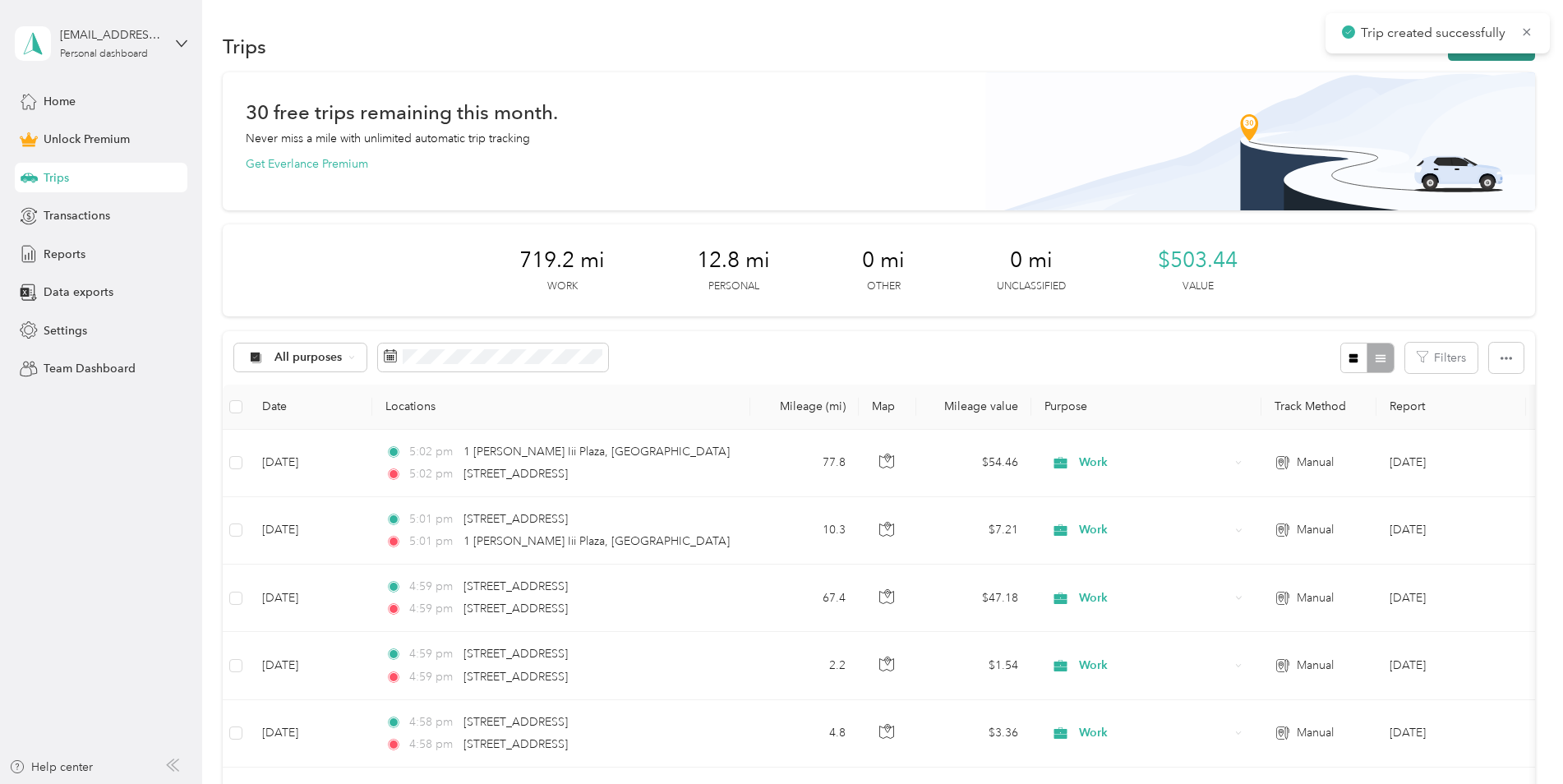
click at [1491, 60] on button "New trip" at bounding box center [1491, 46] width 87 height 28
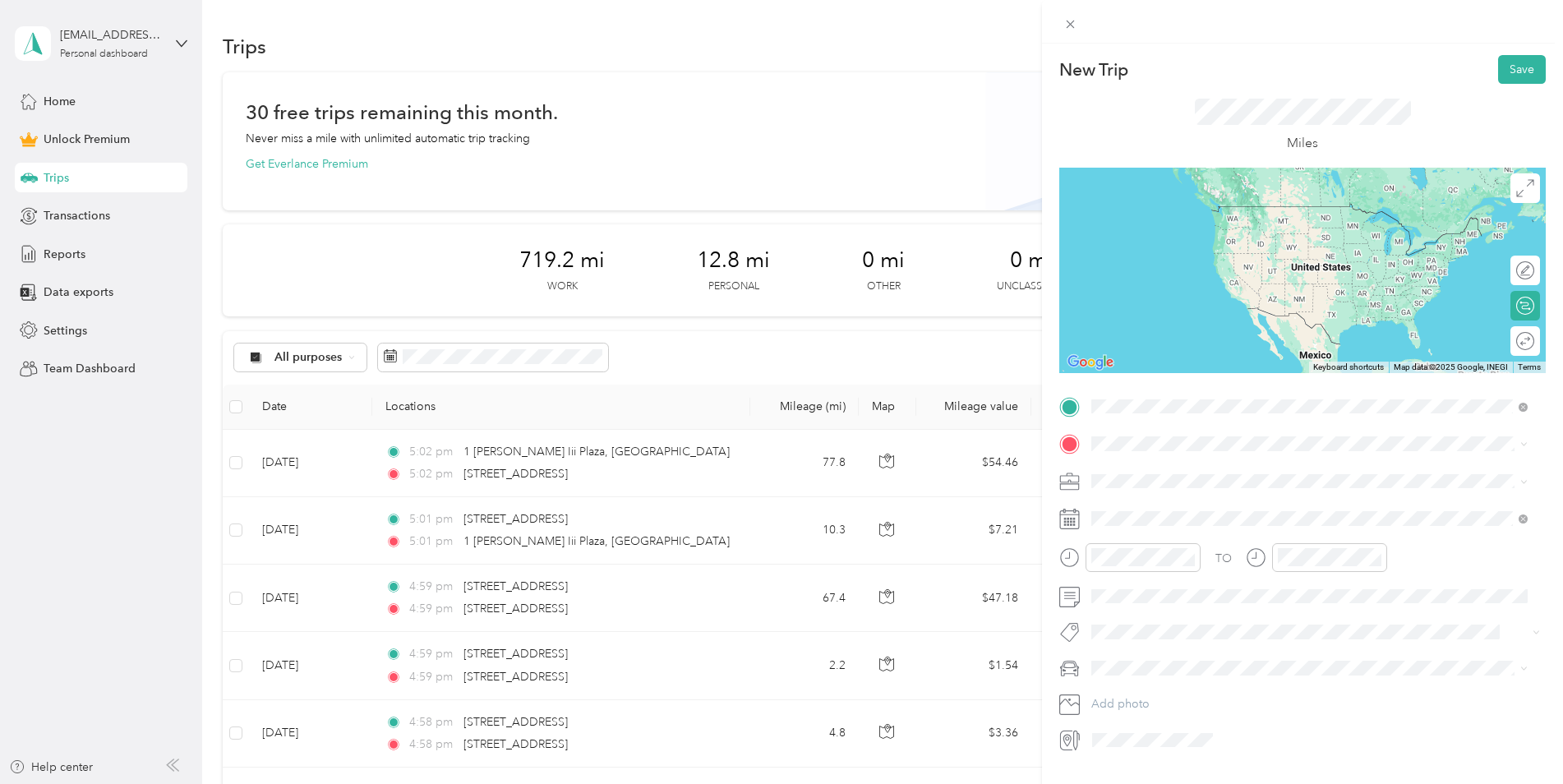
click at [1173, 461] on span "[STREET_ADDRESS][US_STATE]" at bounding box center [1205, 466] width 165 height 15
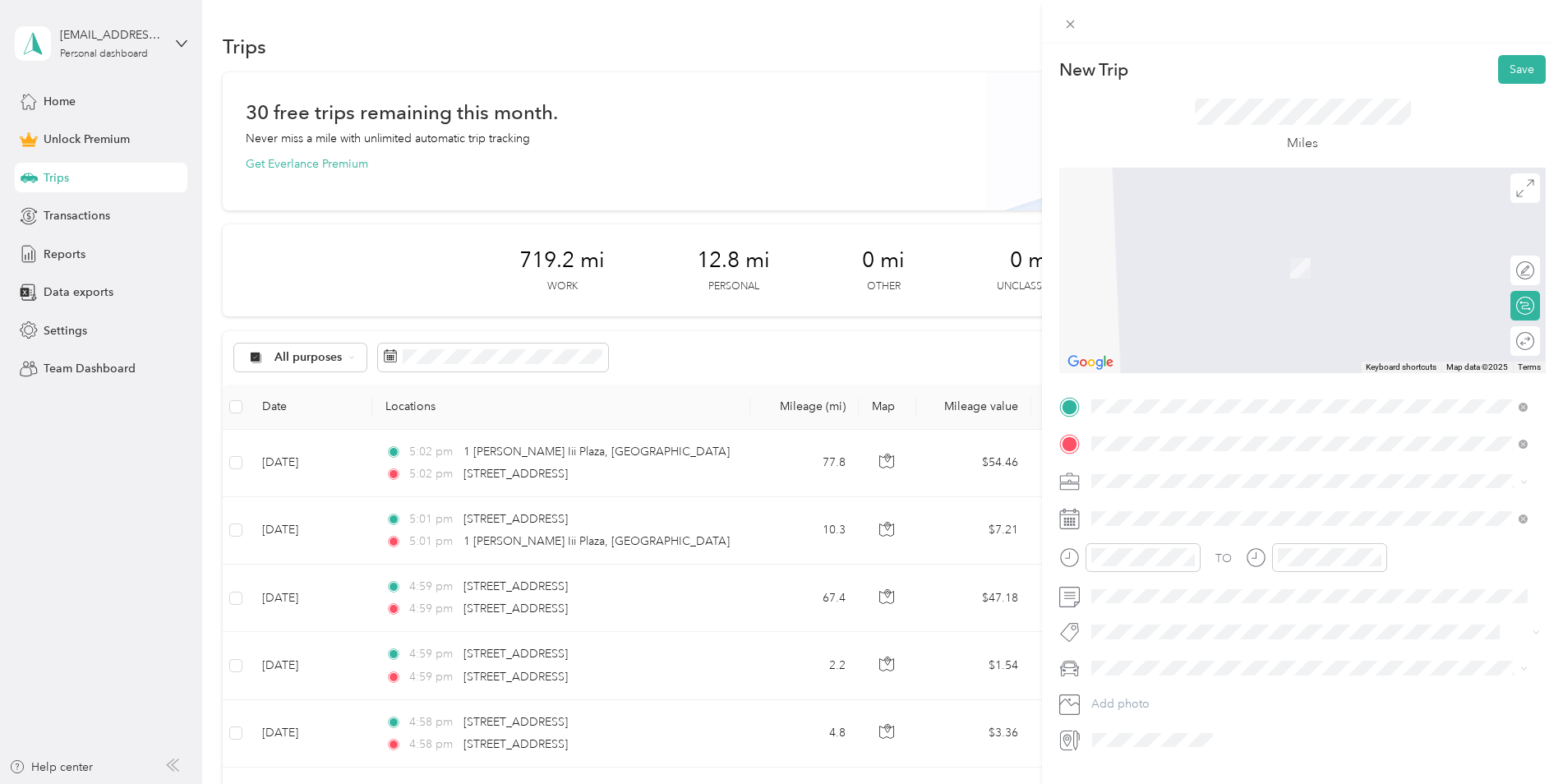
click at [1189, 507] on span "[STREET_ADDRESS][US_STATE]" at bounding box center [1205, 503] width 165 height 15
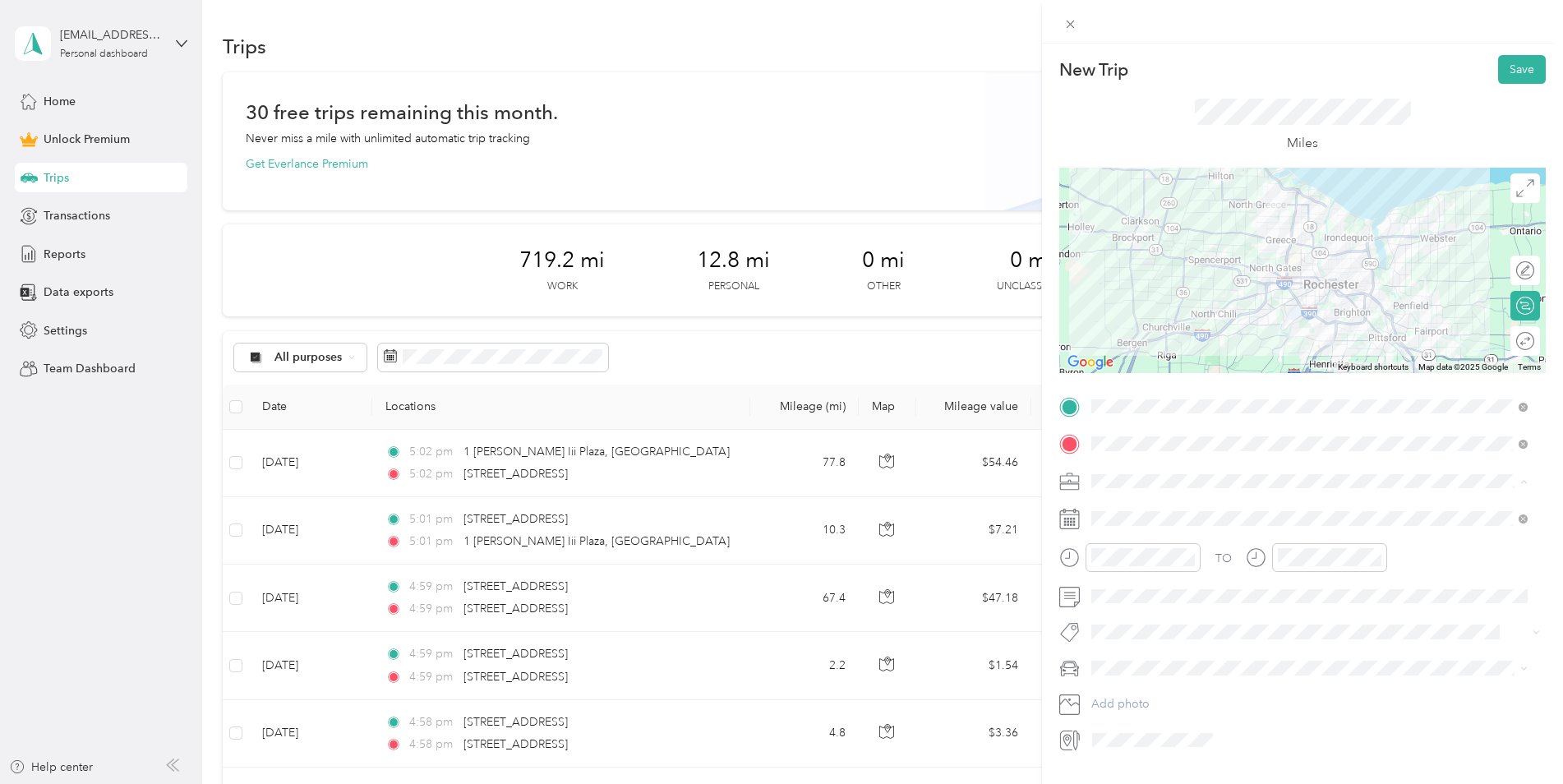
click at [1128, 504] on div "Work" at bounding box center [1309, 510] width 425 height 17
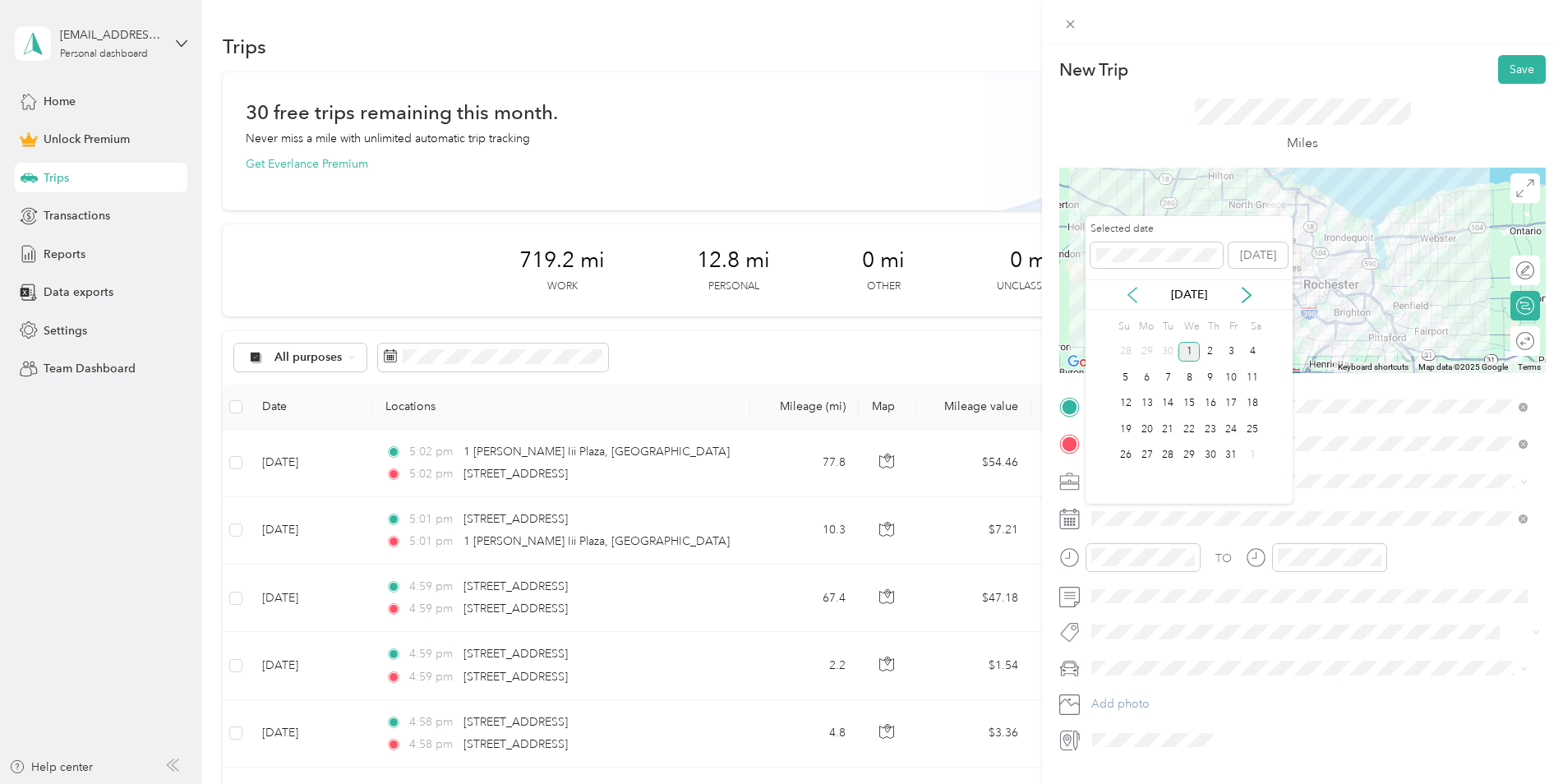
click at [1136, 294] on icon at bounding box center [1133, 295] width 16 height 16
click at [1171, 448] on div "30" at bounding box center [1168, 455] width 22 height 21
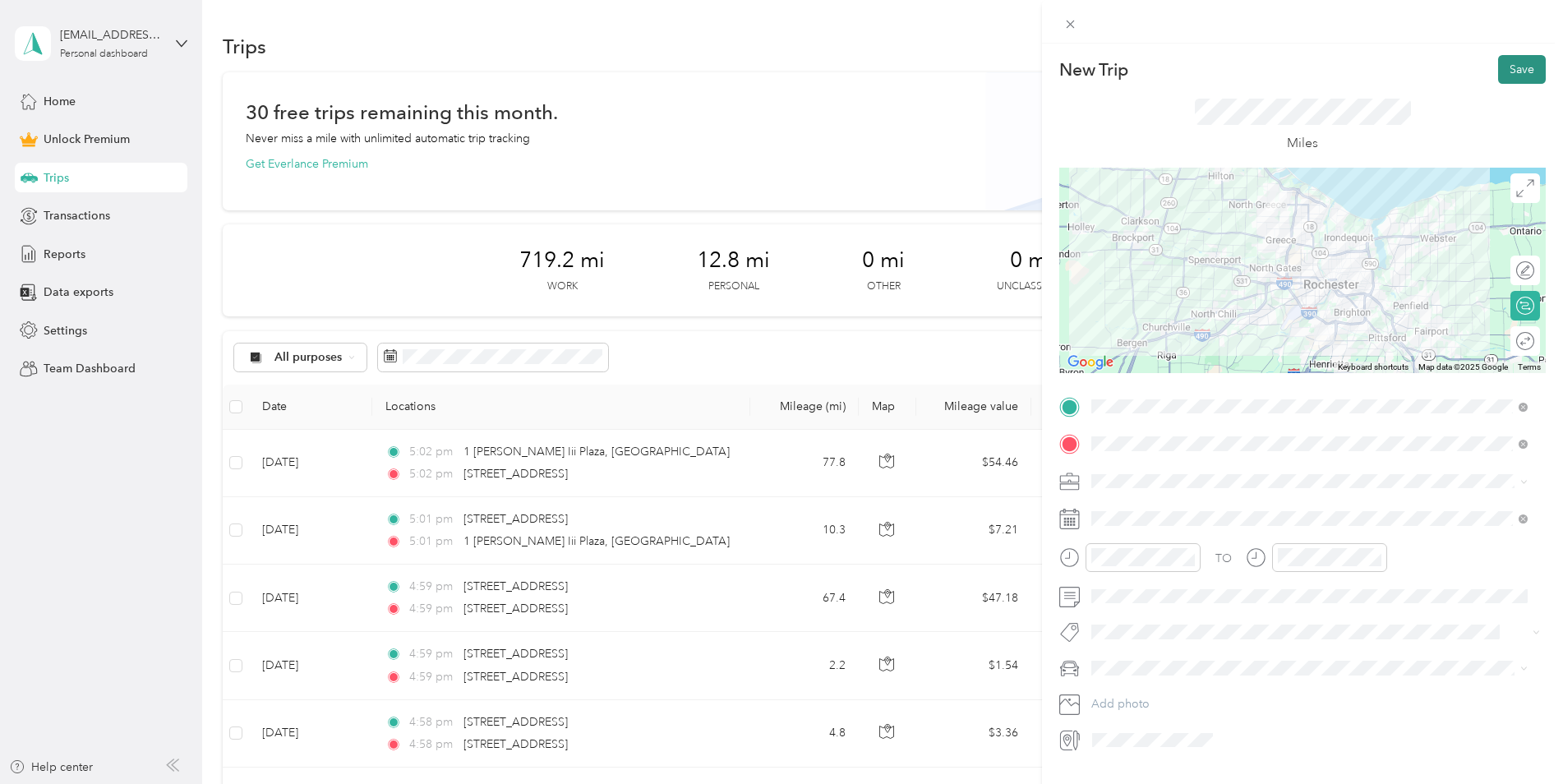
click at [1503, 75] on button "Save" at bounding box center [1522, 69] width 47 height 28
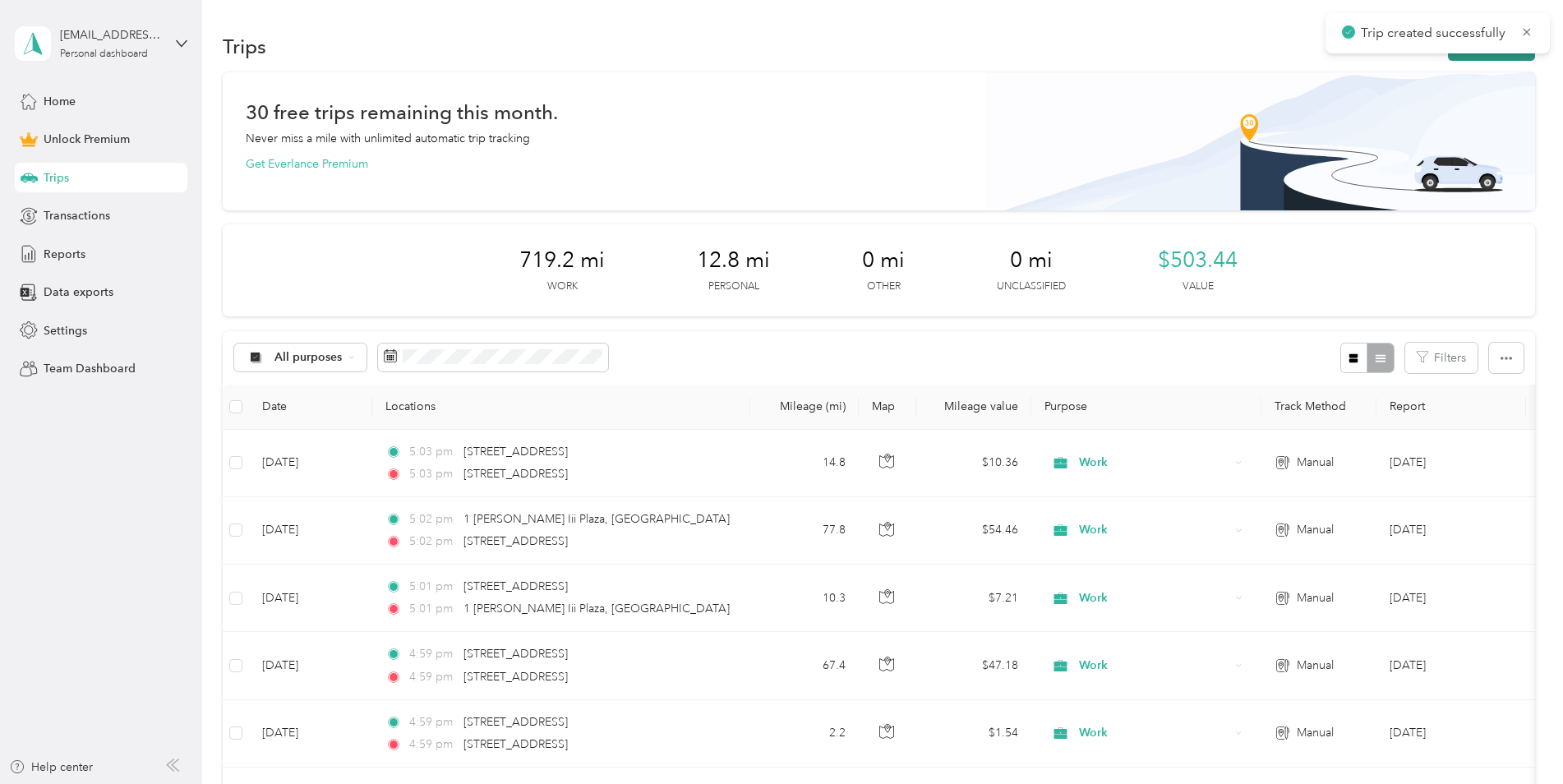
click at [1478, 56] on button "New trip" at bounding box center [1491, 46] width 87 height 28
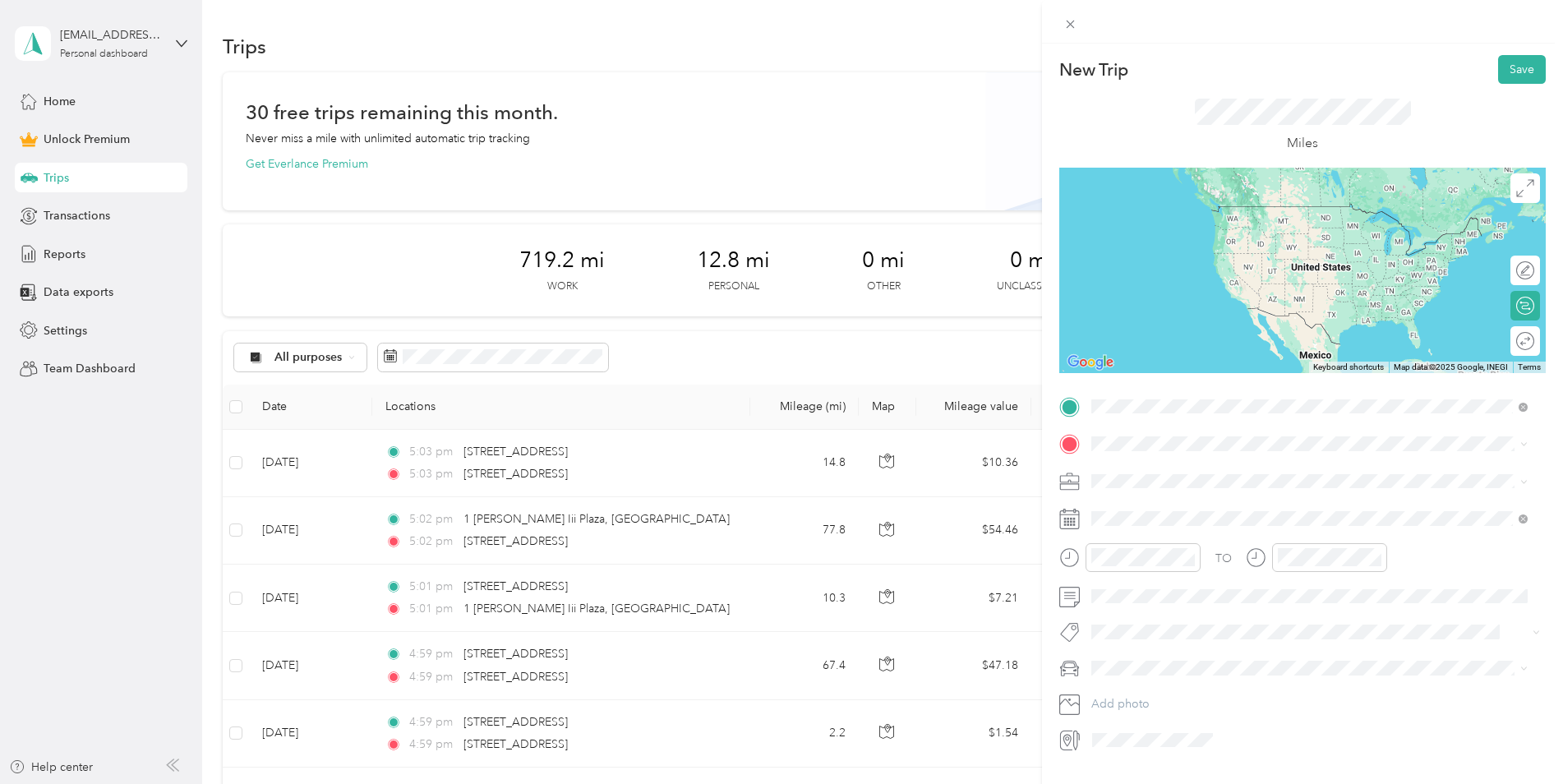
click at [1171, 474] on span "[STREET_ADDRESS][US_STATE]" at bounding box center [1205, 466] width 165 height 15
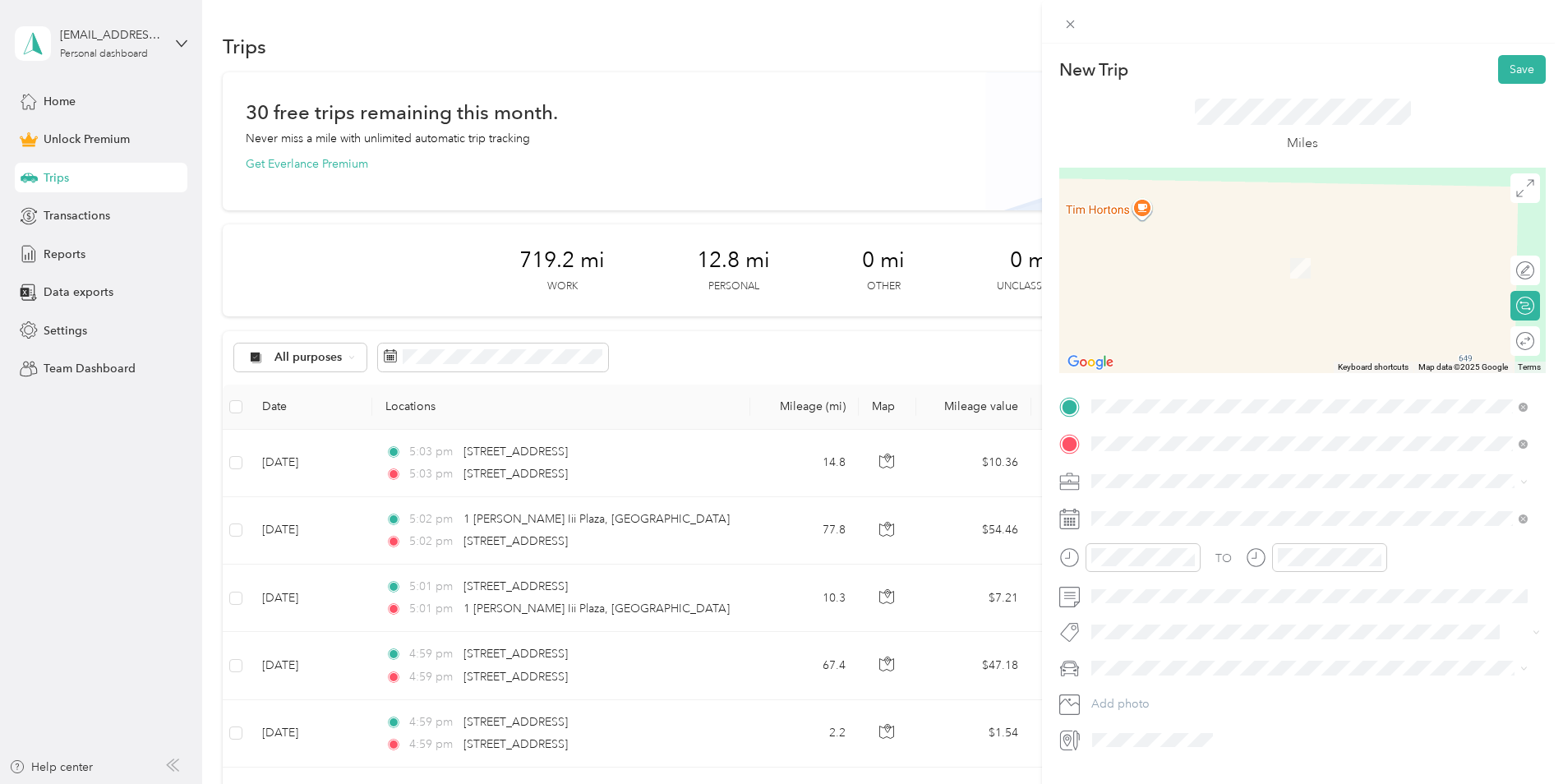
click at [1218, 511] on span "[STREET_ADDRESS][PERSON_NAME][PERSON_NAME][US_STATE]" at bounding box center [1296, 503] width 347 height 15
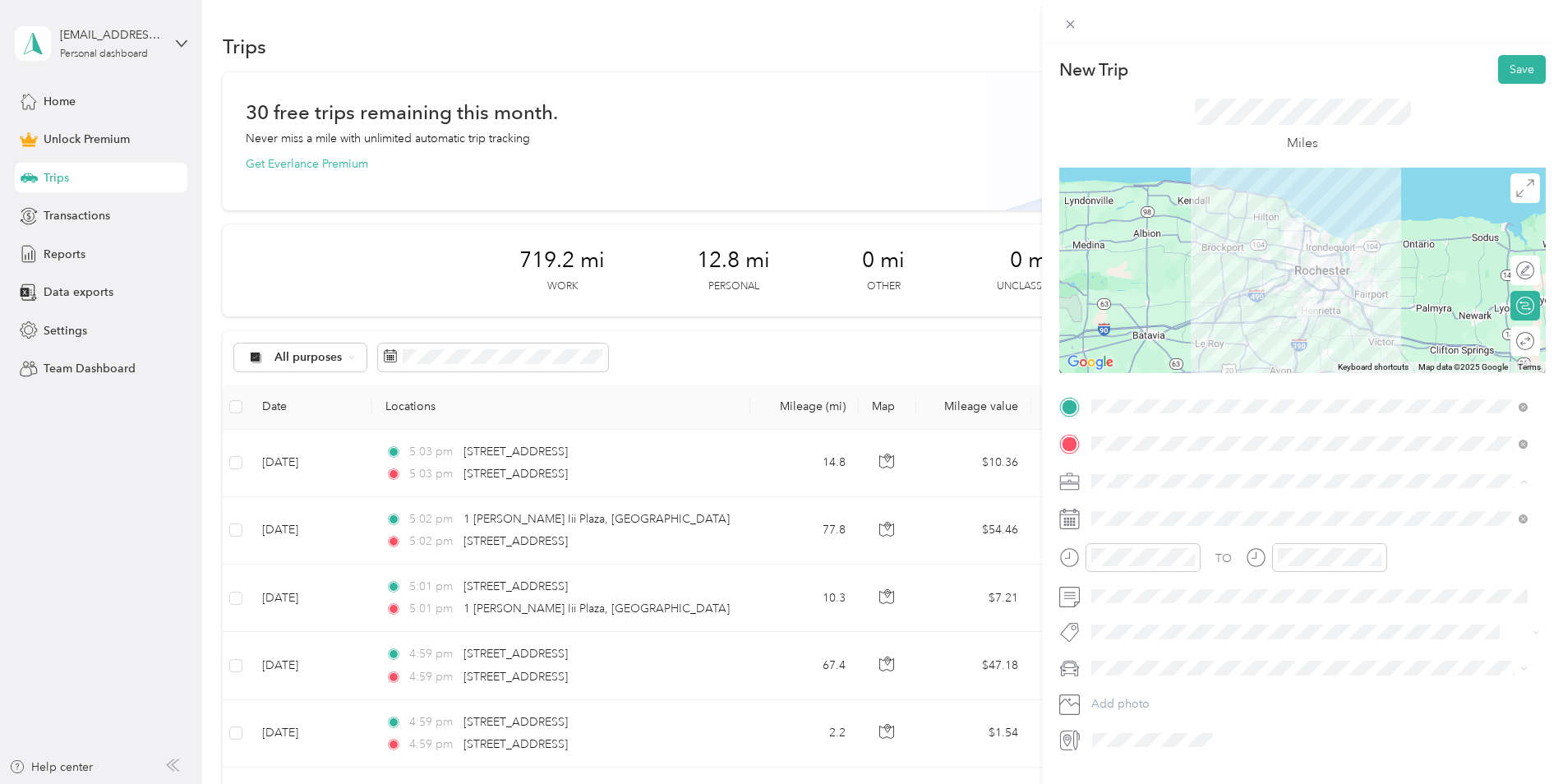
click at [1132, 501] on div "Work" at bounding box center [1309, 510] width 425 height 17
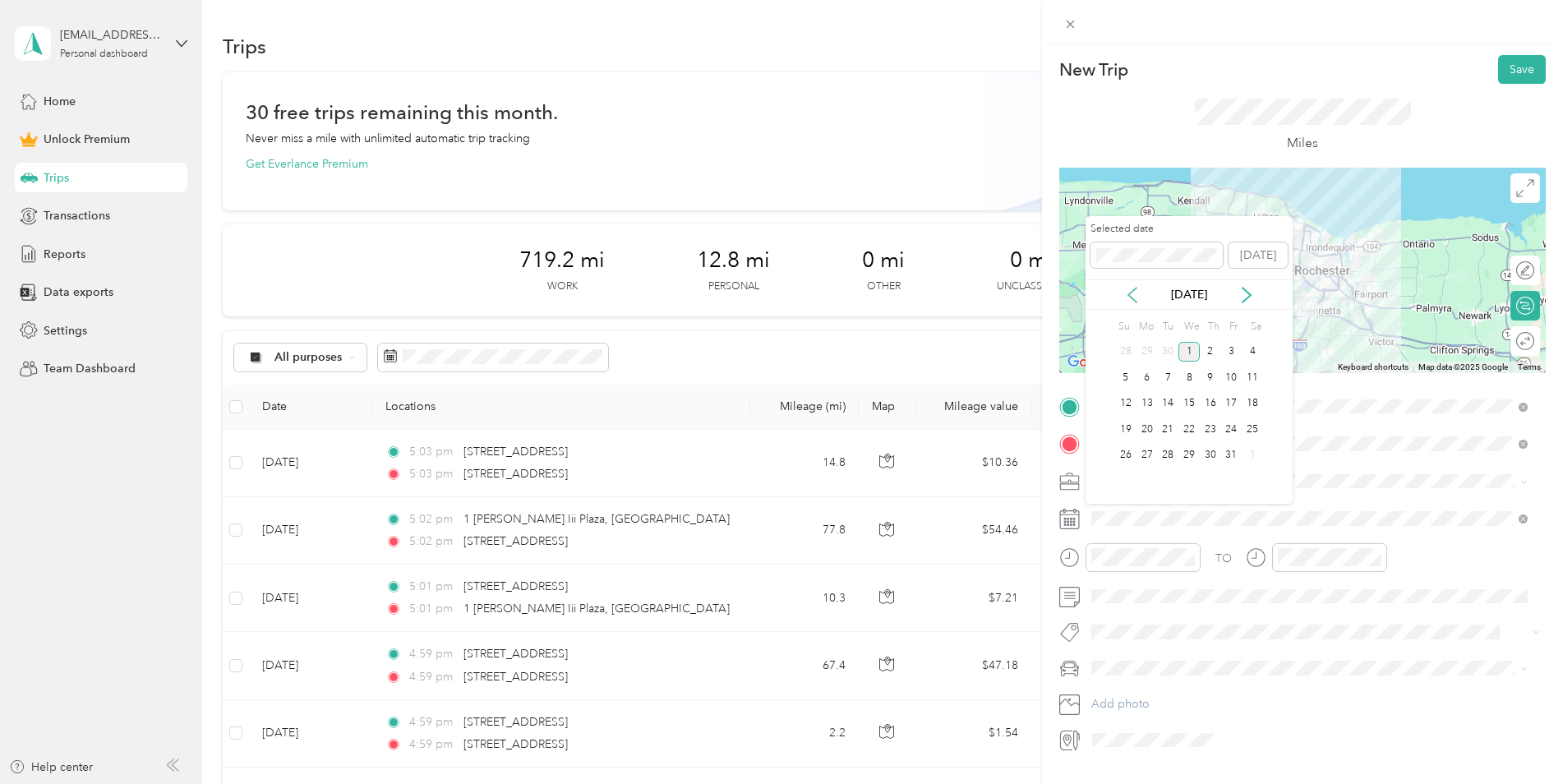
click at [1131, 301] on icon at bounding box center [1133, 295] width 16 height 16
click at [1178, 453] on div "1" at bounding box center [1189, 455] width 22 height 21
click at [1137, 288] on icon at bounding box center [1133, 295] width 9 height 15
click at [1164, 455] on div "30" at bounding box center [1168, 455] width 22 height 21
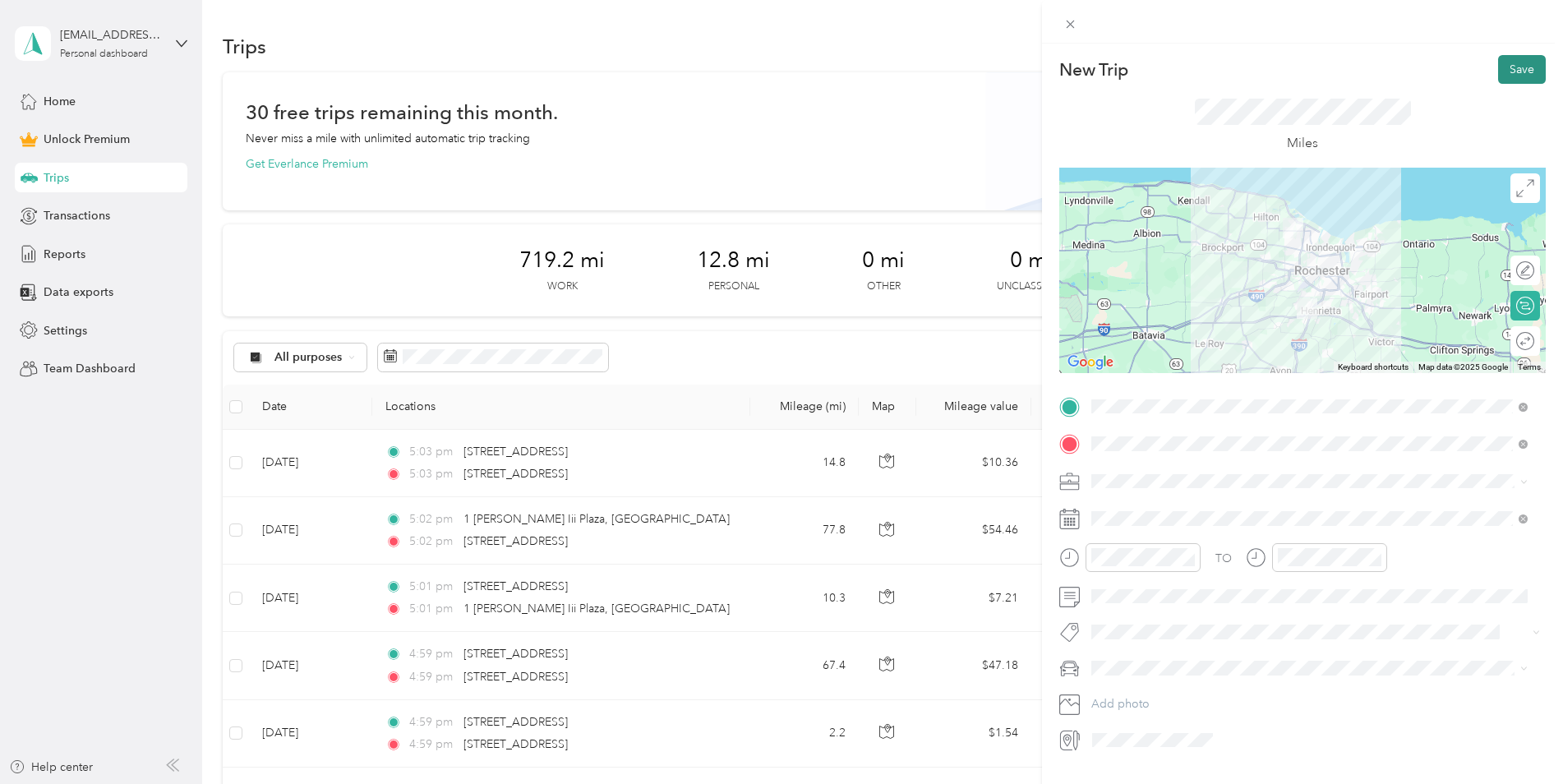
click at [1509, 61] on button "Save" at bounding box center [1522, 69] width 47 height 28
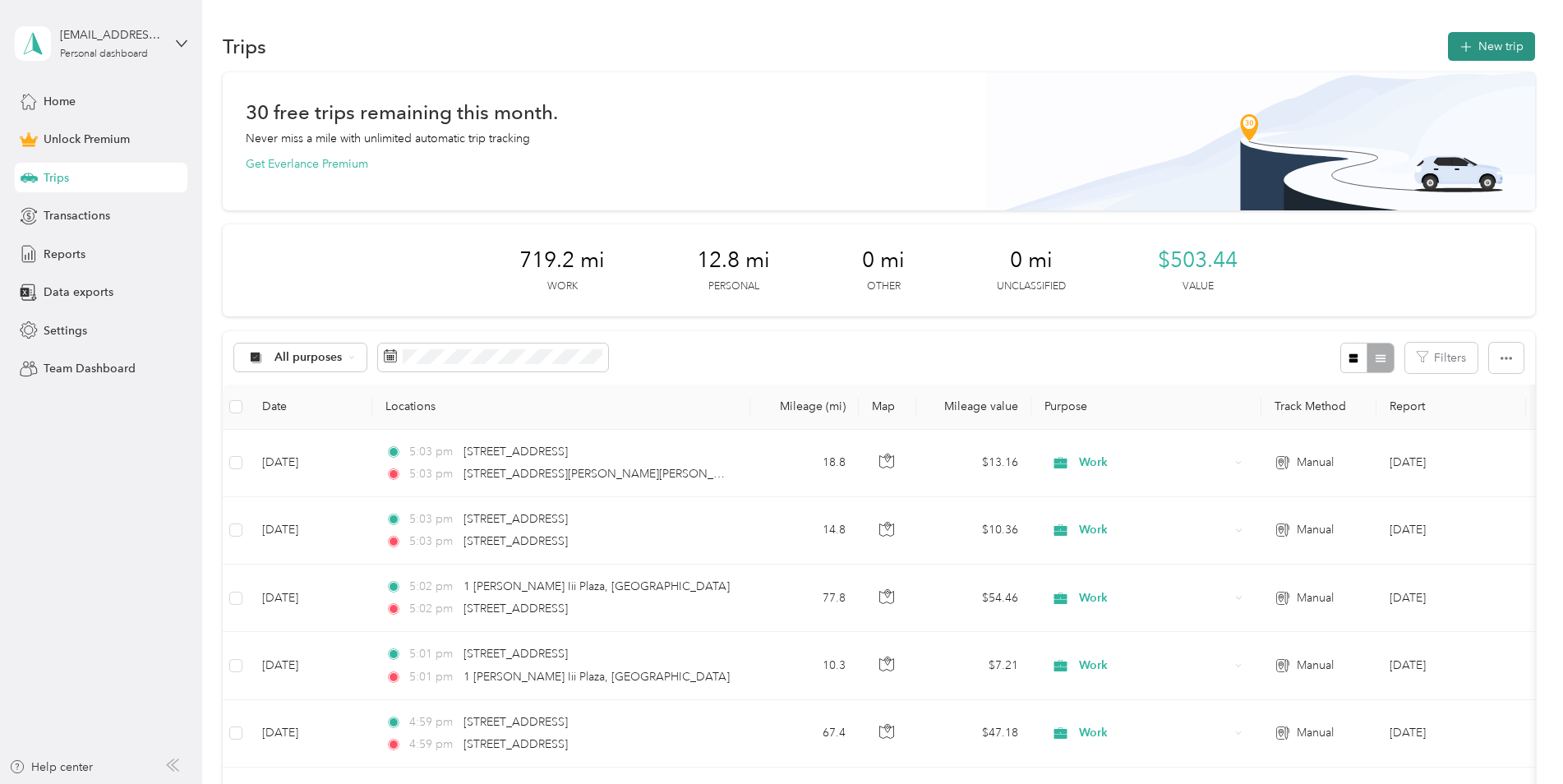
click at [1491, 54] on button "New trip" at bounding box center [1491, 46] width 87 height 28
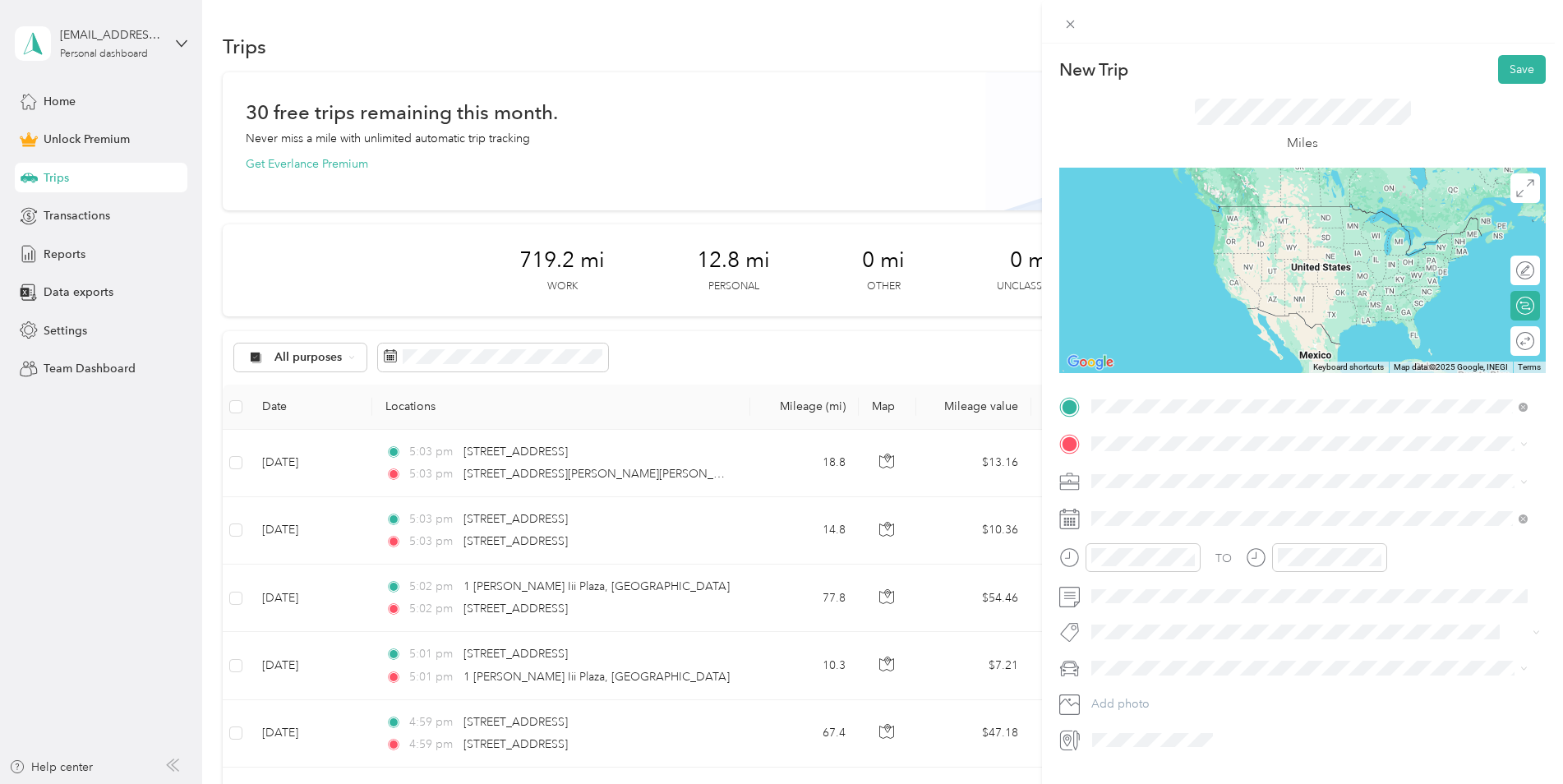
click at [1176, 462] on span "[STREET_ADDRESS][PERSON_NAME][PERSON_NAME][US_STATE]" at bounding box center [1296, 466] width 347 height 15
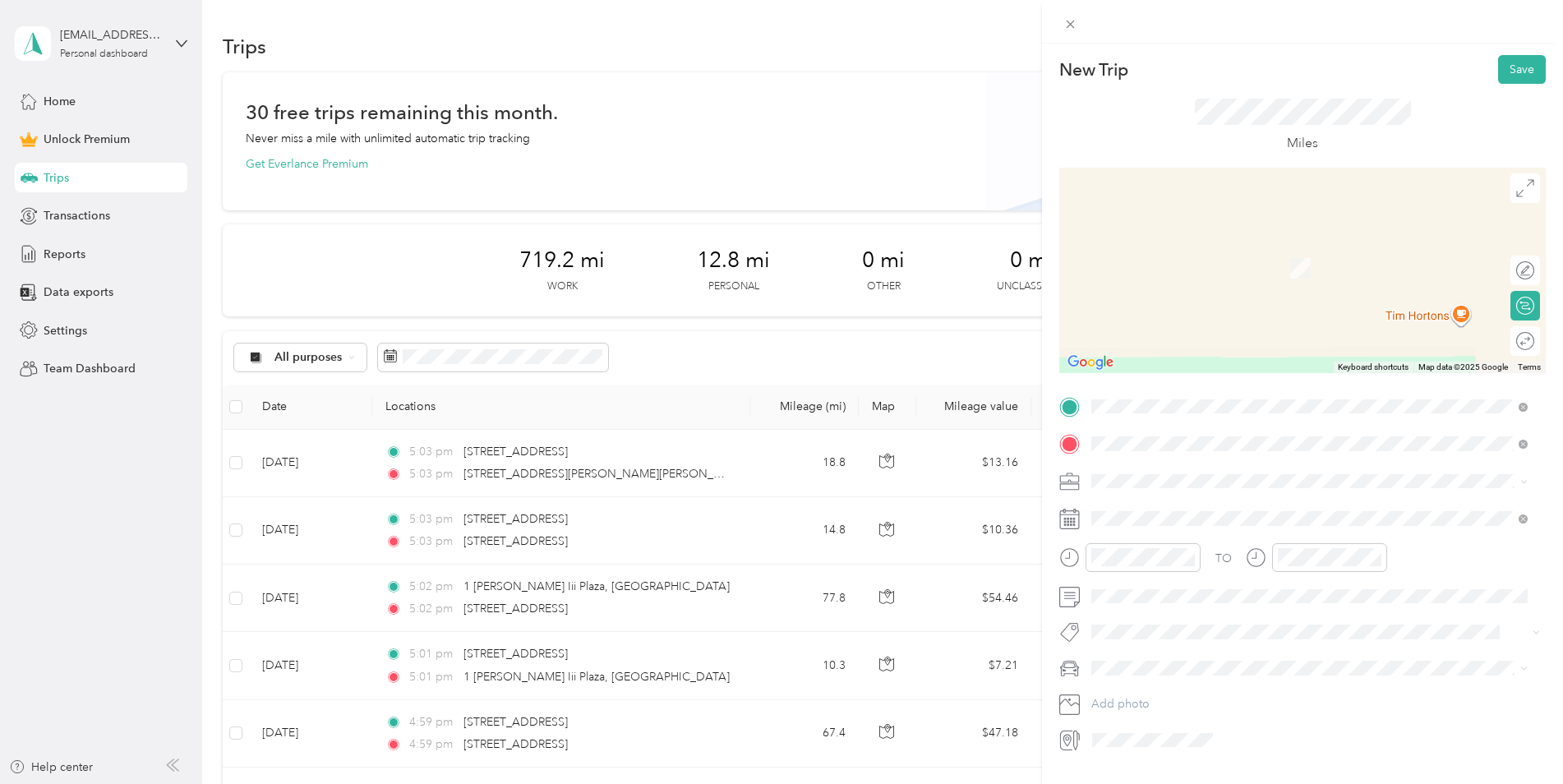
click at [1198, 511] on span "[STREET_ADDRESS][US_STATE]" at bounding box center [1205, 503] width 165 height 15
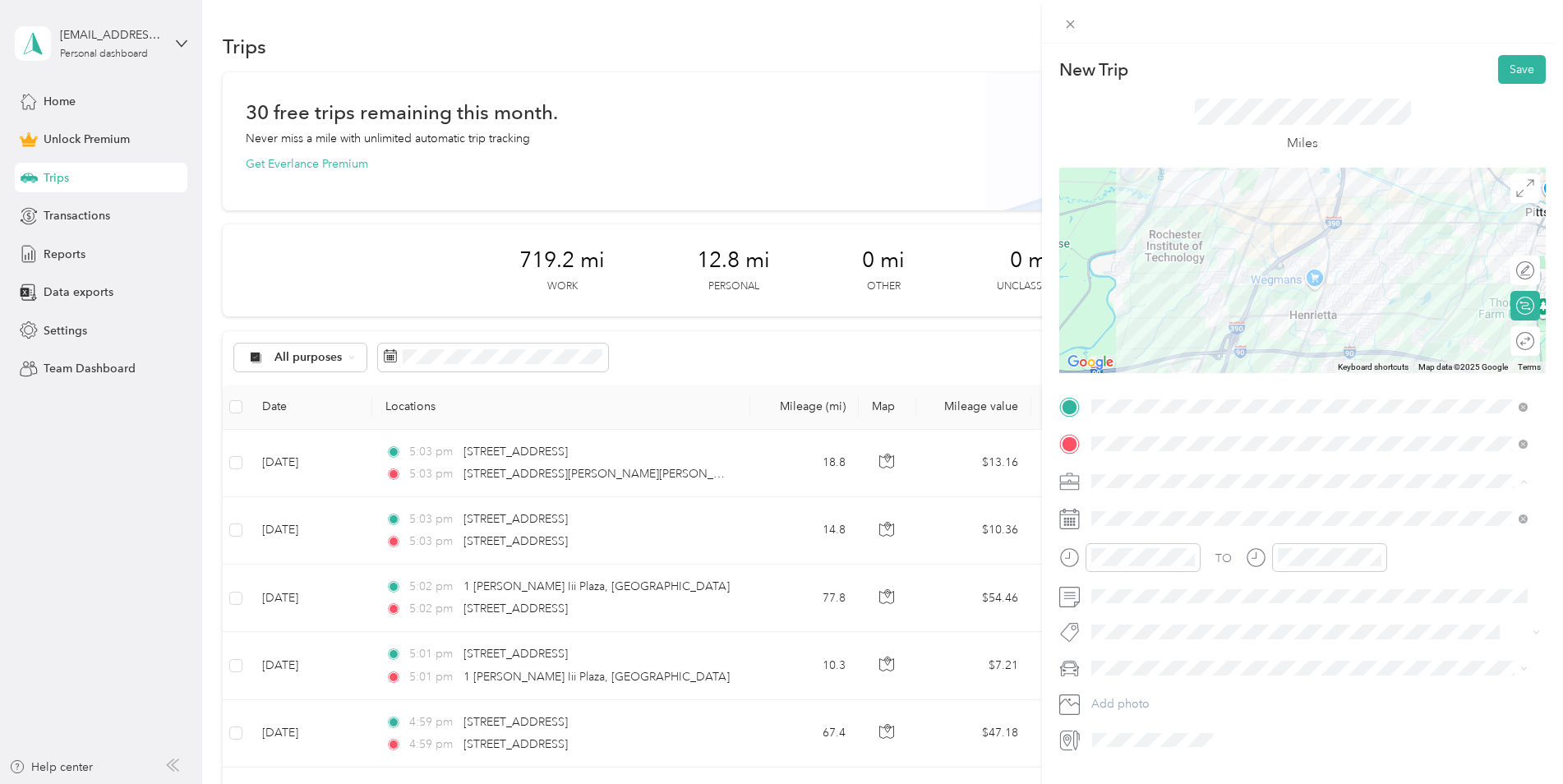
click at [1127, 503] on div "Work" at bounding box center [1309, 510] width 425 height 17
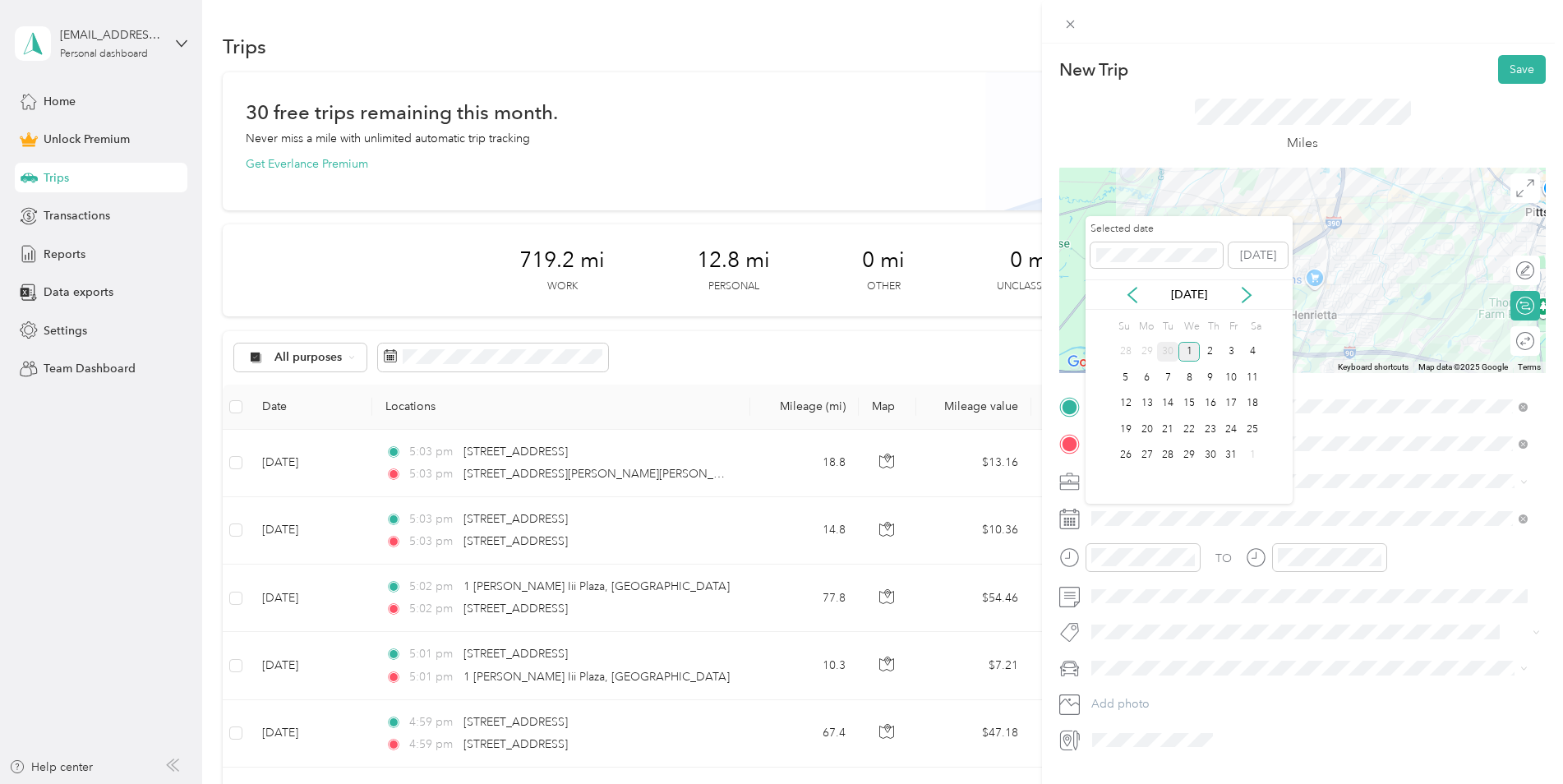
click at [1170, 347] on div "30" at bounding box center [1168, 352] width 22 height 21
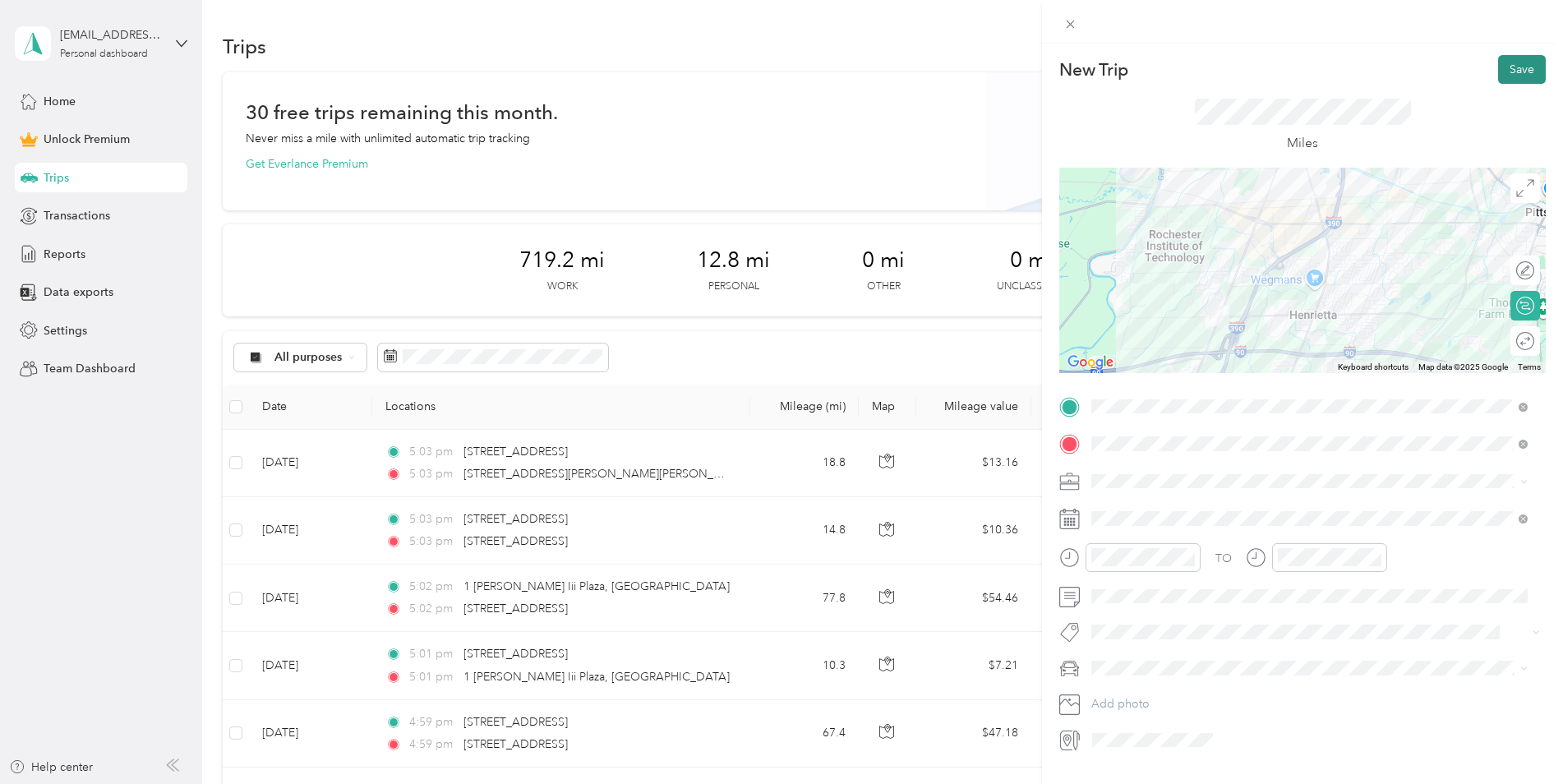
click at [1515, 70] on button "Save" at bounding box center [1522, 69] width 47 height 28
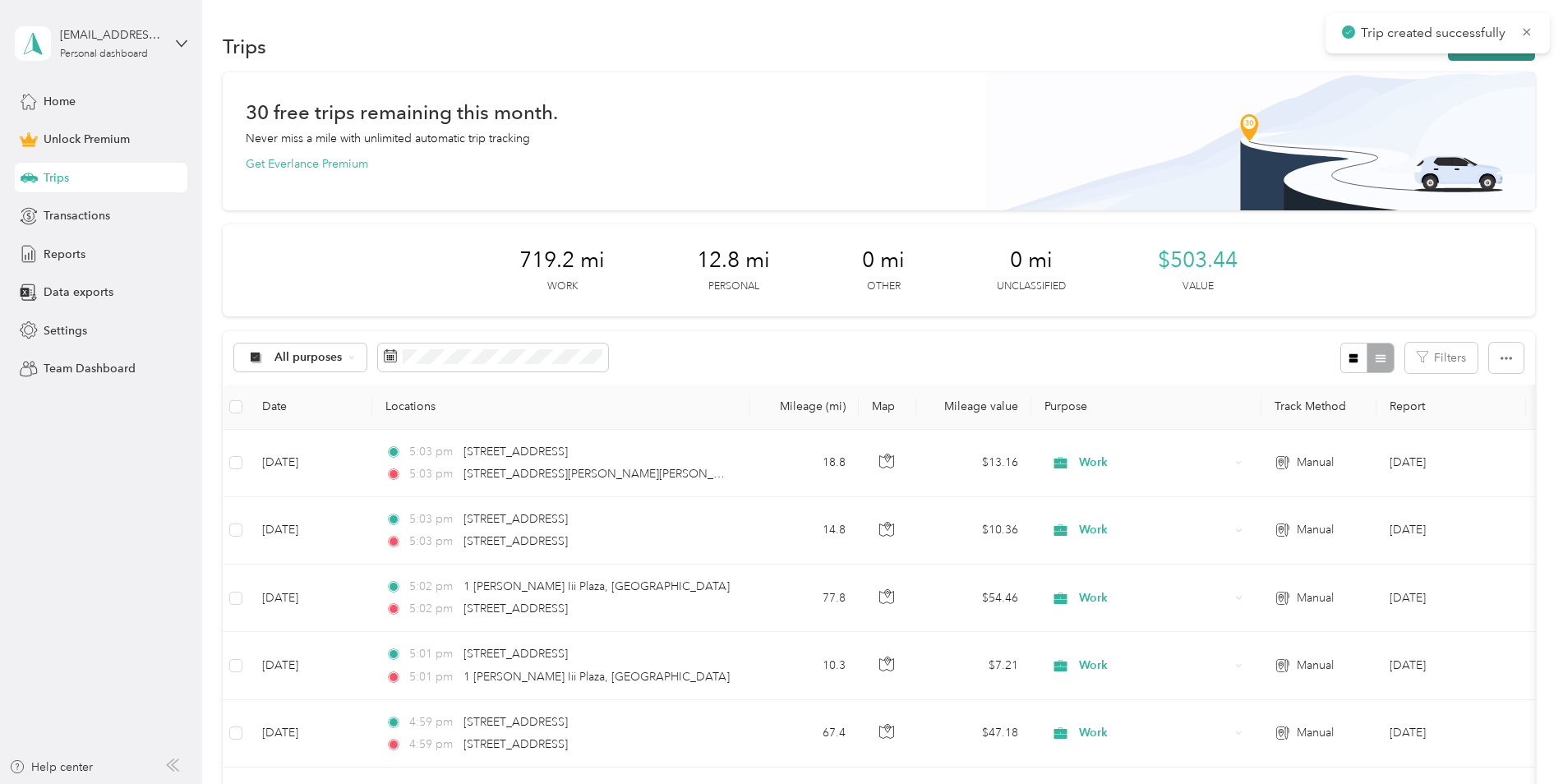
click at [1495, 53] on button "New trip" at bounding box center [1491, 46] width 87 height 28
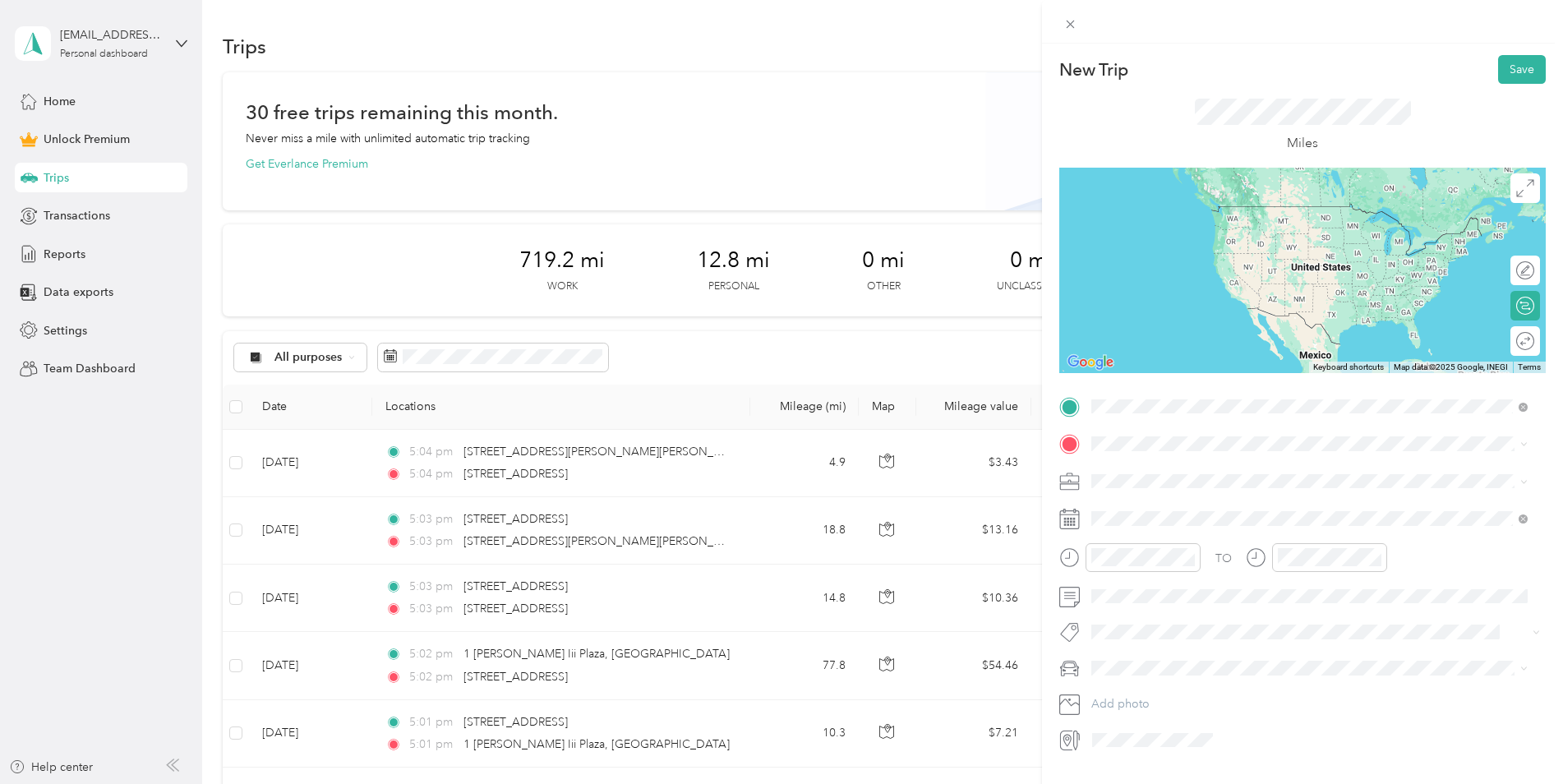
click at [1214, 460] on span "[STREET_ADDRESS][US_STATE]" at bounding box center [1205, 466] width 165 height 15
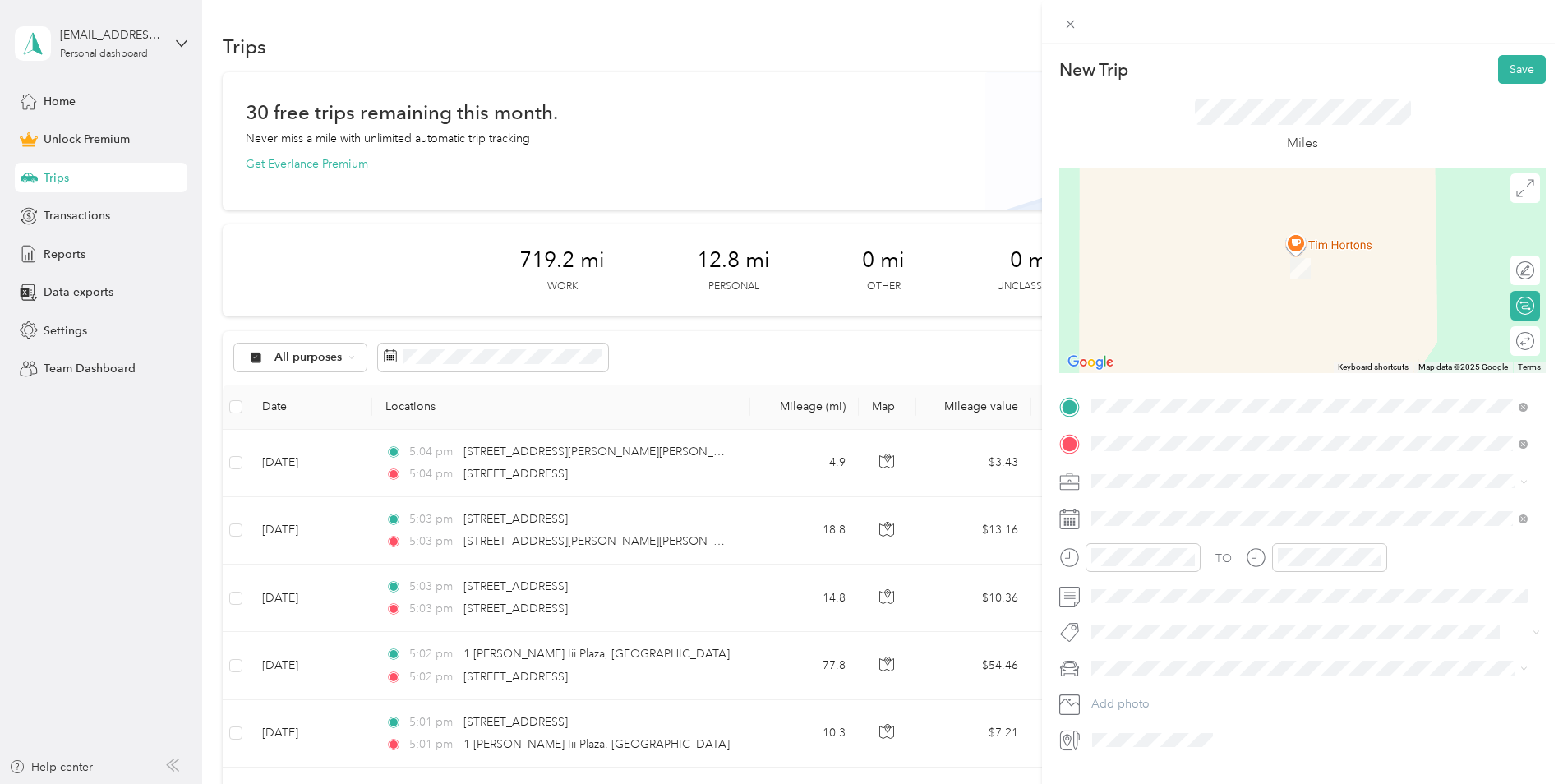
click at [1183, 511] on span "[STREET_ADDRESS][US_STATE]" at bounding box center [1205, 503] width 165 height 15
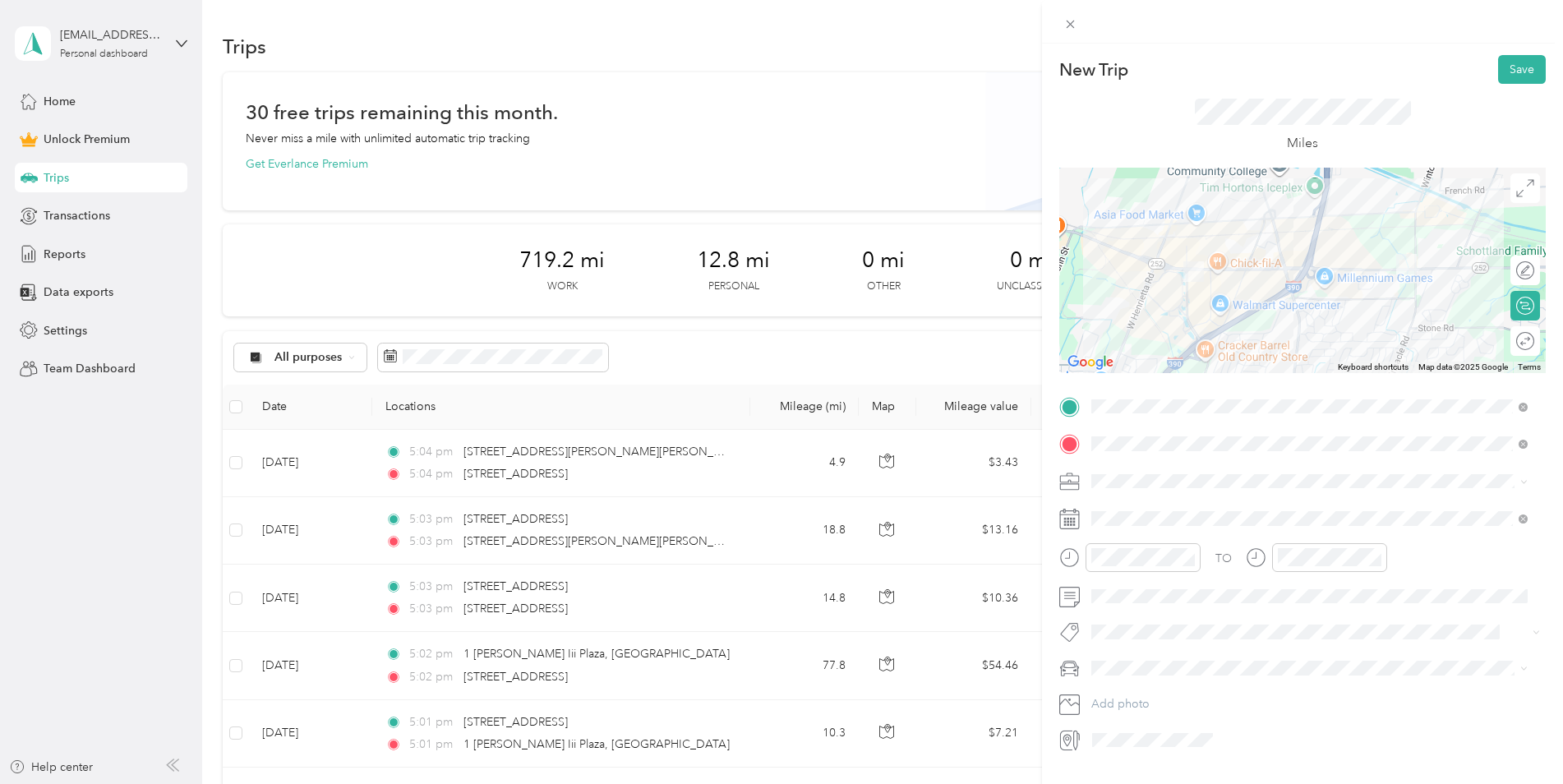
click at [1152, 510] on div "Work" at bounding box center [1309, 510] width 425 height 17
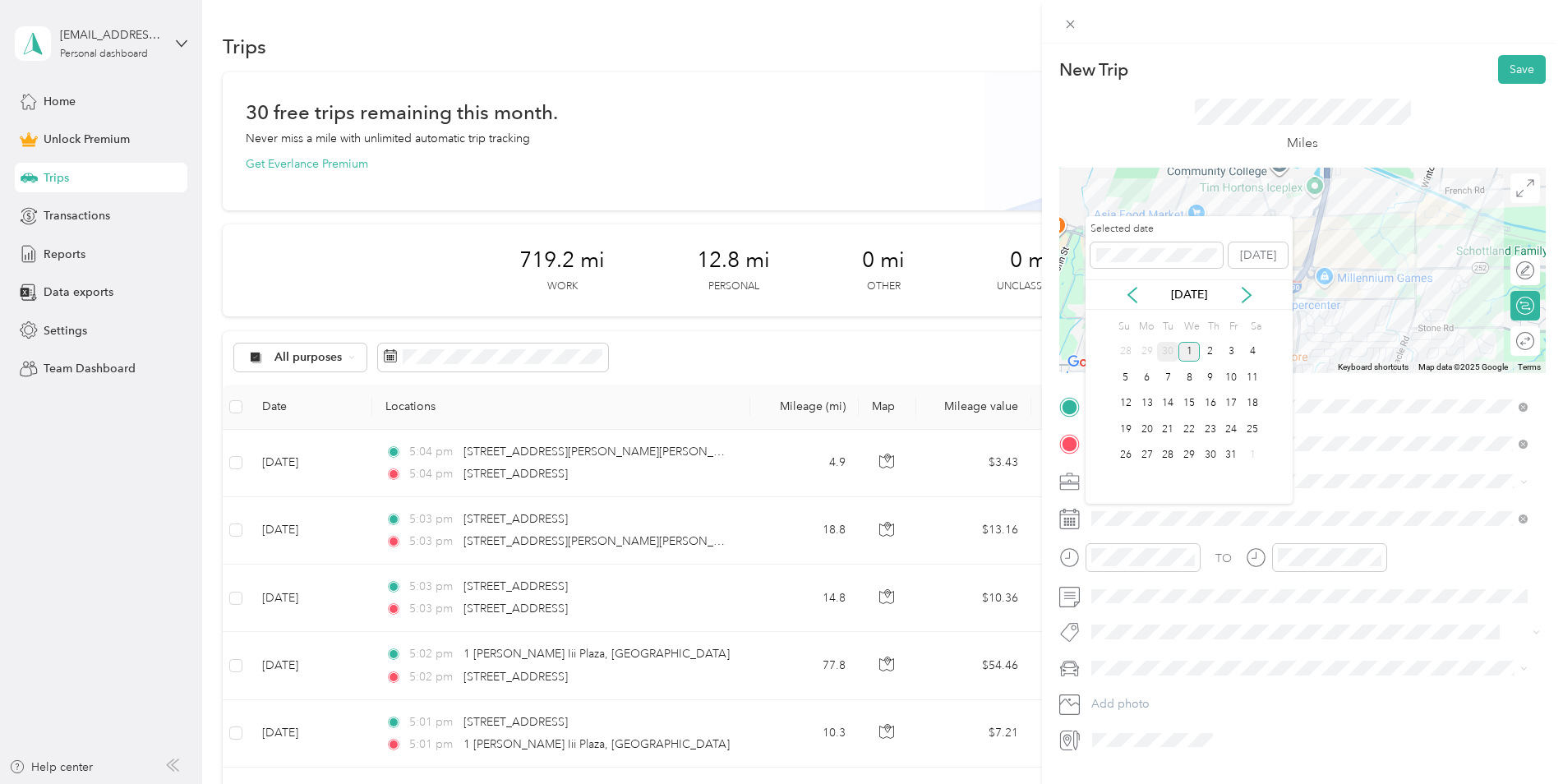
click at [1165, 350] on div "30" at bounding box center [1168, 352] width 22 height 21
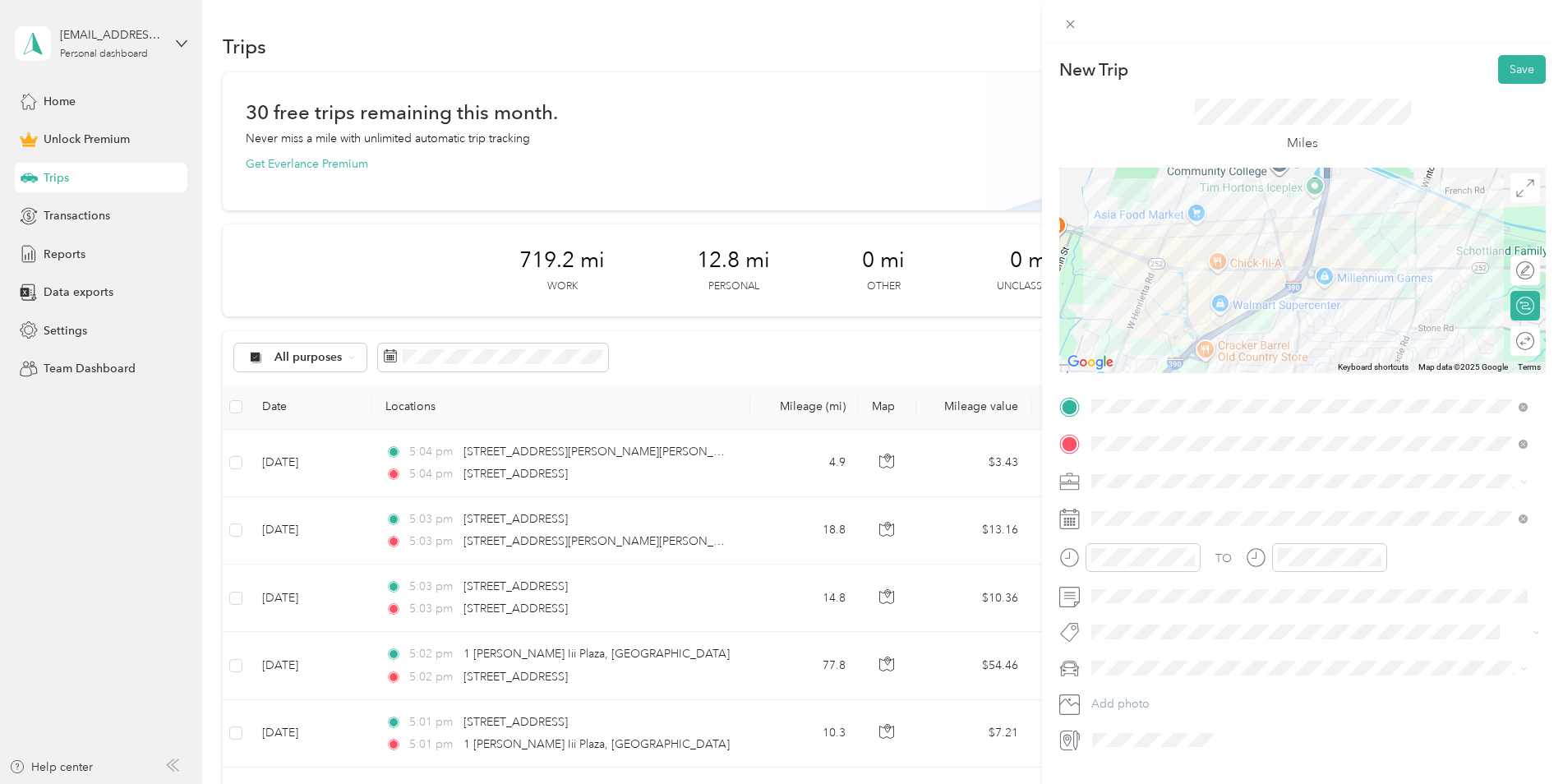
drag, startPoint x: 1513, startPoint y: 71, endPoint x: 1453, endPoint y: 137, distance: 89.2
click at [1512, 71] on button "Save" at bounding box center [1522, 69] width 47 height 28
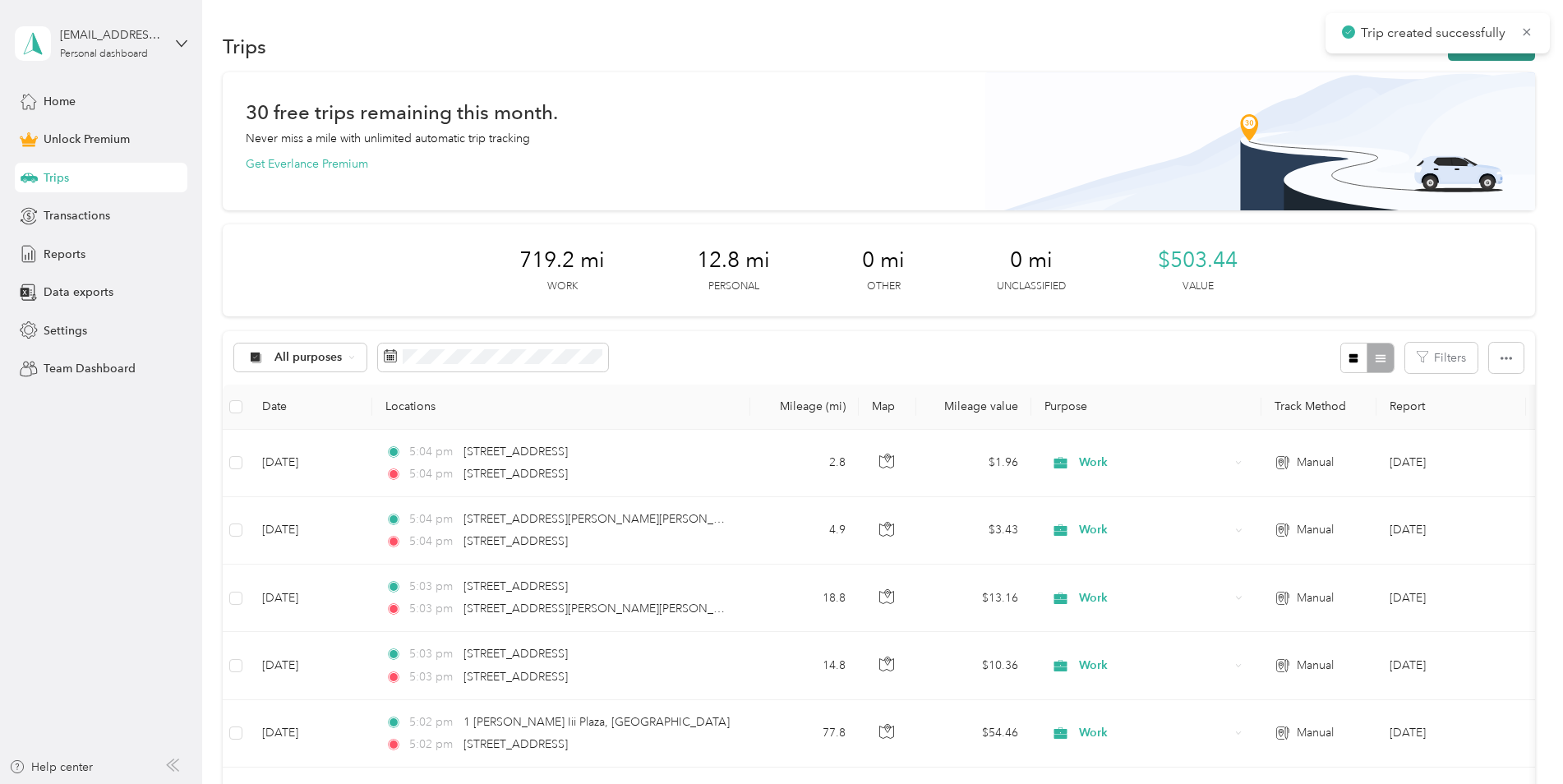
click at [1456, 59] on button "New trip" at bounding box center [1491, 46] width 87 height 28
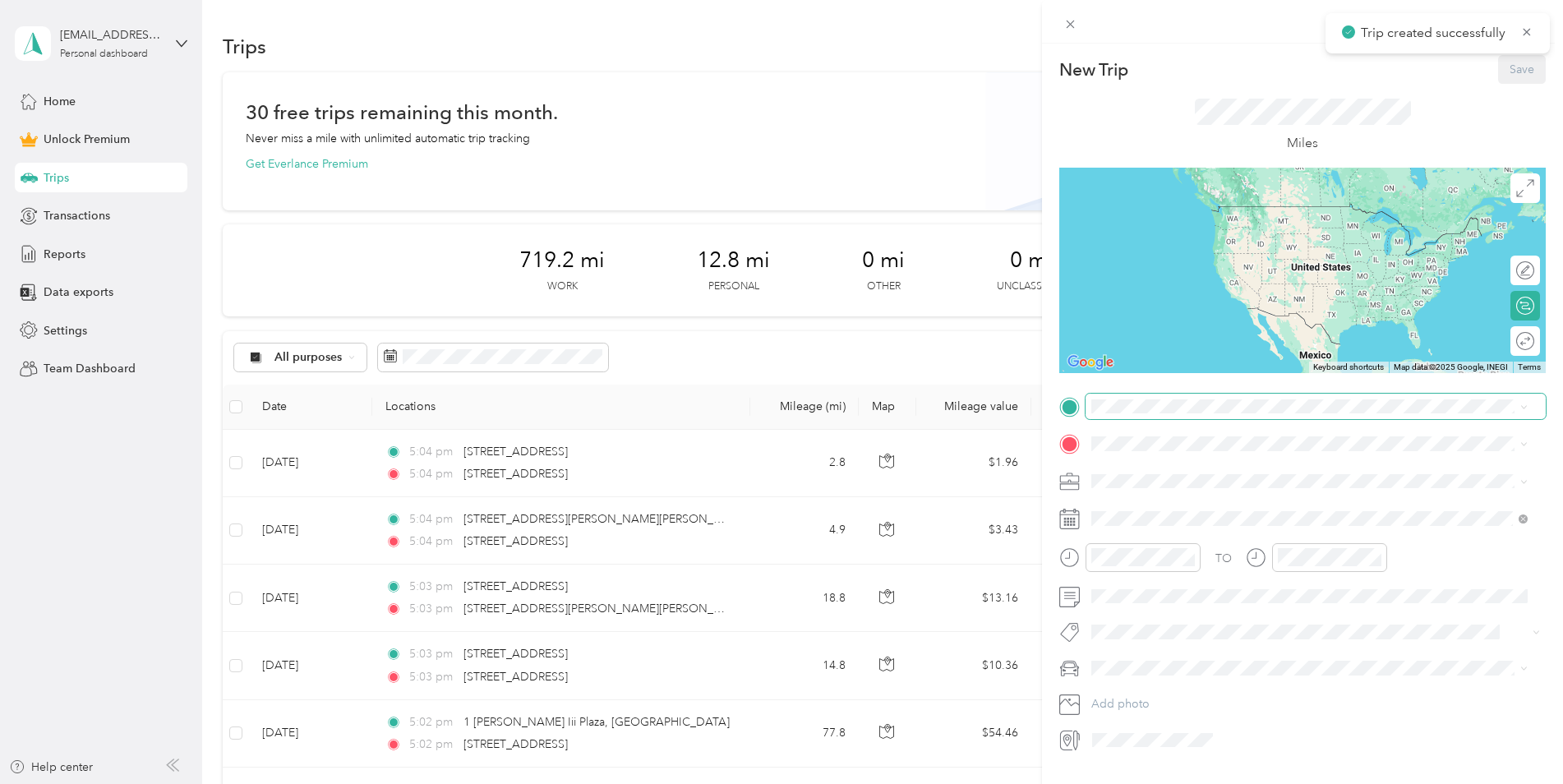
click at [1154, 397] on span at bounding box center [1316, 406] width 461 height 26
click at [1229, 468] on span "[STREET_ADDRESS][US_STATE]" at bounding box center [1205, 466] width 165 height 15
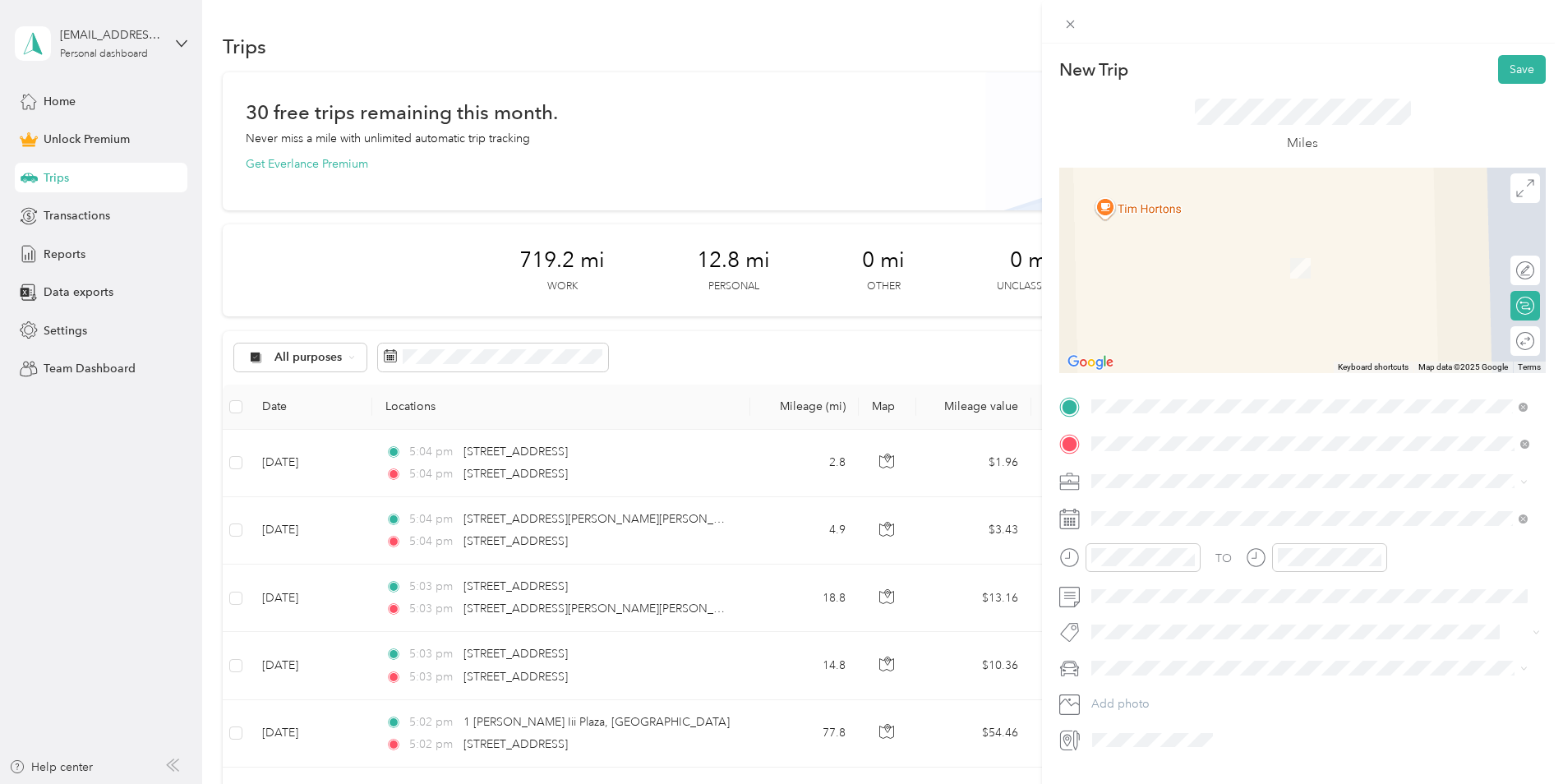
click at [1195, 511] on span "[STREET_ADDRESS][US_STATE]" at bounding box center [1205, 503] width 165 height 15
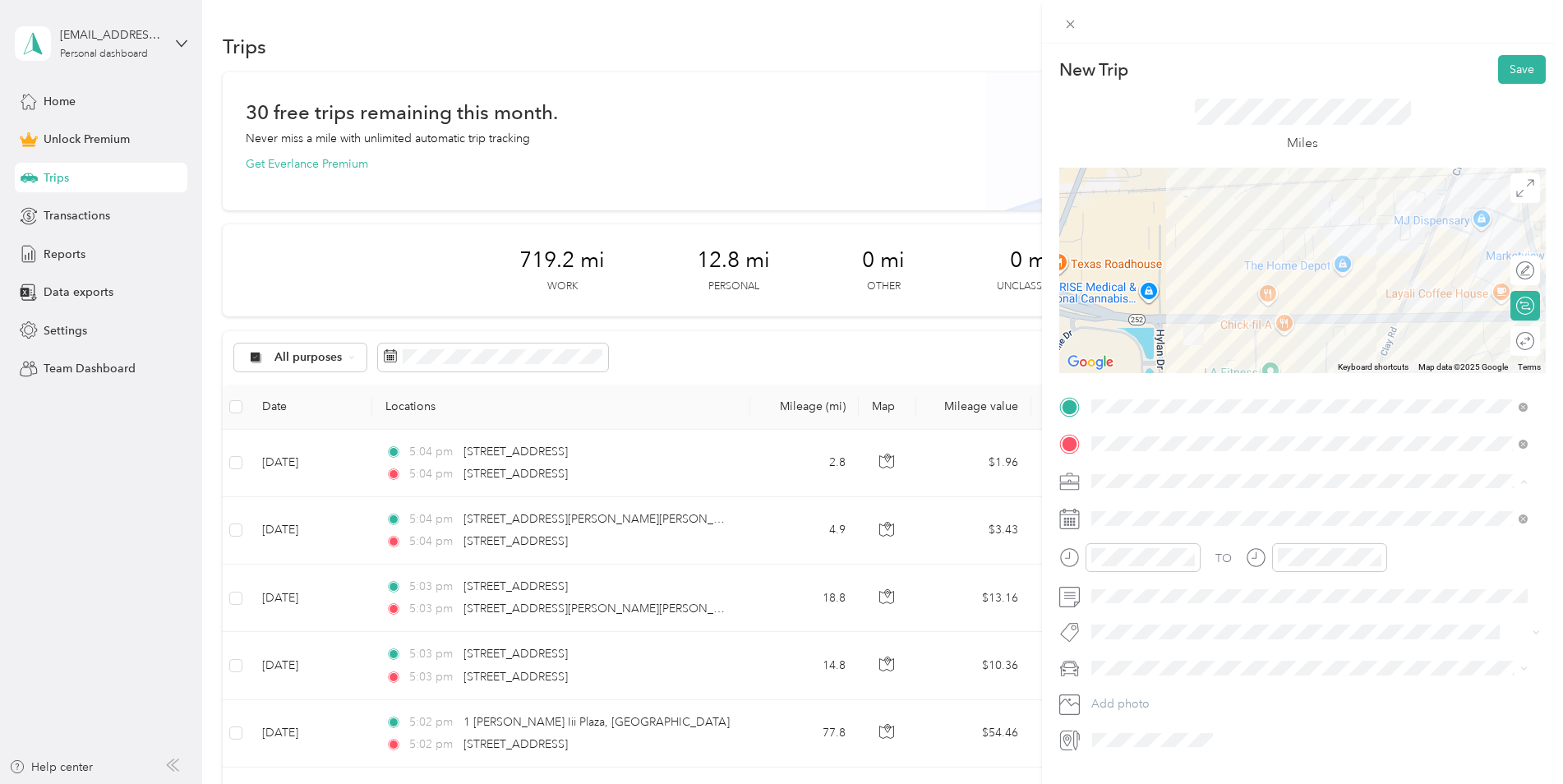
click at [1146, 503] on div "Work" at bounding box center [1309, 510] width 425 height 17
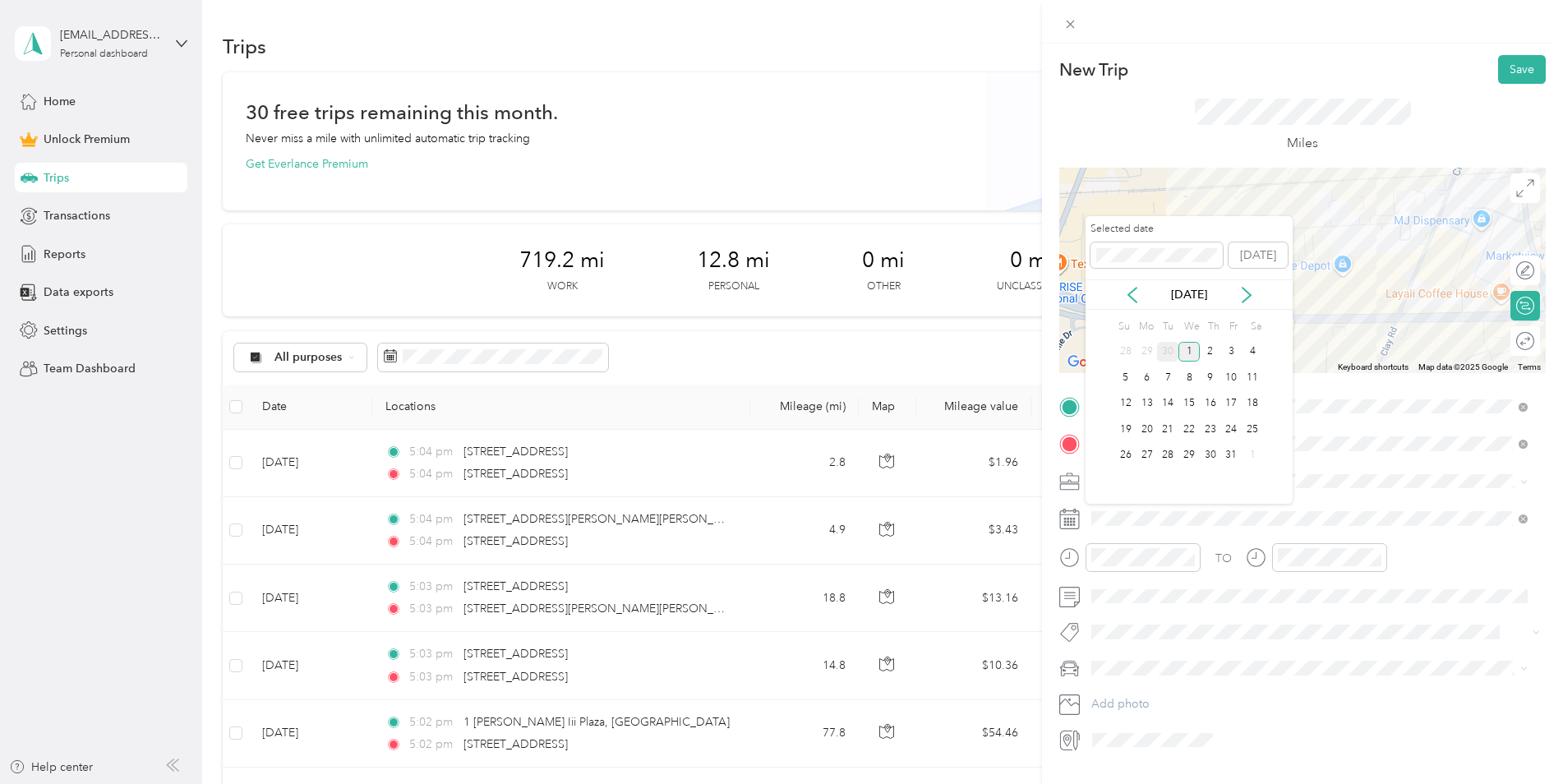
click at [1167, 344] on div "30" at bounding box center [1168, 352] width 22 height 21
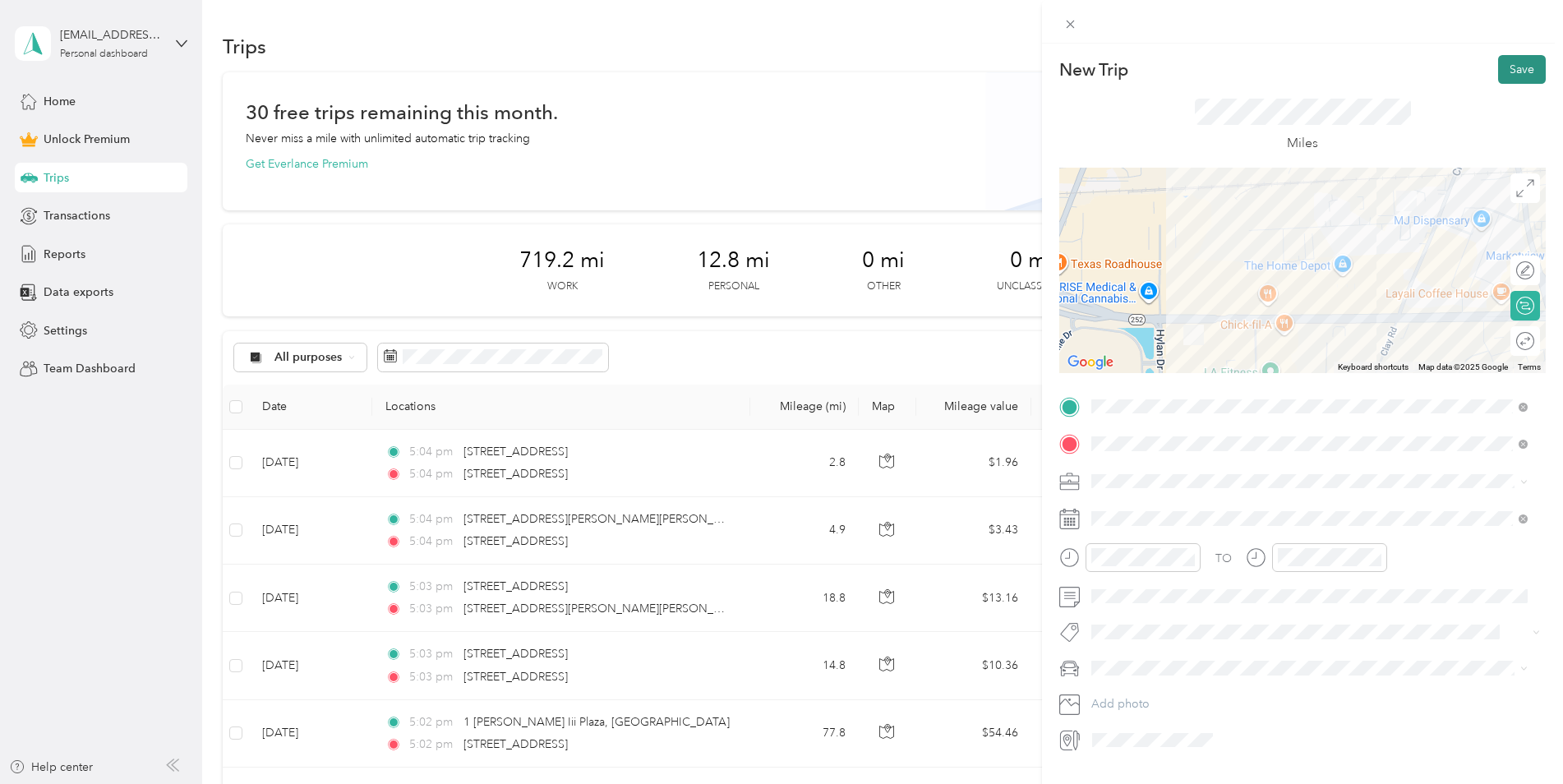
click at [1512, 65] on button "Save" at bounding box center [1522, 69] width 47 height 28
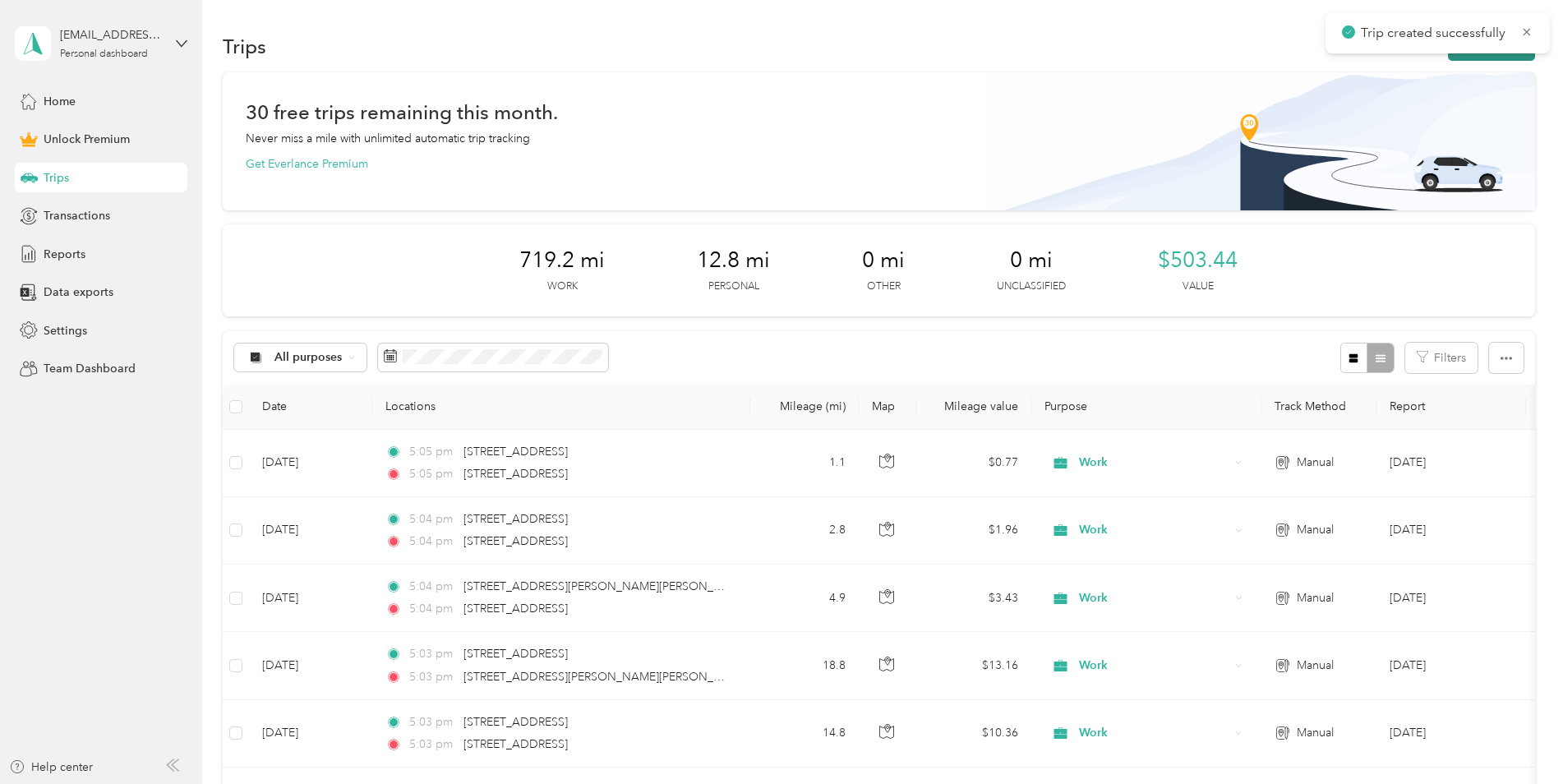
click at [1503, 58] on button "New trip" at bounding box center [1491, 46] width 87 height 28
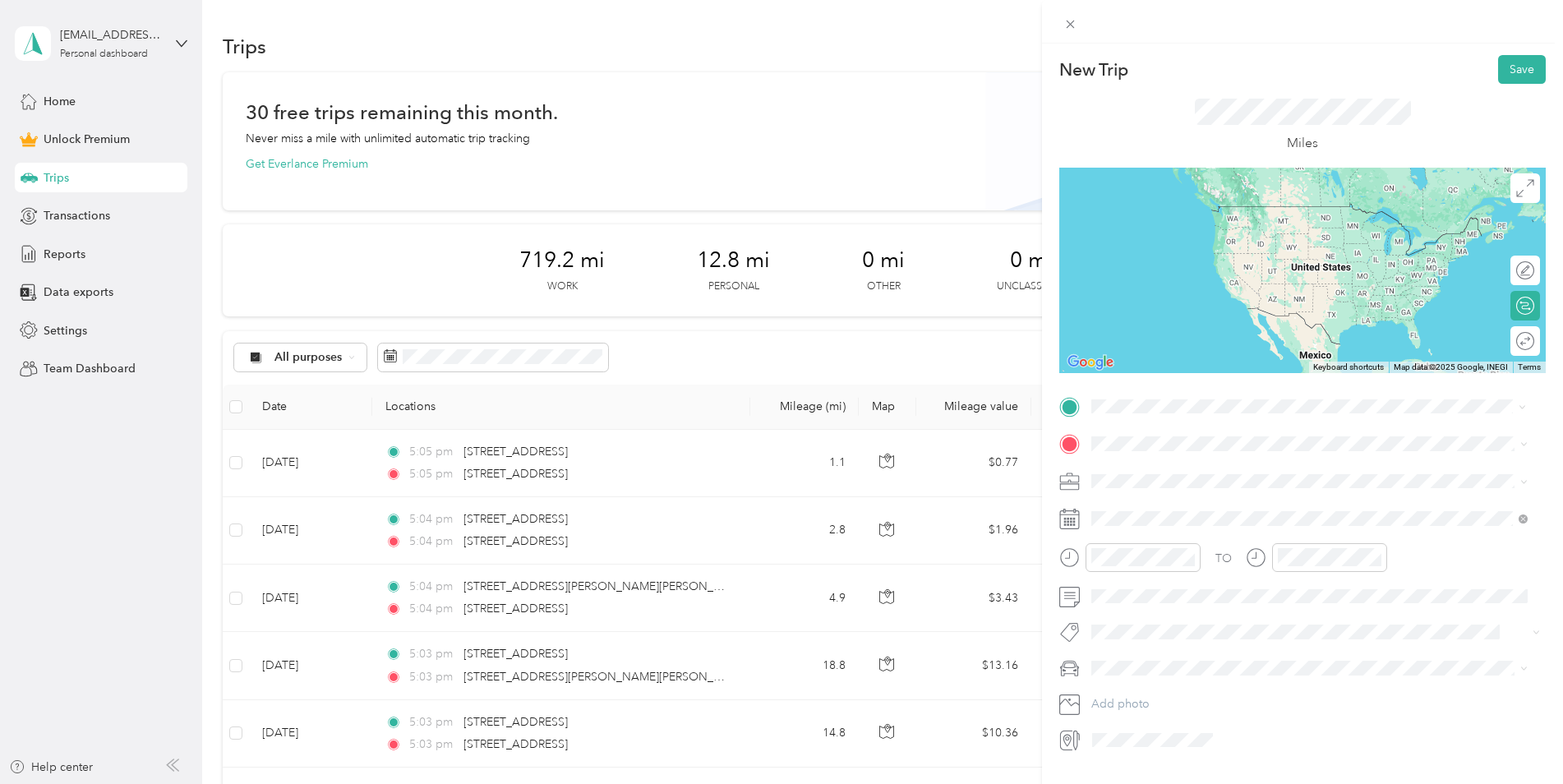
click at [1161, 474] on span "[STREET_ADDRESS][US_STATE]" at bounding box center [1205, 466] width 165 height 15
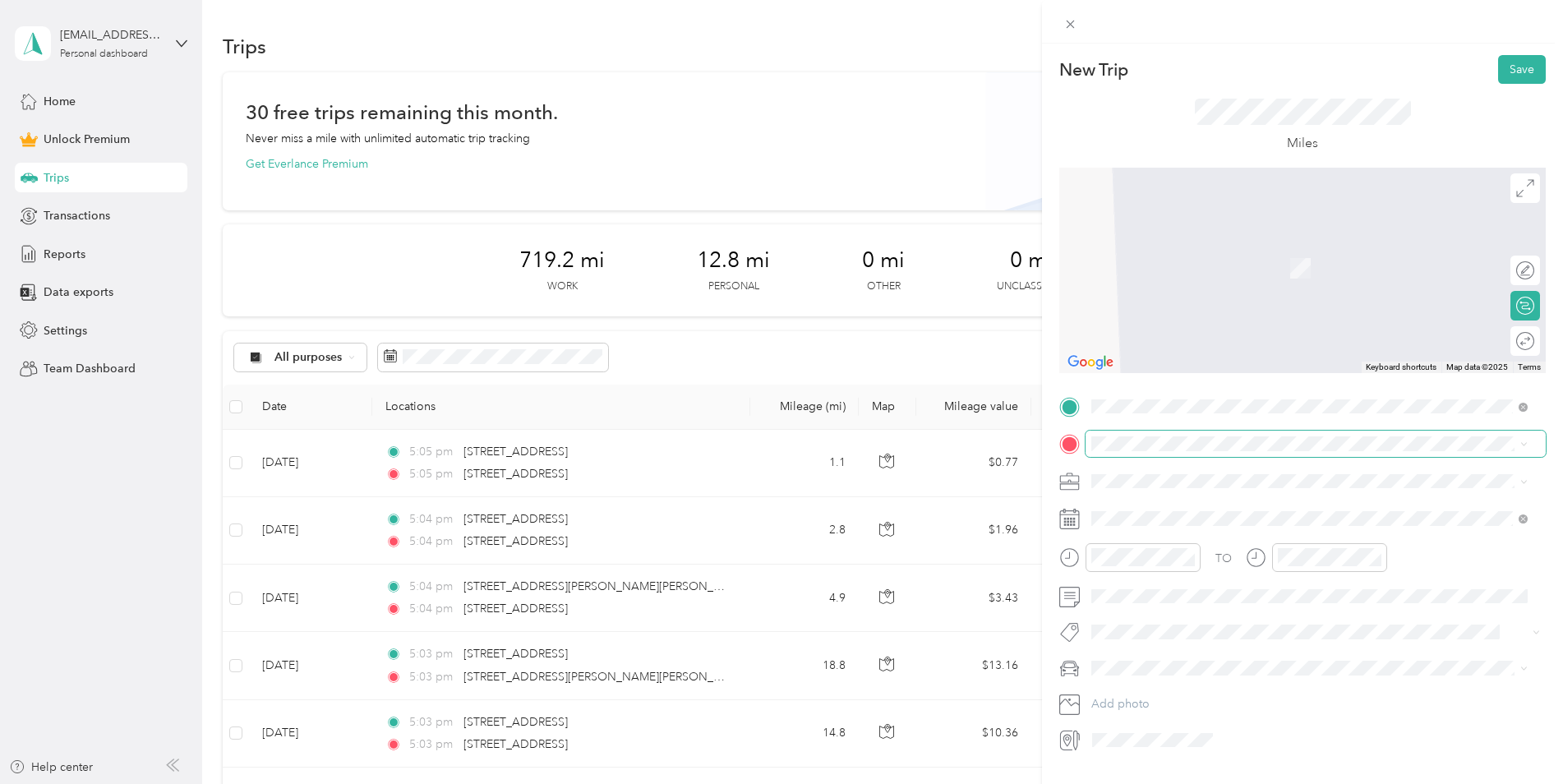
click at [1180, 451] on span at bounding box center [1316, 443] width 461 height 26
click at [1172, 510] on span "[STREET_ADDRESS][US_STATE]" at bounding box center [1205, 502] width 165 height 15
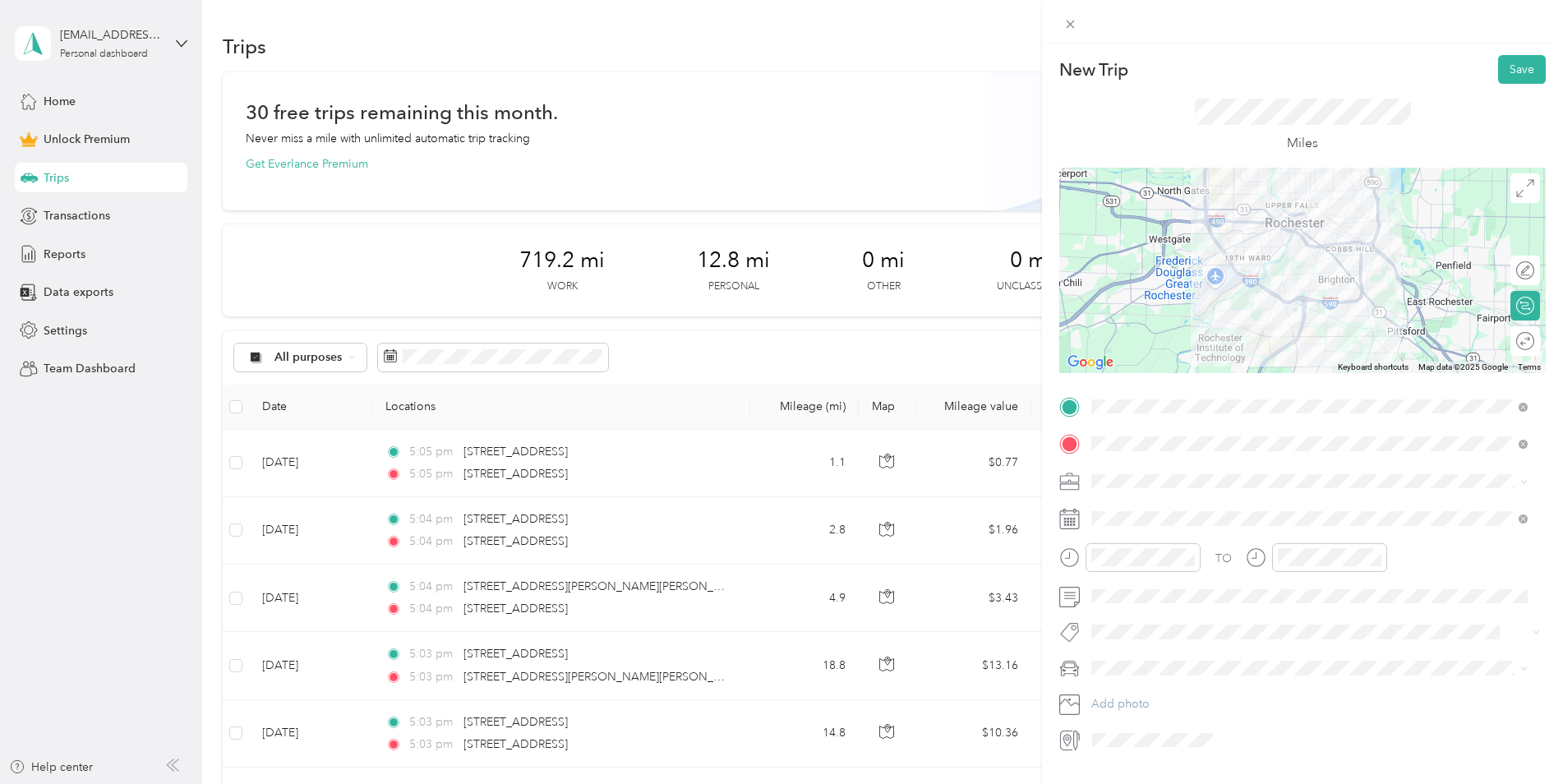
click at [1133, 499] on li "Work" at bounding box center [1309, 510] width 448 height 28
click at [1132, 509] on span at bounding box center [1316, 518] width 461 height 26
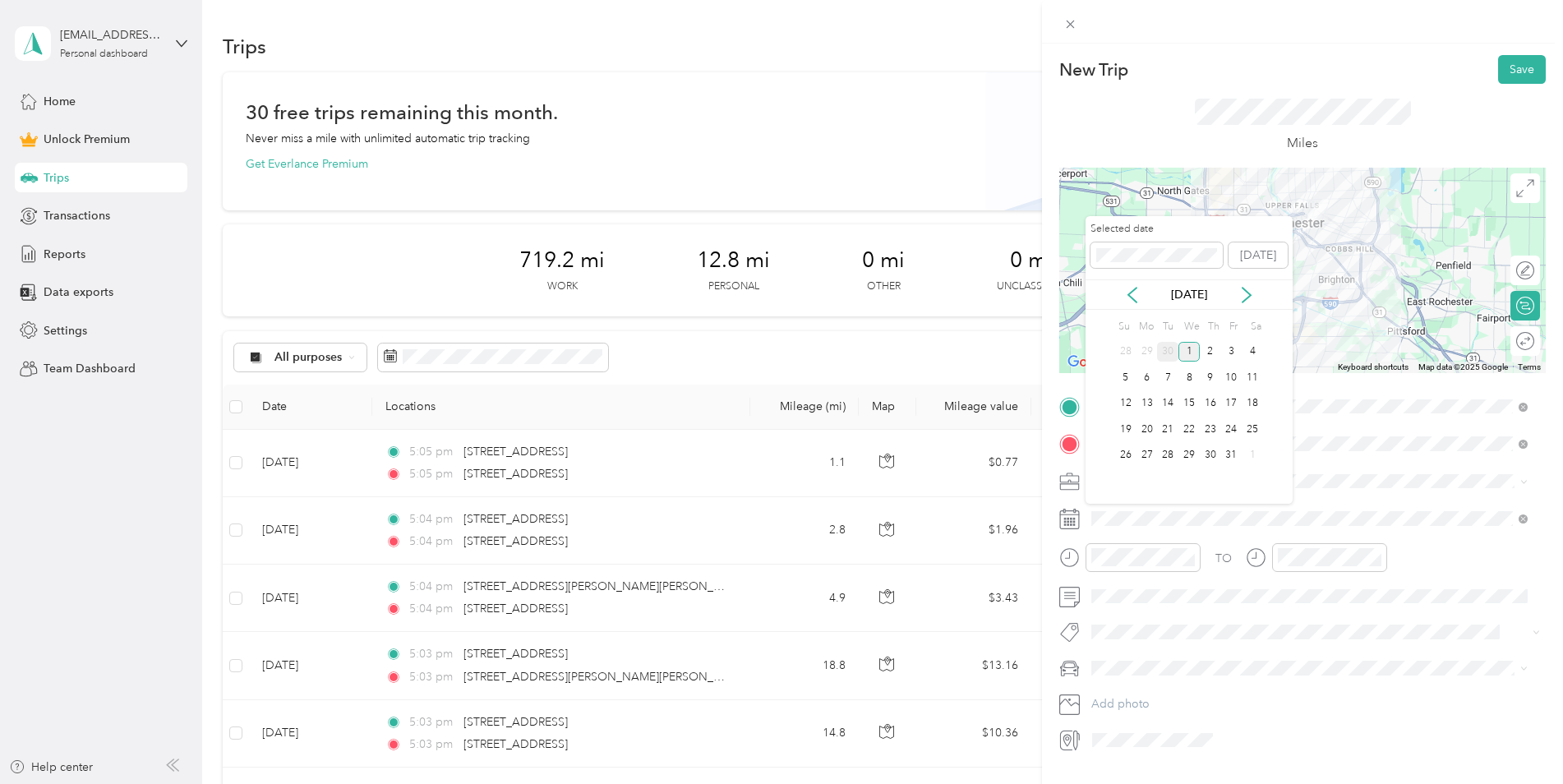
click at [1166, 344] on div "30" at bounding box center [1168, 352] width 22 height 21
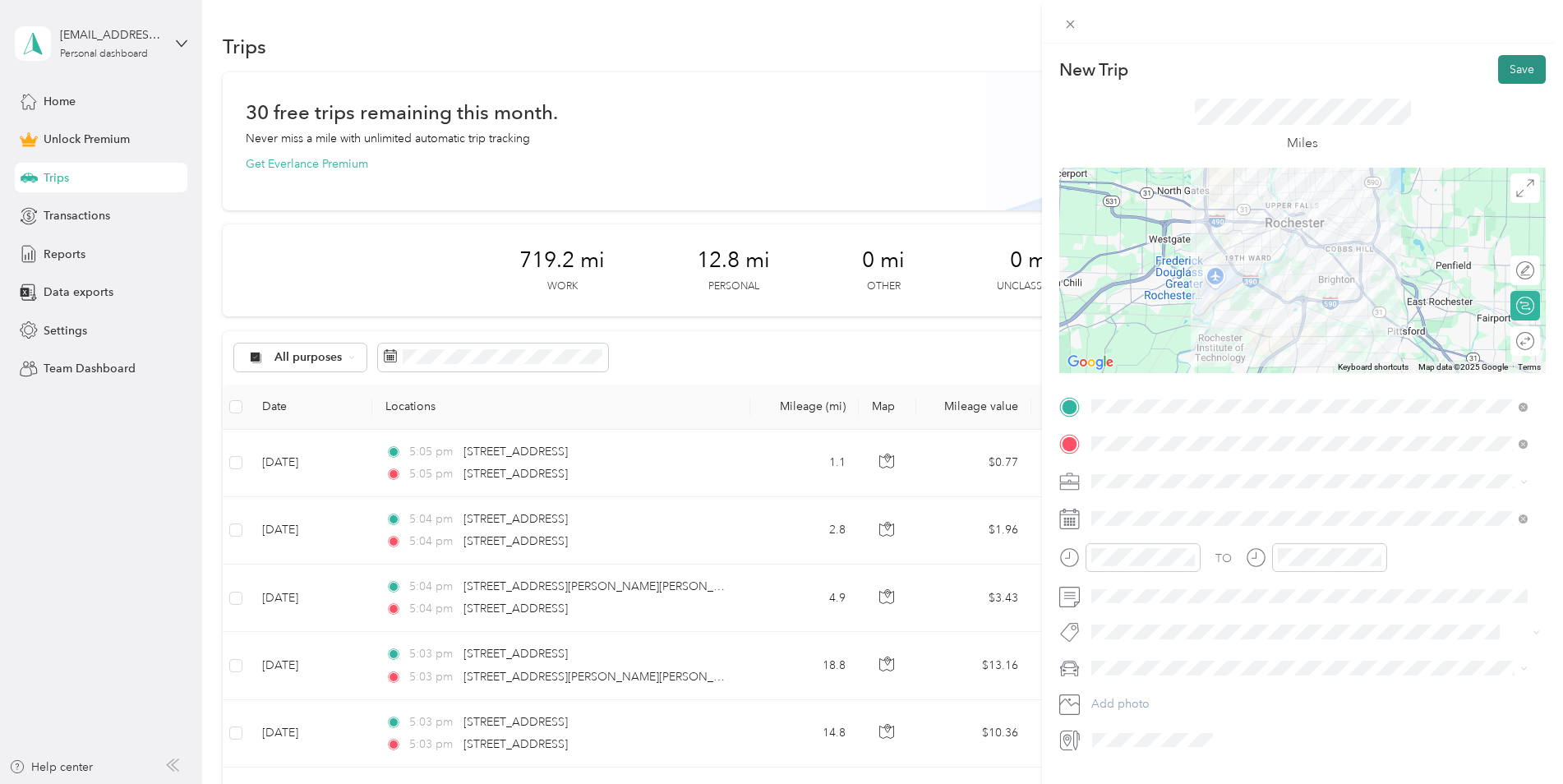
click at [1498, 68] on button "Save" at bounding box center [1522, 69] width 47 height 28
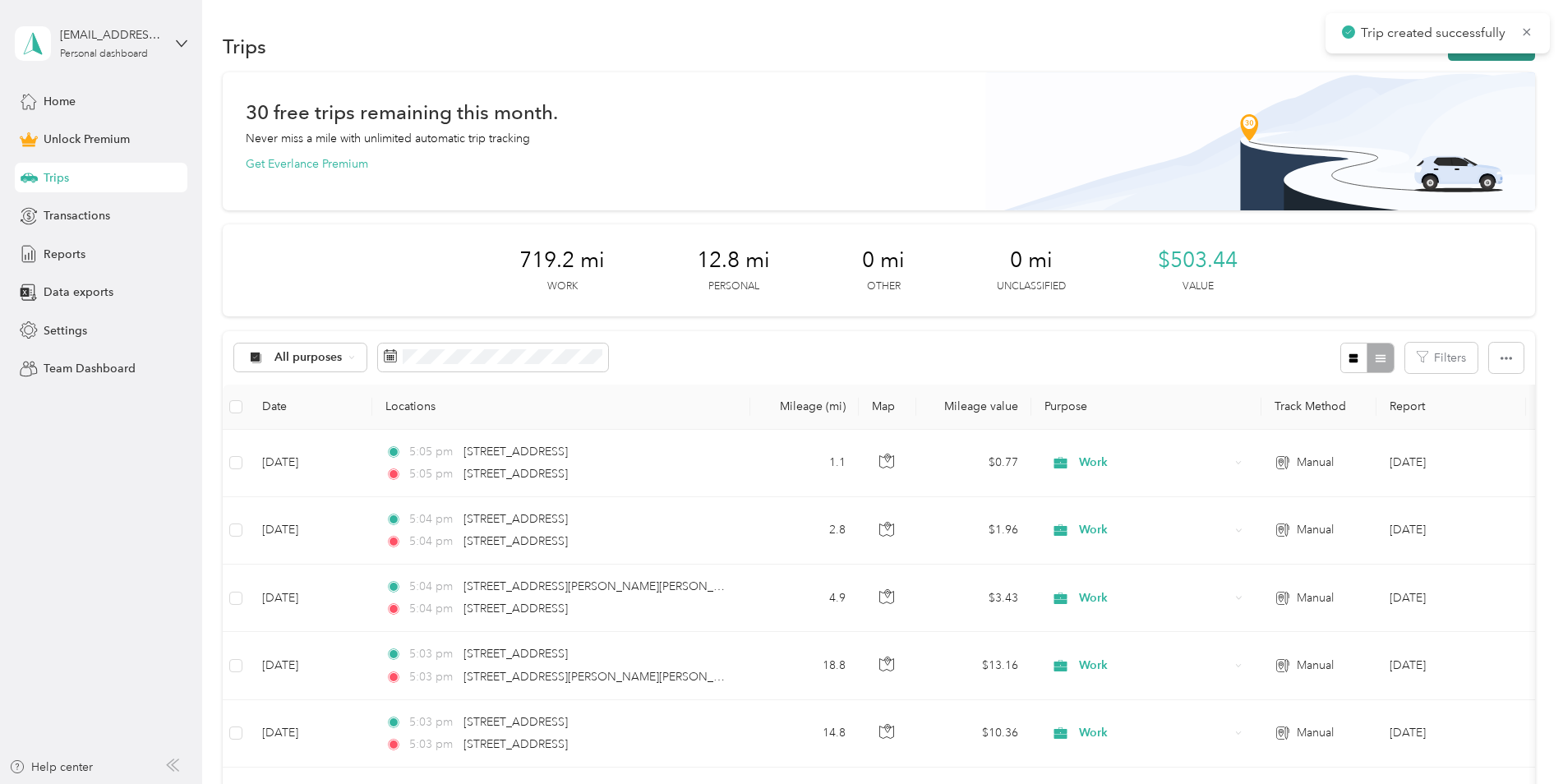
click at [1466, 55] on button "New trip" at bounding box center [1491, 46] width 87 height 28
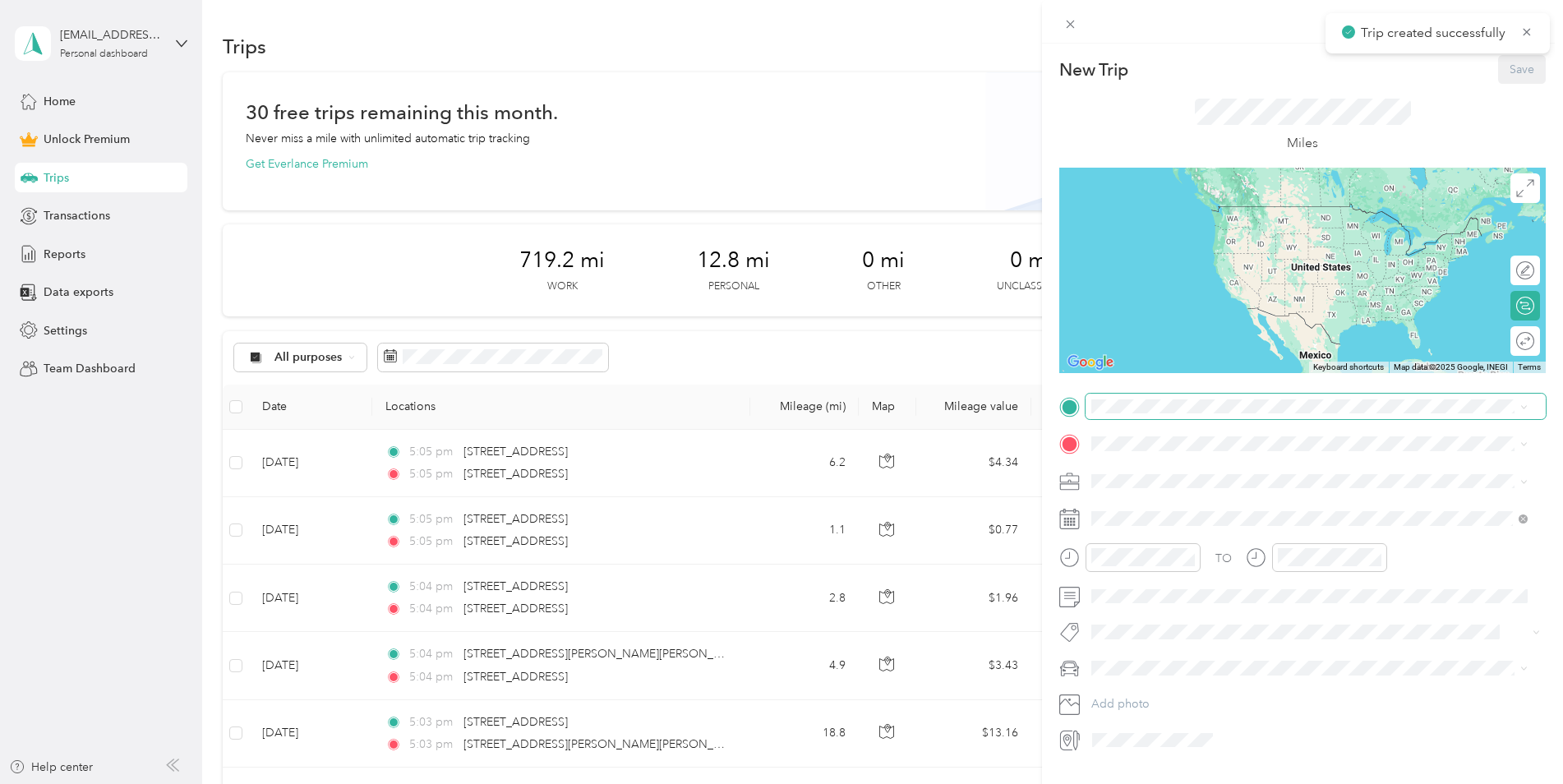
click at [1170, 413] on span at bounding box center [1316, 406] width 461 height 26
click at [1235, 474] on span "[STREET_ADDRESS][US_STATE]" at bounding box center [1205, 466] width 165 height 15
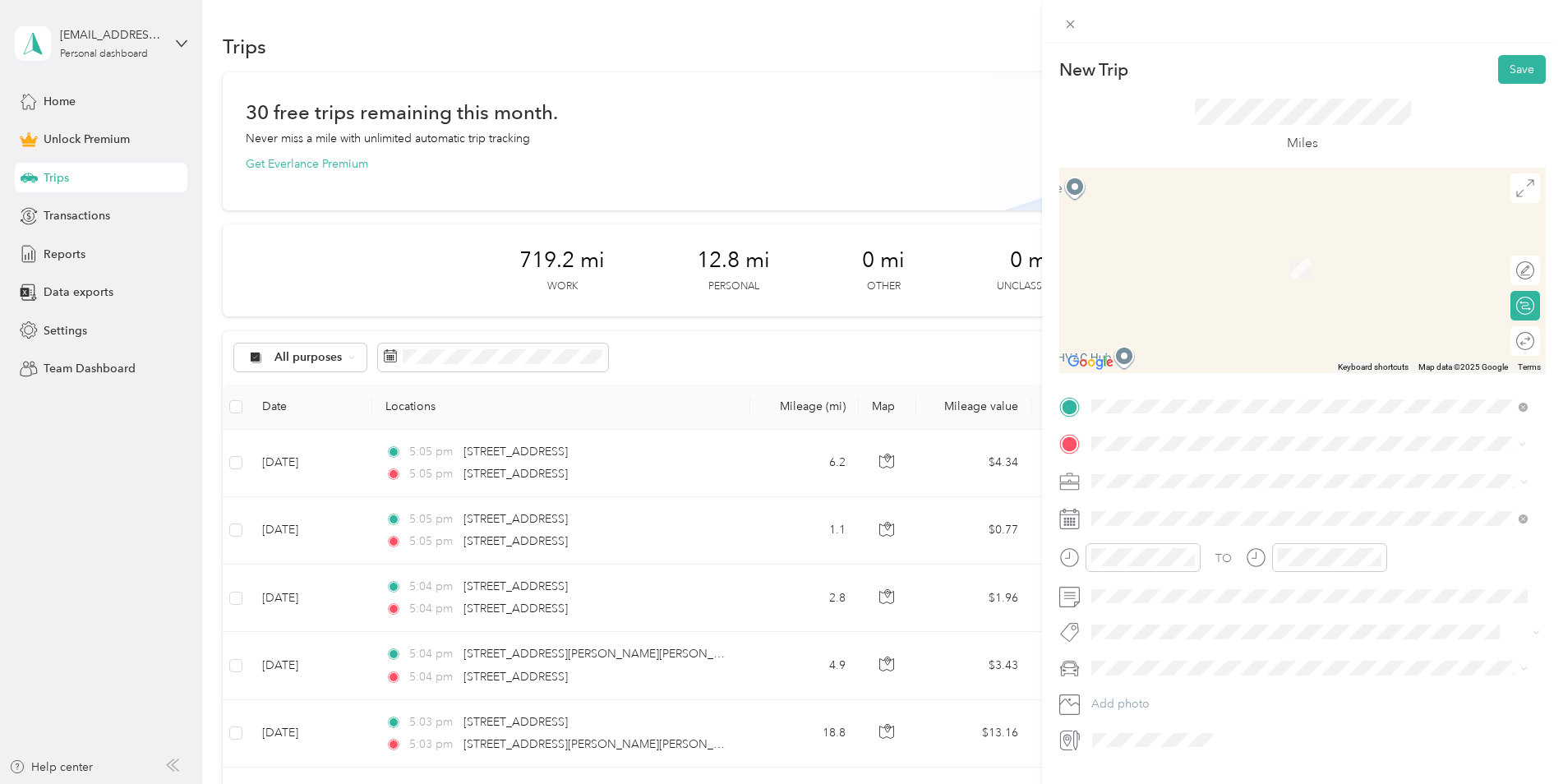
click at [1244, 510] on span "[STREET_ADDRESS][US_STATE]" at bounding box center [1205, 502] width 165 height 15
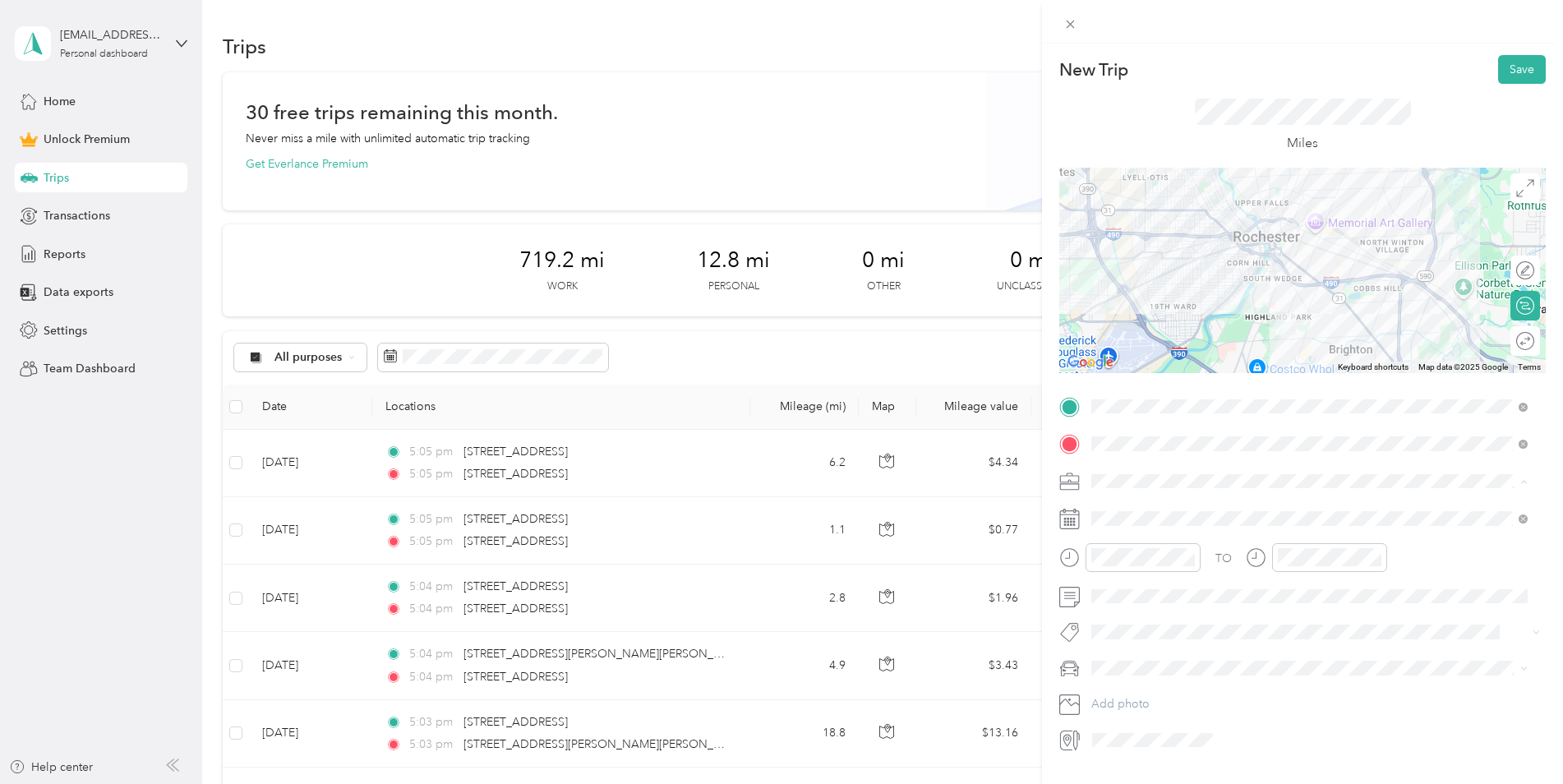
click at [1136, 512] on div "Work" at bounding box center [1309, 510] width 425 height 17
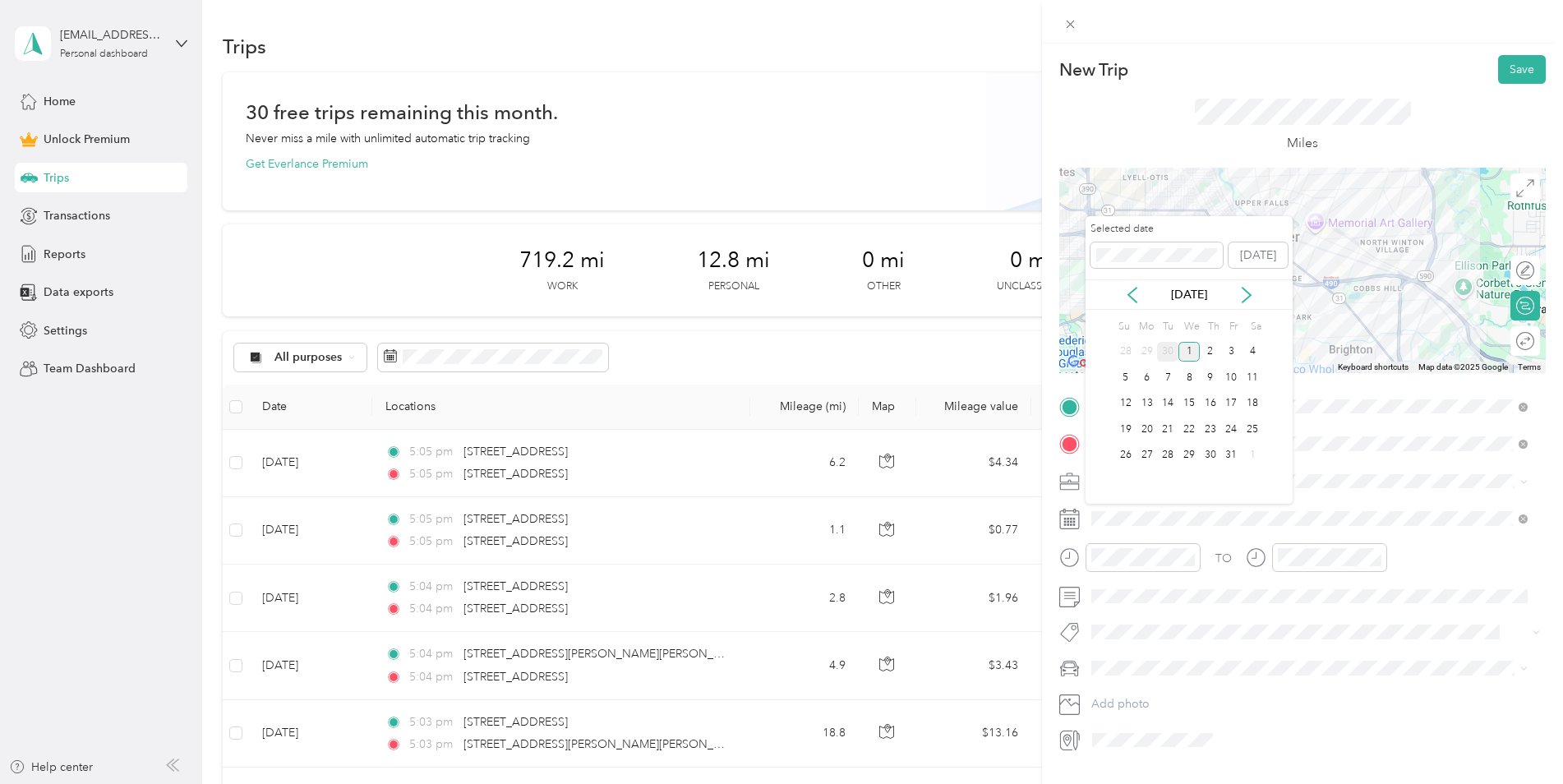
click at [1166, 346] on div "30" at bounding box center [1168, 352] width 22 height 21
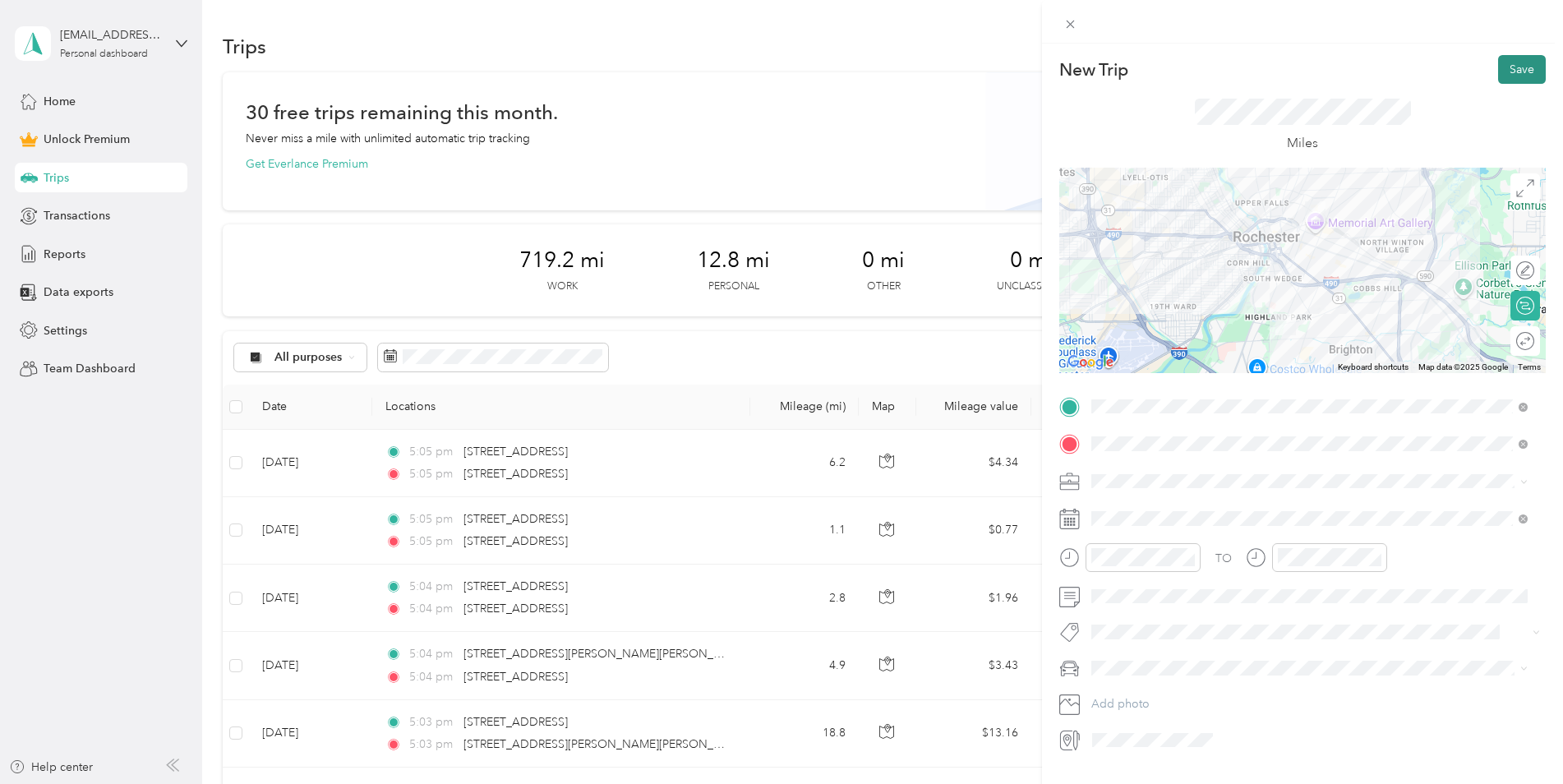
click at [1508, 78] on button "Save" at bounding box center [1522, 69] width 47 height 28
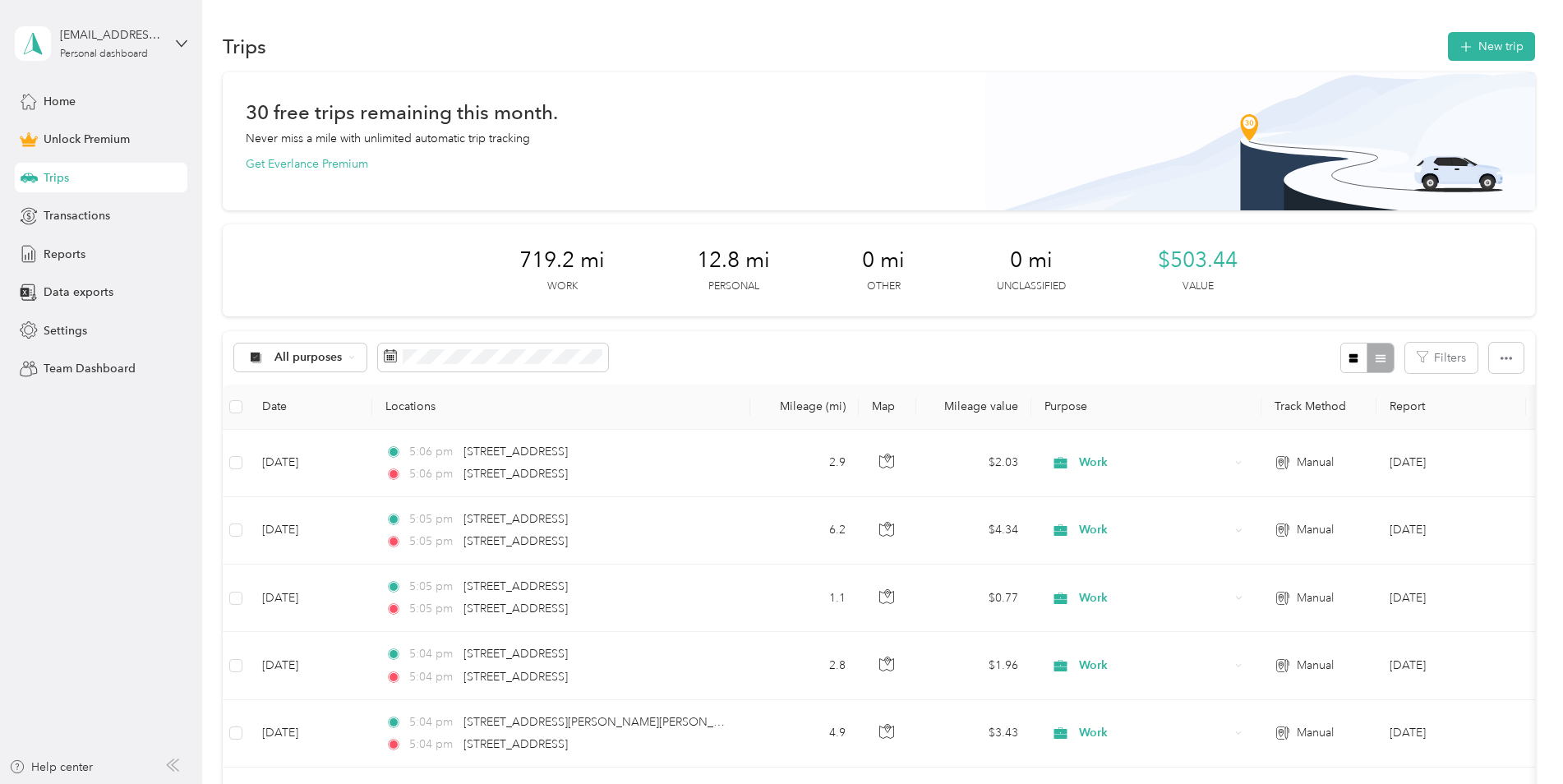
drag, startPoint x: 78, startPoint y: 254, endPoint x: 187, endPoint y: 277, distance: 111.4
click at [78, 254] on span "Reports" at bounding box center [65, 254] width 42 height 17
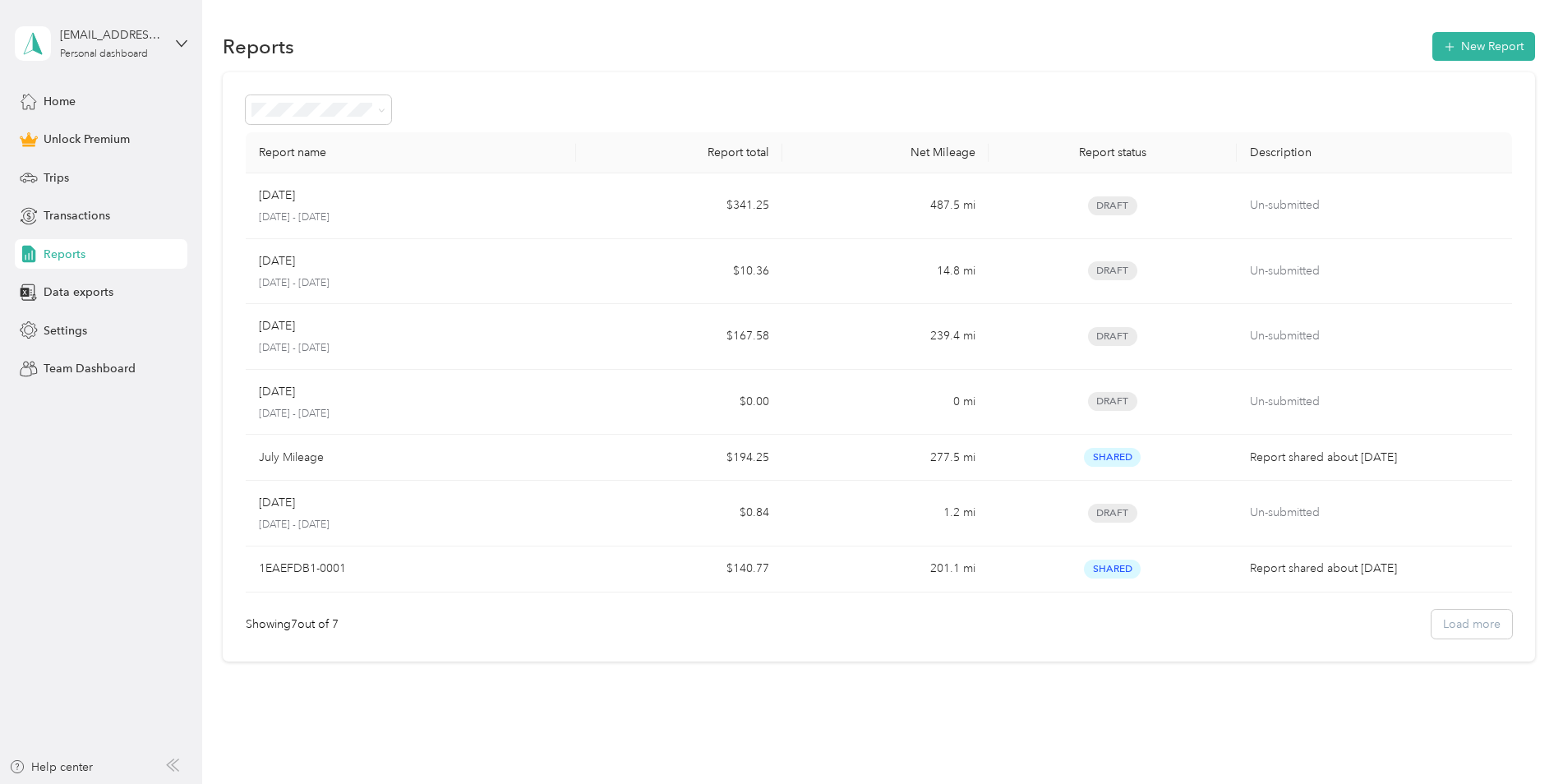
drag, startPoint x: 1465, startPoint y: 45, endPoint x: 1408, endPoint y: 129, distance: 101.5
click at [1465, 46] on button "New Report" at bounding box center [1484, 46] width 103 height 28
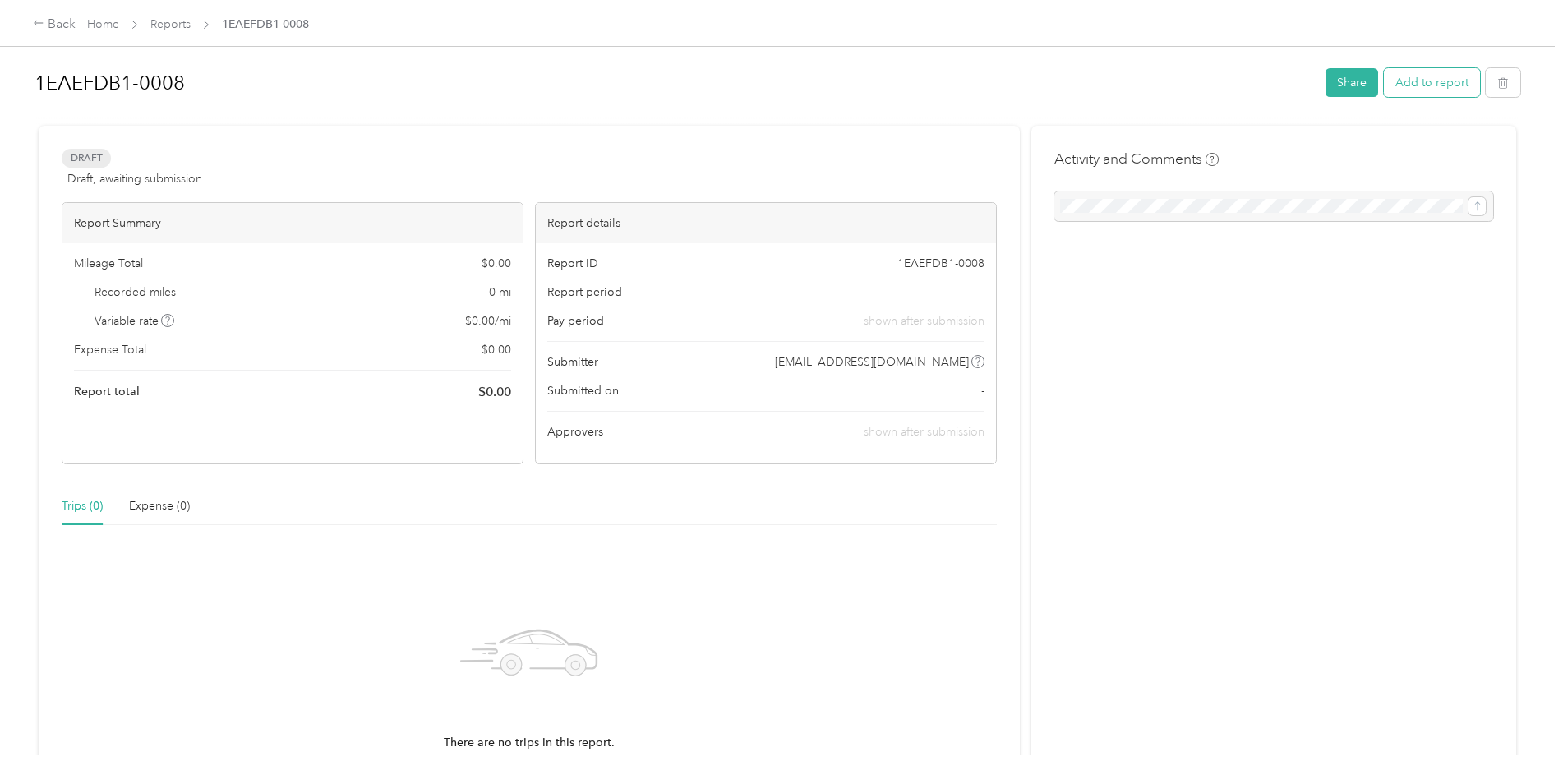
click at [1428, 70] on button "Add to report" at bounding box center [1432, 82] width 96 height 28
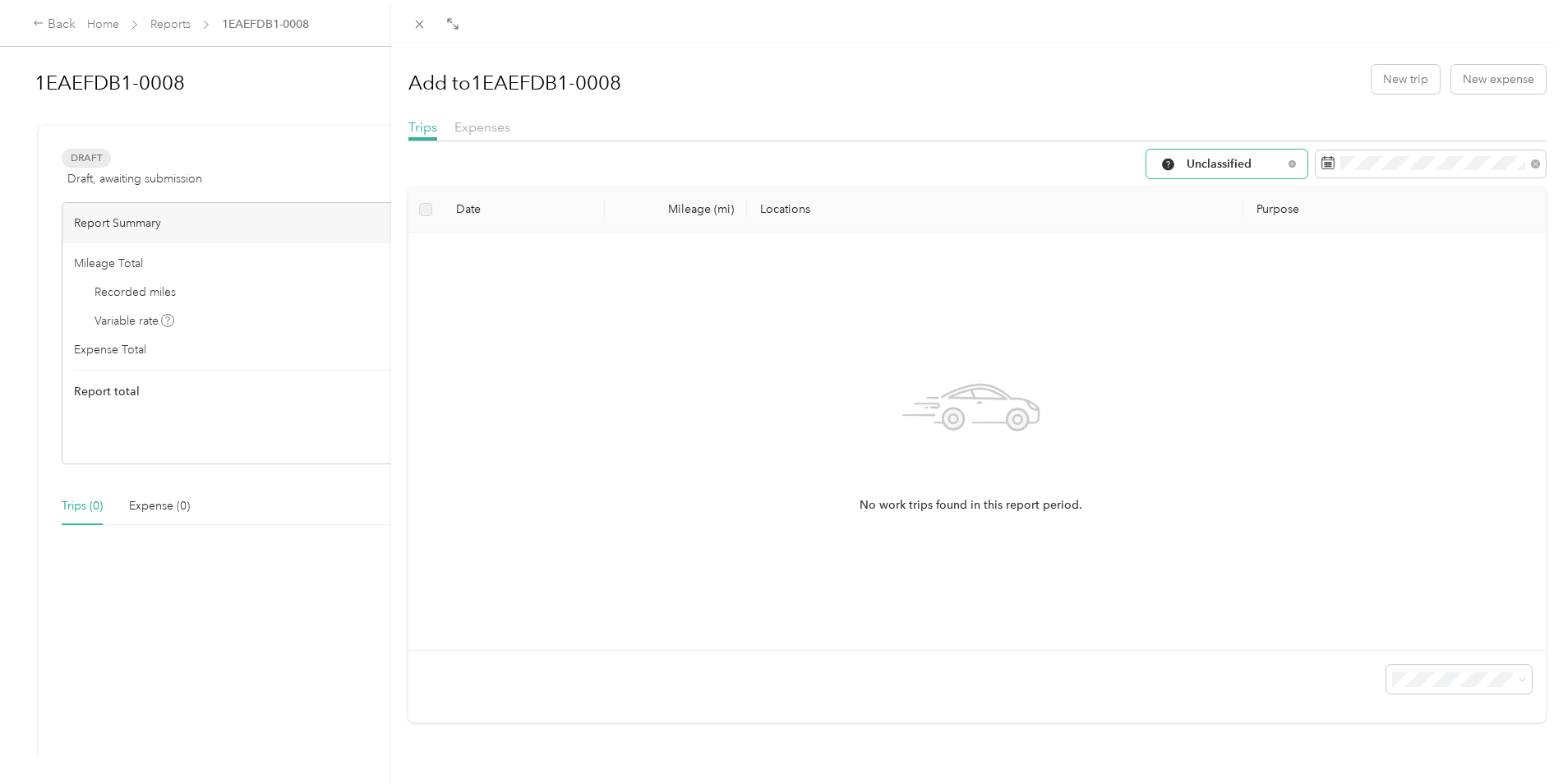
click at [1254, 164] on span "Unclassified" at bounding box center [1234, 164] width 96 height 11
click at [1230, 241] on li "Work" at bounding box center [1215, 251] width 161 height 28
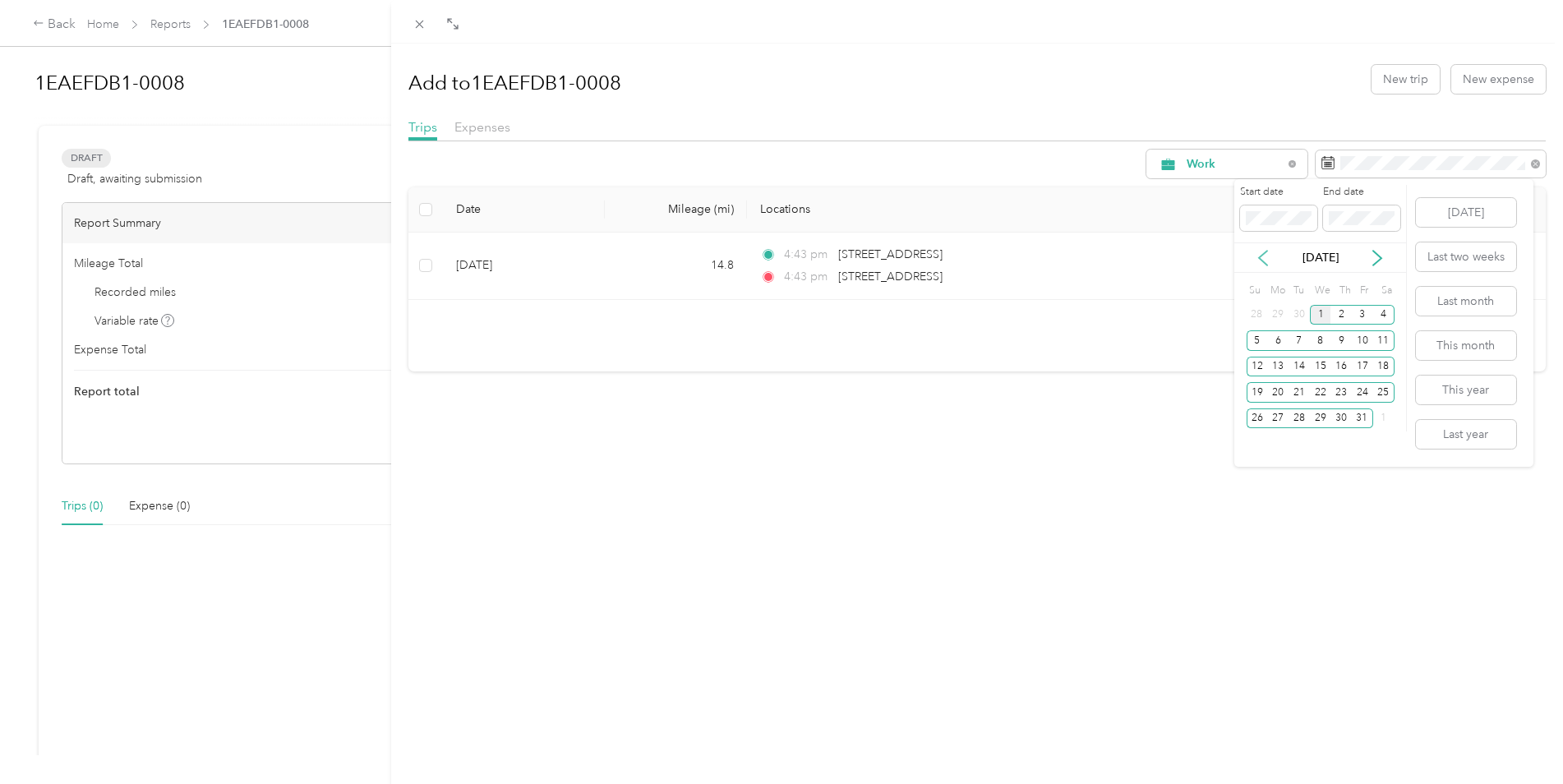
click at [1268, 261] on icon at bounding box center [1263, 258] width 16 height 16
click at [1279, 313] on div "1" at bounding box center [1277, 316] width 22 height 21
click at [1297, 418] on div "30" at bounding box center [1299, 419] width 22 height 21
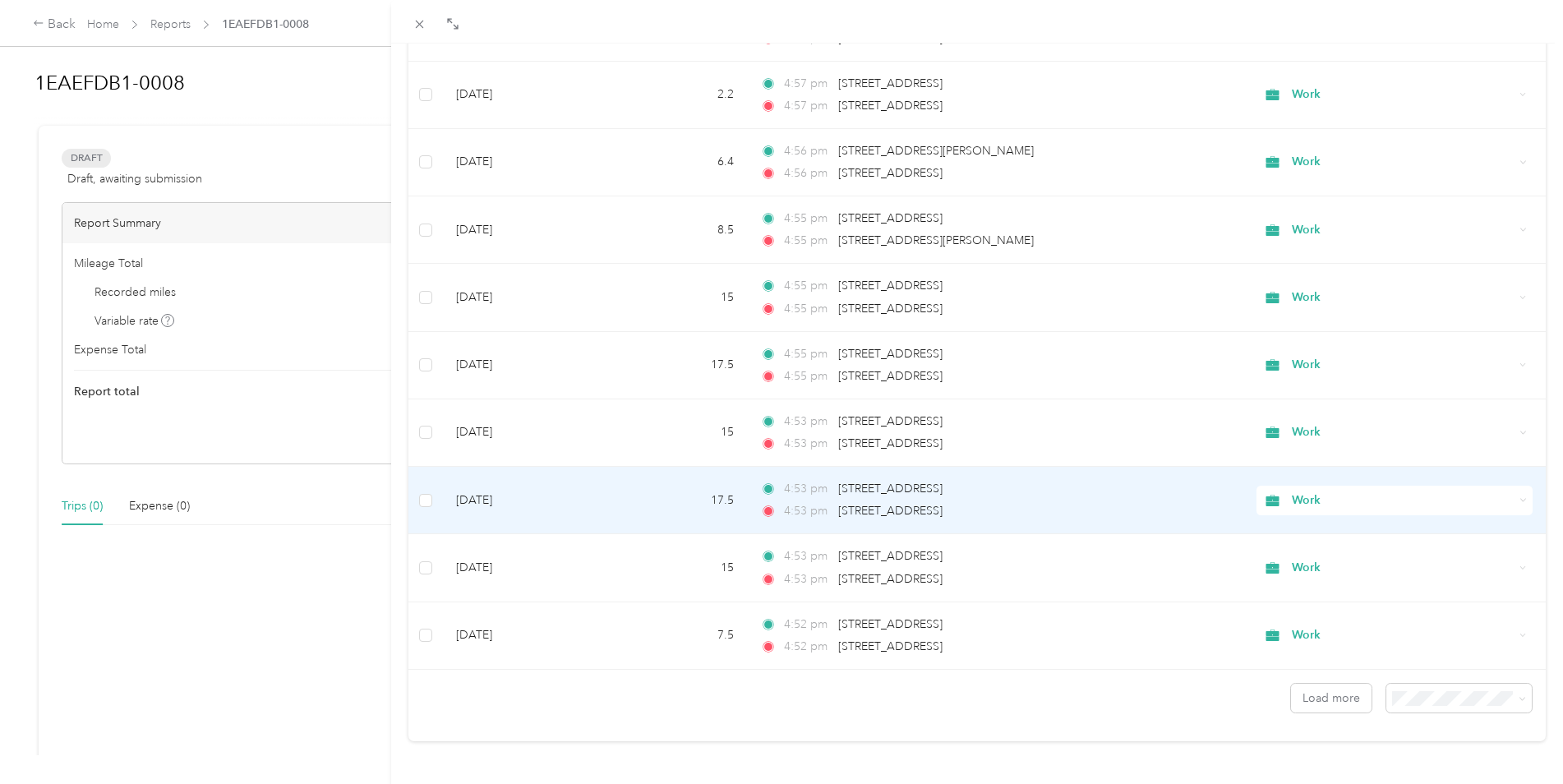
scroll to position [1264, 0]
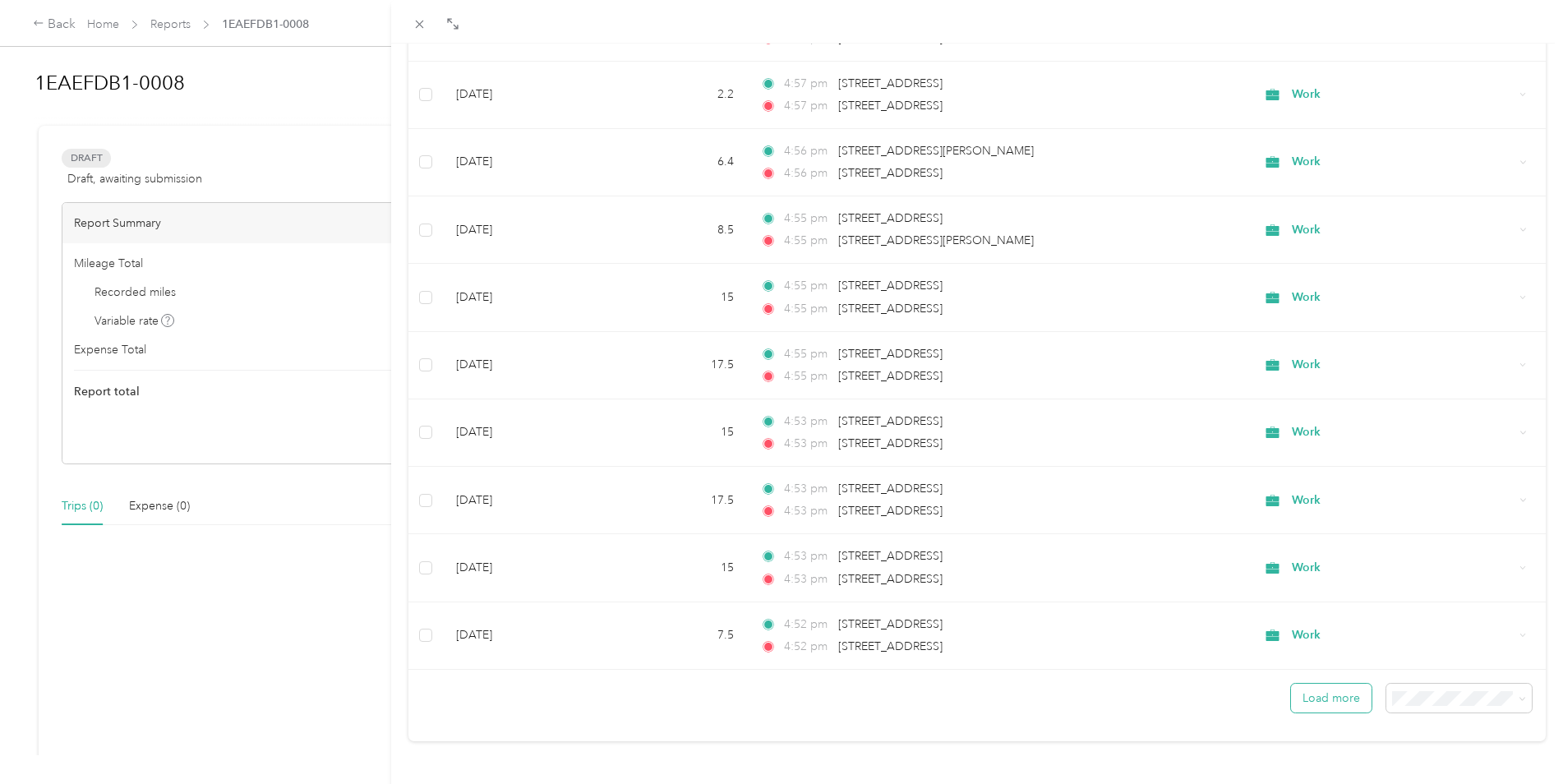
click at [1329, 688] on button "Load more" at bounding box center [1331, 698] width 80 height 28
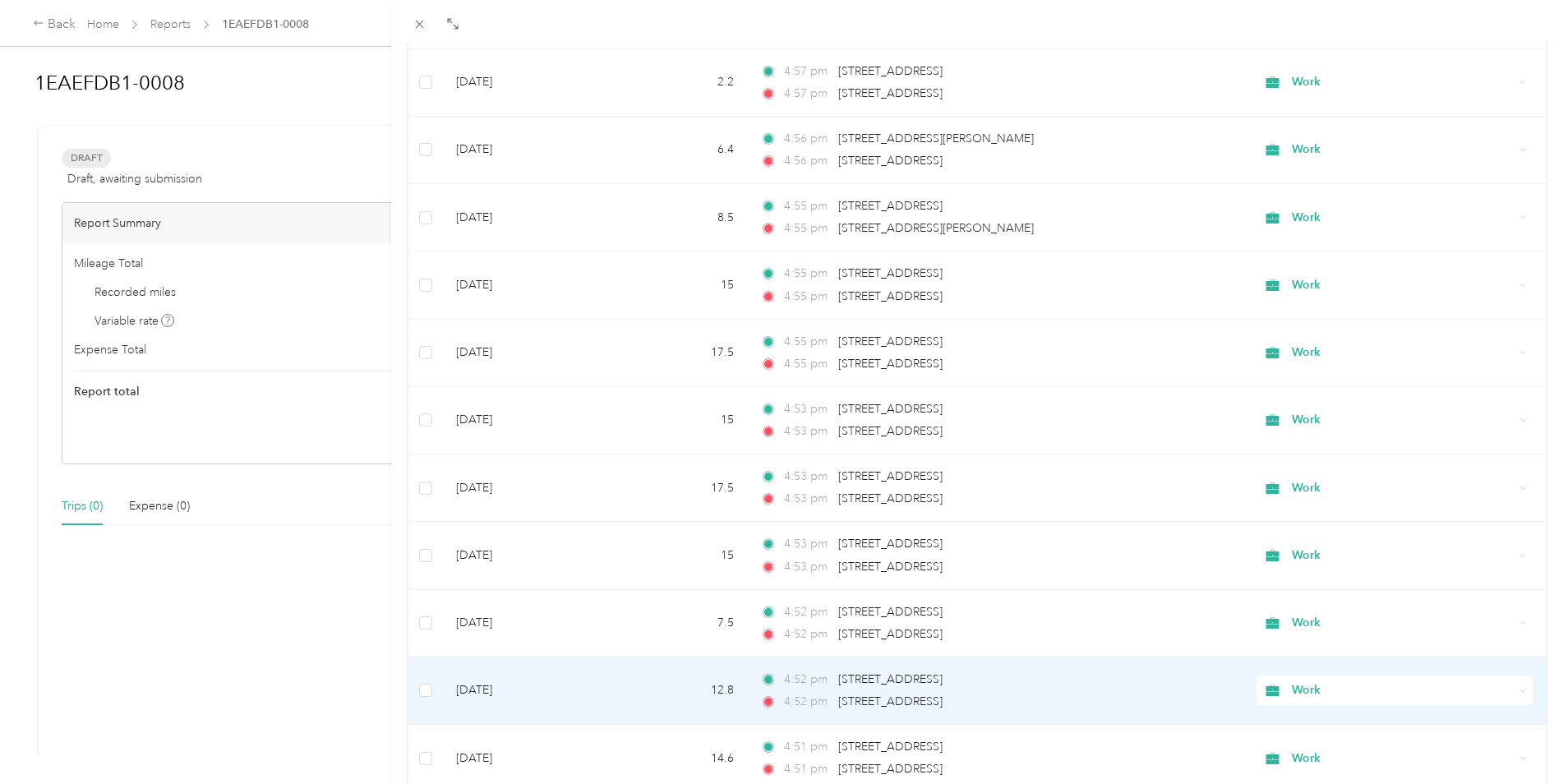
click at [1478, 680] on div "Work" at bounding box center [1395, 690] width 276 height 29
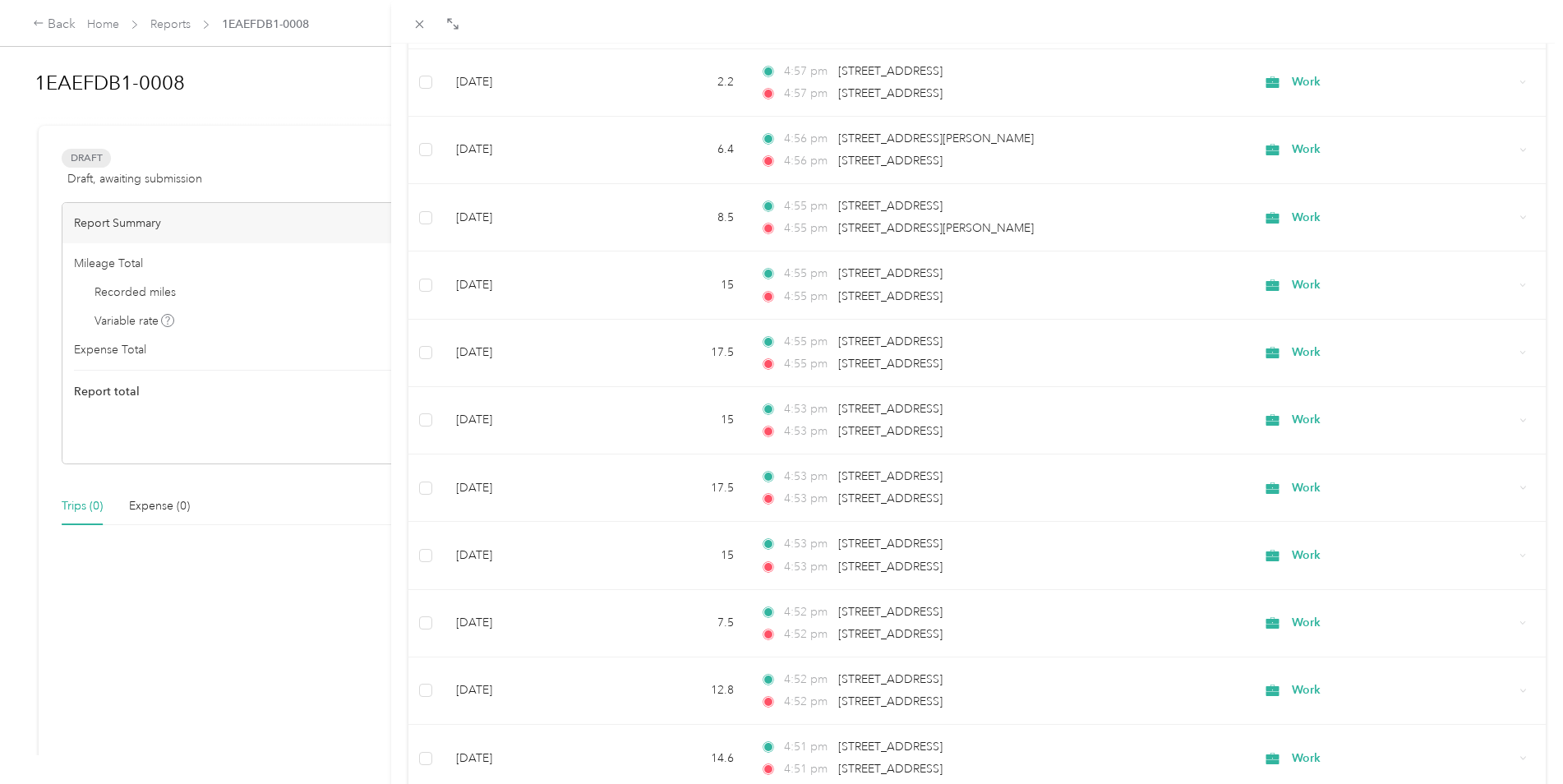
click at [1545, 505] on div "Add to 1EAEFDB1-0008 New trip New expense Trips Expenses Work Date Mileage (mi)…" at bounding box center [978, 436] width 1173 height 784
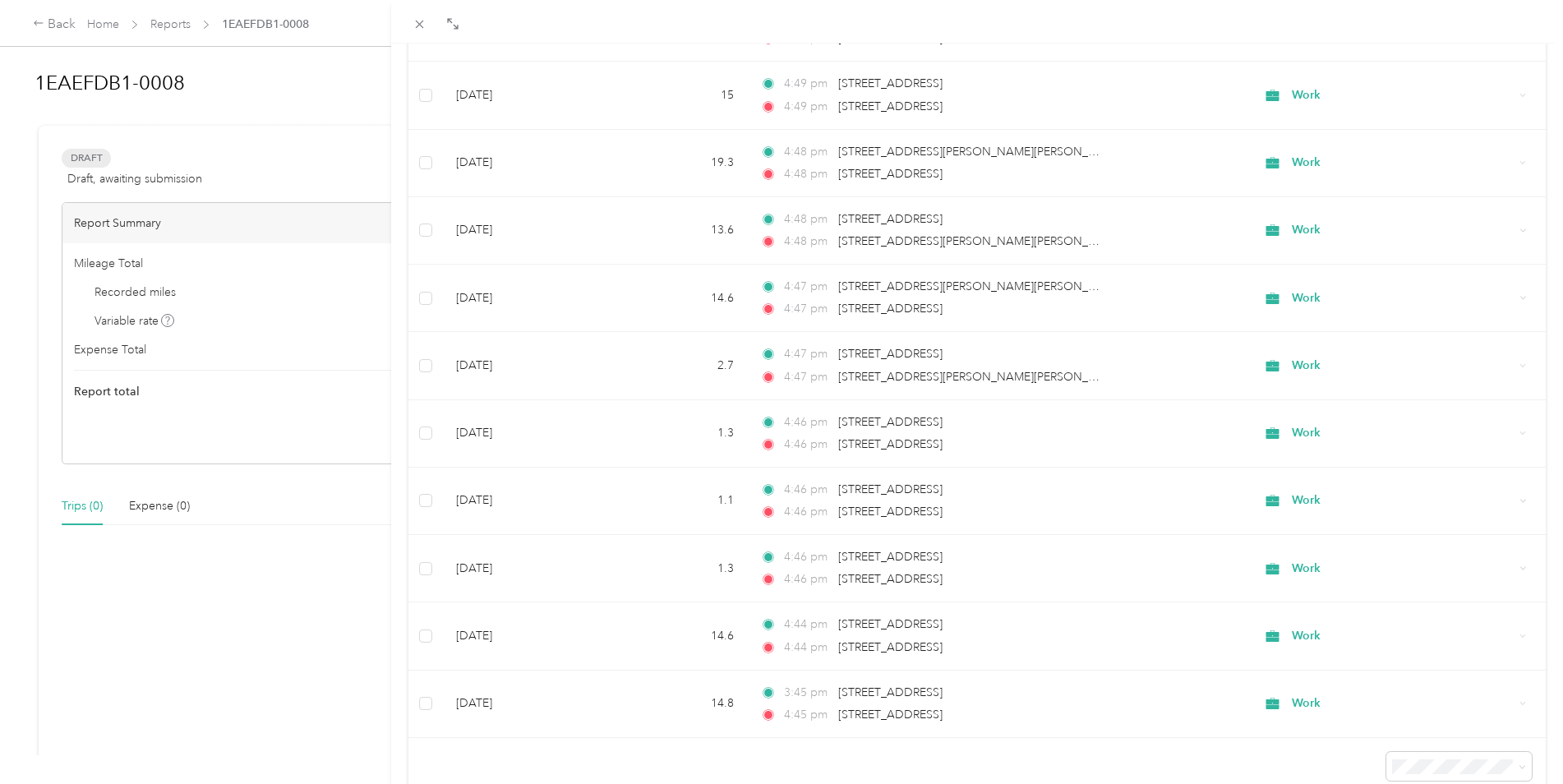
scroll to position [2346, 0]
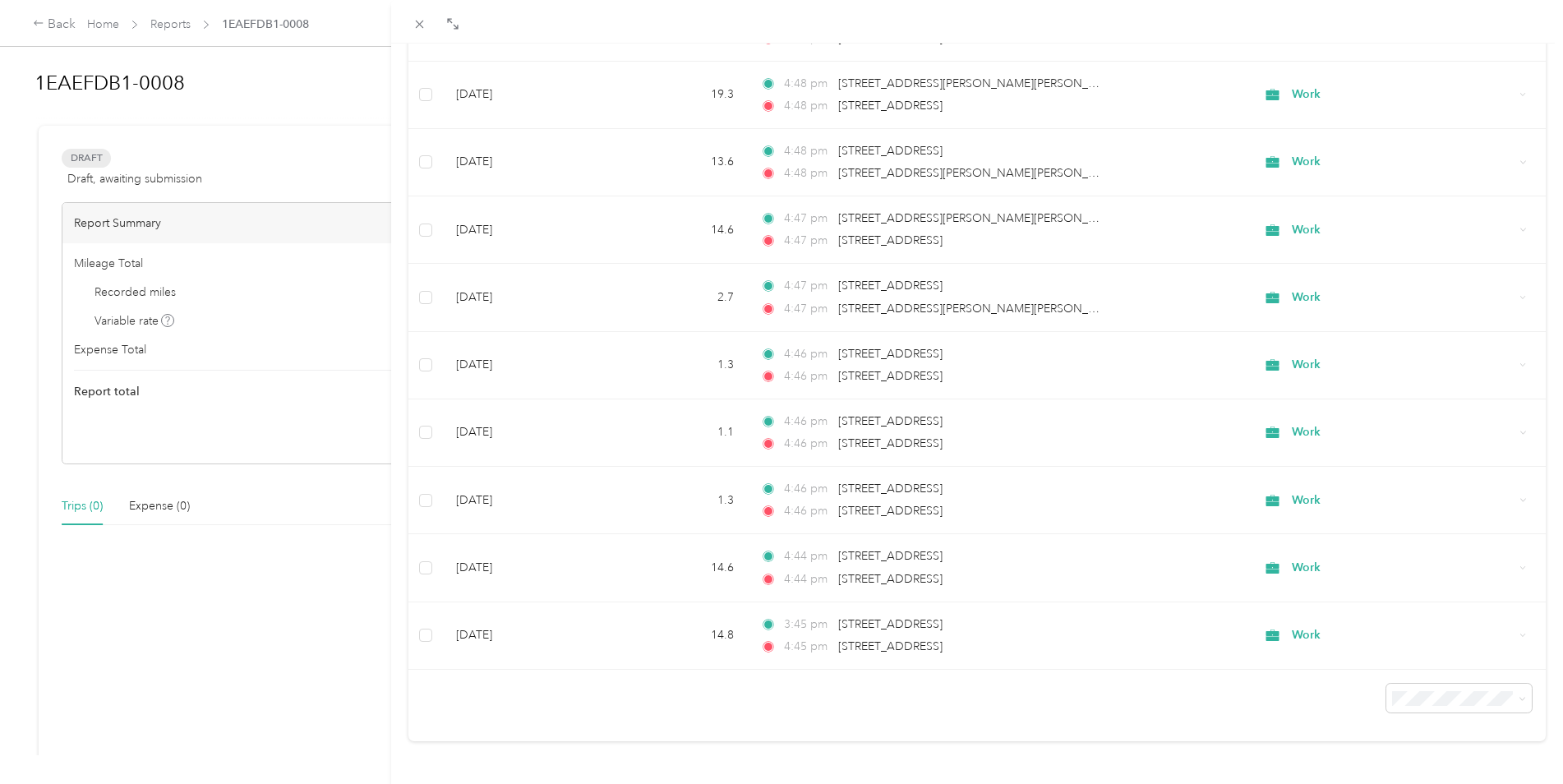
click at [1440, 664] on li "100 per load" at bounding box center [1447, 655] width 146 height 28
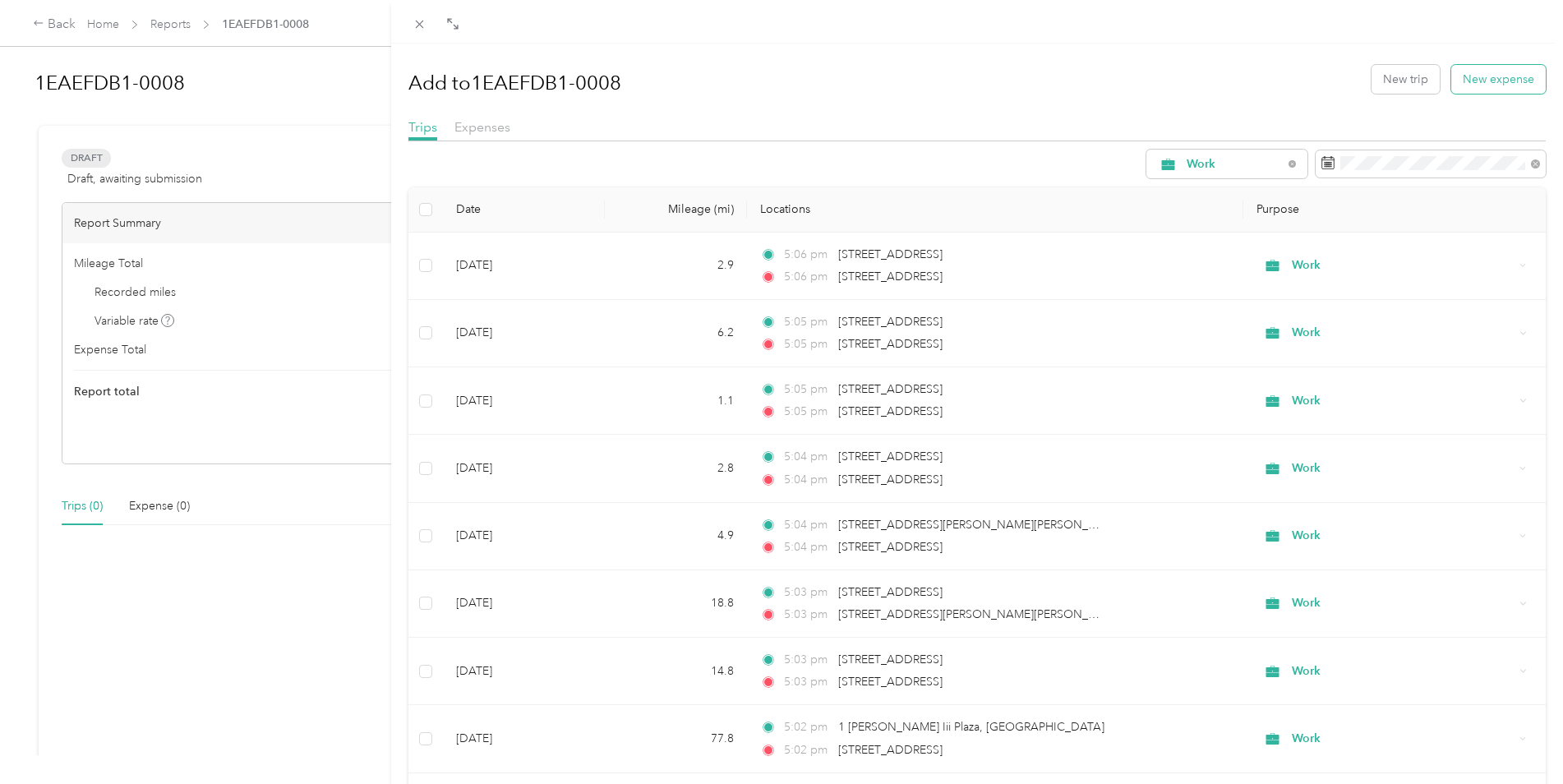
click at [1471, 78] on button "New expense" at bounding box center [1499, 78] width 95 height 28
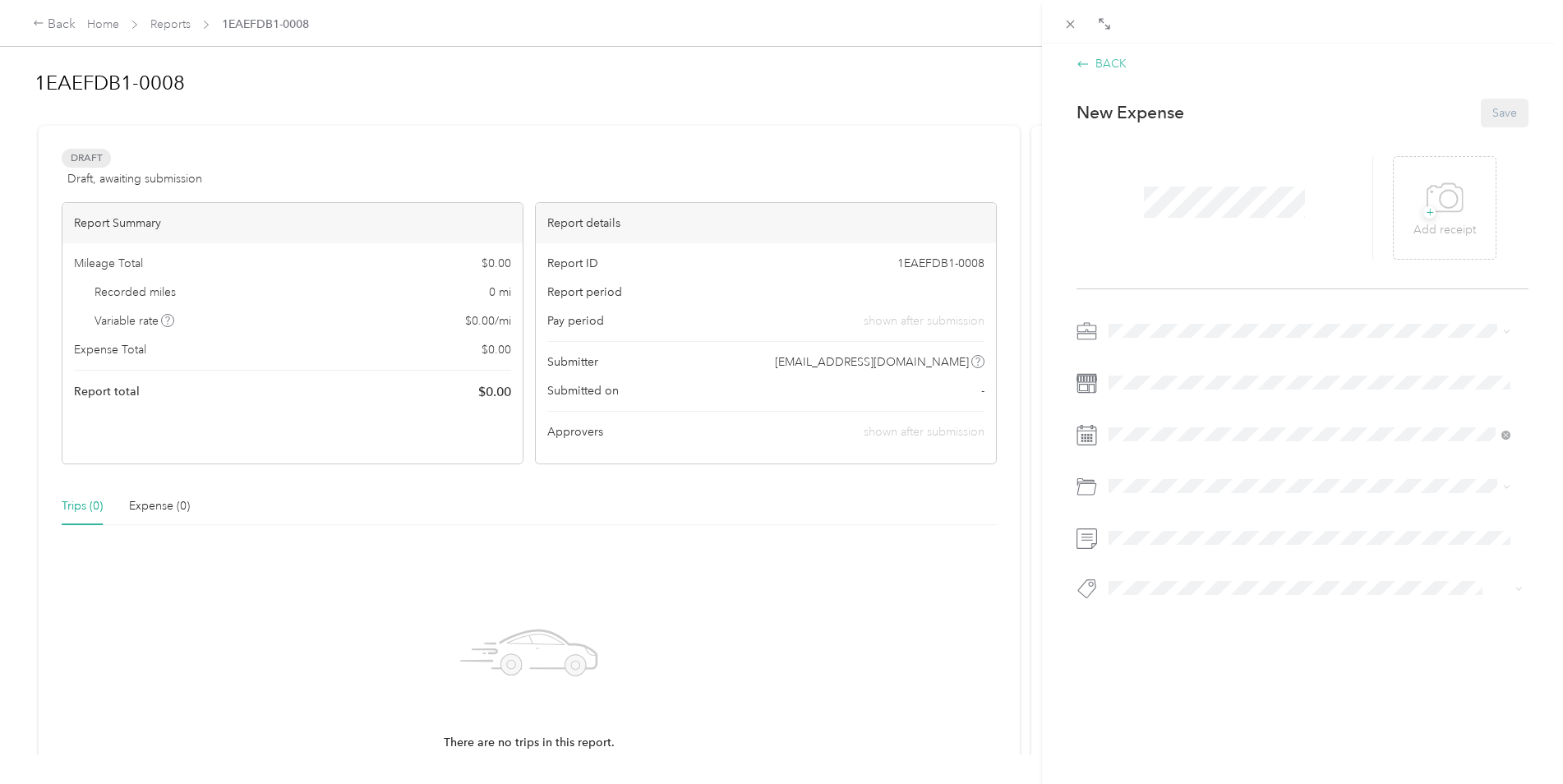
click at [1113, 57] on div "BACK" at bounding box center [1102, 64] width 50 height 17
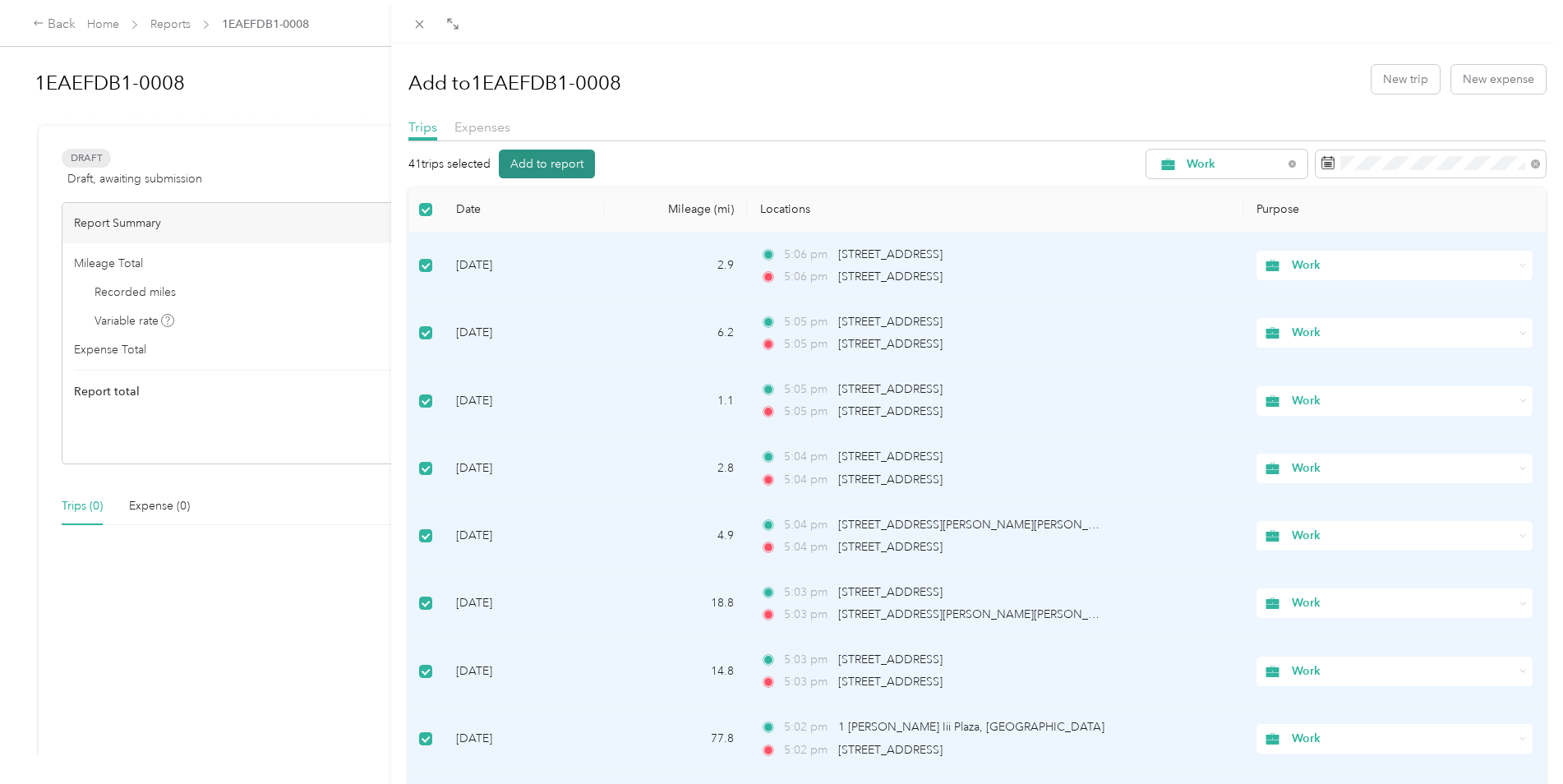
click at [587, 159] on button "Add to report" at bounding box center [546, 163] width 96 height 28
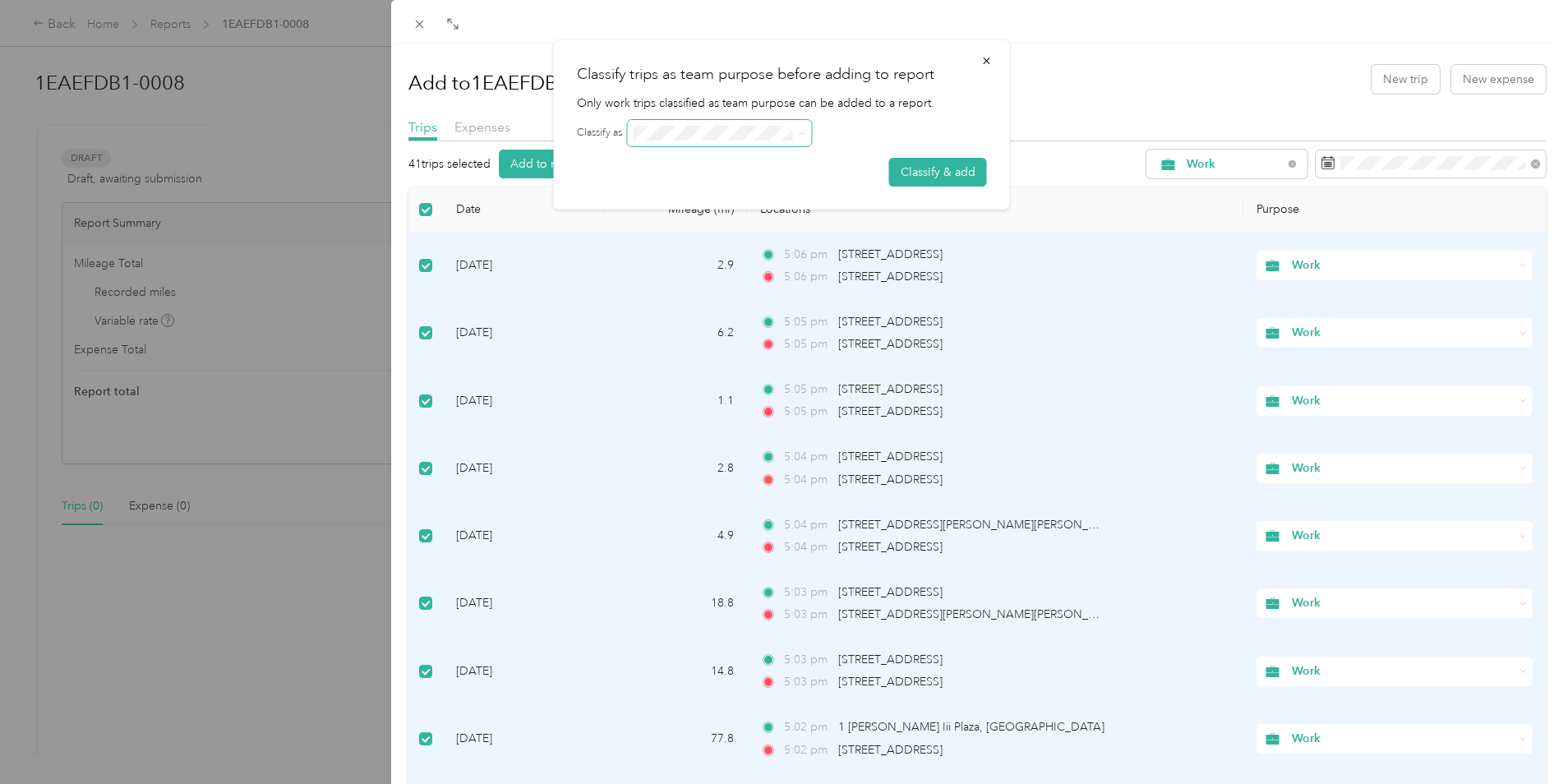
click at [795, 134] on span at bounding box center [800, 133] width 13 height 11
click at [800, 133] on icon at bounding box center [802, 134] width 8 height 8
click at [938, 171] on button "Classify & add" at bounding box center [938, 172] width 97 height 28
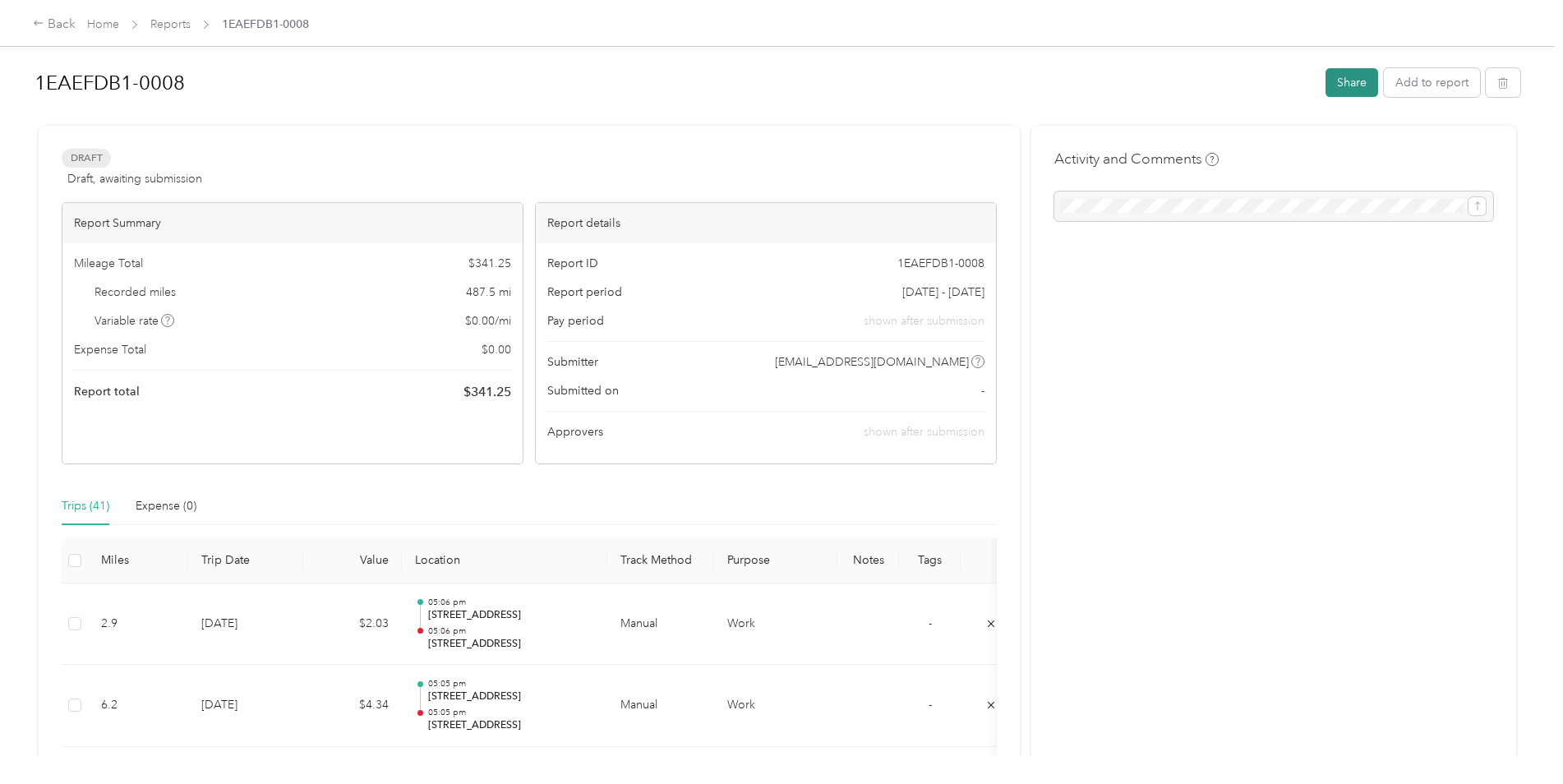
click at [1331, 78] on button "Share" at bounding box center [1352, 82] width 53 height 28
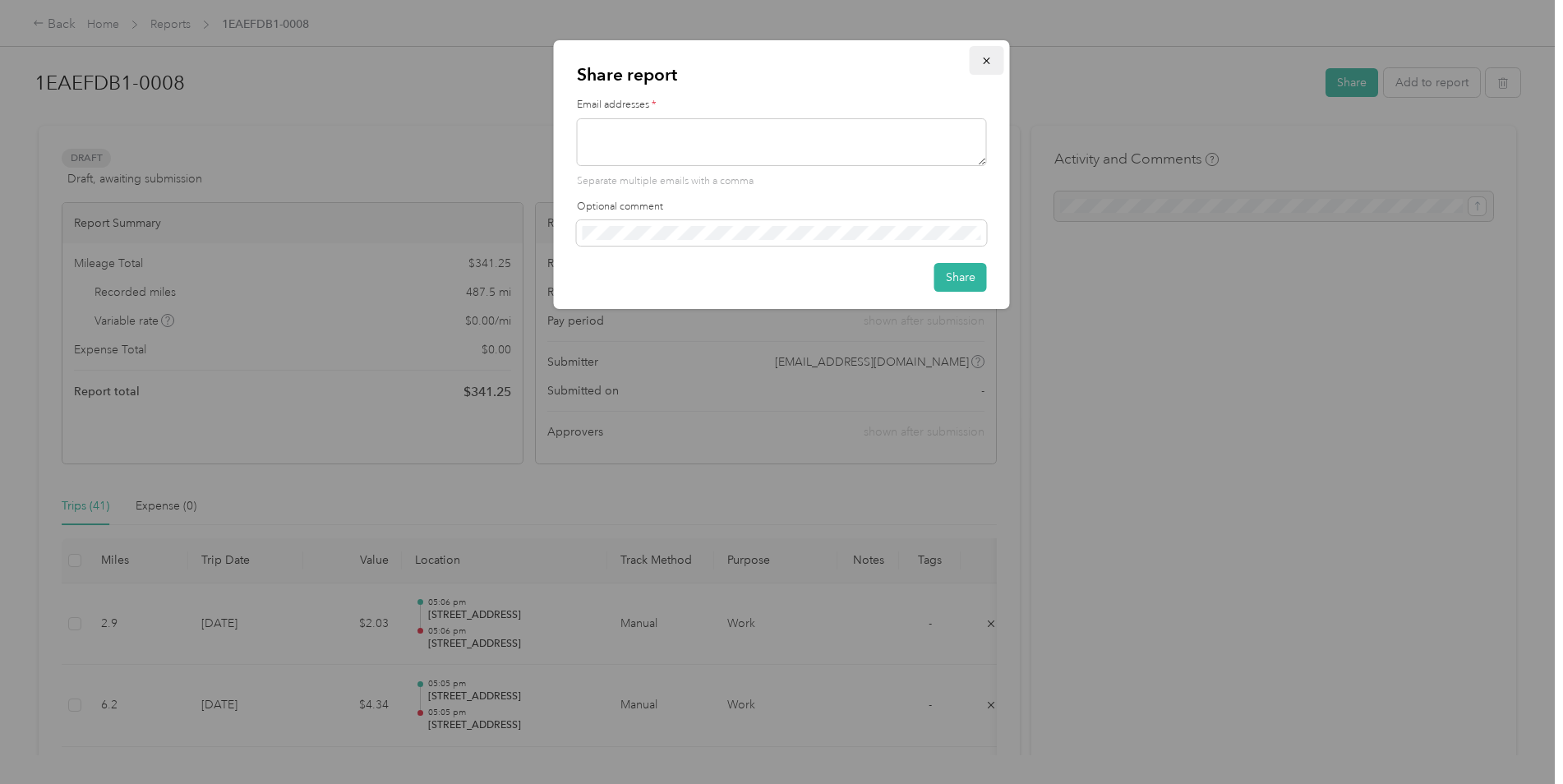
click at [989, 55] on icon "button" at bounding box center [987, 60] width 11 height 11
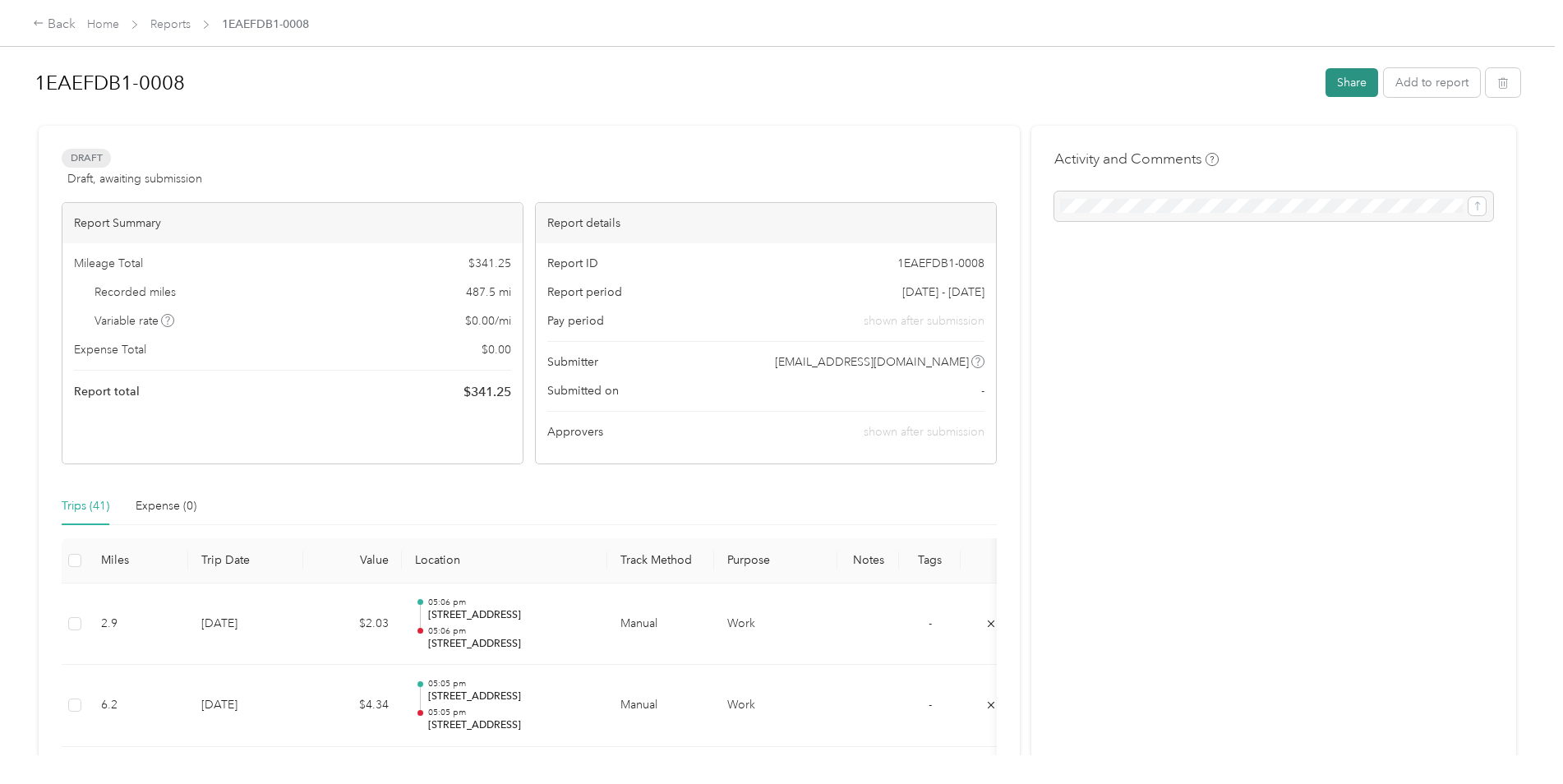
click at [1341, 80] on button "Share" at bounding box center [1352, 82] width 53 height 28
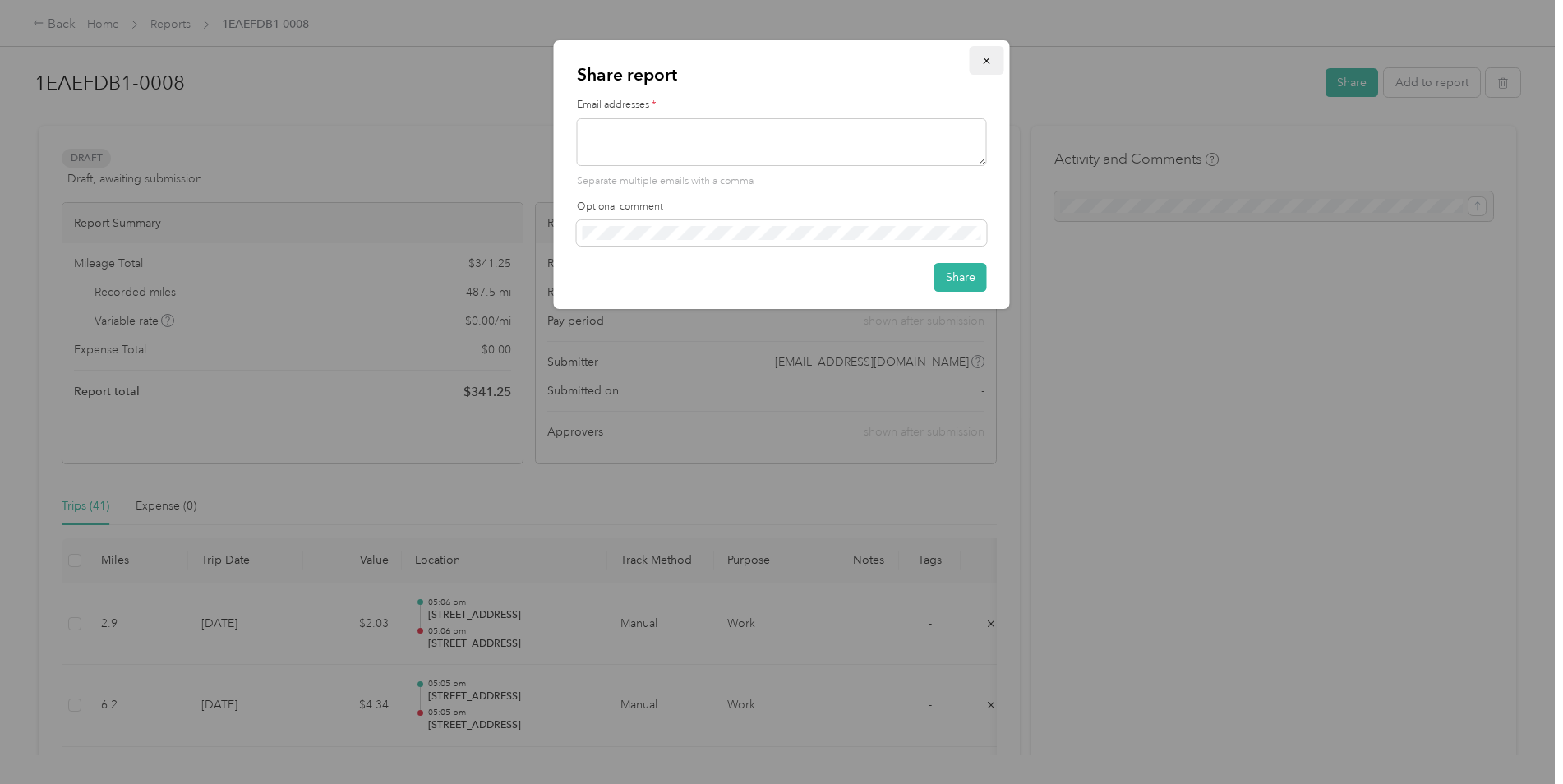
click at [987, 66] on icon "button" at bounding box center [987, 60] width 11 height 11
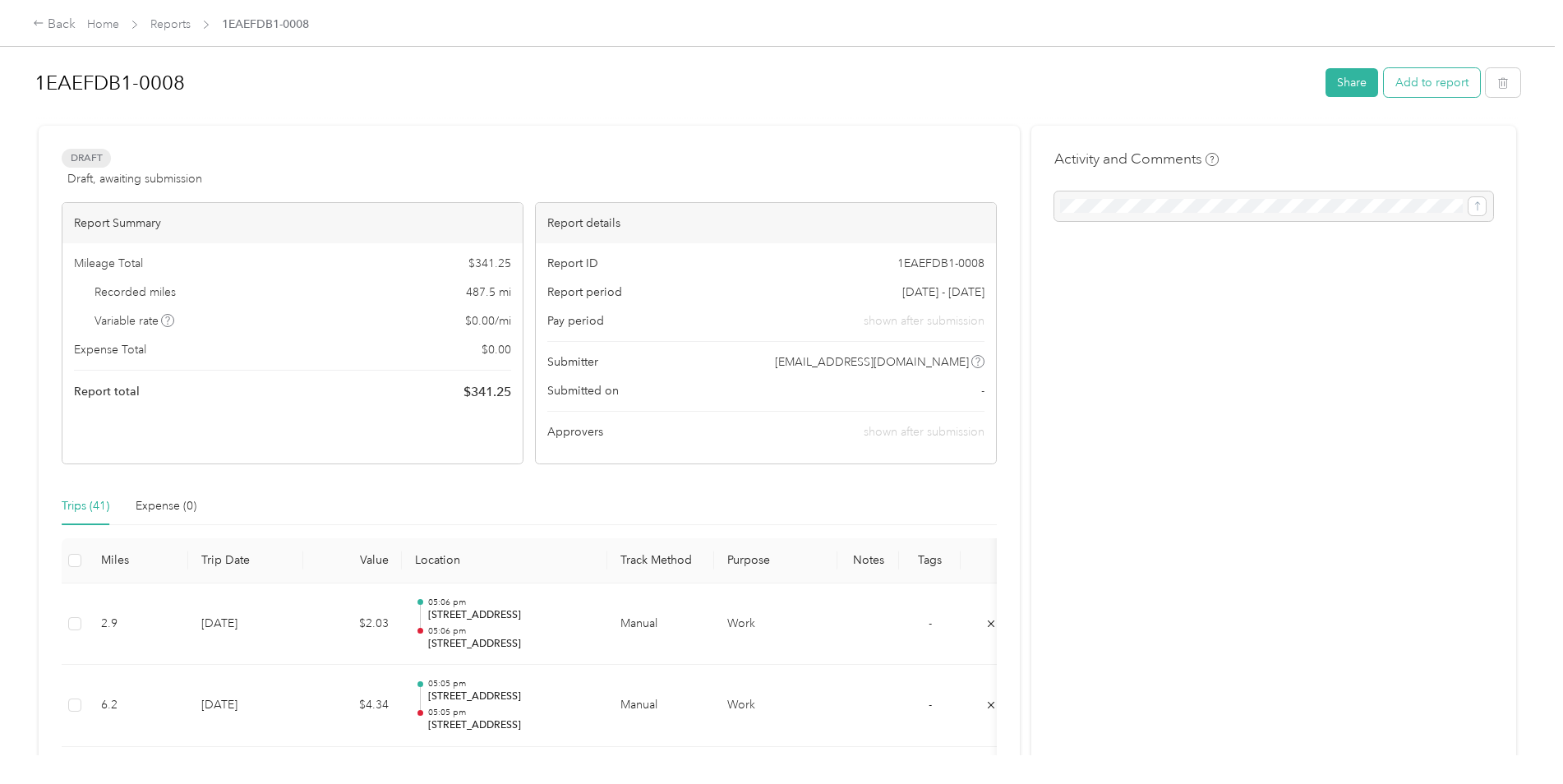
click at [1445, 79] on button "Add to report" at bounding box center [1432, 82] width 96 height 28
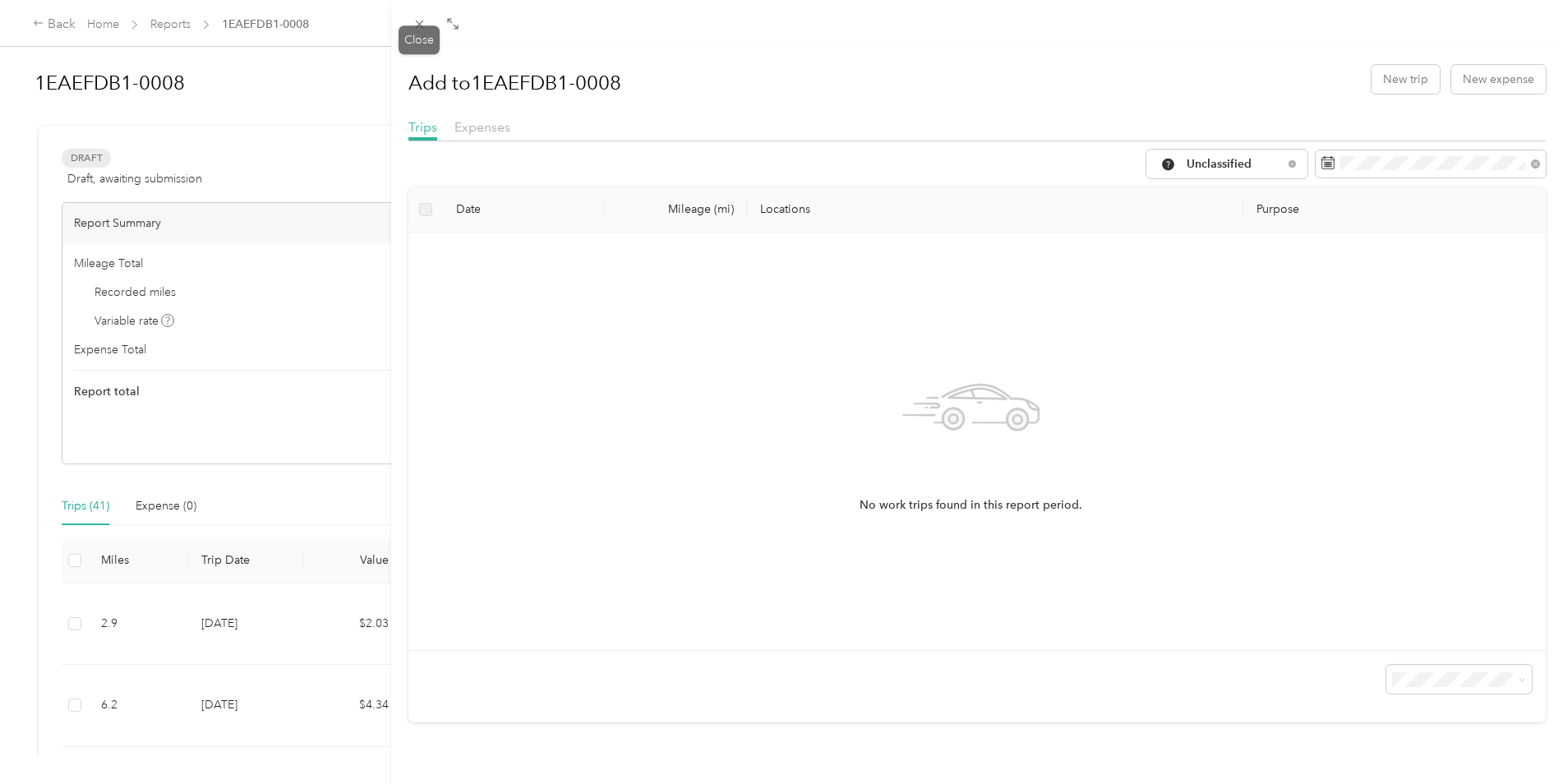
click at [426, 25] on icon at bounding box center [419, 24] width 14 height 14
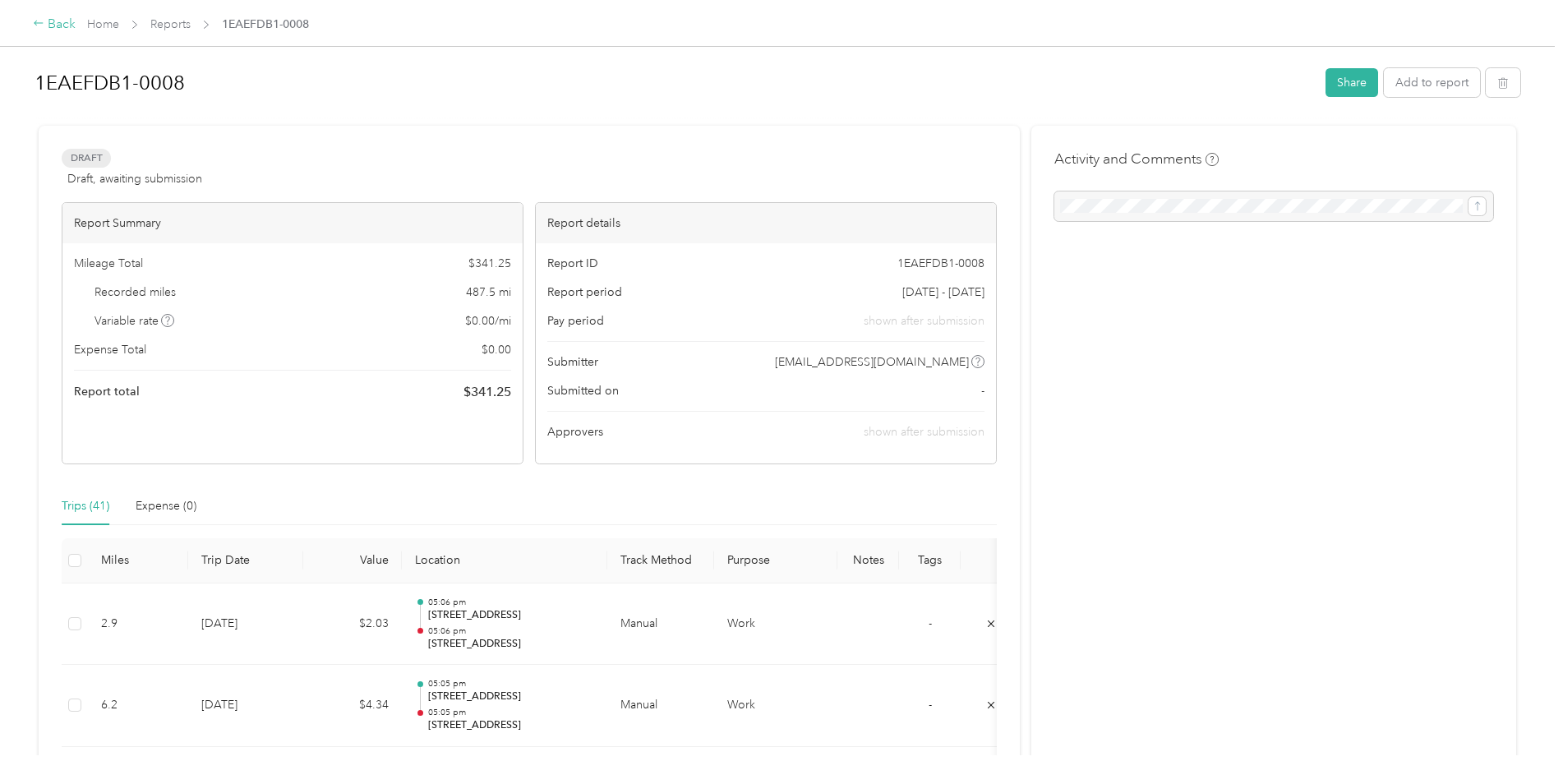
click at [56, 24] on div "Back" at bounding box center [54, 24] width 43 height 20
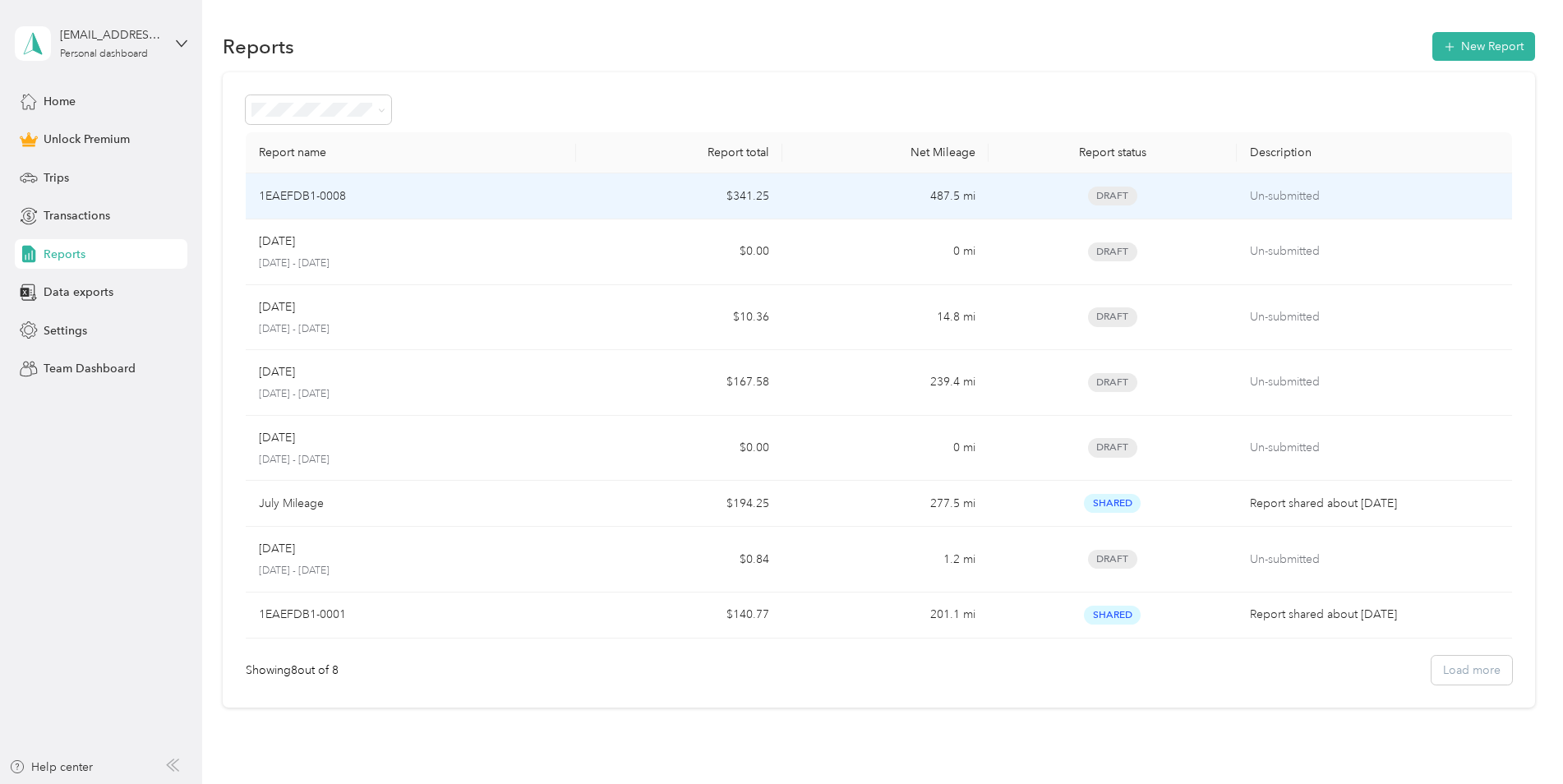
click at [985, 196] on td "487.5 mi" at bounding box center [885, 196] width 206 height 46
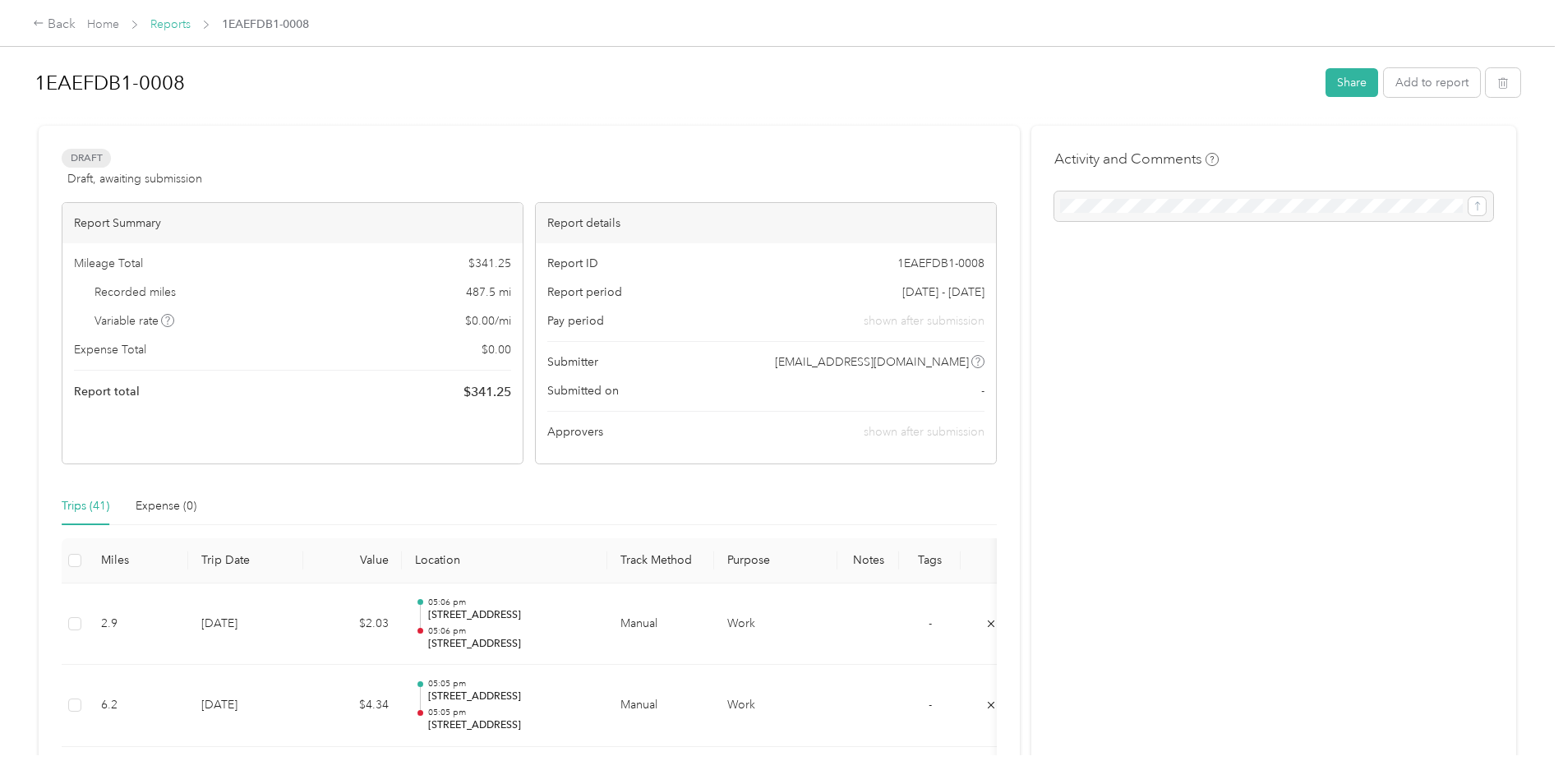
click at [184, 21] on link "Reports" at bounding box center [170, 24] width 41 height 14
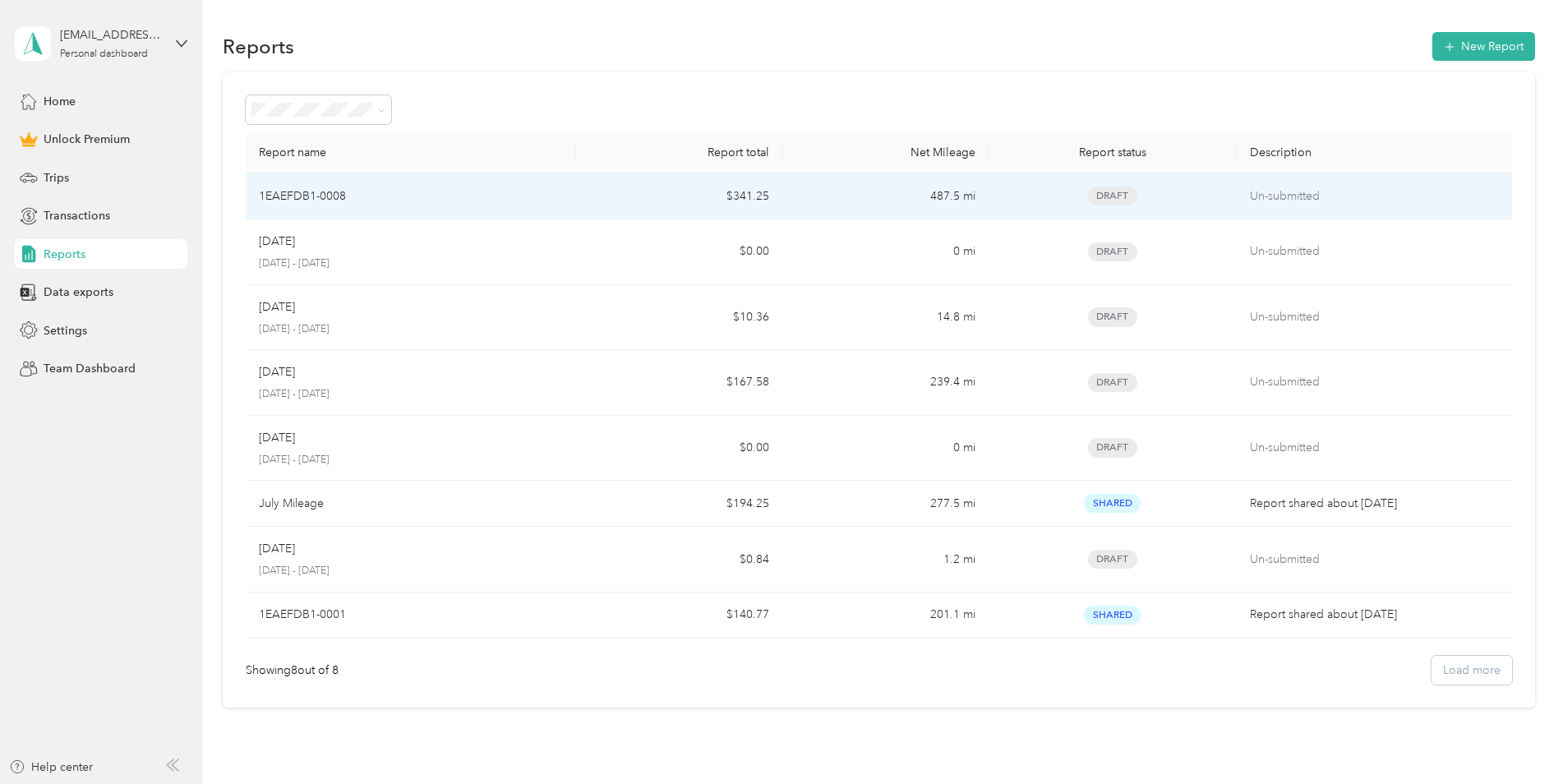
drag, startPoint x: 1433, startPoint y: 191, endPoint x: 1260, endPoint y: 97, distance: 196.9
click at [1260, 97] on div at bounding box center [879, 110] width 1266 height 28
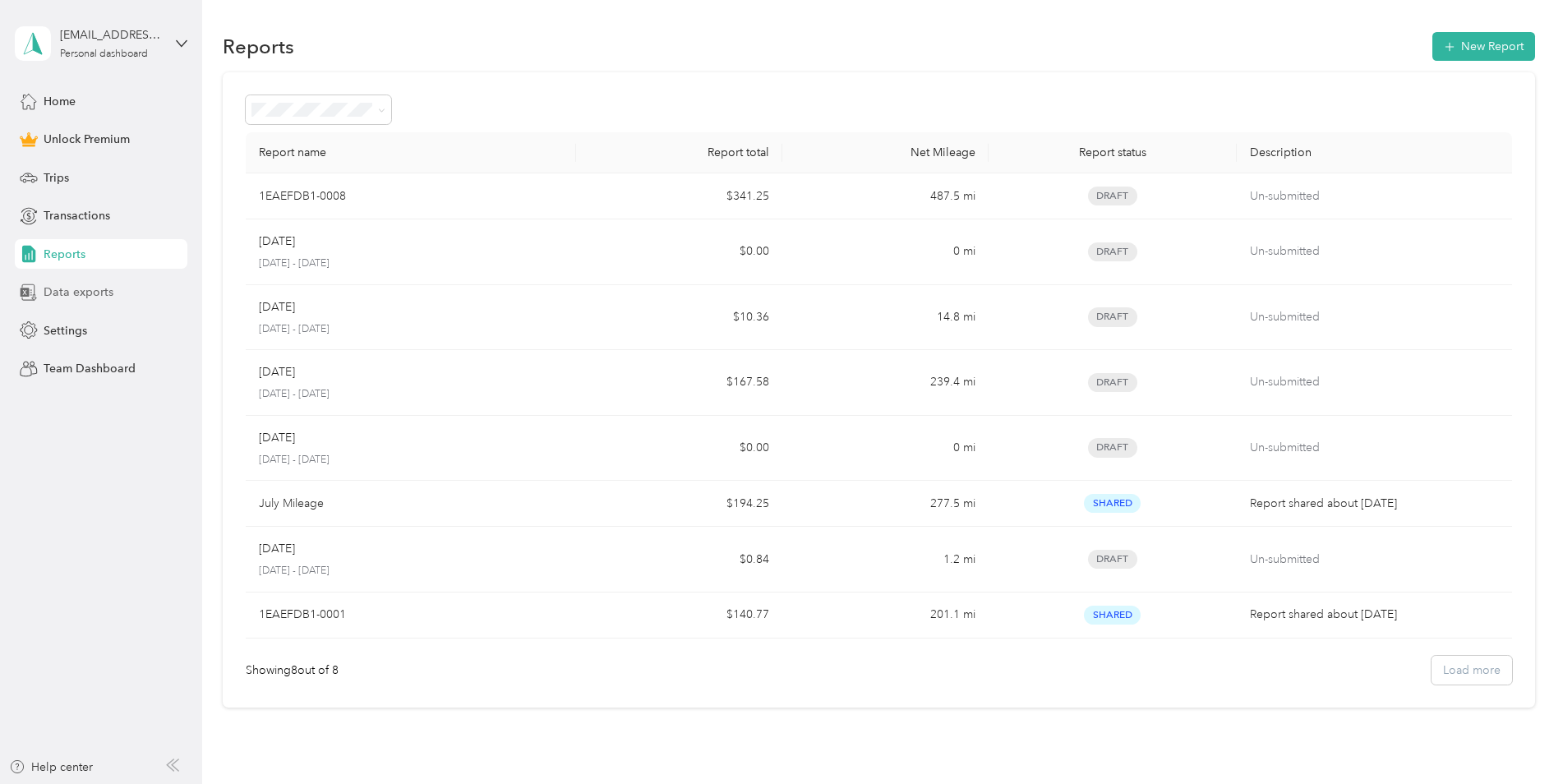
click at [97, 295] on span "Data exports" at bounding box center [78, 292] width 70 height 17
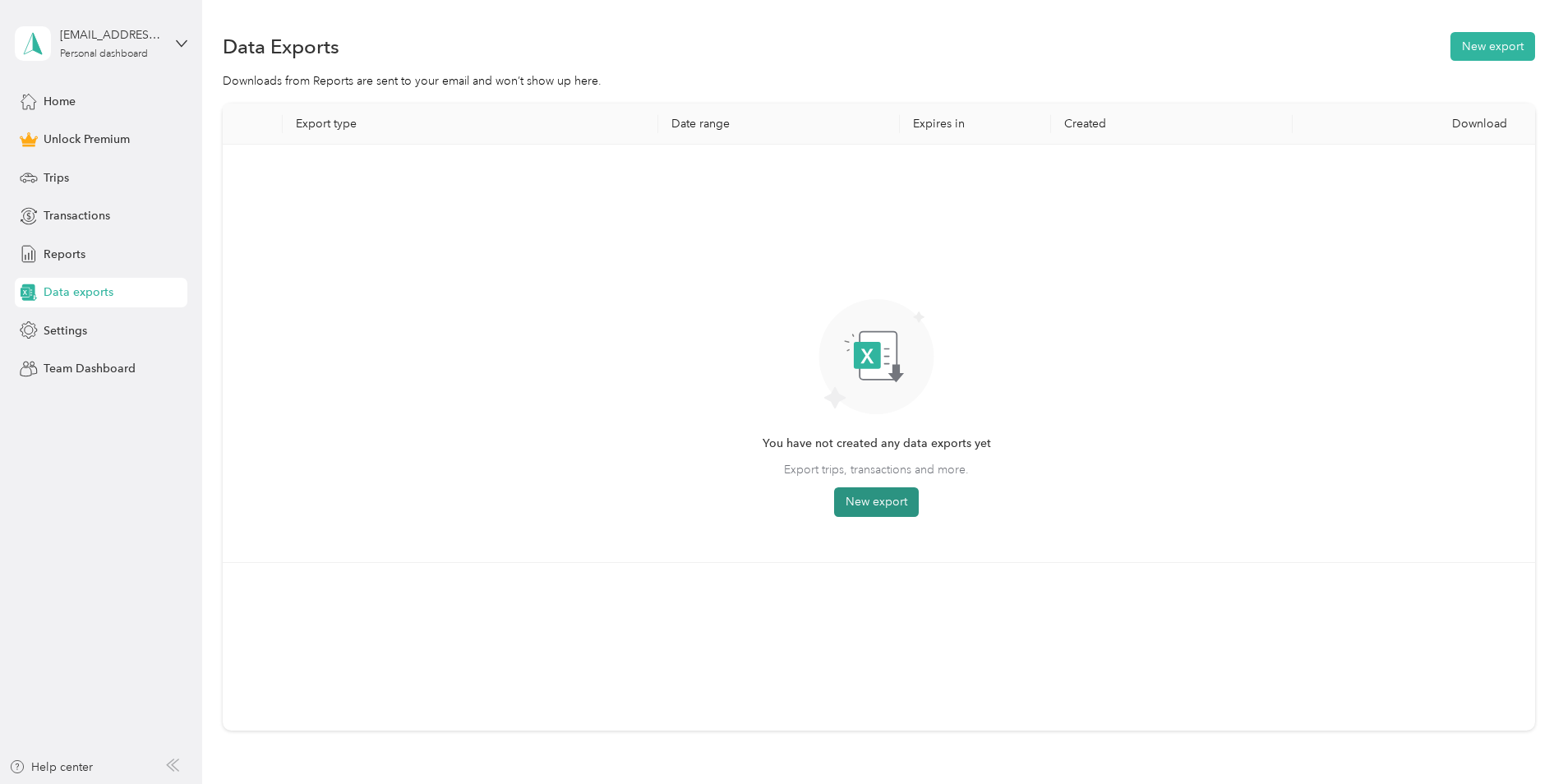
click at [888, 501] on button "New export" at bounding box center [876, 502] width 85 height 29
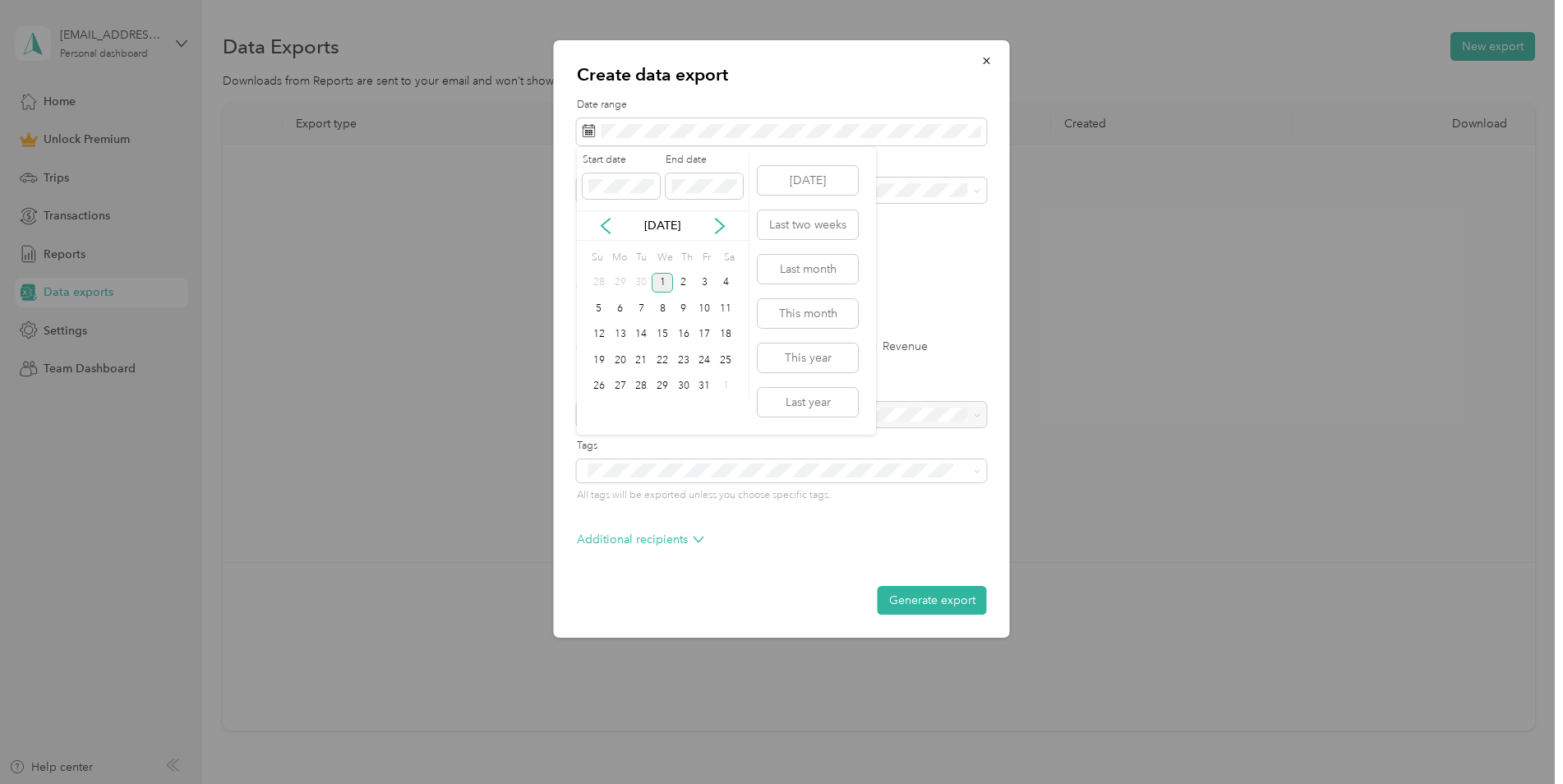
click at [619, 230] on div "[DATE]" at bounding box center [662, 226] width 172 height 17
click at [608, 232] on icon at bounding box center [606, 225] width 9 height 15
click at [622, 288] on div "1" at bounding box center [620, 283] width 22 height 21
click at [641, 392] on div "30" at bounding box center [641, 386] width 22 height 21
click at [634, 249] on div "Work" at bounding box center [782, 248] width 387 height 17
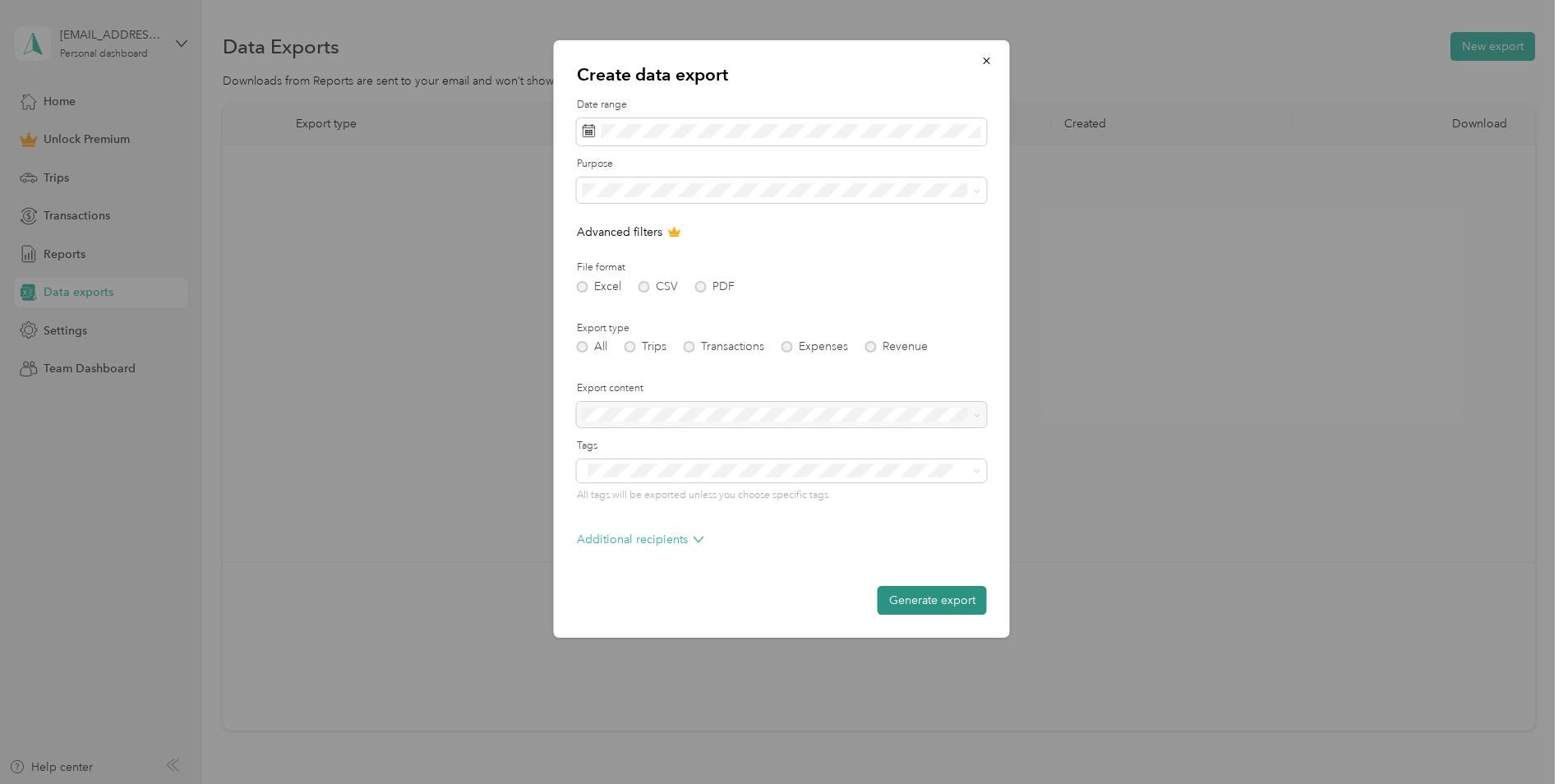
click at [926, 605] on button "Generate export" at bounding box center [932, 599] width 110 height 28
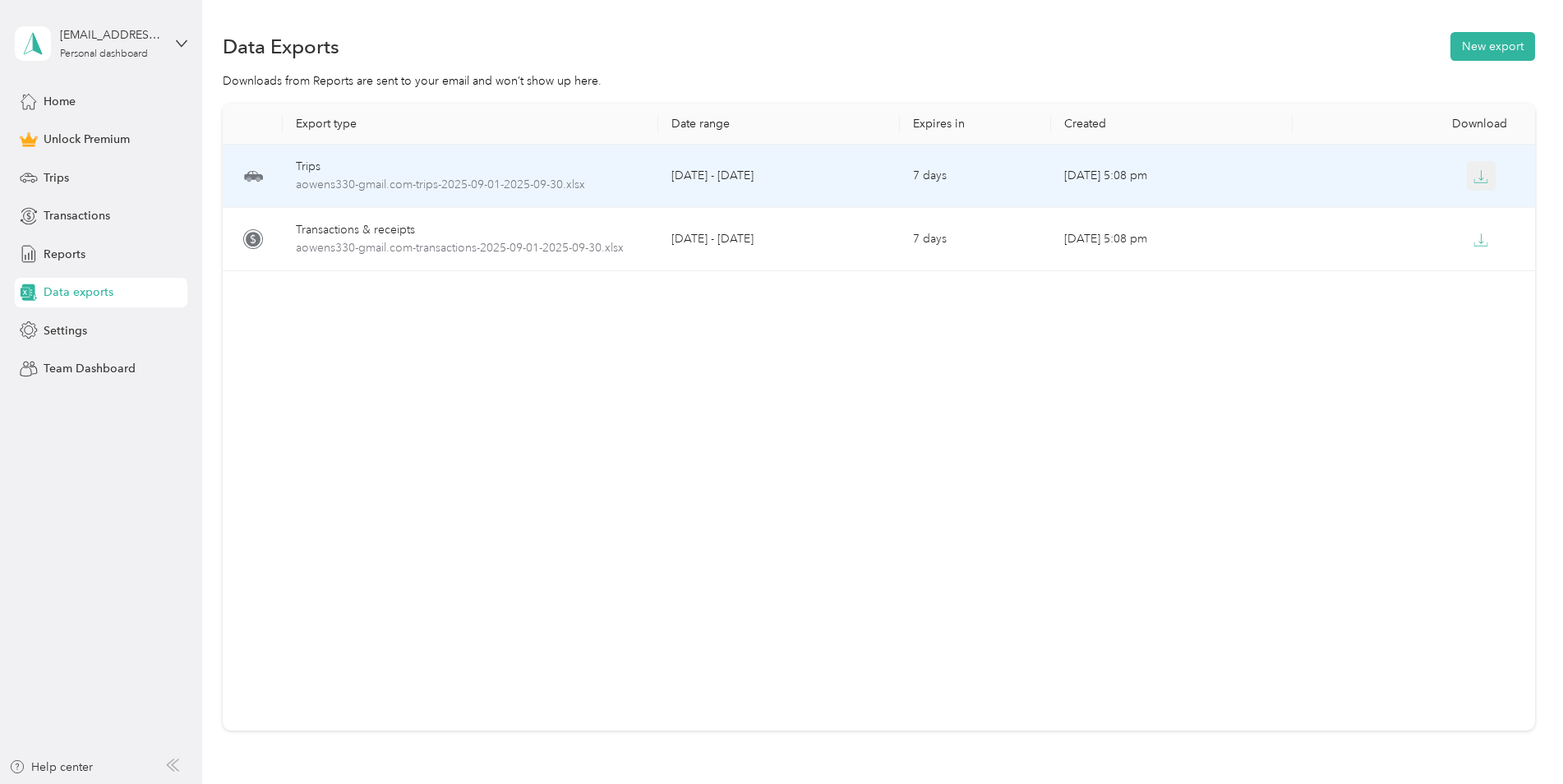
click at [1473, 170] on icon "button" at bounding box center [1480, 176] width 15 height 15
